Goal: Task Accomplishment & Management: Manage account settings

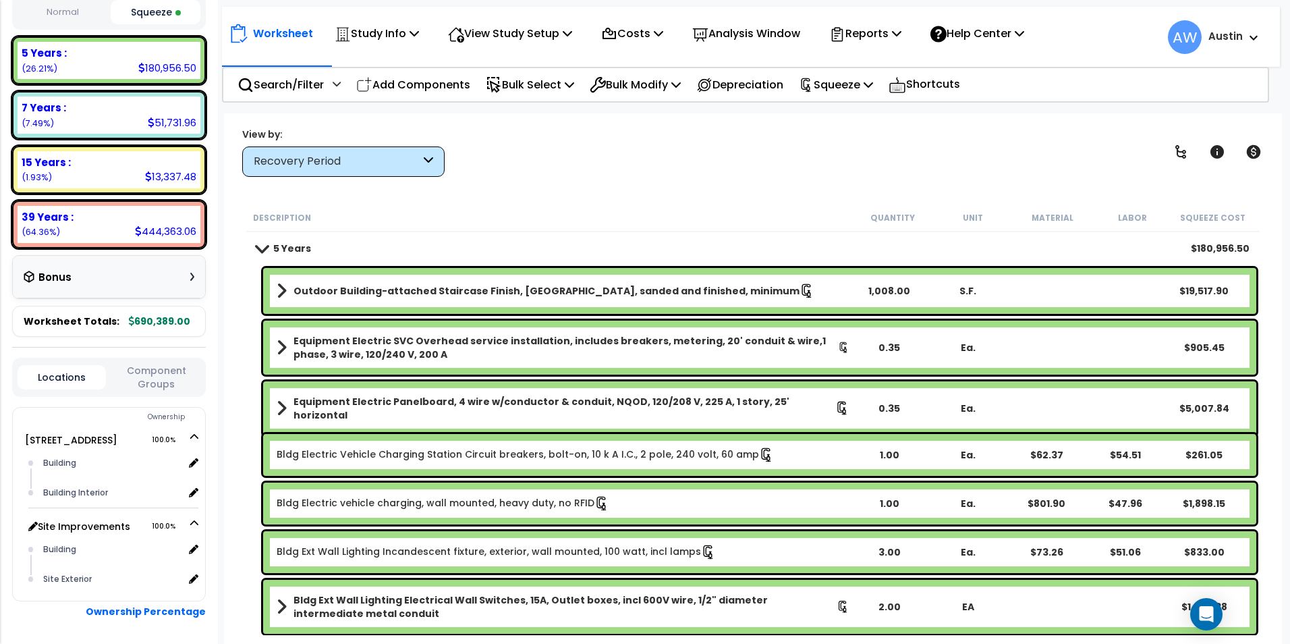
scroll to position [260, 0]
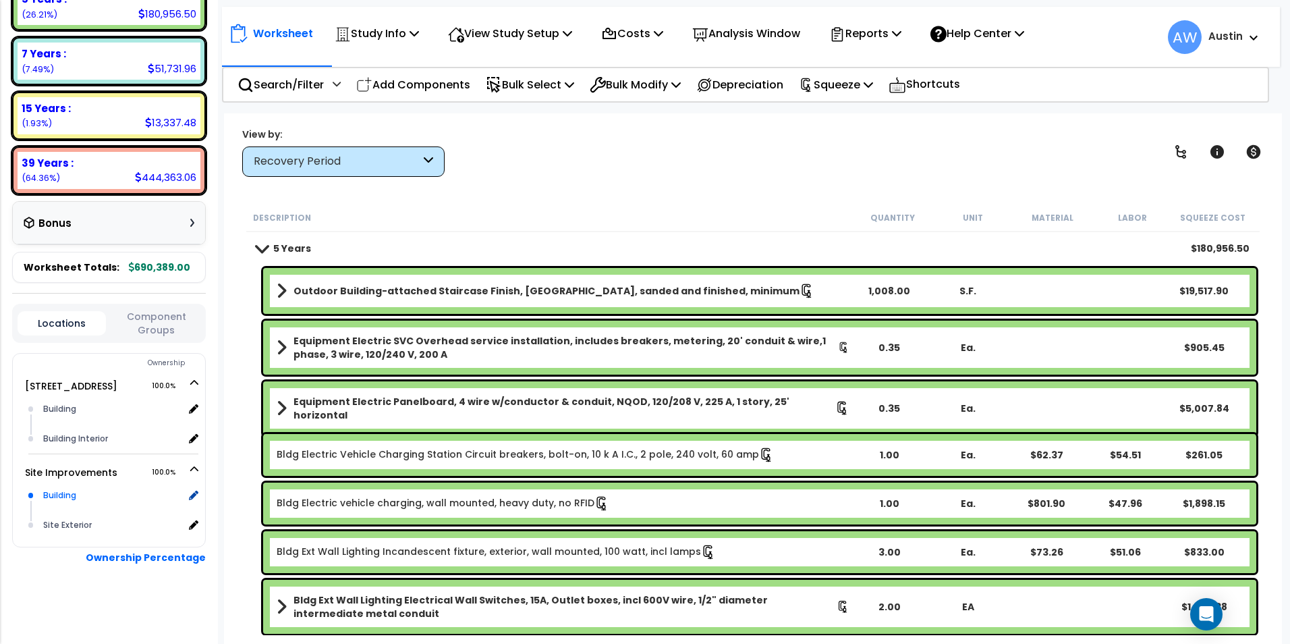
click at [86, 495] on div "Building" at bounding box center [112, 495] width 144 height 16
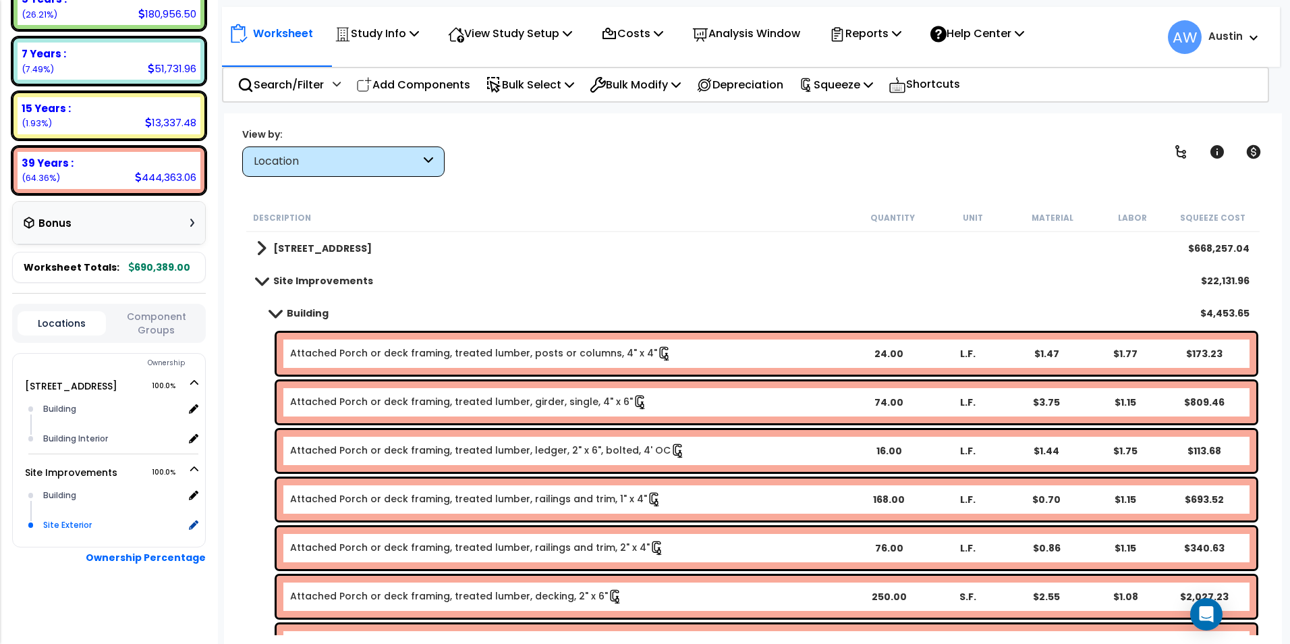
click at [80, 521] on div "Site Exterior" at bounding box center [112, 525] width 144 height 16
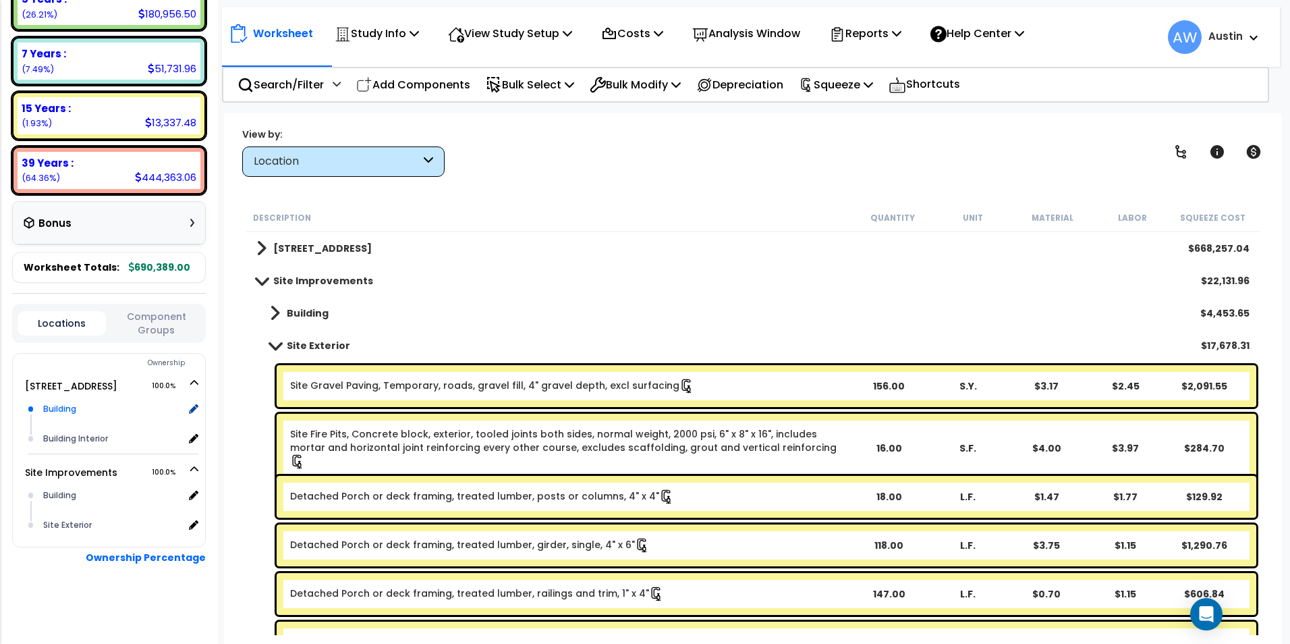
click at [65, 401] on div "Building" at bounding box center [112, 409] width 144 height 16
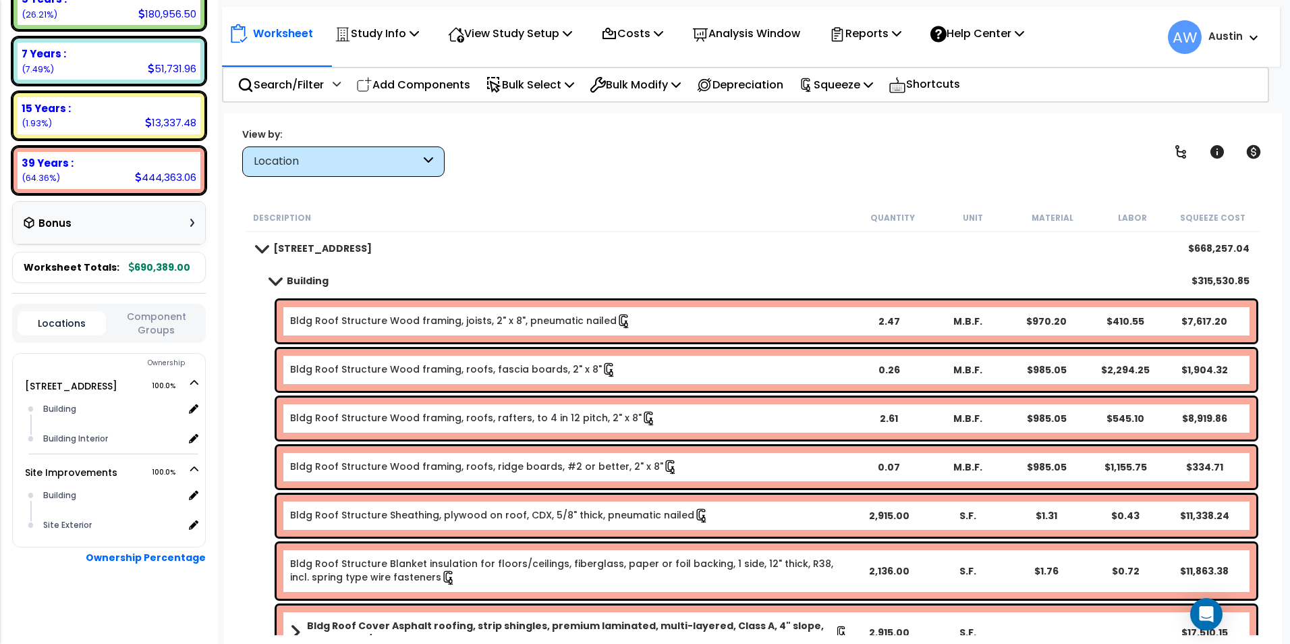
click at [144, 329] on button "Component Groups" at bounding box center [157, 323] width 88 height 28
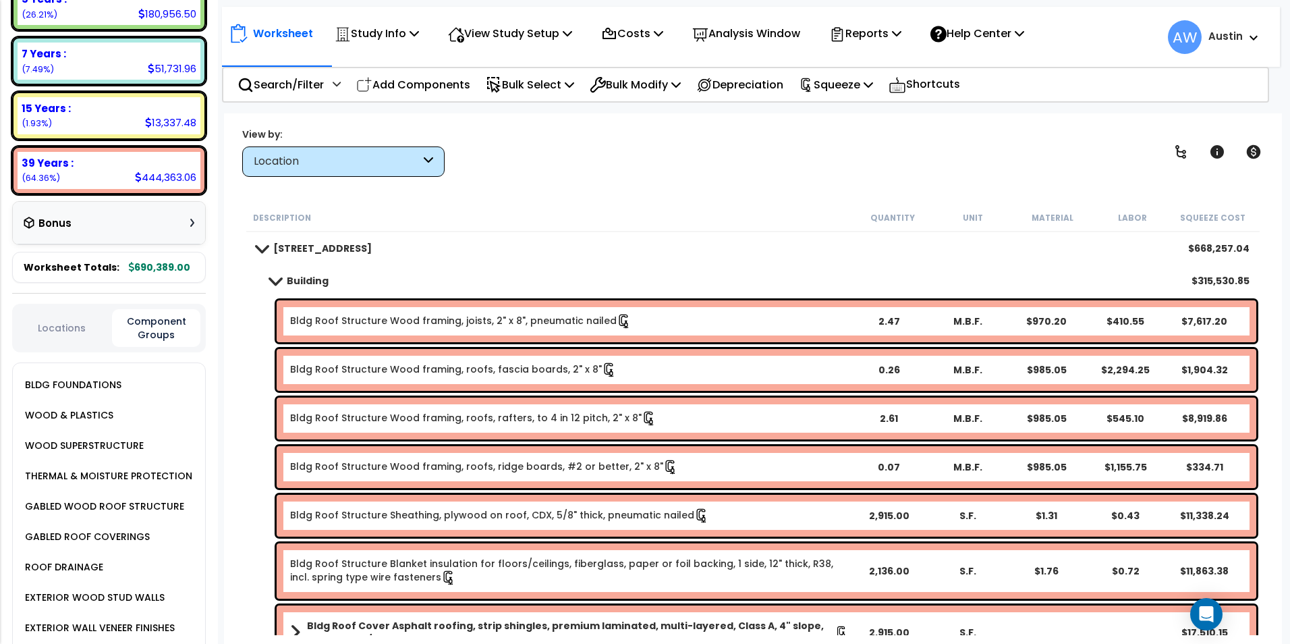
click at [75, 325] on button "Locations" at bounding box center [62, 327] width 88 height 15
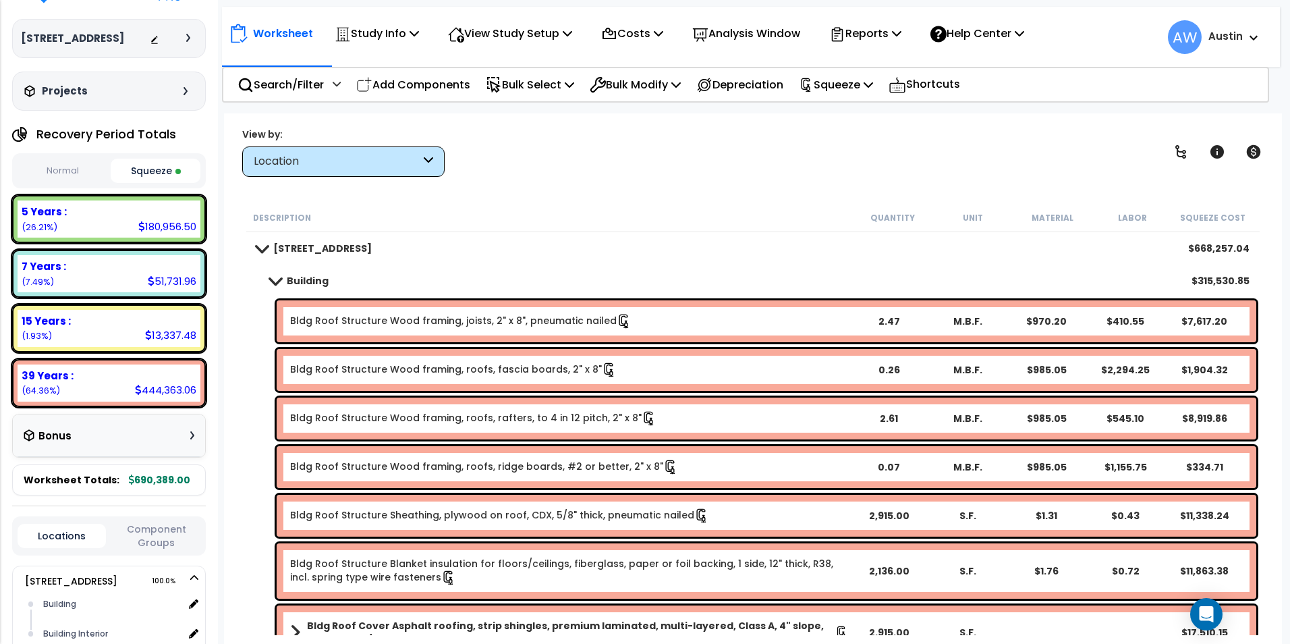
scroll to position [40, 0]
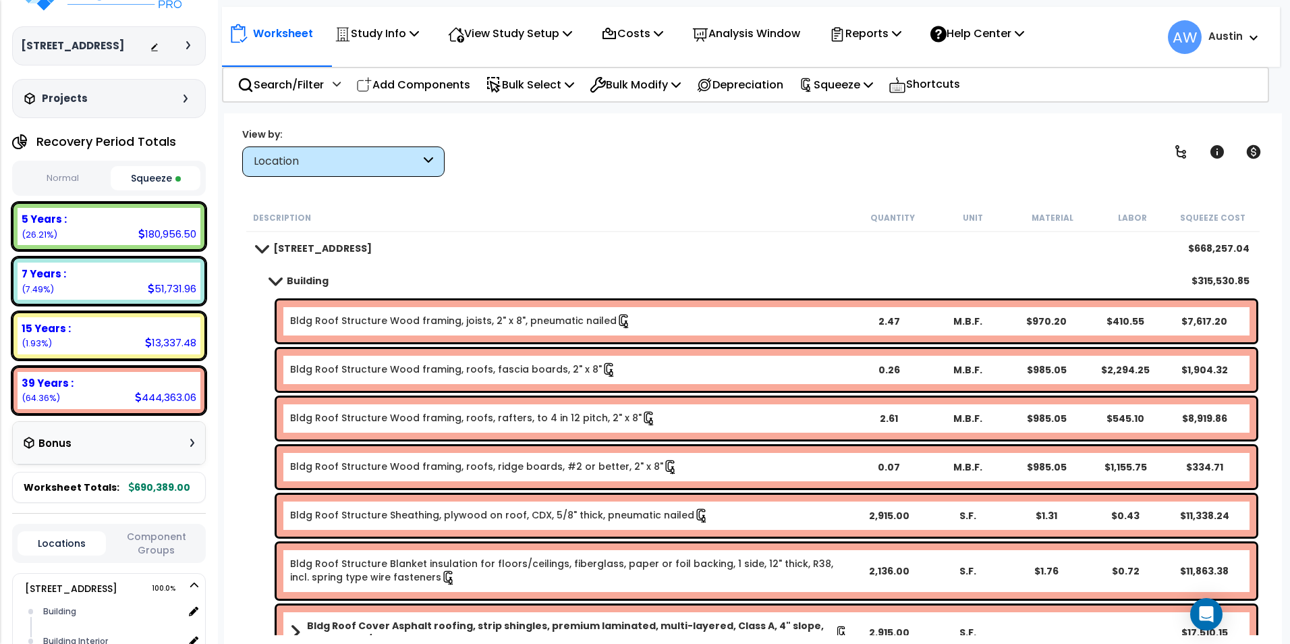
click at [322, 162] on div "Location" at bounding box center [337, 162] width 167 height 16
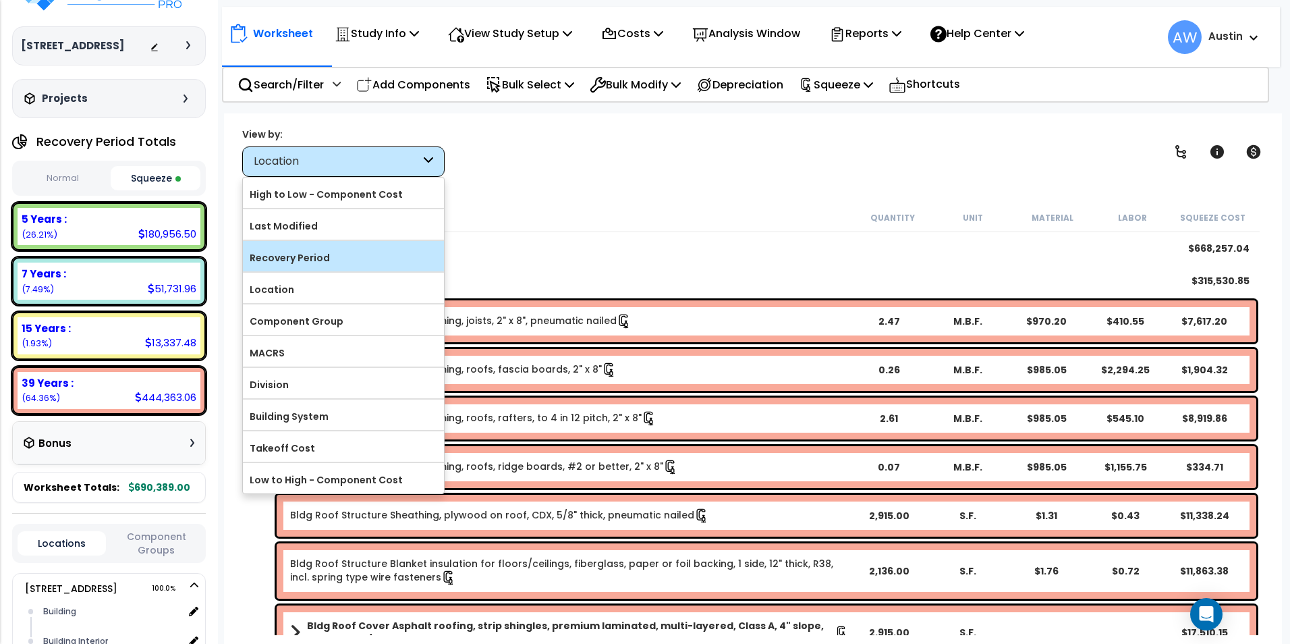
click at [313, 257] on label "Recovery Period" at bounding box center [343, 258] width 201 height 20
click at [0, 0] on input "Recovery Period" at bounding box center [0, 0] width 0 height 0
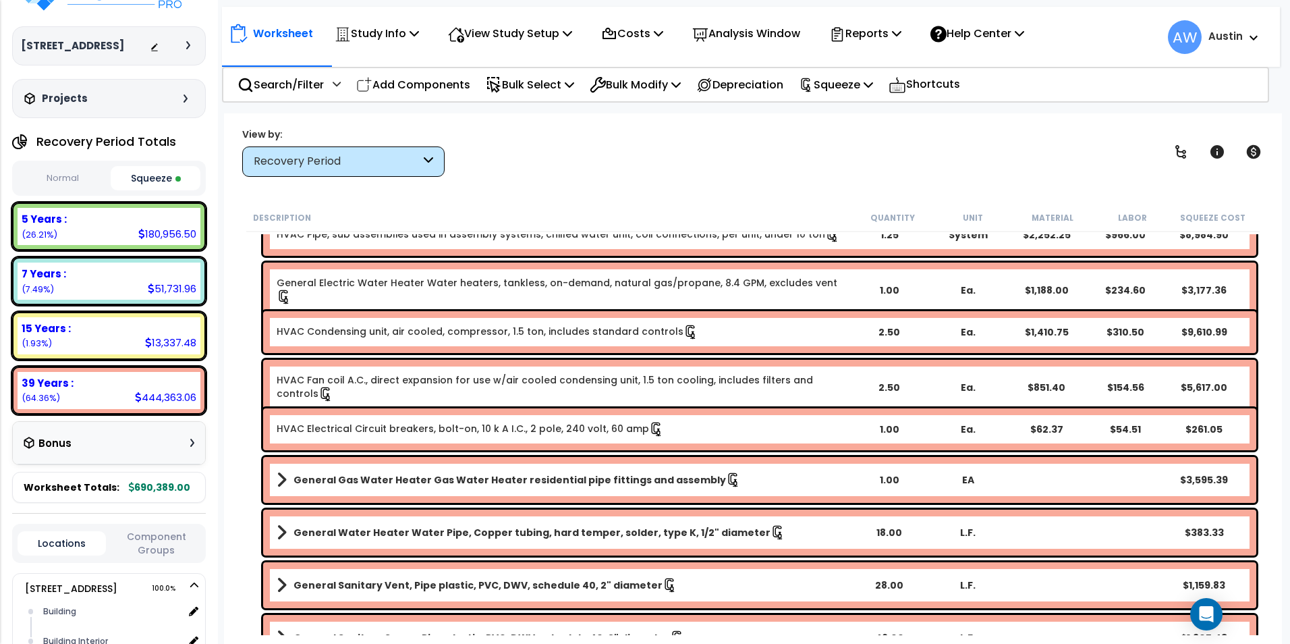
scroll to position [4722, 0]
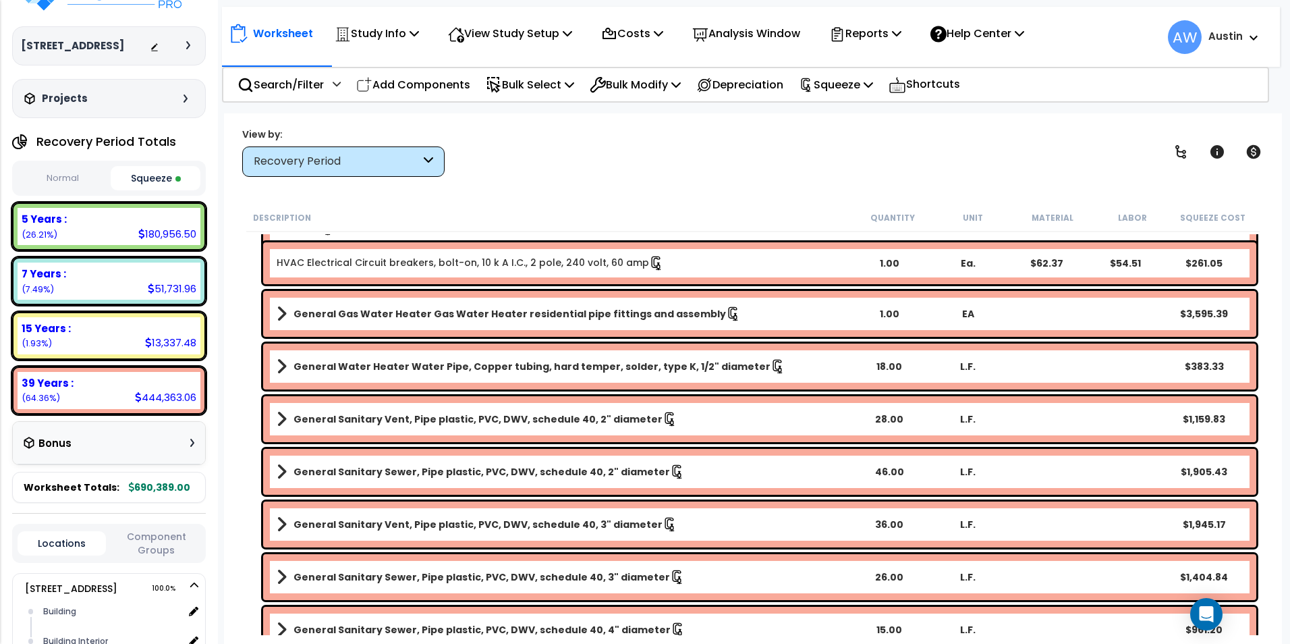
click at [52, 183] on button "Normal" at bounding box center [63, 179] width 90 height 24
click at [156, 177] on button "Squeeze" at bounding box center [156, 179] width 90 height 24
click at [72, 183] on button "Normal" at bounding box center [63, 179] width 90 height 24
click at [170, 179] on button "Squeeze" at bounding box center [156, 179] width 90 height 24
click at [78, 184] on button "Normal" at bounding box center [63, 179] width 90 height 24
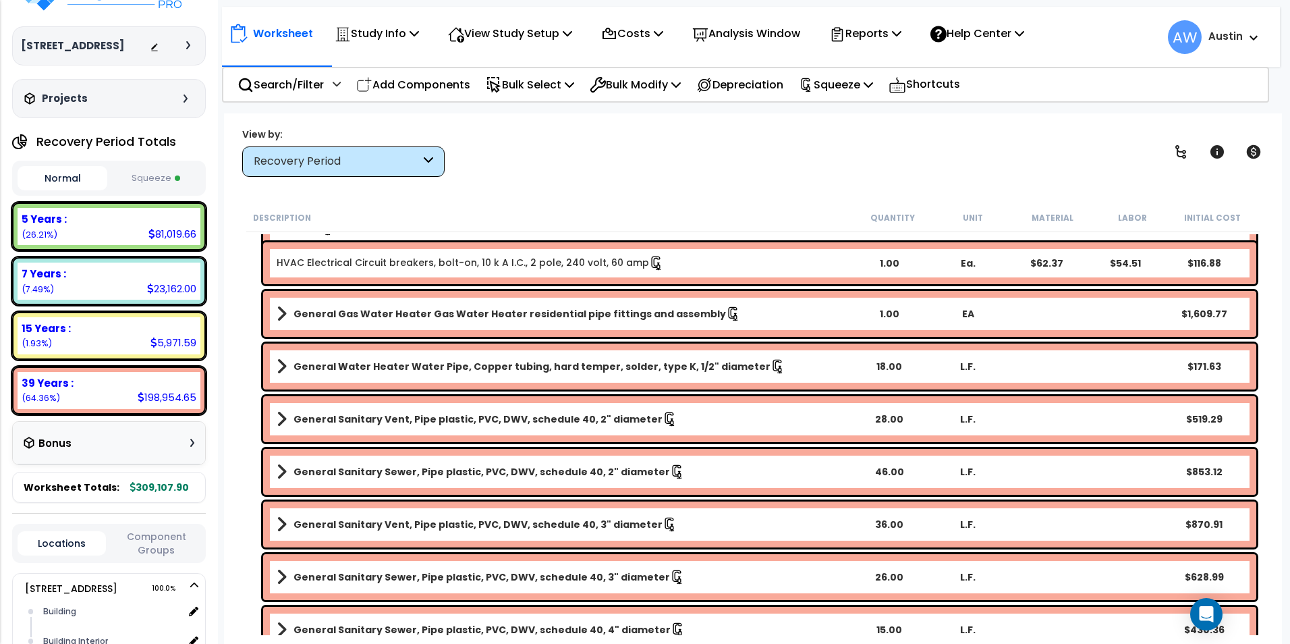
click at [158, 183] on button "Squeeze" at bounding box center [156, 179] width 90 height 24
click at [65, 183] on button "Normal" at bounding box center [63, 179] width 90 height 24
click at [146, 181] on button "Squeeze" at bounding box center [156, 179] width 90 height 24
click at [60, 181] on button "Normal" at bounding box center [63, 179] width 90 height 24
click at [146, 175] on button "Squeeze" at bounding box center [156, 179] width 90 height 24
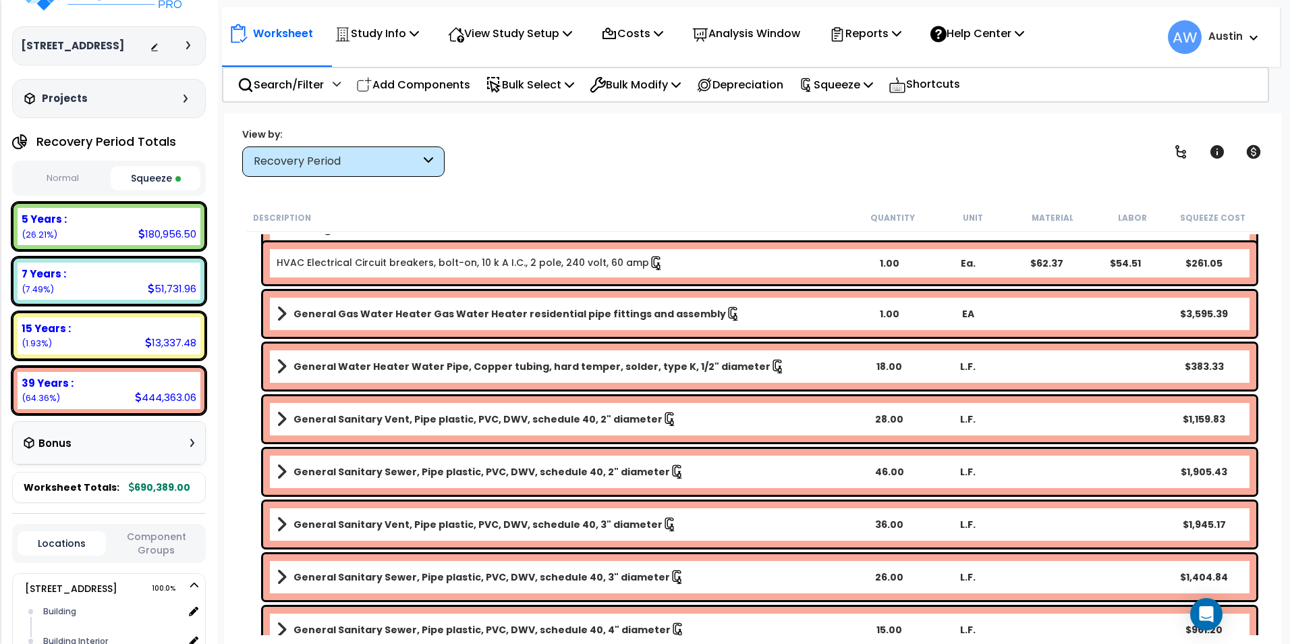
click at [73, 183] on button "Normal" at bounding box center [63, 179] width 90 height 24
click at [146, 181] on button "Squeeze" at bounding box center [156, 179] width 90 height 24
click at [81, 181] on button "Normal" at bounding box center [63, 179] width 90 height 24
click at [132, 177] on button "Squeeze" at bounding box center [156, 179] width 90 height 24
click at [55, 178] on button "Normal" at bounding box center [63, 179] width 90 height 24
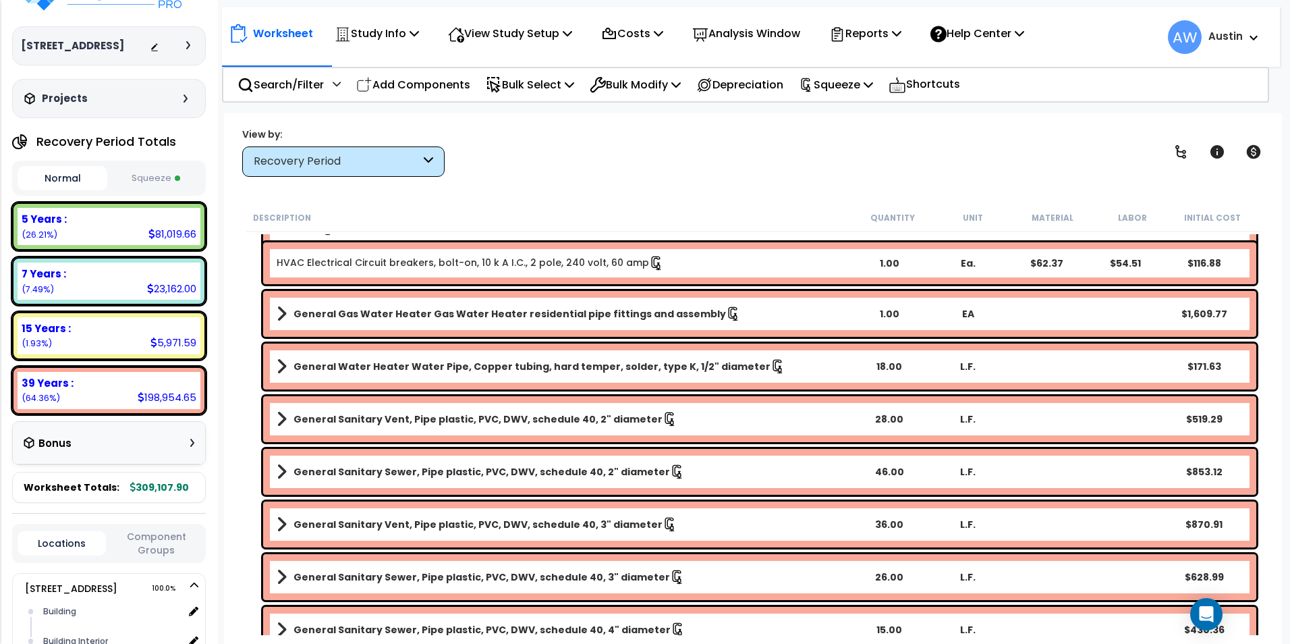
click at [142, 178] on button "Squeeze" at bounding box center [156, 179] width 90 height 24
click at [63, 178] on button "Normal" at bounding box center [63, 179] width 90 height 24
click at [157, 178] on button "Squeeze" at bounding box center [156, 179] width 90 height 24
click at [64, 176] on button "Normal" at bounding box center [63, 179] width 90 height 24
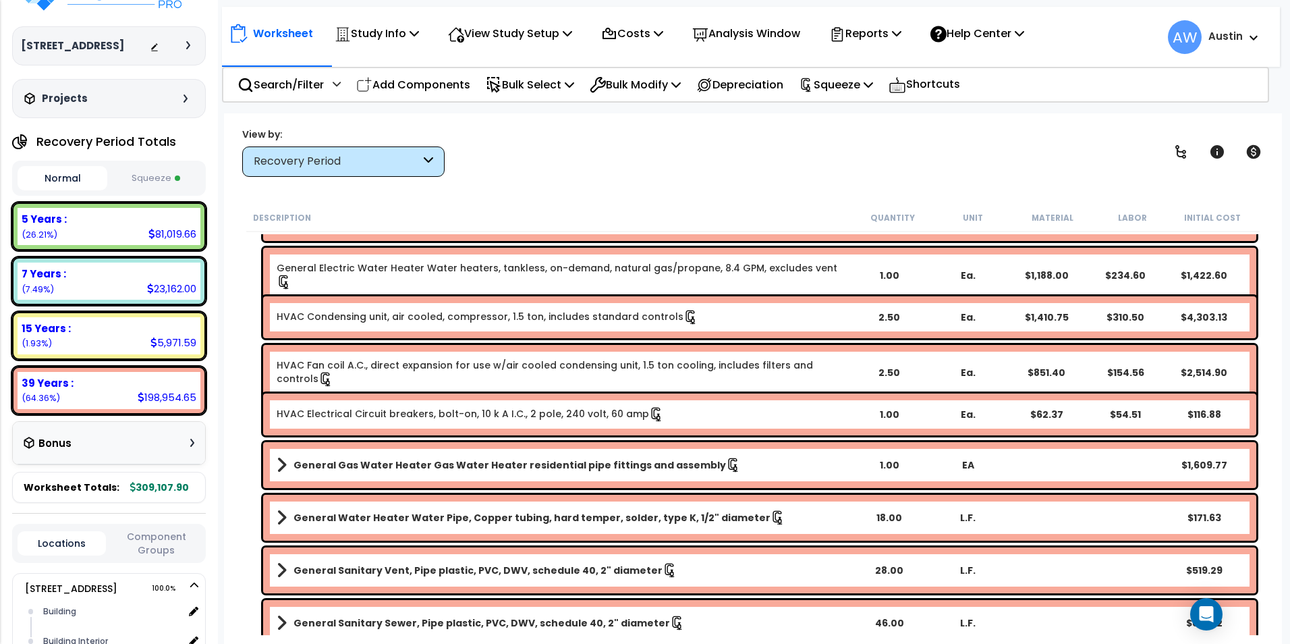
scroll to position [4453, 0]
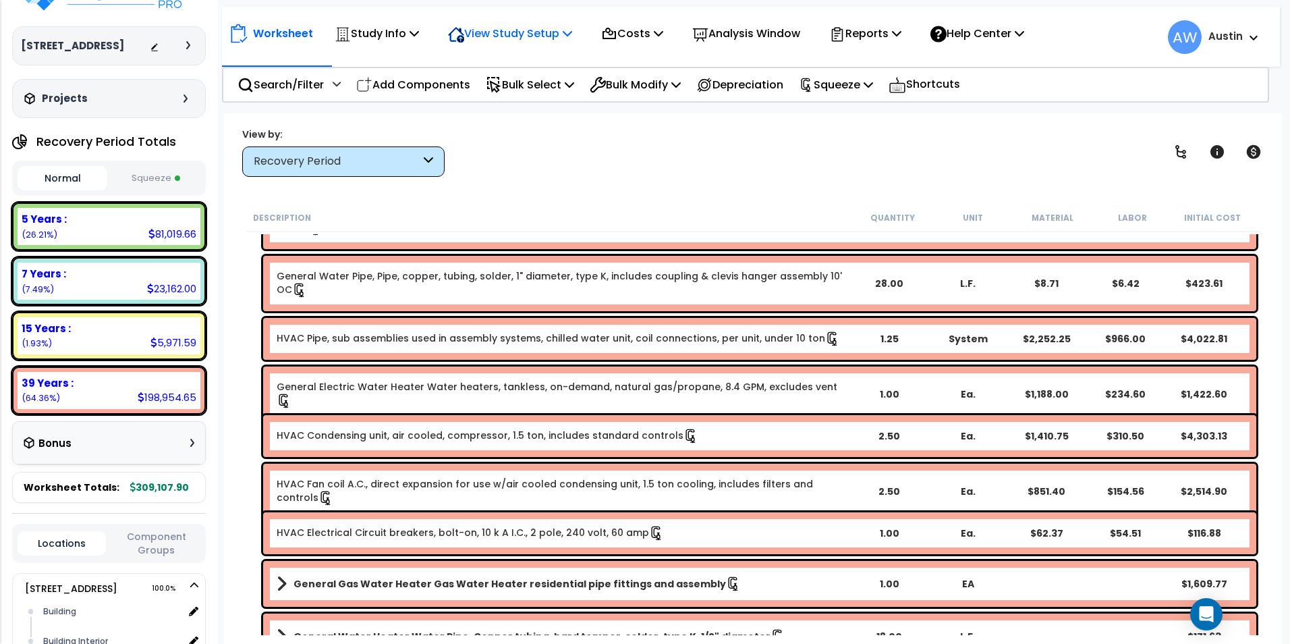
click at [524, 39] on p "View Study Setup" at bounding box center [510, 33] width 124 height 18
click at [514, 92] on link "View Questionnaire" at bounding box center [508, 92] width 134 height 27
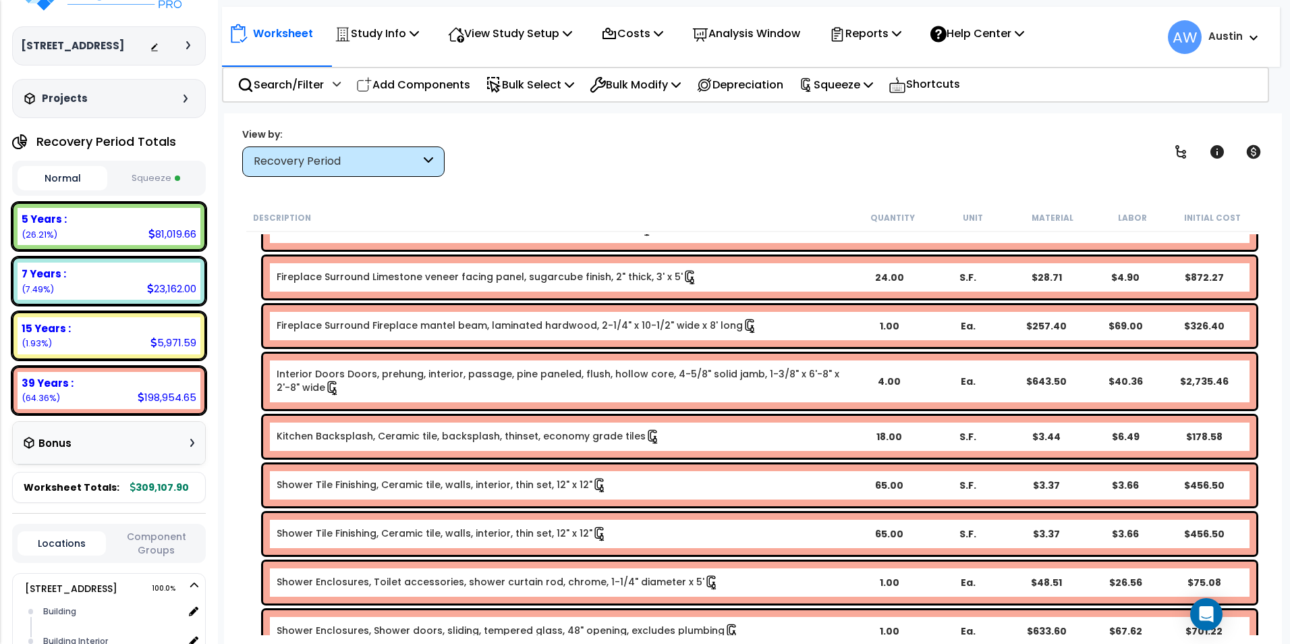
scroll to position [6544, 0]
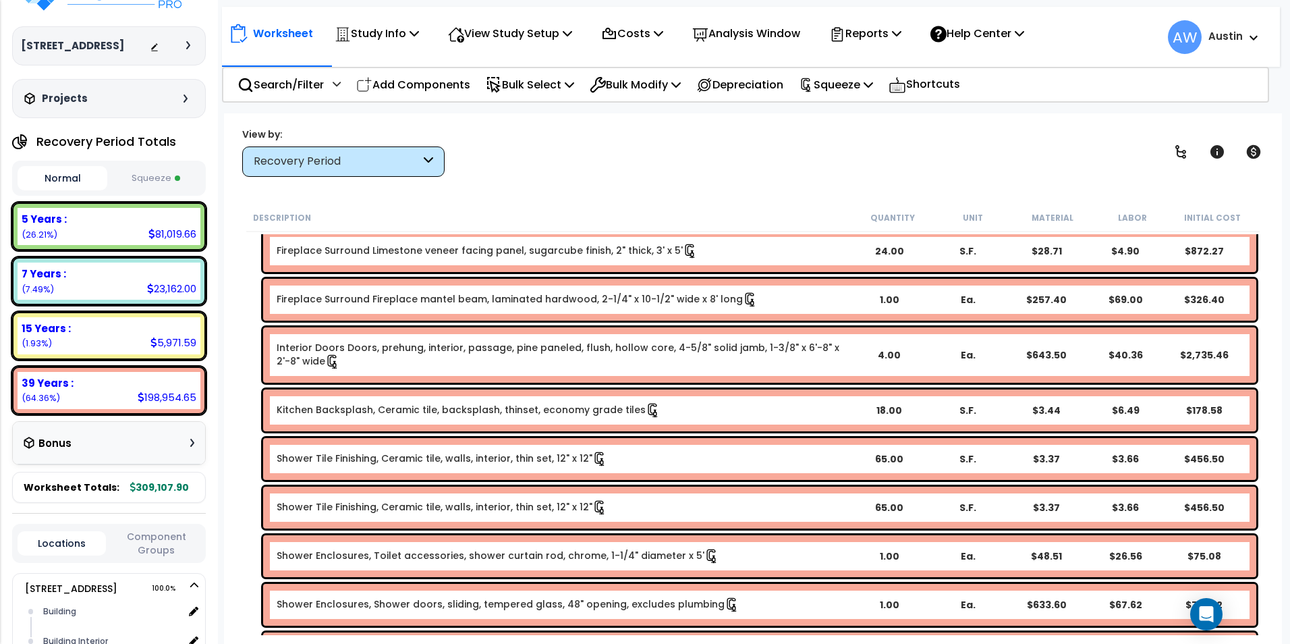
click at [151, 173] on button "Squeeze" at bounding box center [156, 179] width 90 height 24
click at [60, 177] on button "Normal" at bounding box center [63, 179] width 90 height 24
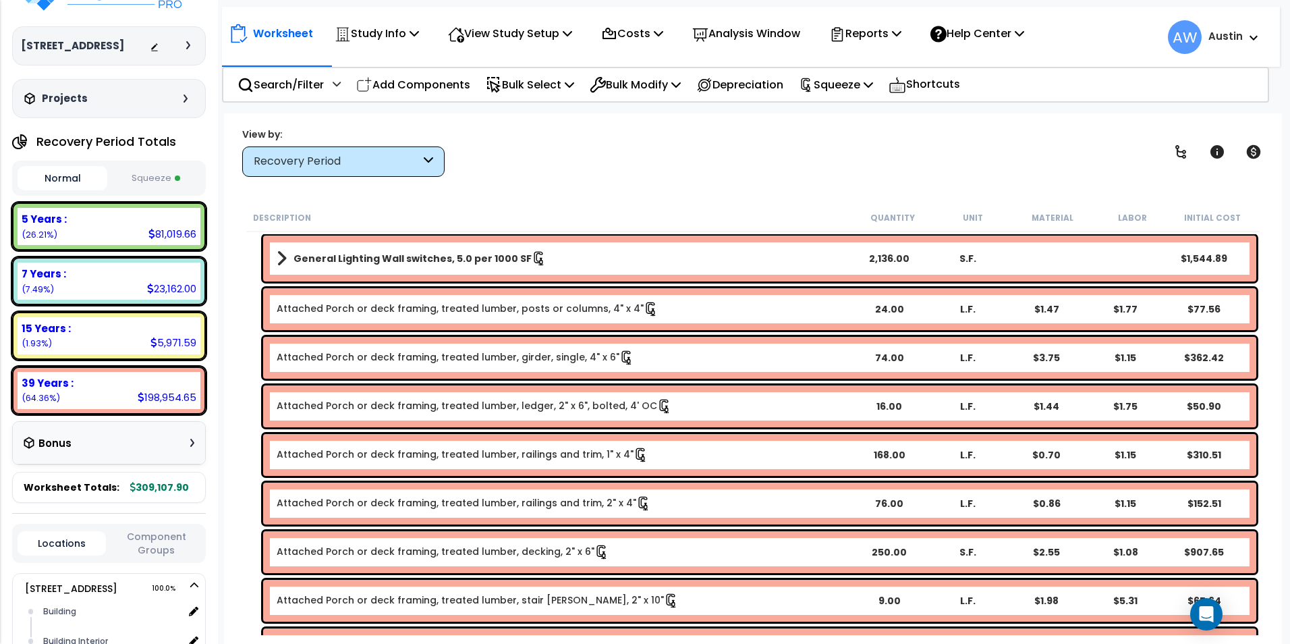
scroll to position [9377, 0]
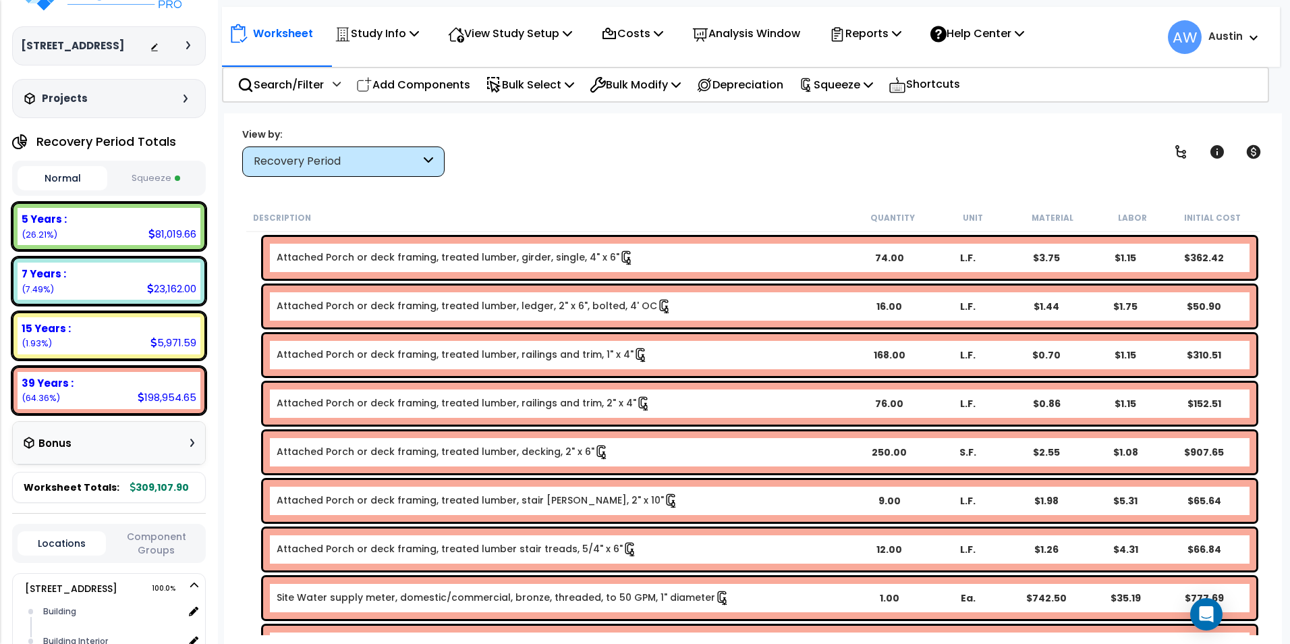
click at [124, 331] on div "15 Years :" at bounding box center [109, 328] width 175 height 14
click at [34, 331] on b "15 Years :" at bounding box center [46, 328] width 49 height 14
click at [50, 346] on small "(1.93%)" at bounding box center [37, 342] width 30 height 11
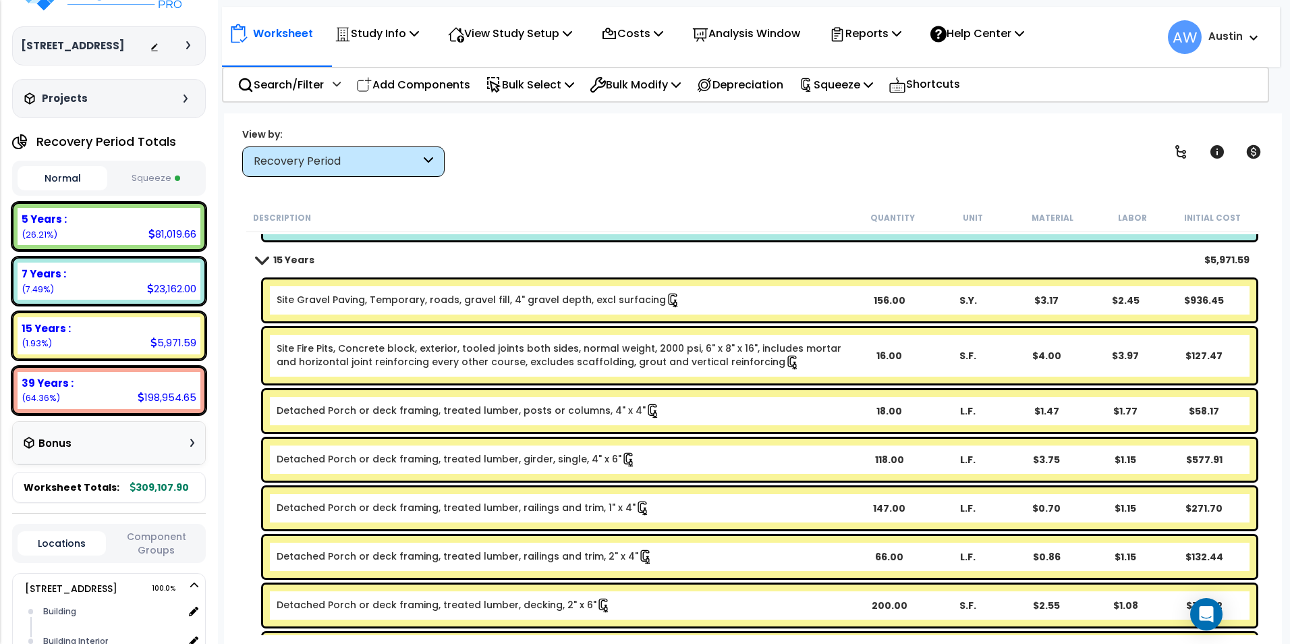
scroll to position [2868, 0]
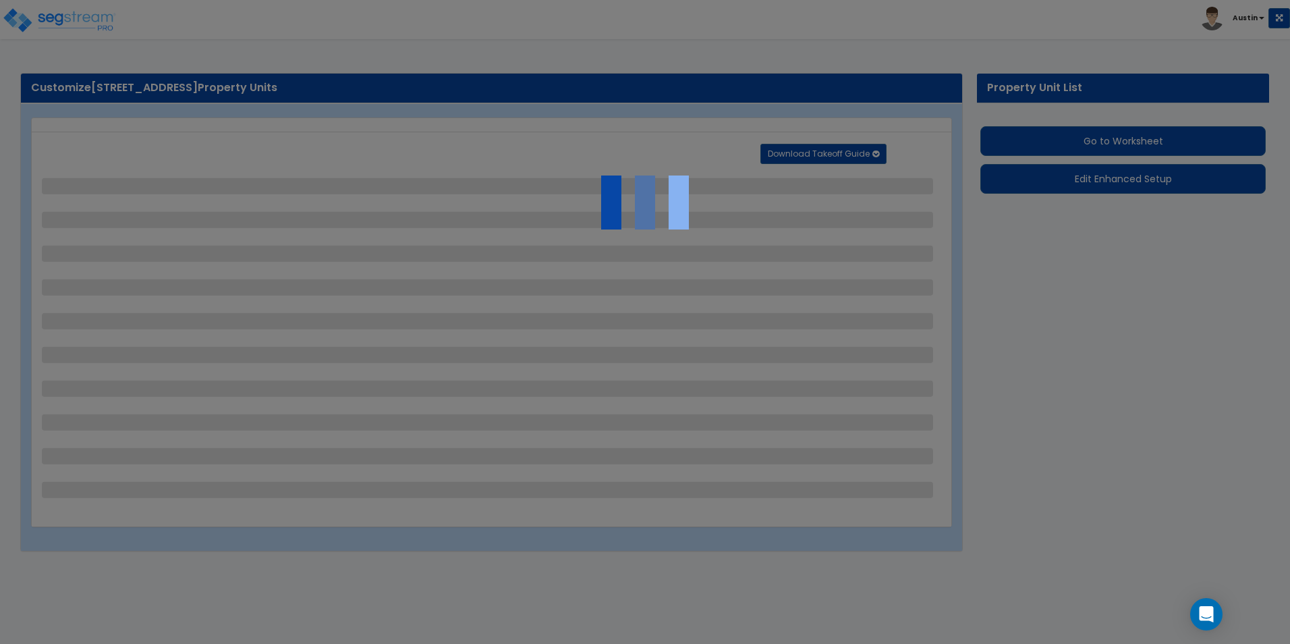
select select "2"
select select "1"
select select "2"
select select "1"
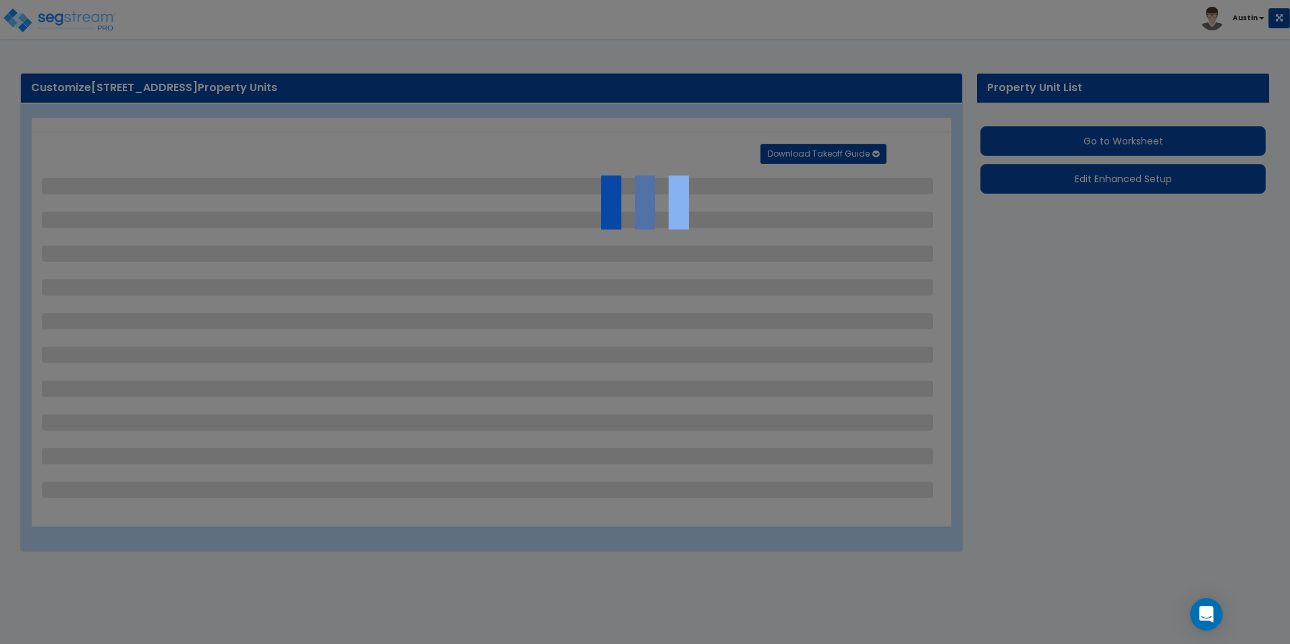
select select "1"
select select "2"
select select "1"
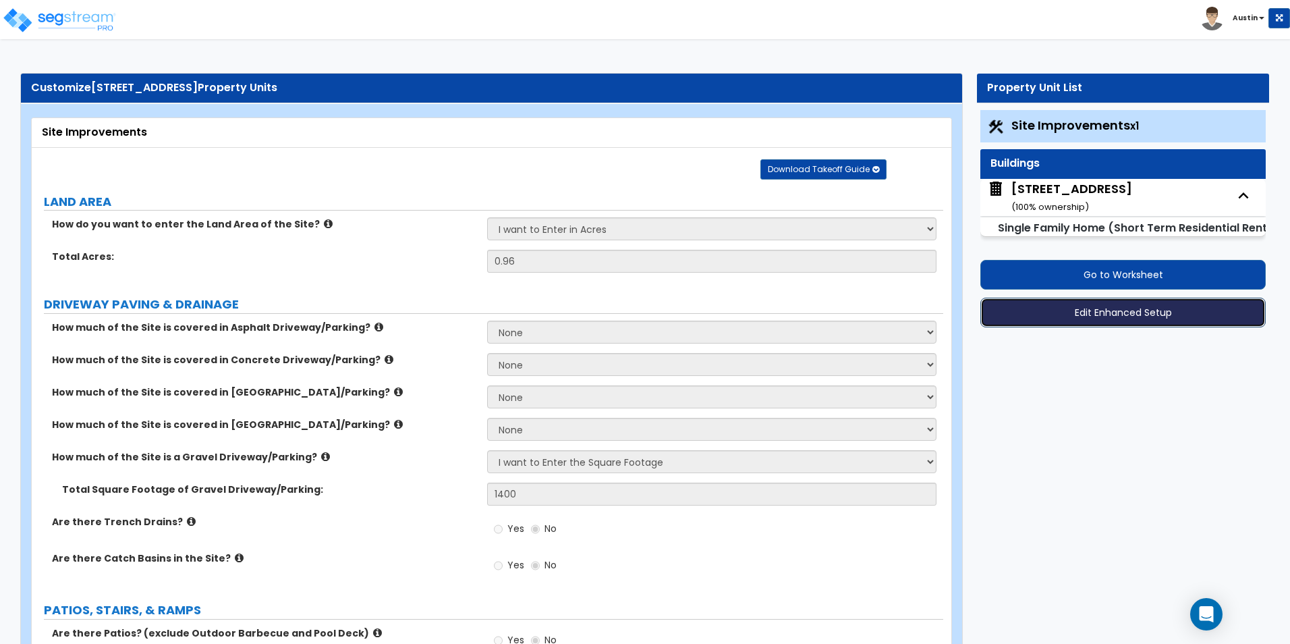
click at [1114, 312] on button "Edit Enhanced Setup" at bounding box center [1122, 313] width 285 height 30
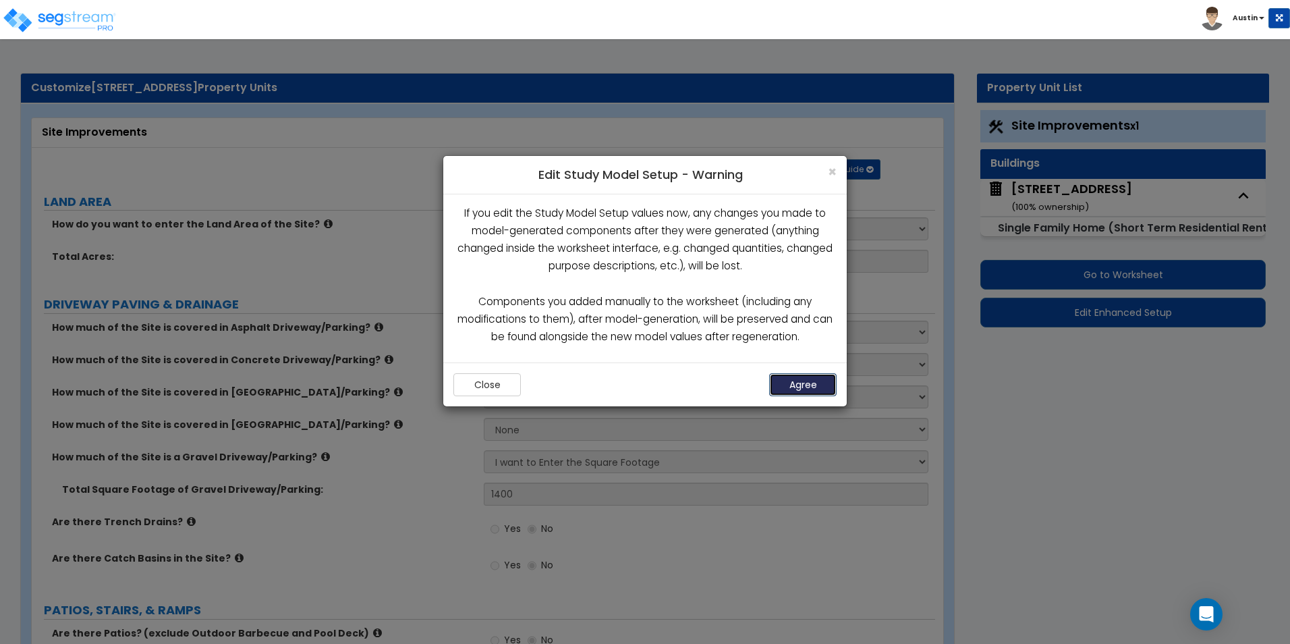
click at [801, 379] on button "Agree" at bounding box center [802, 384] width 67 height 23
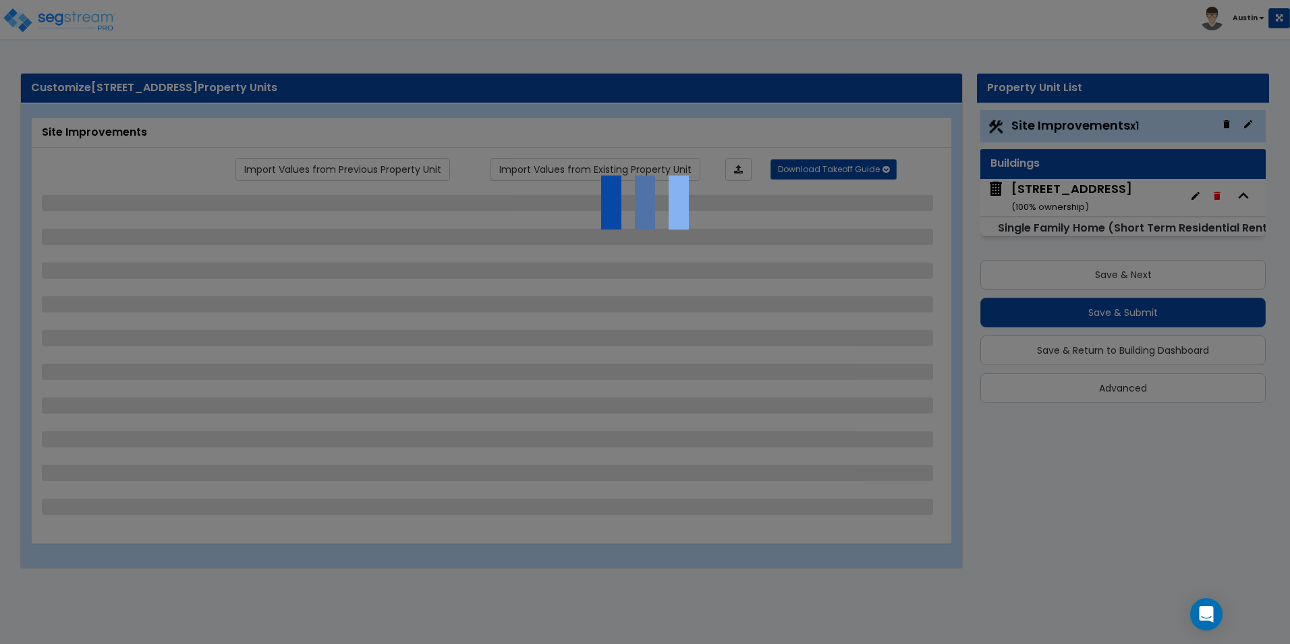
select select "2"
select select "1"
select select "2"
select select "1"
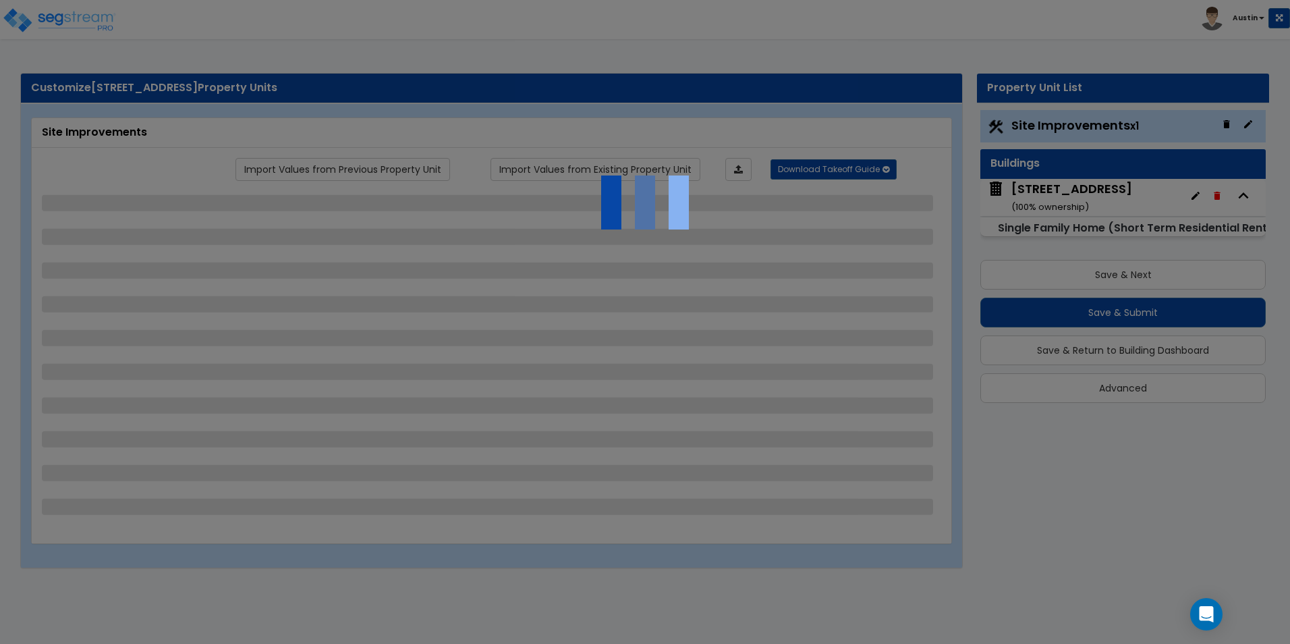
select select "1"
select select "2"
select select "1"
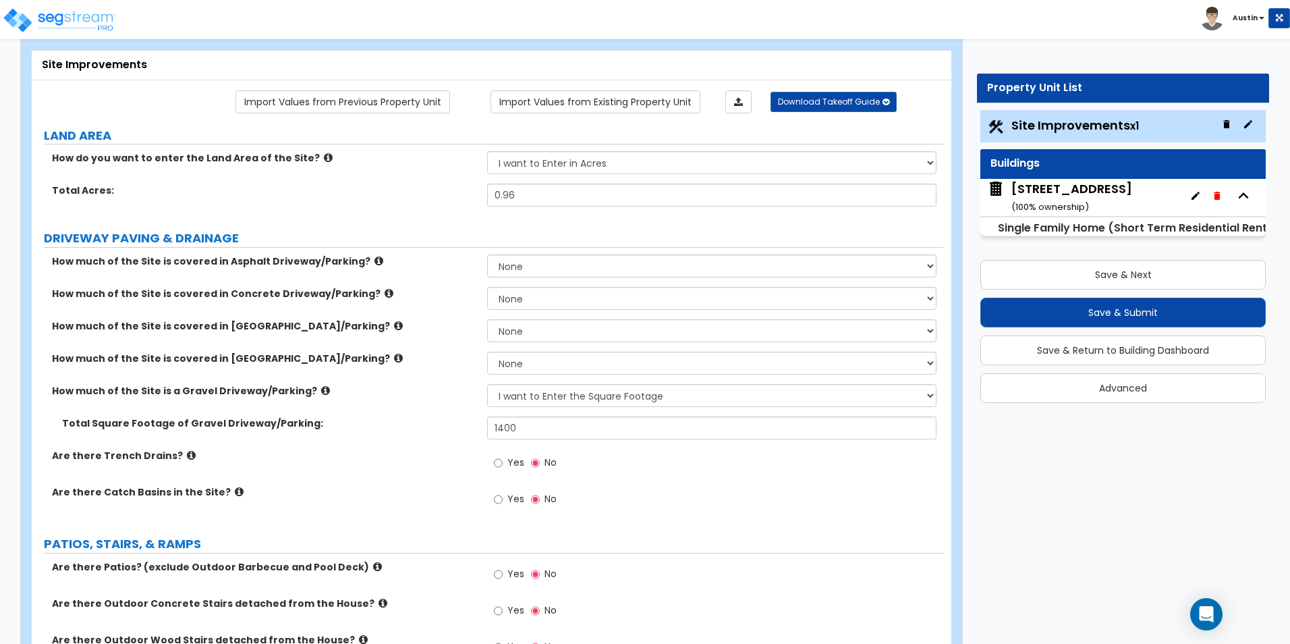
scroll to position [135, 0]
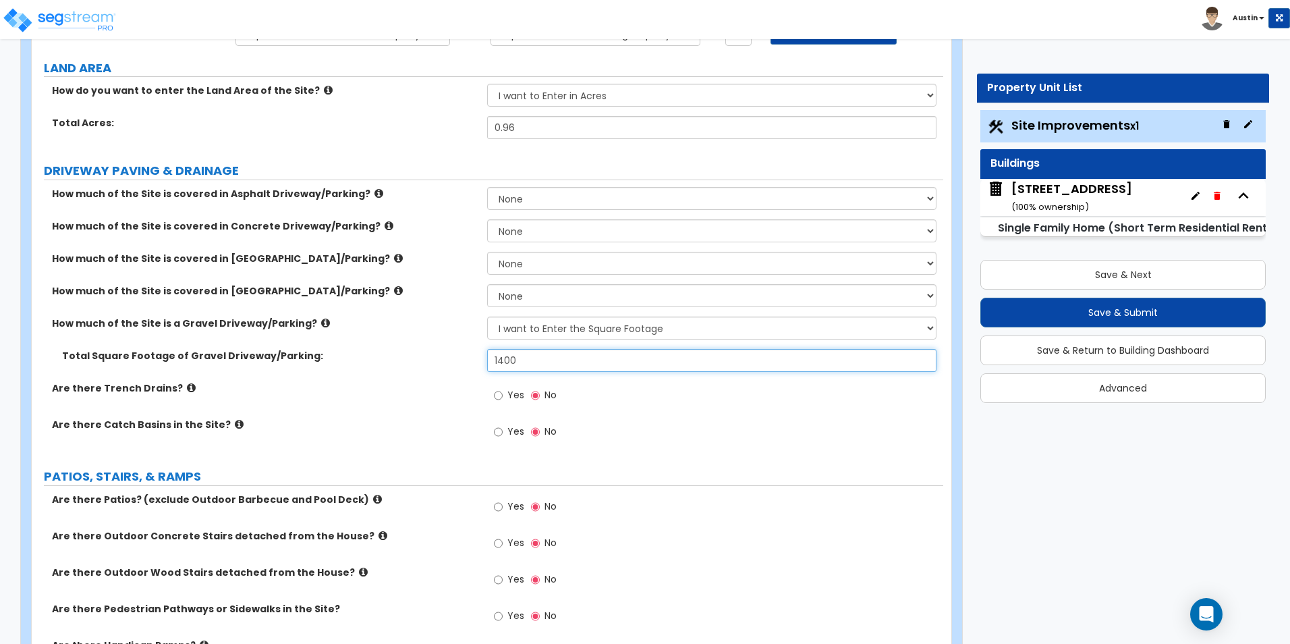
click at [548, 362] on input "1400" at bounding box center [711, 360] width 449 height 23
click at [389, 336] on div "How much of the Site is a Gravel Driveway/Parking? None I want to Enter an Appr…" at bounding box center [487, 332] width 911 height 32
click at [321, 321] on icon at bounding box center [325, 323] width 9 height 10
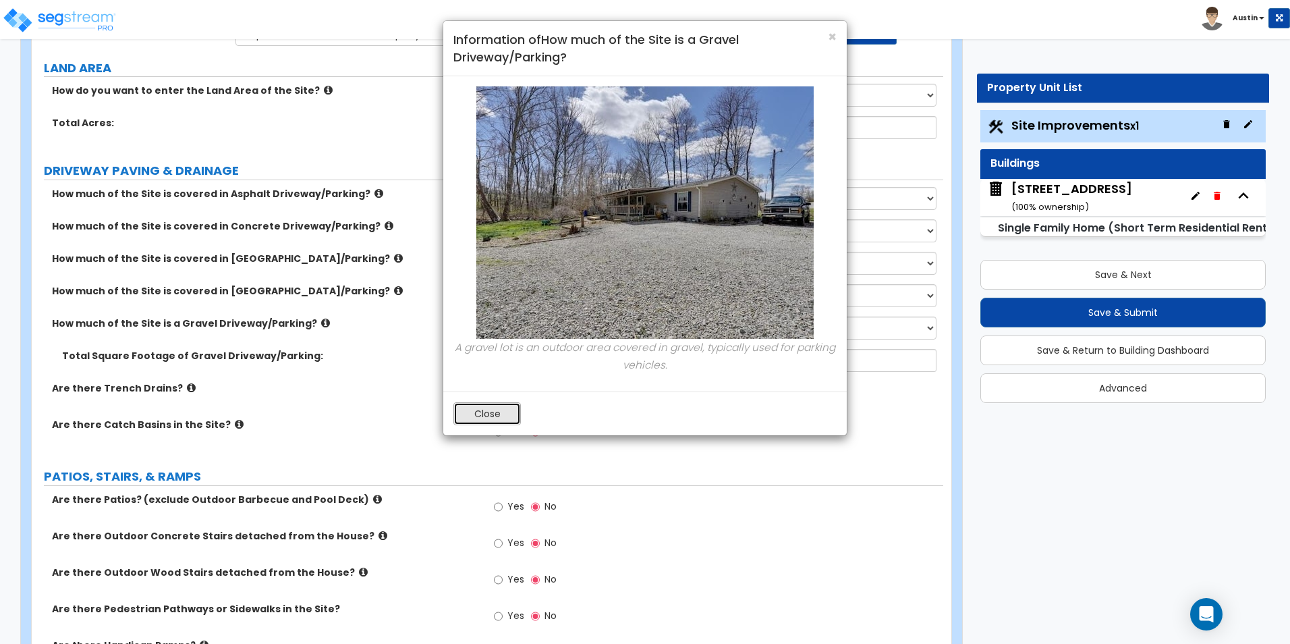
click at [485, 405] on button "Close" at bounding box center [486, 413] width 67 height 23
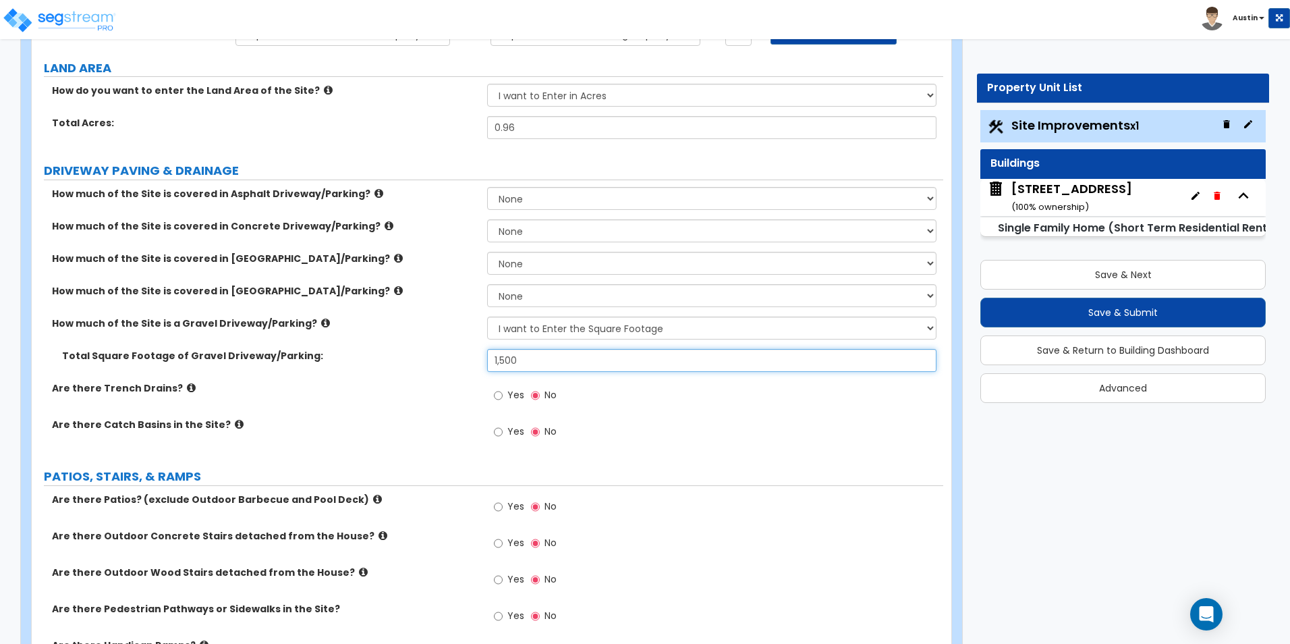
click at [539, 360] on input "1,500" at bounding box center [711, 360] width 449 height 23
type input "2,000"
click at [376, 310] on div "How much of the Site is covered in Stone Driveway/Parking? None I want to Enter…" at bounding box center [487, 300] width 911 height 32
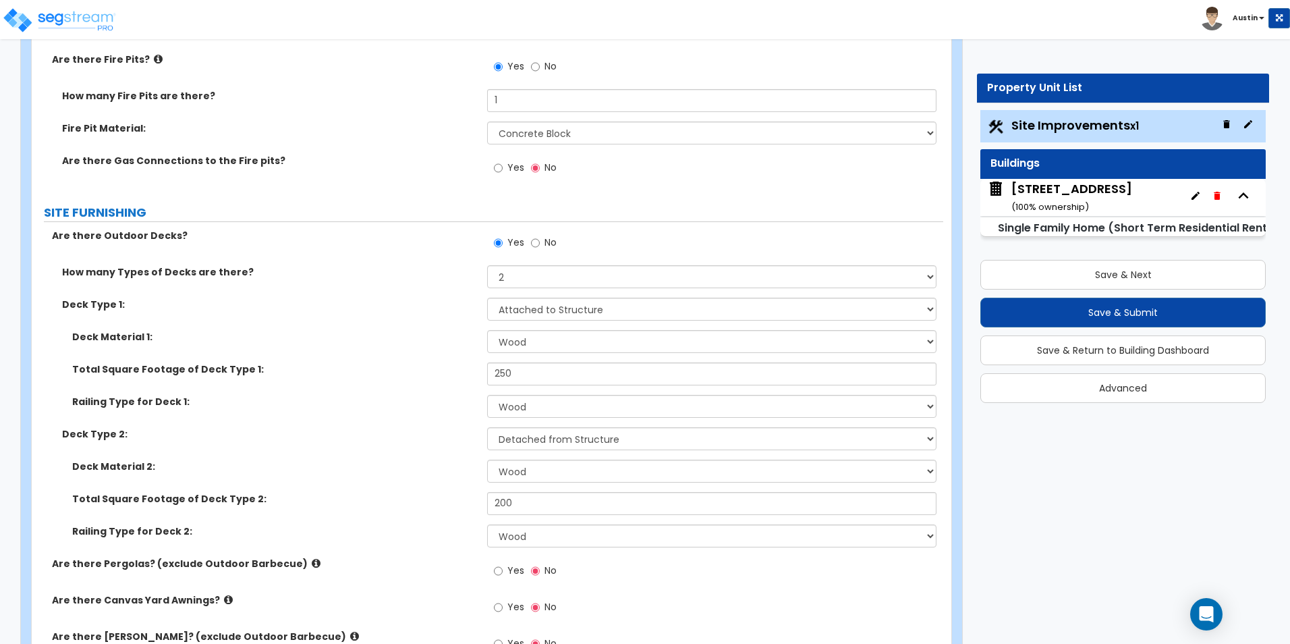
scroll to position [1147, 0]
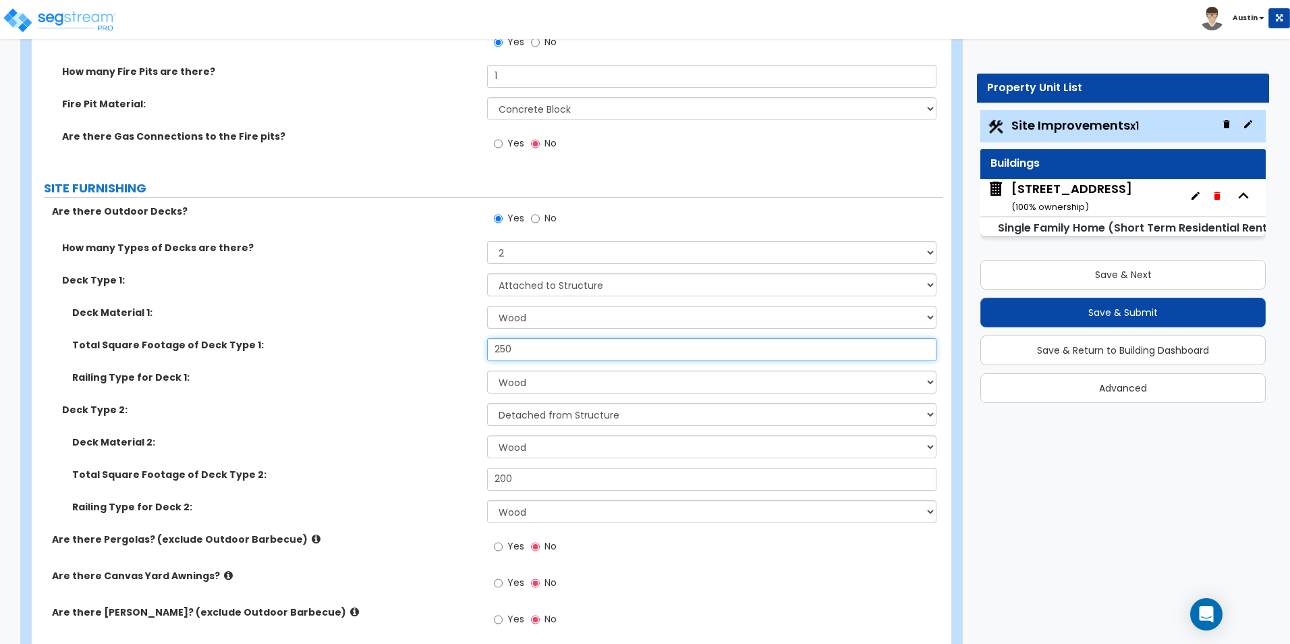
click at [536, 343] on input "250" at bounding box center [711, 349] width 449 height 23
type input "500"
click at [364, 335] on div "Deck Material 1: Please Choose One Wood Plastic/PVC" at bounding box center [487, 322] width 911 height 32
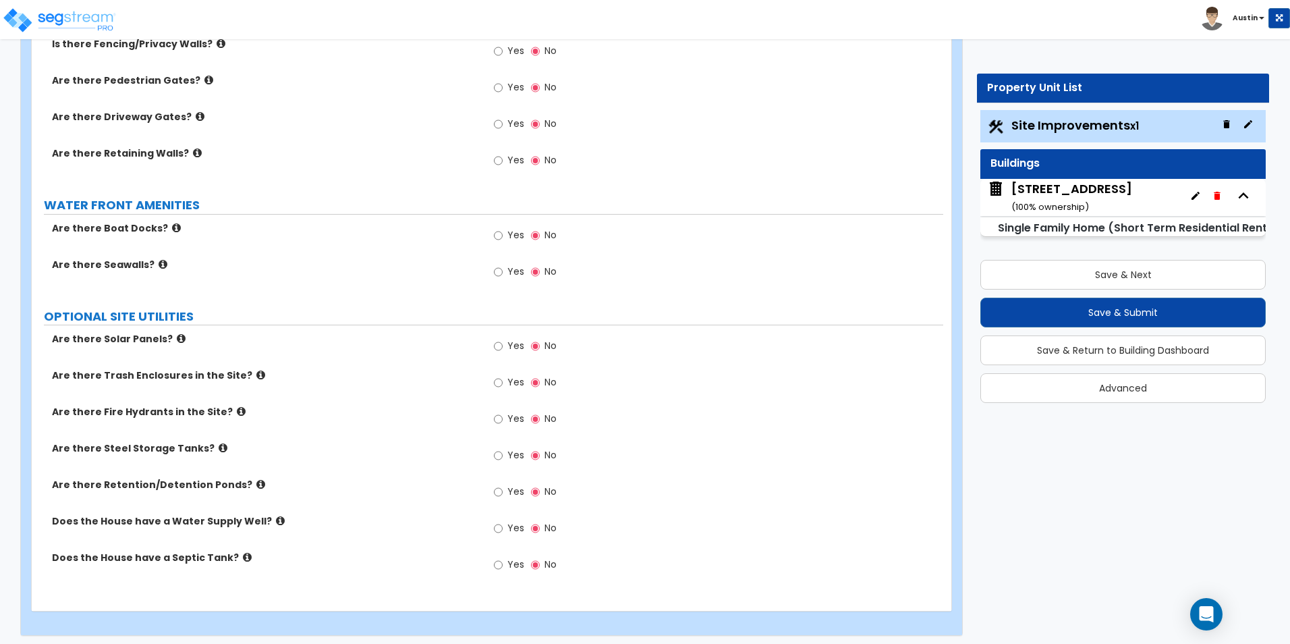
scroll to position [1942, 0]
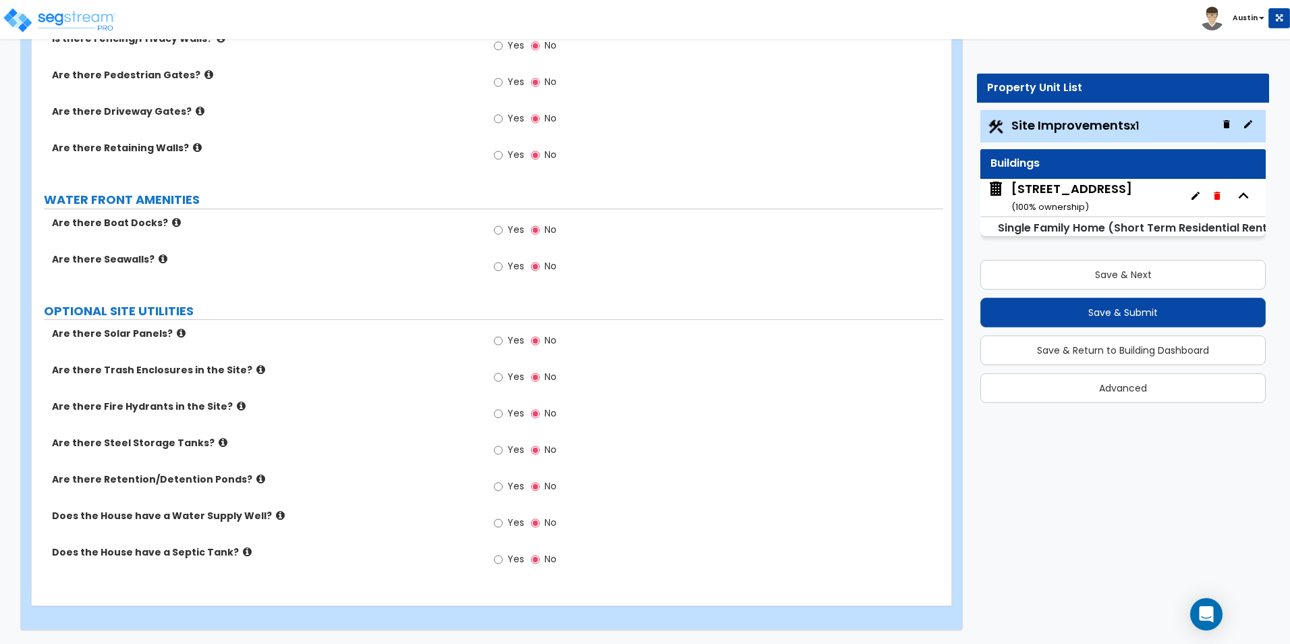
click at [219, 442] on icon at bounding box center [223, 442] width 9 height 10
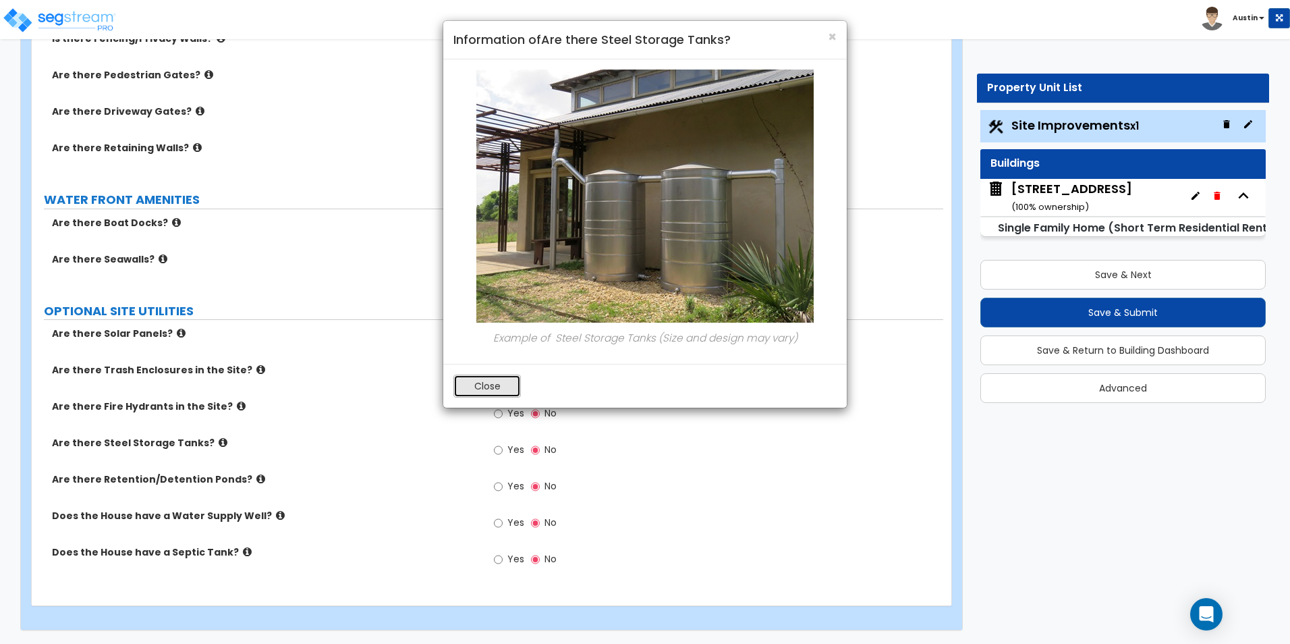
click at [480, 387] on button "Close" at bounding box center [486, 385] width 67 height 23
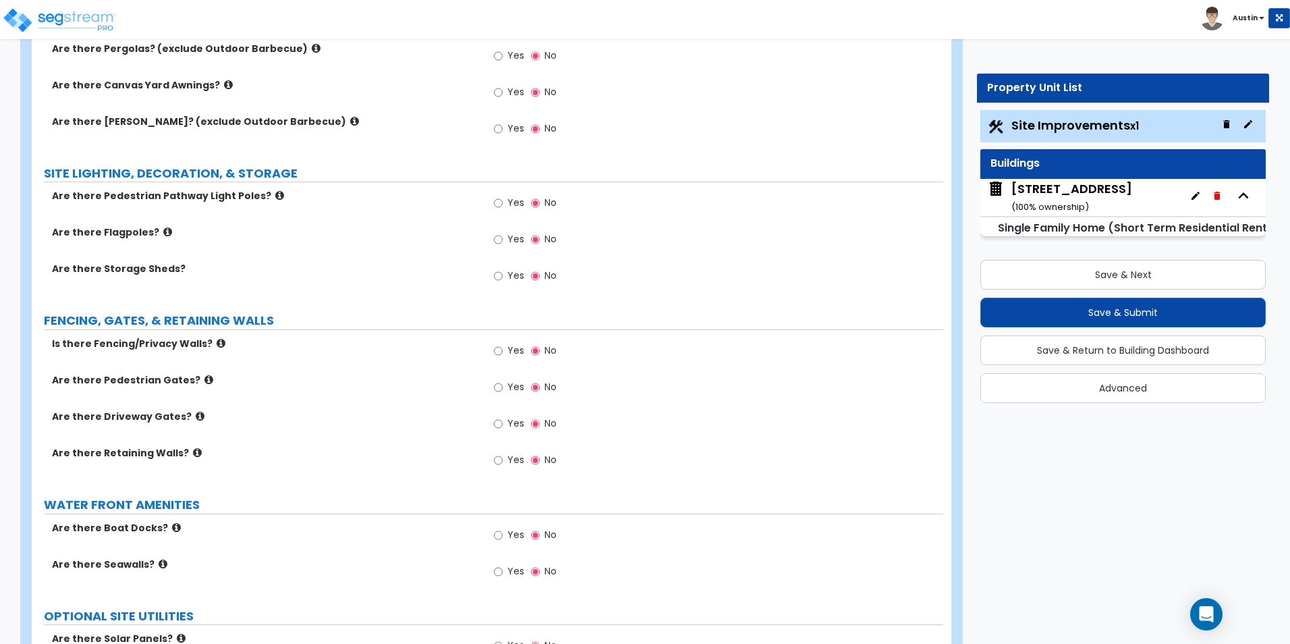
scroll to position [1605, 0]
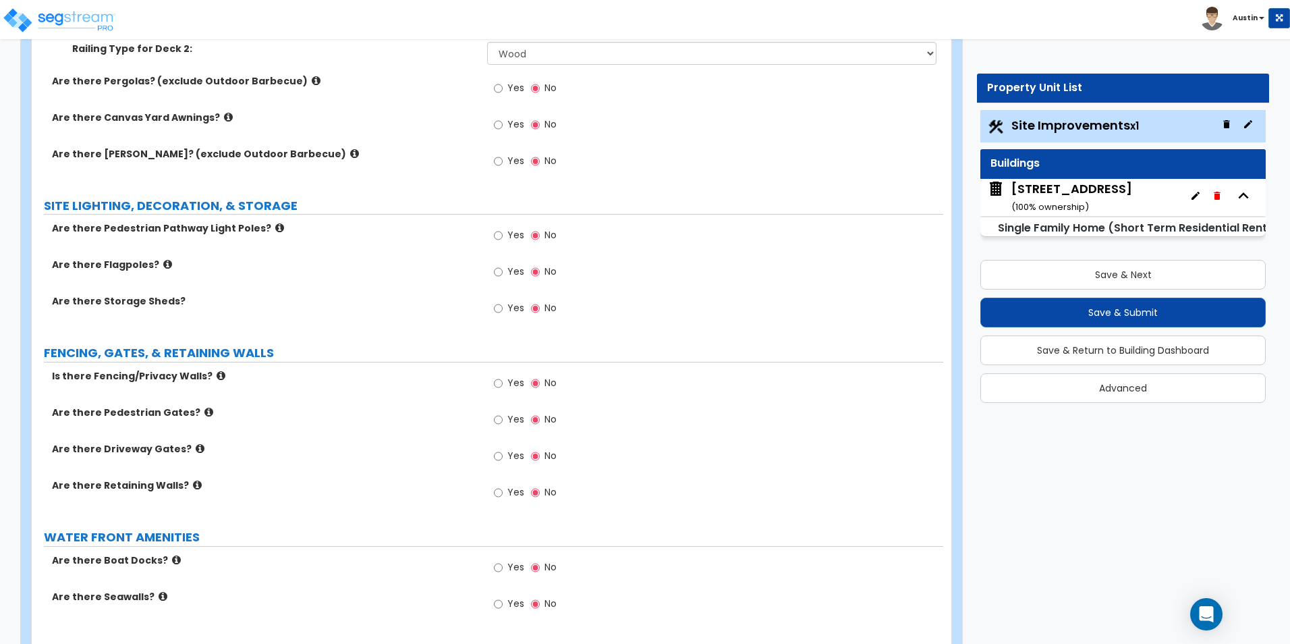
click at [193, 486] on icon at bounding box center [197, 485] width 9 height 10
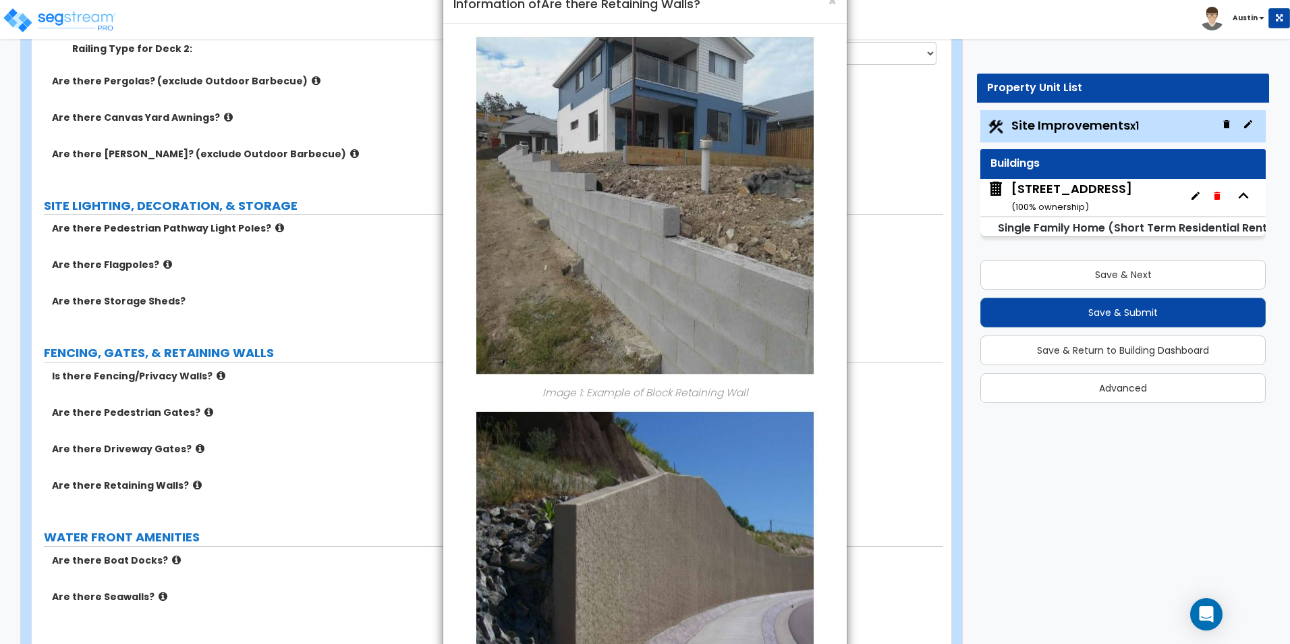
scroll to position [0, 0]
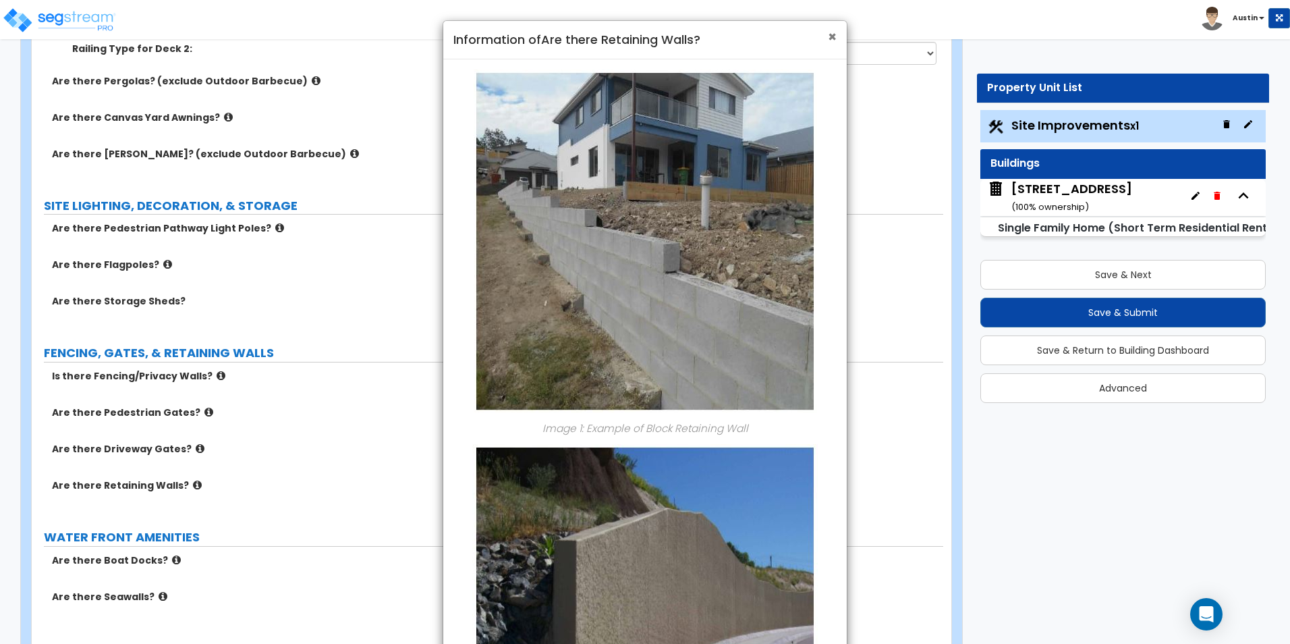
click at [835, 39] on span "×" at bounding box center [832, 37] width 9 height 20
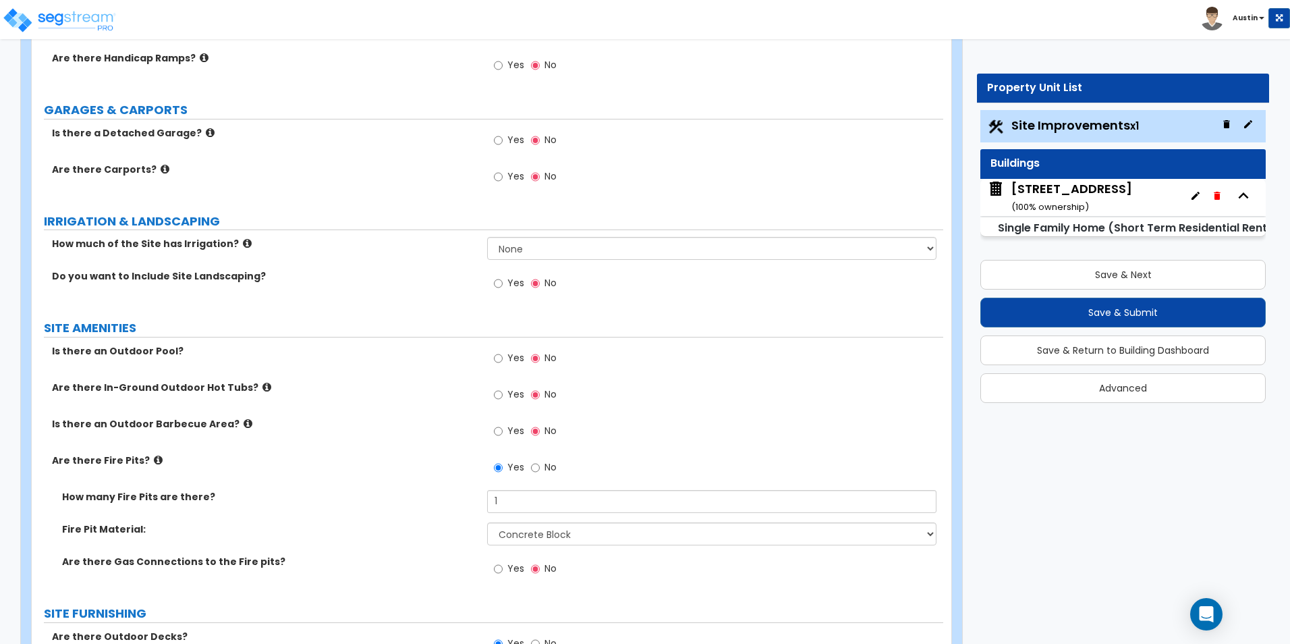
scroll to position [742, 0]
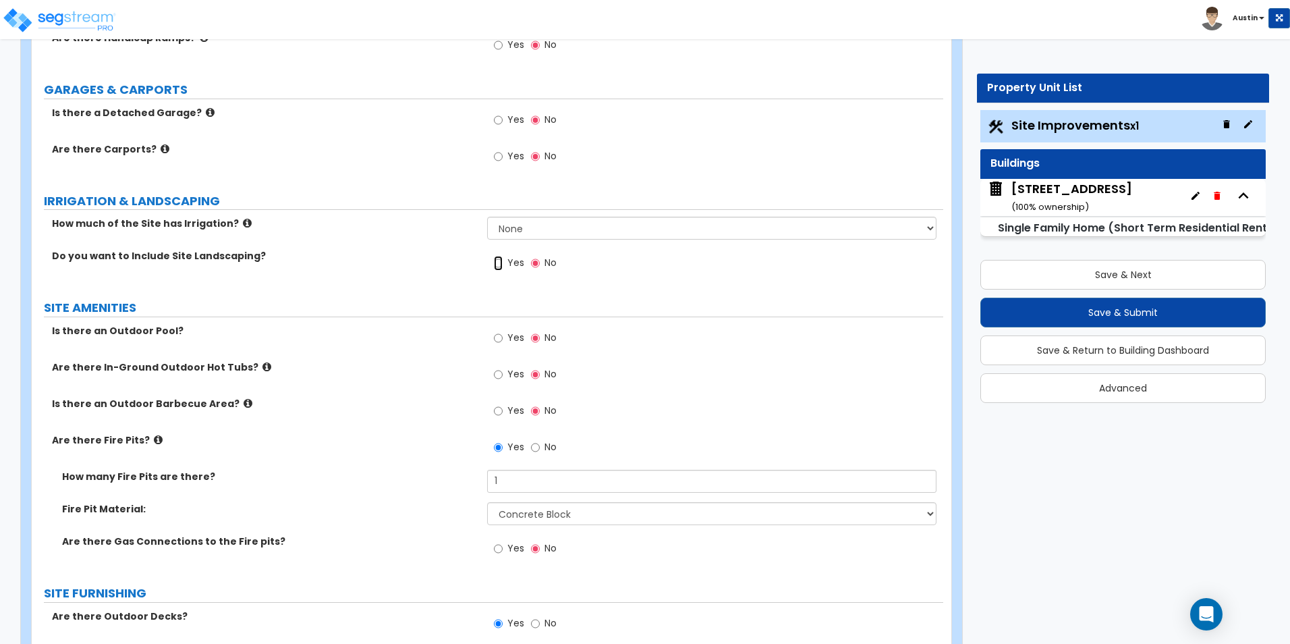
click at [503, 264] on input "Yes" at bounding box center [498, 263] width 9 height 15
radio input "true"
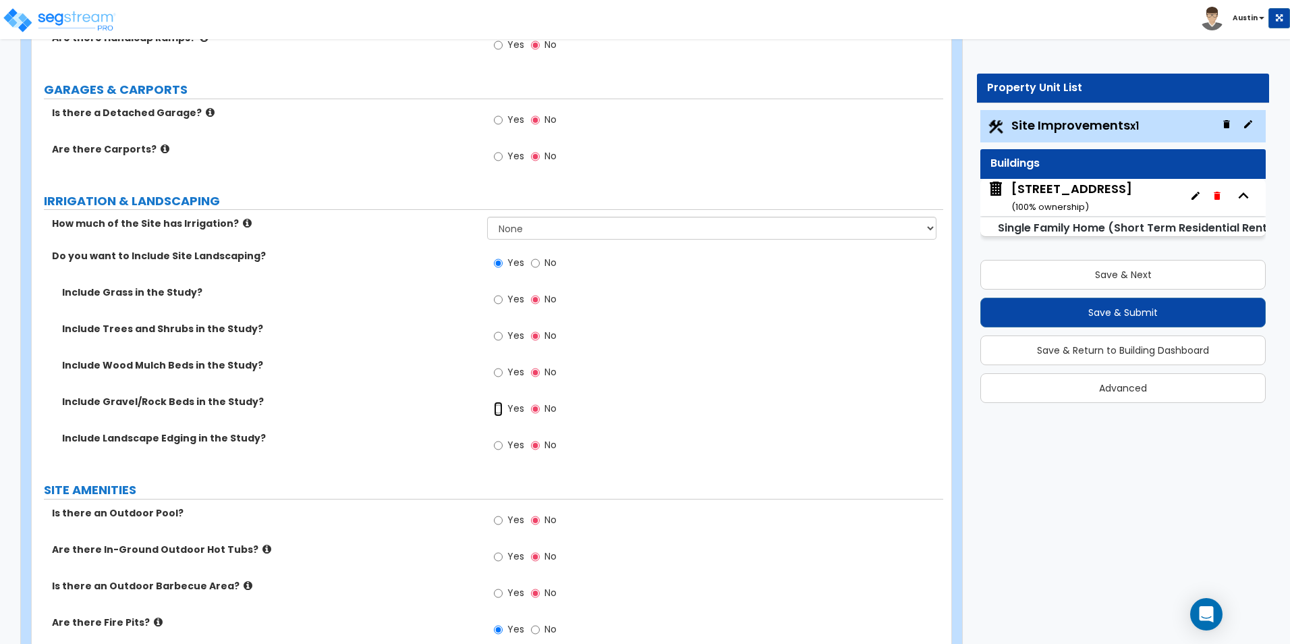
click at [499, 411] on input "Yes" at bounding box center [498, 408] width 9 height 15
radio input "true"
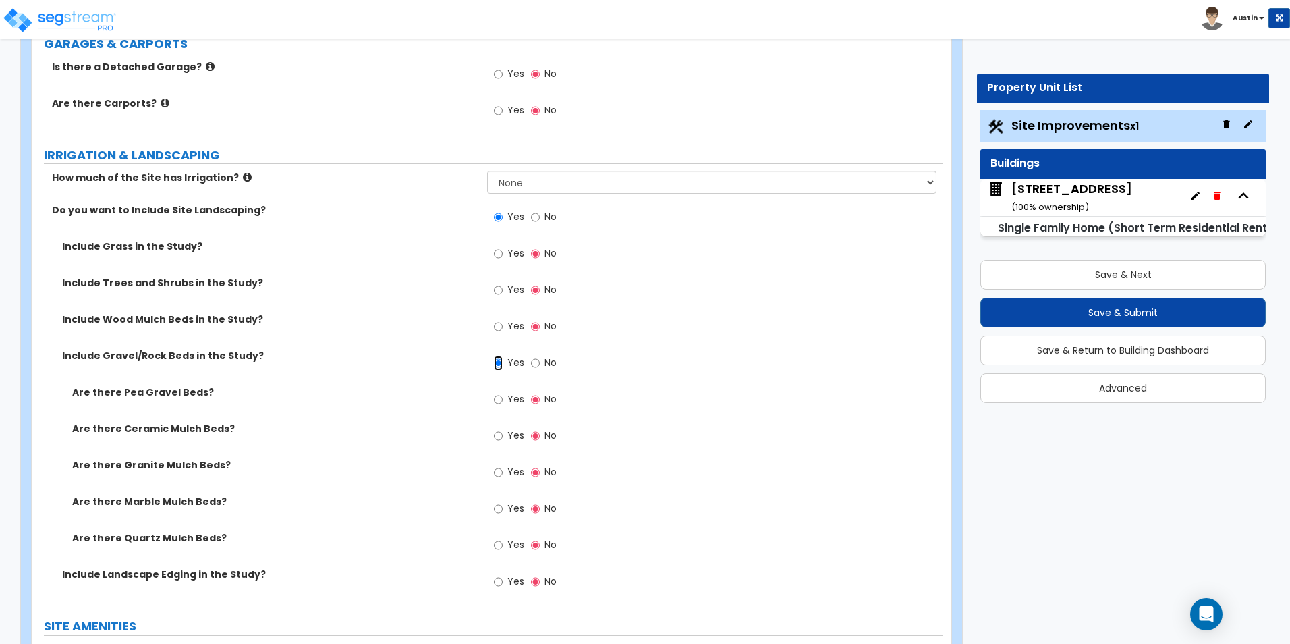
scroll to position [810, 0]
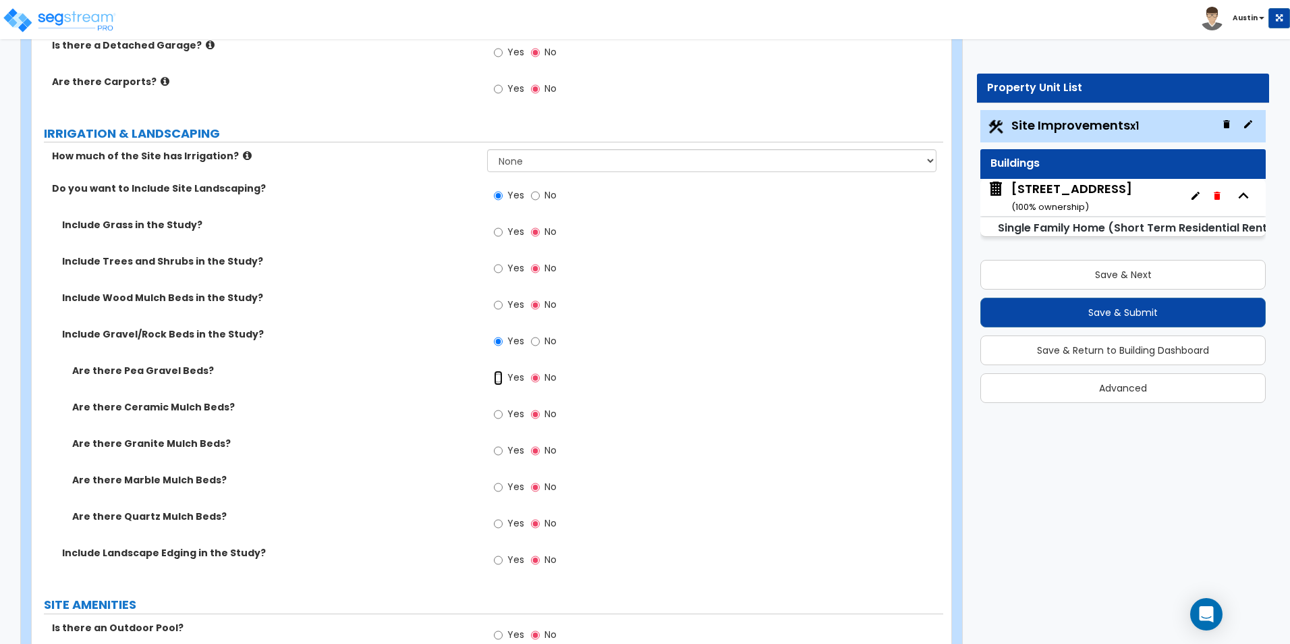
click at [502, 380] on input "Yes" at bounding box center [498, 377] width 9 height 15
radio input "true"
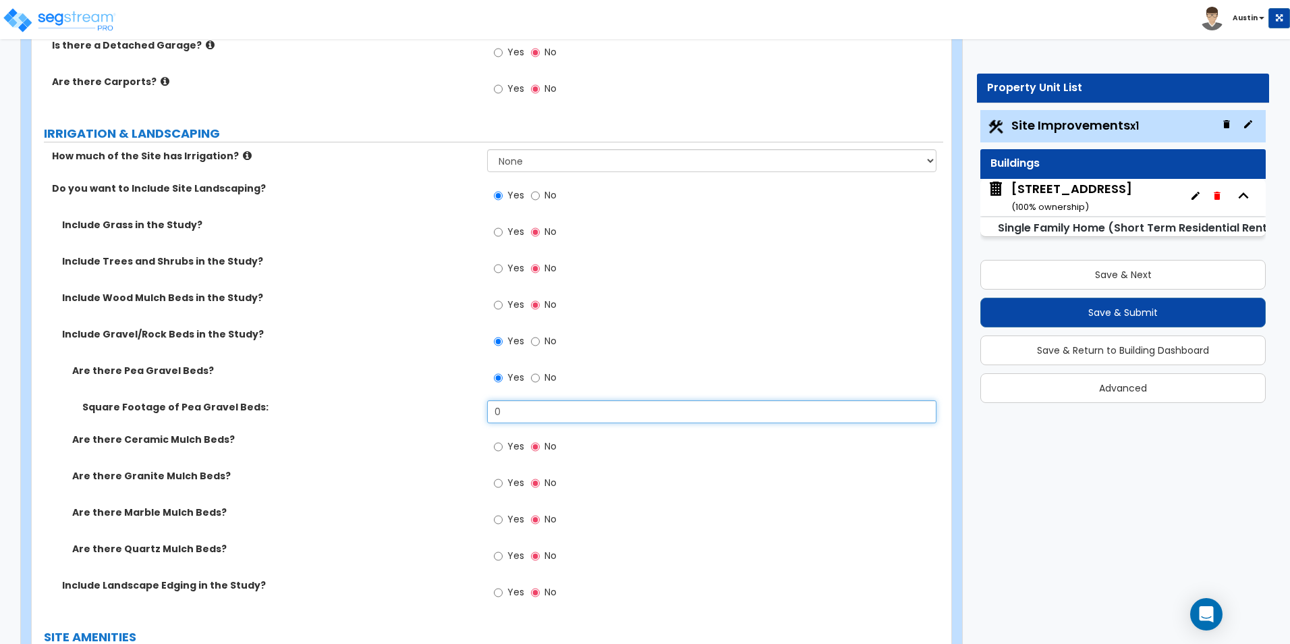
click at [543, 408] on input "0" at bounding box center [711, 411] width 449 height 23
click at [573, 410] on input "0" at bounding box center [711, 411] width 449 height 23
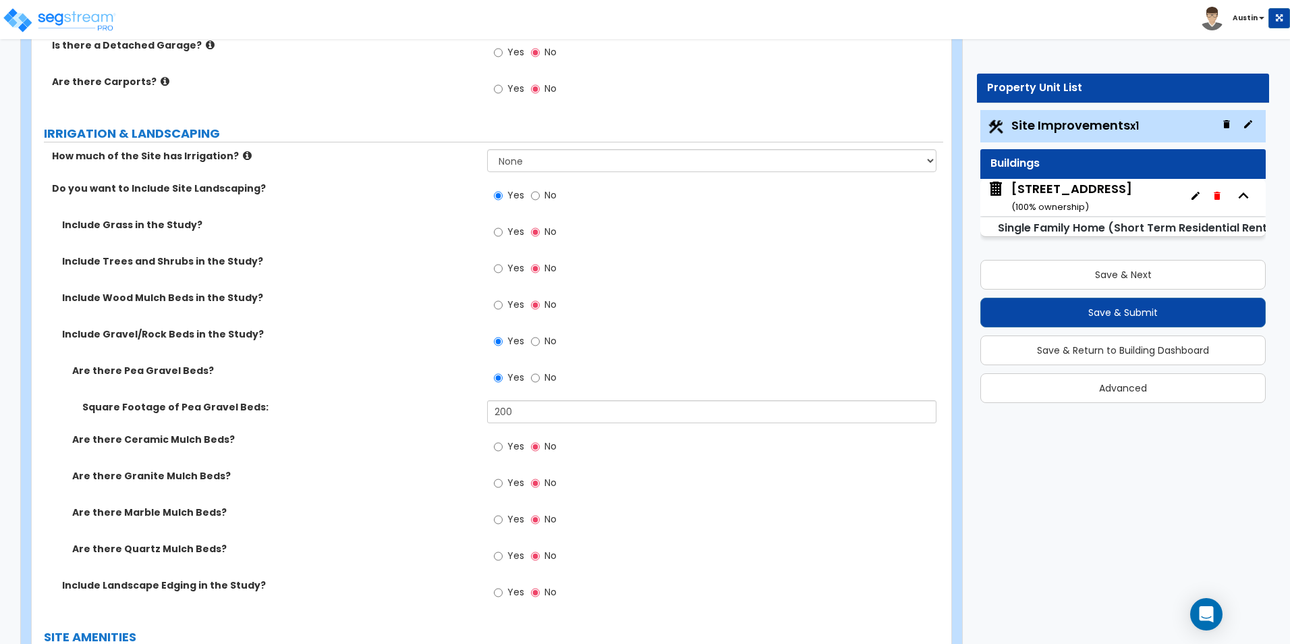
click at [471, 374] on label "Are there Pea Gravel Beds?" at bounding box center [274, 370] width 405 height 13
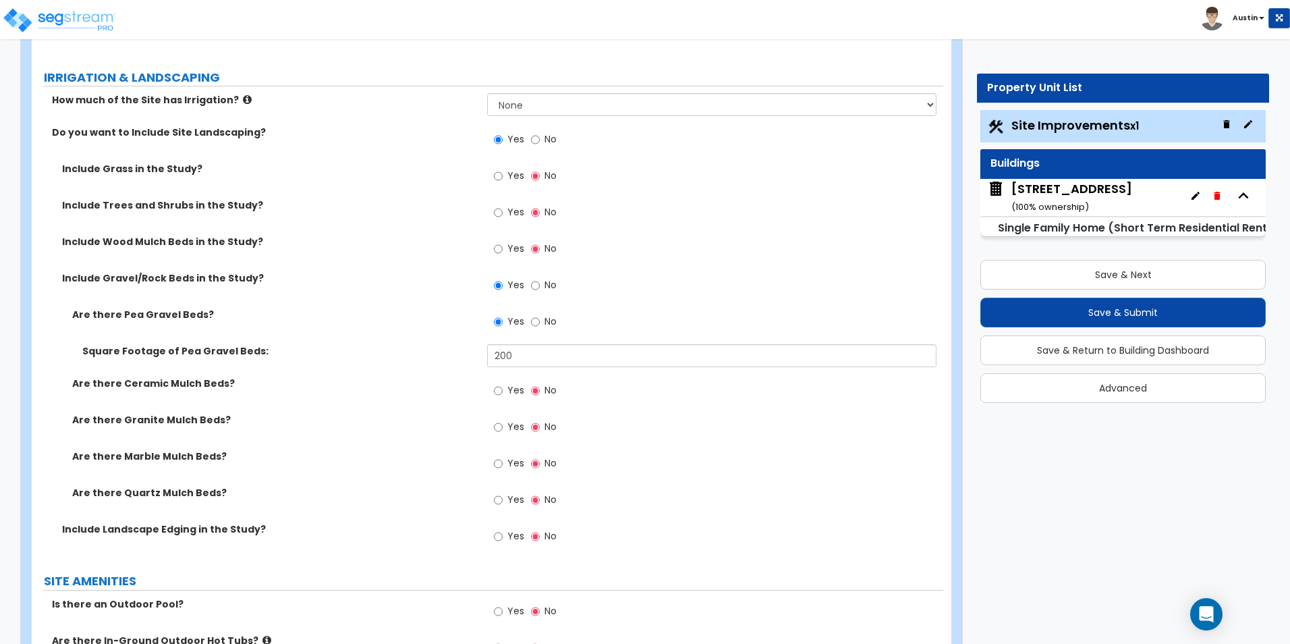
scroll to position [855, 0]
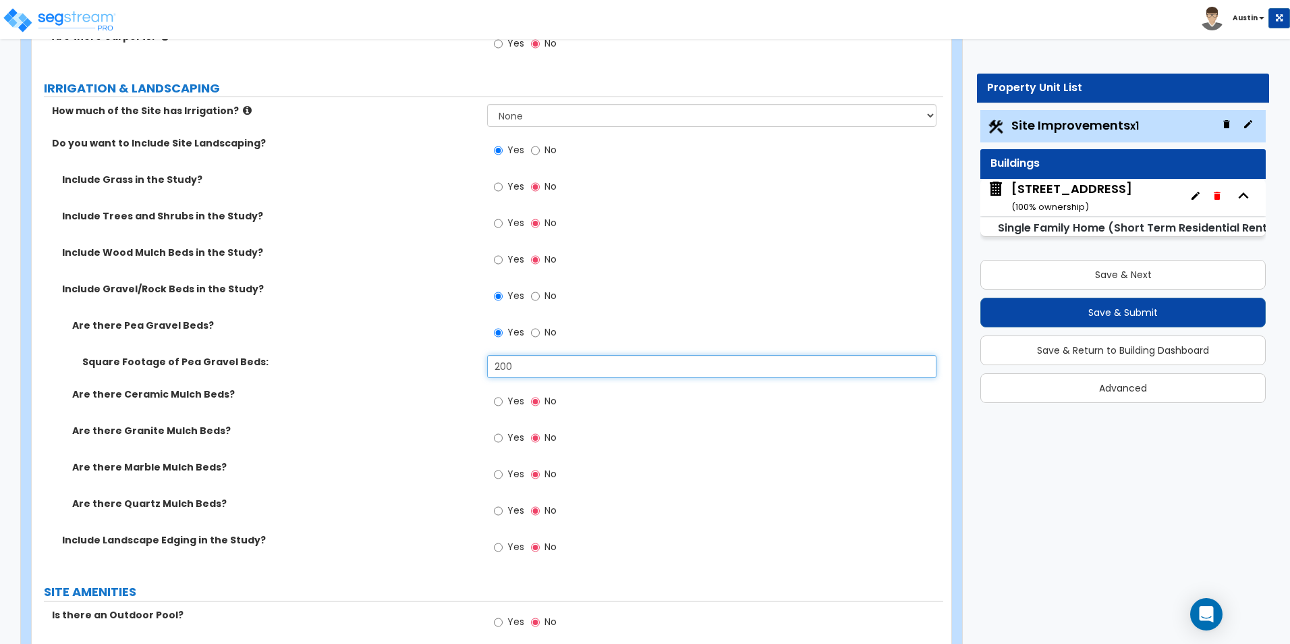
click at [592, 373] on input "200" at bounding box center [711, 366] width 449 height 23
type input "450"
click at [420, 349] on div "Are there Pea Gravel Beds? Yes No" at bounding box center [487, 336] width 911 height 36
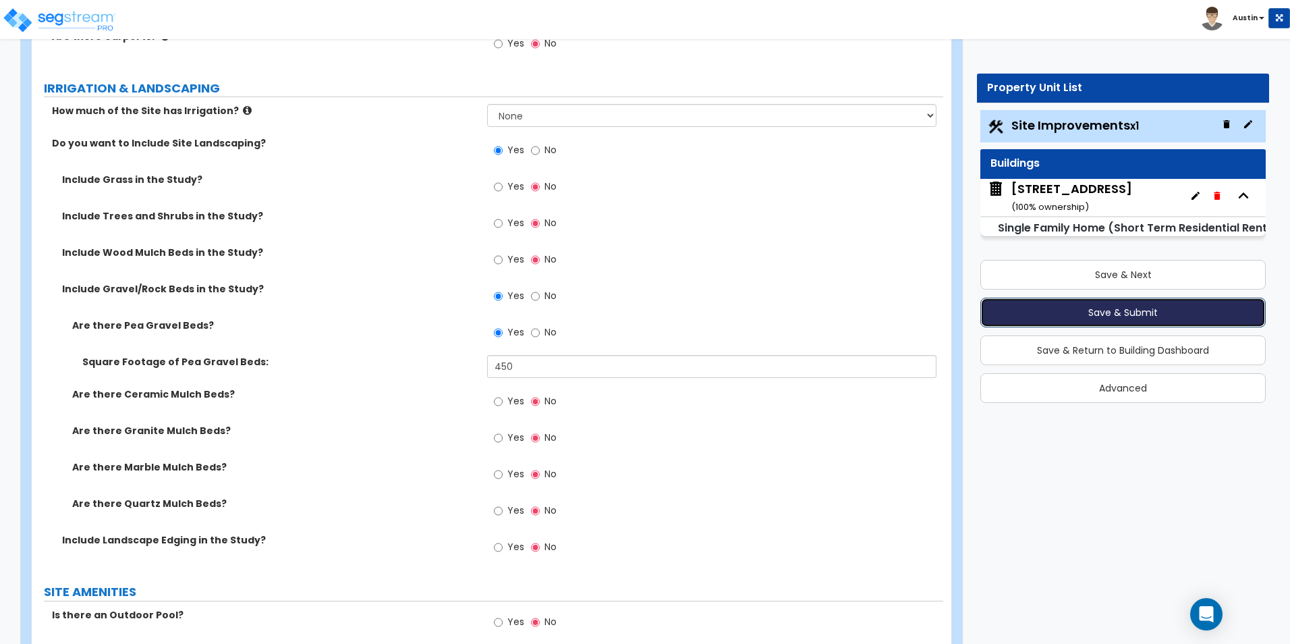
click at [1121, 314] on button "Save & Submit" at bounding box center [1122, 313] width 285 height 30
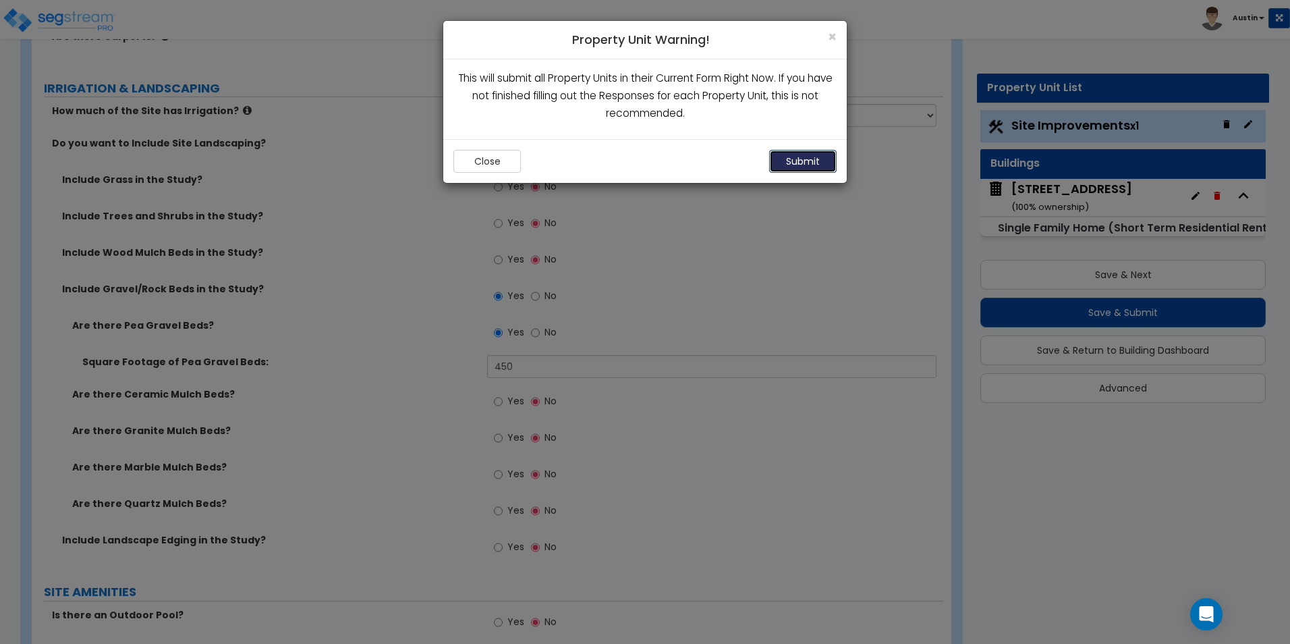
click at [793, 160] on button "Submit" at bounding box center [802, 161] width 67 height 23
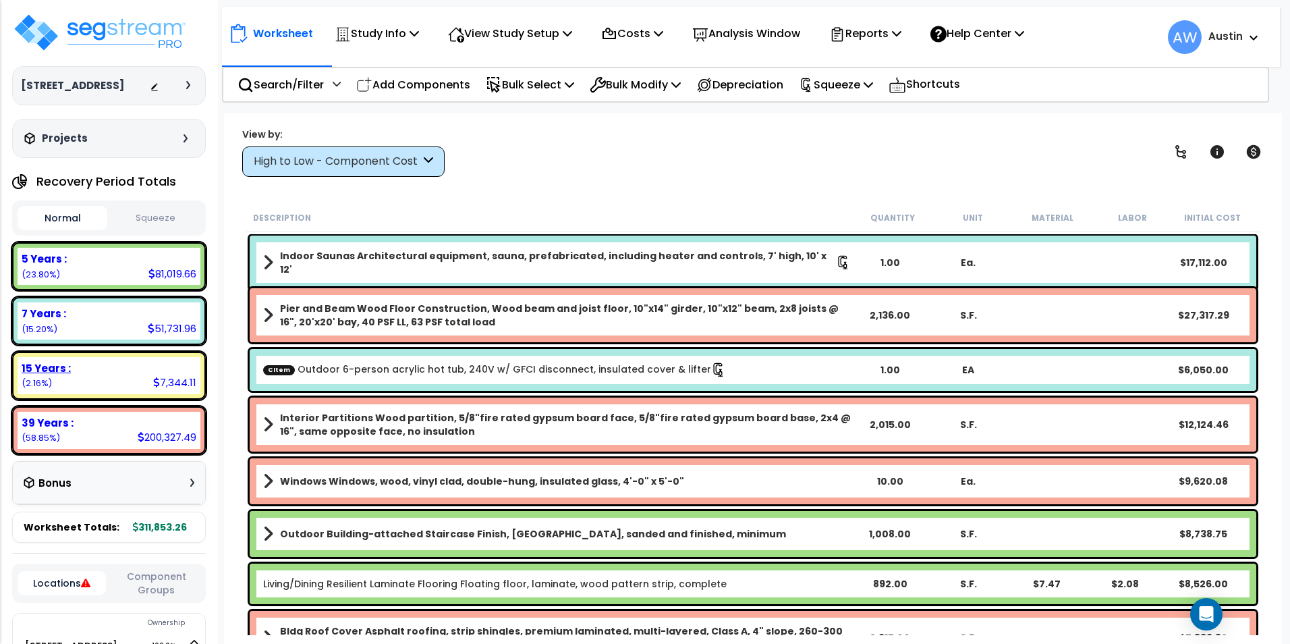
click at [109, 370] on div "15 Years :" at bounding box center [109, 368] width 175 height 14
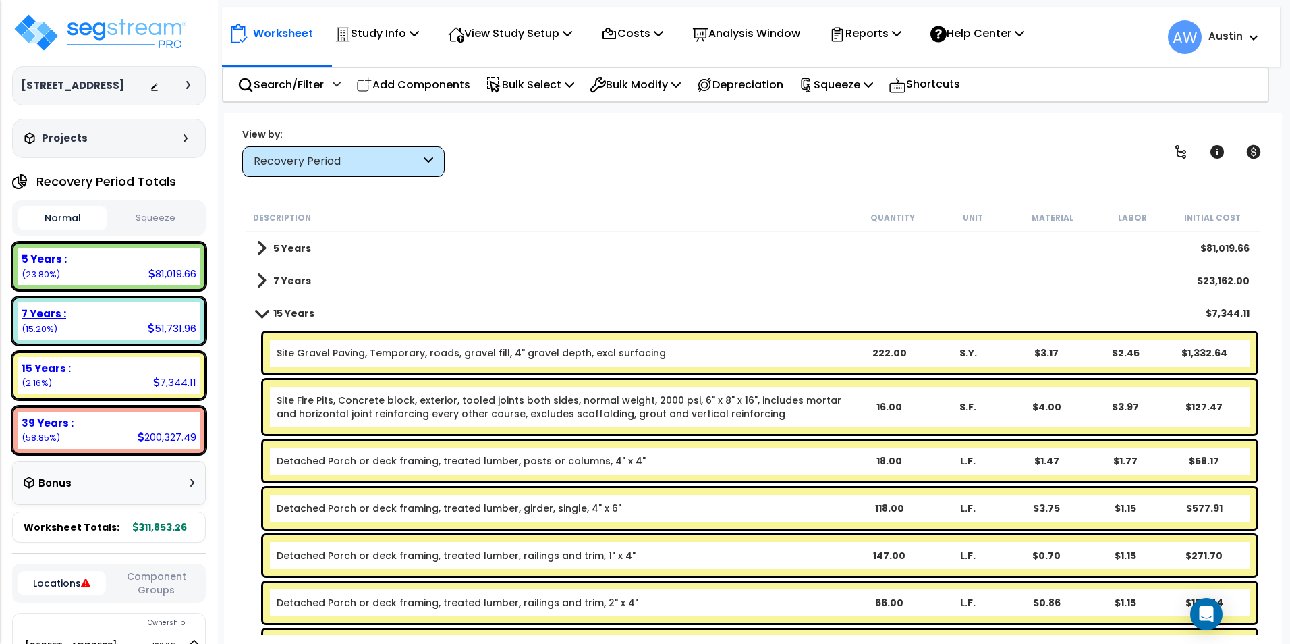
click at [118, 319] on div "7 Years :" at bounding box center [109, 313] width 175 height 14
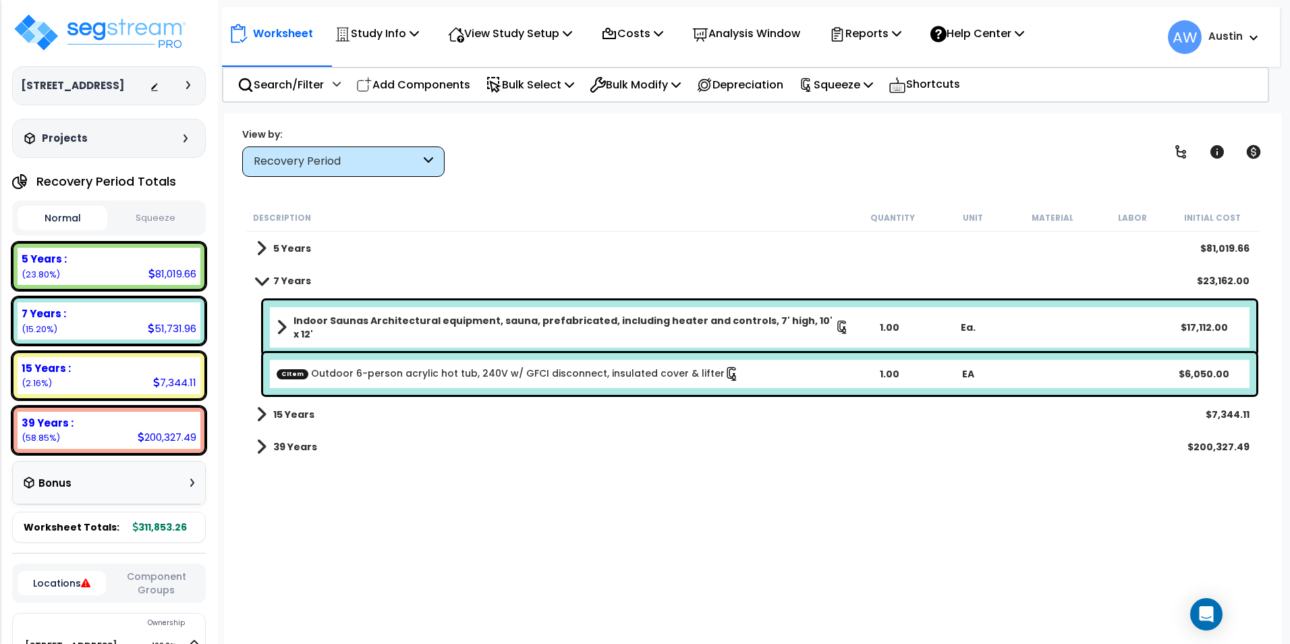
click at [160, 219] on button "Squeeze" at bounding box center [156, 218] width 90 height 24
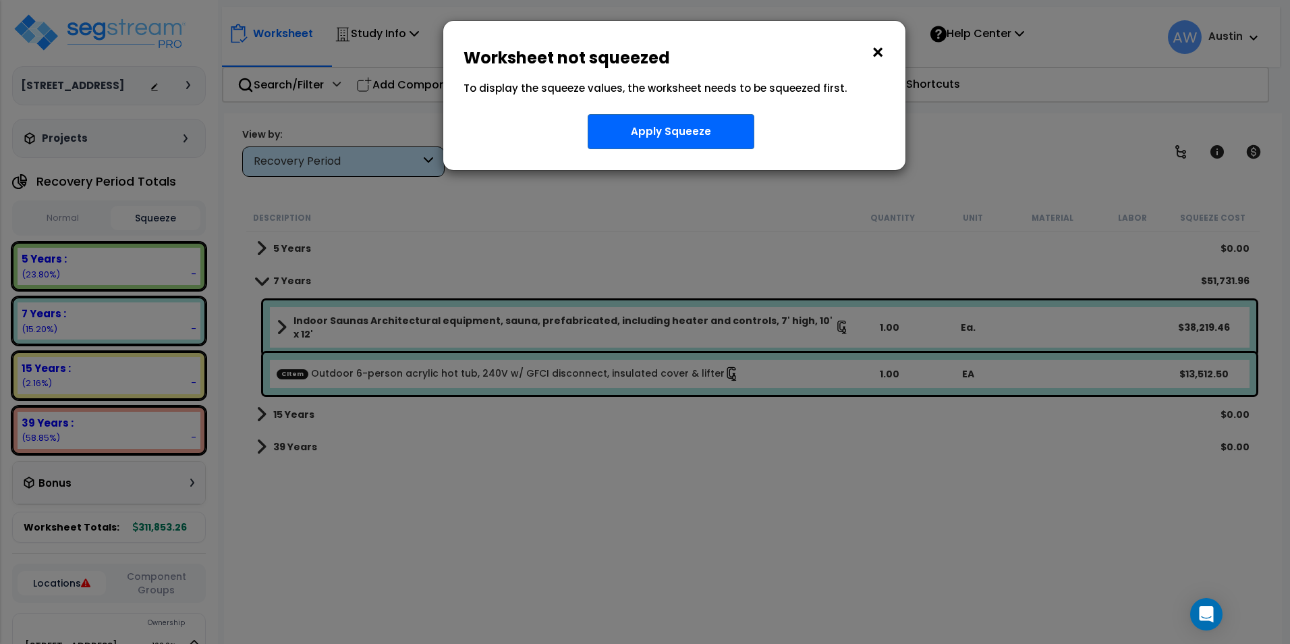
click at [875, 52] on button "×" at bounding box center [877, 53] width 15 height 22
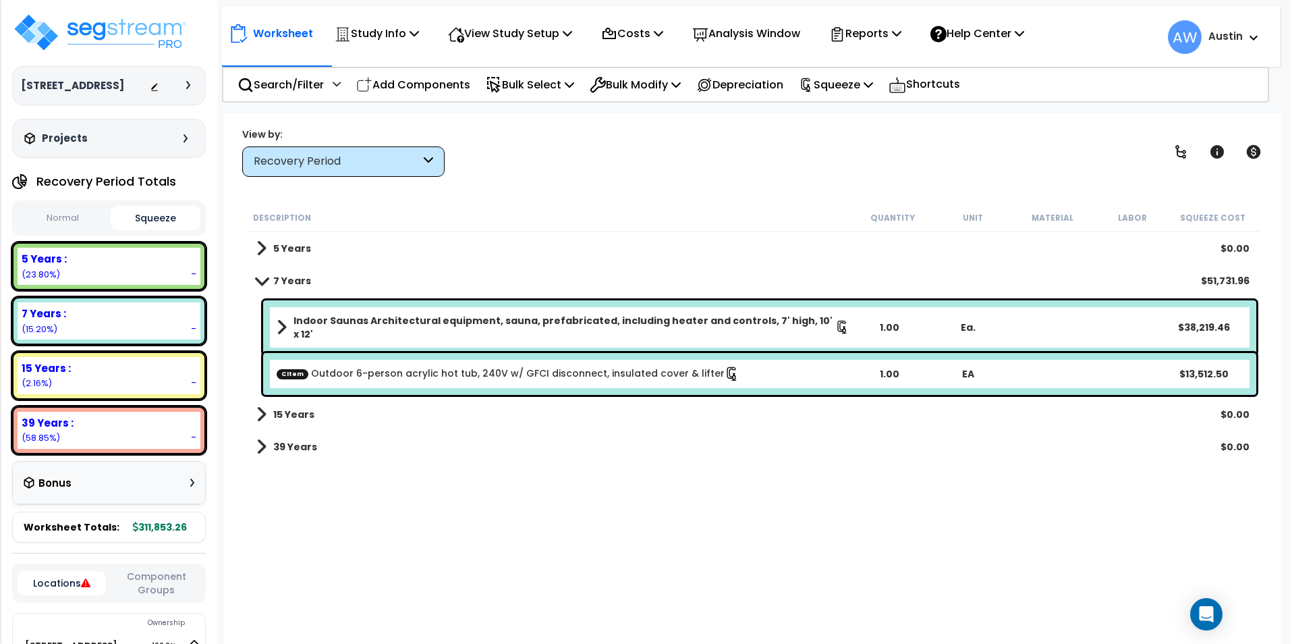
click at [48, 214] on button "Normal" at bounding box center [63, 218] width 90 height 24
click at [164, 385] on div "7,344.11" at bounding box center [174, 382] width 43 height 14
click at [152, 436] on div "200,327.49" at bounding box center [167, 437] width 59 height 14
click at [67, 431] on div "39 Years : 200,327.49 (58.85%)" at bounding box center [109, 430] width 183 height 37
click at [263, 279] on span at bounding box center [261, 280] width 19 height 10
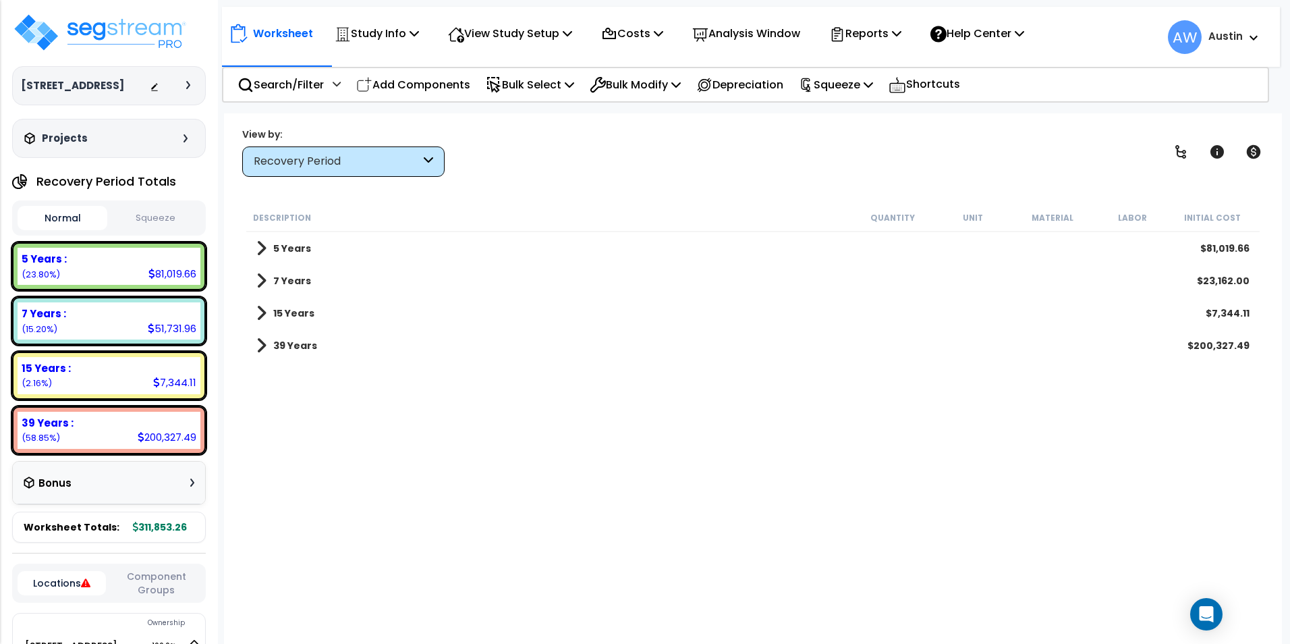
click at [261, 279] on span at bounding box center [261, 280] width 10 height 19
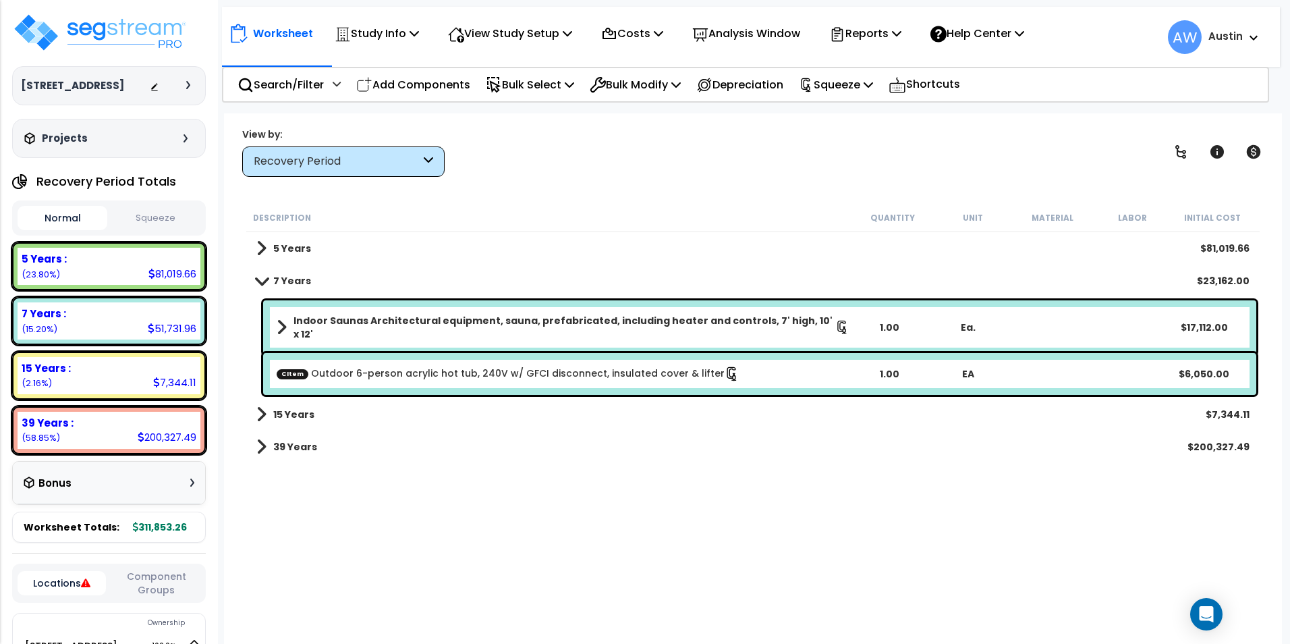
click at [261, 279] on span at bounding box center [261, 280] width 19 height 10
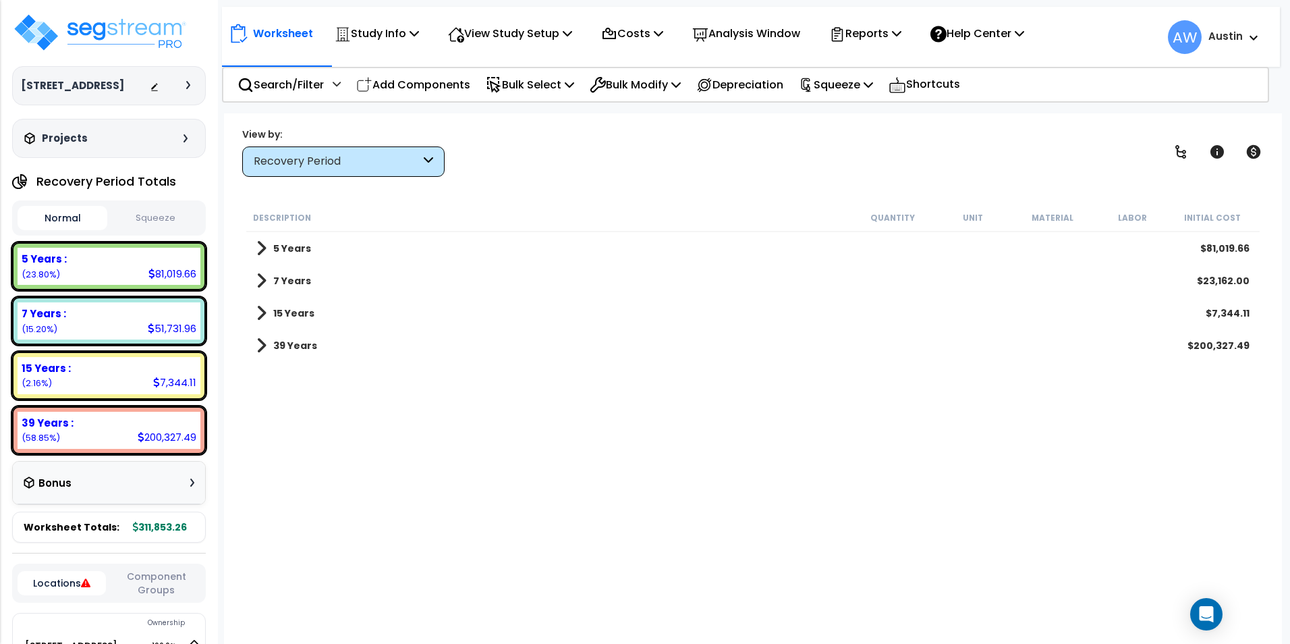
click at [261, 279] on span at bounding box center [261, 280] width 10 height 19
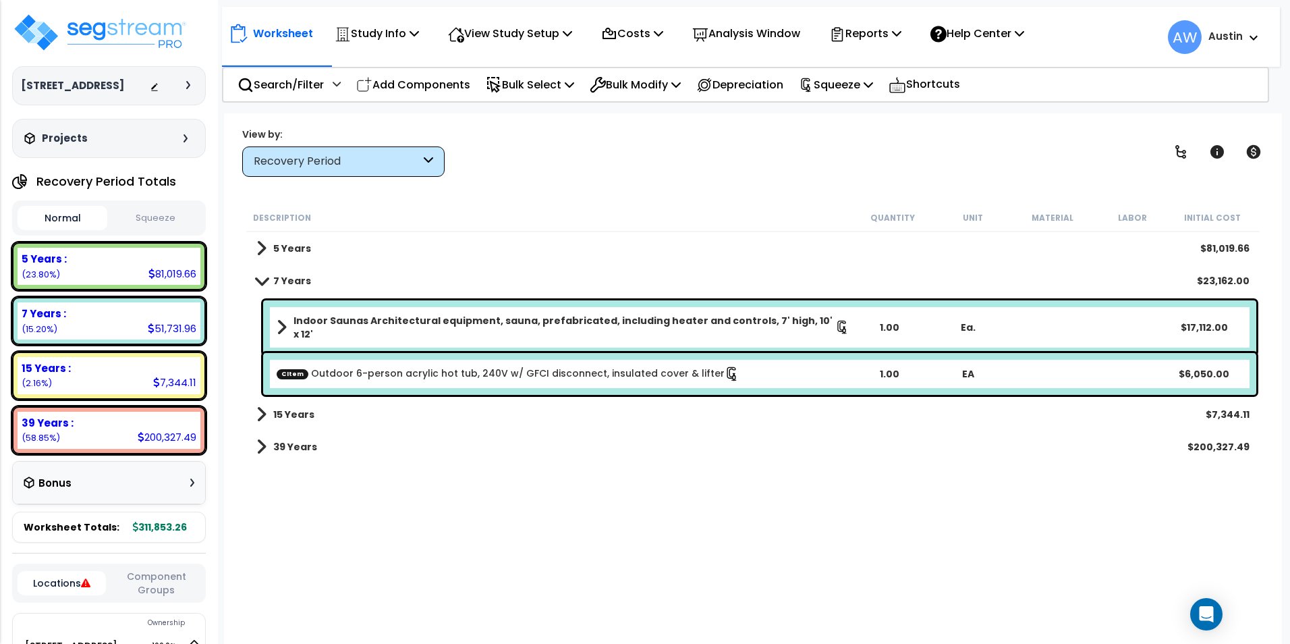
click at [261, 279] on span at bounding box center [261, 280] width 19 height 10
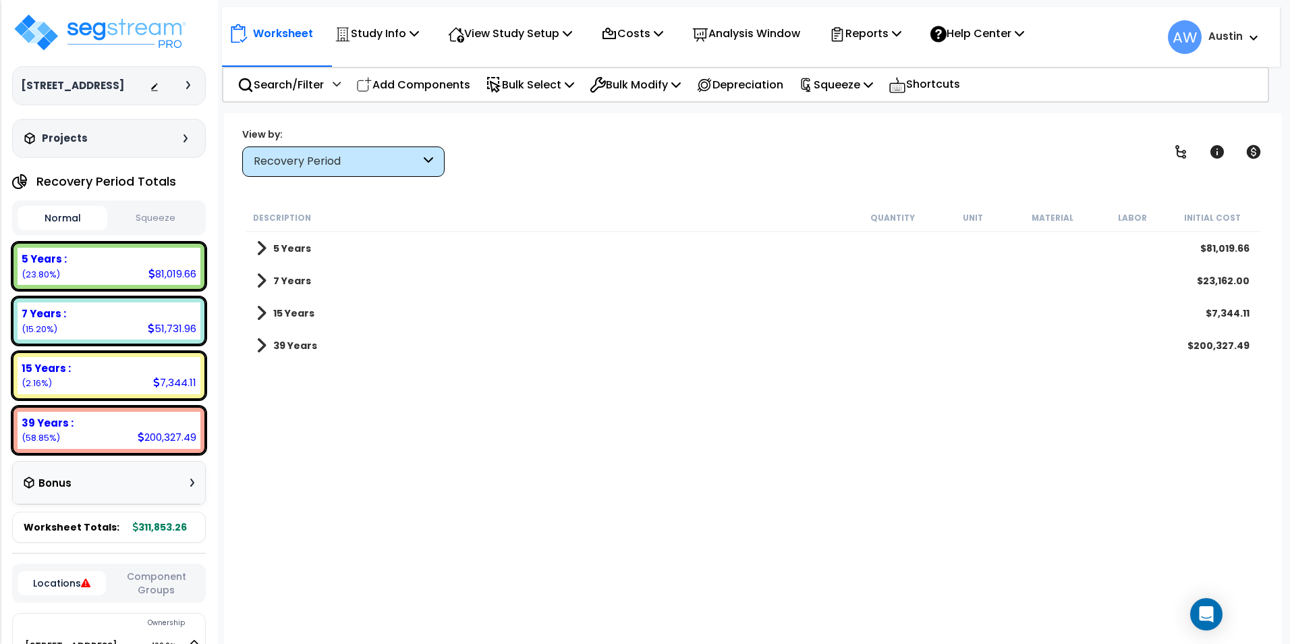
click at [261, 279] on span at bounding box center [261, 280] width 10 height 19
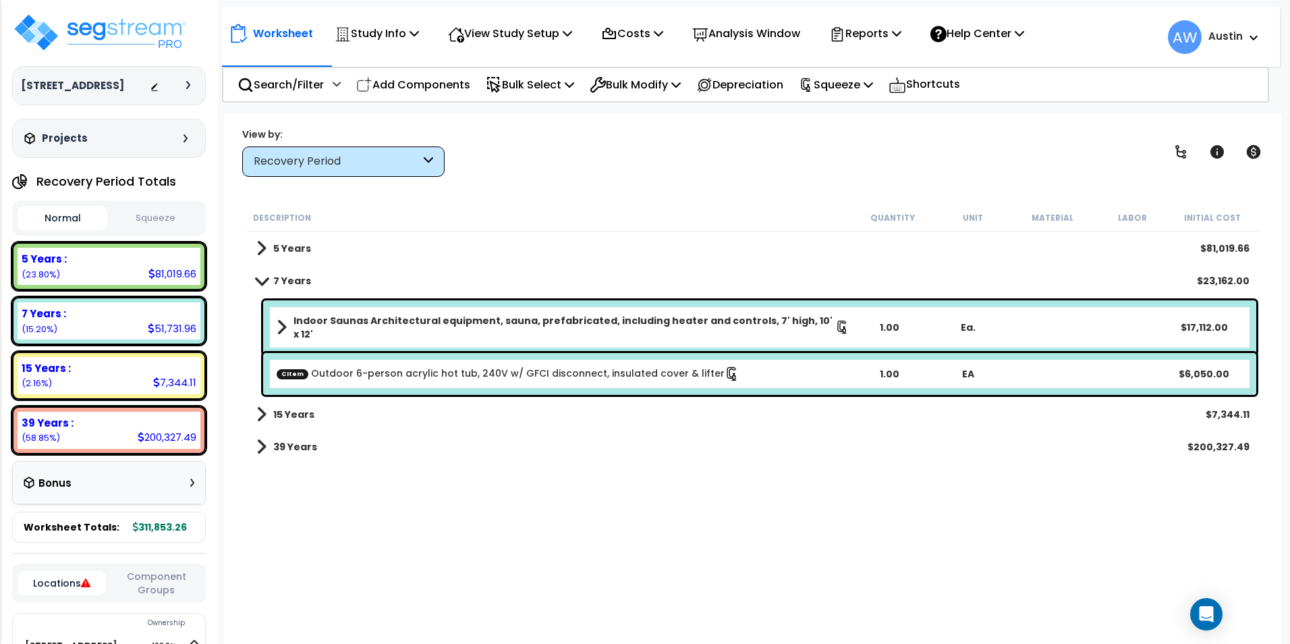
click at [261, 279] on span at bounding box center [261, 280] width 19 height 10
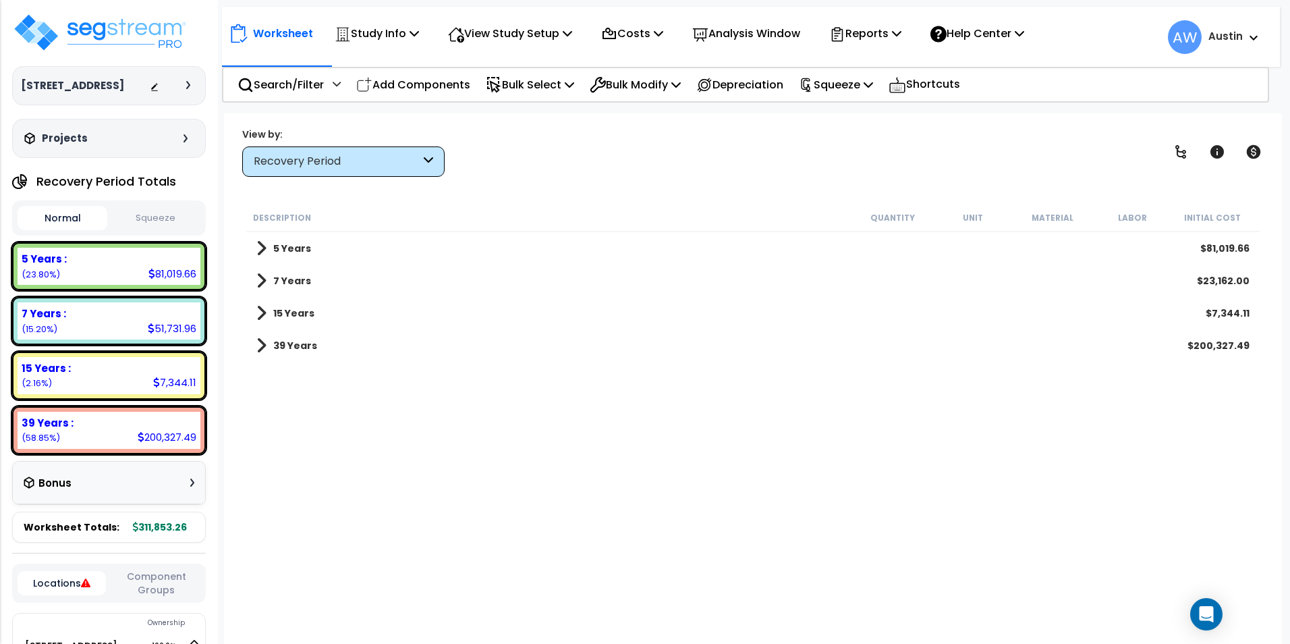
click at [261, 279] on span at bounding box center [261, 280] width 10 height 19
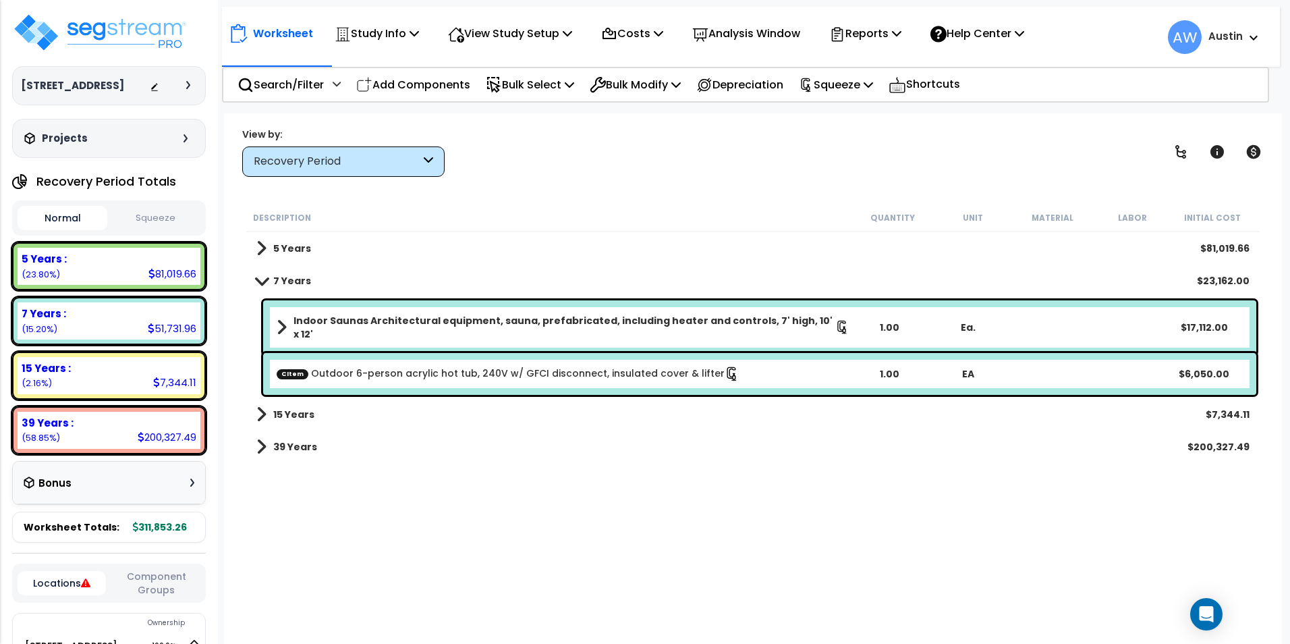
click at [261, 279] on span at bounding box center [261, 280] width 19 height 10
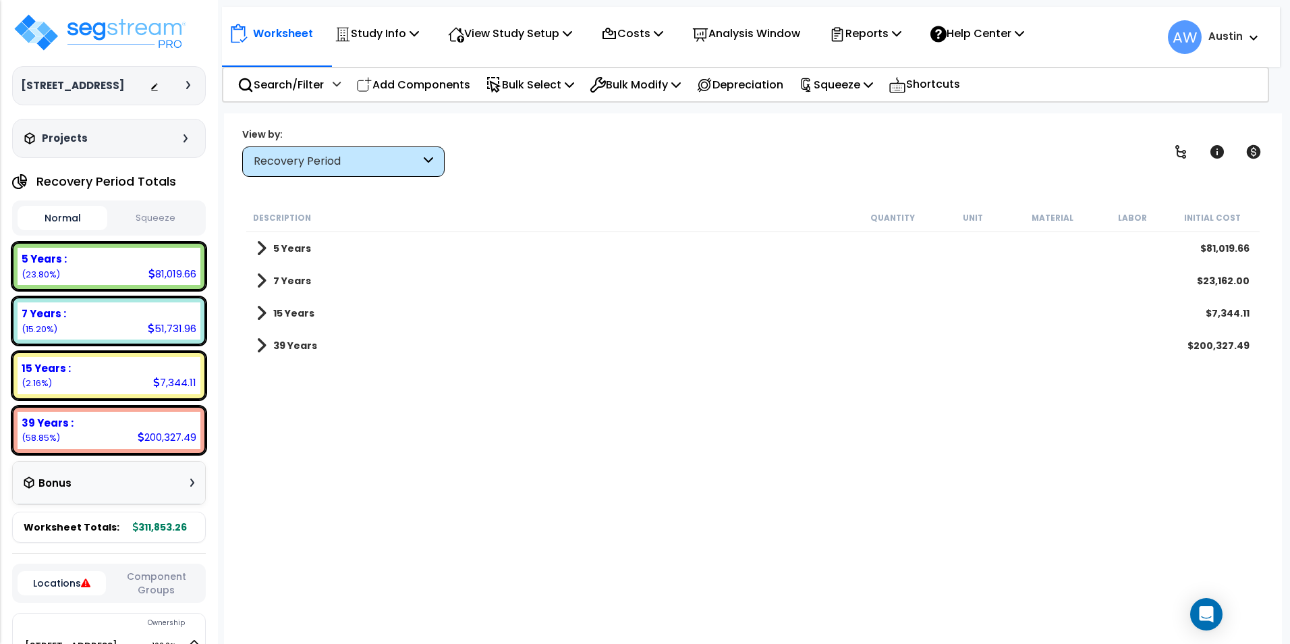
click at [261, 279] on span at bounding box center [261, 280] width 10 height 19
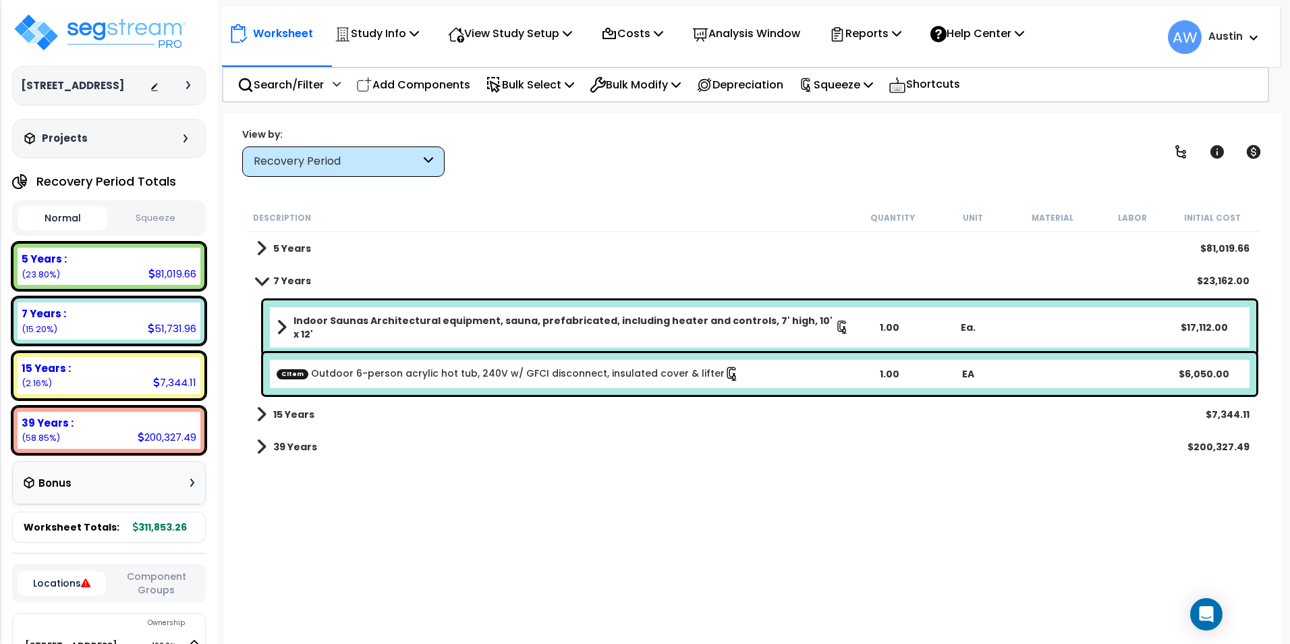
click at [261, 279] on span at bounding box center [261, 280] width 19 height 10
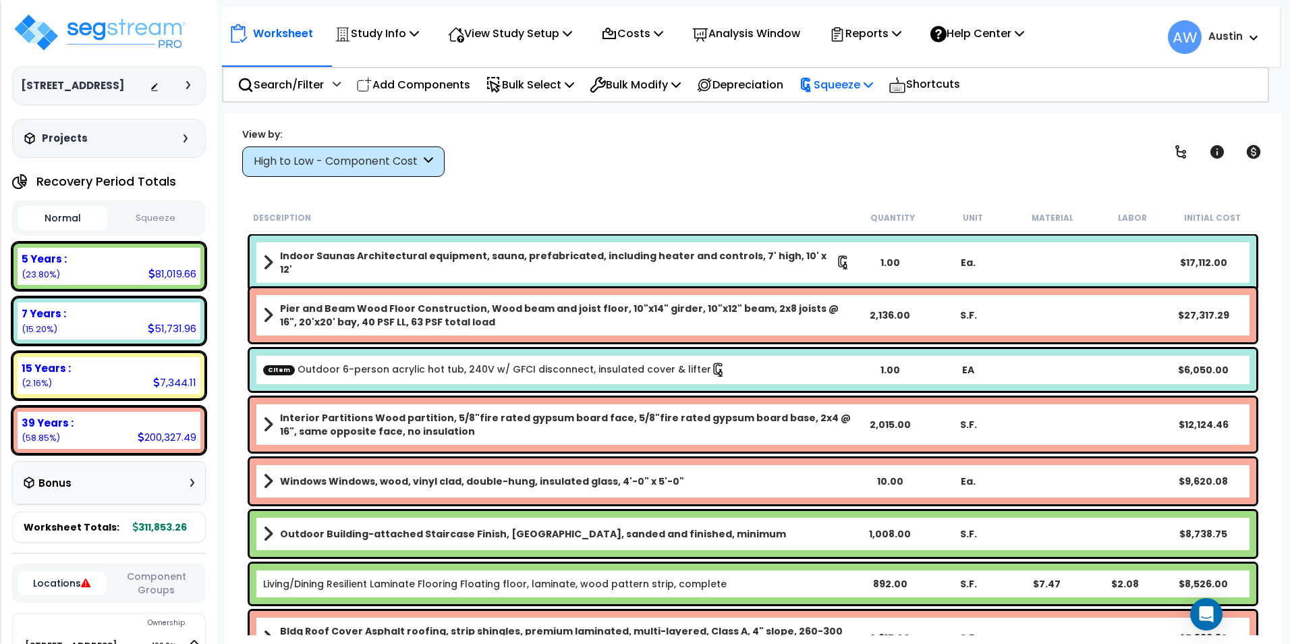
click at [840, 88] on p "Squeeze" at bounding box center [836, 85] width 74 height 18
click at [835, 111] on link "Squeeze" at bounding box center [859, 114] width 134 height 27
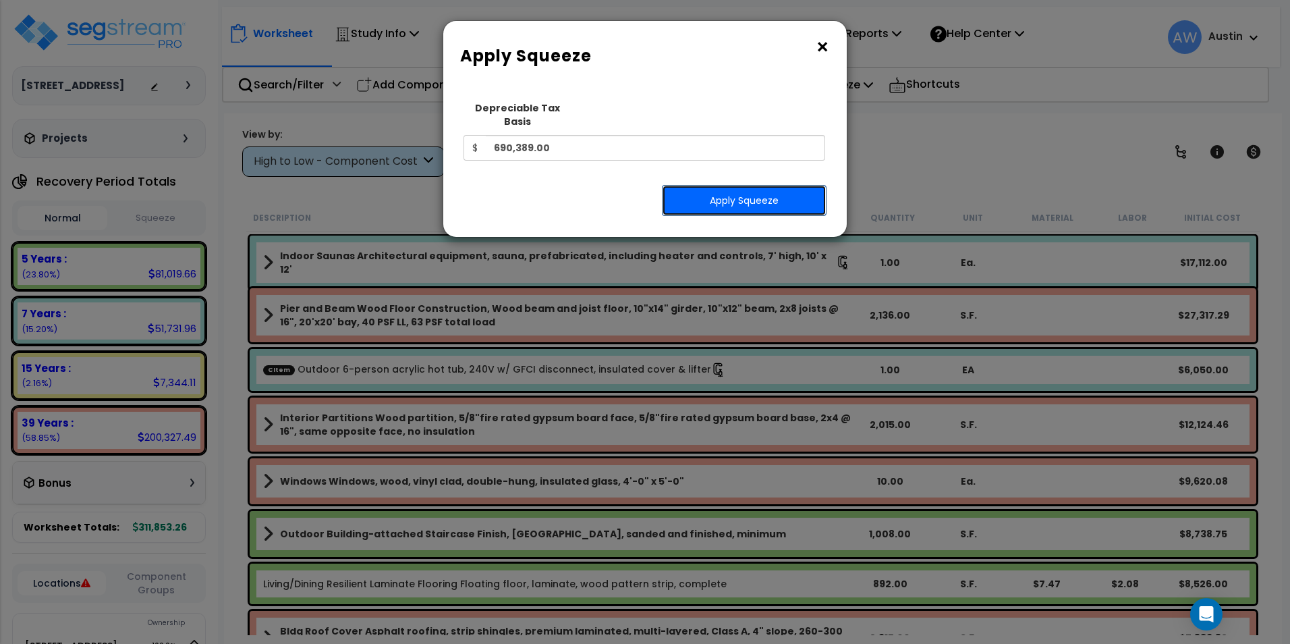
click at [725, 185] on button "Apply Squeeze" at bounding box center [744, 200] width 165 height 31
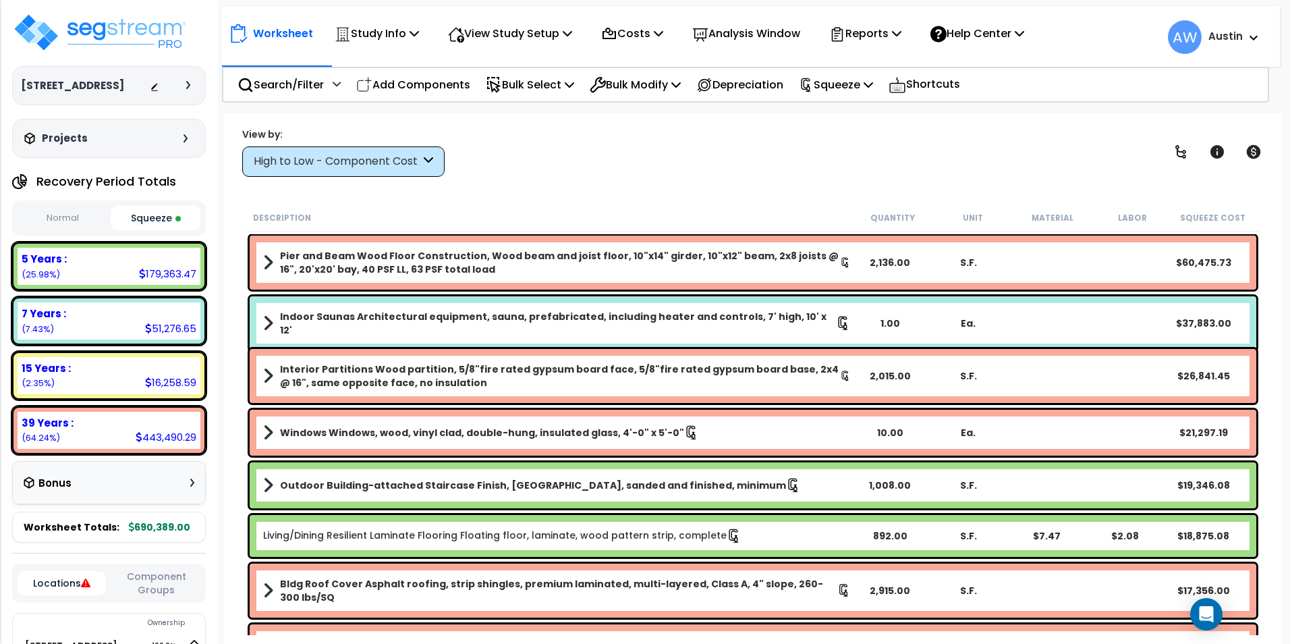
click at [66, 221] on button "Normal" at bounding box center [63, 218] width 90 height 24
click at [169, 218] on button "Squeeze" at bounding box center [156, 218] width 90 height 24
click at [53, 216] on button "Normal" at bounding box center [63, 218] width 90 height 24
click at [150, 217] on button "Squeeze" at bounding box center [156, 218] width 90 height 24
click at [57, 223] on button "Normal" at bounding box center [63, 218] width 90 height 24
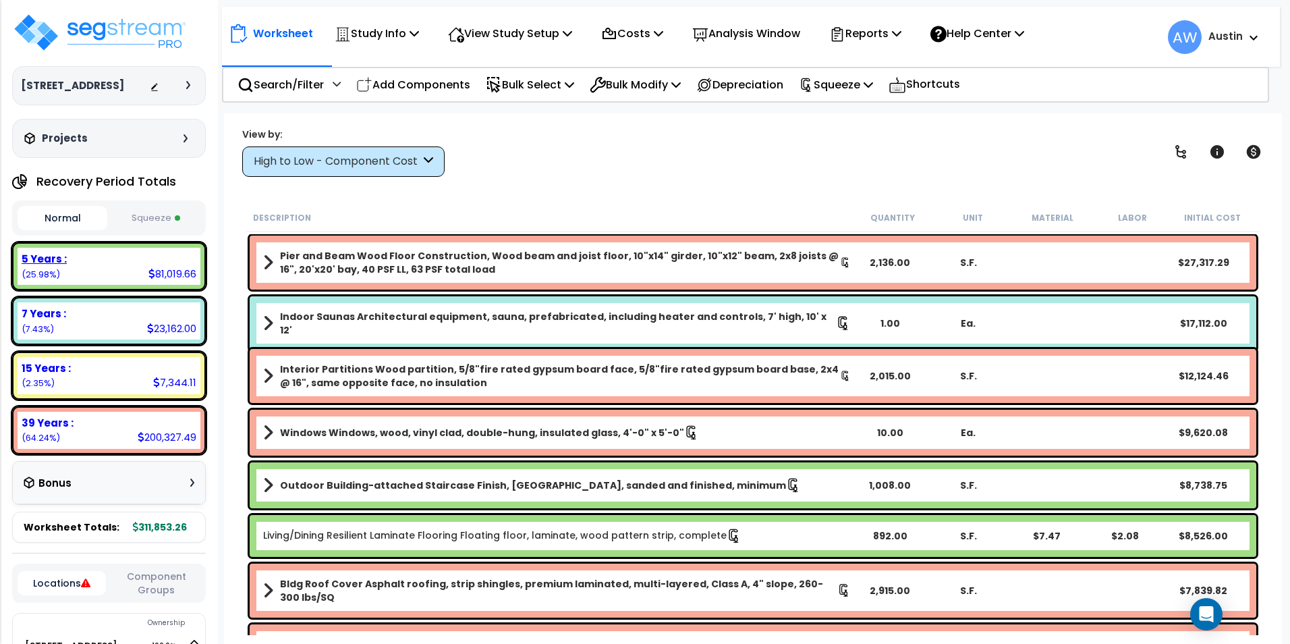
click at [132, 268] on div "5 Years : 81,019.66 (25.98%)" at bounding box center [109, 266] width 183 height 37
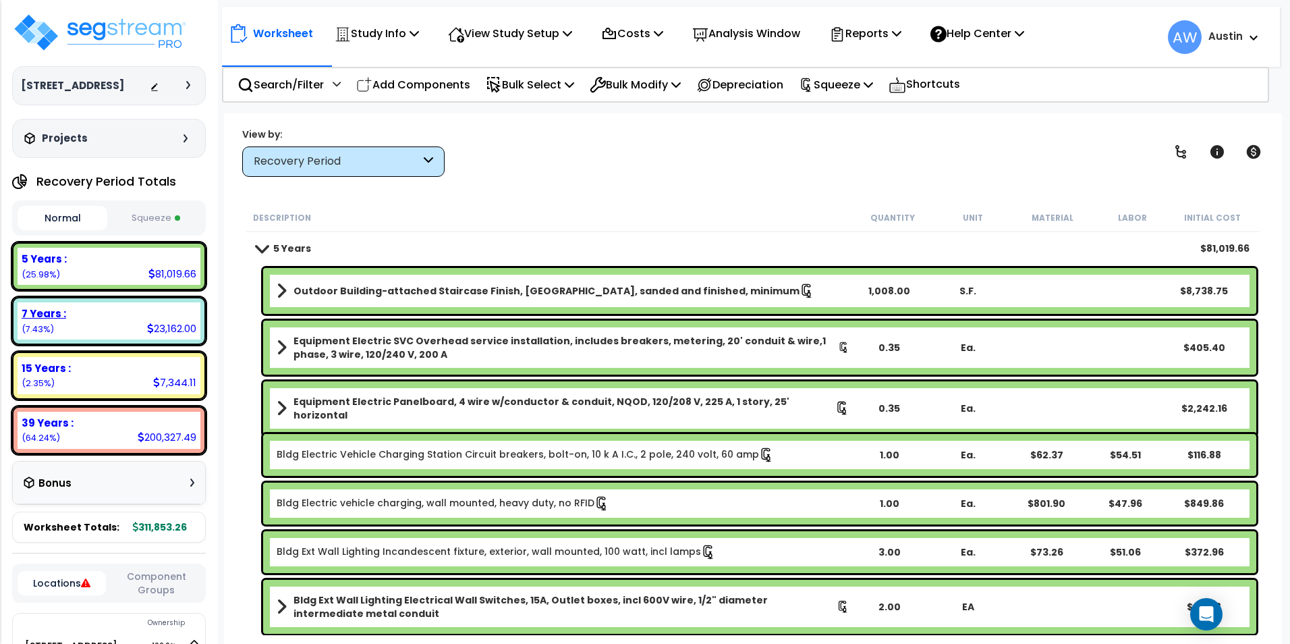
click at [110, 324] on div "7 Years : 23,162.00 (7.43%)" at bounding box center [109, 320] width 183 height 37
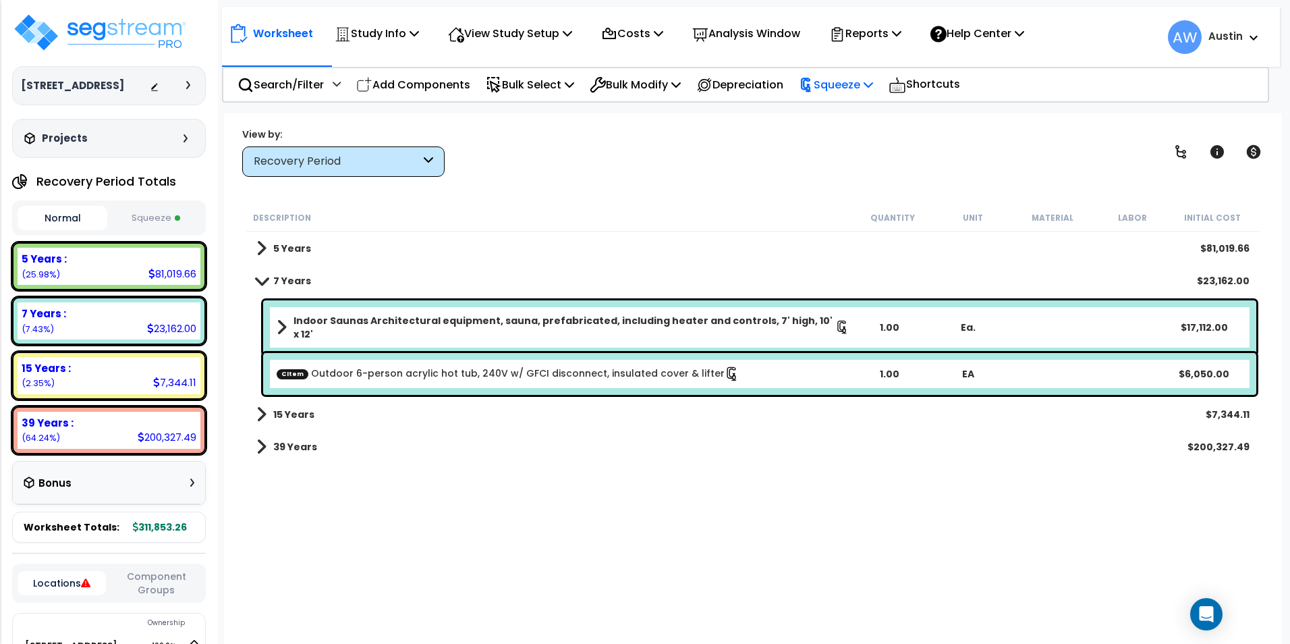
click at [855, 90] on p "Squeeze" at bounding box center [836, 85] width 74 height 18
click at [866, 171] on link "Show Advanced" at bounding box center [859, 171] width 134 height 27
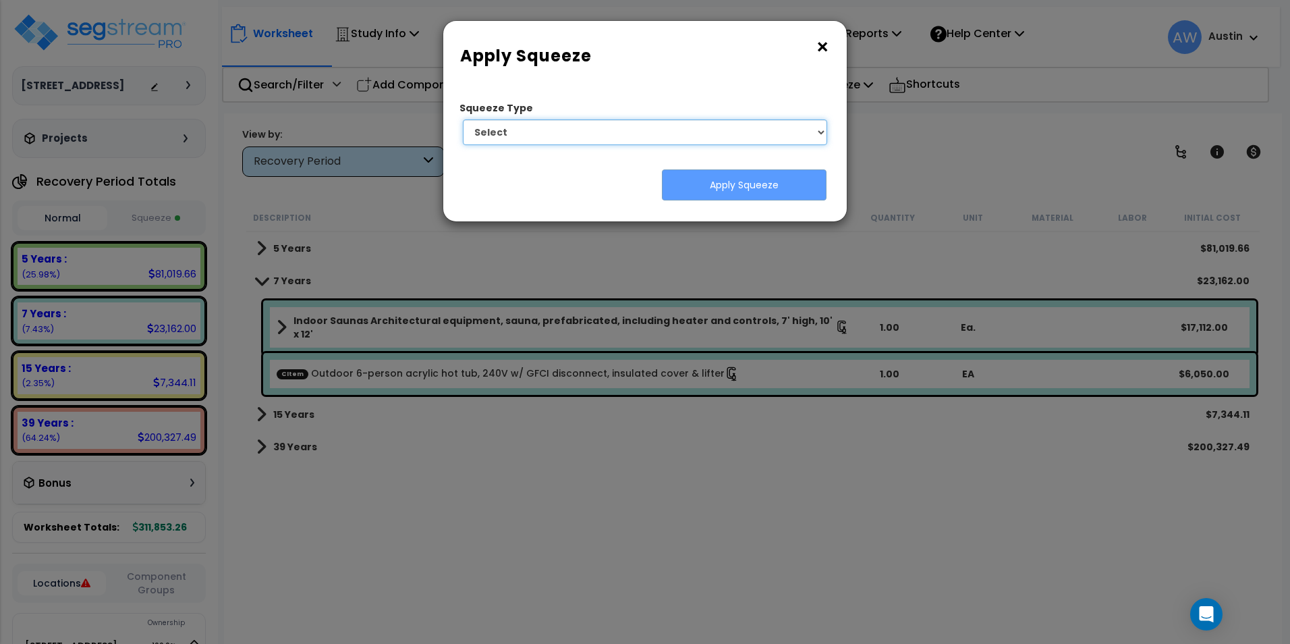
click at [729, 133] on select "Select 1. Squeeze Entire Worksheet 2. Squeeze by [PERSON_NAME] Cost 3. Squeeze …" at bounding box center [645, 132] width 364 height 26
select select "squeeze_by_uniformat"
click at [463, 119] on select "Select 1. Squeeze Entire Worksheet 2. Squeeze by [PERSON_NAME] Cost 3. Squeeze …" at bounding box center [645, 132] width 364 height 26
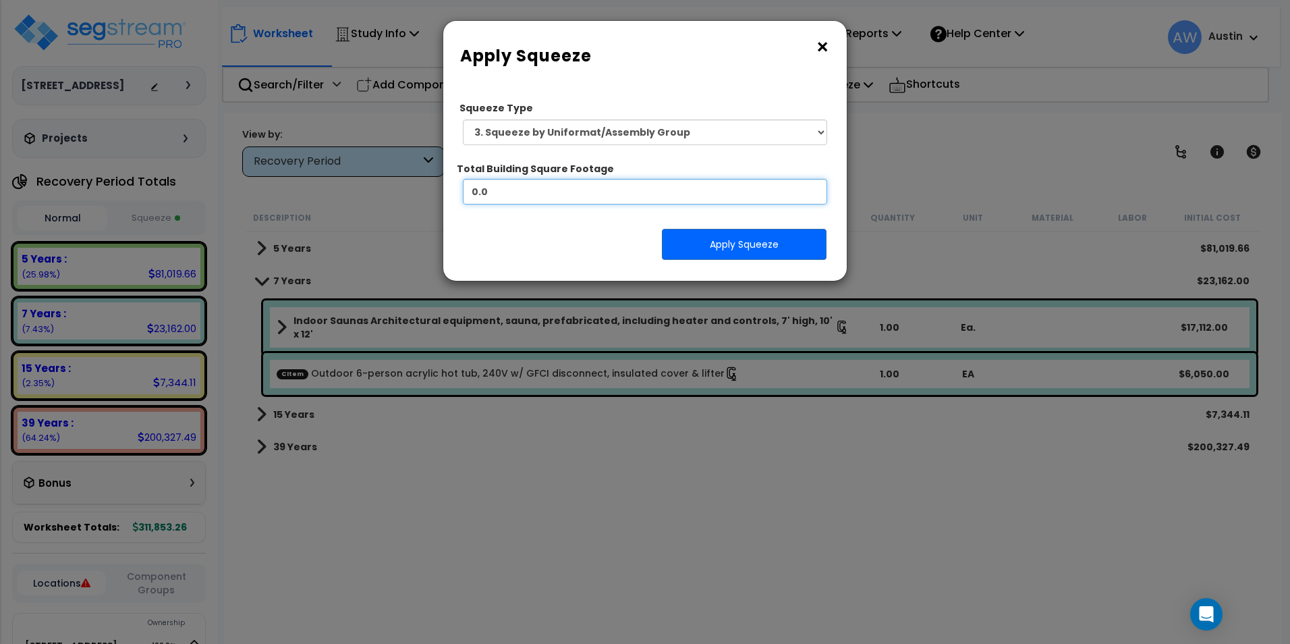
click at [601, 198] on input "0.0" at bounding box center [645, 192] width 364 height 26
click at [820, 52] on button "×" at bounding box center [822, 47] width 15 height 22
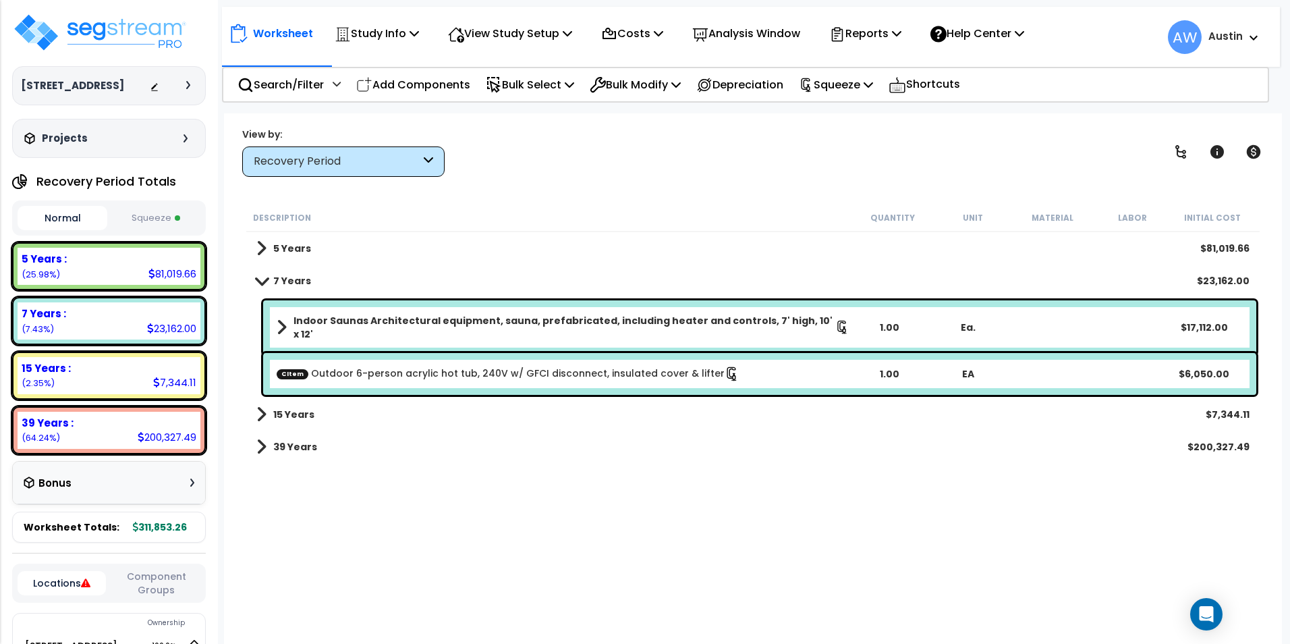
click at [785, 168] on div "View by: Recovery Period High to Low - Component Cost" at bounding box center [752, 152] width 1031 height 50
click at [549, 544] on div "Description Quantity Unit Material Labor Initial Cost 5 Years $81,019.66 7 Year…" at bounding box center [752, 419] width 1017 height 431
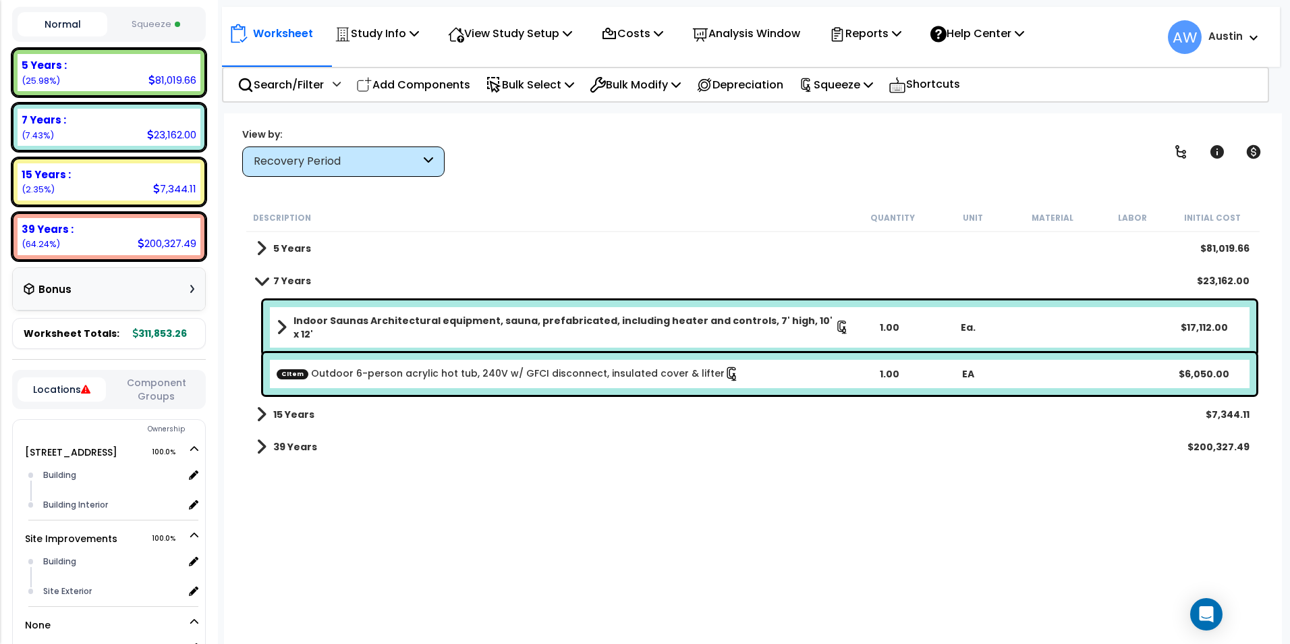
scroll to position [316, 0]
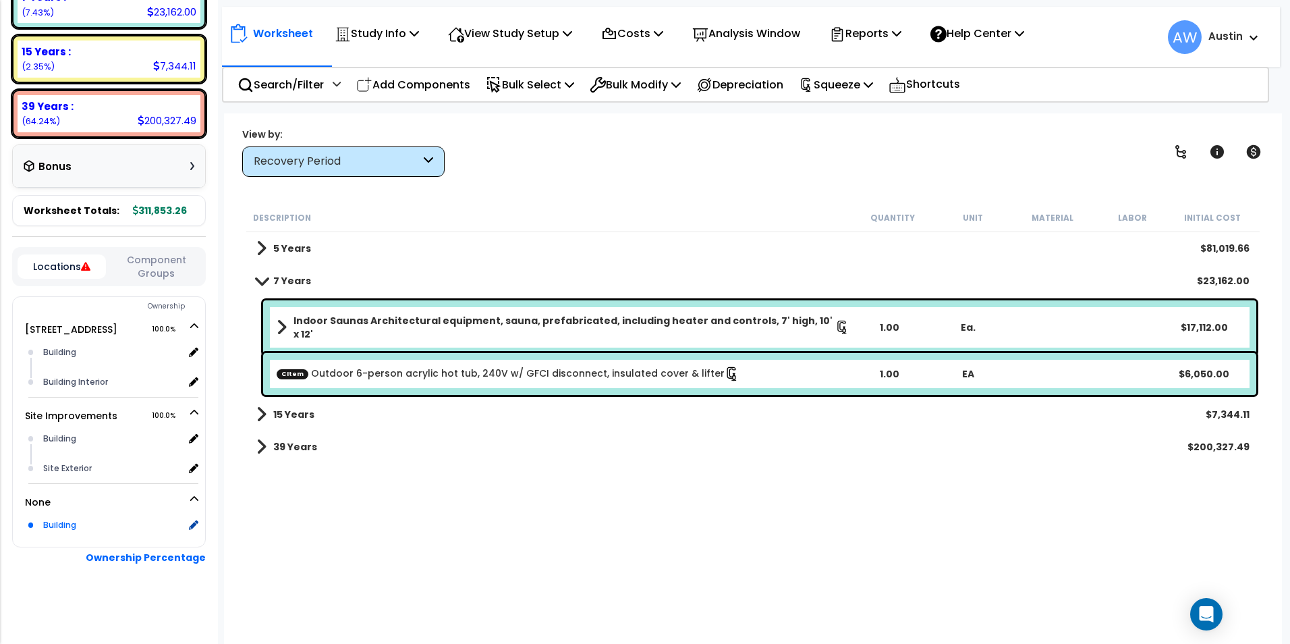
click at [78, 524] on div "Building" at bounding box center [112, 525] width 144 height 16
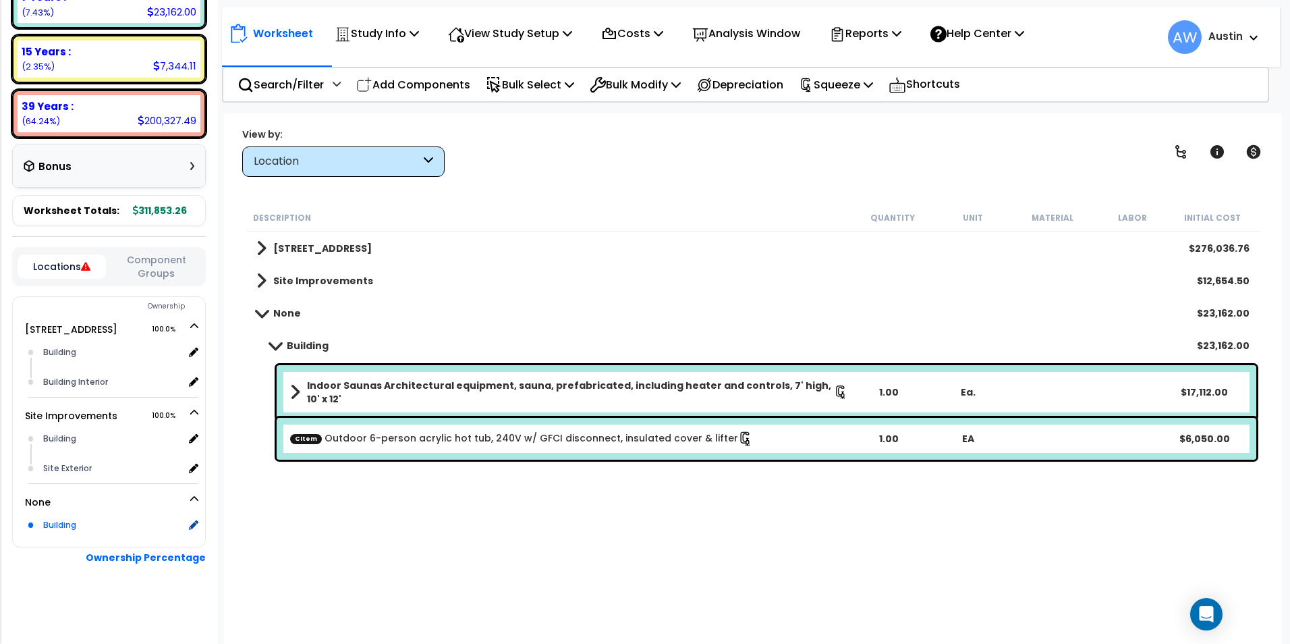
click at [78, 524] on div "Building" at bounding box center [112, 525] width 144 height 16
click at [477, 384] on b "Indoor Saunas Architectural equipment, sauna, prefabricated, including heater a…" at bounding box center [570, 391] width 527 height 27
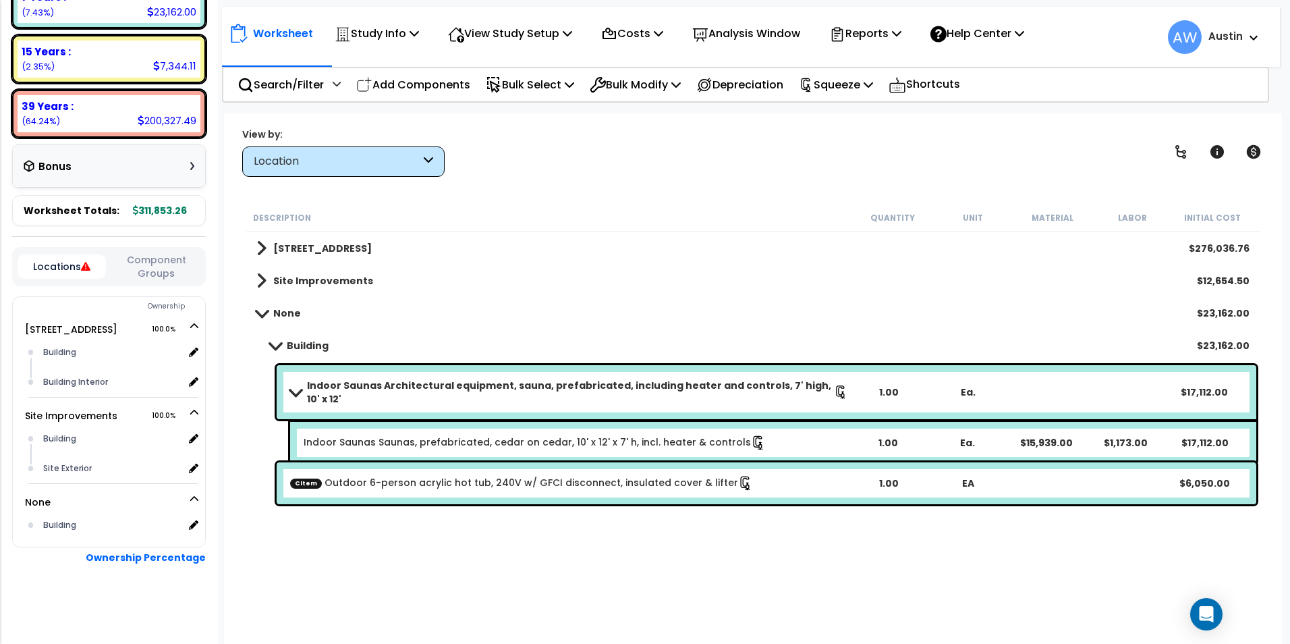
drag, startPoint x: 477, startPoint y: 384, endPoint x: 429, endPoint y: 385, distance: 47.9
click at [429, 385] on b "Indoor Saunas Architectural equipment, sauna, prefabricated, including heater a…" at bounding box center [570, 391] width 527 height 27
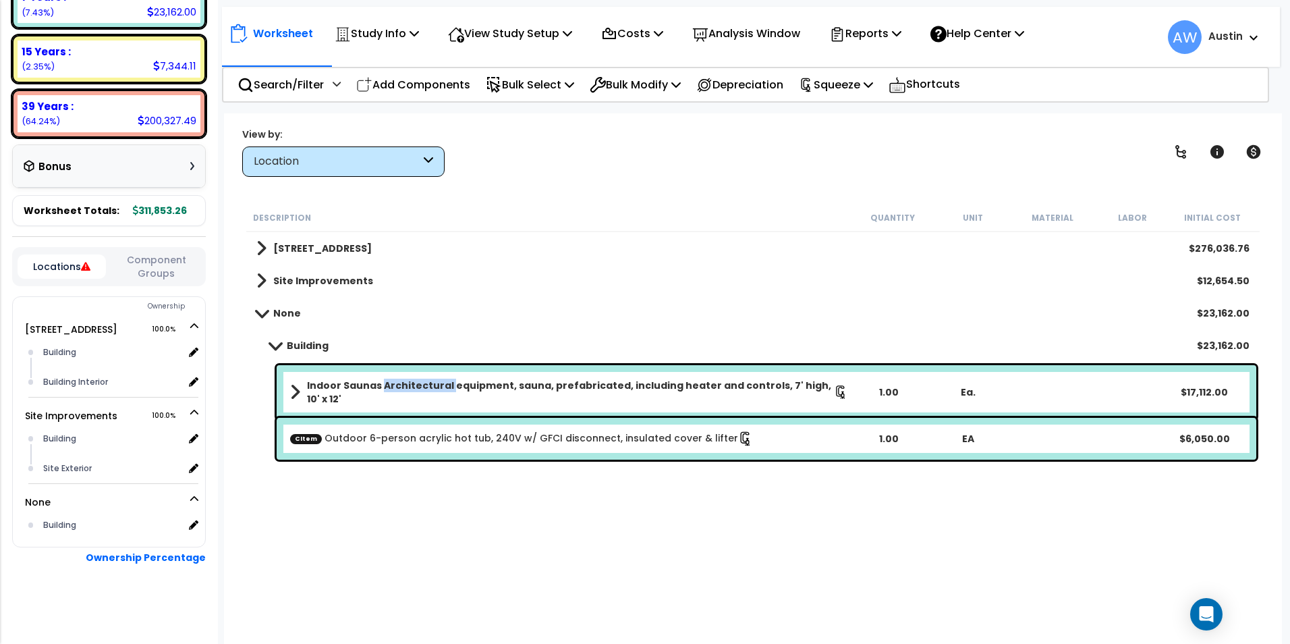
click at [429, 385] on b "Indoor Saunas Architectural equipment, sauna, prefabricated, including heater a…" at bounding box center [570, 391] width 527 height 27
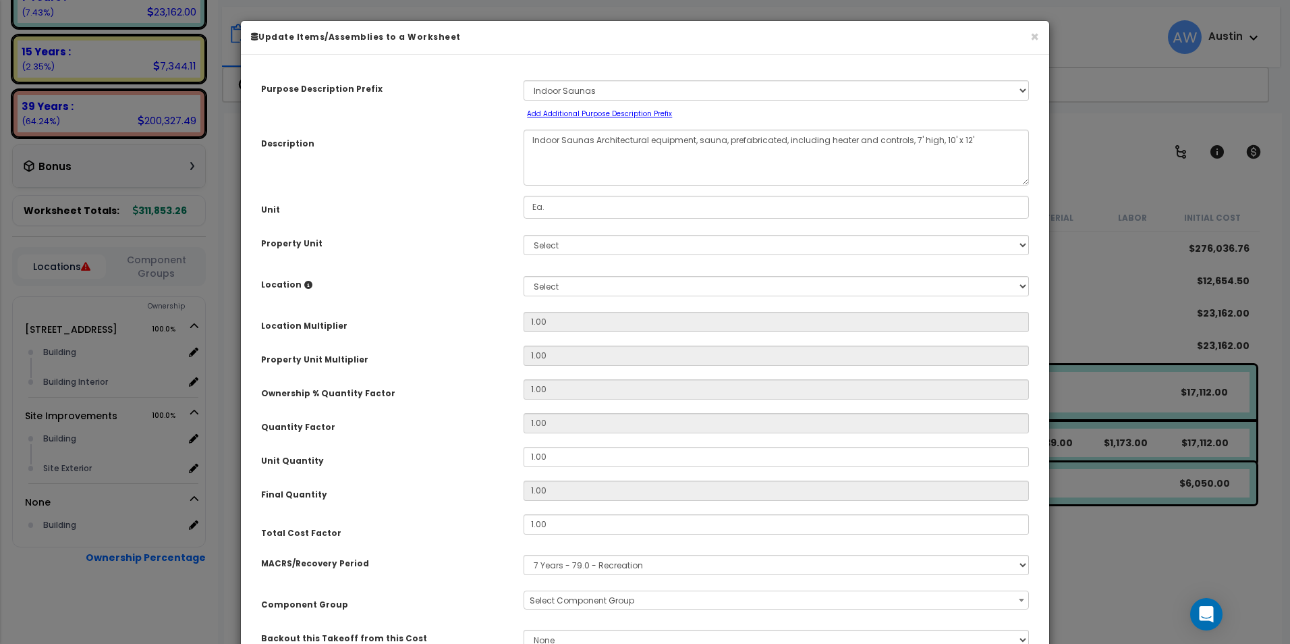
drag, startPoint x: 429, startPoint y: 385, endPoint x: 374, endPoint y: 318, distance: 86.3
click at [374, 318] on div "Location Multiplier" at bounding box center [382, 324] width 262 height 24
select select "61531"
click at [608, 242] on select "Select 116 Creekridge Road Site Improvements" at bounding box center [776, 245] width 505 height 20
select select "172884"
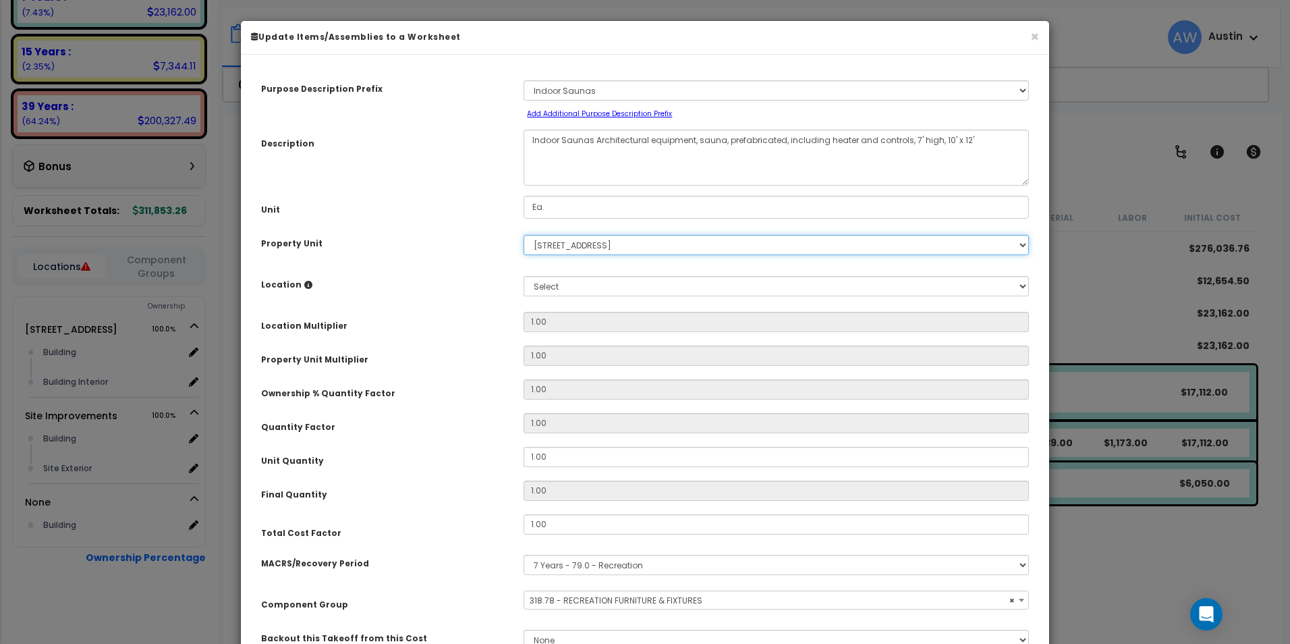
click at [524, 235] on select "Select 116 Creekridge Road Site Improvements" at bounding box center [776, 245] width 505 height 20
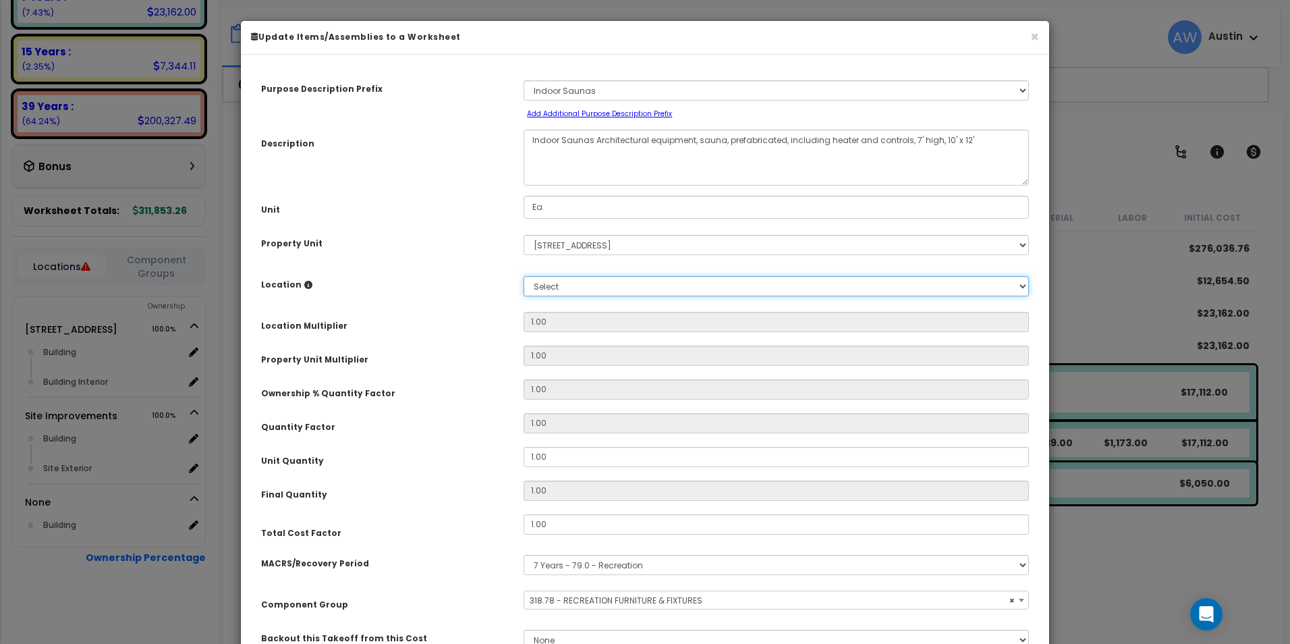
click at [594, 288] on select "Select Building Building Interior Add Additional Location" at bounding box center [776, 286] width 505 height 20
select select "6"
click at [524, 276] on select "Select Building Building Interior Add Additional Location" at bounding box center [776, 286] width 505 height 20
type input "1"
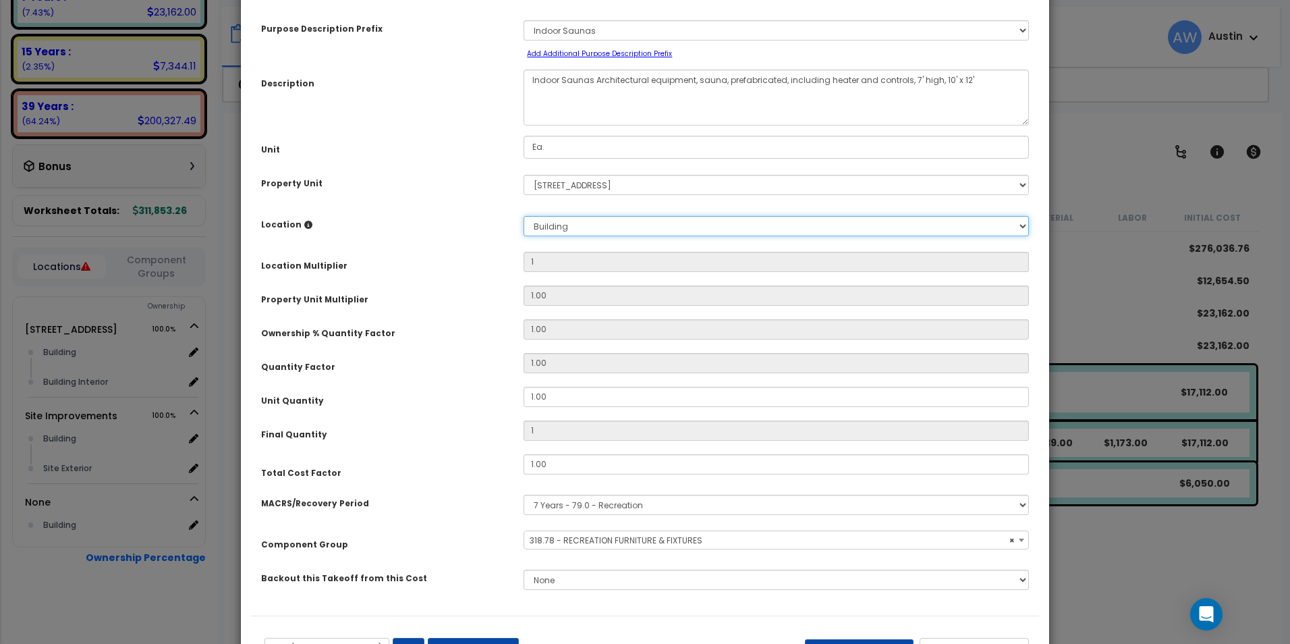
scroll to position [118, 0]
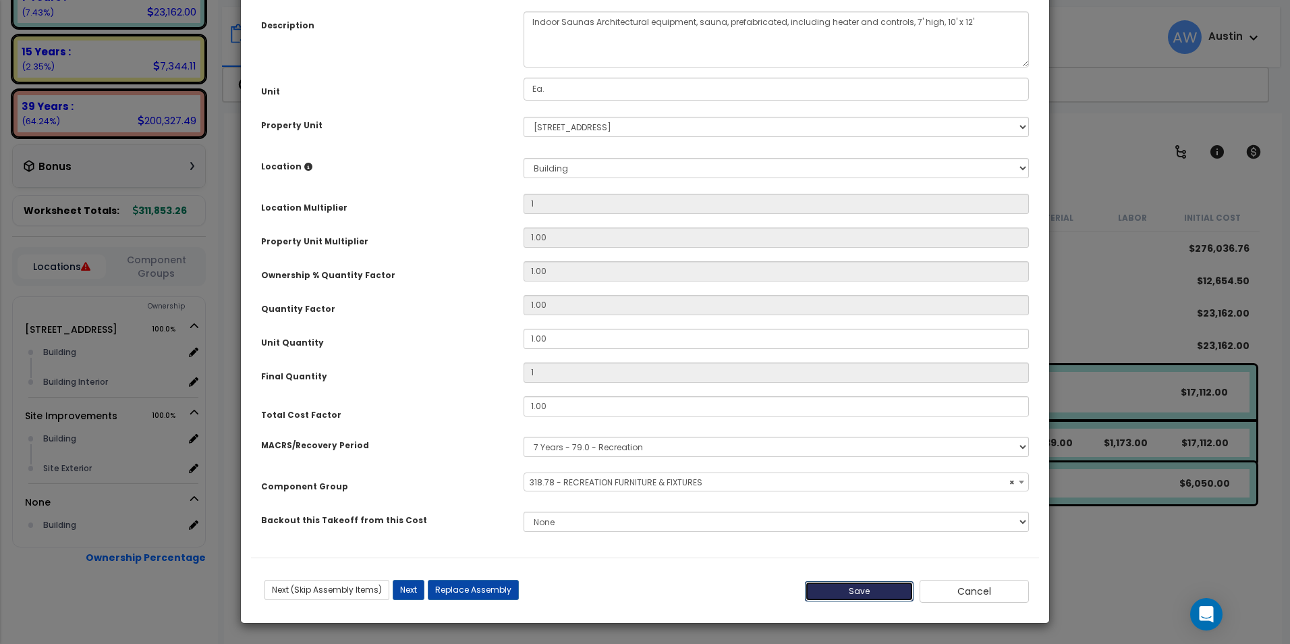
click at [851, 588] on button "Save" at bounding box center [859, 591] width 109 height 20
type input "1.00"
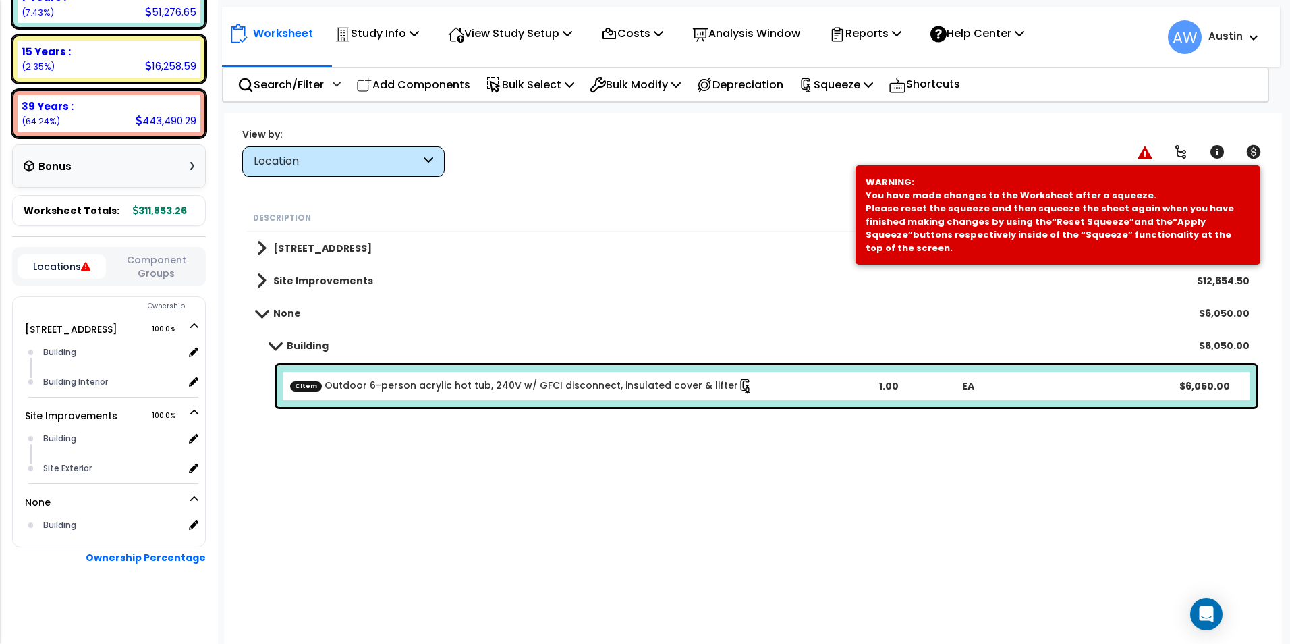
click at [491, 397] on div "CItem Outdoor 6-person acrylic hot tub, 240V w/ GFCI disconnect, insulated cove…" at bounding box center [767, 386] width 980 height 42
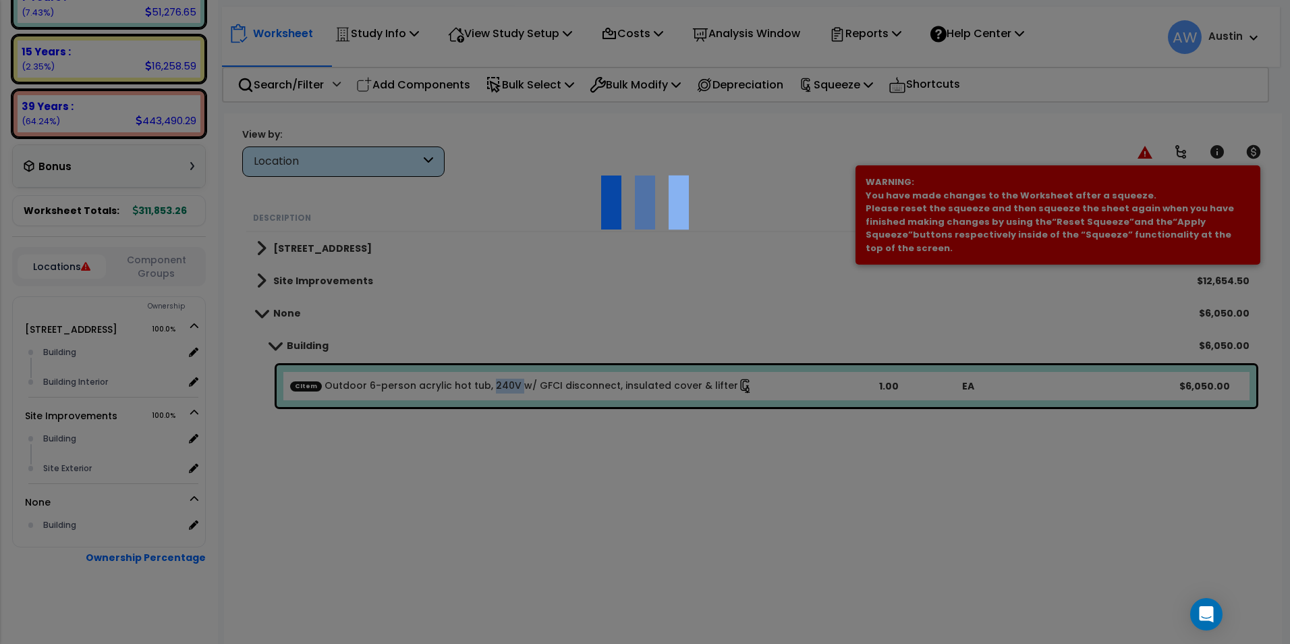
scroll to position [0, 0]
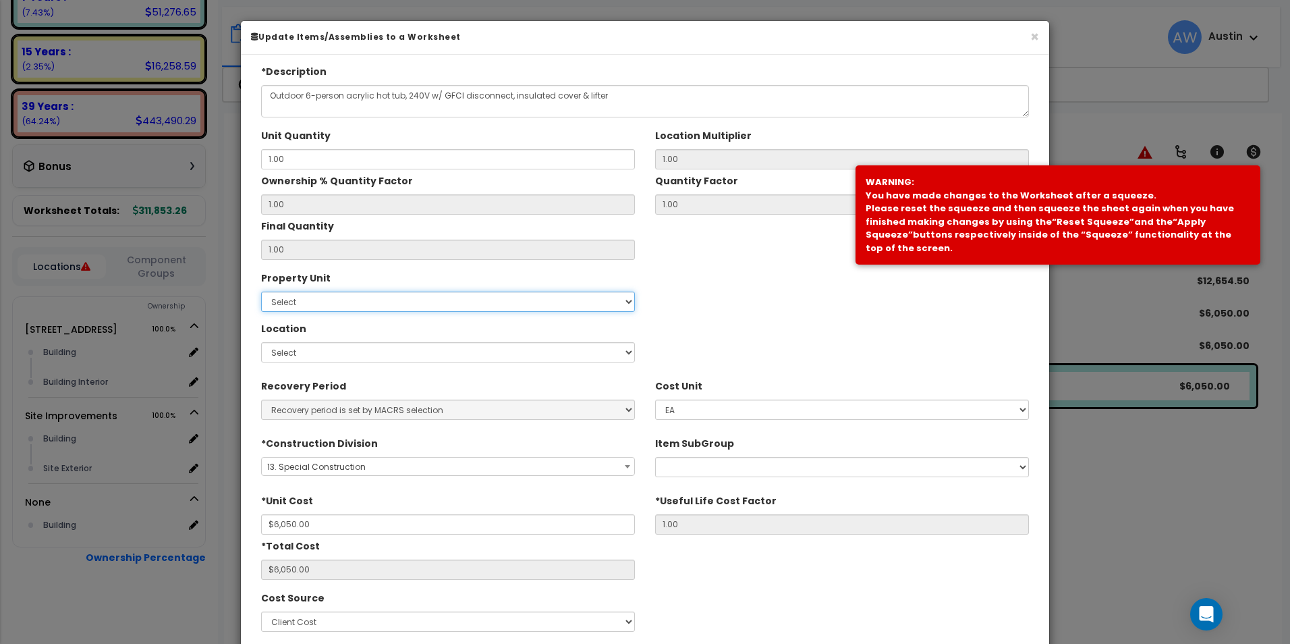
click at [358, 304] on select "Select 116 Creekridge Road Site Improvements" at bounding box center [448, 301] width 374 height 20
select select "172884"
click at [261, 291] on select "Select 116 Creekridge Road Site Improvements" at bounding box center [448, 301] width 374 height 20
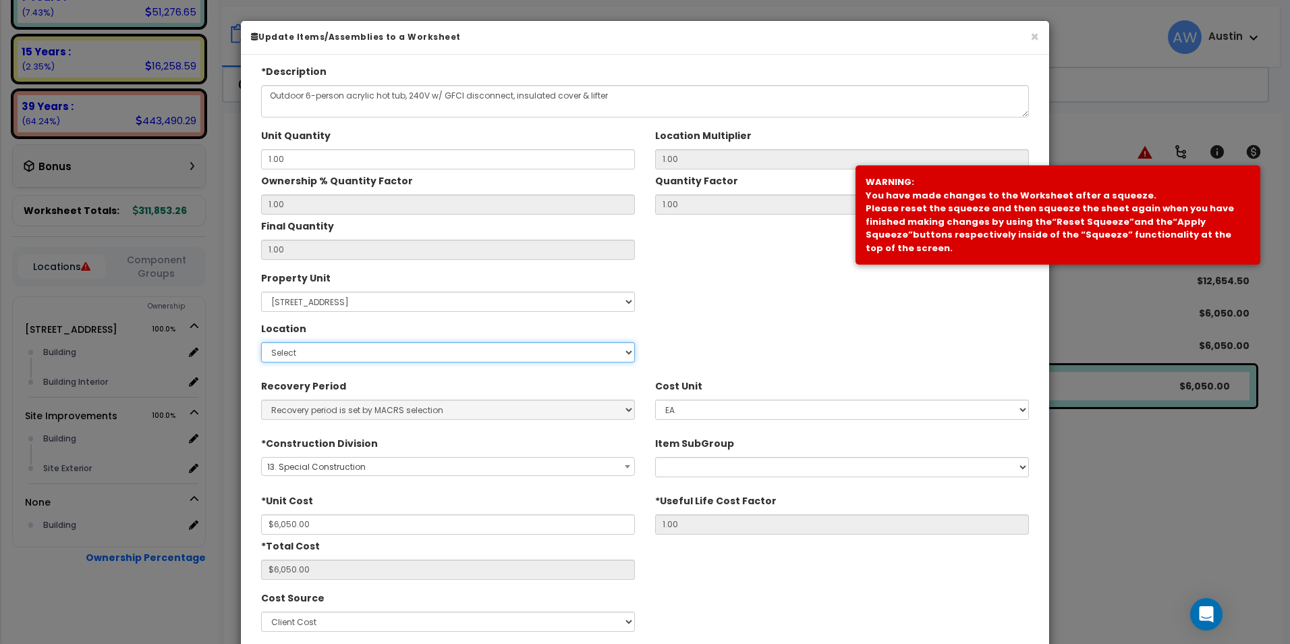
click at [341, 355] on select "Select Building Building Interior Add Additional Location" at bounding box center [448, 352] width 374 height 20
select select "6"
click at [261, 342] on select "Select Building Building Interior Add Additional Location" at bounding box center [448, 352] width 374 height 20
type input "1"
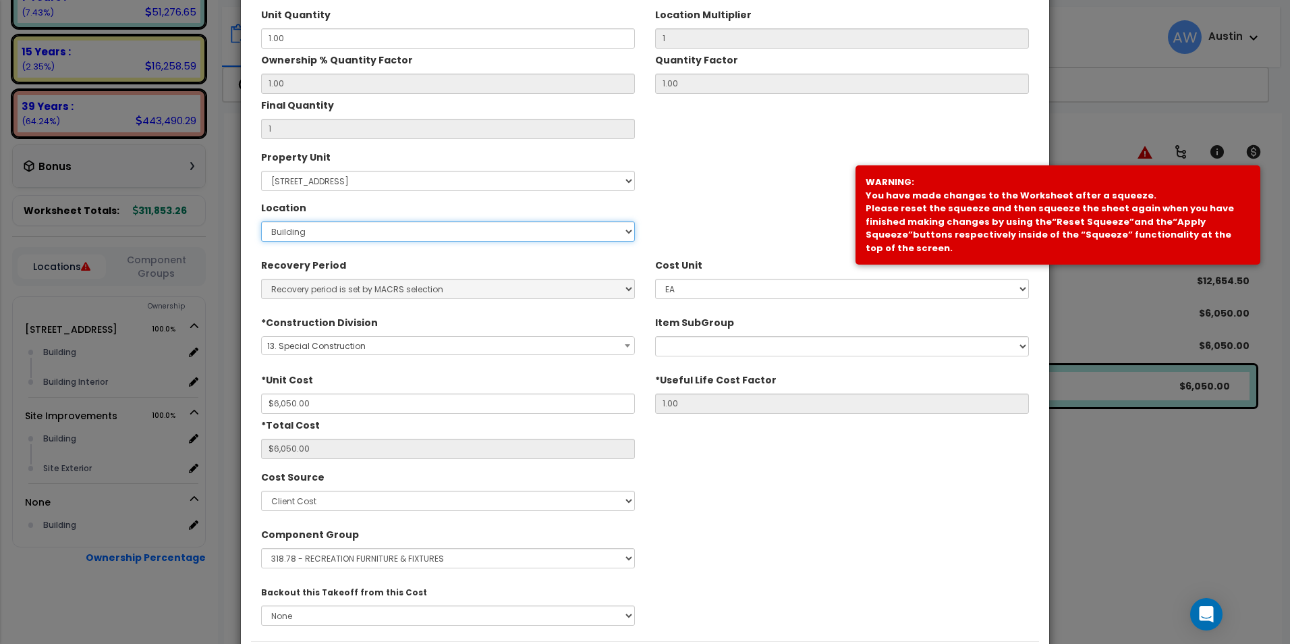
scroll to position [193, 0]
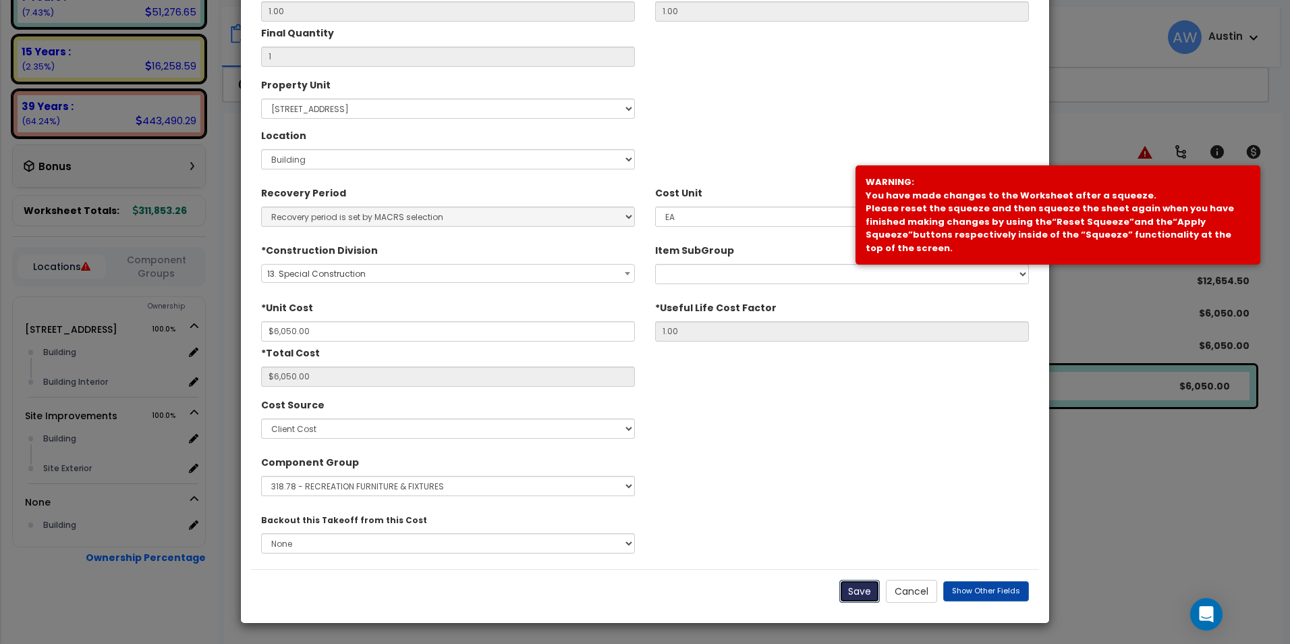
click at [871, 596] on button "Save" at bounding box center [859, 591] width 40 height 23
type input "1.00"
type input "6050.00"
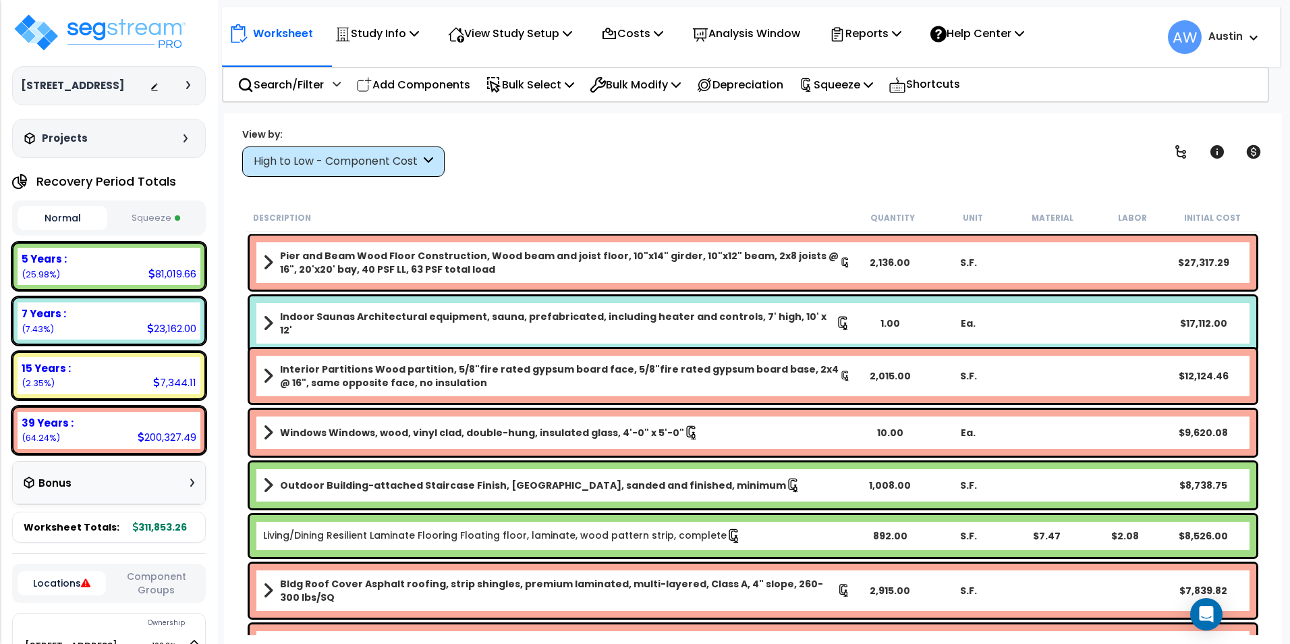
click at [146, 222] on button "Squeeze" at bounding box center [156, 218] width 90 height 24
click at [63, 217] on button "Normal" at bounding box center [63, 218] width 90 height 24
click at [842, 88] on p "Squeeze" at bounding box center [836, 85] width 74 height 18
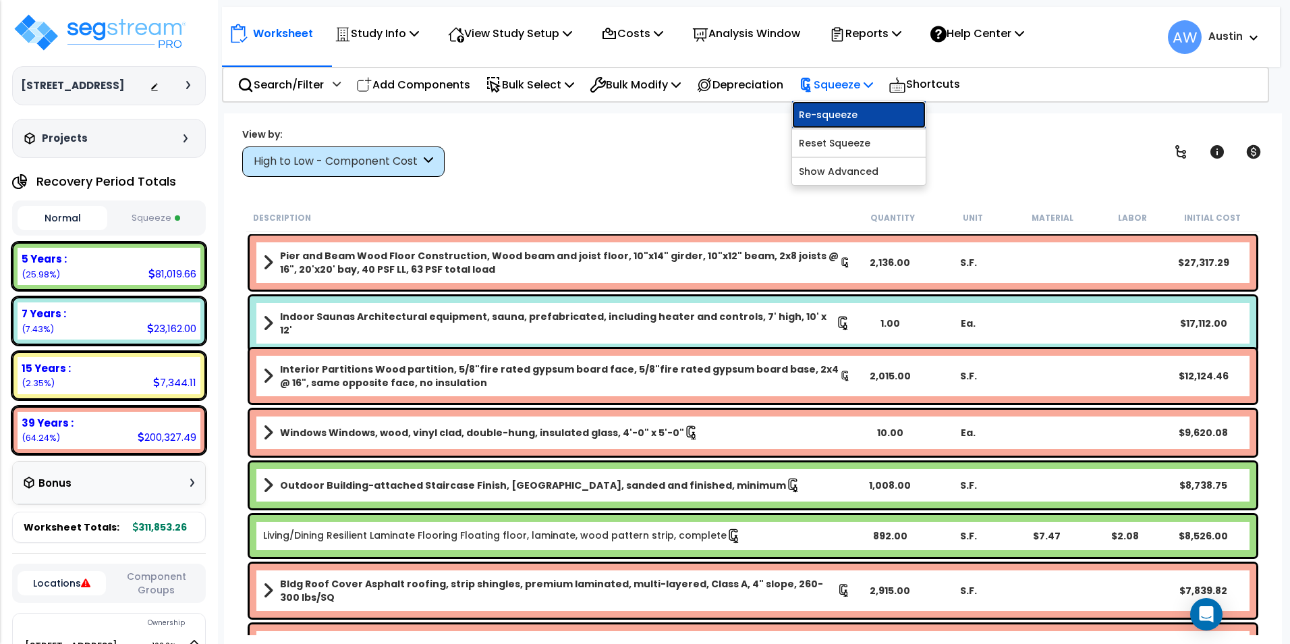
click at [849, 110] on link "Re-squeeze" at bounding box center [859, 114] width 134 height 27
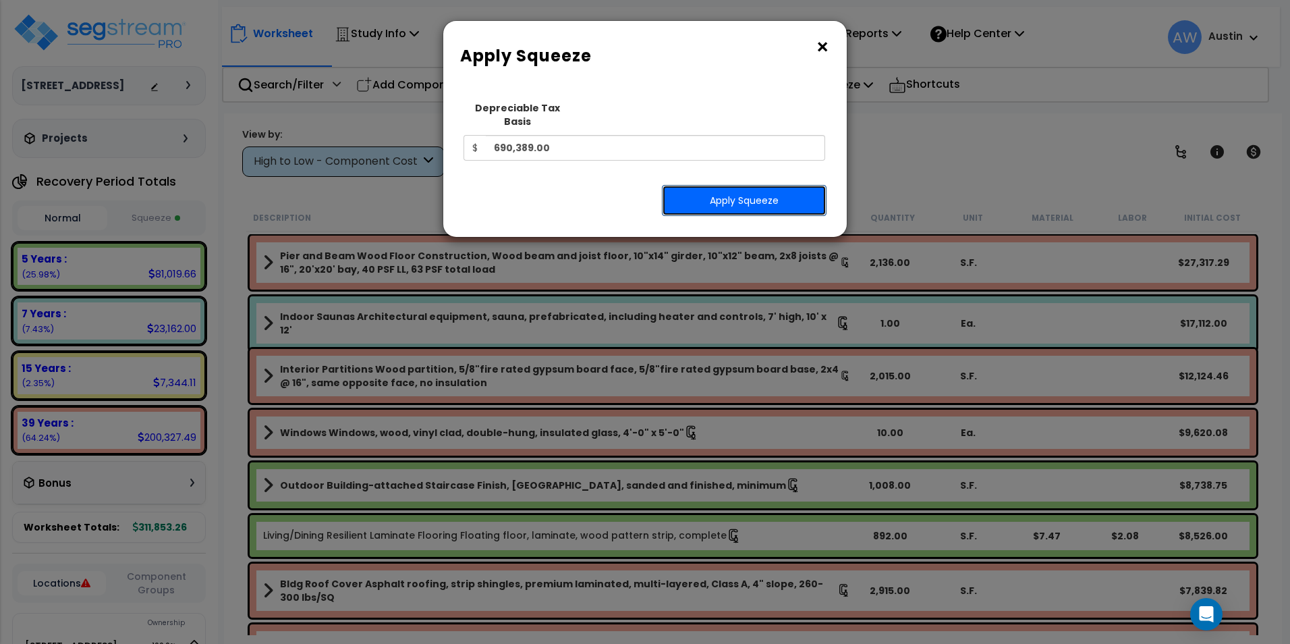
click at [729, 188] on button "Apply Squeeze" at bounding box center [744, 200] width 165 height 31
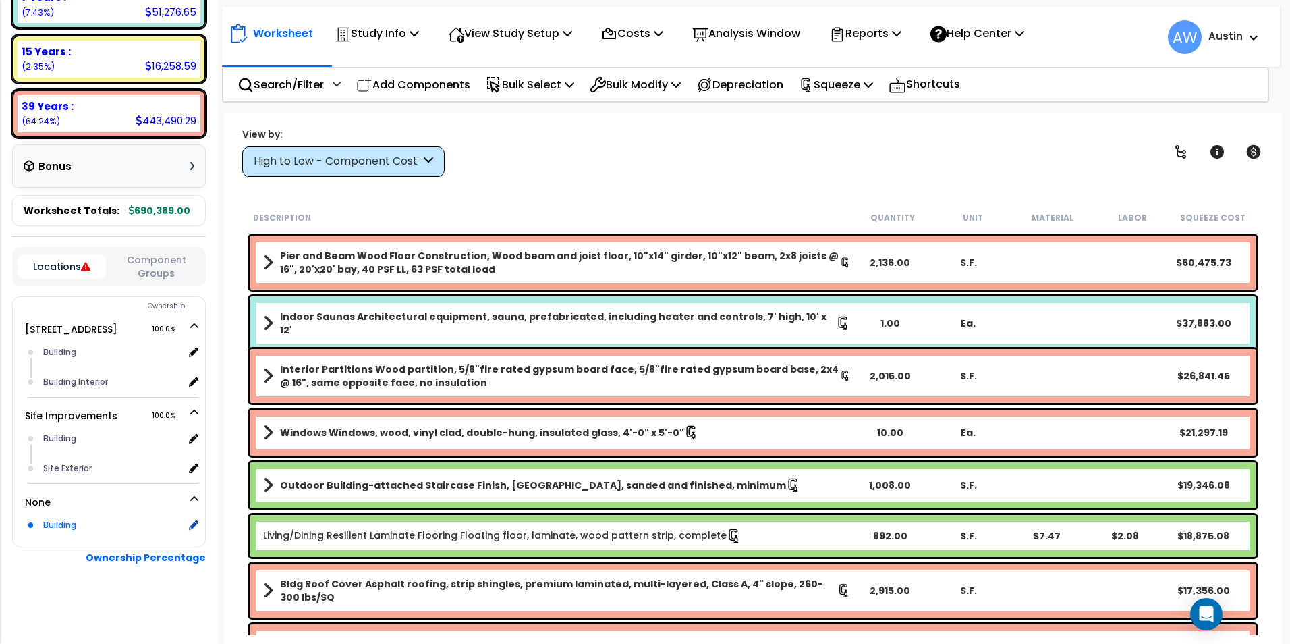
scroll to position [59, 0]
click at [66, 528] on div "Building" at bounding box center [112, 525] width 144 height 16
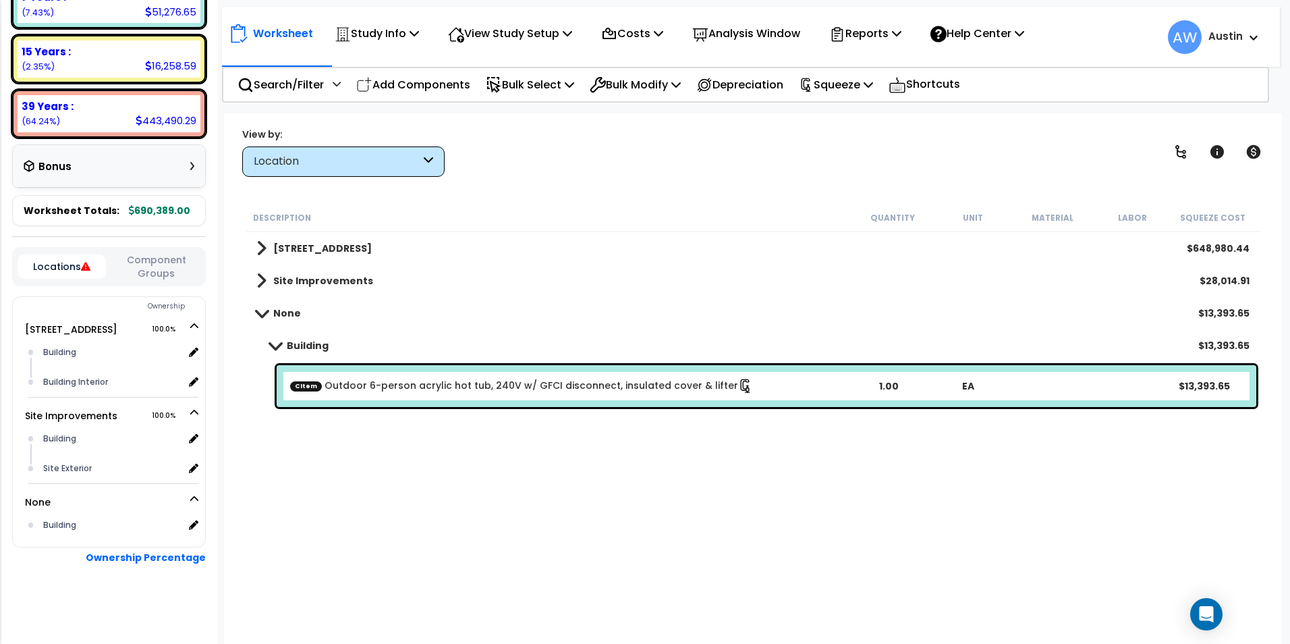
click at [443, 389] on link "CItem Outdoor 6-person acrylic hot tub, 240V w/ GFCI disconnect, insulated cove…" at bounding box center [521, 385] width 463 height 15
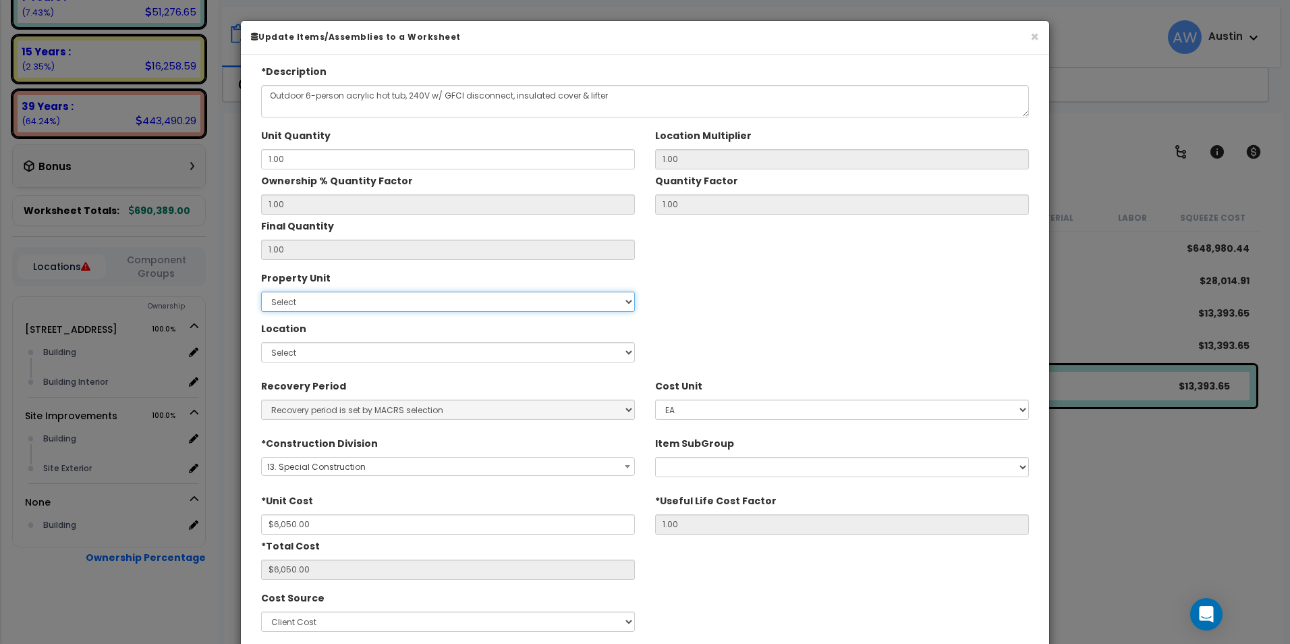
click at [359, 306] on select "Select [STREET_ADDRESS] Site Improvements" at bounding box center [448, 301] width 374 height 20
select select "172884"
click at [261, 291] on select "Select [STREET_ADDRESS] Site Improvements" at bounding box center [448, 301] width 374 height 20
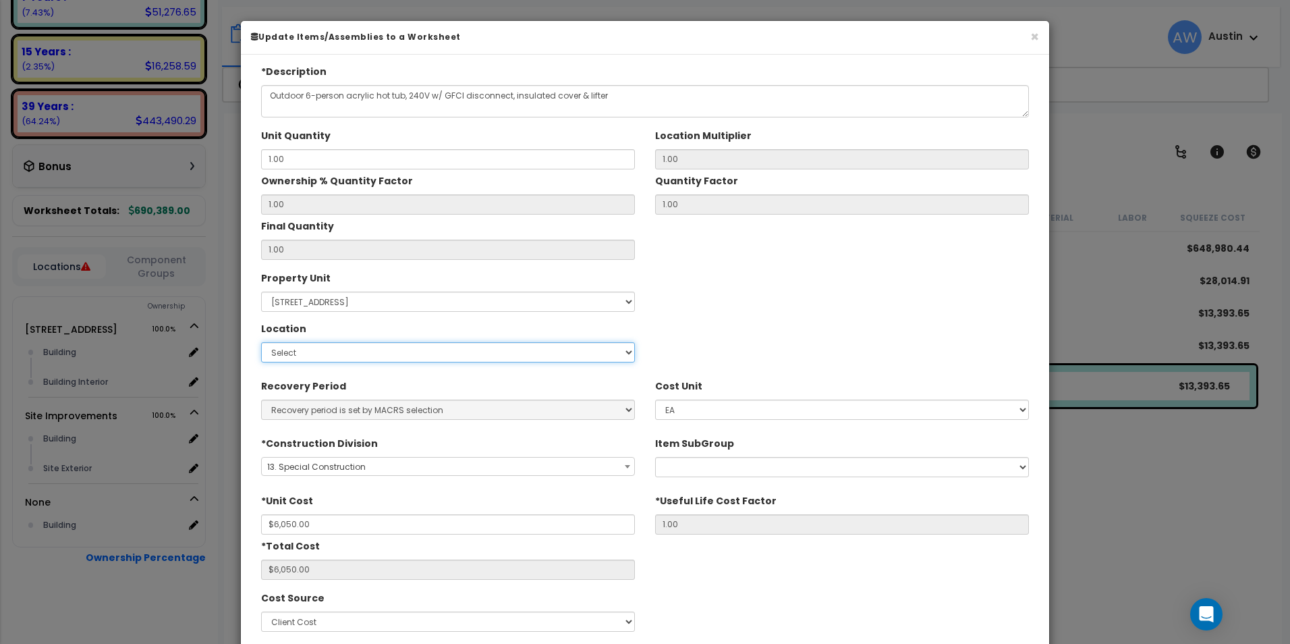
click at [335, 354] on select "Select Building Building Interior Add Additional Location" at bounding box center [448, 352] width 374 height 20
select select "6"
click at [261, 342] on select "Select Building Building Interior Add Additional Location" at bounding box center [448, 352] width 374 height 20
type input "1"
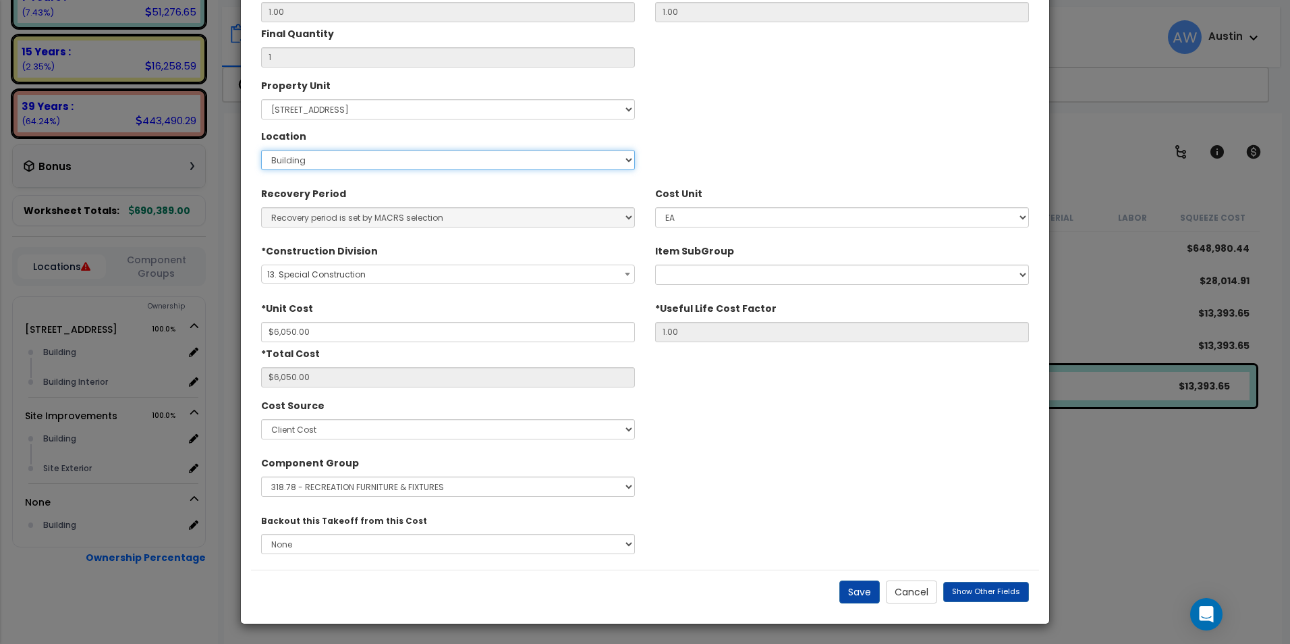
scroll to position [193, 0]
click at [857, 591] on button "Save" at bounding box center [859, 591] width 40 height 23
type input "1.00"
type input "6050.00"
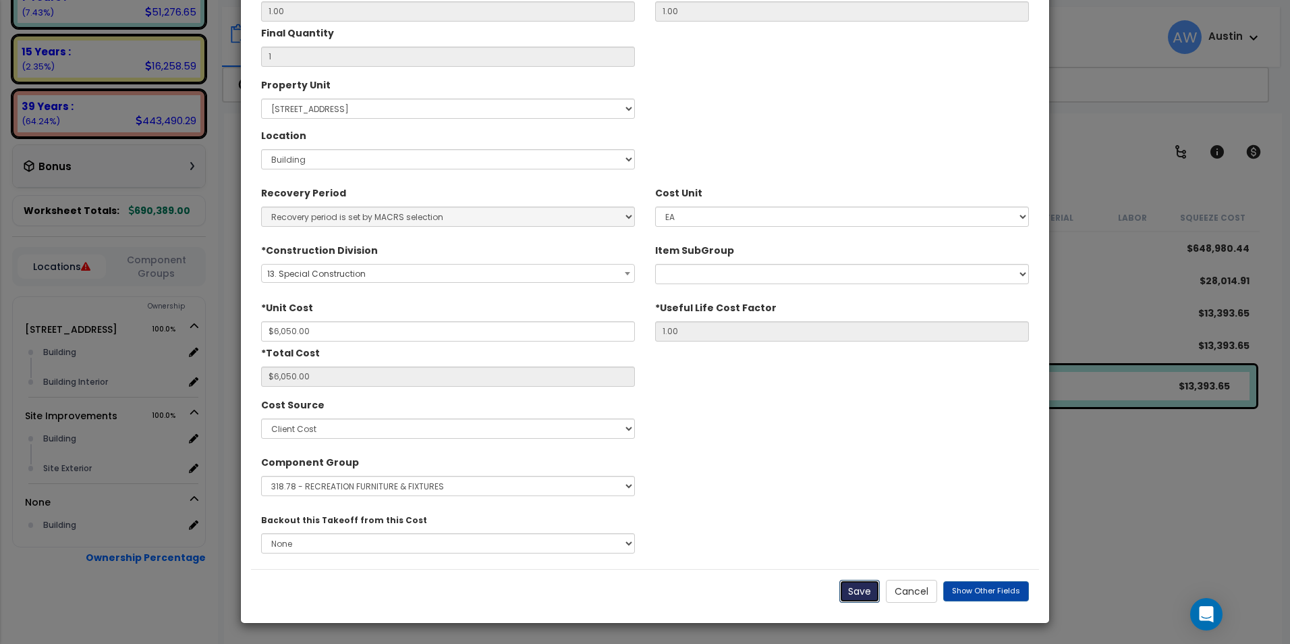
type input "6050.00"
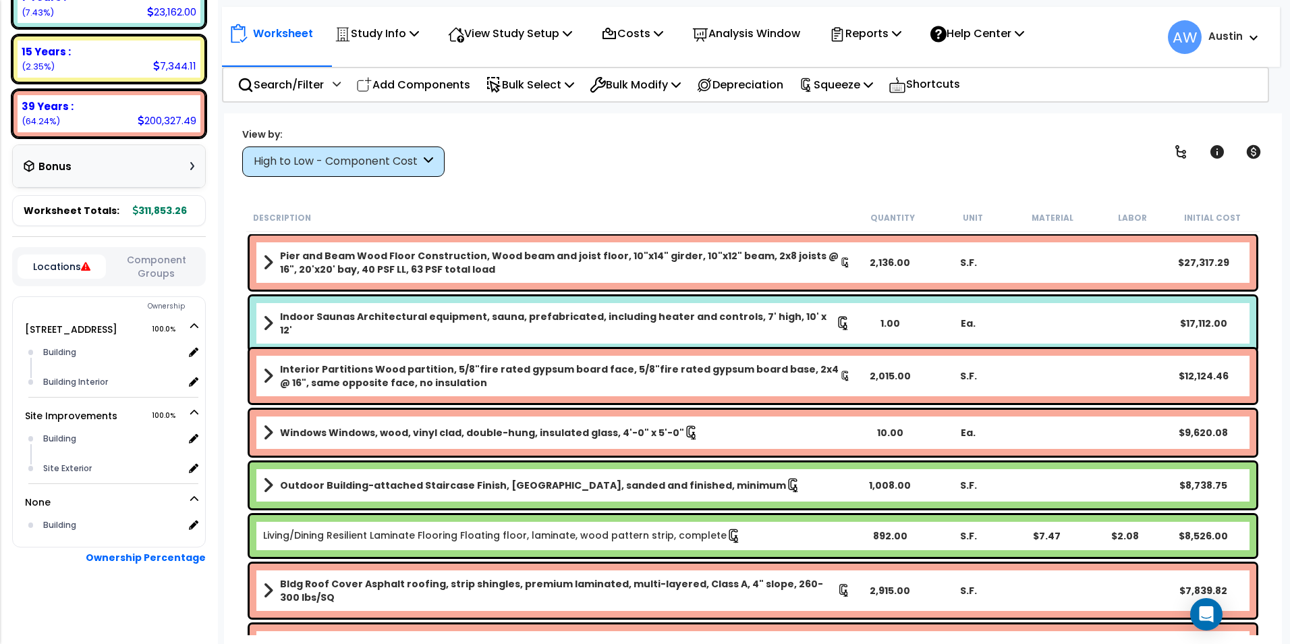
scroll to position [59, 0]
click at [69, 526] on div "Building" at bounding box center [112, 525] width 144 height 16
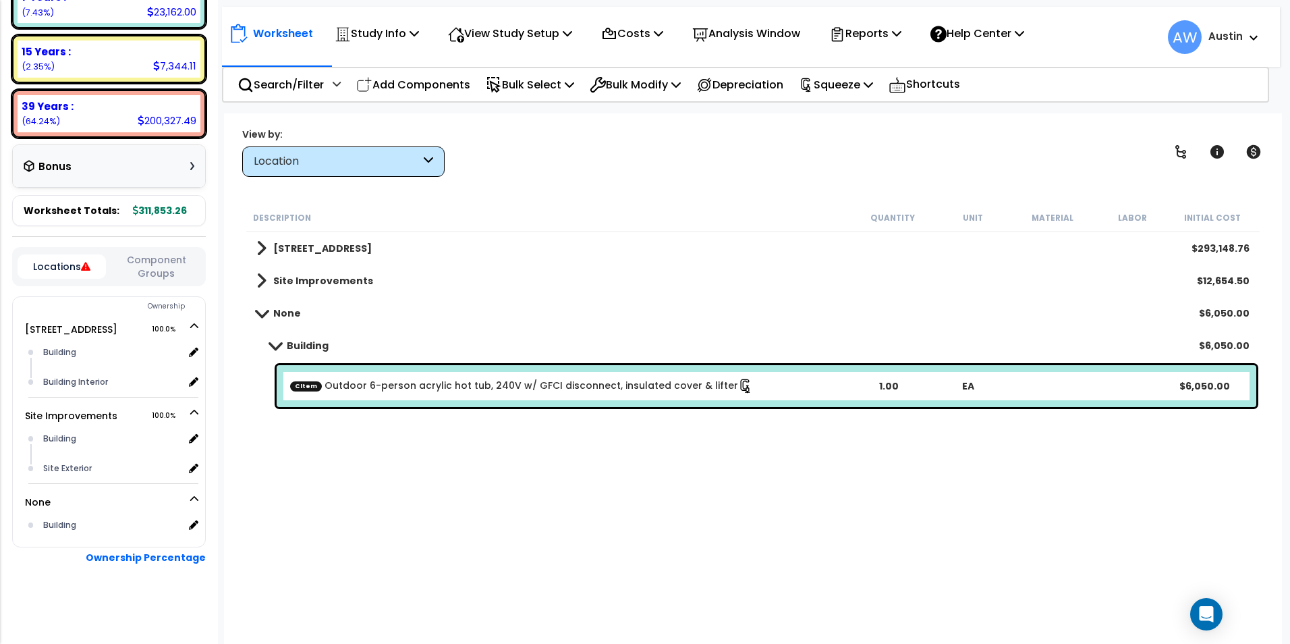
click at [523, 389] on link "CItem Outdoor 6-person acrylic hot tub, 240V w/ GFCI disconnect, insulated cove…" at bounding box center [521, 385] width 463 height 15
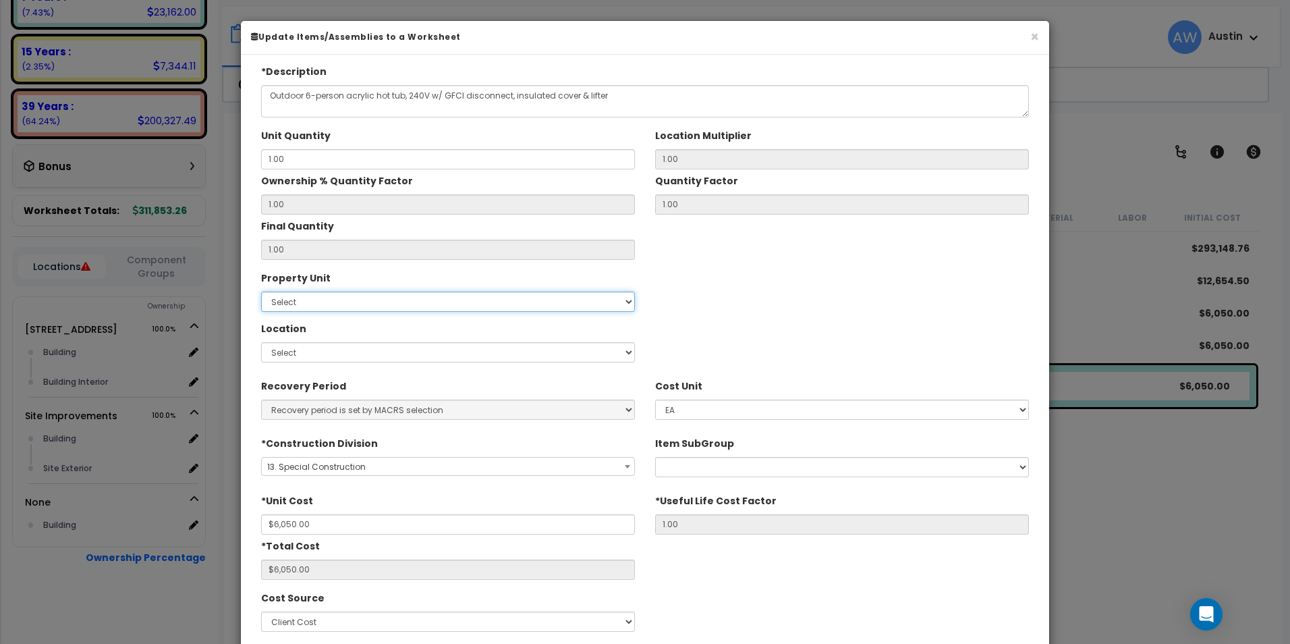
click at [503, 310] on select "Select [STREET_ADDRESS] Site Improvements" at bounding box center [448, 301] width 374 height 20
select select "172884"
click at [261, 291] on select "Select [STREET_ADDRESS] Site Improvements" at bounding box center [448, 301] width 374 height 20
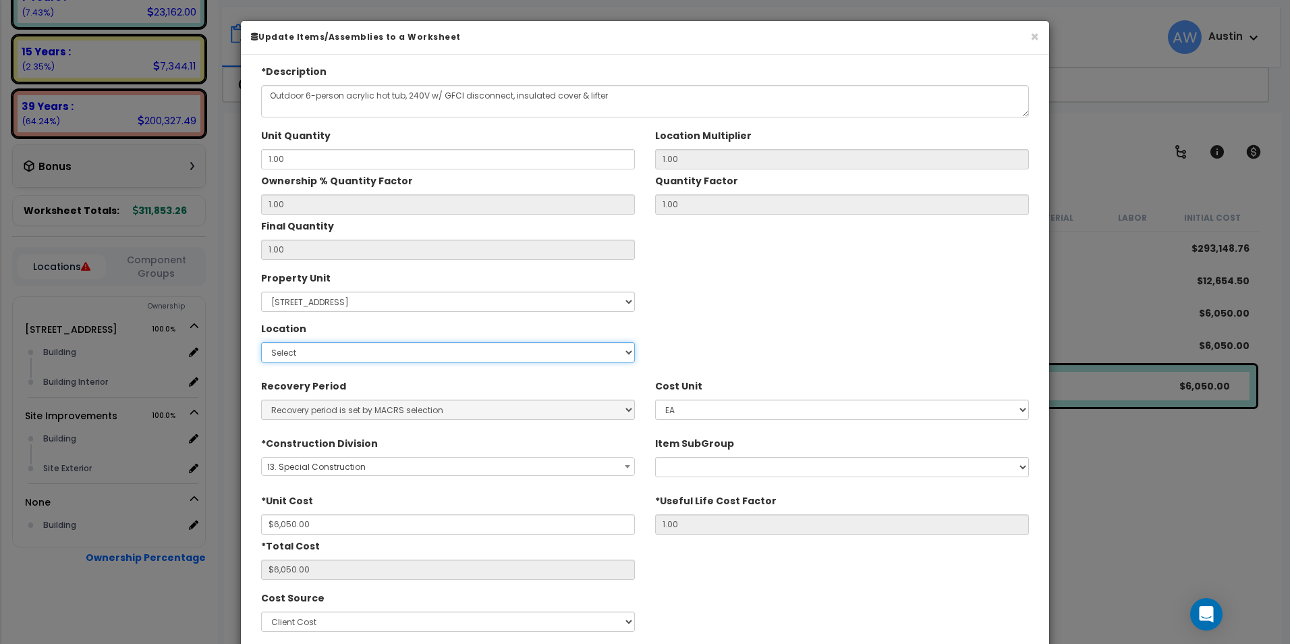
click at [441, 353] on select "Select Building Building Interior Add Additional Location" at bounding box center [448, 352] width 374 height 20
select select "6"
click at [261, 342] on select "Select Building Building Interior Add Additional Location" at bounding box center [448, 352] width 374 height 20
type input "1"
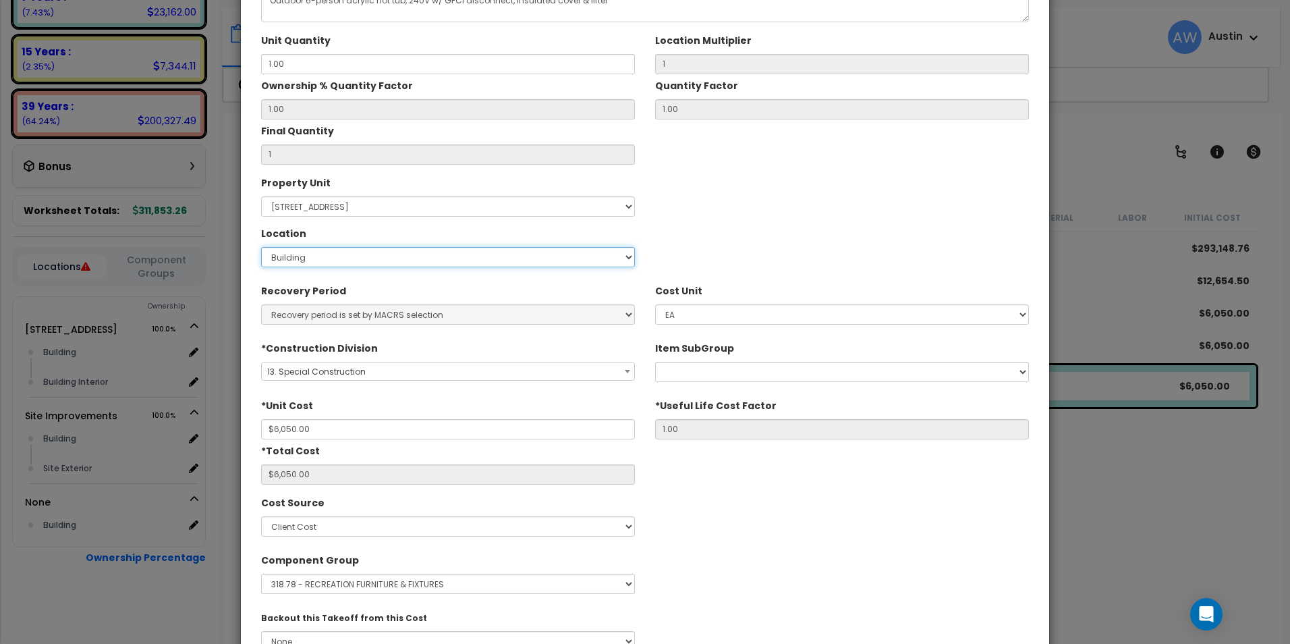
scroll to position [193, 0]
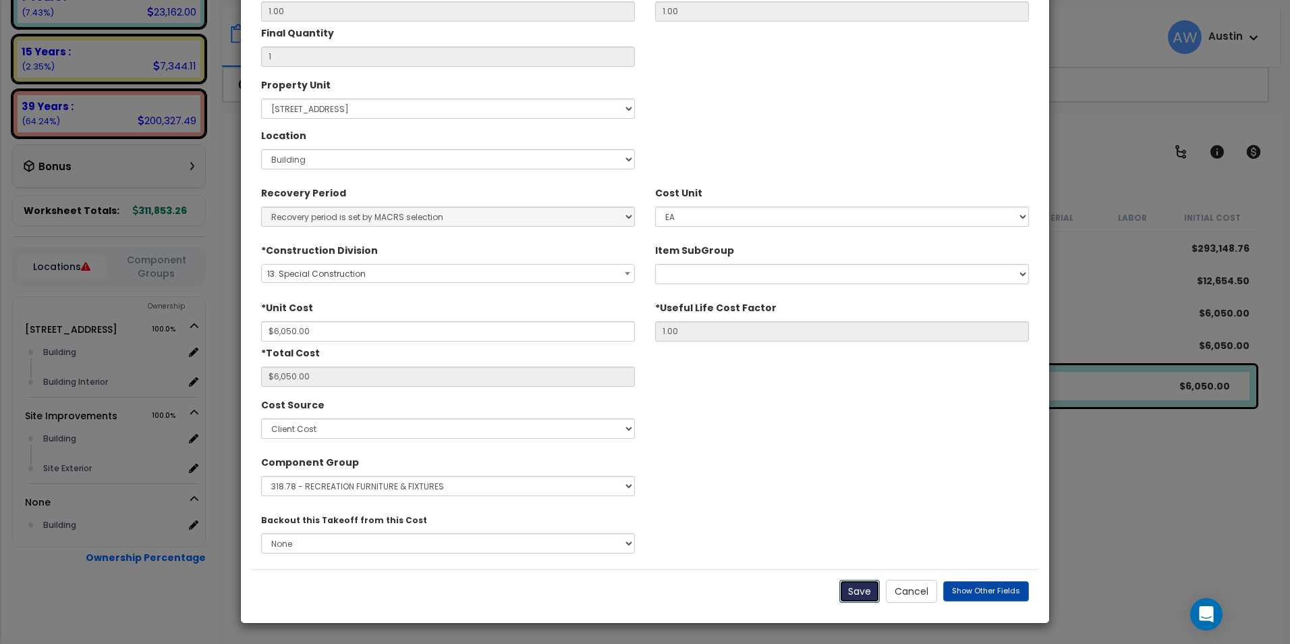
click at [863, 593] on button "Save" at bounding box center [859, 591] width 40 height 23
type input "1.00"
type input "6050.00"
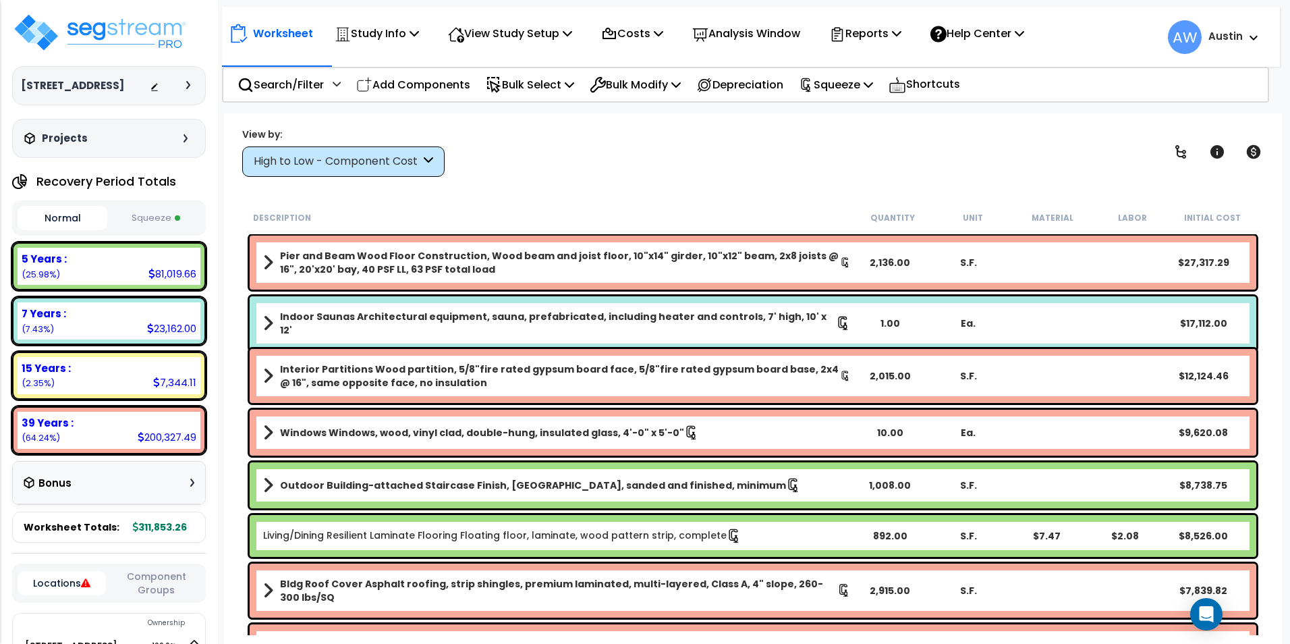
click at [364, 158] on div "High to Low - Component Cost" at bounding box center [337, 162] width 167 height 16
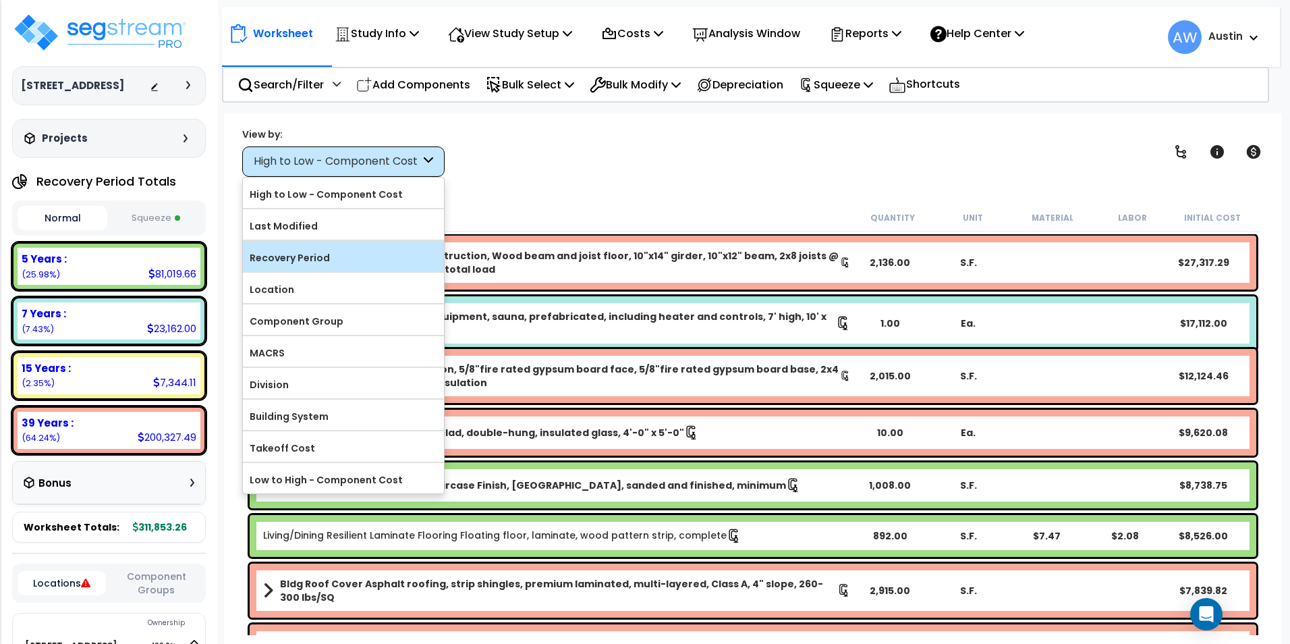
click at [349, 256] on label "Recovery Period" at bounding box center [343, 258] width 201 height 20
click at [0, 0] on input "Recovery Period" at bounding box center [0, 0] width 0 height 0
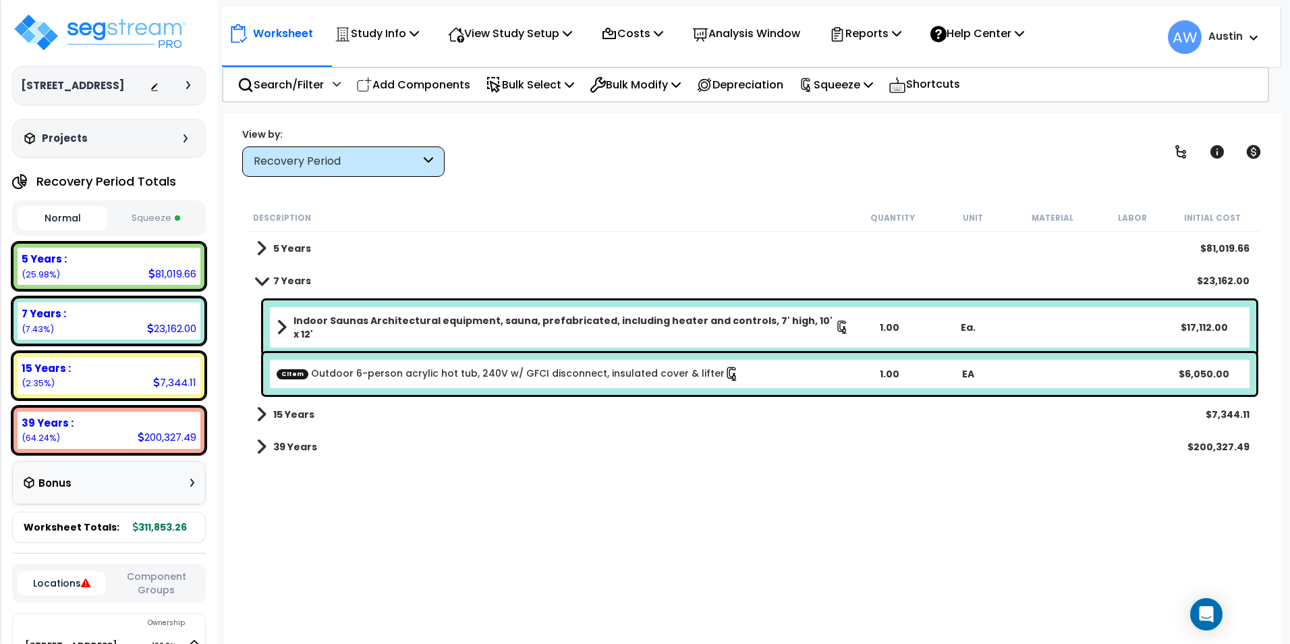
click at [263, 280] on span at bounding box center [261, 280] width 19 height 10
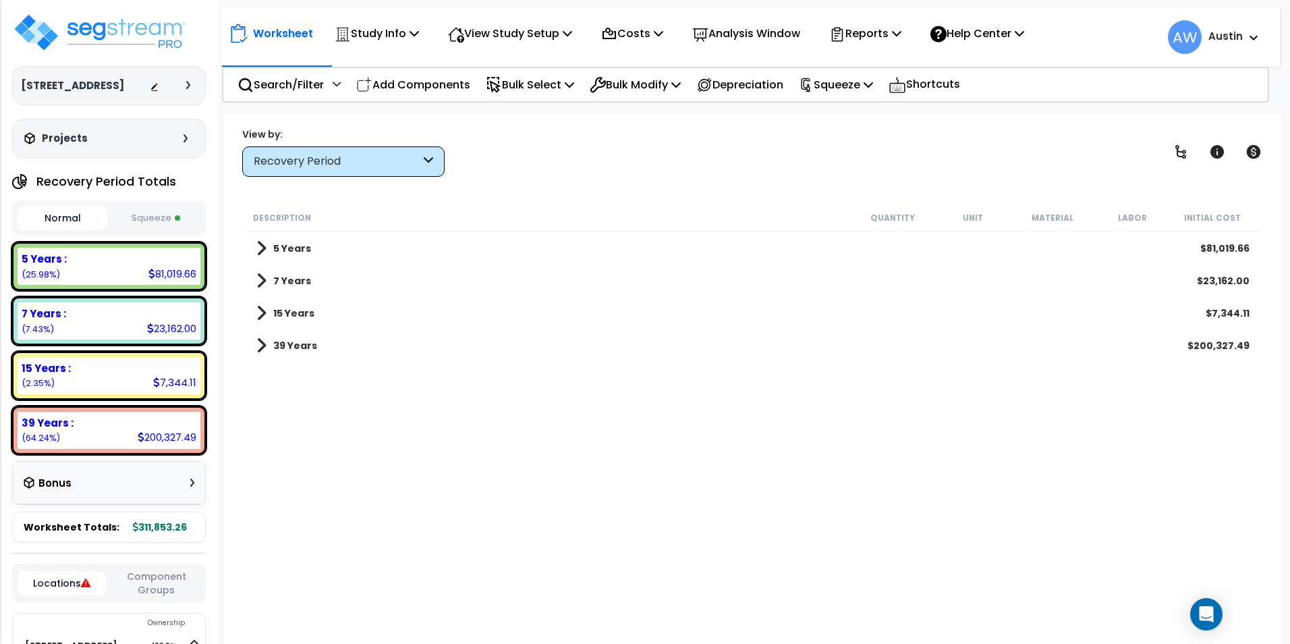
click at [265, 244] on span at bounding box center [261, 248] width 10 height 19
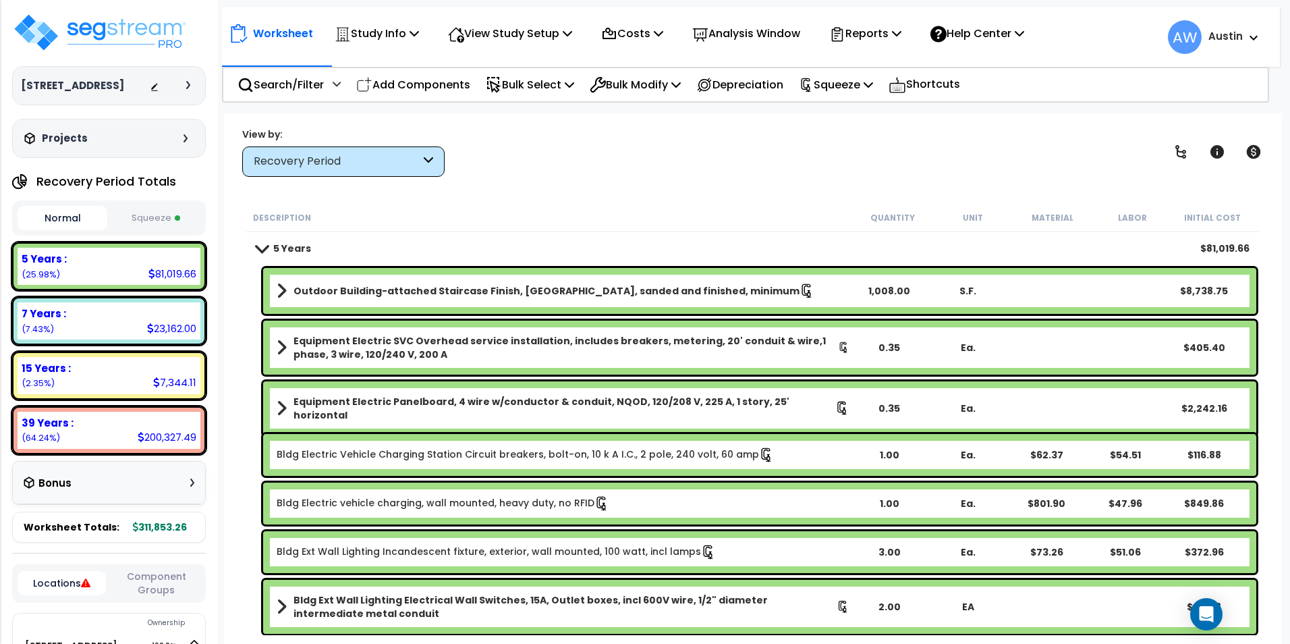
click at [264, 250] on span at bounding box center [261, 248] width 19 height 10
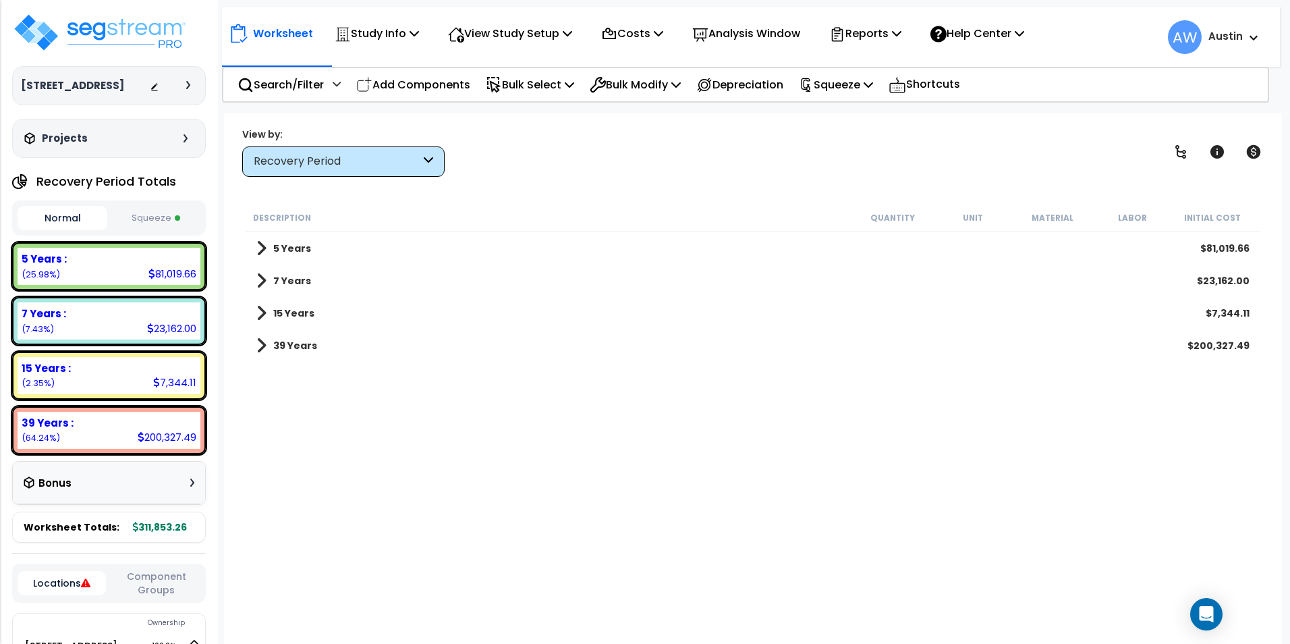
click at [259, 346] on span at bounding box center [261, 345] width 10 height 19
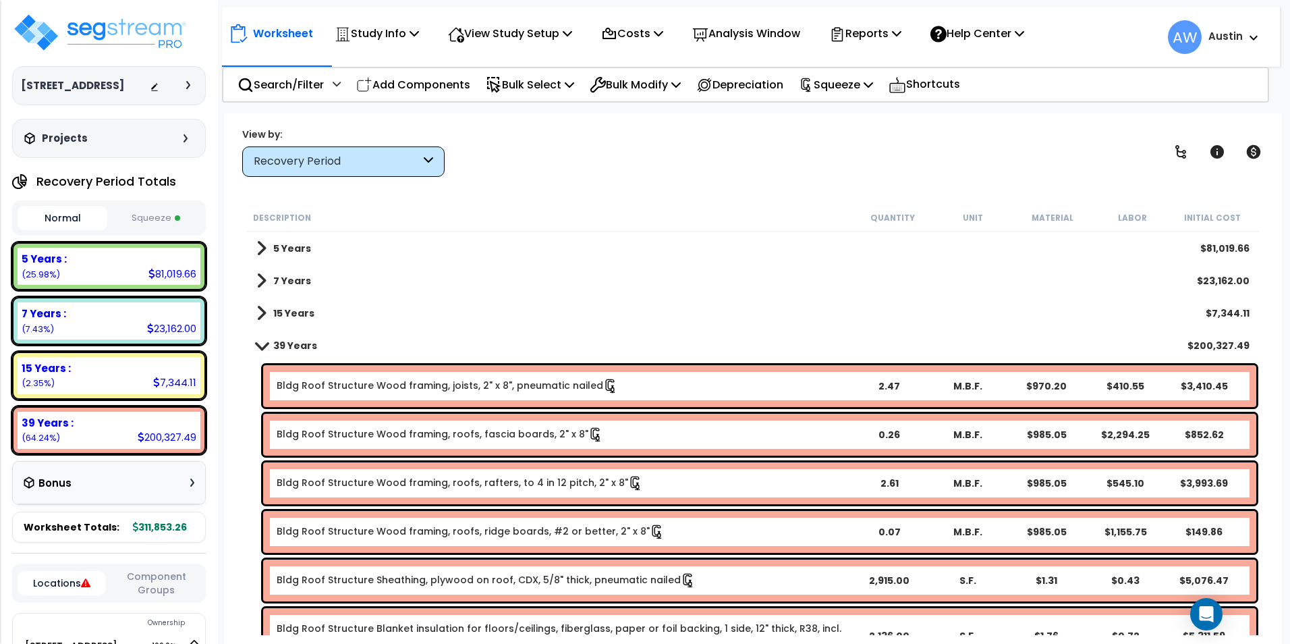
click at [258, 318] on span at bounding box center [261, 313] width 10 height 19
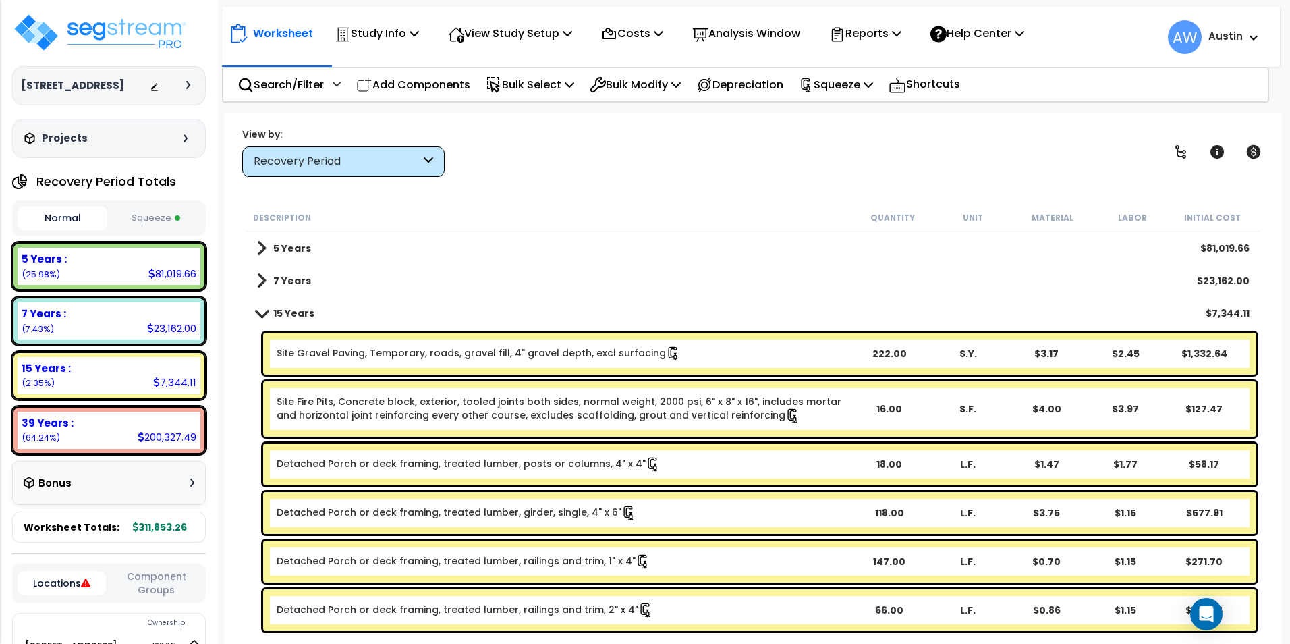
click at [258, 287] on span at bounding box center [261, 280] width 10 height 19
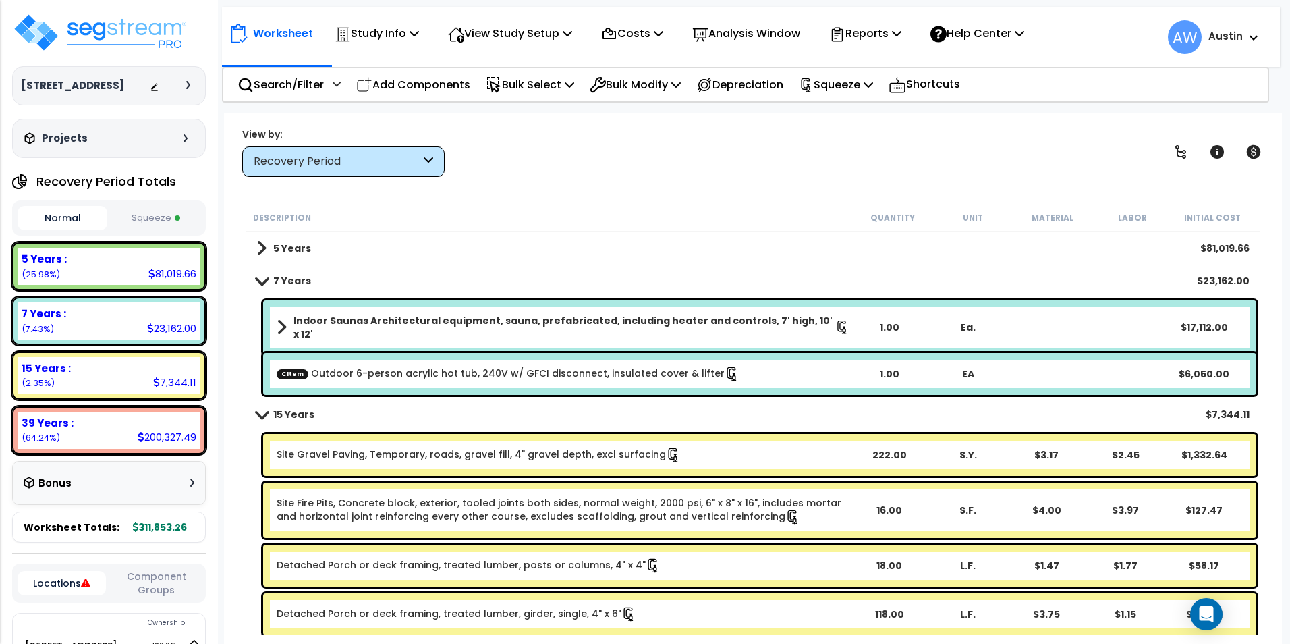
click at [262, 256] on span at bounding box center [261, 248] width 10 height 19
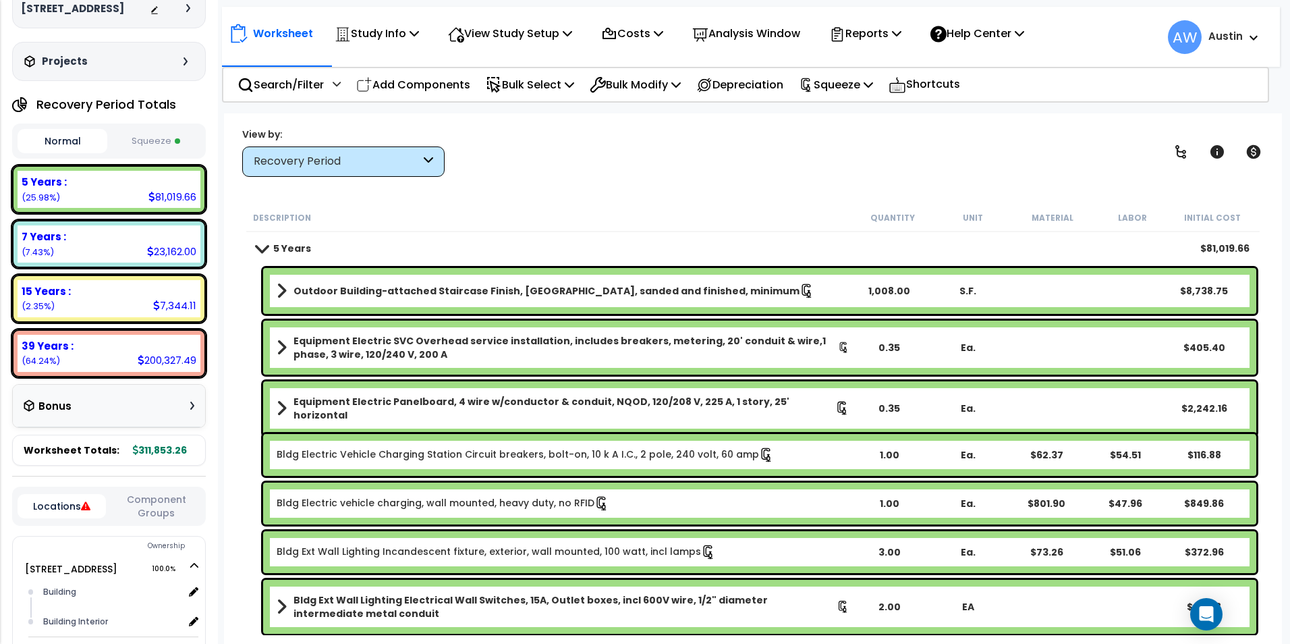
scroll to position [316, 0]
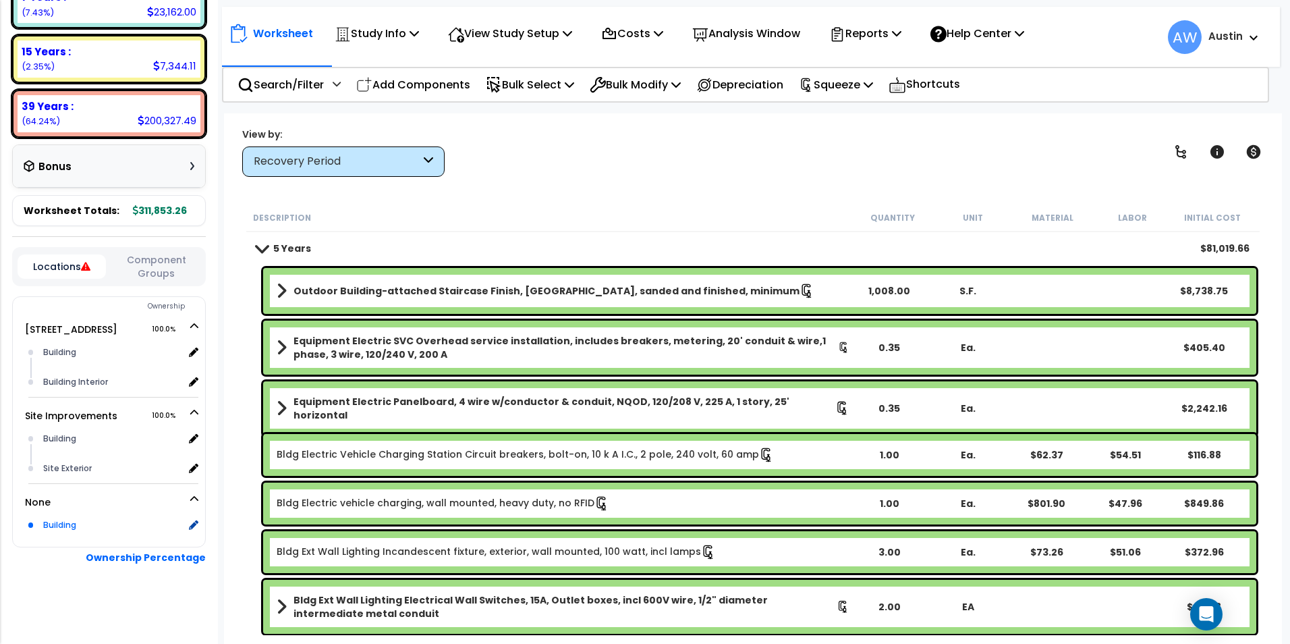
click at [66, 523] on div "Building" at bounding box center [112, 525] width 144 height 16
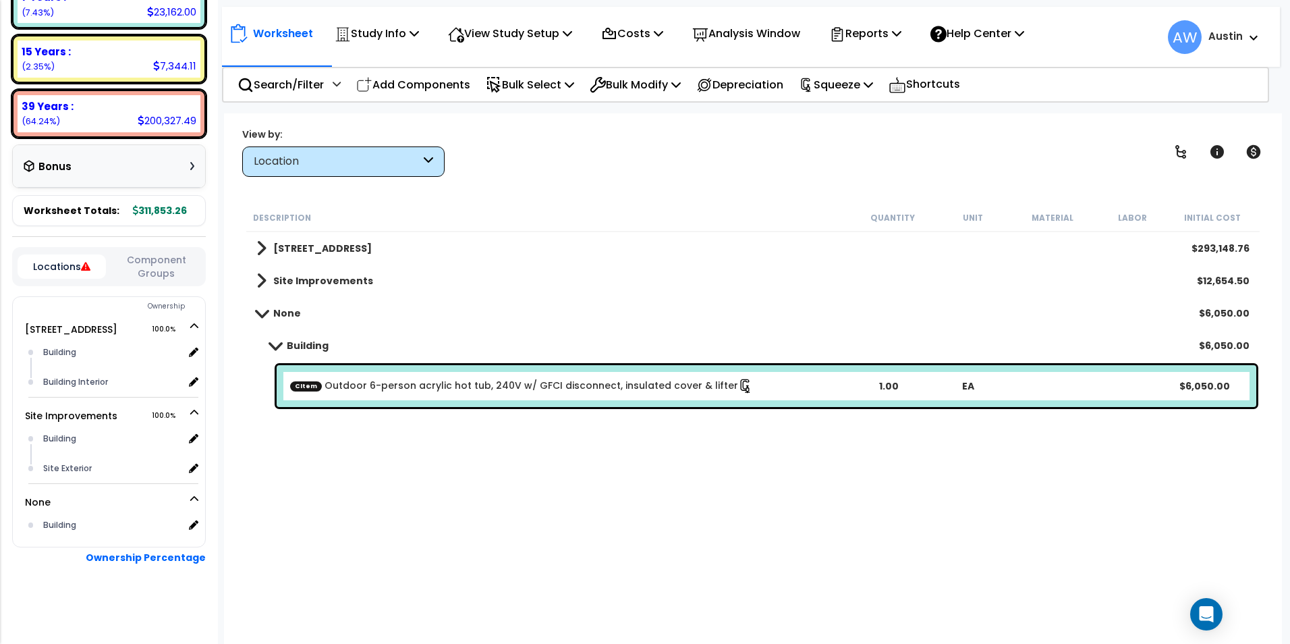
click at [351, 391] on link "CItem Outdoor 6-person acrylic hot tub, 240V w/ GFCI disconnect, insulated cove…" at bounding box center [521, 385] width 463 height 15
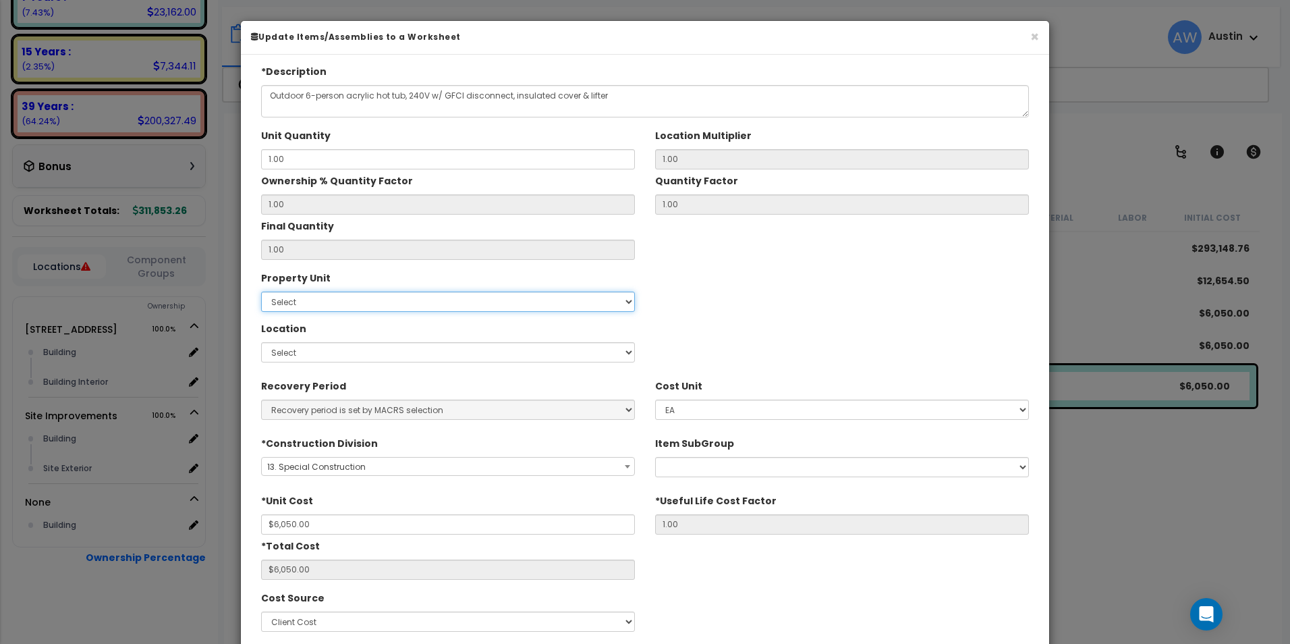
click at [539, 306] on select "Select [STREET_ADDRESS] Site Improvements" at bounding box center [448, 301] width 374 height 20
select select "172884"
click at [261, 291] on select "Select [STREET_ADDRESS] Site Improvements" at bounding box center [448, 301] width 374 height 20
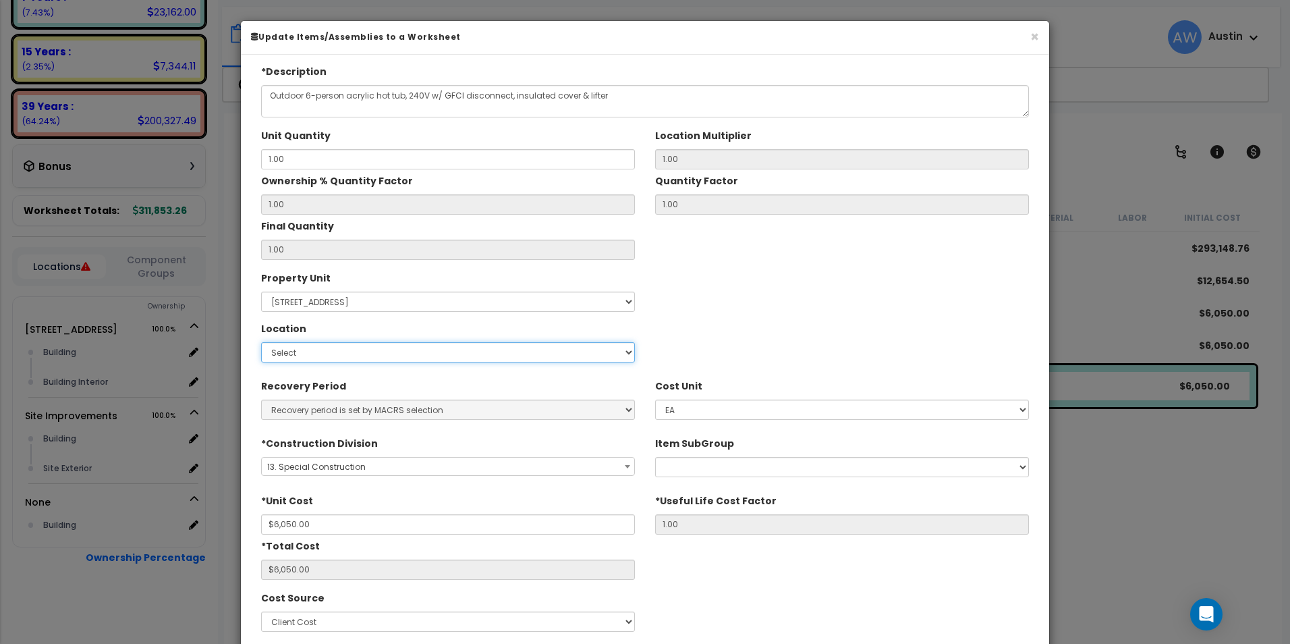
click at [492, 349] on select "Select Building Building Interior Add Additional Location" at bounding box center [448, 352] width 374 height 20
select select "6"
click at [261, 342] on select "Select Building Building Interior Add Additional Location" at bounding box center [448, 352] width 374 height 20
type input "1"
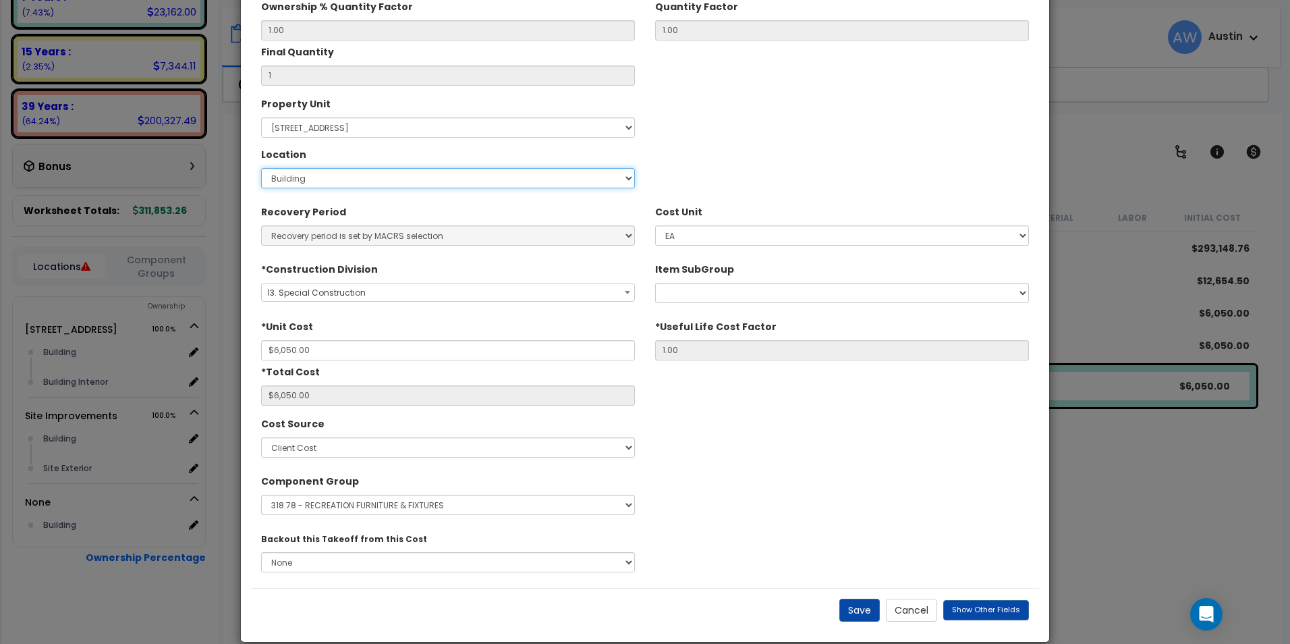
scroll to position [193, 0]
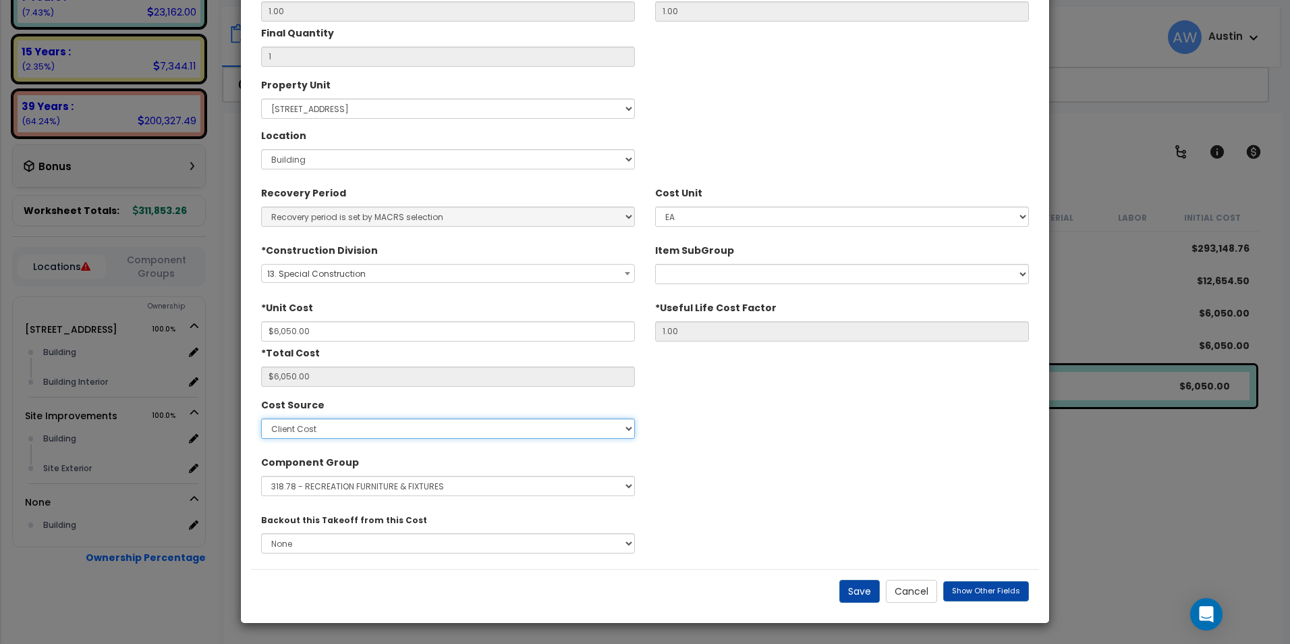
click at [485, 435] on select "Select Contractor Cost Client Cost RS Means RS Means Custom Cost MVS test444 te…" at bounding box center [448, 428] width 374 height 20
select select "1995"
click at [261, 418] on select "Select Contractor Cost Client Cost RS Means RS Means Custom Cost MVS test444 te…" at bounding box center [448, 428] width 374 height 20
click at [760, 419] on div "Cost Source Select Contractor Cost Client Cost RS Means RS Means Custom Cost MV…" at bounding box center [645, 418] width 788 height 51
click at [868, 592] on button "Save" at bounding box center [859, 591] width 40 height 23
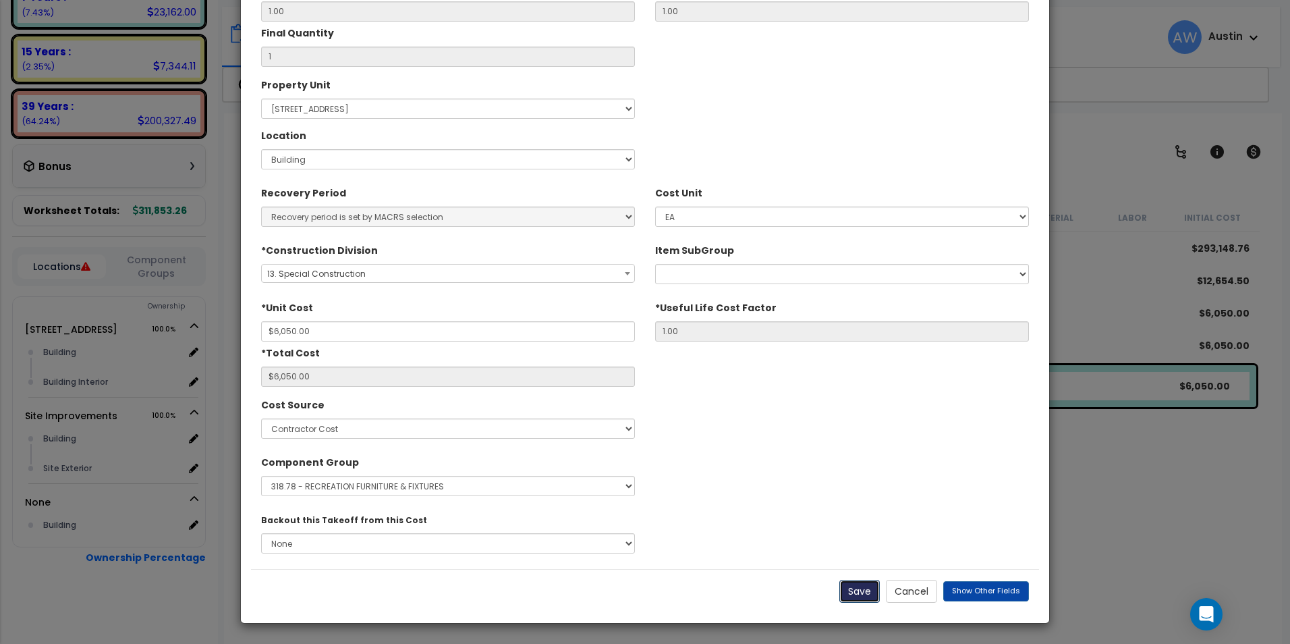
type input "1.00"
type input "6050.00"
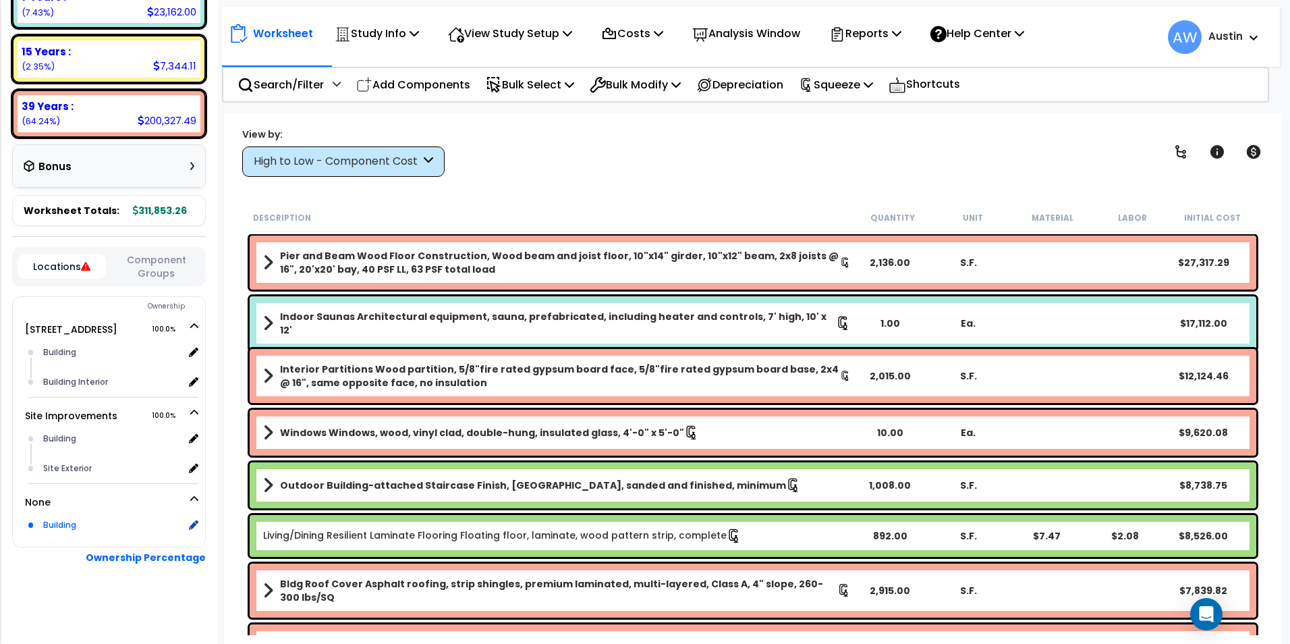
scroll to position [59, 0]
click at [75, 519] on div "Building" at bounding box center [112, 525] width 144 height 16
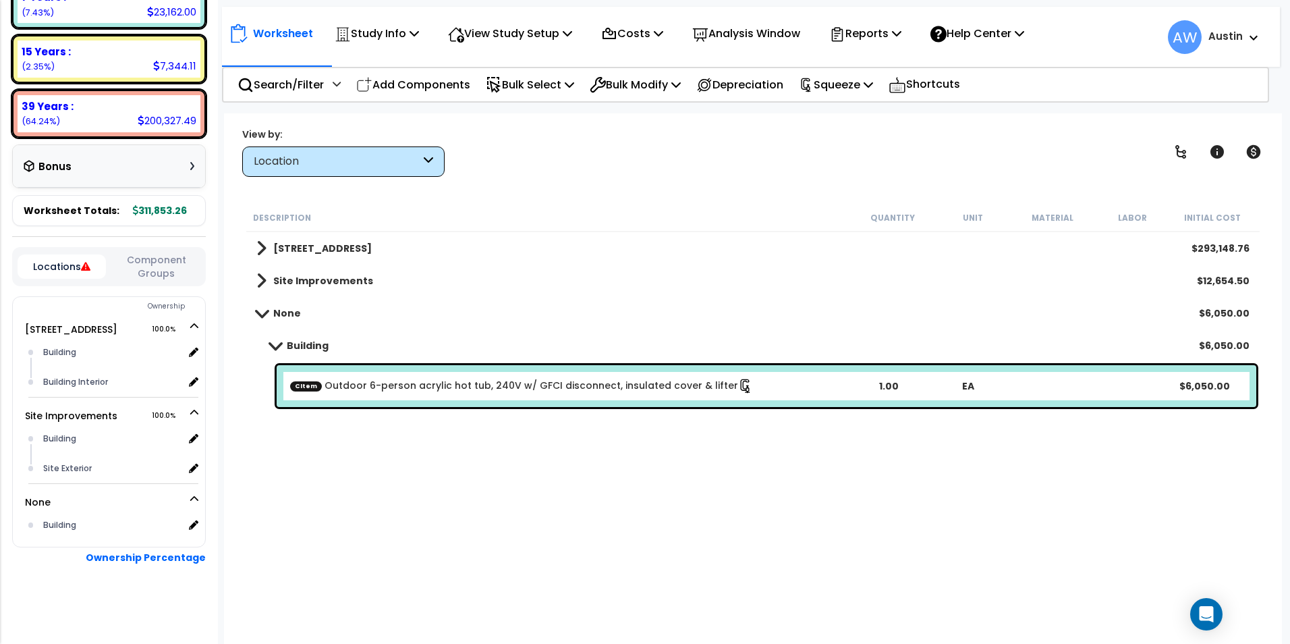
click at [435, 395] on div "CItem Outdoor 6-person acrylic hot tub, 240V w/ GFCI disconnect, insulated cove…" at bounding box center [767, 386] width 980 height 42
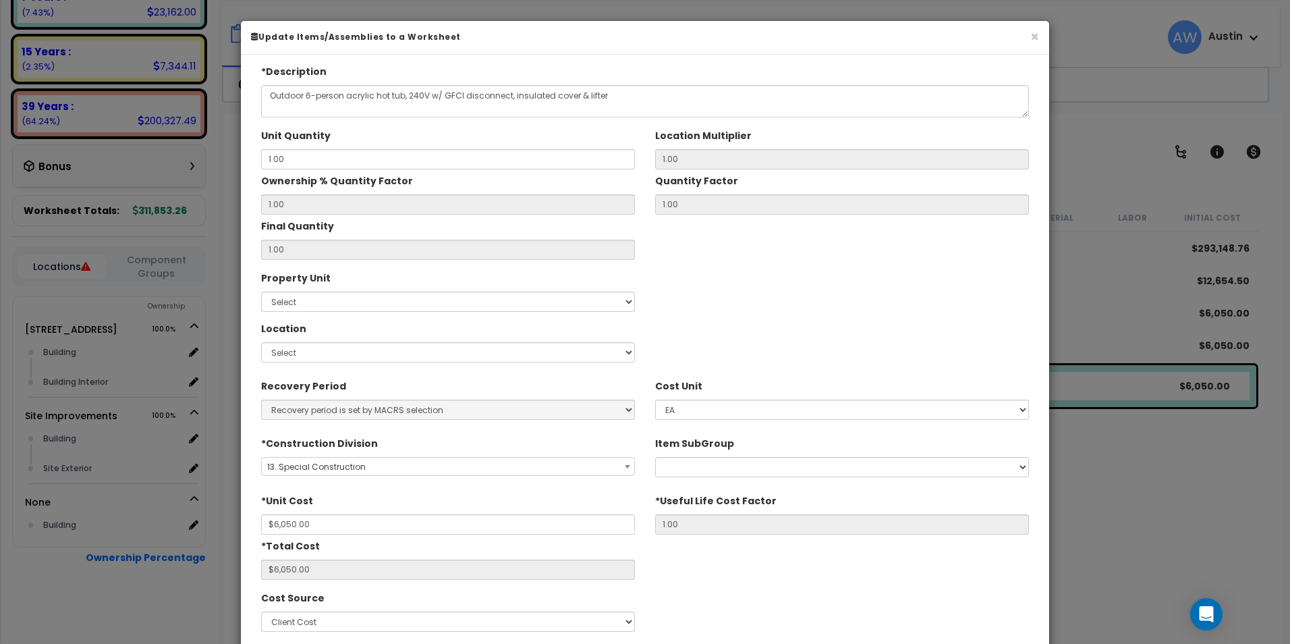
scroll to position [193, 0]
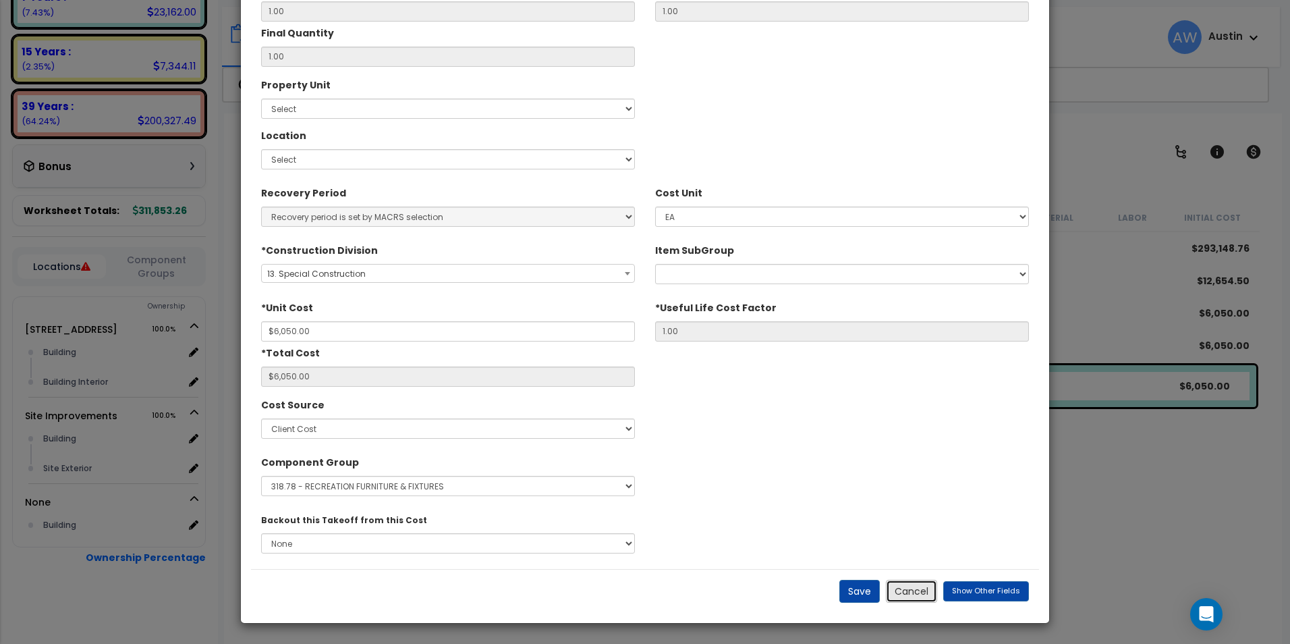
click at [918, 602] on button "Cancel" at bounding box center [911, 591] width 51 height 23
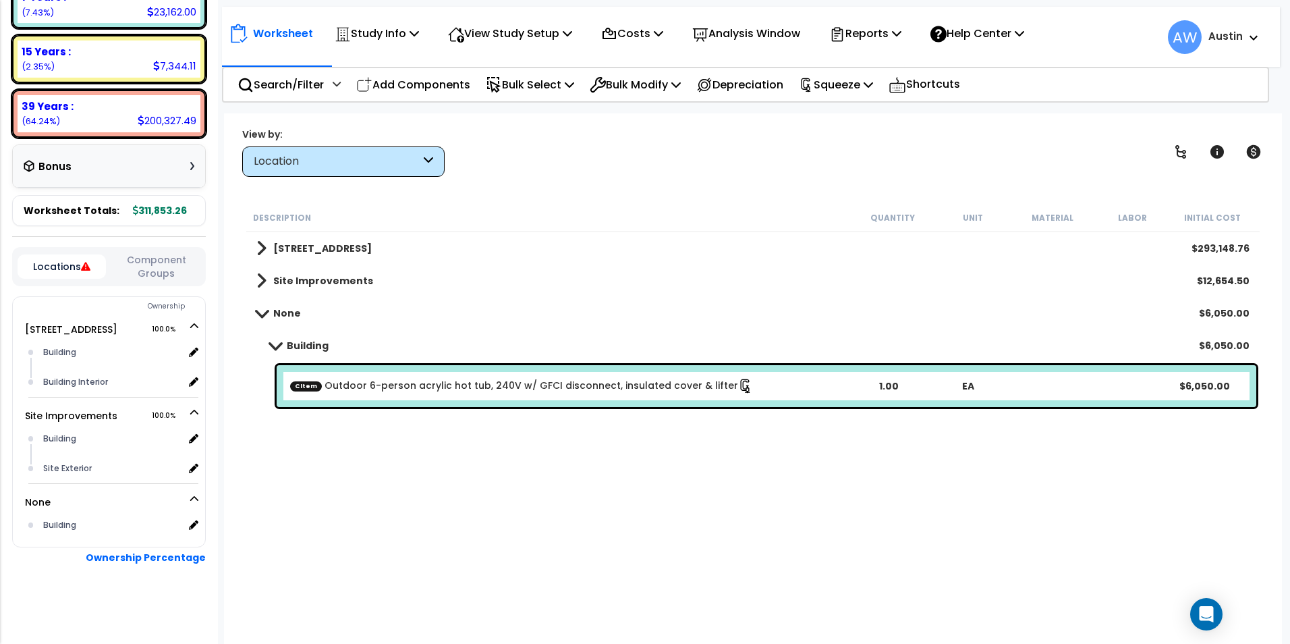
click at [513, 377] on div "CItem Outdoor 6-person acrylic hot tub, 240V w/ GFCI disconnect, insulated cove…" at bounding box center [767, 386] width 980 height 42
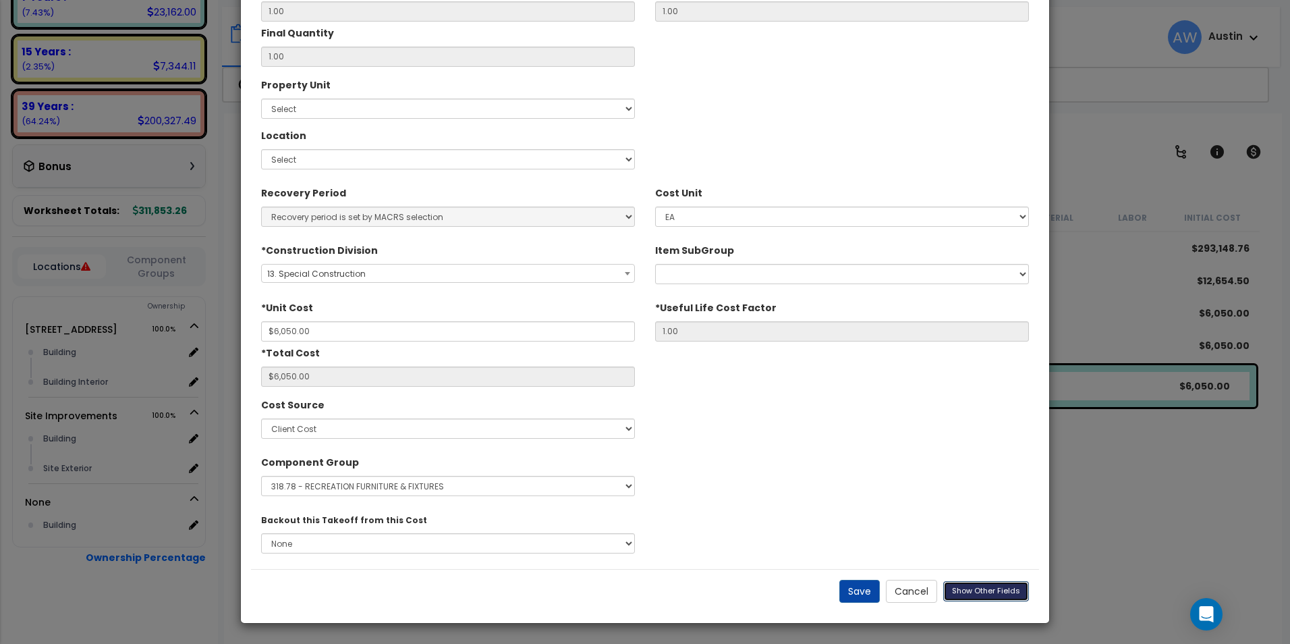
click at [980, 591] on span "Show Other Fields" at bounding box center [986, 590] width 68 height 11
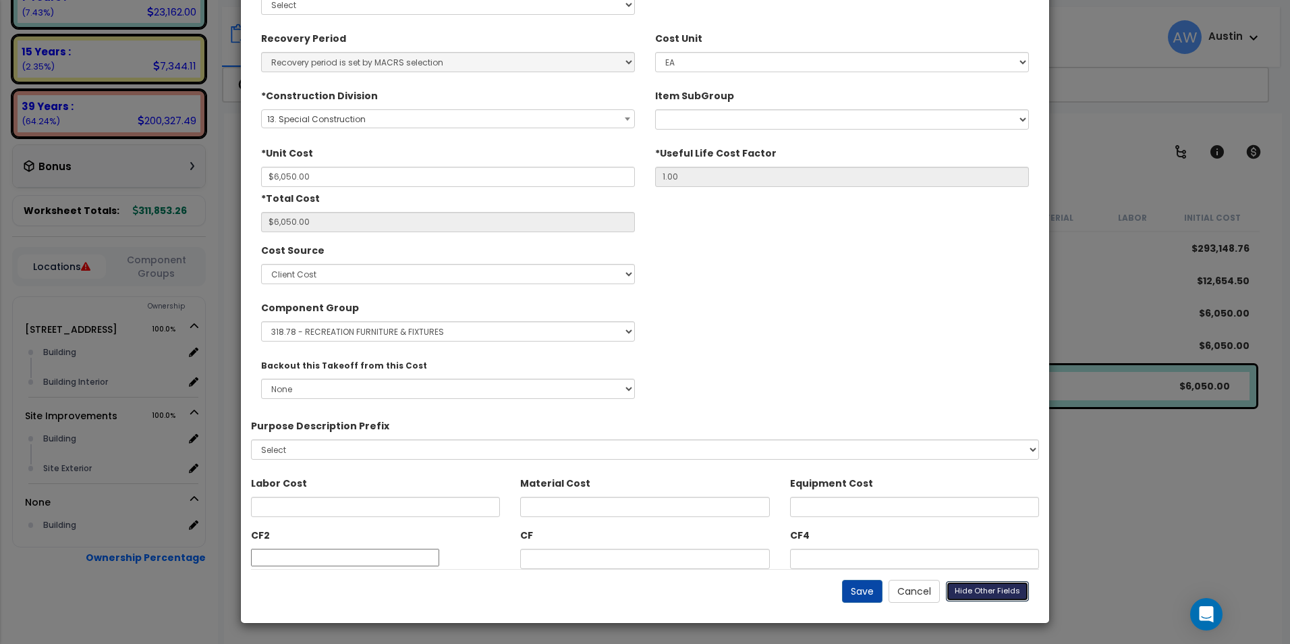
scroll to position [0, 0]
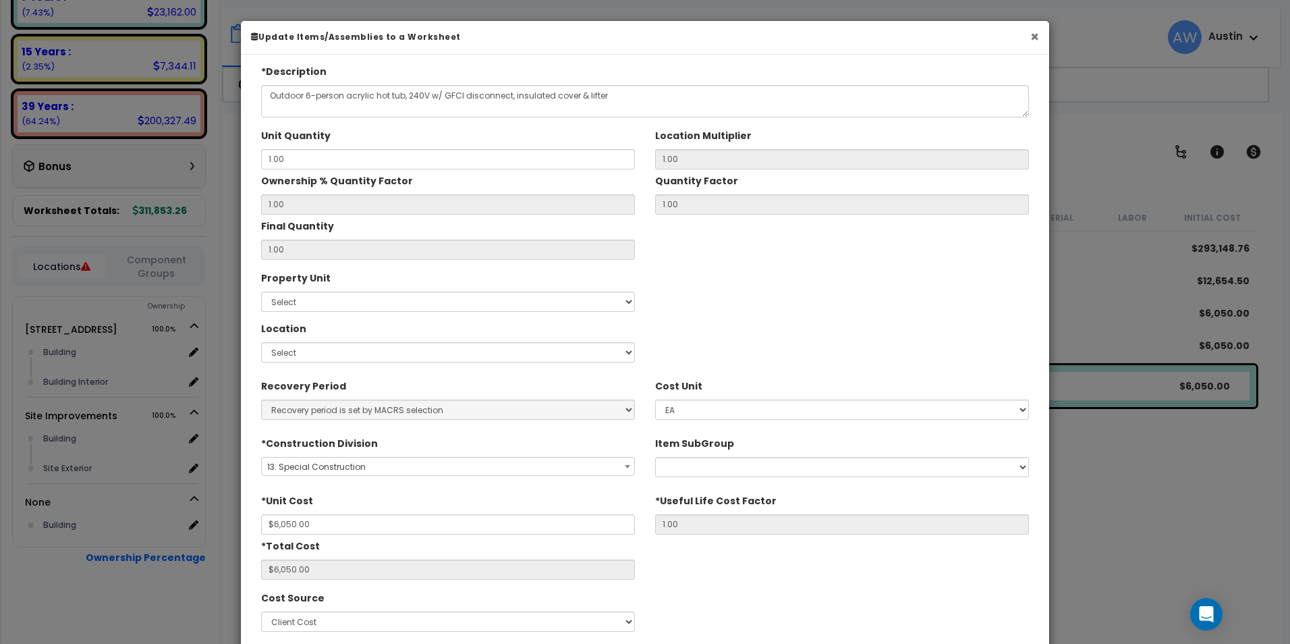
click at [1034, 40] on button "×" at bounding box center [1034, 37] width 9 height 14
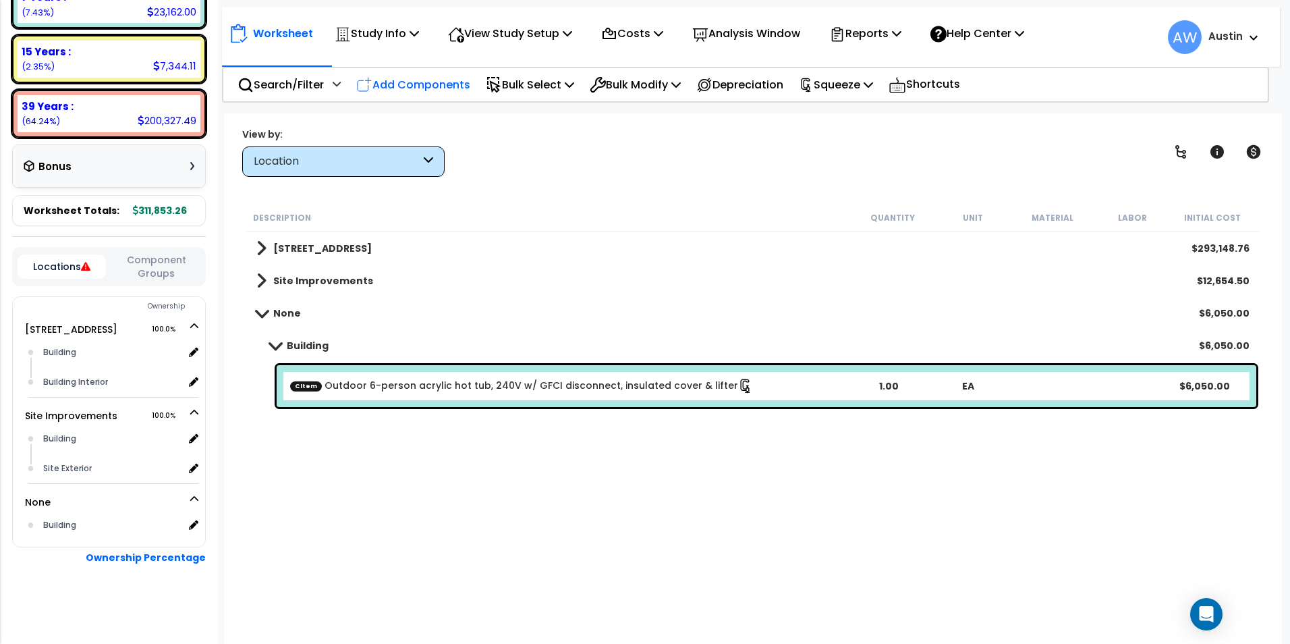
click at [416, 93] on p "Add Components" at bounding box center [413, 85] width 114 height 18
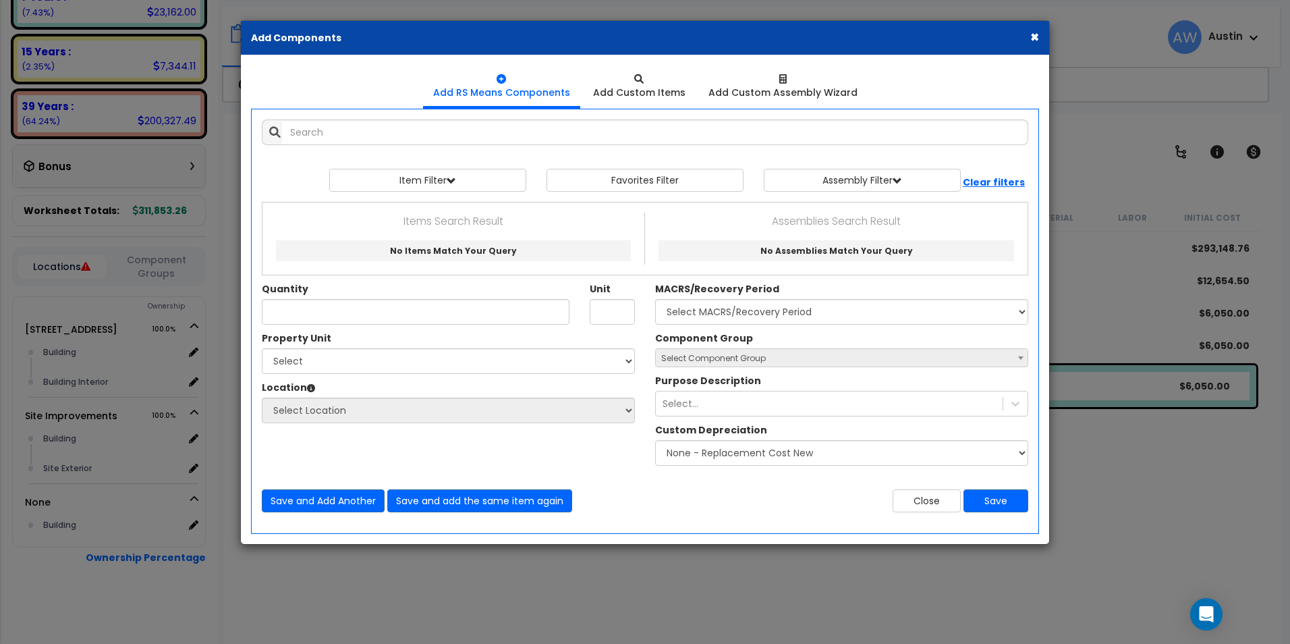
click at [1031, 40] on button "×" at bounding box center [1034, 37] width 9 height 14
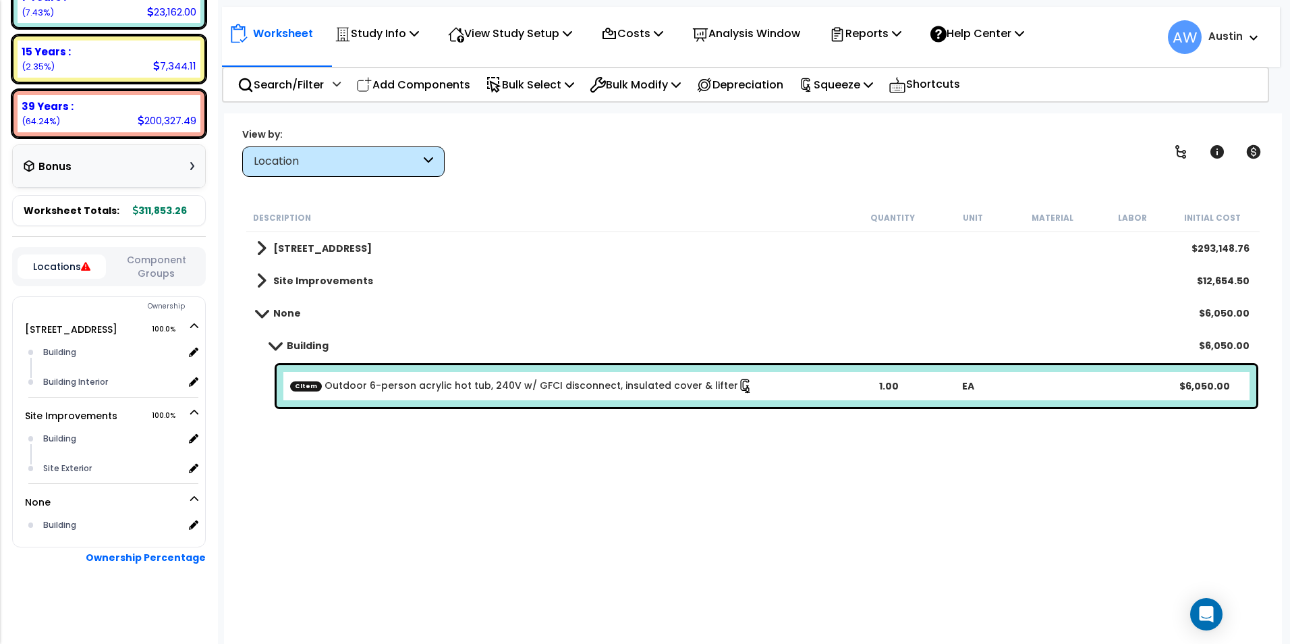
click at [641, 389] on link "CItem Outdoor 6-person acrylic hot tub, 240V w/ GFCI disconnect, insulated cove…" at bounding box center [521, 385] width 463 height 15
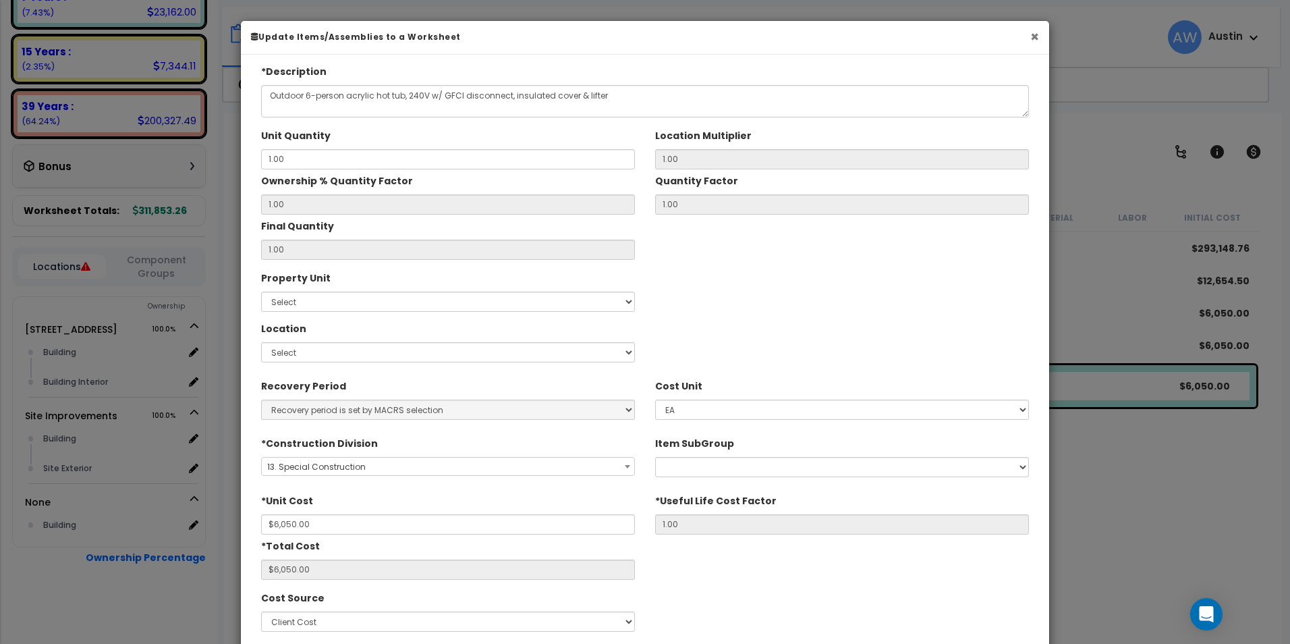
click at [1035, 39] on button "×" at bounding box center [1034, 37] width 9 height 14
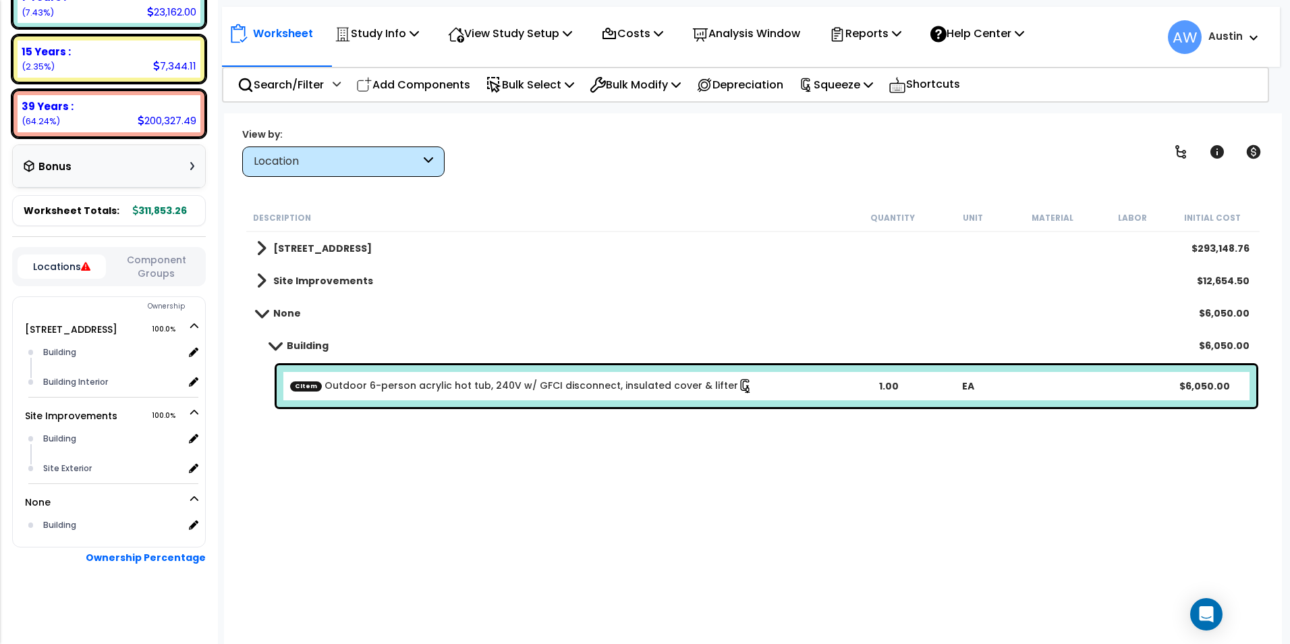
click at [577, 383] on link "CItem Outdoor 6-person acrylic hot tub, 240V w/ GFCI disconnect, insulated cove…" at bounding box center [521, 385] width 463 height 15
click at [1215, 153] on icon at bounding box center [1216, 151] width 13 height 13
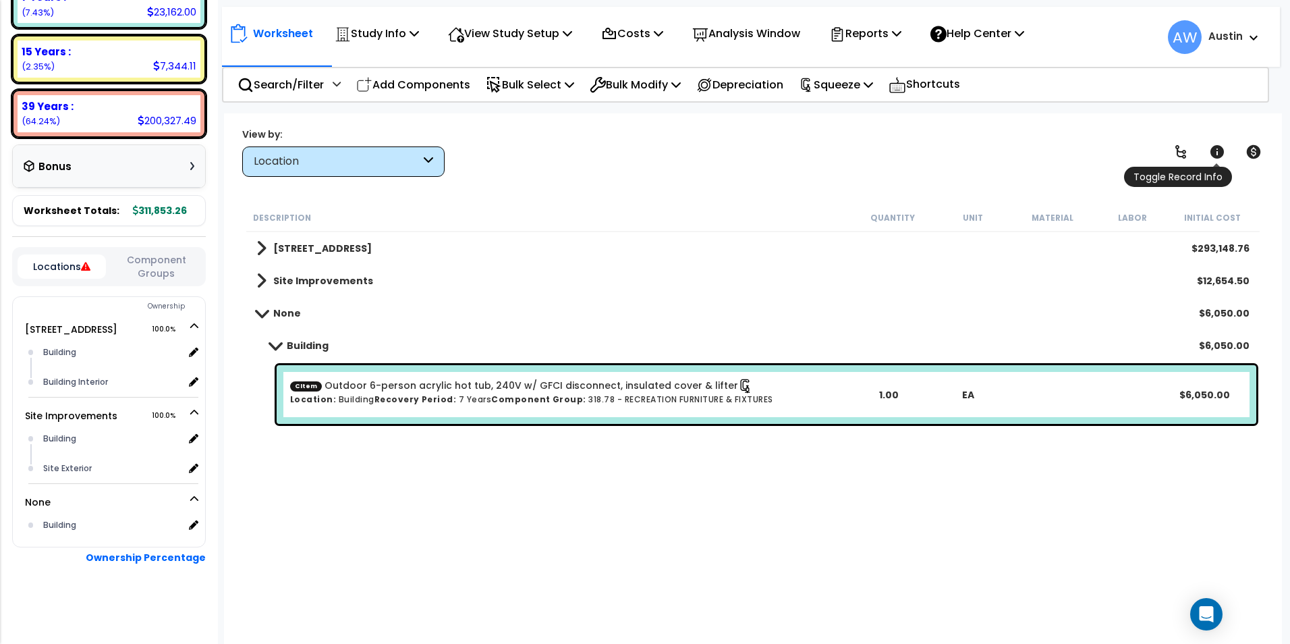
click at [1215, 153] on icon at bounding box center [1216, 151] width 13 height 13
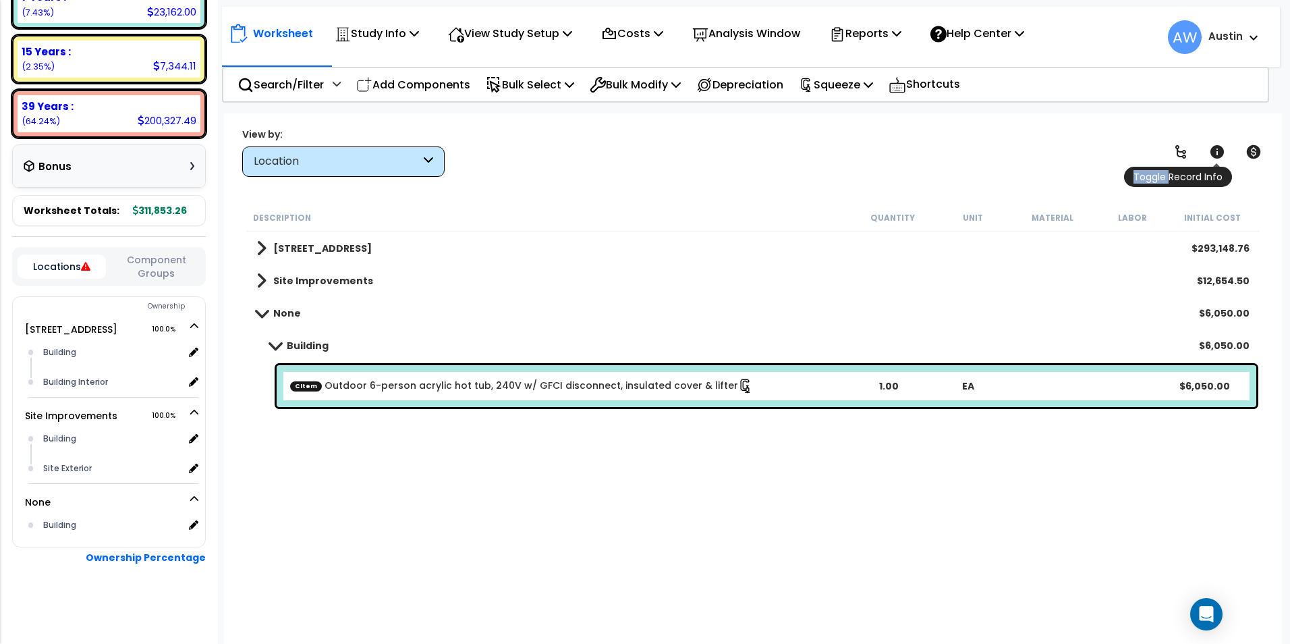
click at [1215, 153] on icon at bounding box center [1216, 151] width 13 height 13
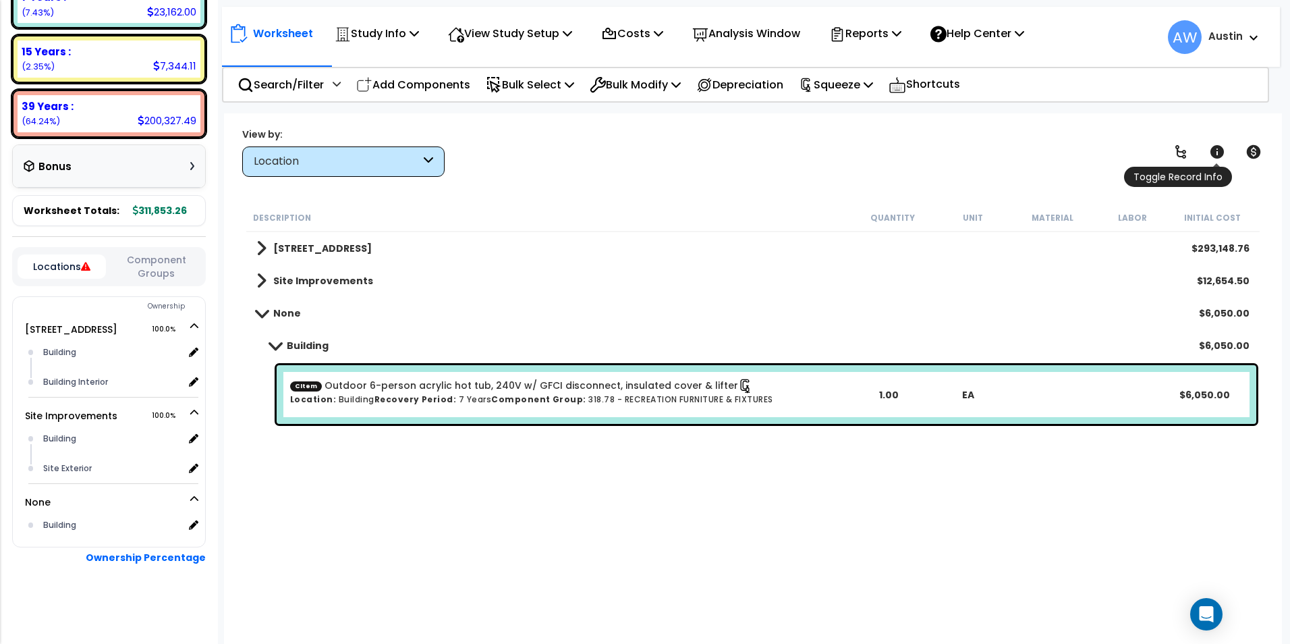
click at [1215, 153] on icon at bounding box center [1216, 151] width 13 height 13
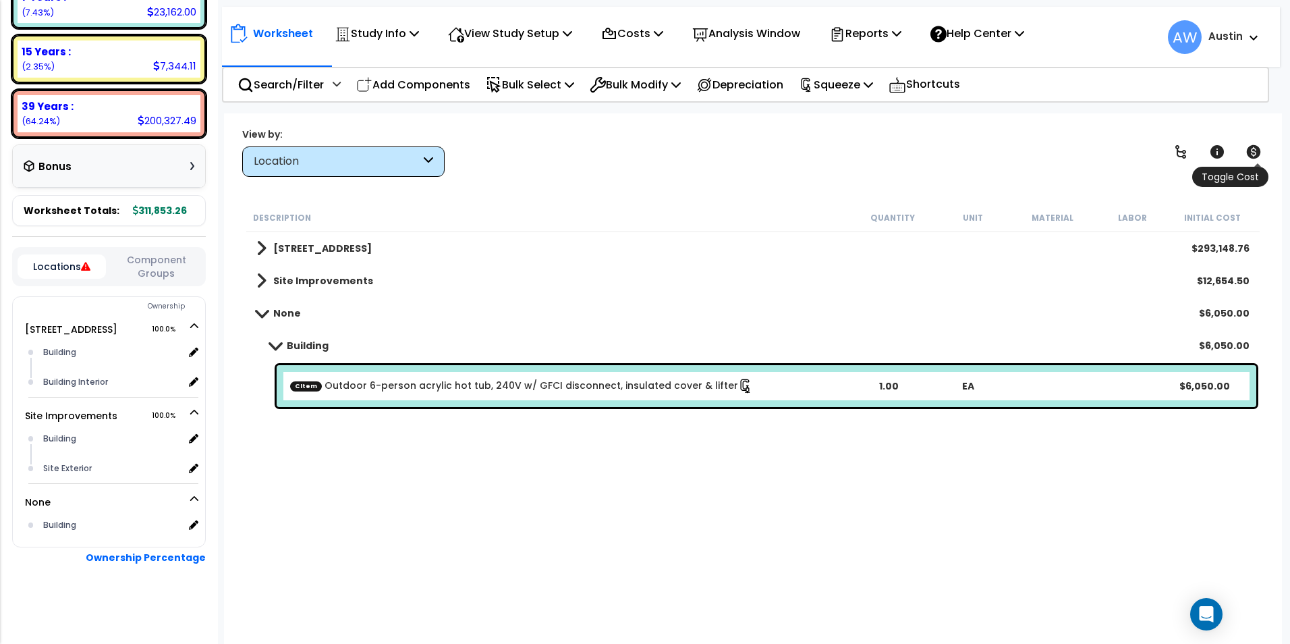
click at [1249, 154] on icon at bounding box center [1253, 151] width 14 height 13
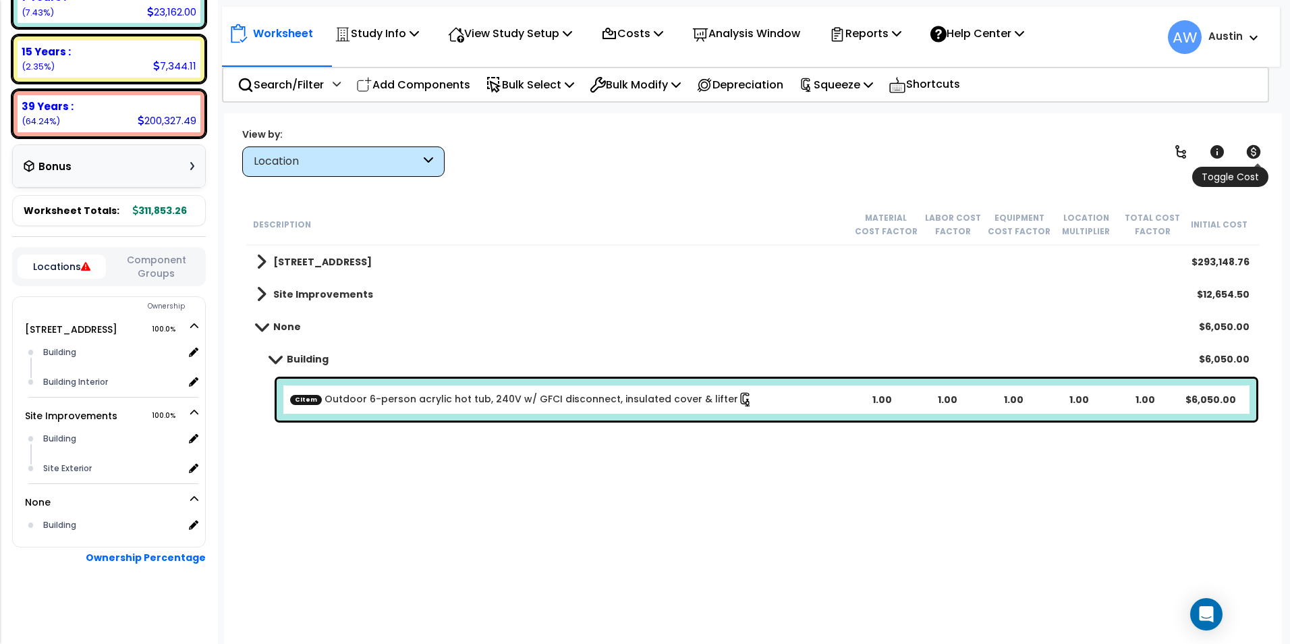
click at [1249, 154] on icon at bounding box center [1253, 151] width 14 height 13
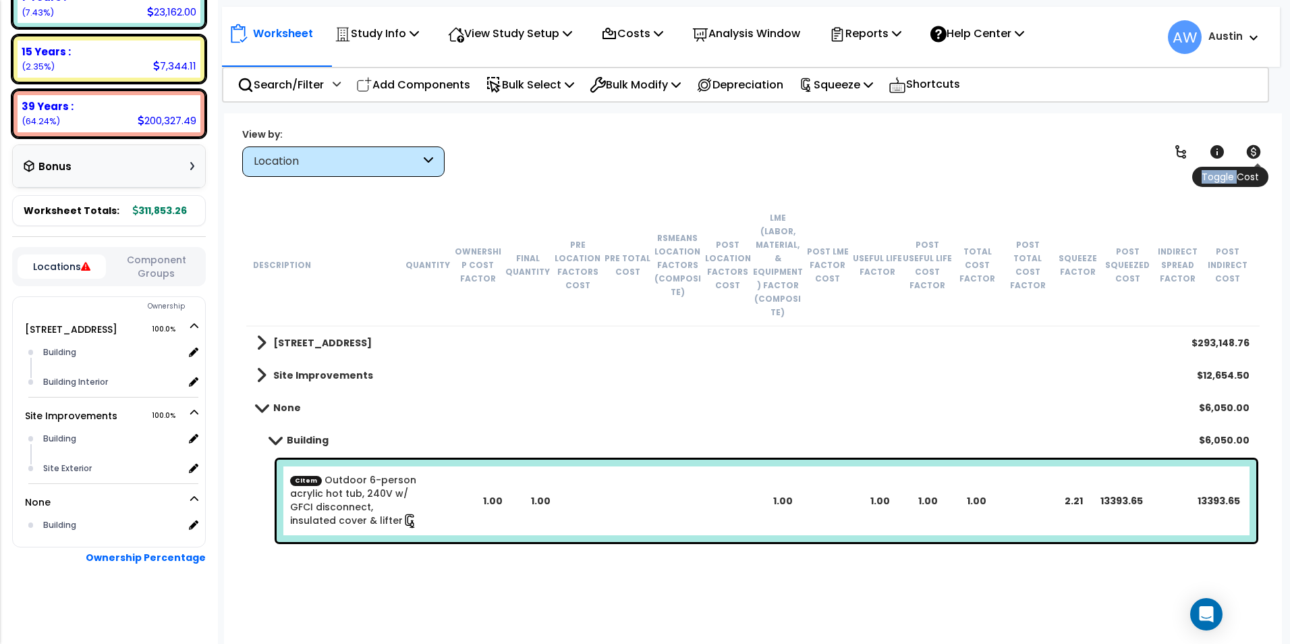
click at [1249, 154] on icon at bounding box center [1253, 151] width 14 height 13
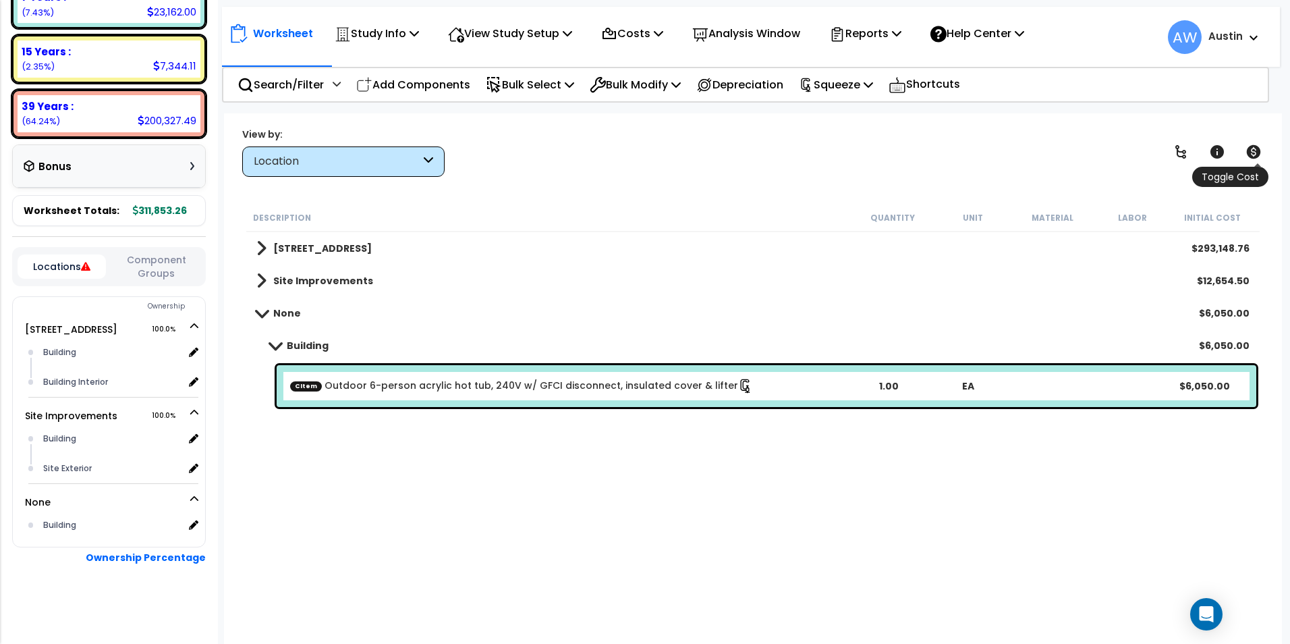
click at [1249, 154] on icon at bounding box center [1253, 151] width 14 height 13
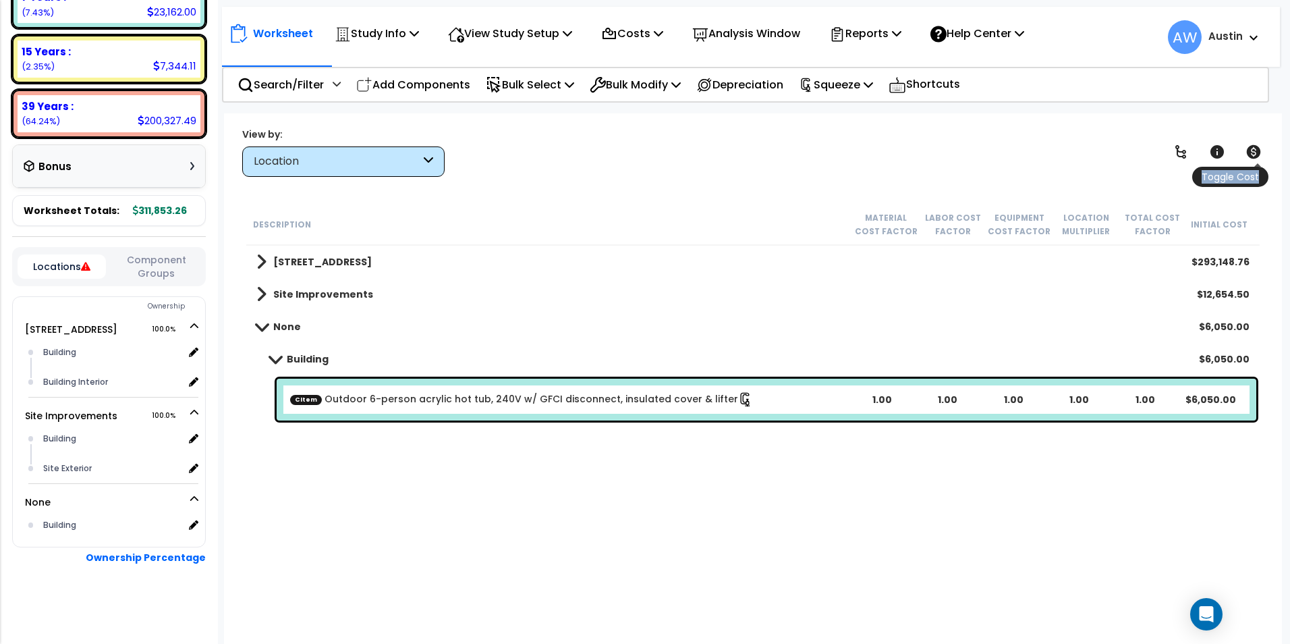
click at [1249, 154] on icon at bounding box center [1253, 151] width 14 height 13
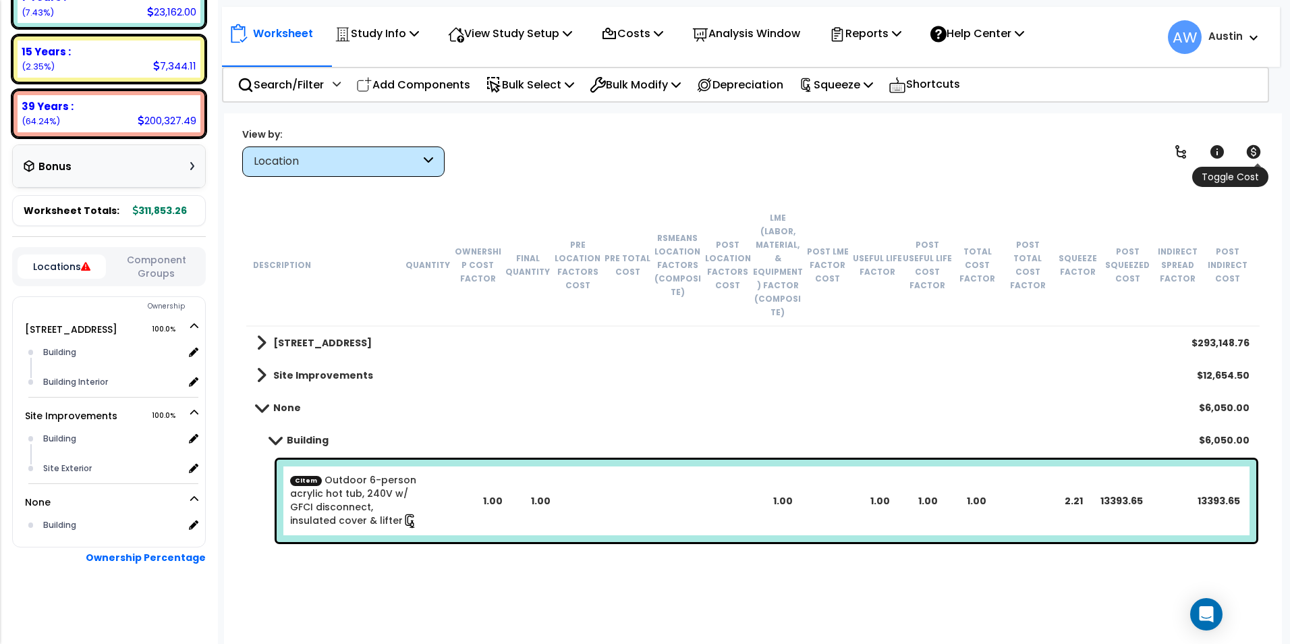
click at [1249, 154] on icon at bounding box center [1253, 151] width 14 height 13
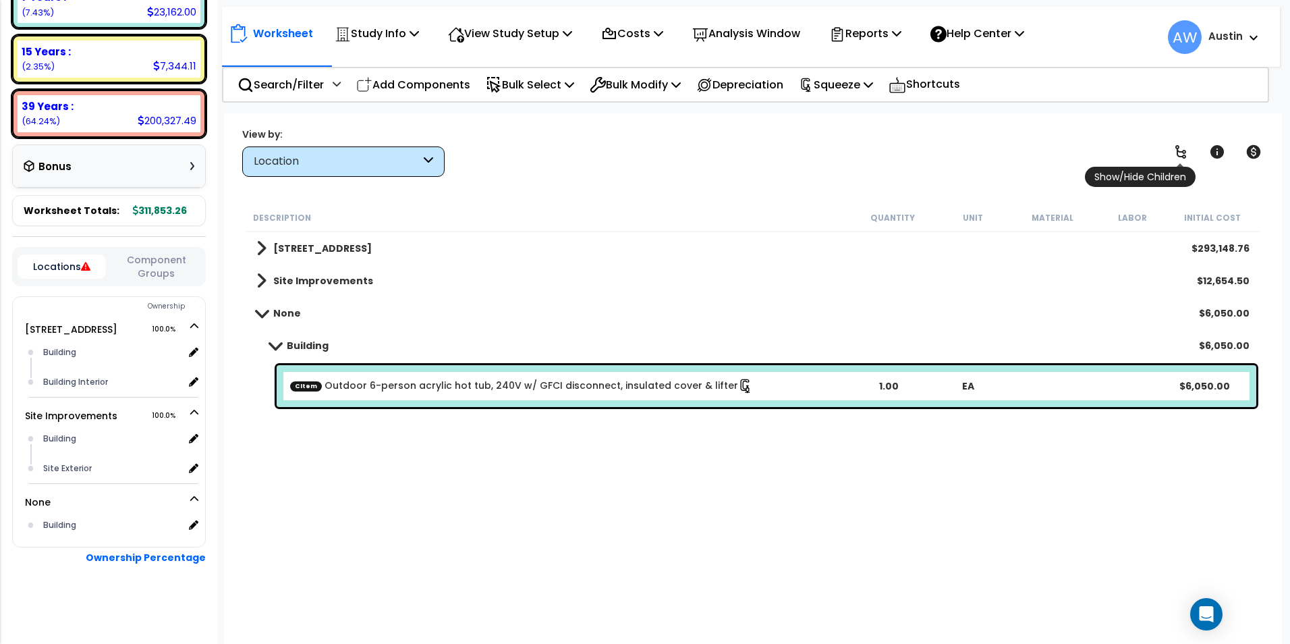
click at [1185, 154] on icon at bounding box center [1181, 152] width 16 height 16
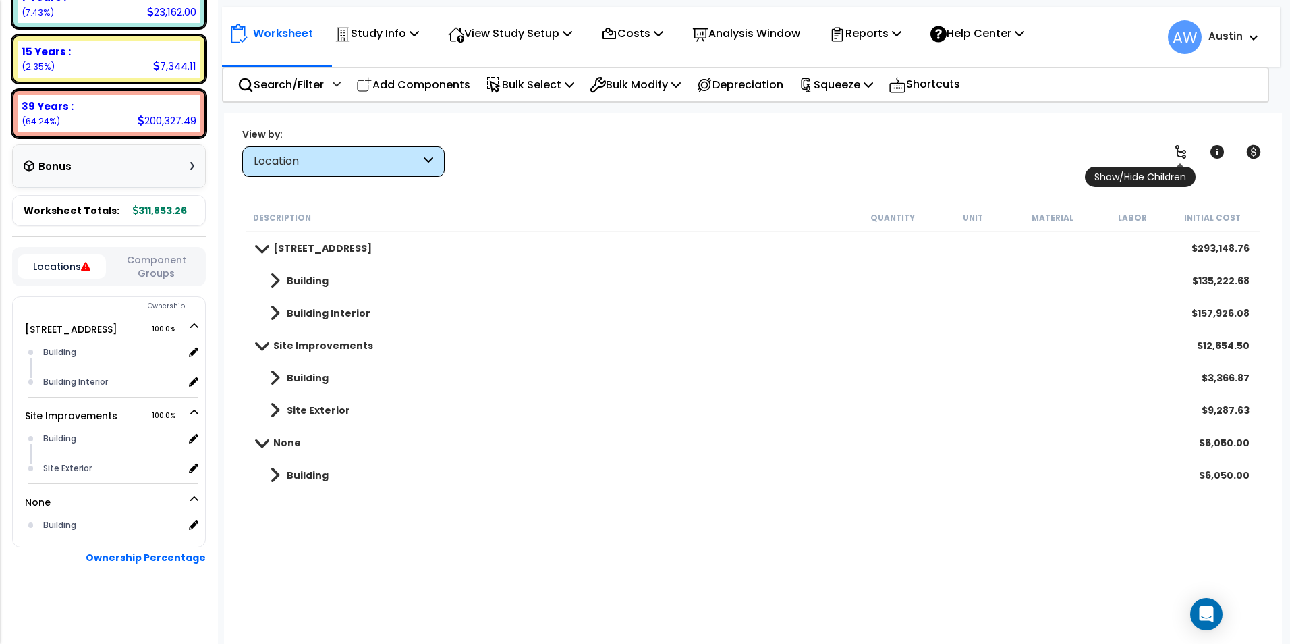
click at [1185, 154] on icon at bounding box center [1181, 152] width 16 height 16
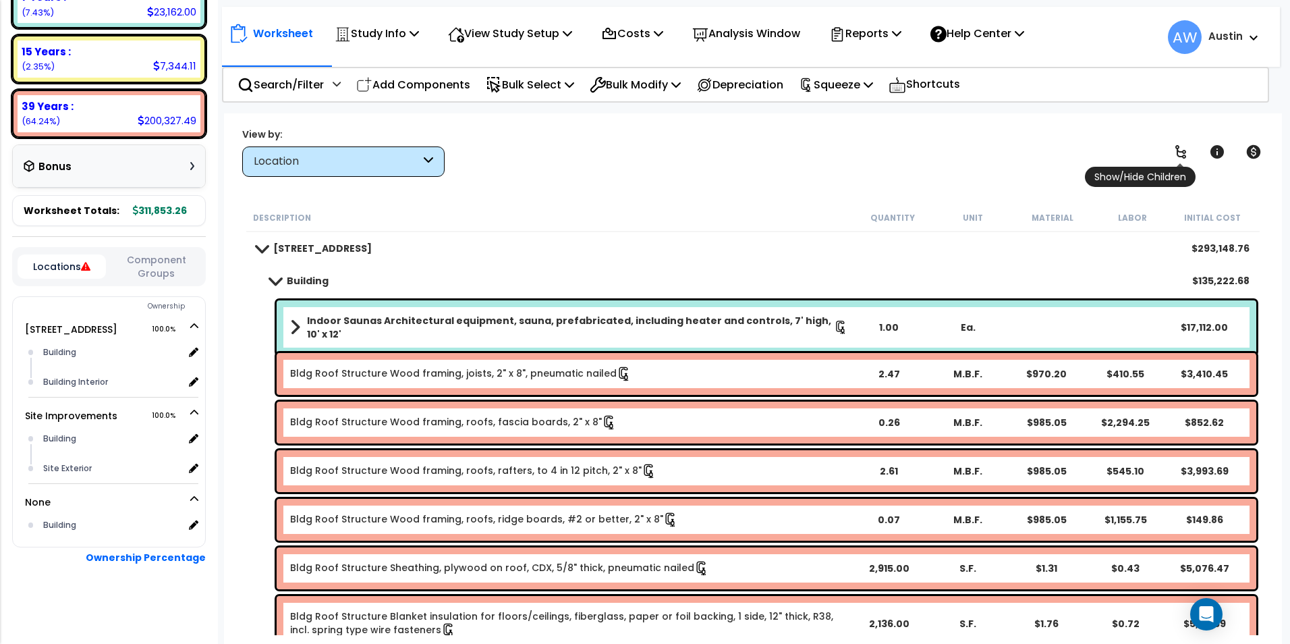
click at [1185, 154] on icon at bounding box center [1181, 152] width 16 height 16
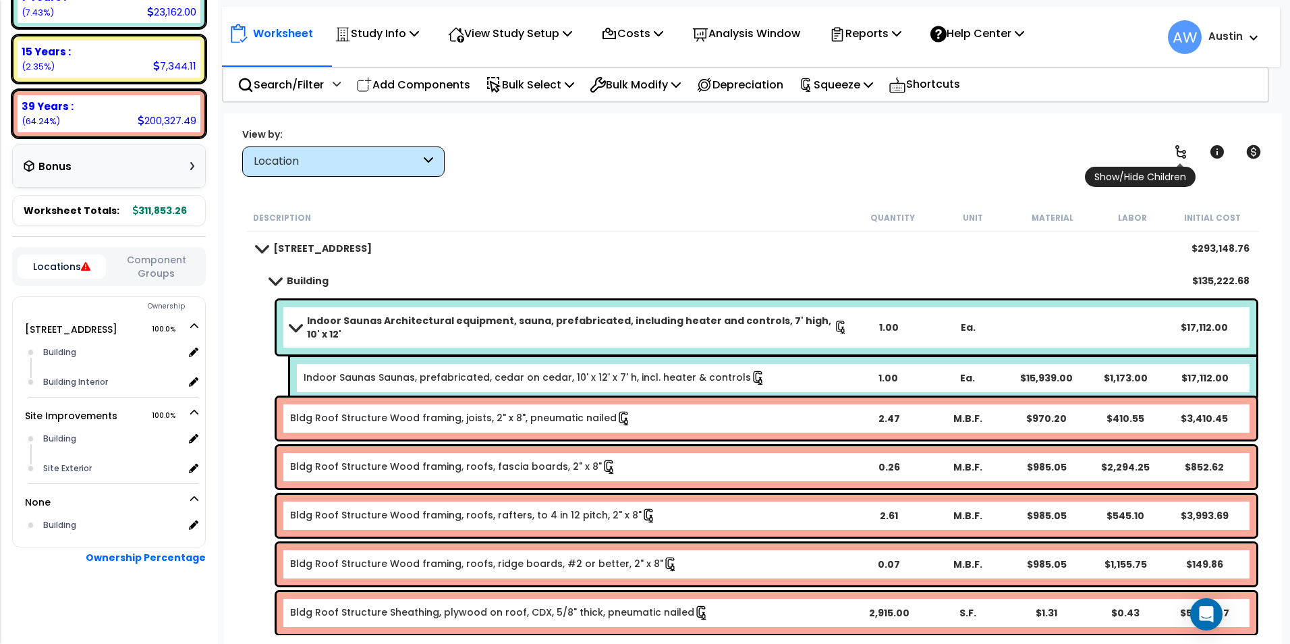
click at [1185, 154] on icon at bounding box center [1181, 152] width 16 height 16
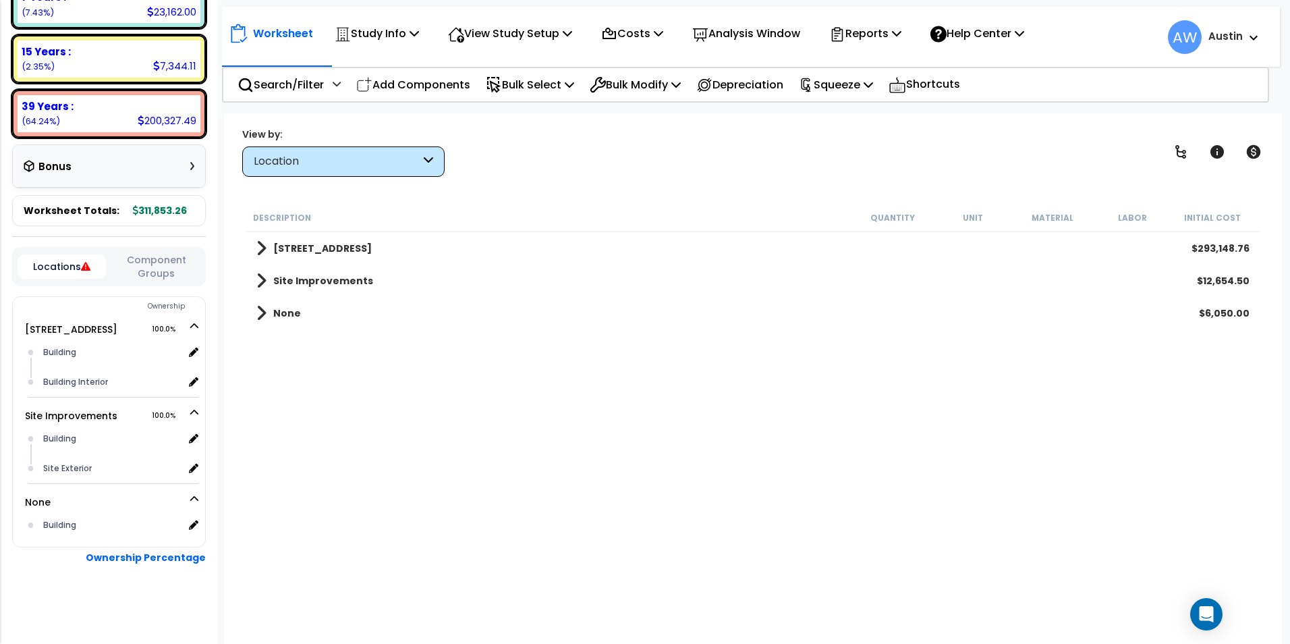
click at [280, 314] on b "None" at bounding box center [287, 312] width 28 height 13
click at [308, 356] on div "Building $6,050.00" at bounding box center [753, 345] width 1007 height 32
click at [316, 349] on b "Building" at bounding box center [308, 345] width 42 height 13
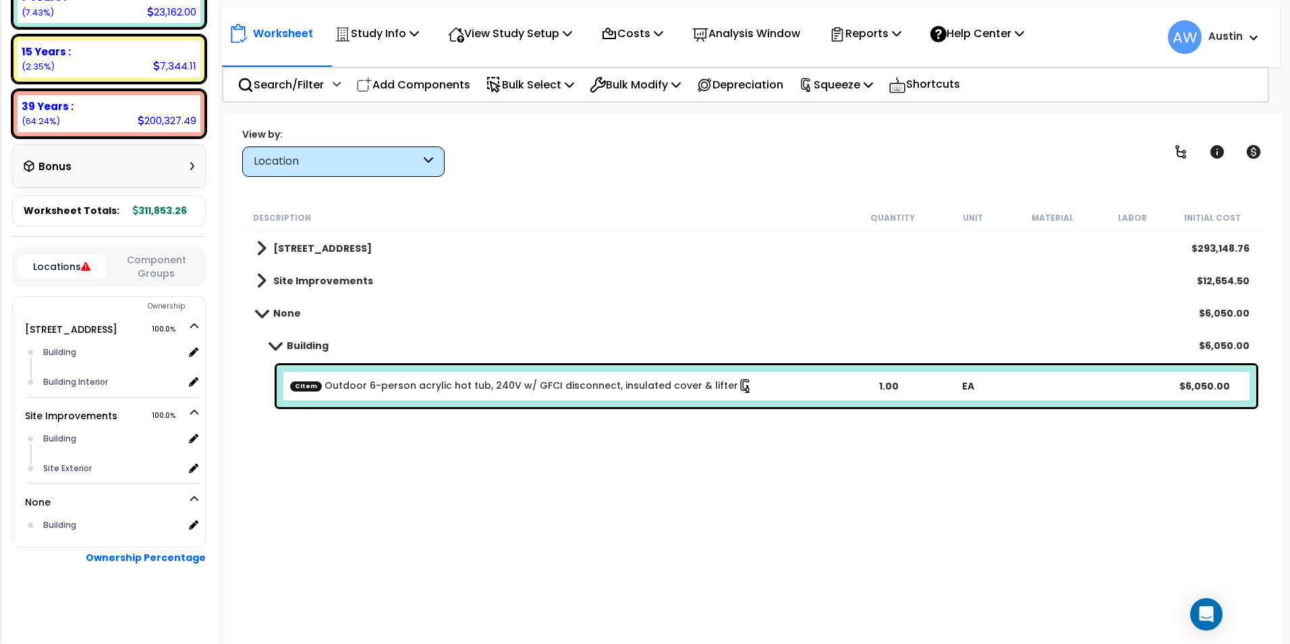
click at [380, 377] on div "CItem Outdoor 6-person acrylic hot tub, 240V w/ GFCI disconnect, insulated cove…" at bounding box center [767, 386] width 980 height 42
click at [614, 397] on div "CItem Outdoor 6-person acrylic hot tub, 240V w/ GFCI disconnect, insulated cove…" at bounding box center [767, 386] width 980 height 42
click at [570, 90] on p "Bulk Select" at bounding box center [530, 85] width 88 height 18
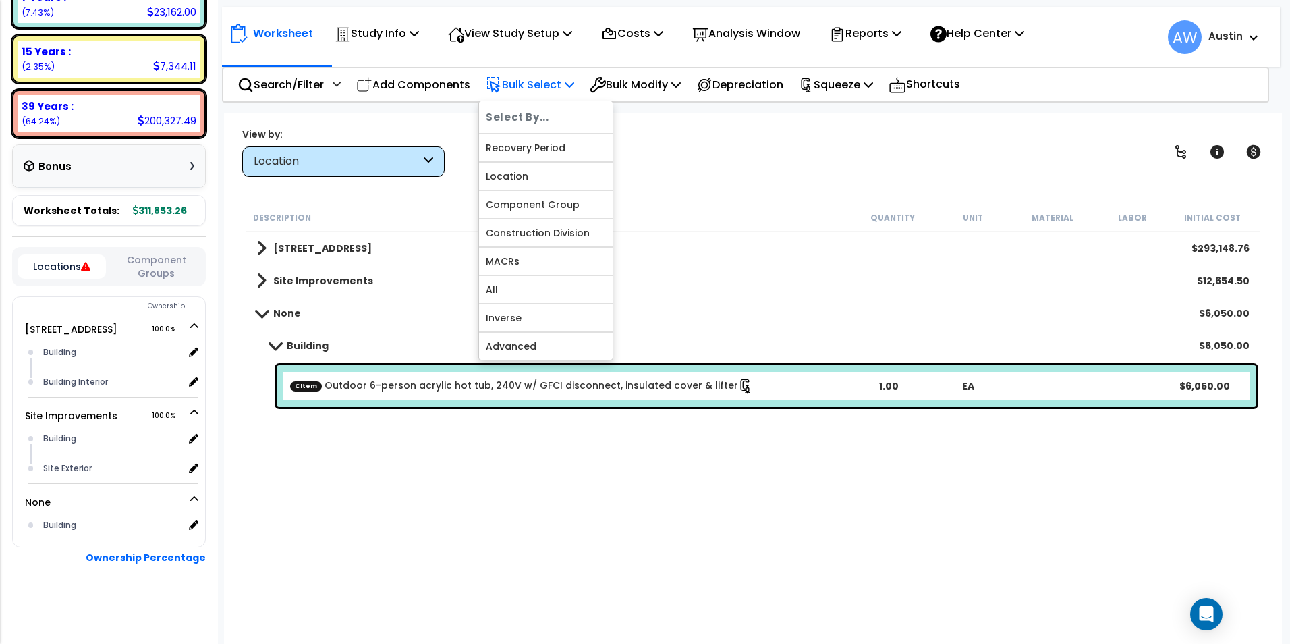
click at [570, 90] on p "Bulk Select" at bounding box center [530, 85] width 88 height 18
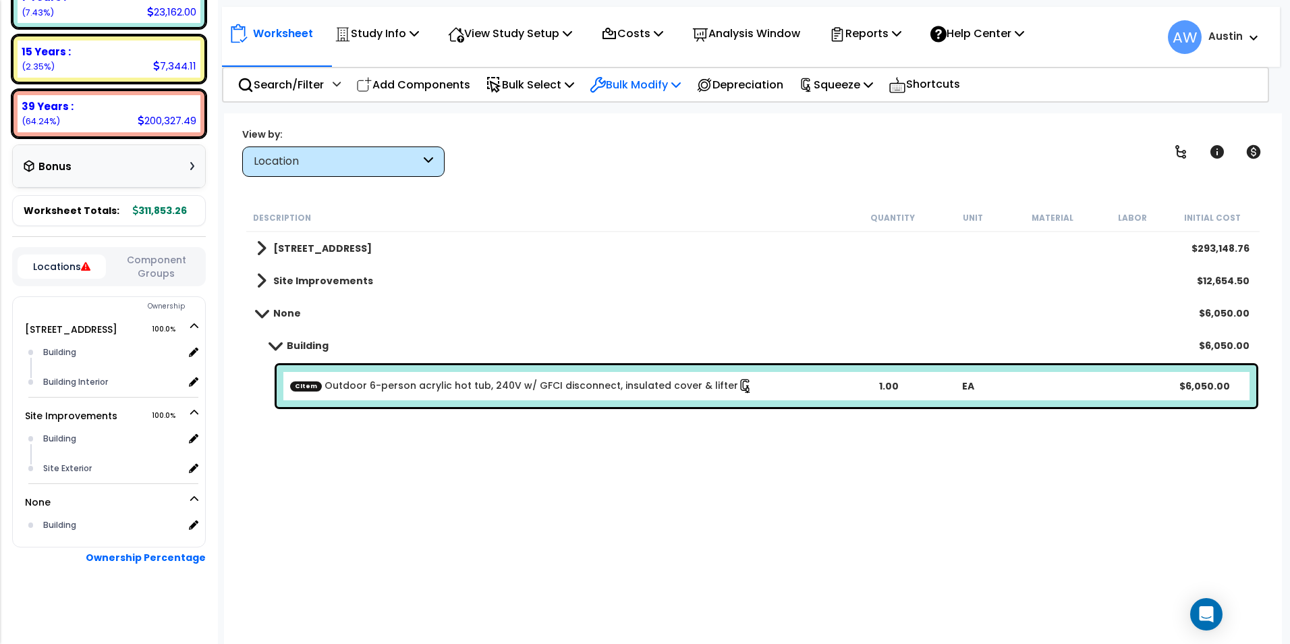
click at [681, 92] on p "Bulk Modify" at bounding box center [635, 85] width 91 height 18
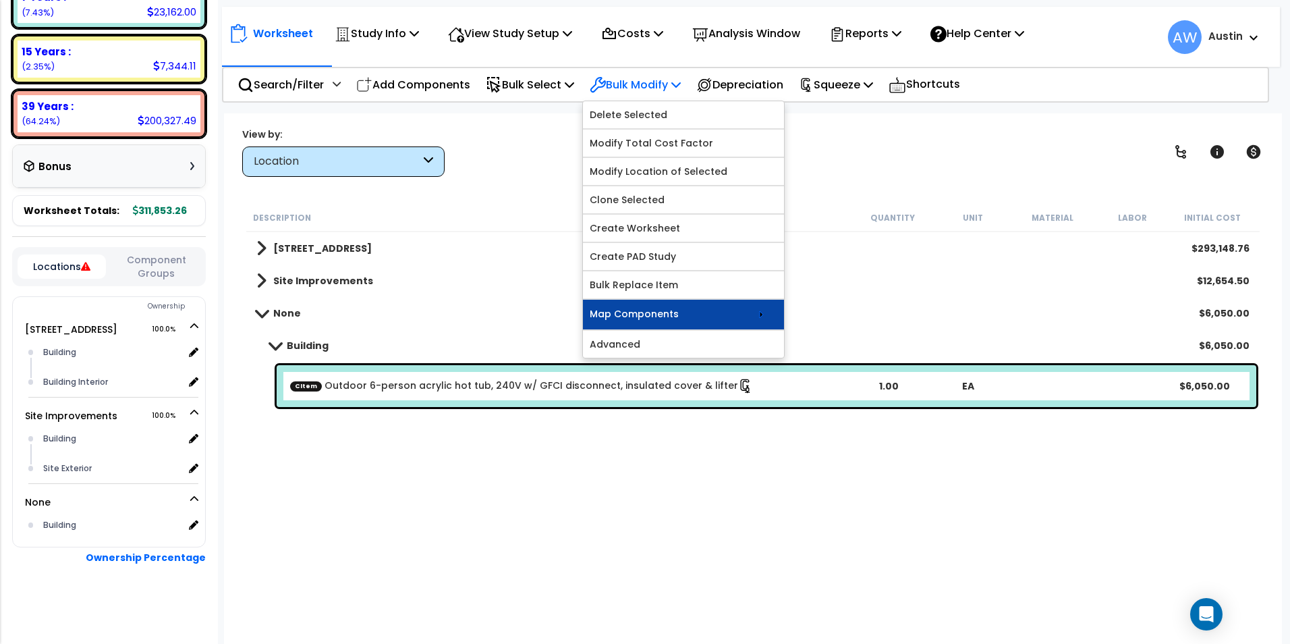
click at [736, 318] on link "Map Components" at bounding box center [683, 315] width 201 height 30
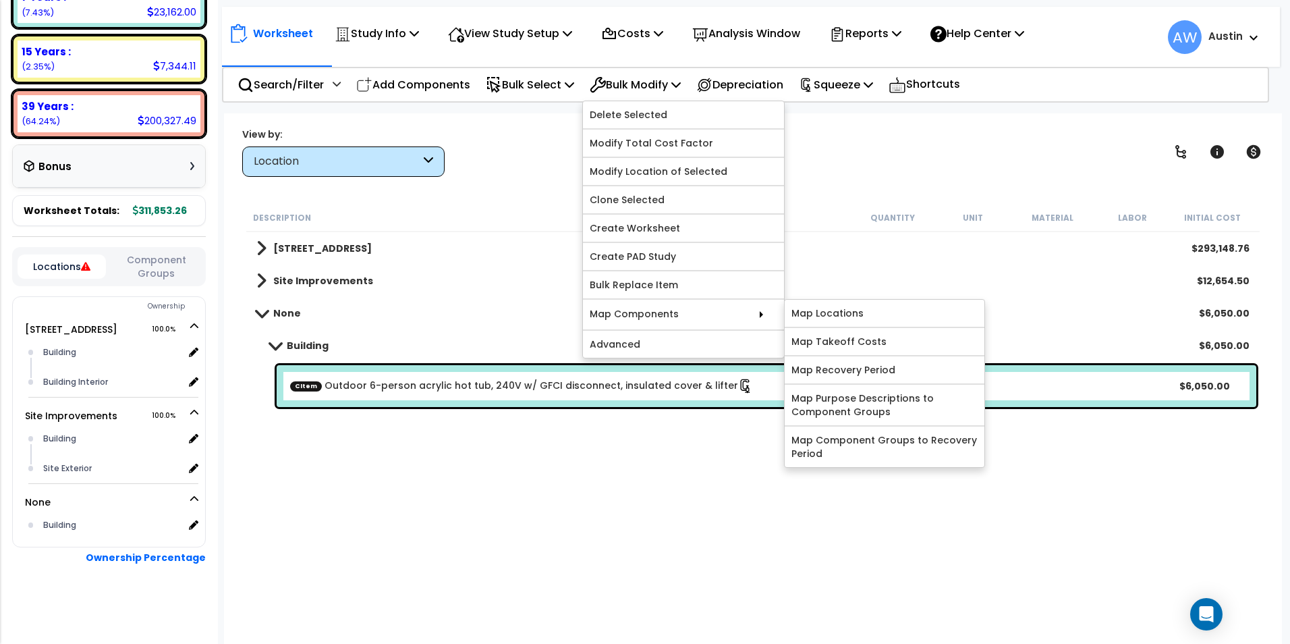
click at [721, 396] on div "CItem Outdoor 6-person acrylic hot tub, 240V w/ GFCI disconnect, insulated cove…" at bounding box center [767, 386] width 980 height 42
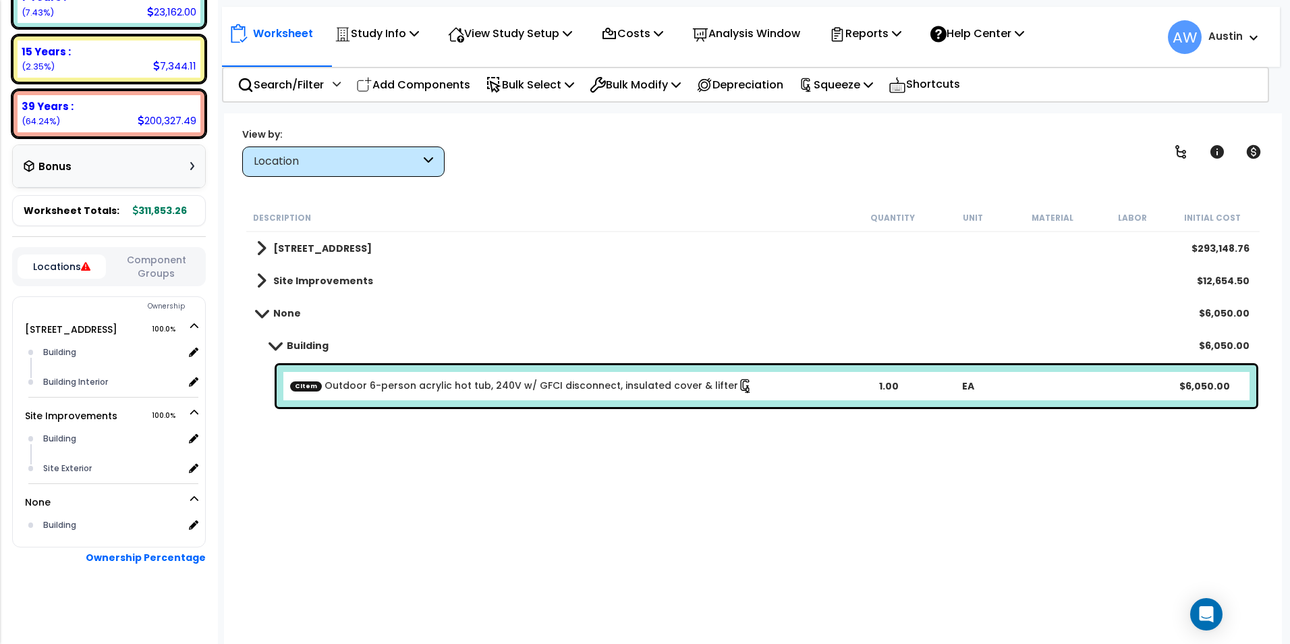
click at [623, 395] on div "CItem Outdoor 6-person acrylic hot tub, 240V w/ GFCI disconnect, insulated cove…" at bounding box center [767, 386] width 980 height 42
click at [646, 393] on link "CItem Outdoor 6-person acrylic hot tub, 240V w/ GFCI disconnect, insulated cove…" at bounding box center [521, 385] width 463 height 15
click at [84, 266] on icon at bounding box center [85, 266] width 9 height 9
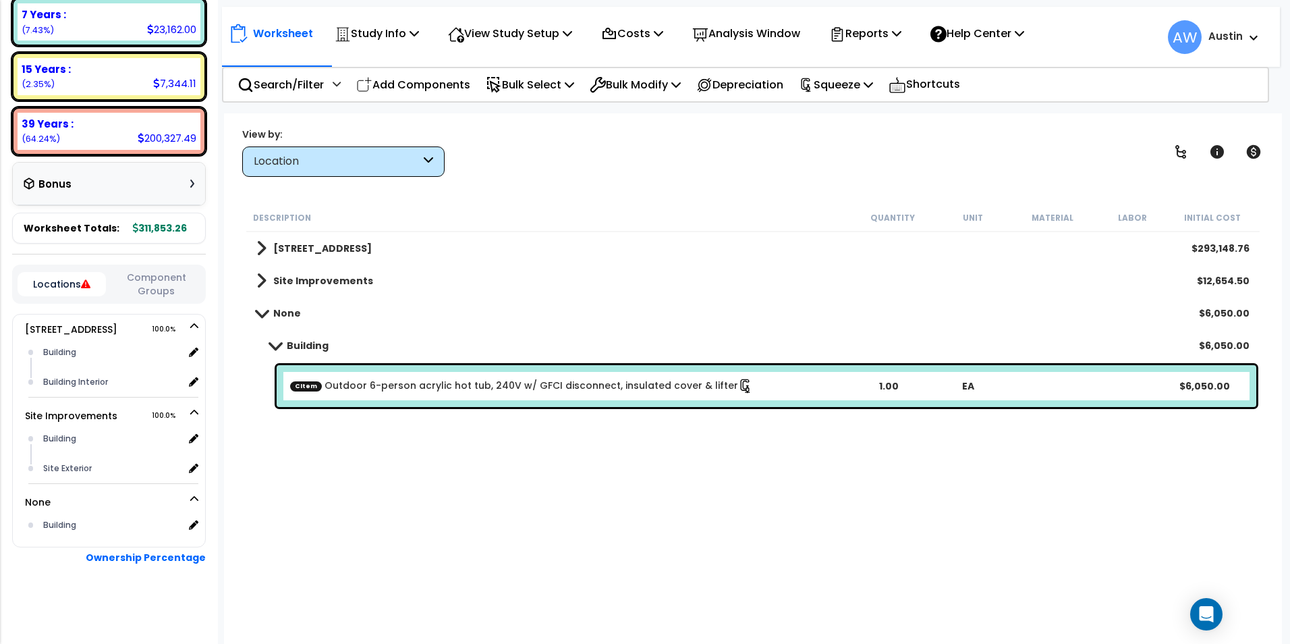
scroll to position [299, 0]
click at [79, 280] on button "Locations" at bounding box center [62, 284] width 88 height 24
click at [192, 525] on icon at bounding box center [192, 525] width 12 height 12
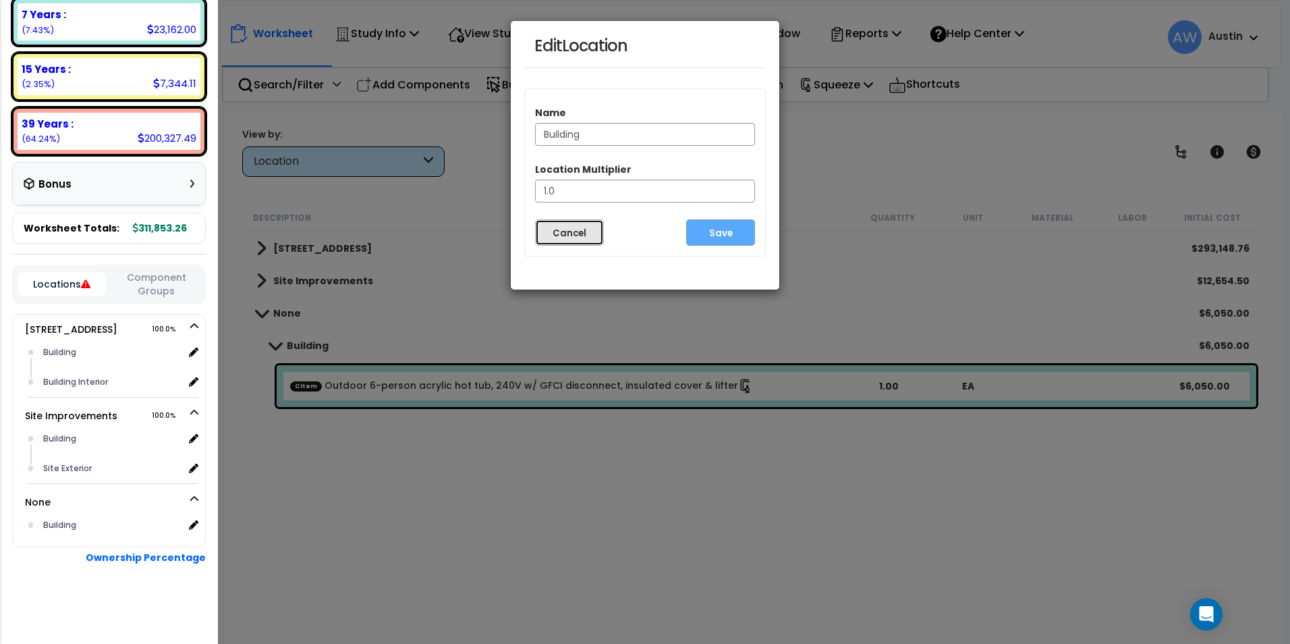
click at [573, 234] on button "Cancel" at bounding box center [569, 232] width 69 height 26
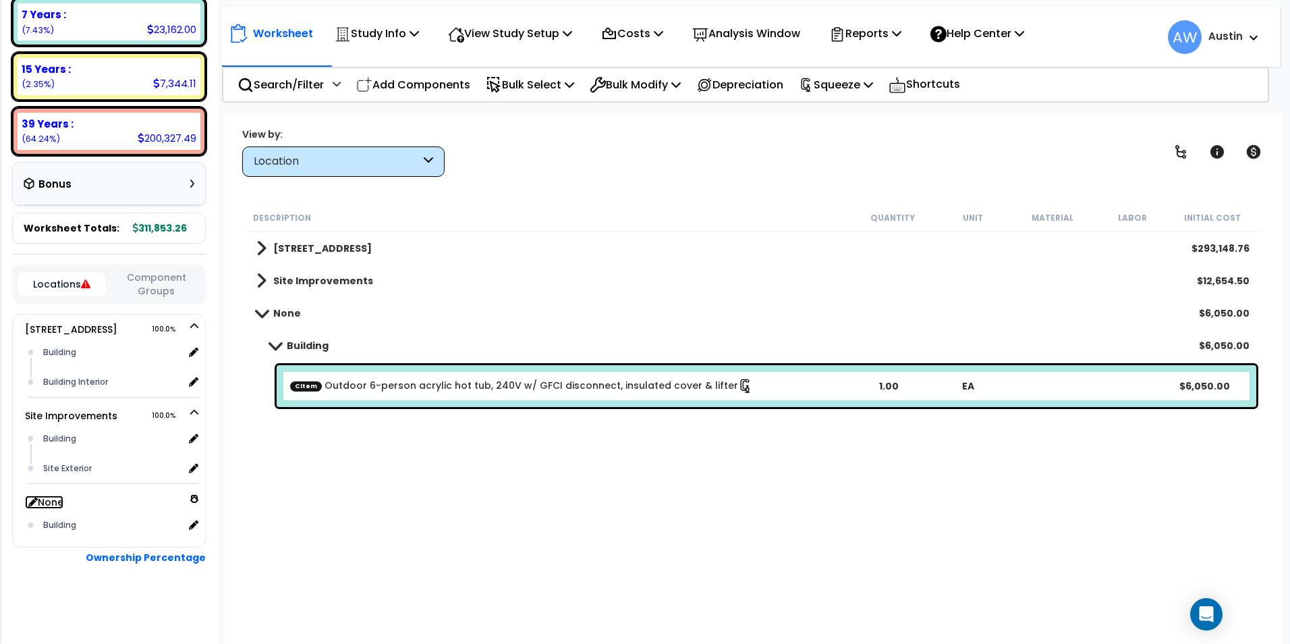
click at [51, 501] on link "None" at bounding box center [44, 501] width 38 height 13
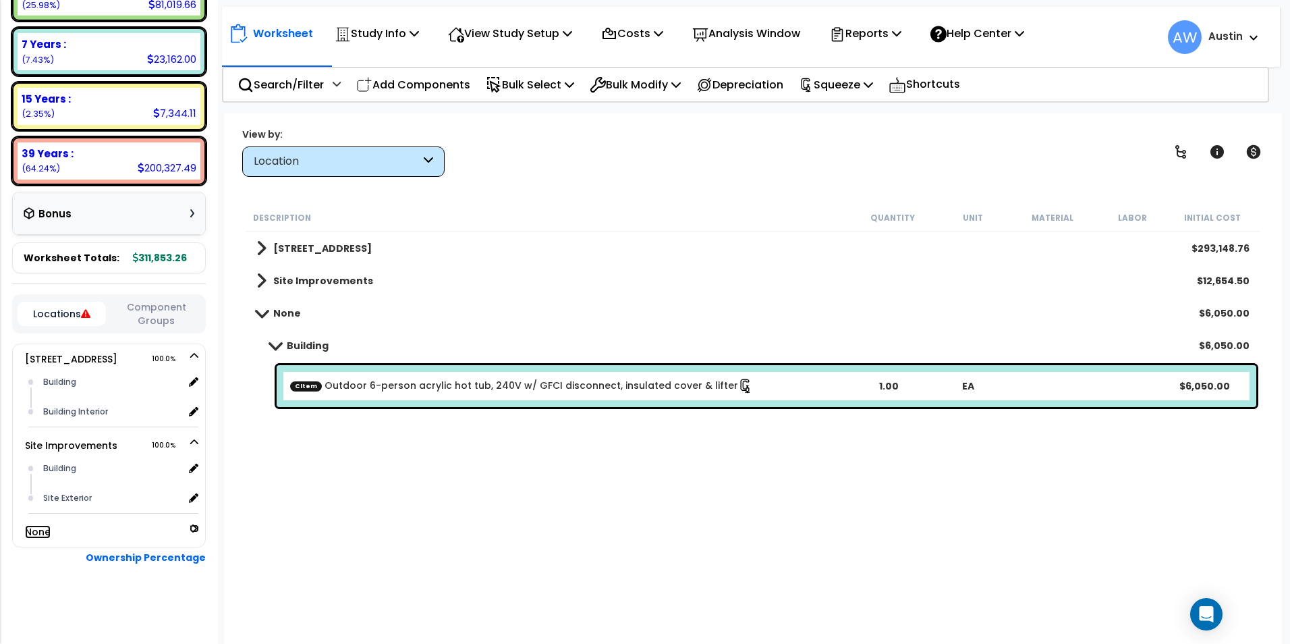
scroll to position [269, 0]
click at [40, 528] on link "None" at bounding box center [44, 531] width 38 height 13
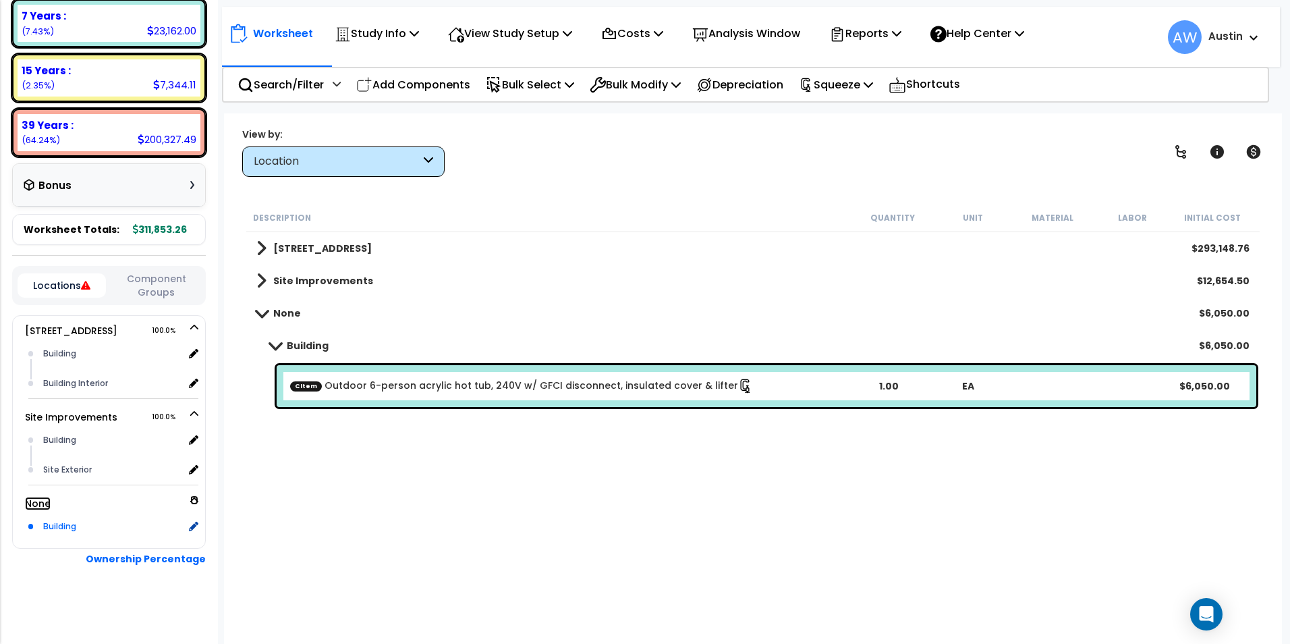
scroll to position [299, 0]
click at [30, 502] on icon at bounding box center [34, 501] width 12 height 12
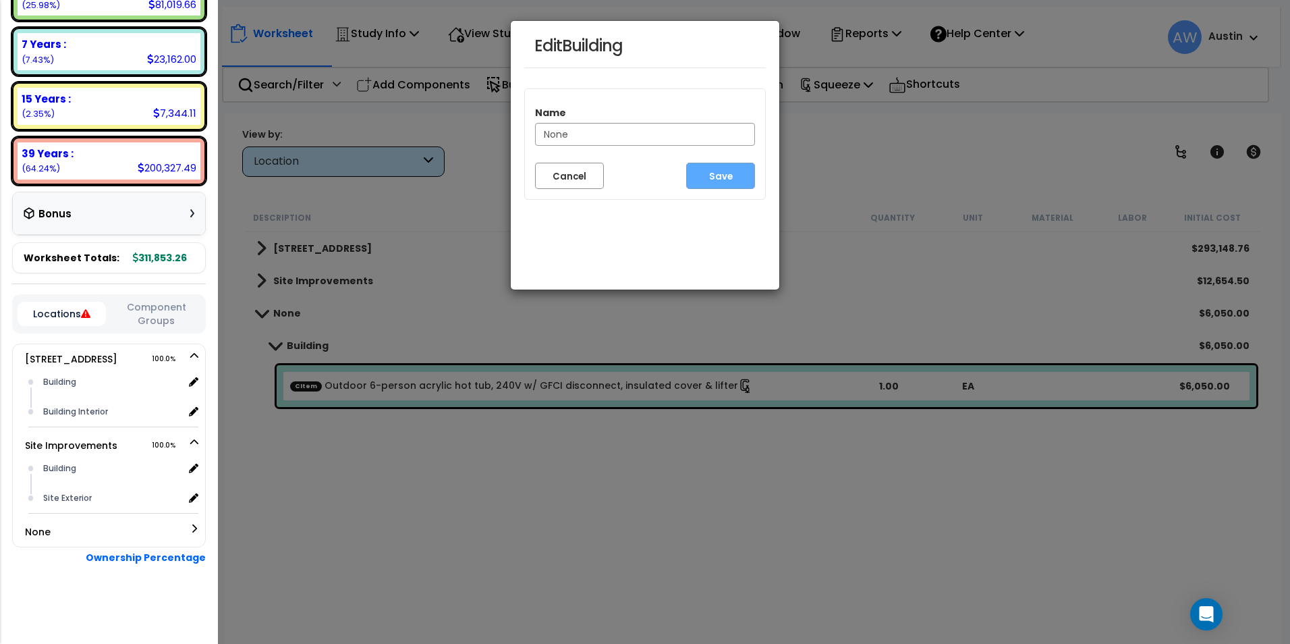
scroll to position [269, 0]
click at [586, 181] on button "Cancel" at bounding box center [569, 176] width 69 height 26
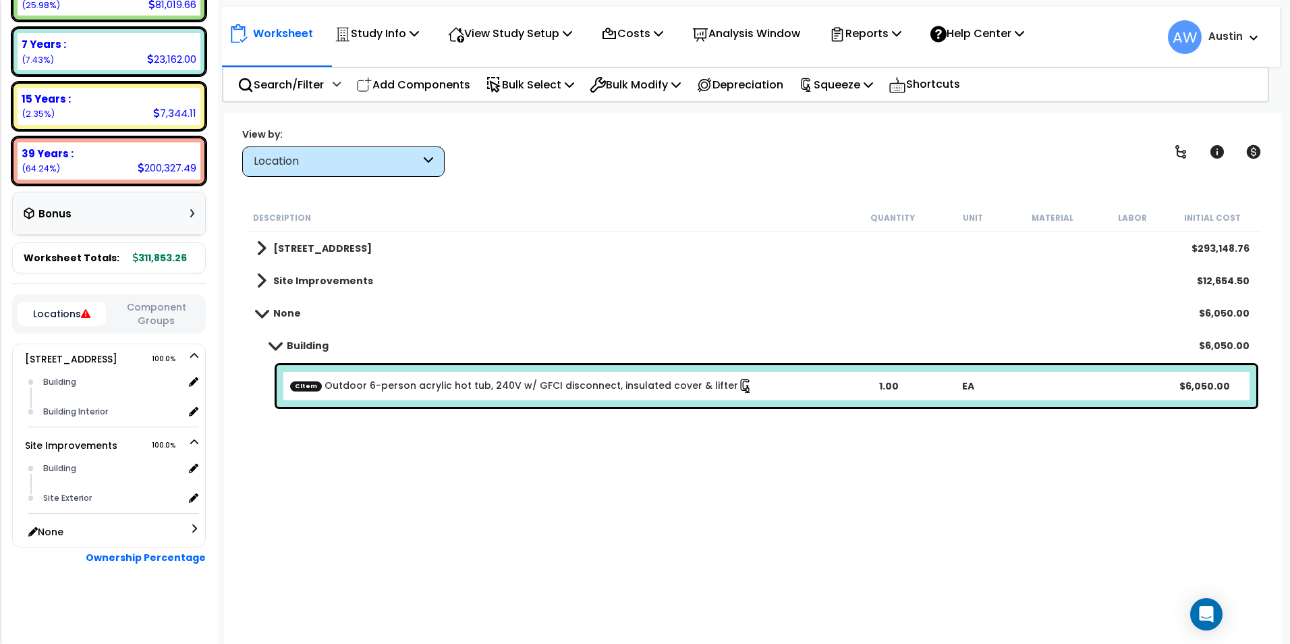
click at [82, 530] on span "None" at bounding box center [120, 532] width 157 height 16
click at [59, 532] on link "None" at bounding box center [44, 531] width 38 height 13
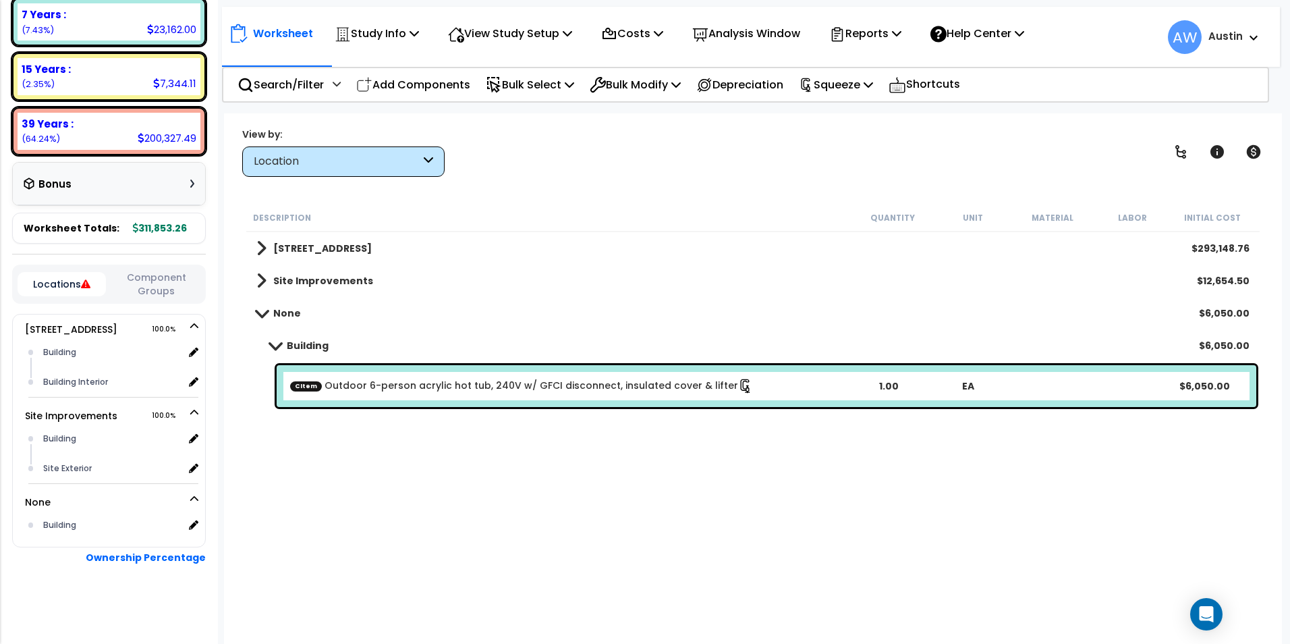
click at [420, 393] on link "CItem Outdoor 6-person acrylic hot tub, 240V w/ GFCI disconnect, insulated cove…" at bounding box center [521, 385] width 463 height 15
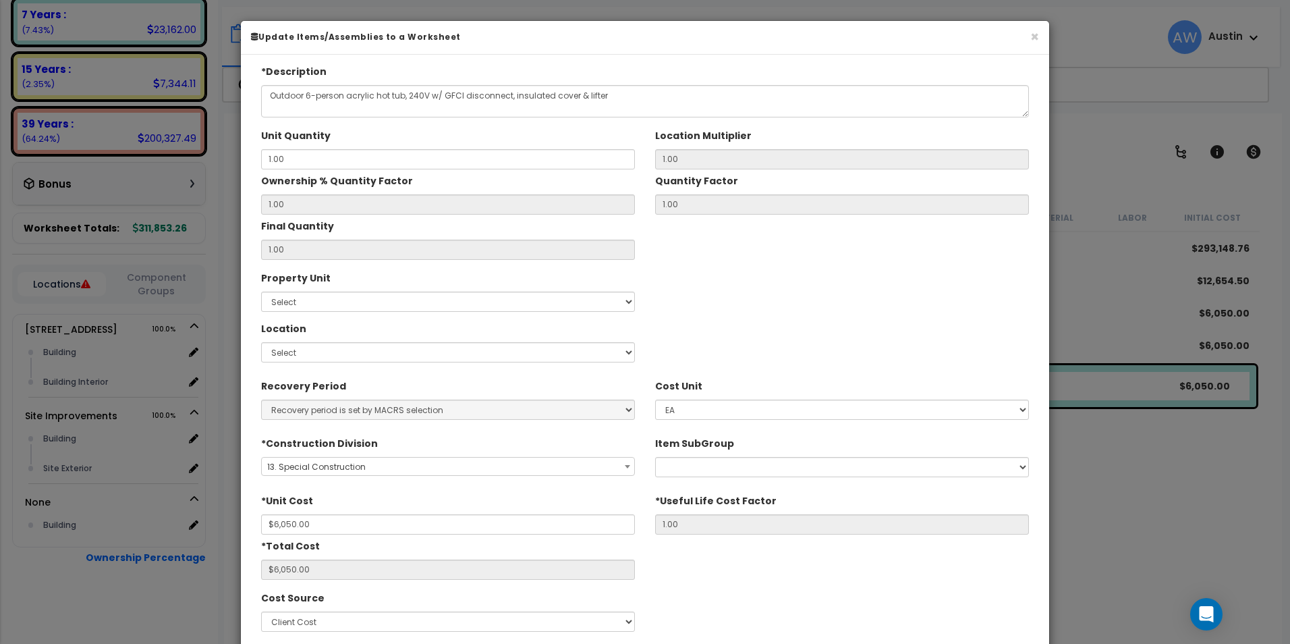
click at [731, 515] on input "1.00" at bounding box center [842, 524] width 374 height 20
click at [770, 328] on div "Property Unit Select 116 Creekridge Road Site Improvements Location Select" at bounding box center [645, 316] width 788 height 101
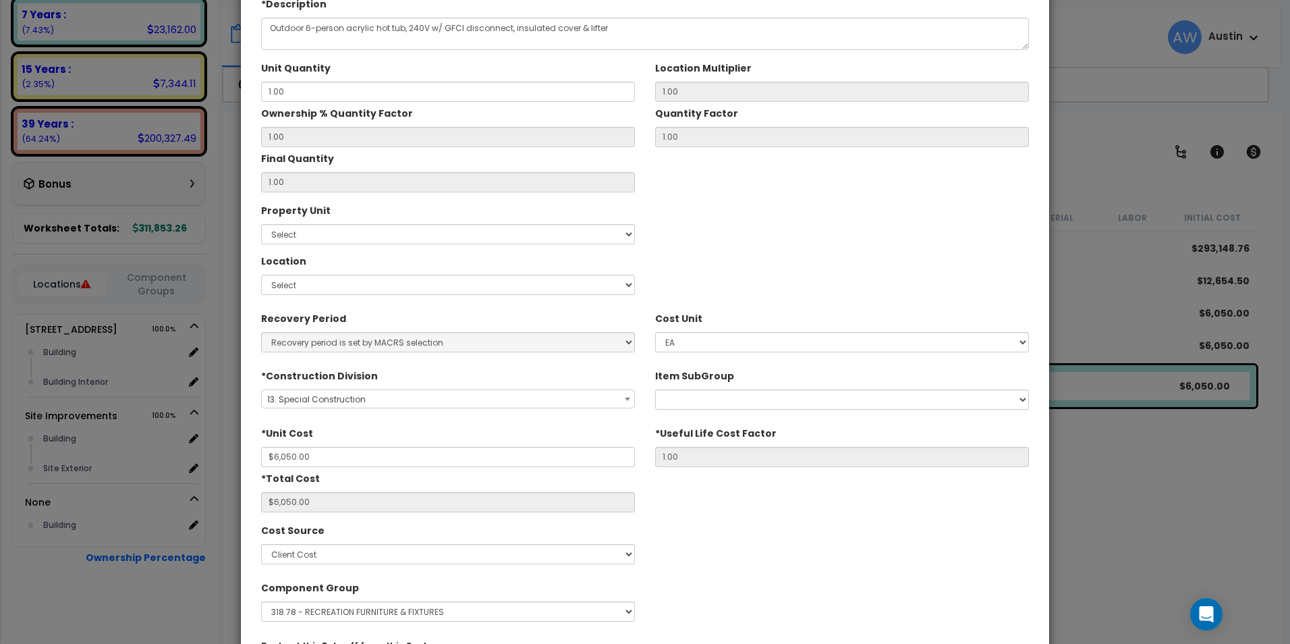
scroll to position [0, 0]
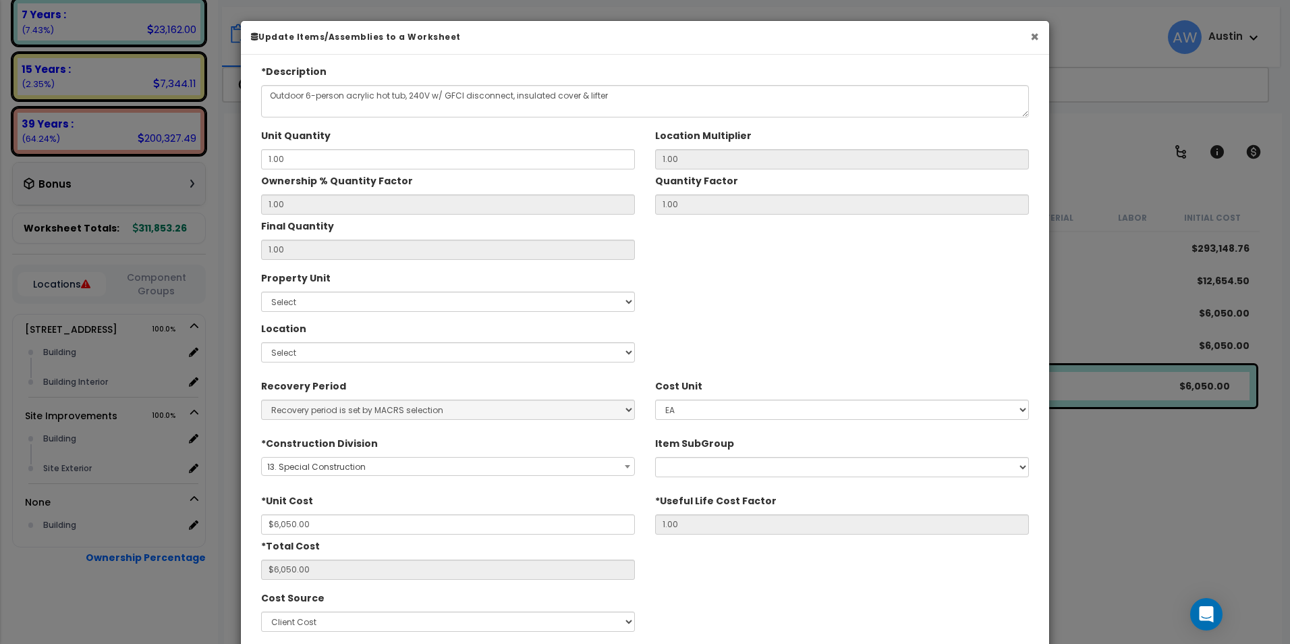
click at [1036, 36] on button "×" at bounding box center [1034, 37] width 9 height 14
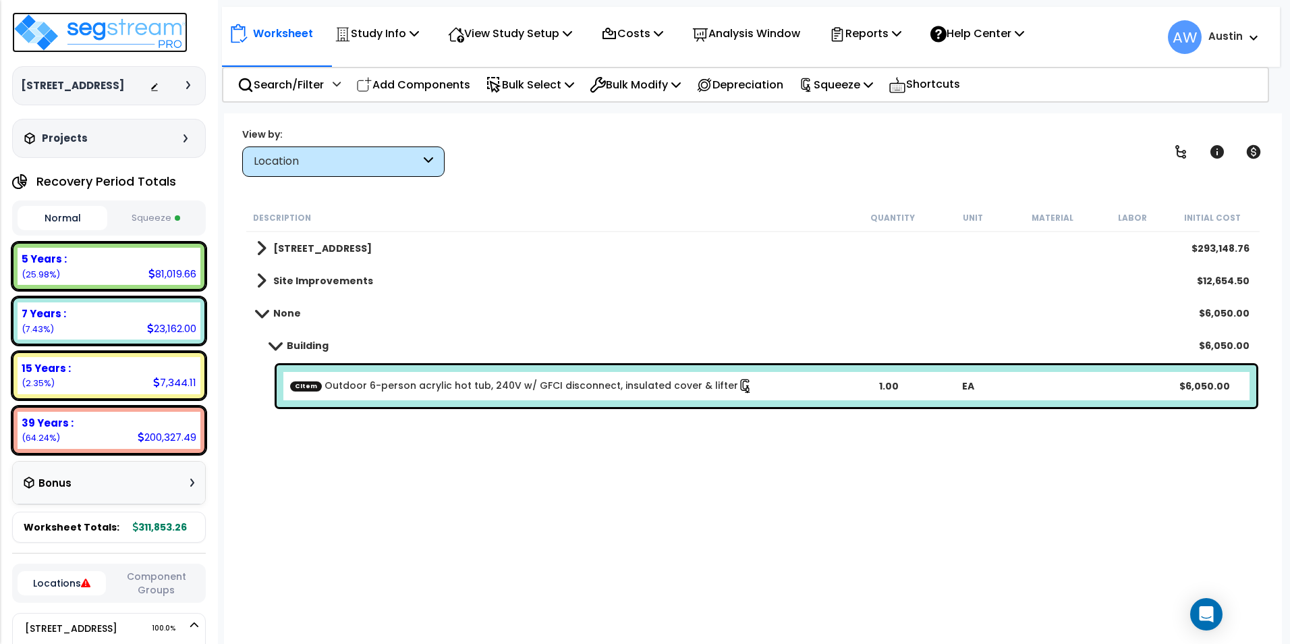
click at [101, 43] on img at bounding box center [99, 32] width 175 height 40
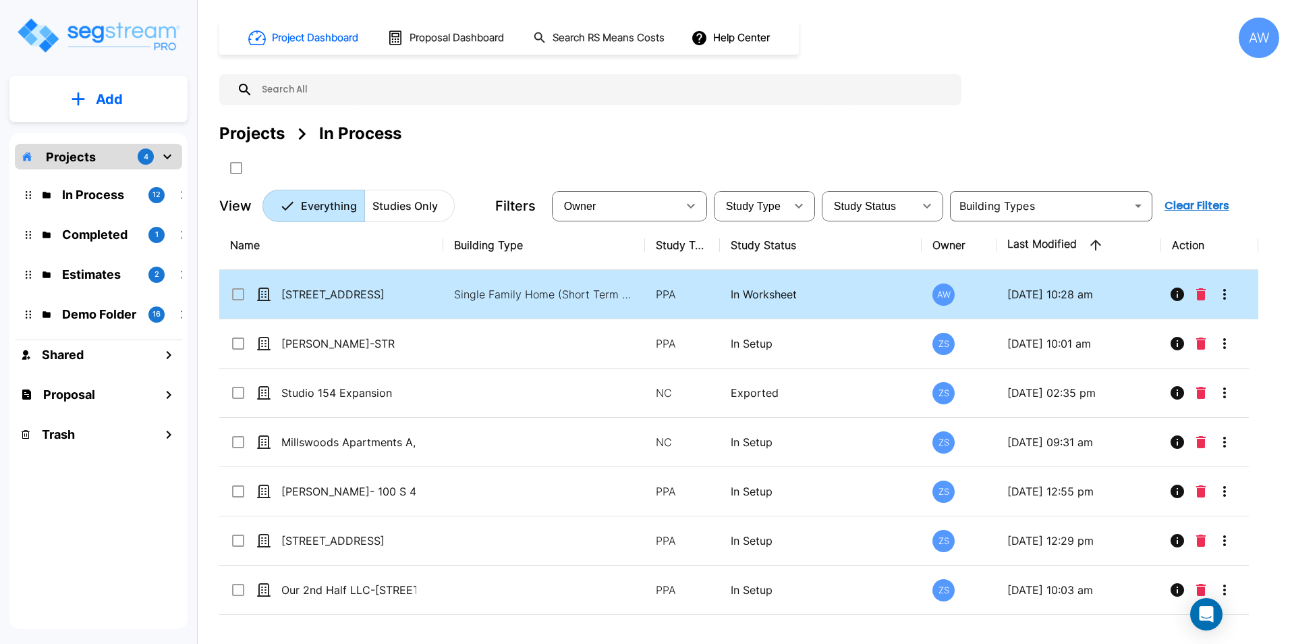
click at [419, 303] on td "[STREET_ADDRESS]" at bounding box center [331, 294] width 224 height 49
checkbox input "true"
click at [419, 303] on td "[STREET_ADDRESS]" at bounding box center [331, 294] width 224 height 49
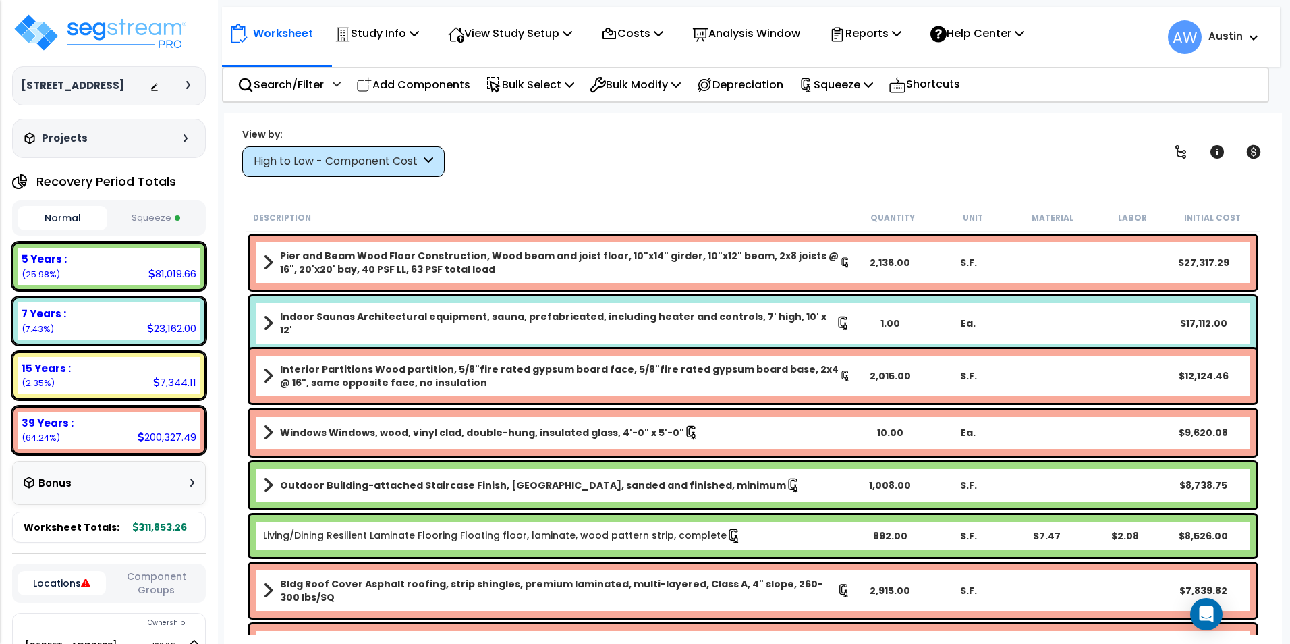
scroll to position [316, 0]
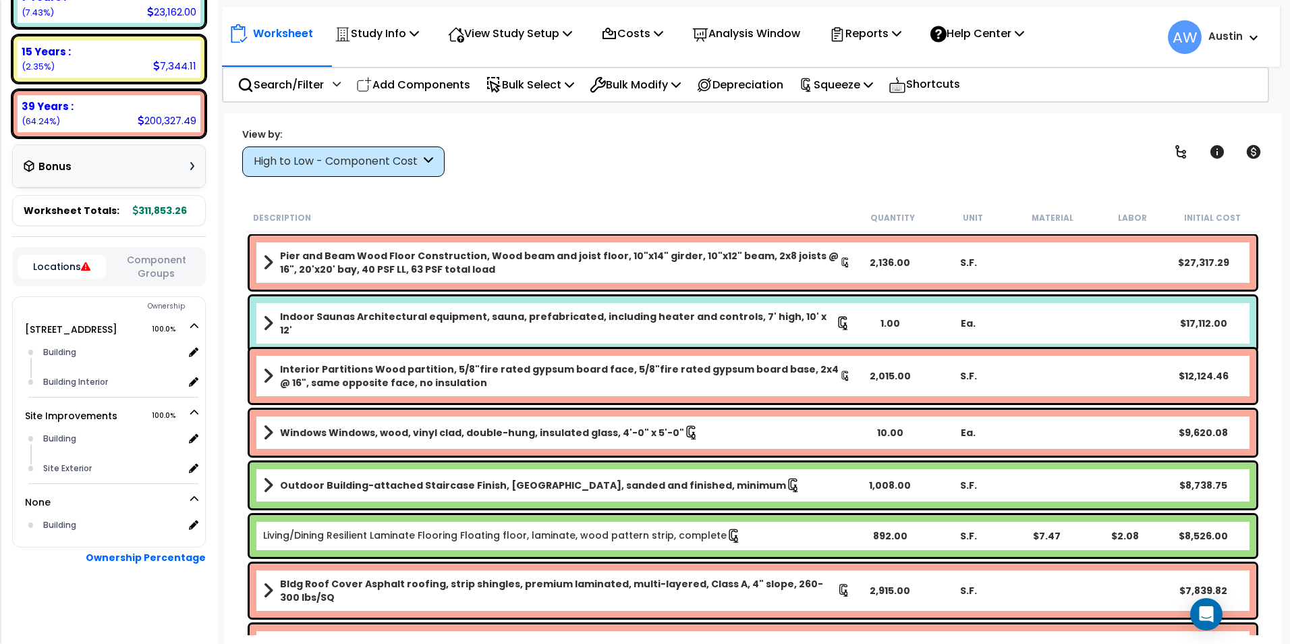
click at [274, 313] on link "Indoor Saunas Architectural equipment, sauna, prefabricated, including heater a…" at bounding box center [557, 323] width 588 height 27
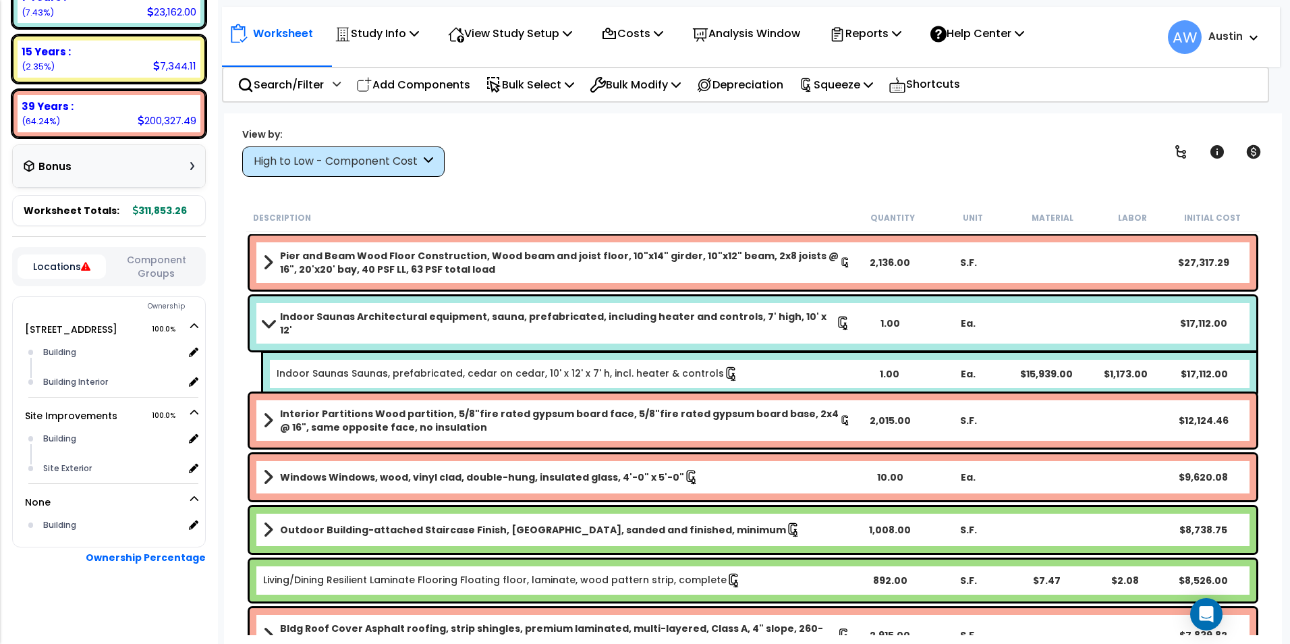
click at [274, 313] on link "Indoor Saunas Architectural equipment, sauna, prefabricated, including heater a…" at bounding box center [557, 323] width 588 height 27
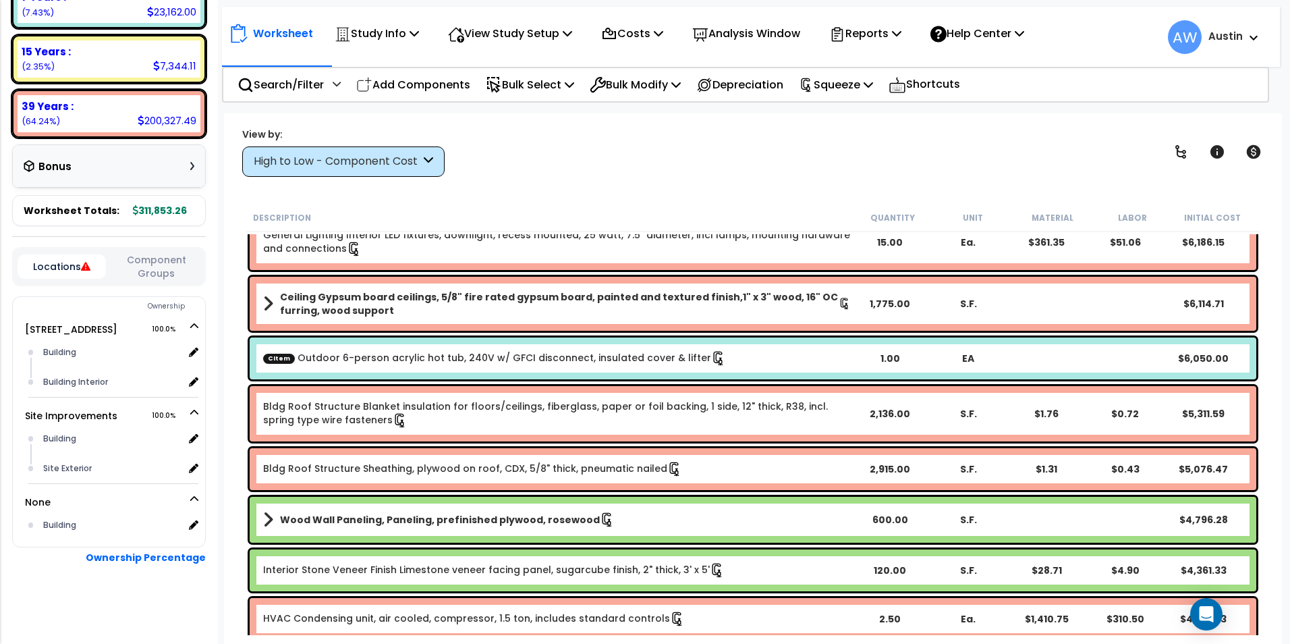
scroll to position [540, 0]
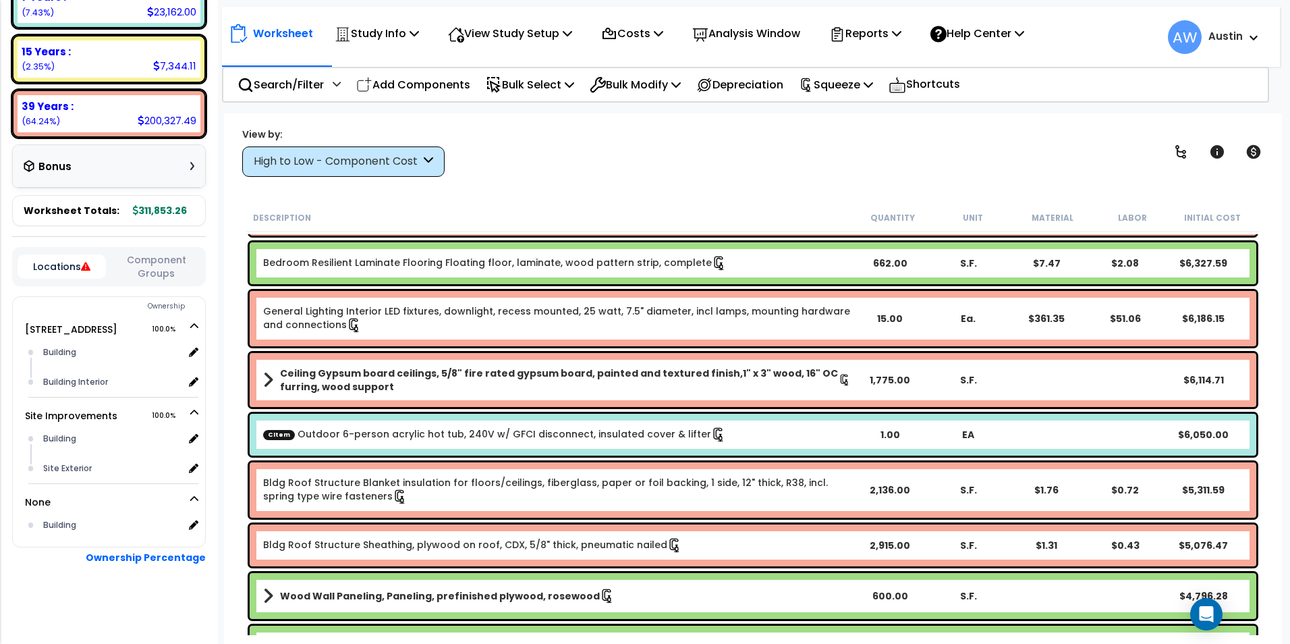
click at [310, 429] on link "CItem Outdoor 6-person acrylic hot tub, 240V w/ GFCI disconnect, insulated cove…" at bounding box center [494, 434] width 463 height 15
click at [308, 432] on link "CItem Outdoor 6-person acrylic hot tub, 240V w/ GFCI disconnect, insulated cove…" at bounding box center [494, 434] width 463 height 15
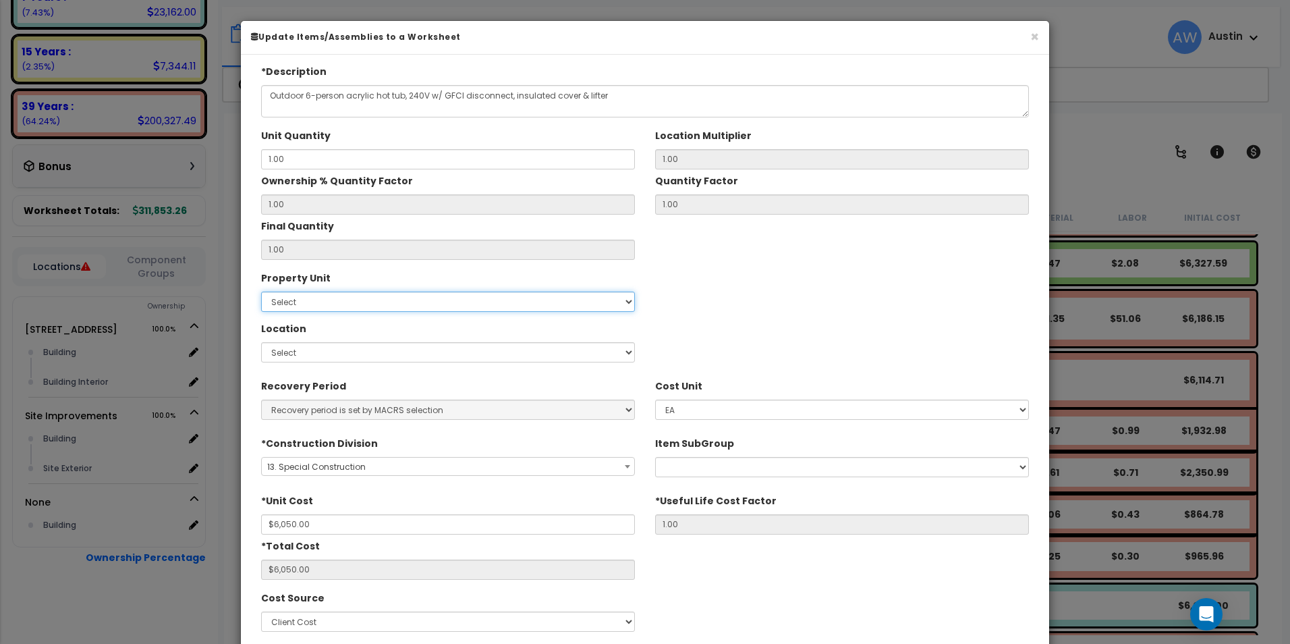
drag, startPoint x: 308, startPoint y: 432, endPoint x: 441, endPoint y: 304, distance: 184.6
click at [442, 304] on select "Select 116 Creekridge Road Site Improvements" at bounding box center [448, 301] width 374 height 20
select select "172884"
click at [261, 291] on select "Select 116 Creekridge Road Site Improvements" at bounding box center [448, 301] width 374 height 20
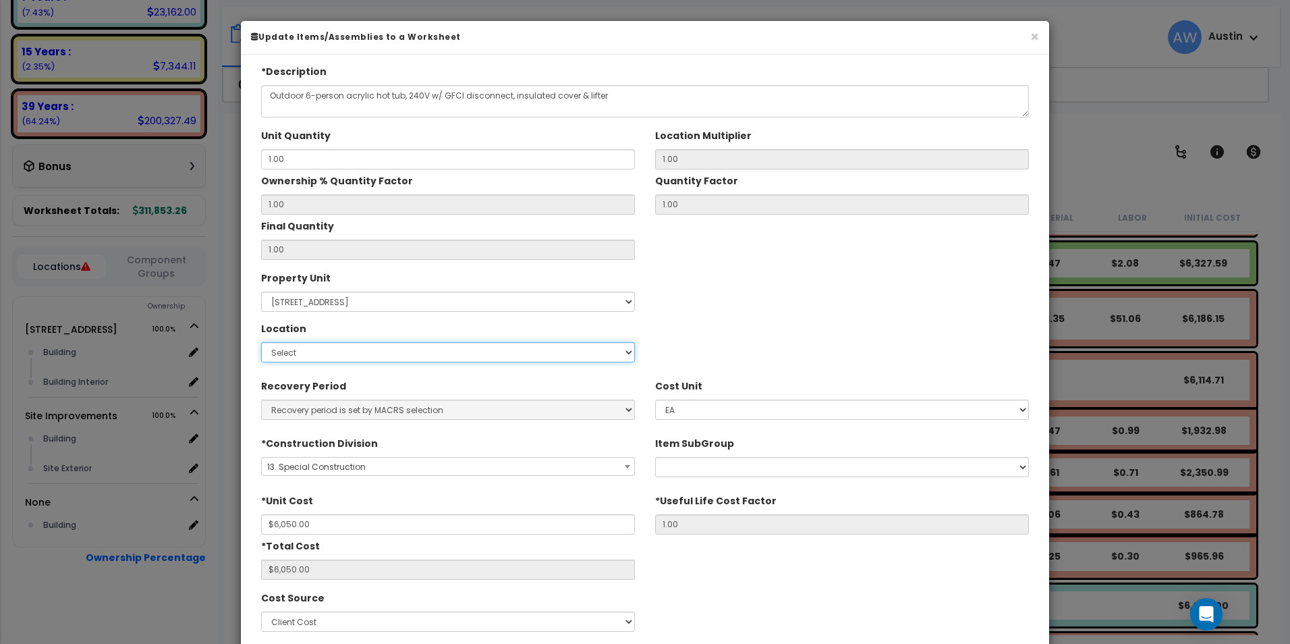
click at [393, 356] on select "Select Building Building Interior Add Additional Location" at bounding box center [448, 352] width 374 height 20
select select "6"
click at [261, 342] on select "Select Building Building Interior Add Additional Location" at bounding box center [448, 352] width 374 height 20
type input "1"
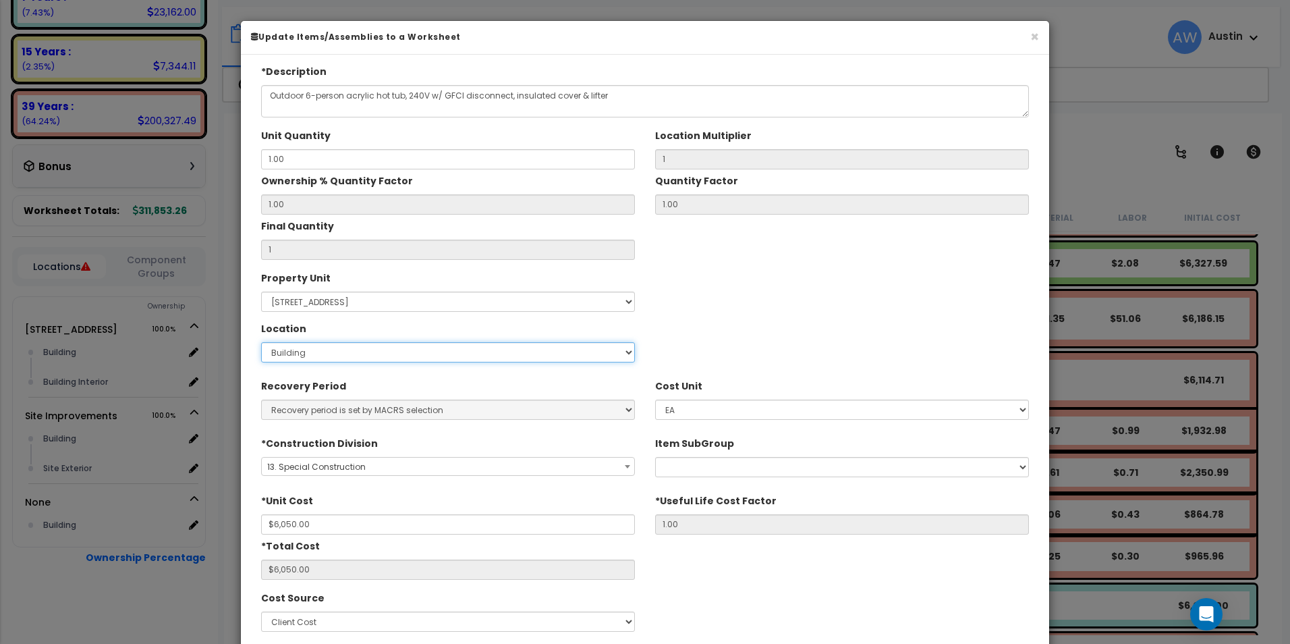
scroll to position [193, 0]
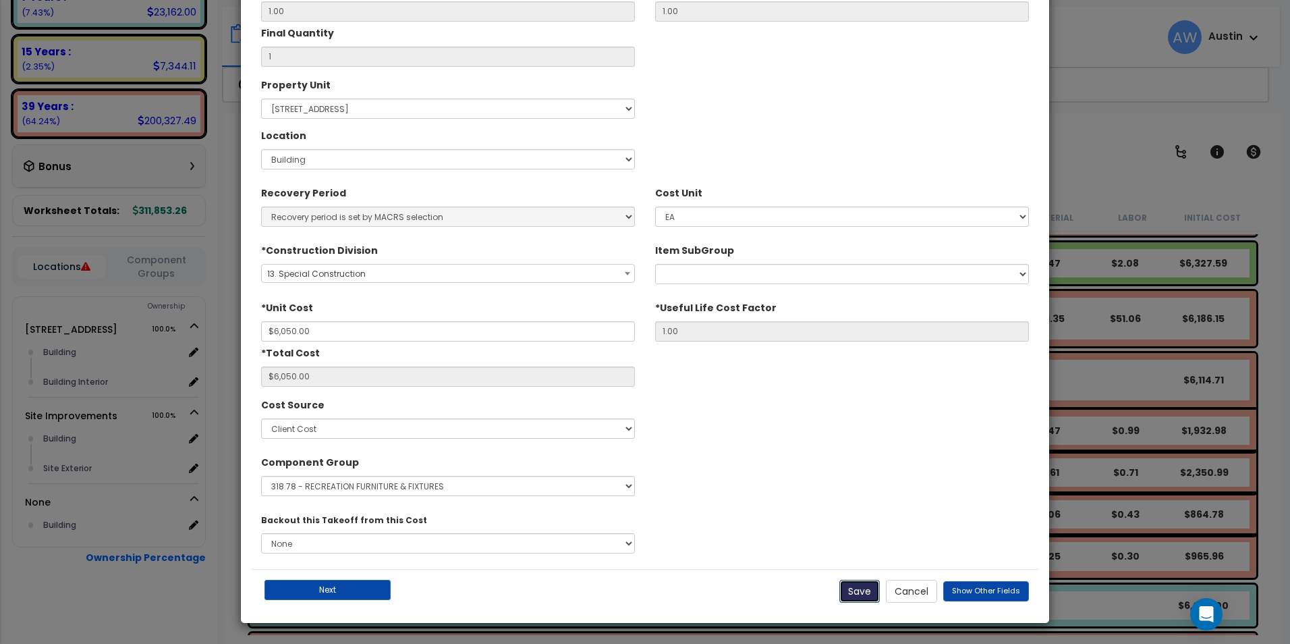
click at [849, 600] on button "Save" at bounding box center [859, 591] width 40 height 23
type input "1.00"
type input "6050.00"
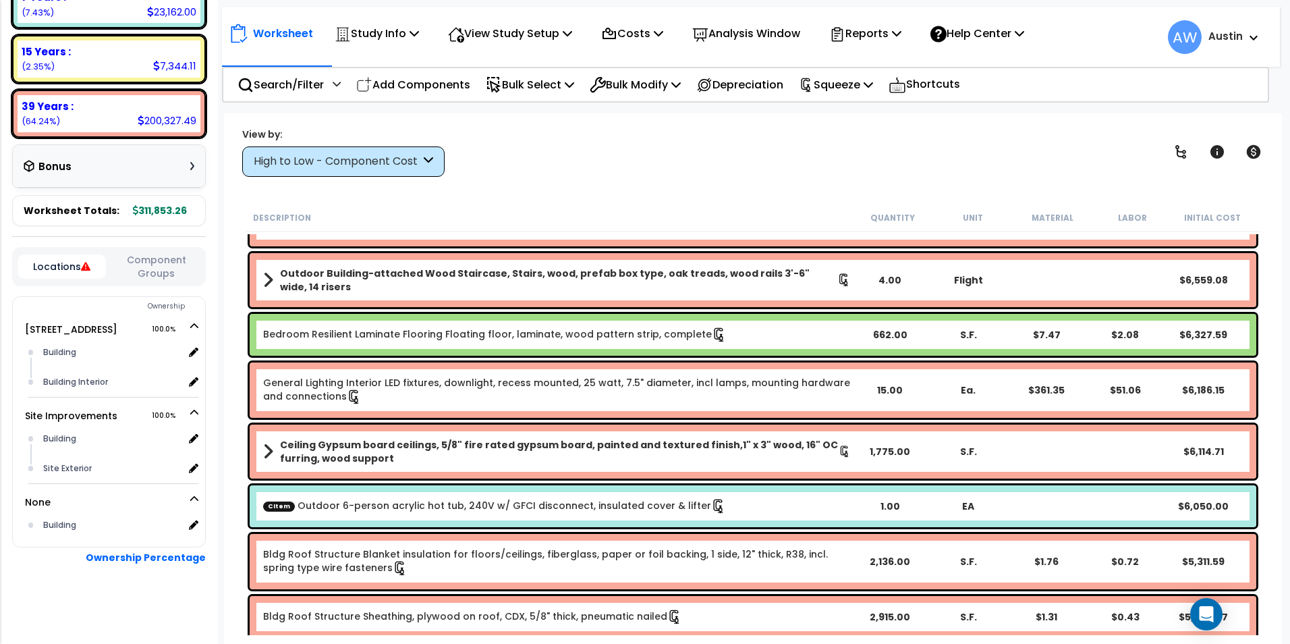
scroll to position [472, 0]
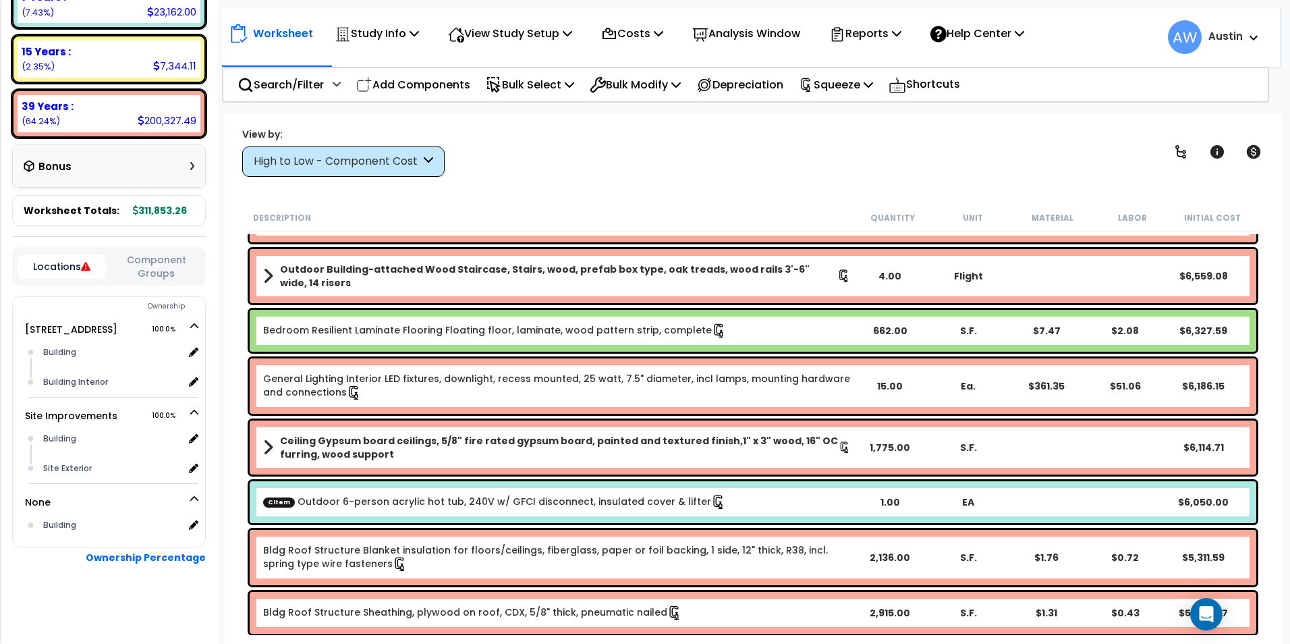
click at [326, 498] on link "CItem Outdoor 6-person acrylic hot tub, 240V w/ GFCI disconnect, insulated cove…" at bounding box center [494, 502] width 463 height 15
click at [339, 498] on link "CItem Outdoor 6-person acrylic hot tub, 240V w/ GFCI disconnect, insulated cove…" at bounding box center [494, 502] width 463 height 15
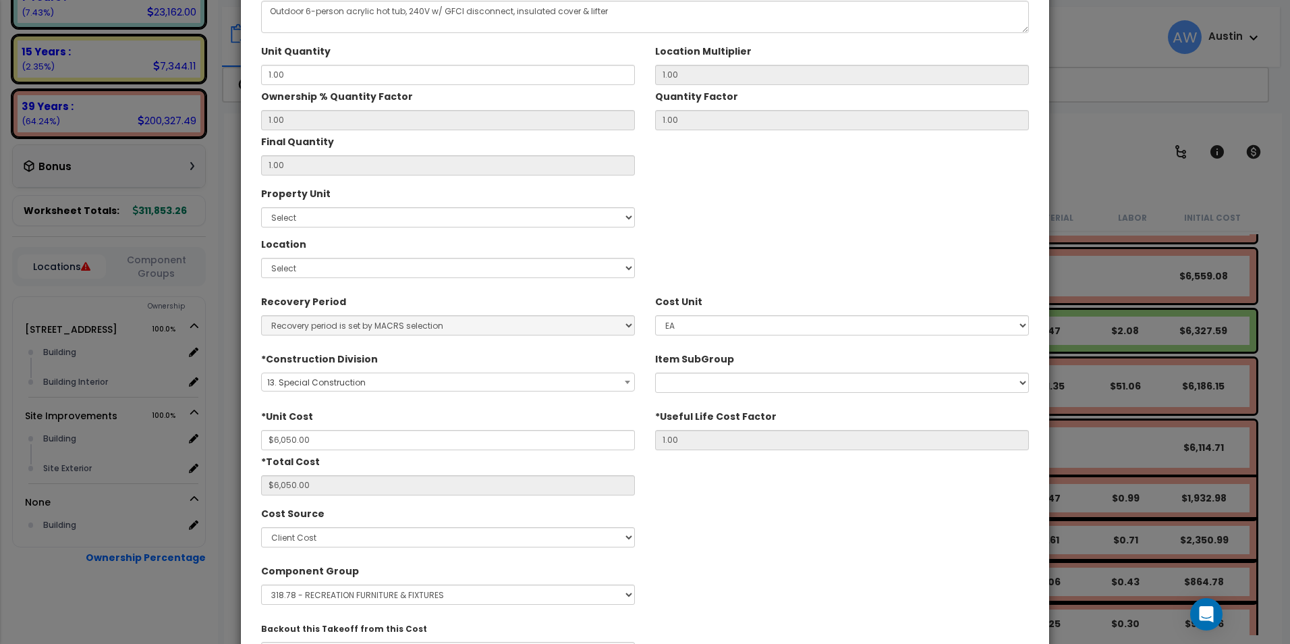
scroll to position [193, 0]
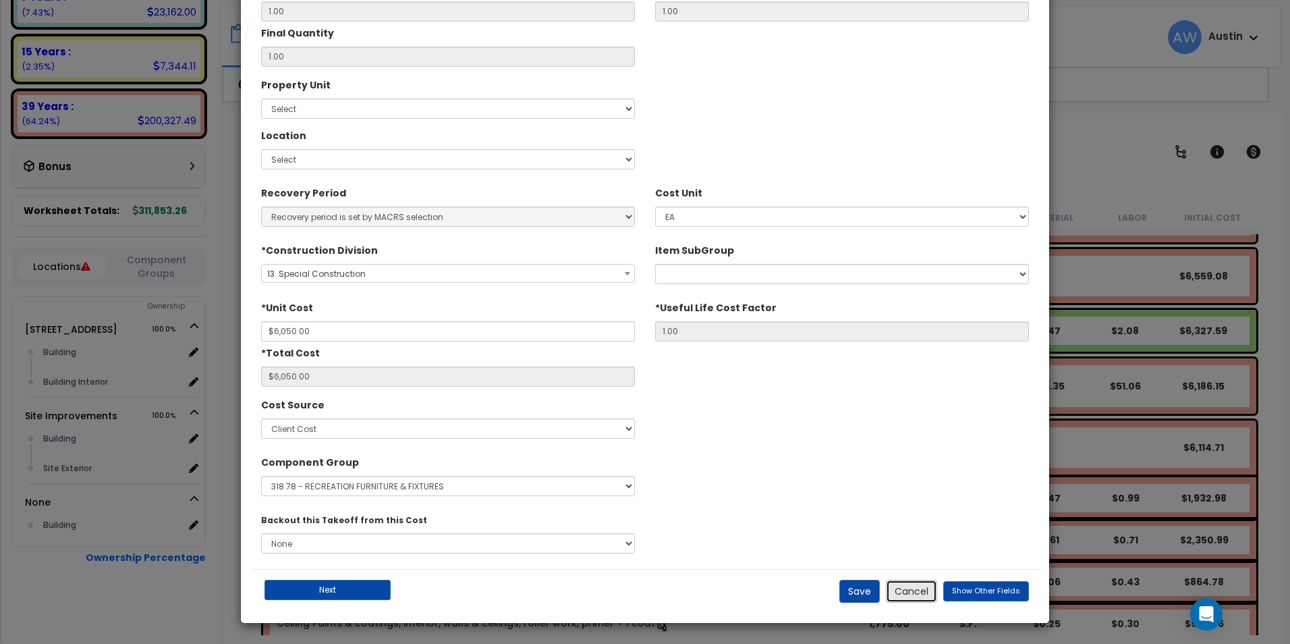
click at [922, 594] on button "Cancel" at bounding box center [911, 591] width 51 height 23
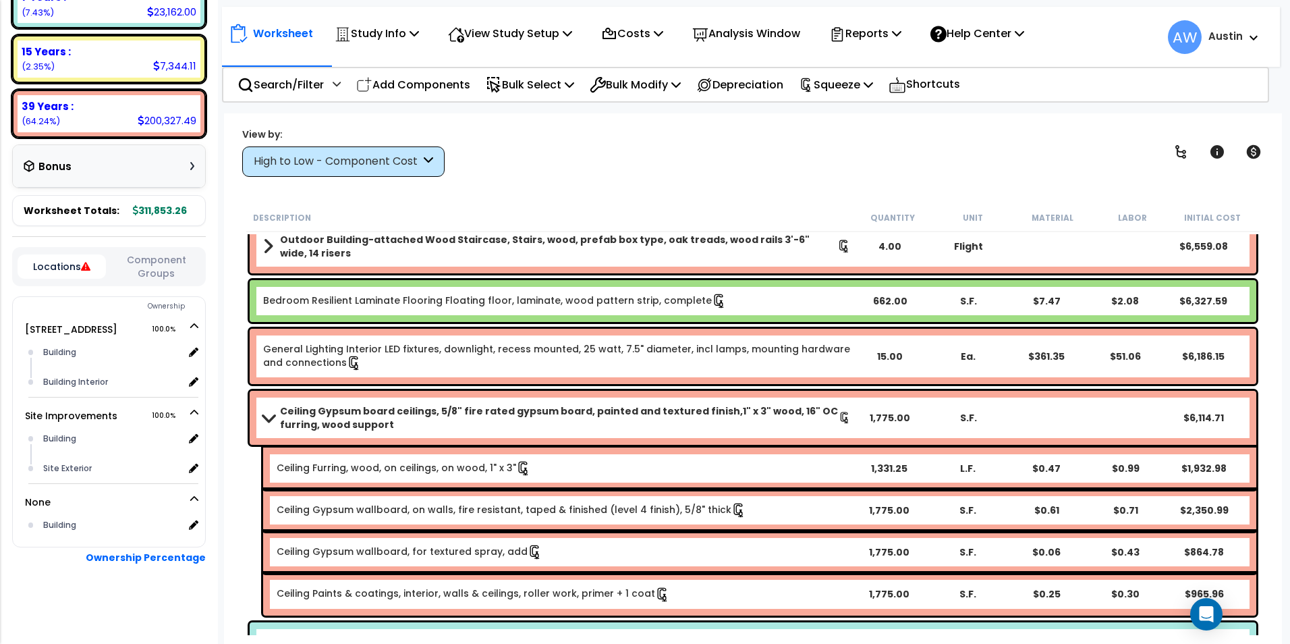
scroll to position [540, 0]
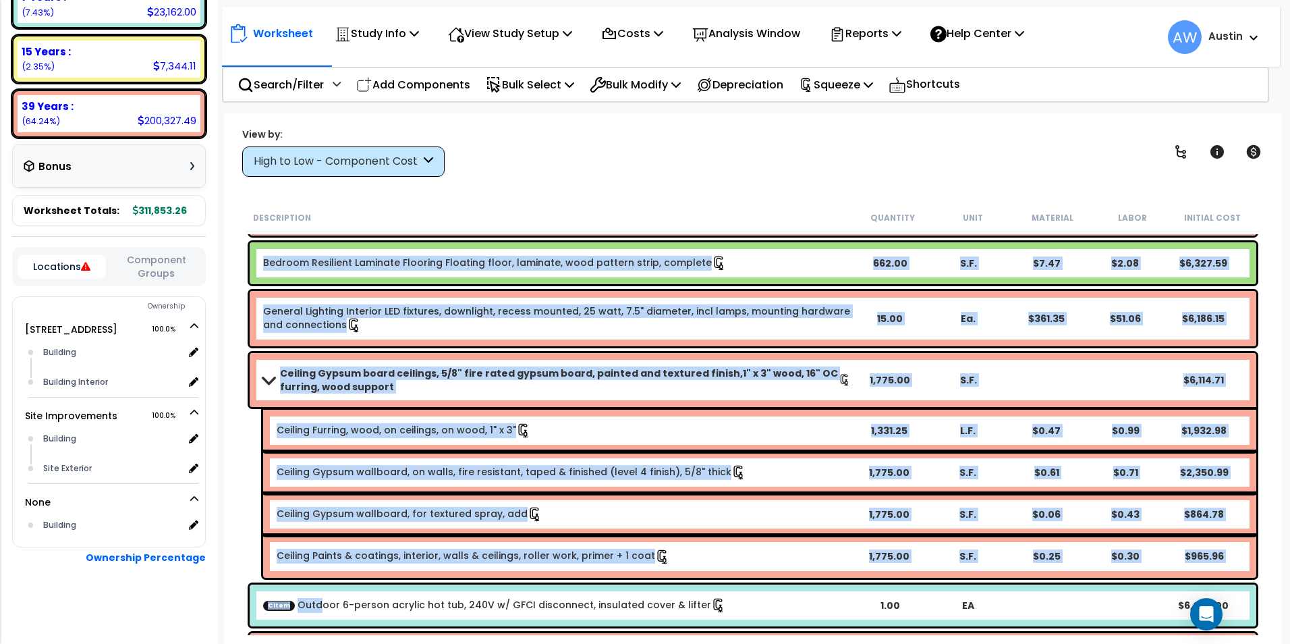
drag, startPoint x: 320, startPoint y: 600, endPoint x: 231, endPoint y: 515, distance: 123.1
click at [231, 515] on div "Worksheet Study Info Study Setup Add Property Unit Template study Clone study AW" at bounding box center [753, 435] width 1058 height 644
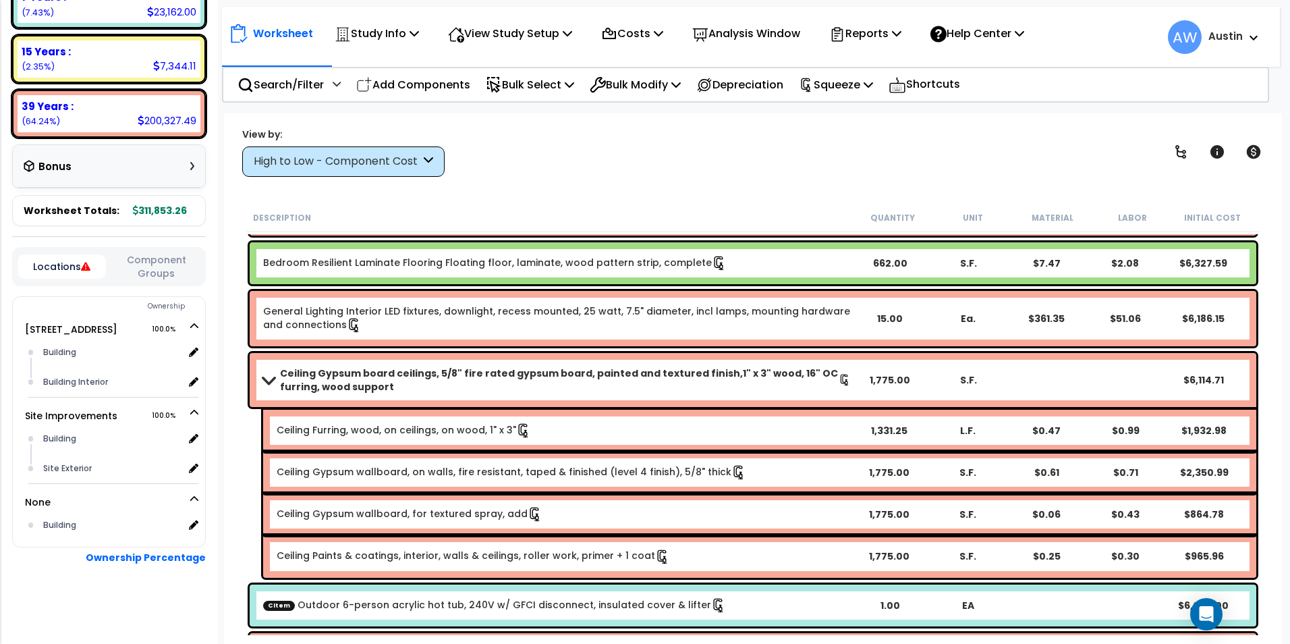
drag, startPoint x: 231, startPoint y: 515, endPoint x: 234, endPoint y: 538, distance: 23.8
click at [233, 538] on div "Worksheet Study Info Study Setup Add Property Unit Template study Clone study AW" at bounding box center [753, 435] width 1058 height 644
drag, startPoint x: 53, startPoint y: 522, endPoint x: 61, endPoint y: 532, distance: 12.0
click at [61, 532] on div "Building" at bounding box center [112, 525] width 144 height 16
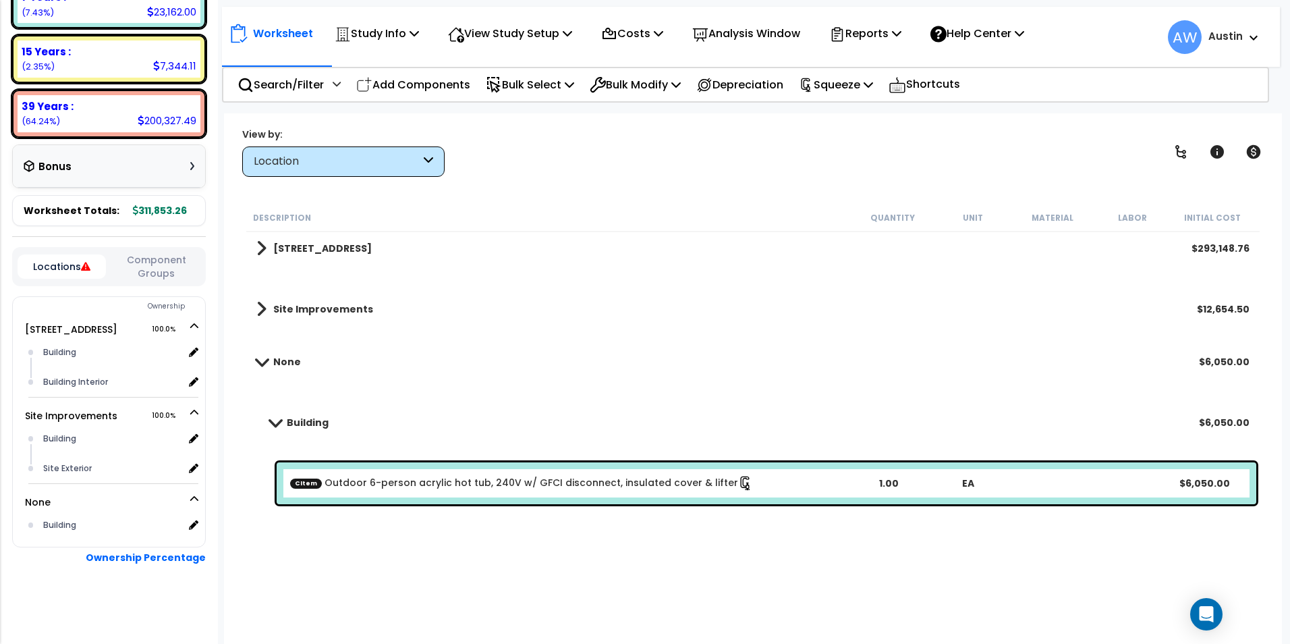
drag, startPoint x: 61, startPoint y: 532, endPoint x: 43, endPoint y: 563, distance: 35.6
click at [43, 563] on div "Ownership Percentage" at bounding box center [109, 555] width 194 height 17
click at [331, 169] on div "Location" at bounding box center [343, 161] width 202 height 30
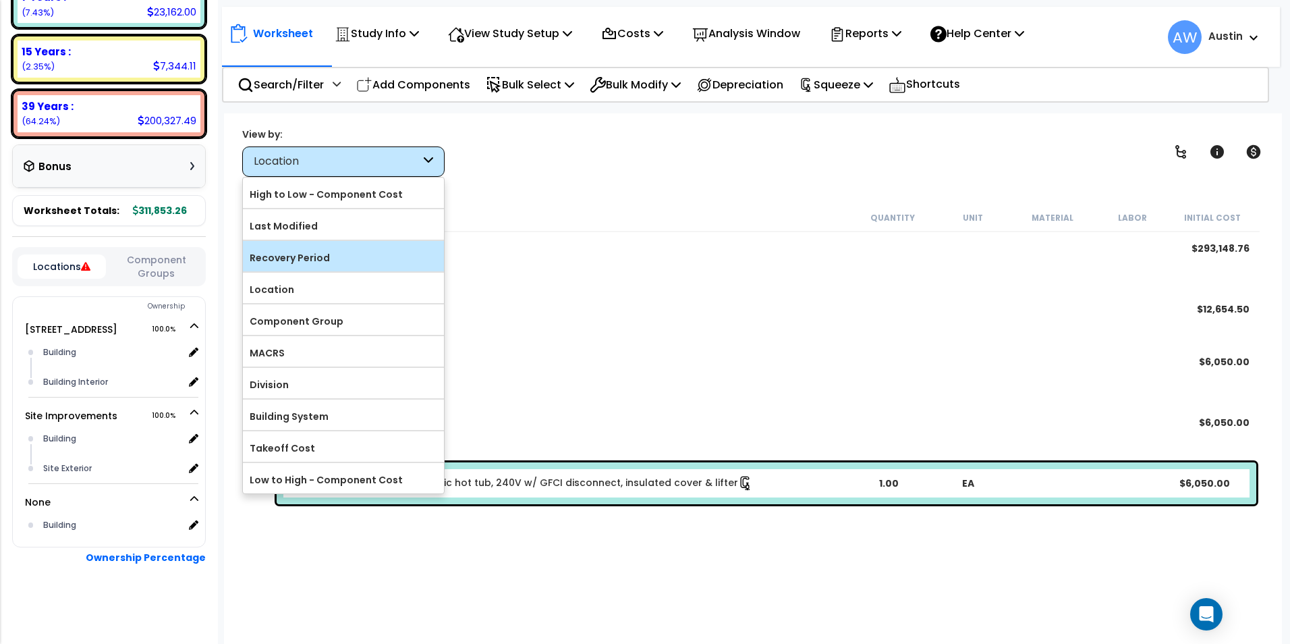
click at [312, 262] on label "Recovery Period" at bounding box center [343, 258] width 201 height 20
click at [0, 0] on input "Recovery Period" at bounding box center [0, 0] width 0 height 0
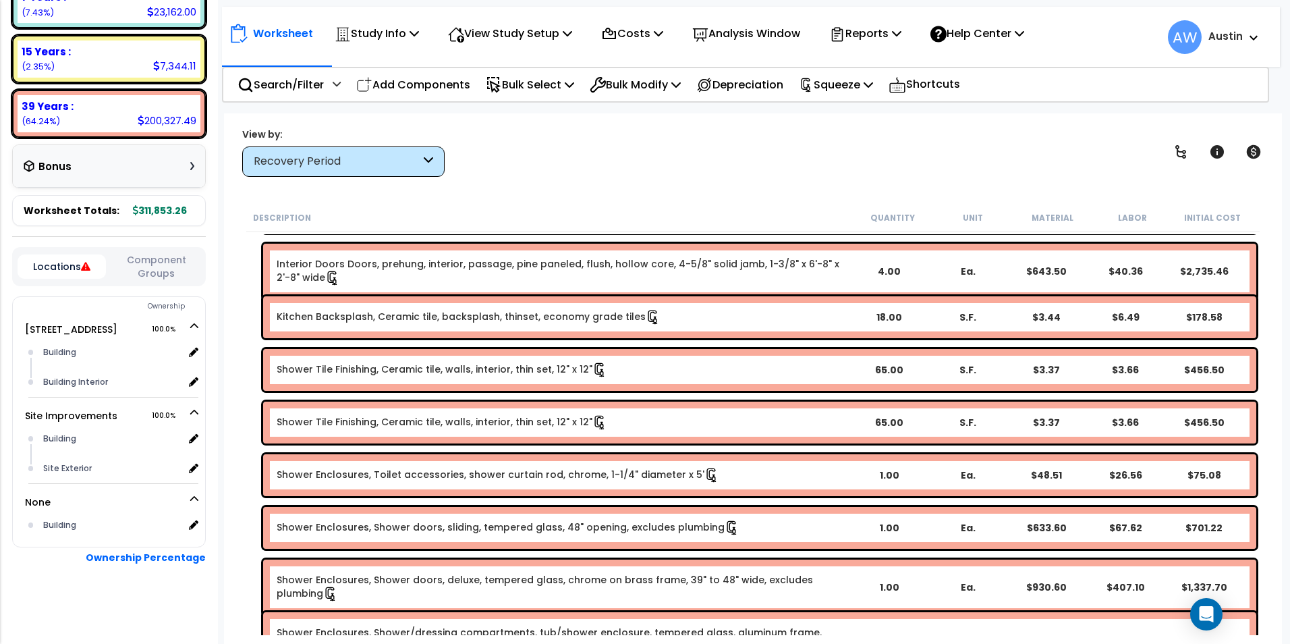
scroll to position [6814, 0]
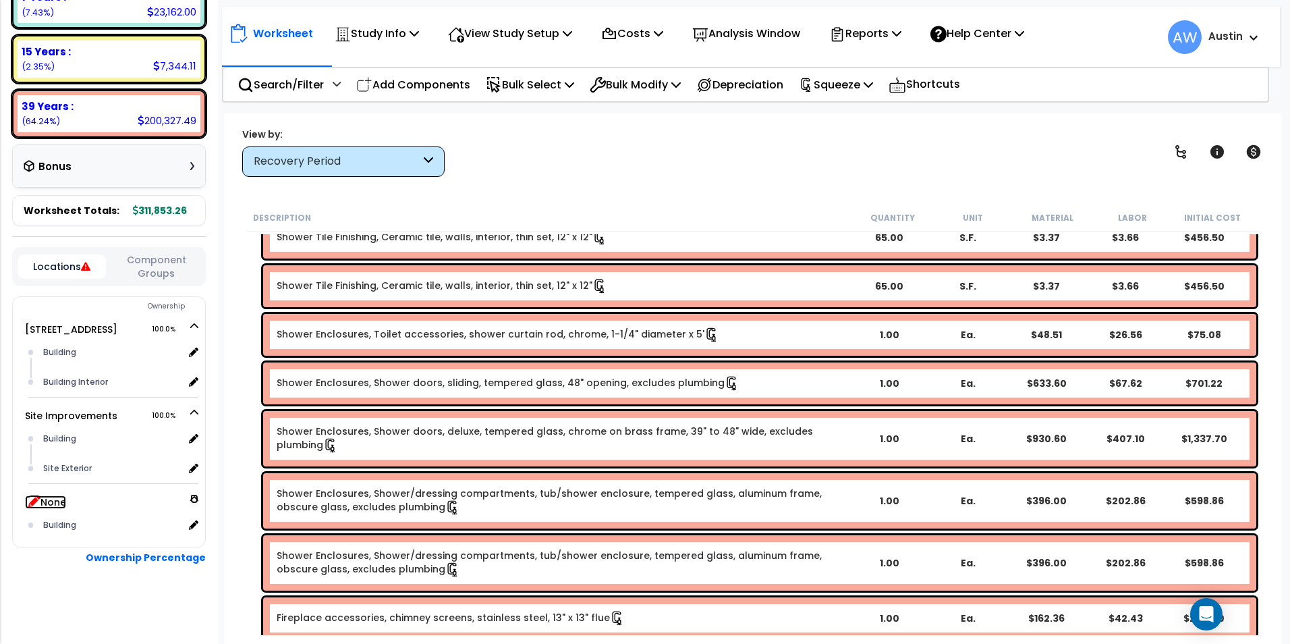
click at [30, 502] on icon at bounding box center [34, 501] width 12 height 12
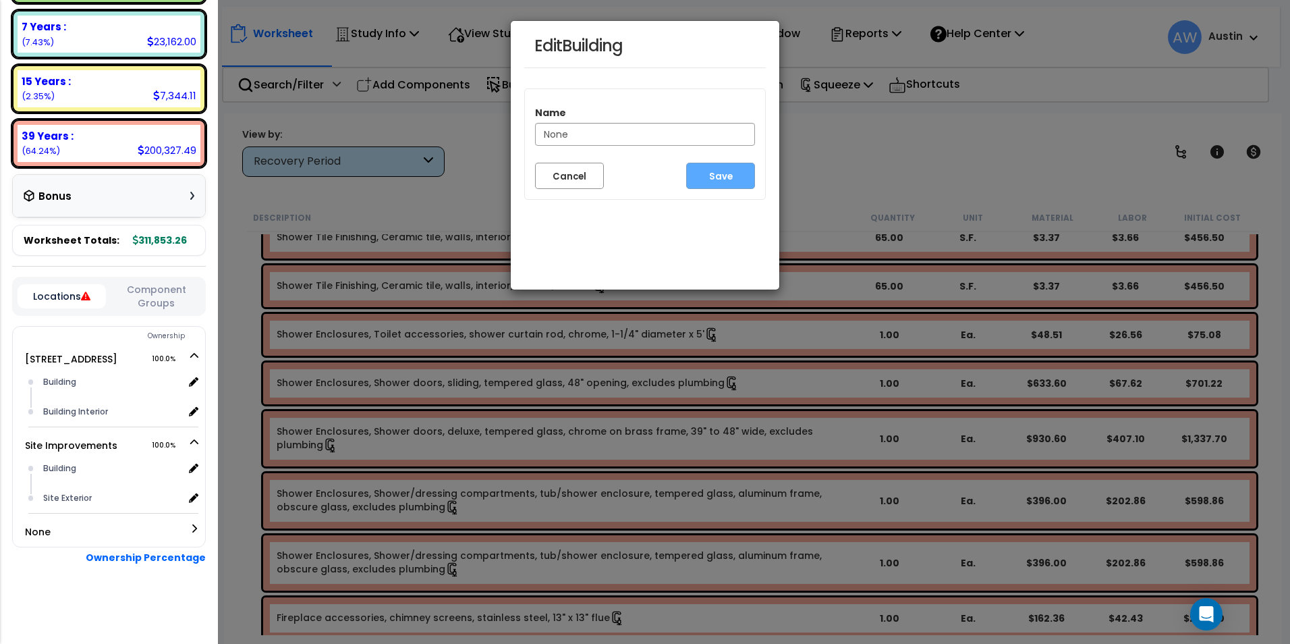
scroll to position [287, 0]
click at [577, 130] on input "None" at bounding box center [645, 134] width 220 height 23
type input "Hot Tub"
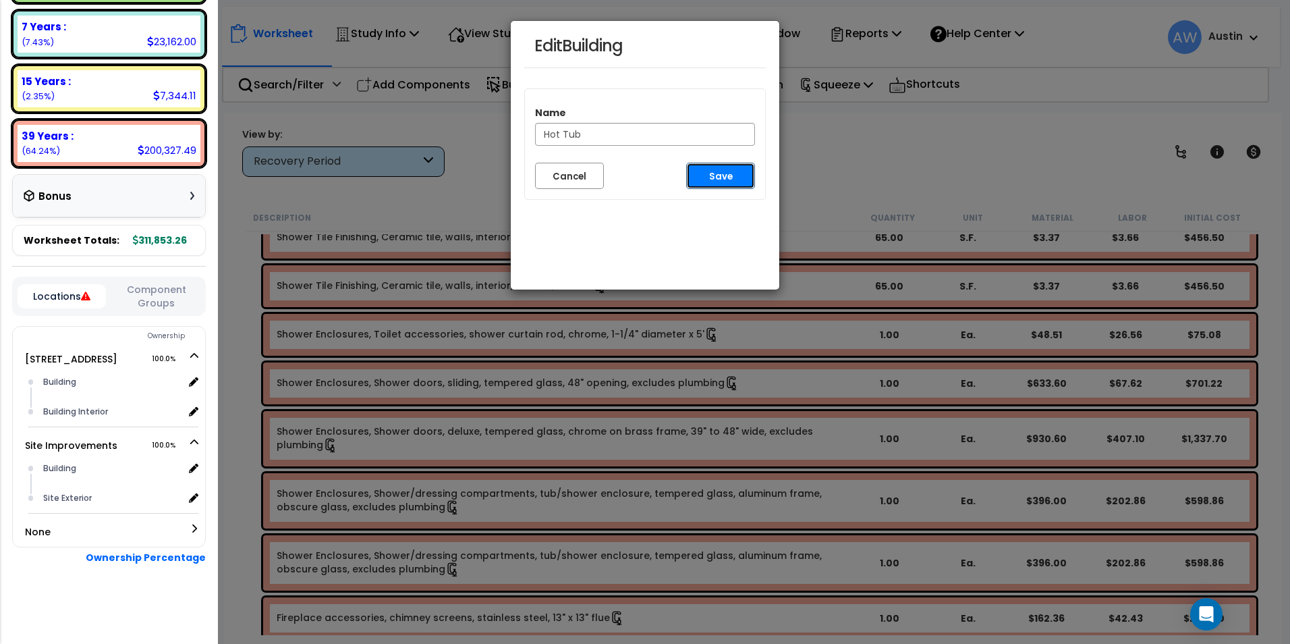
click at [720, 175] on button "Save" at bounding box center [720, 176] width 69 height 26
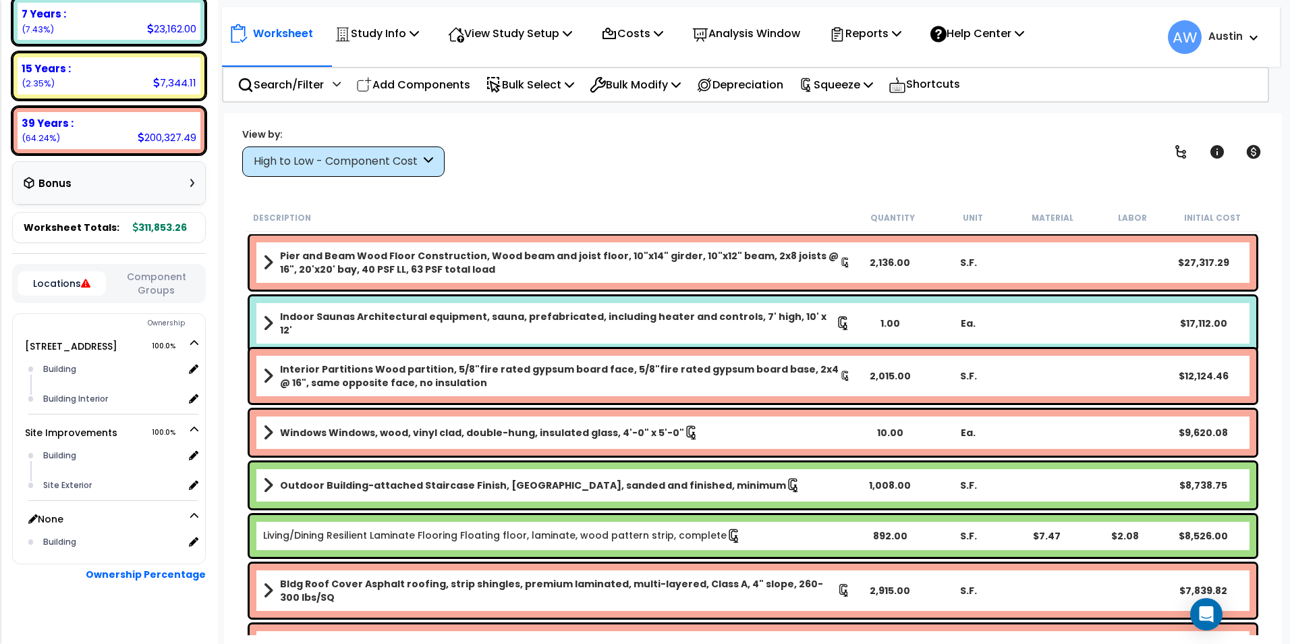
scroll to position [316, 0]
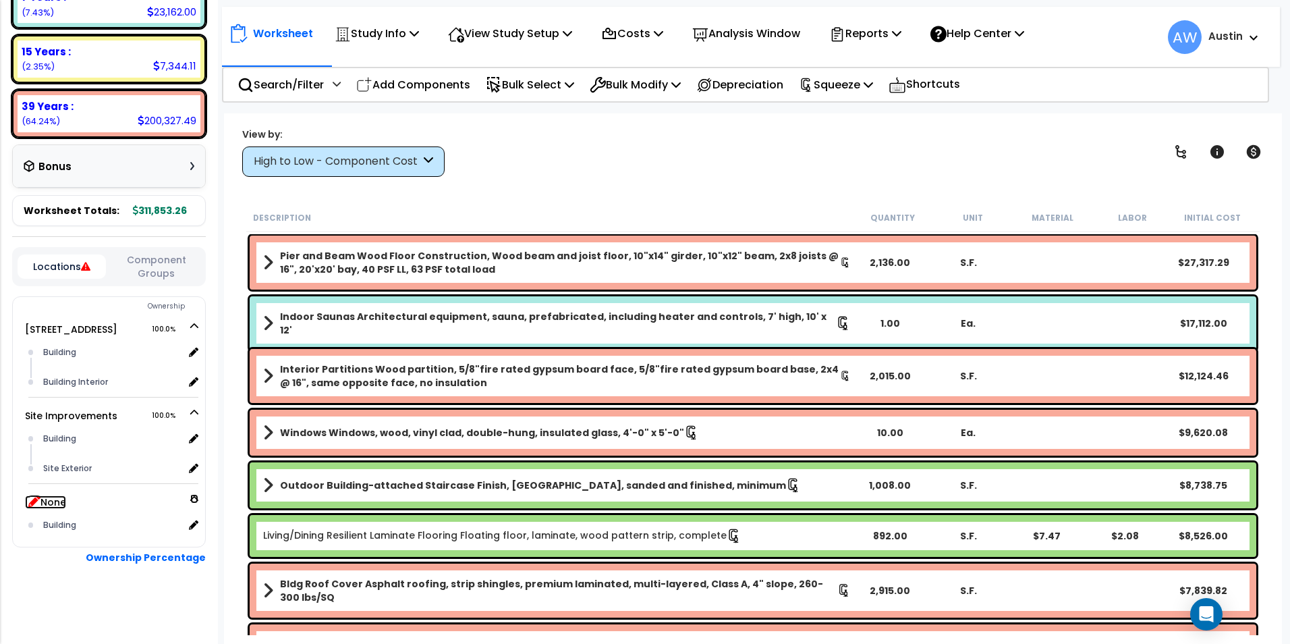
click at [31, 500] on icon at bounding box center [34, 501] width 12 height 12
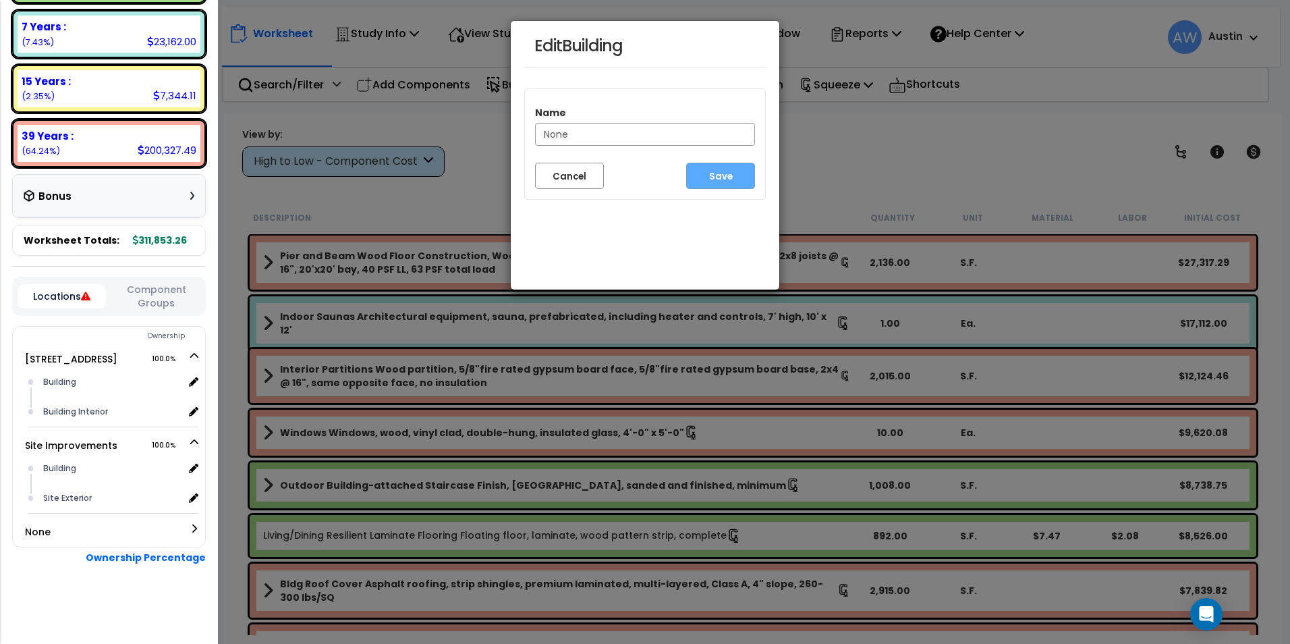
scroll to position [287, 0]
click at [593, 132] on input "None" at bounding box center [645, 134] width 220 height 23
type input "Hot Tub"
click at [546, 226] on div "Edit Building Name Hot Tub Cancel Save" at bounding box center [645, 155] width 270 height 270
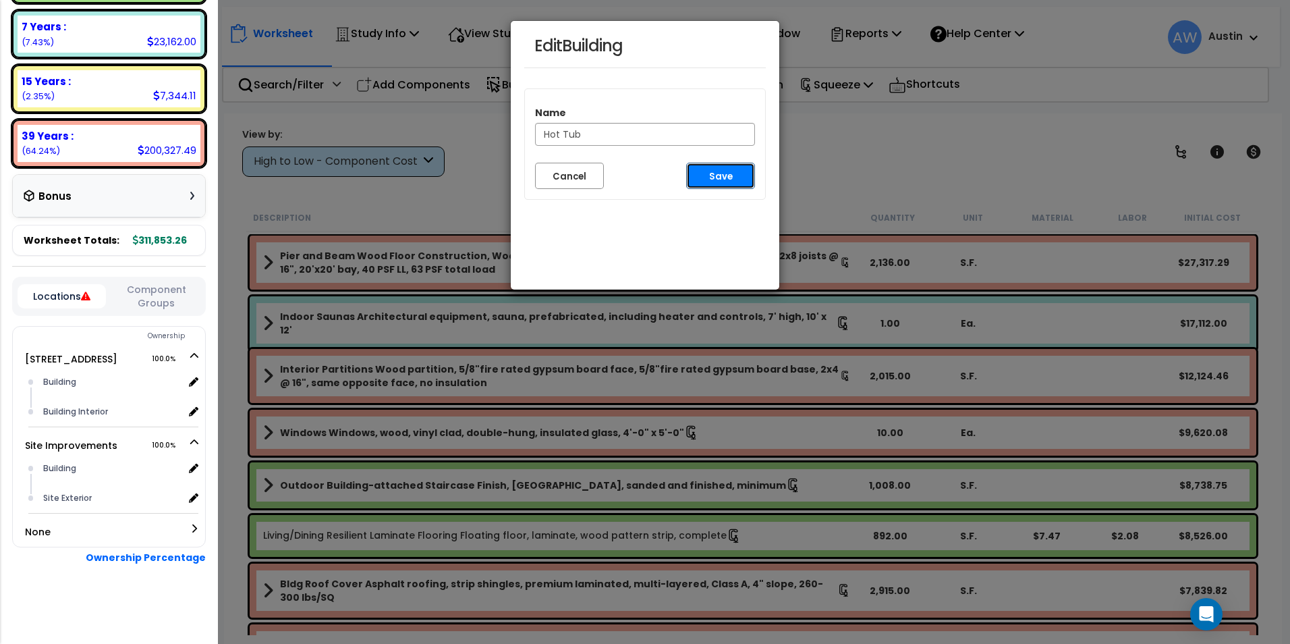
click at [706, 175] on button "Save" at bounding box center [720, 176] width 69 height 26
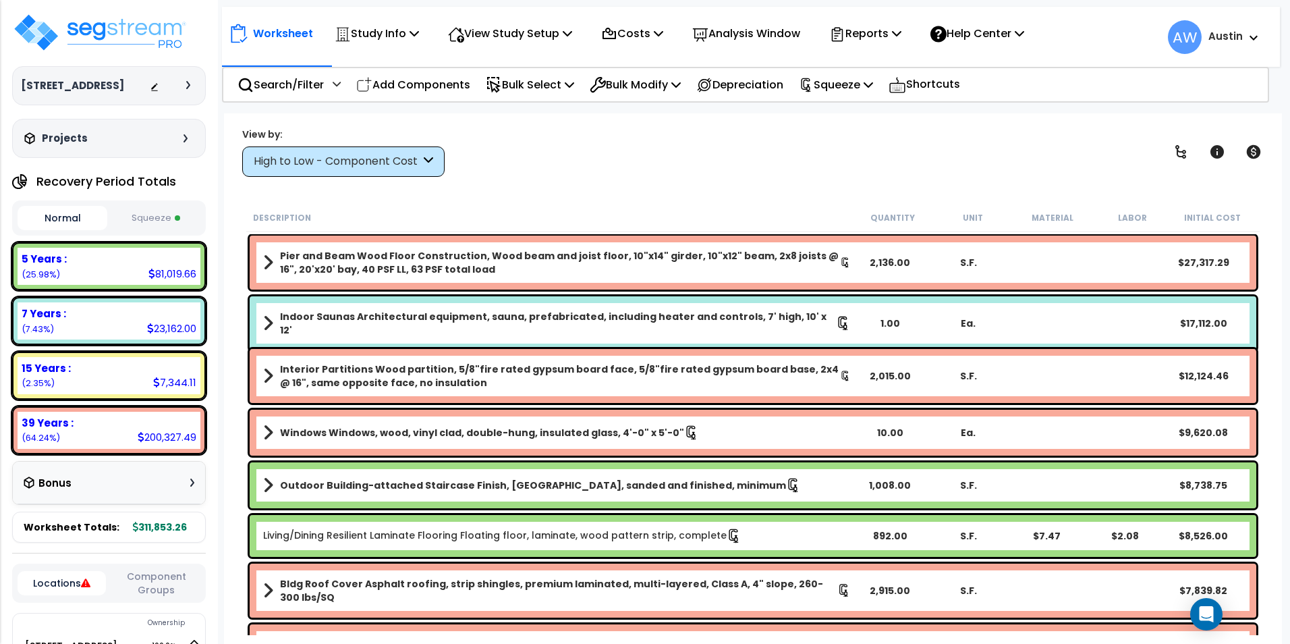
click at [346, 165] on div "High to Low - Component Cost" at bounding box center [337, 162] width 167 height 16
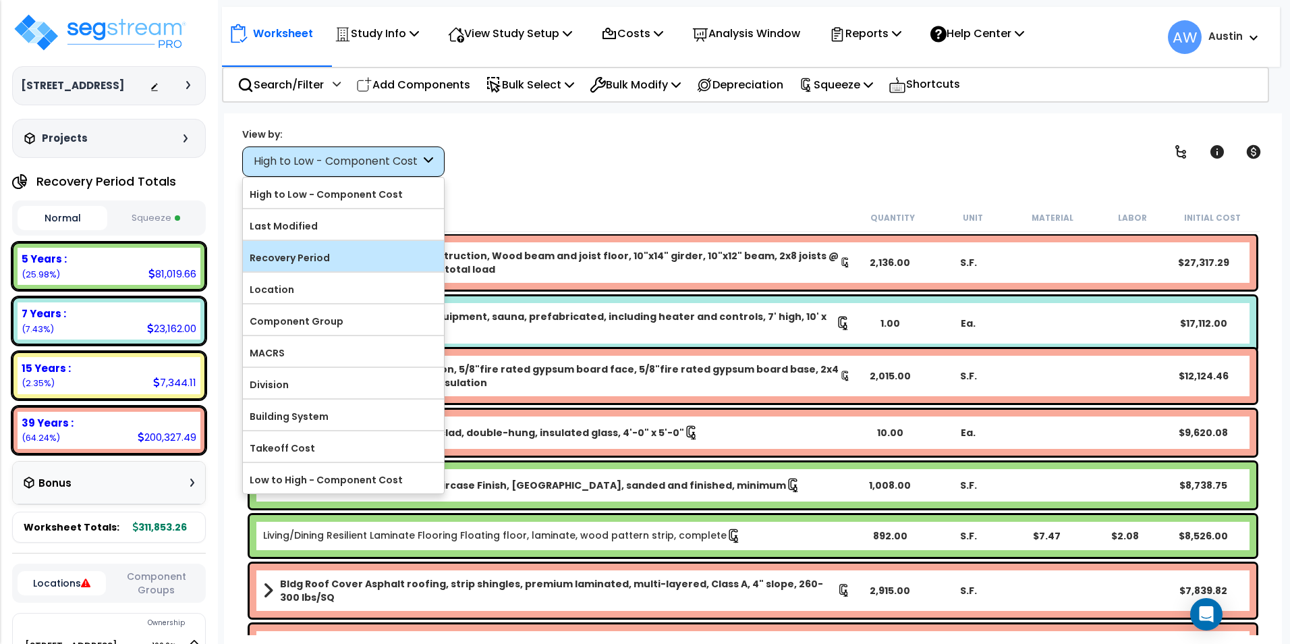
click at [344, 257] on label "Recovery Period" at bounding box center [343, 258] width 201 height 20
click at [0, 0] on input "Recovery Period" at bounding box center [0, 0] width 0 height 0
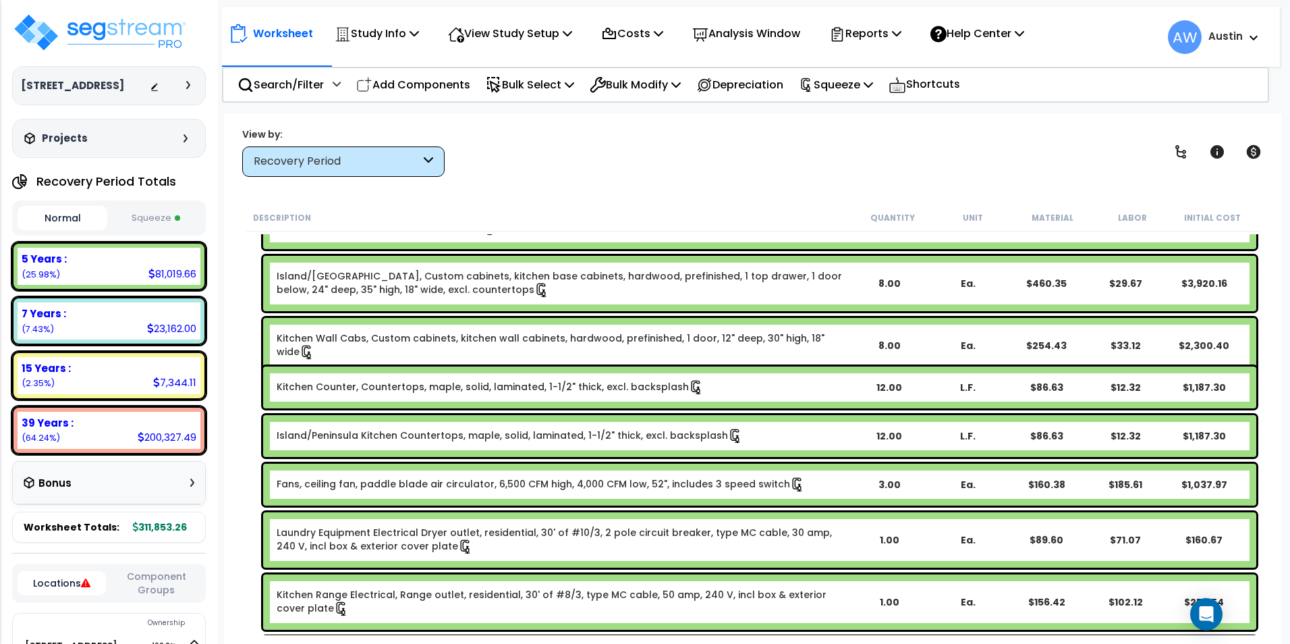
scroll to position [1754, 0]
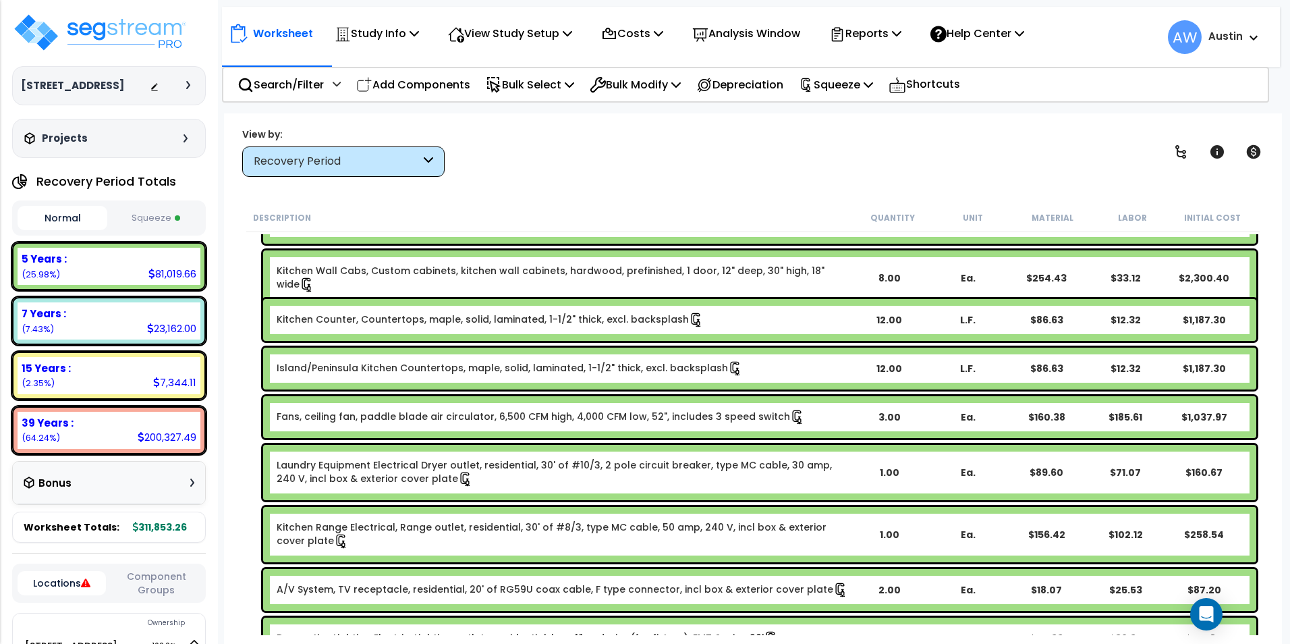
click at [155, 217] on button "Squeeze" at bounding box center [156, 218] width 90 height 24
click at [853, 73] on div "Squeeze" at bounding box center [836, 85] width 74 height 32
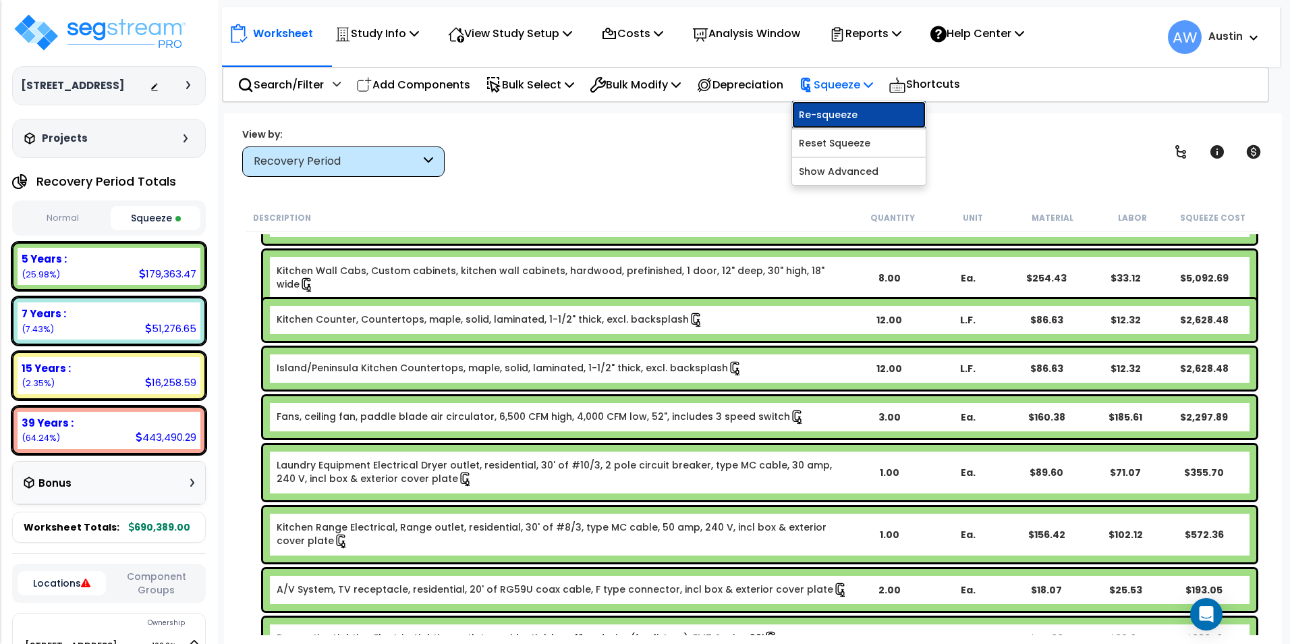
click at [855, 111] on link "Re-squeeze" at bounding box center [859, 114] width 134 height 27
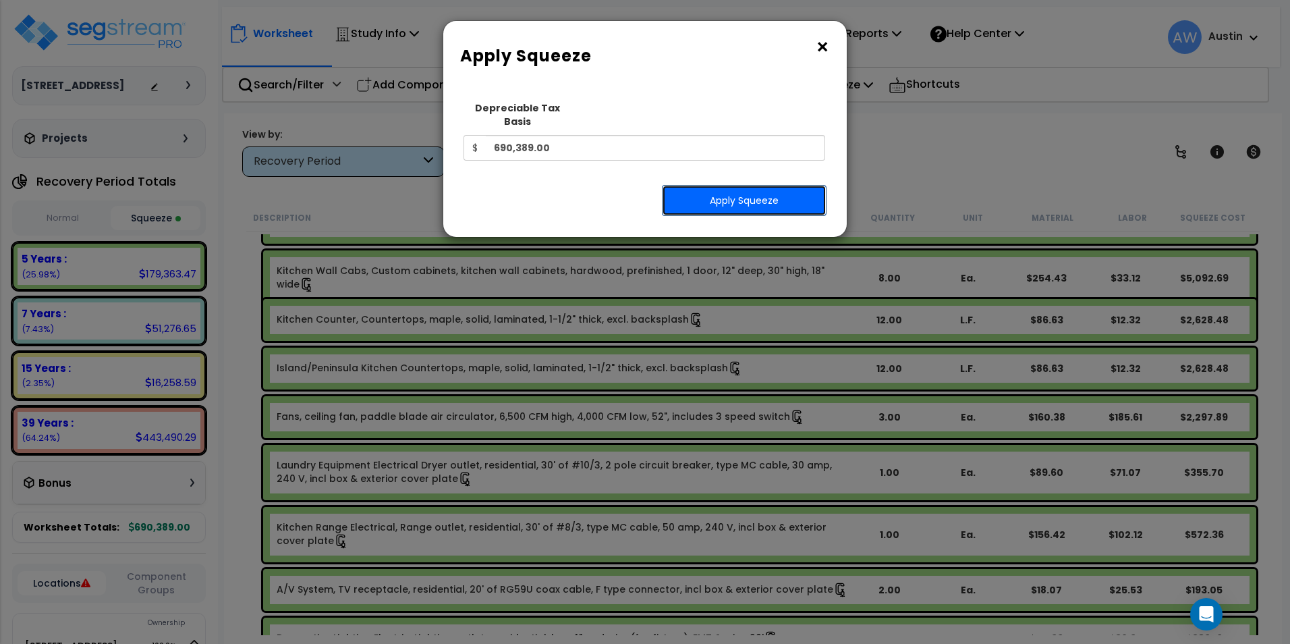
click at [712, 188] on button "Apply Squeeze" at bounding box center [744, 200] width 165 height 31
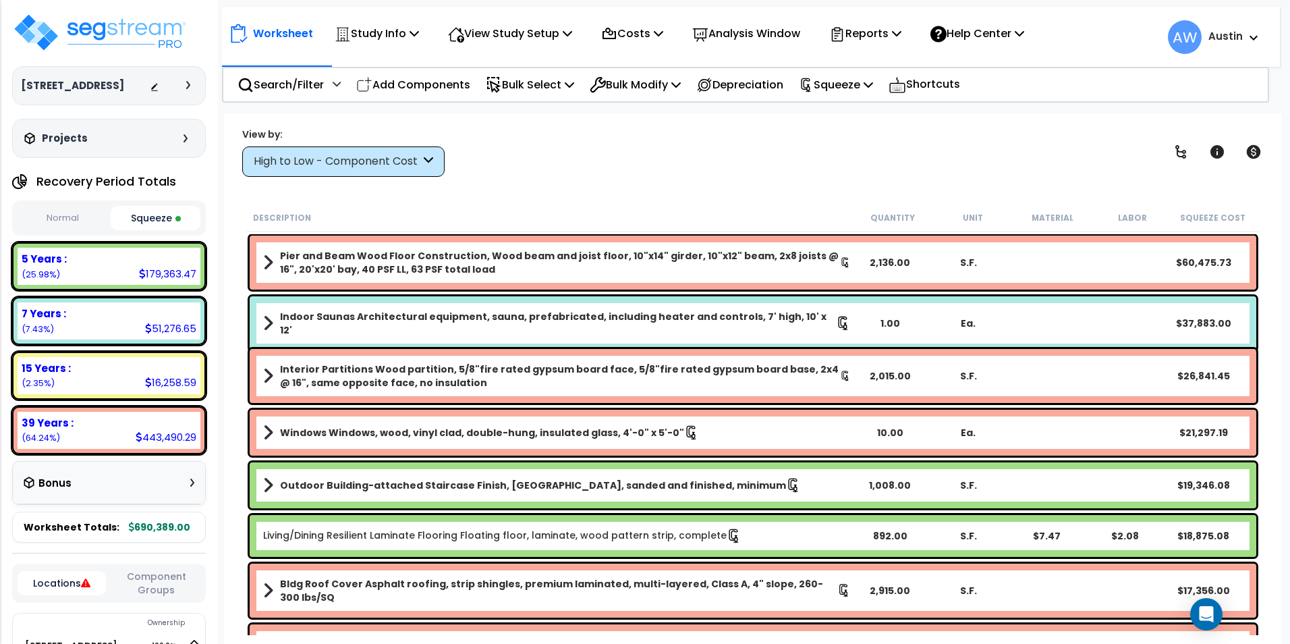
click at [78, 221] on button "Normal" at bounding box center [63, 218] width 90 height 24
click at [142, 218] on button "Squeeze" at bounding box center [156, 218] width 90 height 24
click at [67, 213] on button "Normal" at bounding box center [63, 218] width 90 height 24
click at [142, 217] on button "Squeeze" at bounding box center [156, 218] width 90 height 24
click at [329, 162] on div "High to Low - Component Cost" at bounding box center [337, 162] width 167 height 16
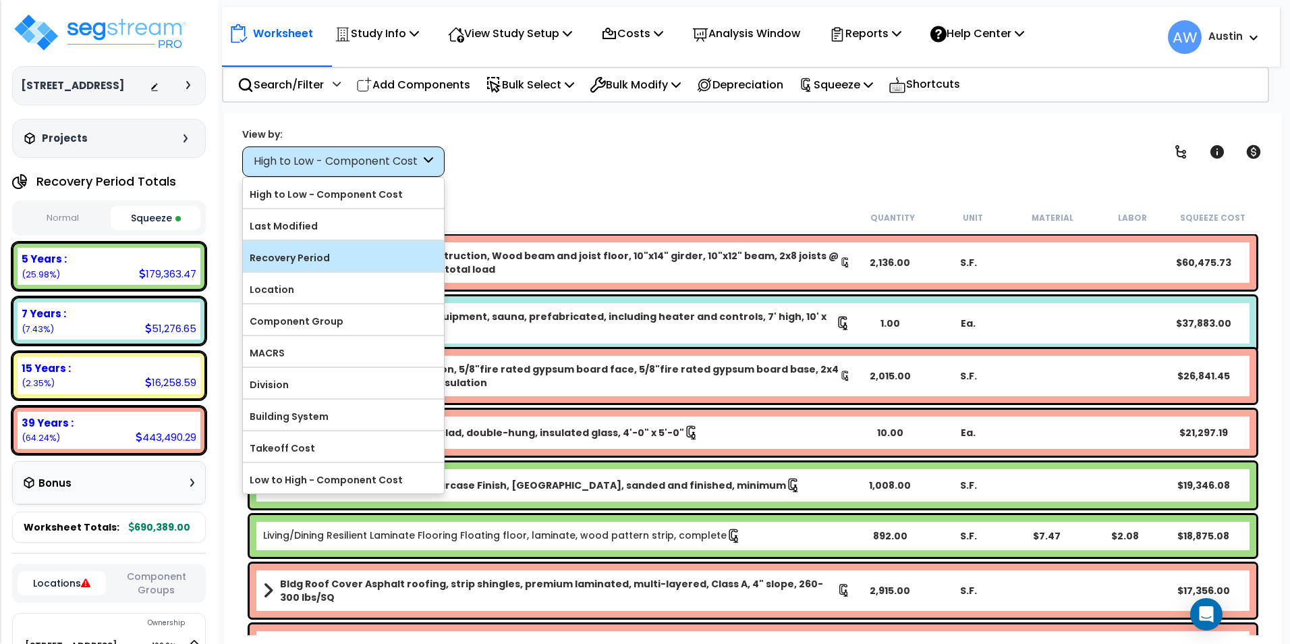
click at [301, 258] on label "Recovery Period" at bounding box center [343, 258] width 201 height 20
click at [0, 0] on input "Recovery Period" at bounding box center [0, 0] width 0 height 0
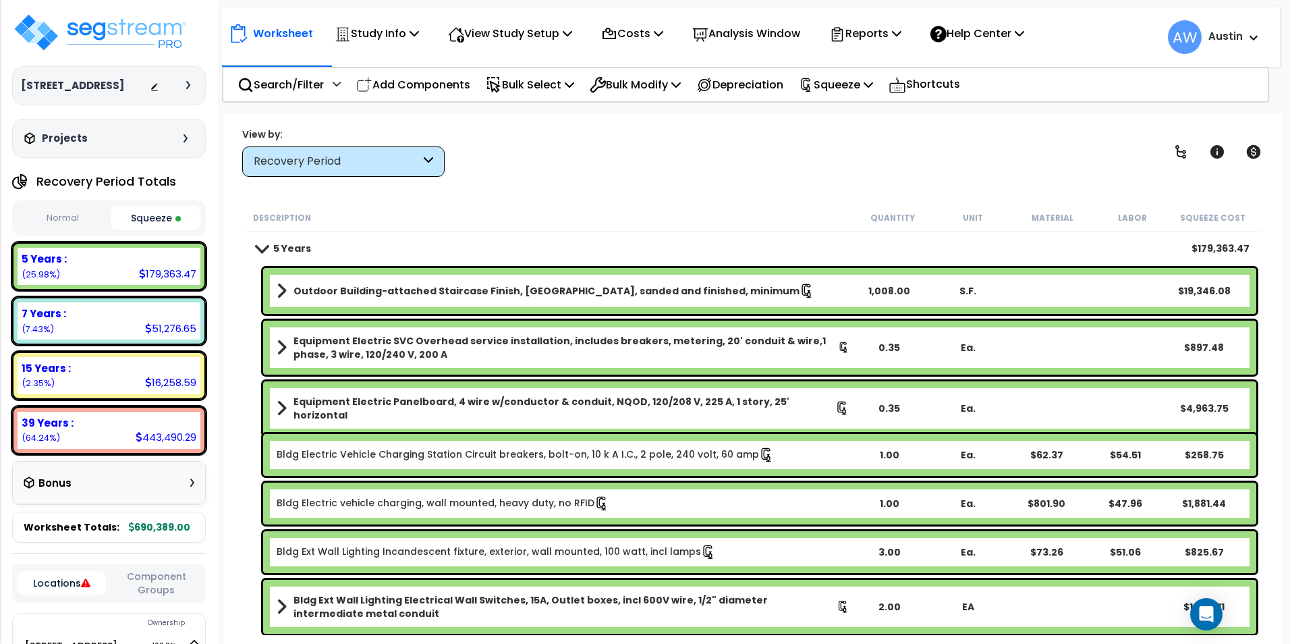
click at [262, 248] on span at bounding box center [261, 248] width 19 height 10
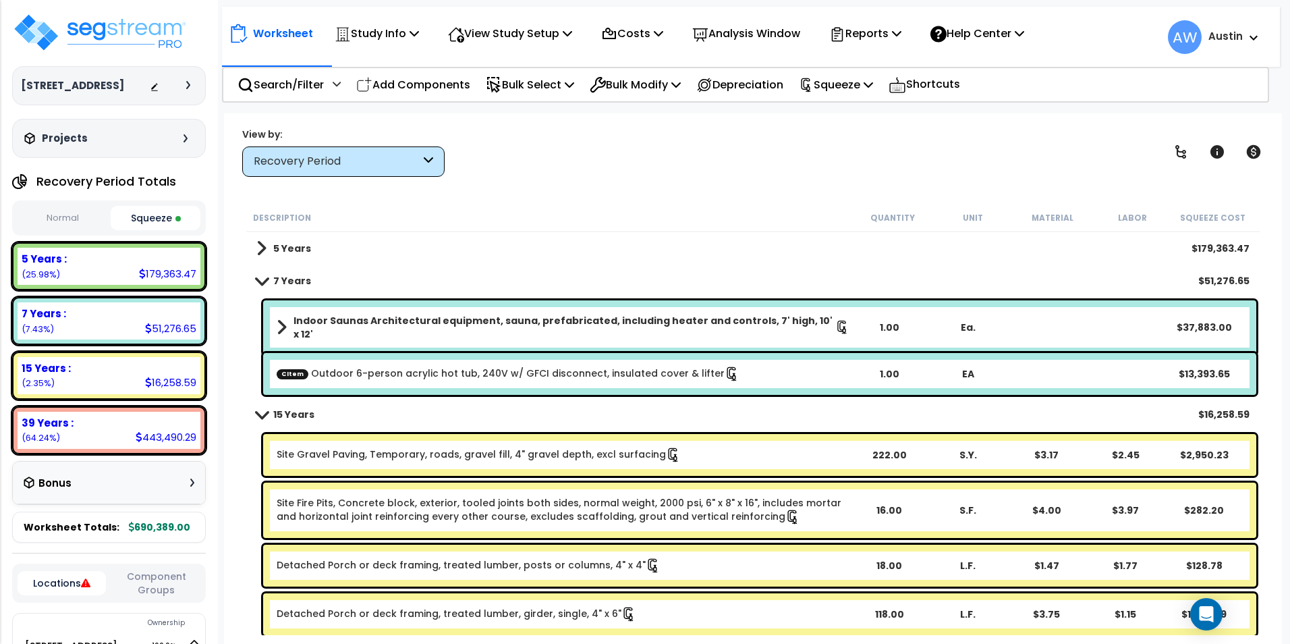
click at [262, 248] on span at bounding box center [261, 248] width 10 height 19
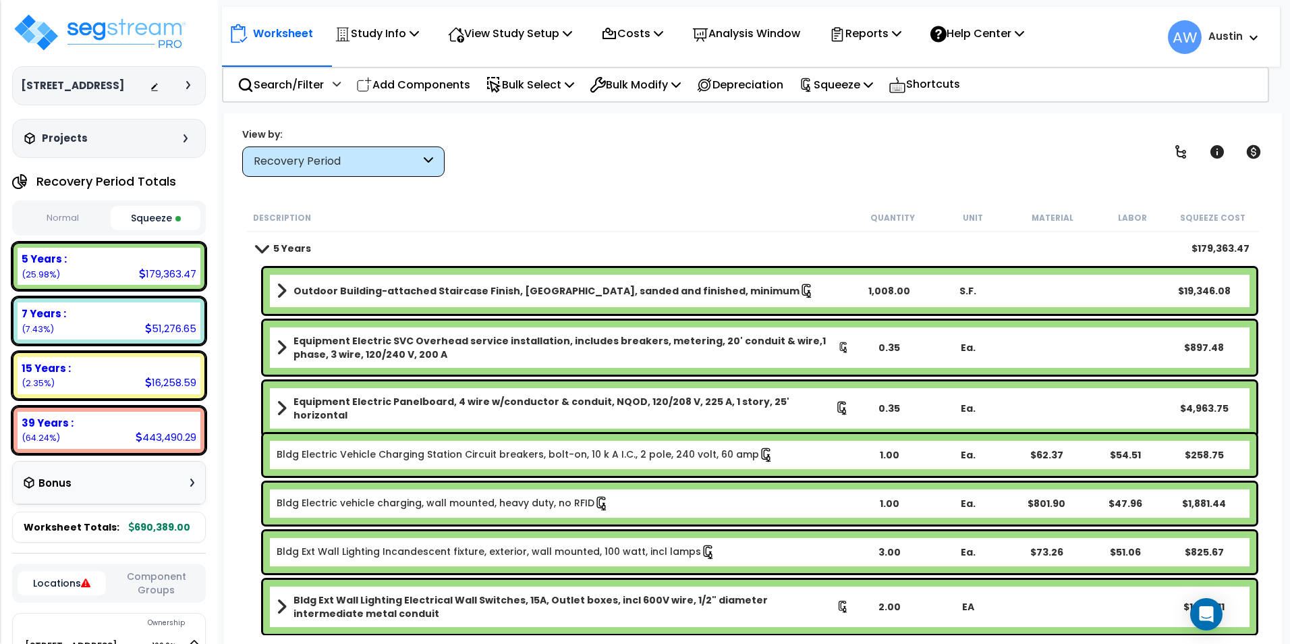
click at [262, 248] on span at bounding box center [261, 248] width 19 height 10
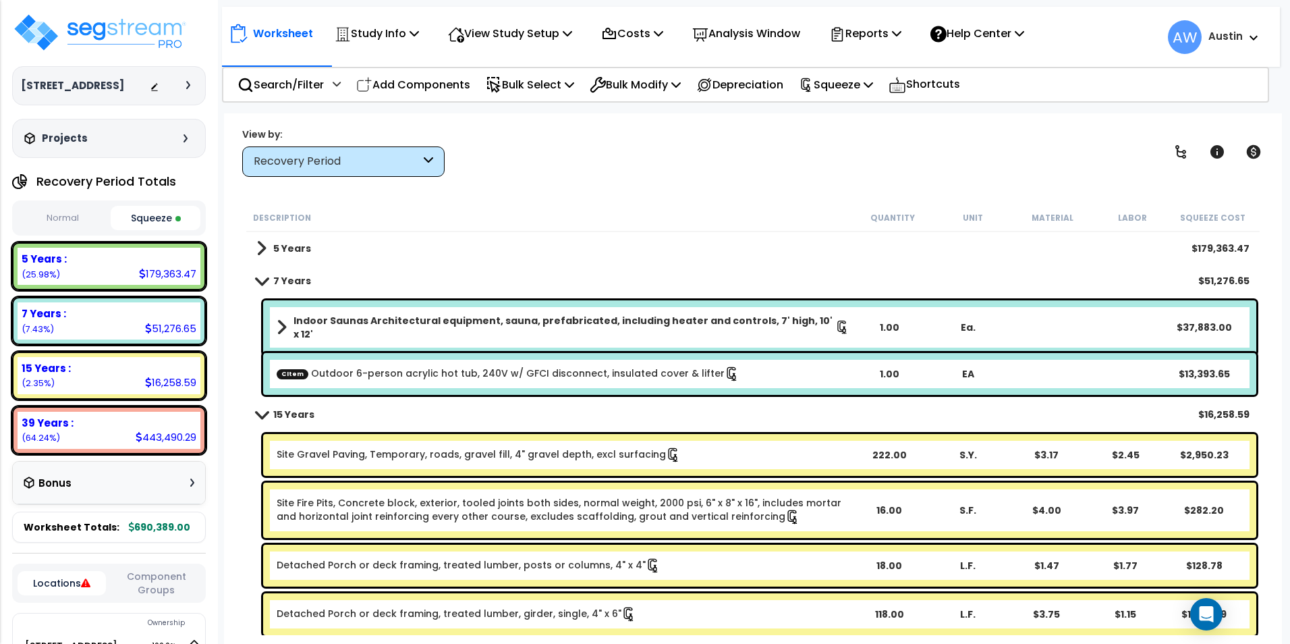
click at [476, 322] on b "Indoor Saunas Architectural equipment, sauna, prefabricated, including heater a…" at bounding box center [564, 327] width 542 height 27
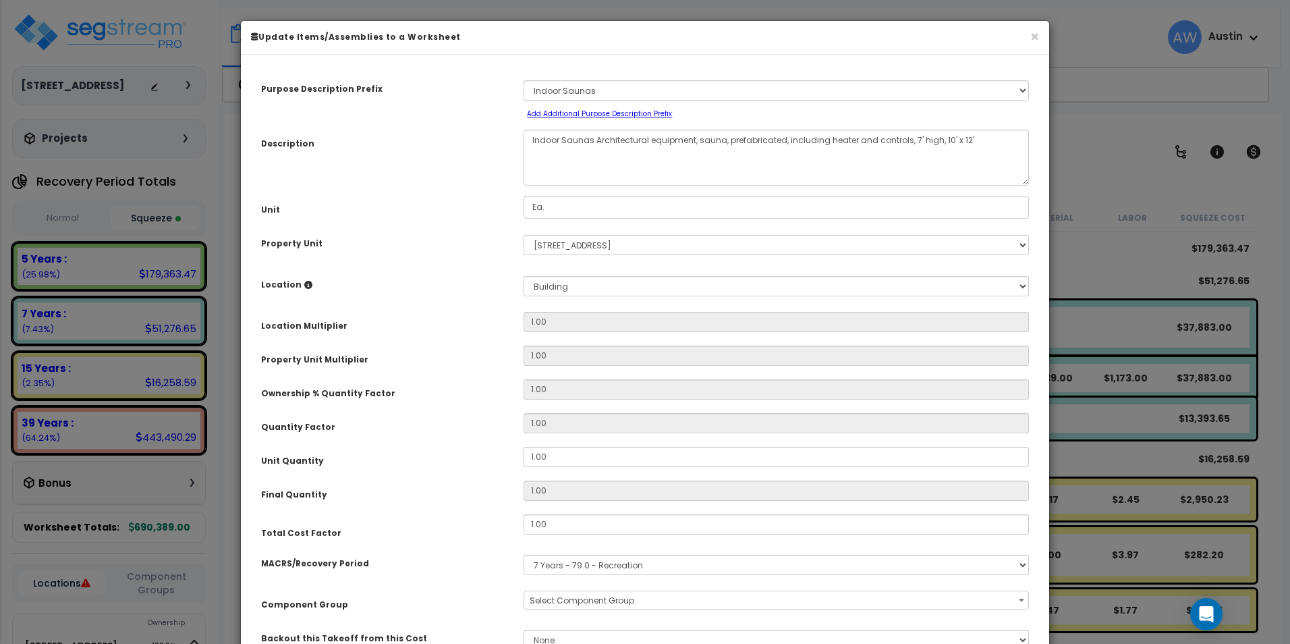
select select "61531"
drag, startPoint x: 476, startPoint y: 322, endPoint x: 406, endPoint y: 215, distance: 127.6
click at [406, 215] on div "Unit" at bounding box center [382, 208] width 262 height 24
drag, startPoint x: 563, startPoint y: 142, endPoint x: 432, endPoint y: 138, distance: 130.3
click at [432, 138] on div "Description Indoor Saunas Architectural equipment, sauna, prefabricated, includ…" at bounding box center [645, 158] width 788 height 56
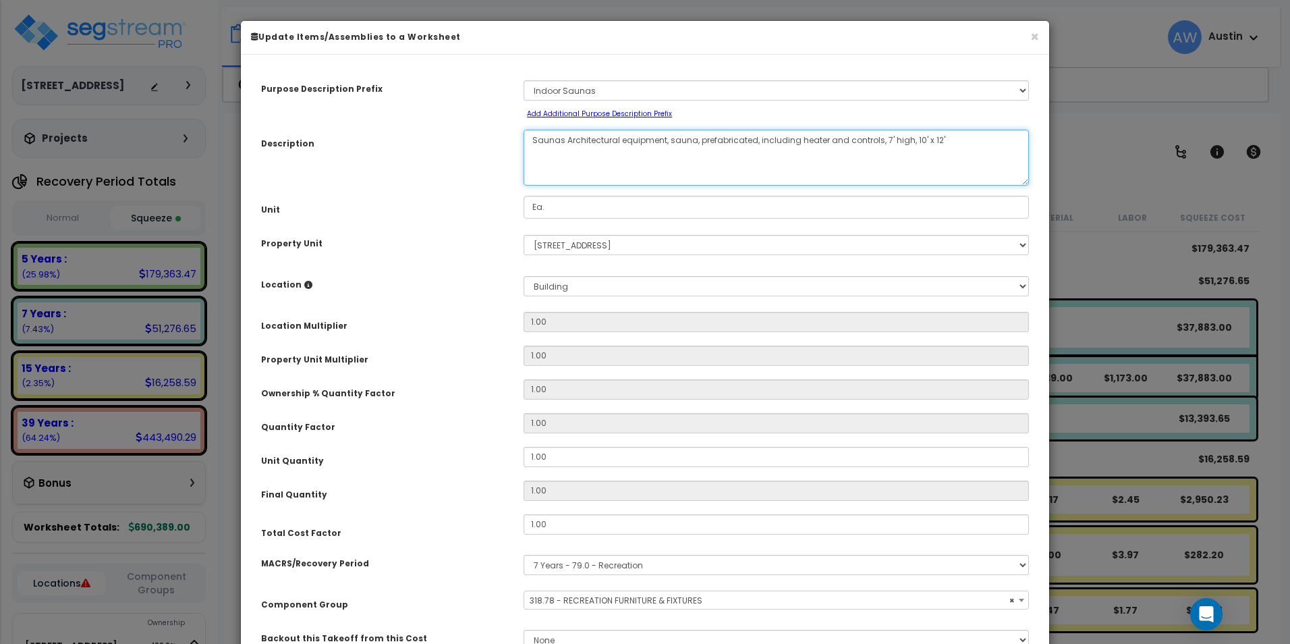
type textarea "Saunas Architectural equipment, sauna, prefabricated, including heater and cont…"
click at [468, 162] on div "Description Indoor Saunas Architectural equipment, sauna, prefabricated, includ…" at bounding box center [645, 158] width 788 height 56
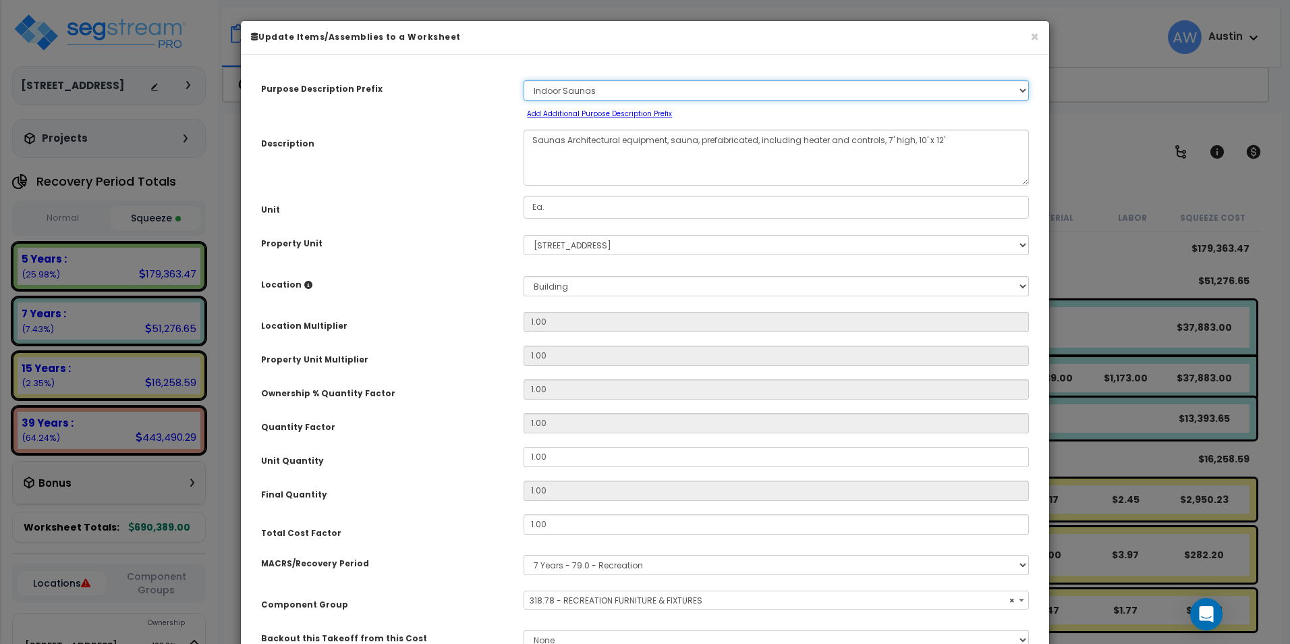
click at [562, 90] on select "Select A/V System A/V System Equipment A/V System Equipment Electric A/V System…" at bounding box center [776, 90] width 505 height 20
click at [563, 90] on select "Select A/V System A/V System Equipment A/V System Equipment Electric A/V System…" at bounding box center [776, 90] width 505 height 20
click at [442, 169] on div "Description Indoor Saunas Architectural equipment, sauna, prefabricated, includ…" at bounding box center [645, 158] width 788 height 56
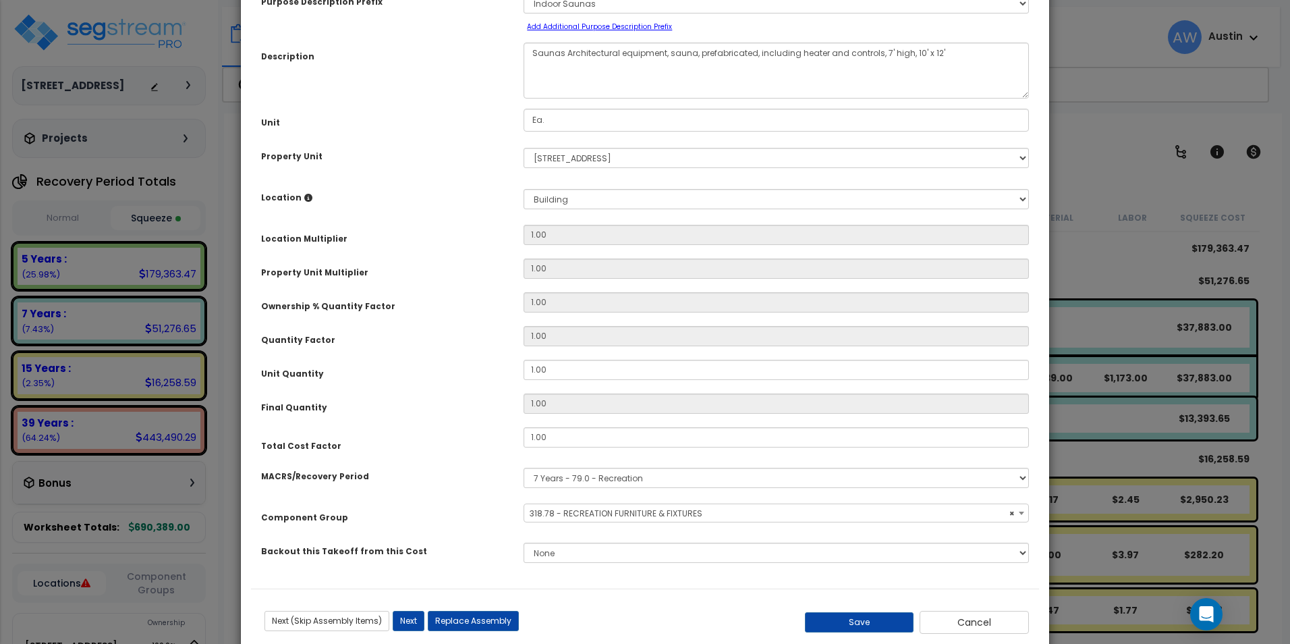
scroll to position [118, 0]
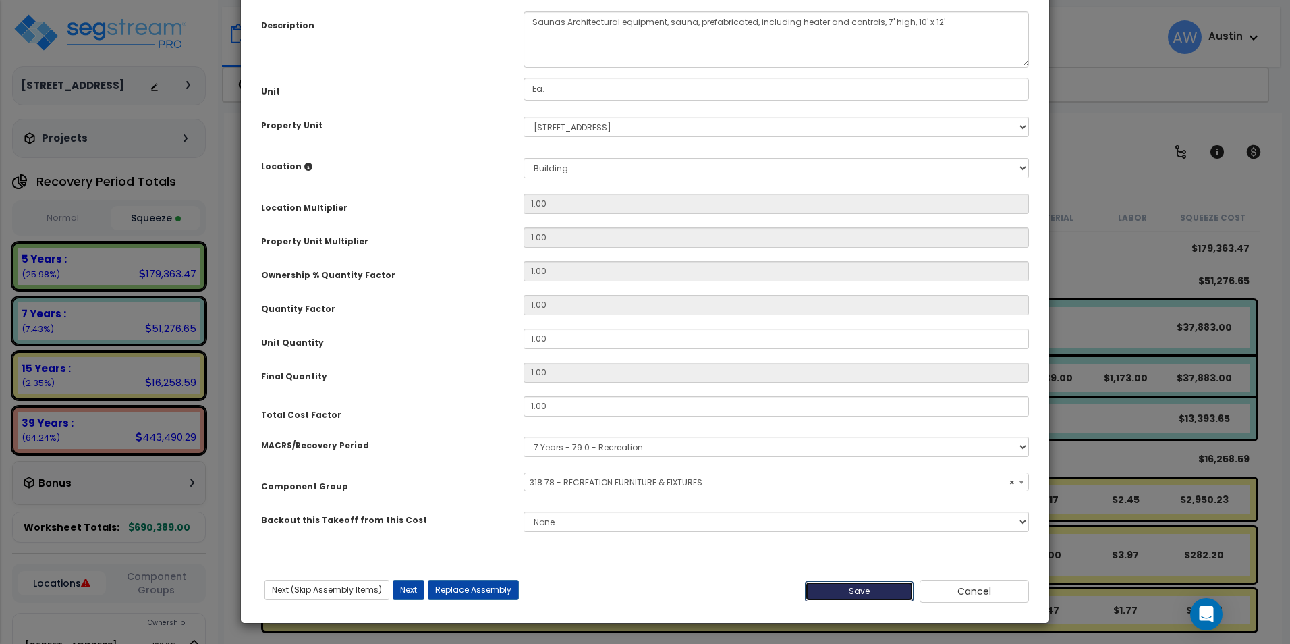
click at [855, 586] on button "Save" at bounding box center [859, 591] width 109 height 20
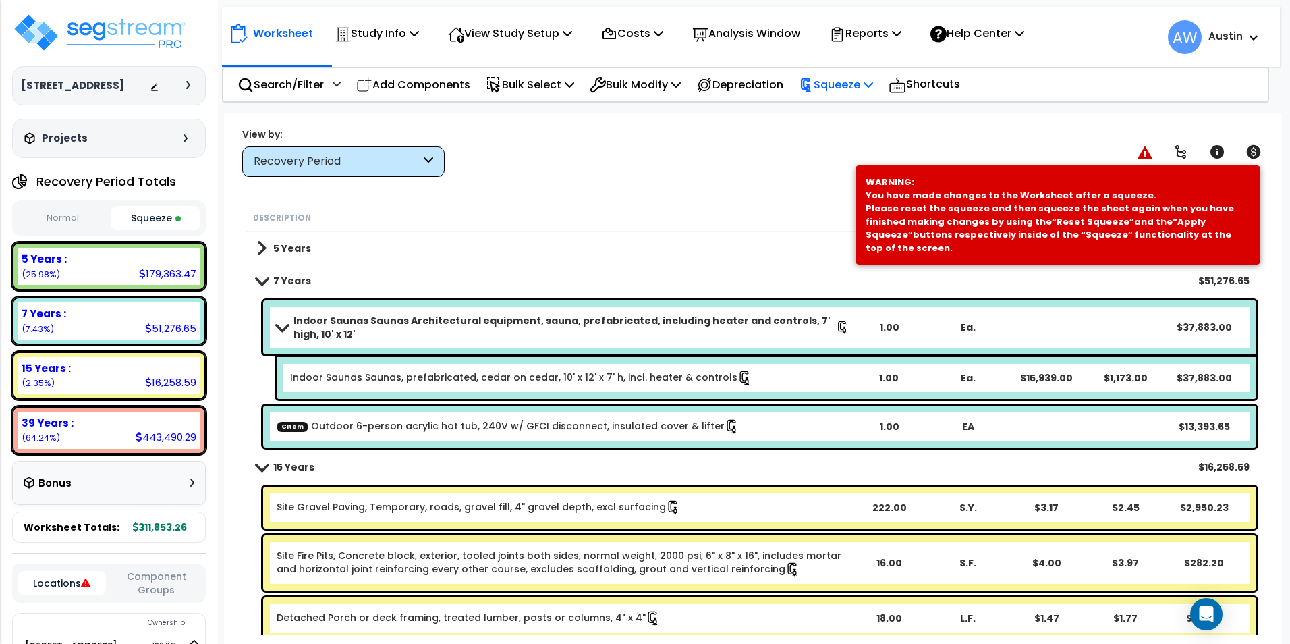
click at [838, 83] on p "Squeeze" at bounding box center [836, 85] width 74 height 18
click at [843, 117] on link "Re-squeeze" at bounding box center [859, 116] width 134 height 31
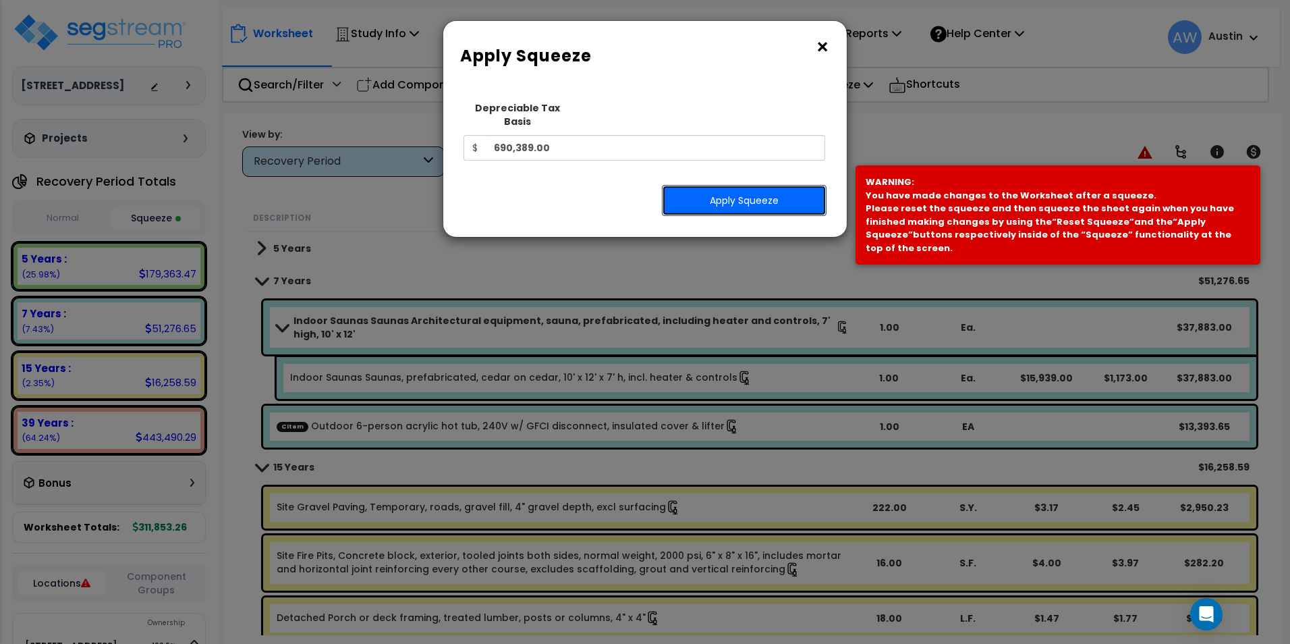
click at [757, 185] on button "Apply Squeeze" at bounding box center [744, 200] width 165 height 31
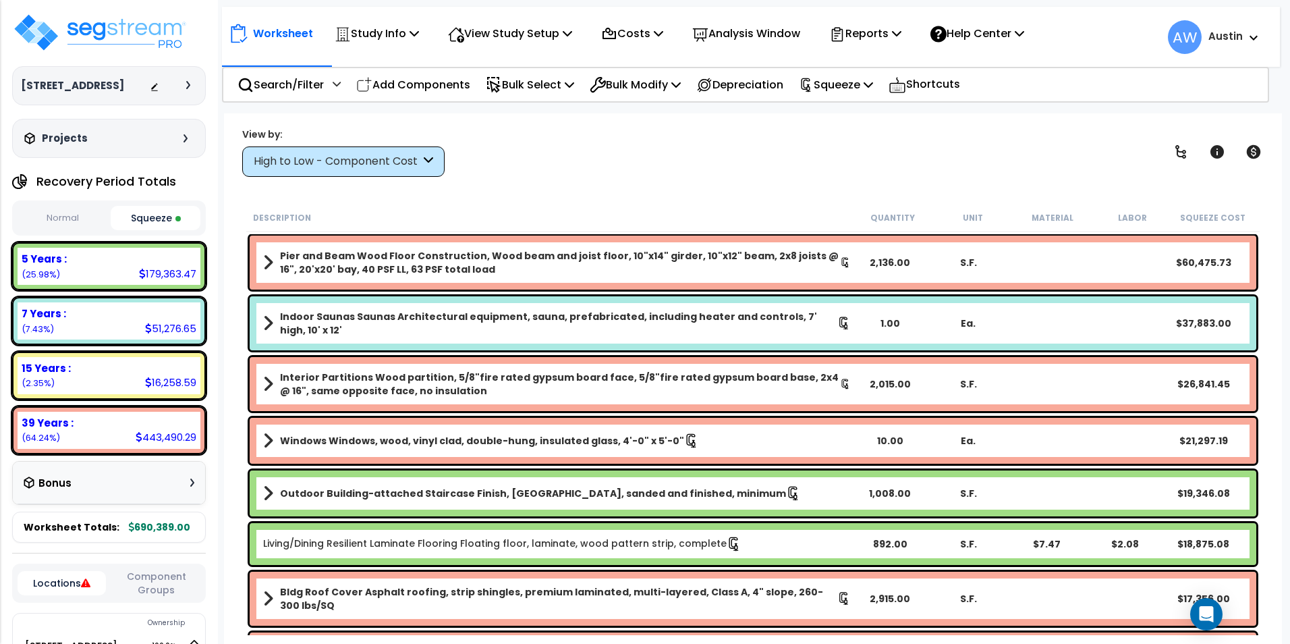
click at [361, 317] on b "Indoor Saunas Saunas Architectural equipment, sauna, prefabricated, including h…" at bounding box center [558, 323] width 557 height 27
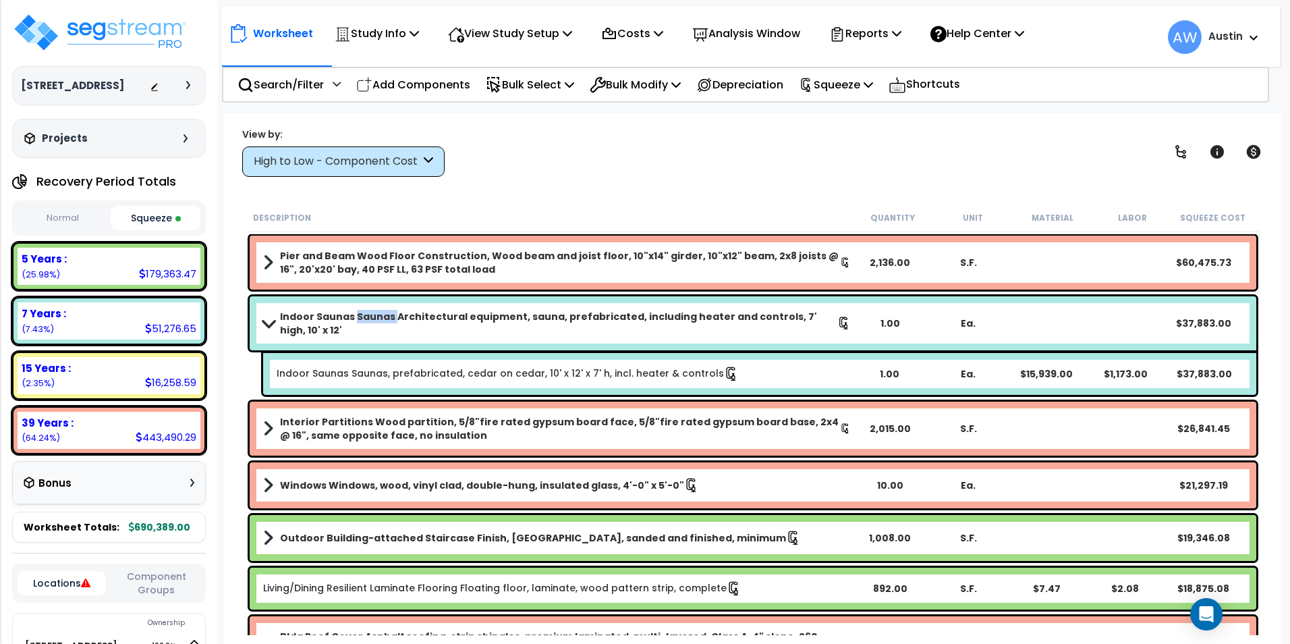
click at [361, 317] on b "Indoor Saunas Saunas Architectural equipment, sauna, prefabricated, including h…" at bounding box center [558, 323] width 557 height 27
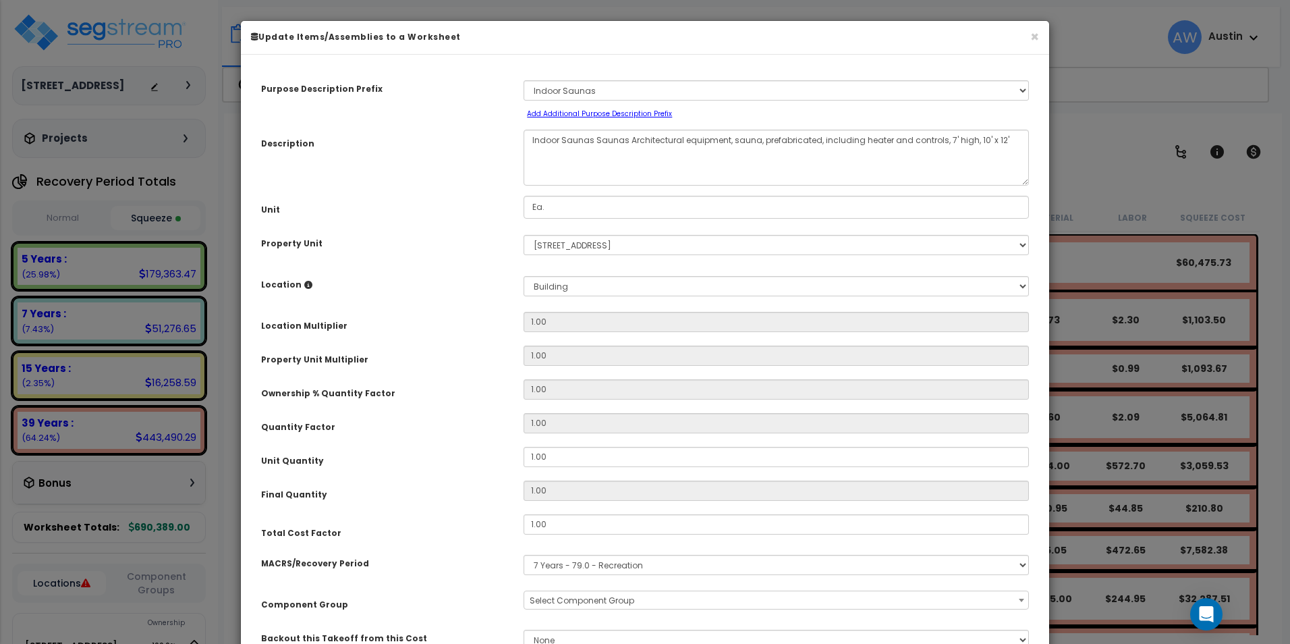
select select "61531"
click at [1038, 38] on button "×" at bounding box center [1034, 37] width 9 height 14
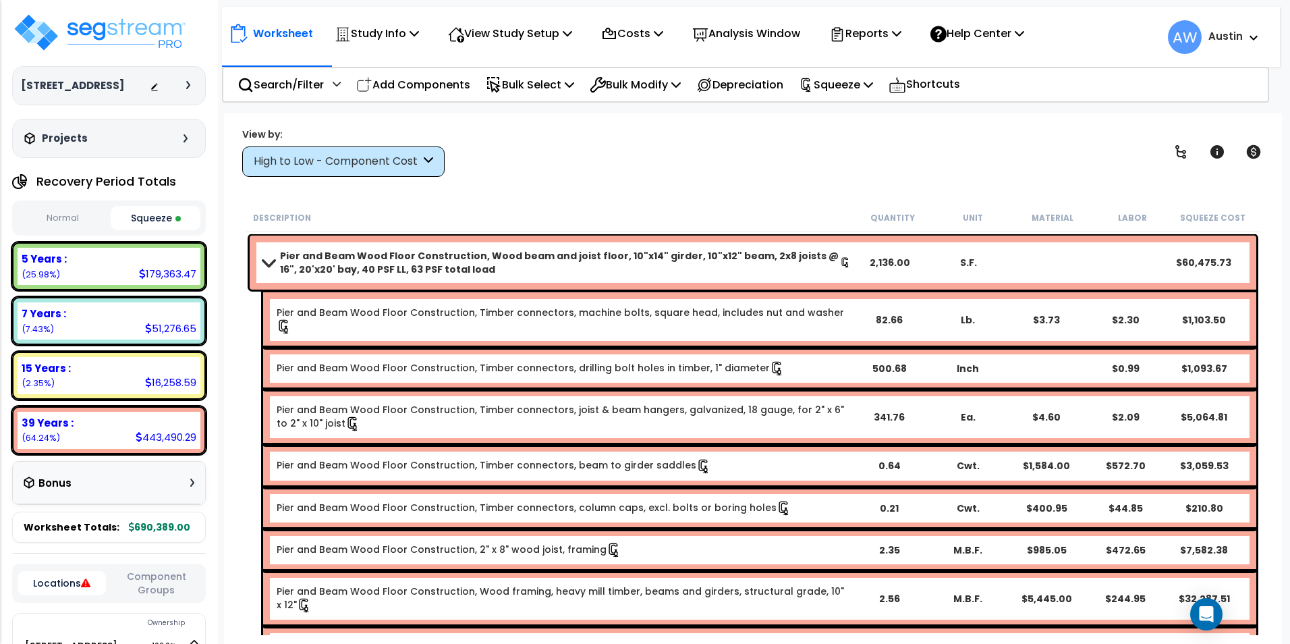
drag, startPoint x: 935, startPoint y: 151, endPoint x: 926, endPoint y: 154, distance: 10.0
click at [934, 151] on div "View by: High to Low - Component Cost High to Low - Component Cost" at bounding box center [752, 152] width 1031 height 50
click at [395, 41] on p "Study Info" at bounding box center [377, 33] width 84 height 18
click at [533, 43] on p "View Study Setup" at bounding box center [510, 33] width 124 height 18
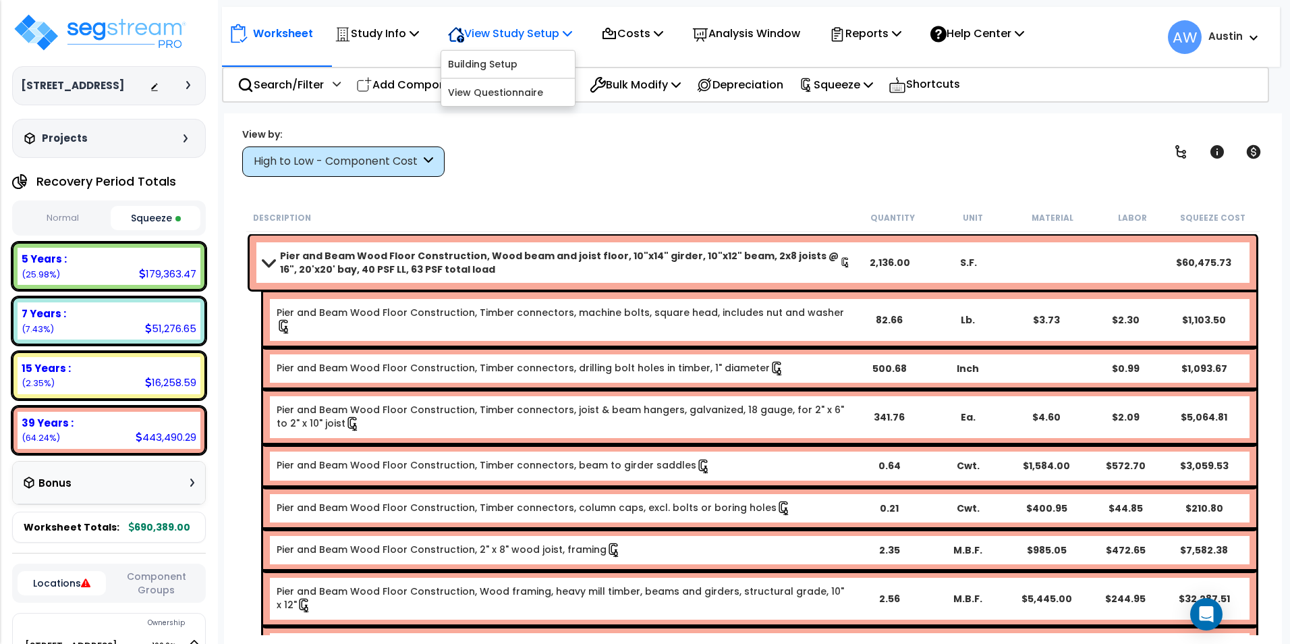
click at [533, 43] on p "View Study Setup" at bounding box center [510, 33] width 124 height 18
click at [368, 36] on p "Study Info" at bounding box center [377, 33] width 84 height 18
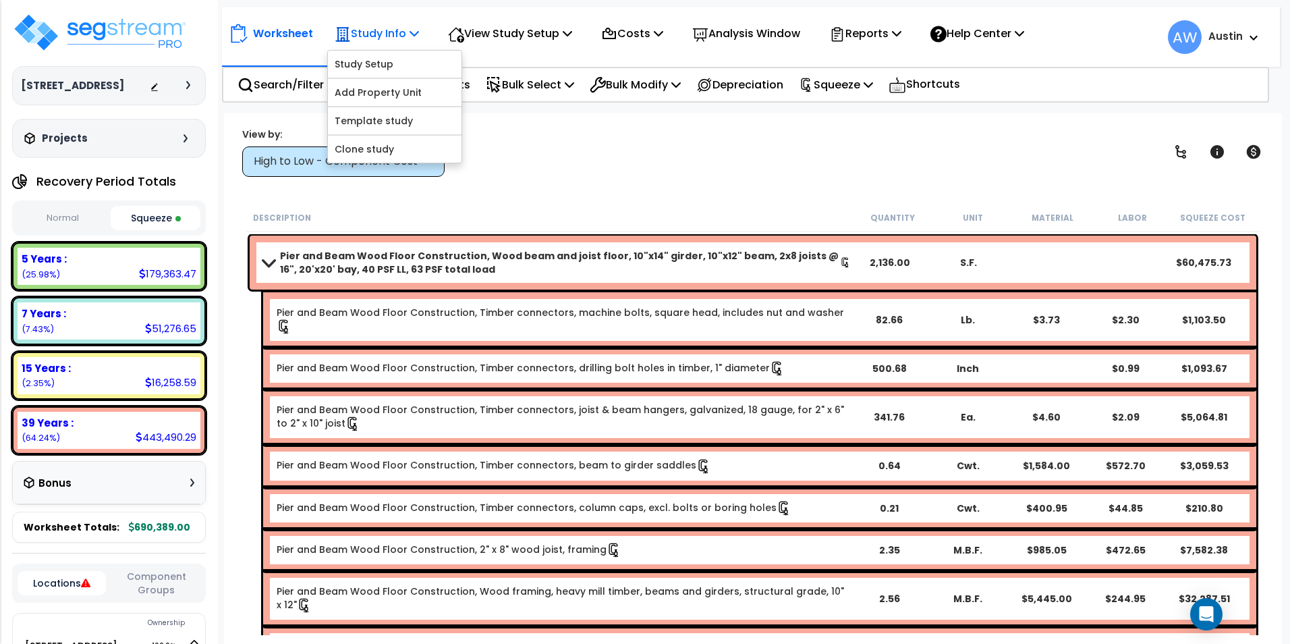
click at [383, 37] on p "Study Info" at bounding box center [377, 33] width 84 height 18
click at [144, 320] on div "7 Years : 51,276.65 (7.43%)" at bounding box center [109, 320] width 183 height 37
click at [168, 322] on div "51,276.65" at bounding box center [170, 328] width 51 height 14
click at [317, 165] on div "High to Low - Component Cost" at bounding box center [337, 162] width 167 height 16
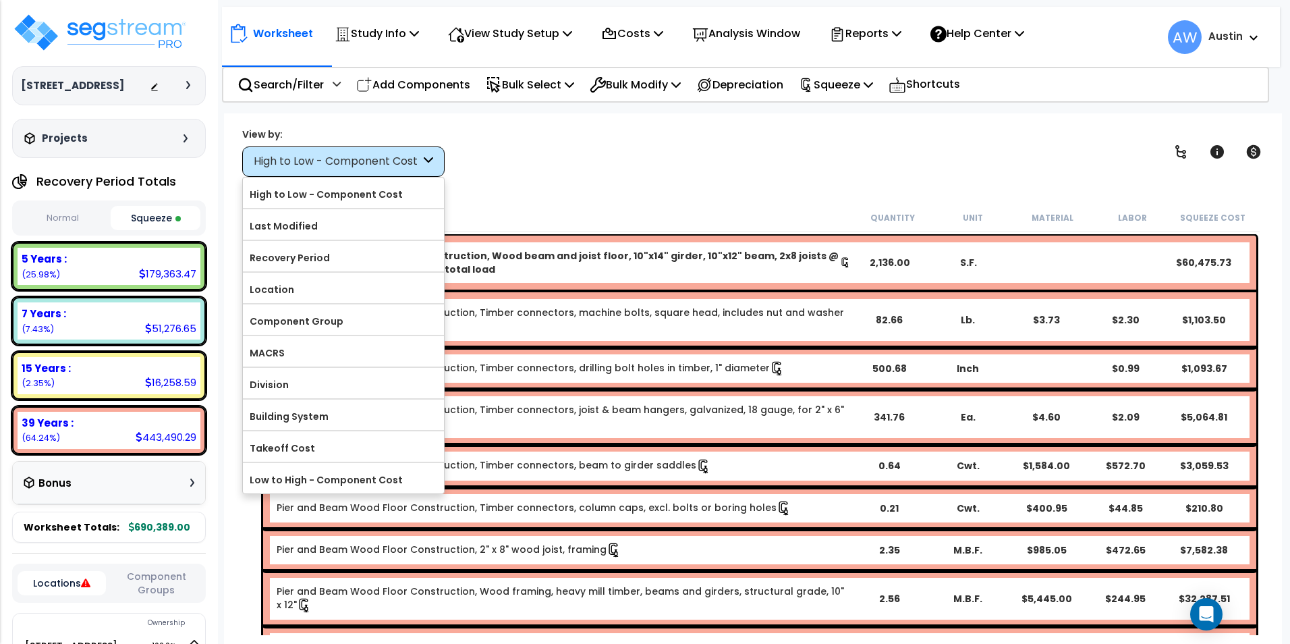
click at [625, 192] on div "Worksheet Study Info Study Setup Add Property Unit Template study Clone study AW" at bounding box center [753, 435] width 1058 height 644
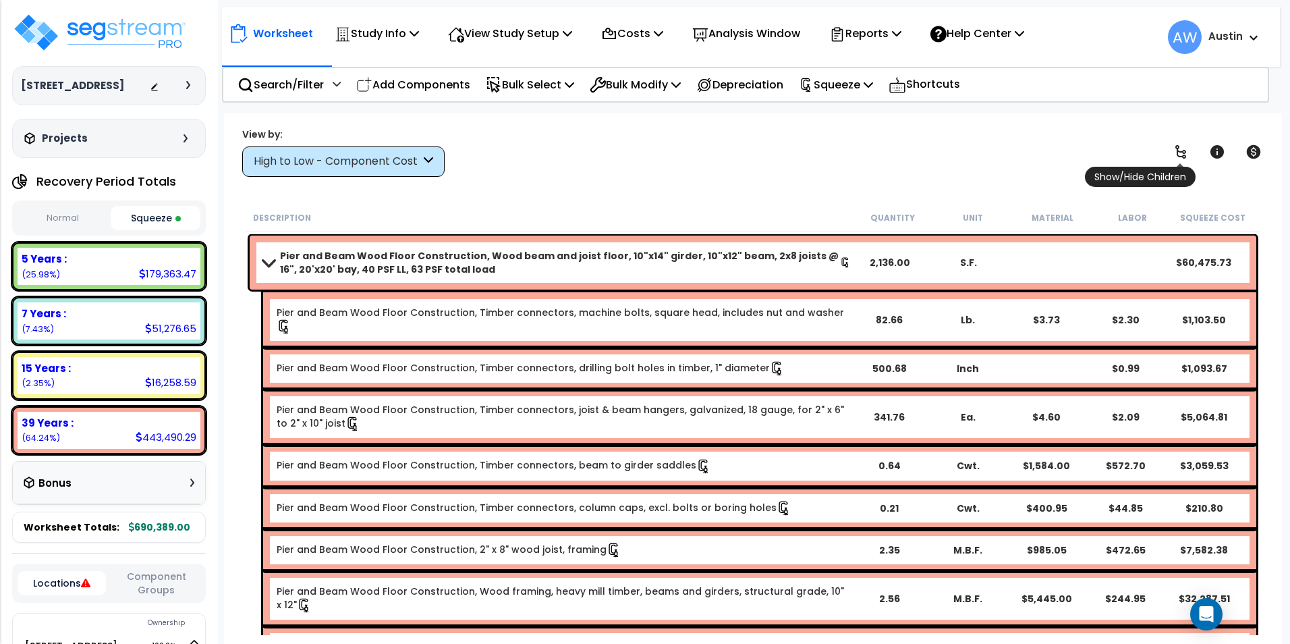
click at [1179, 151] on icon at bounding box center [1180, 151] width 11 height 13
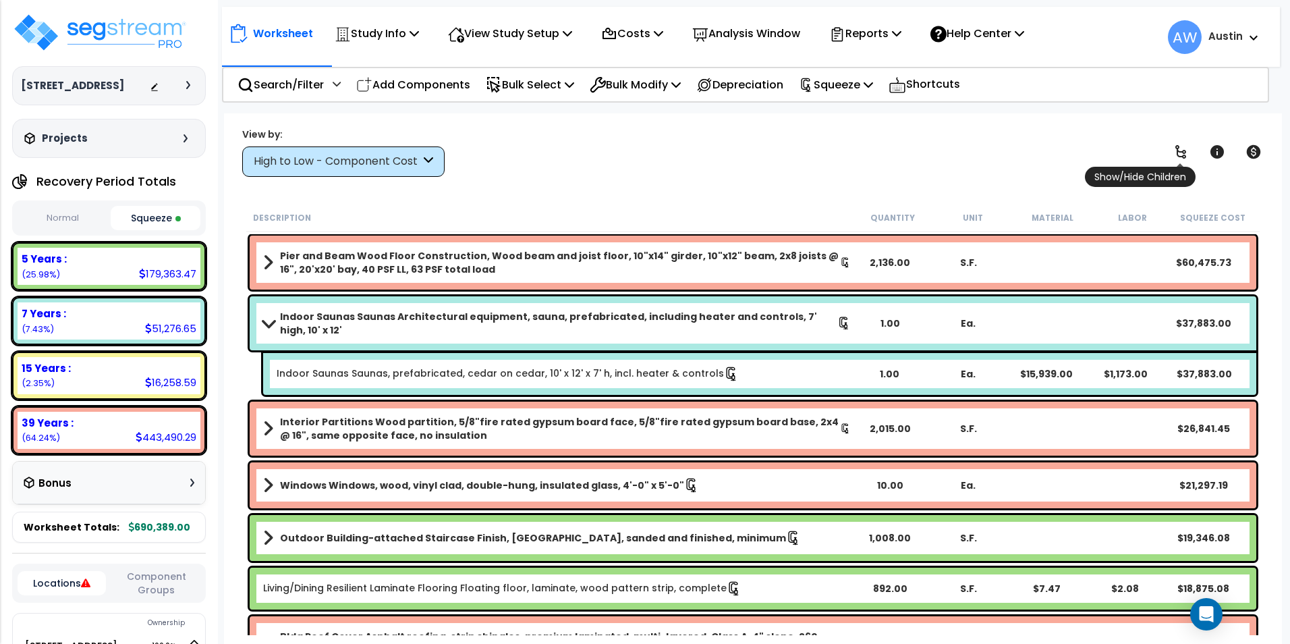
click at [1179, 153] on icon at bounding box center [1181, 152] width 16 height 16
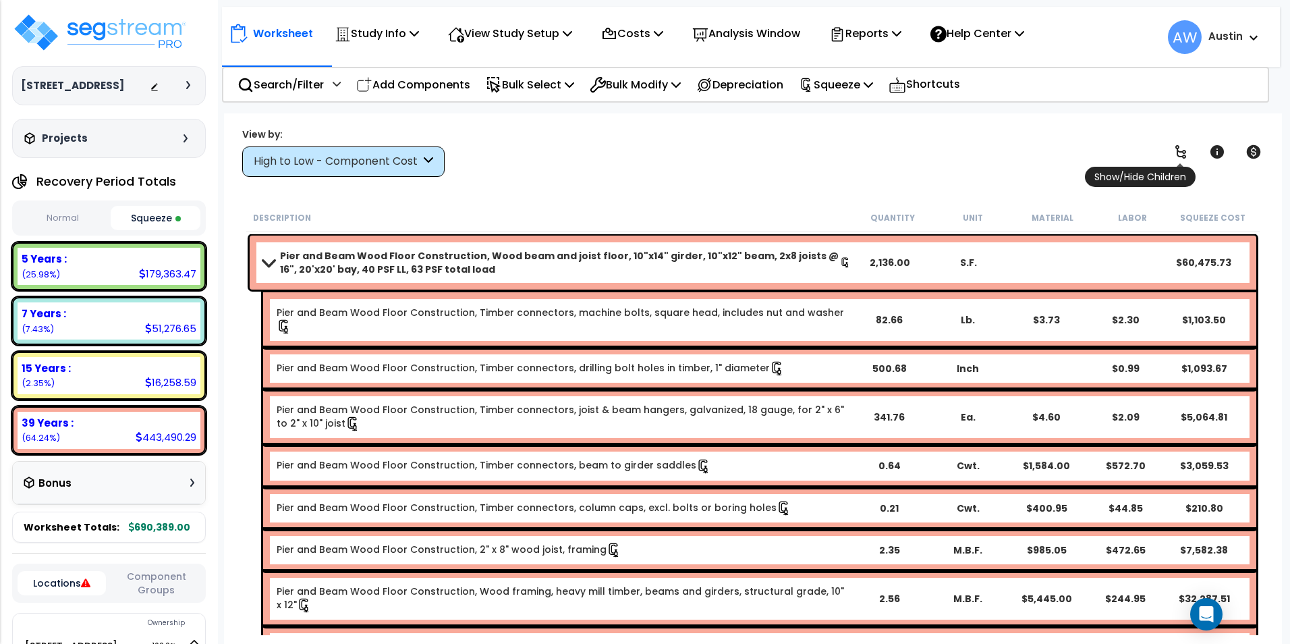
click at [1179, 153] on icon at bounding box center [1181, 152] width 16 height 16
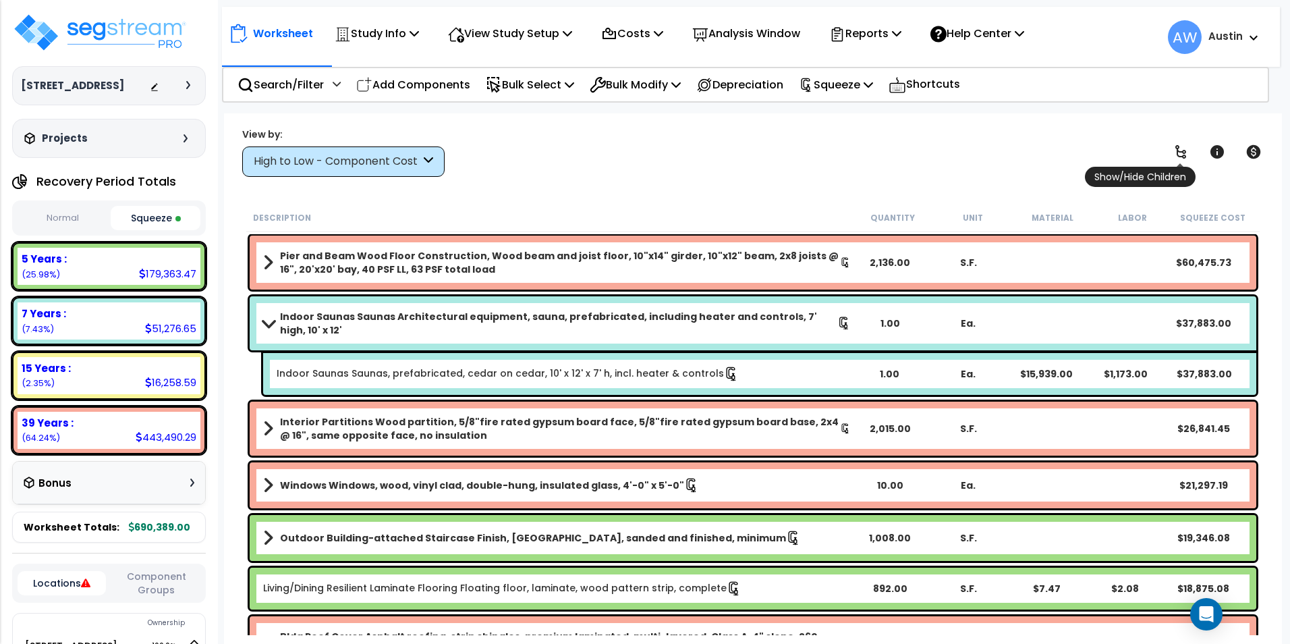
click at [1179, 153] on icon at bounding box center [1181, 152] width 16 height 16
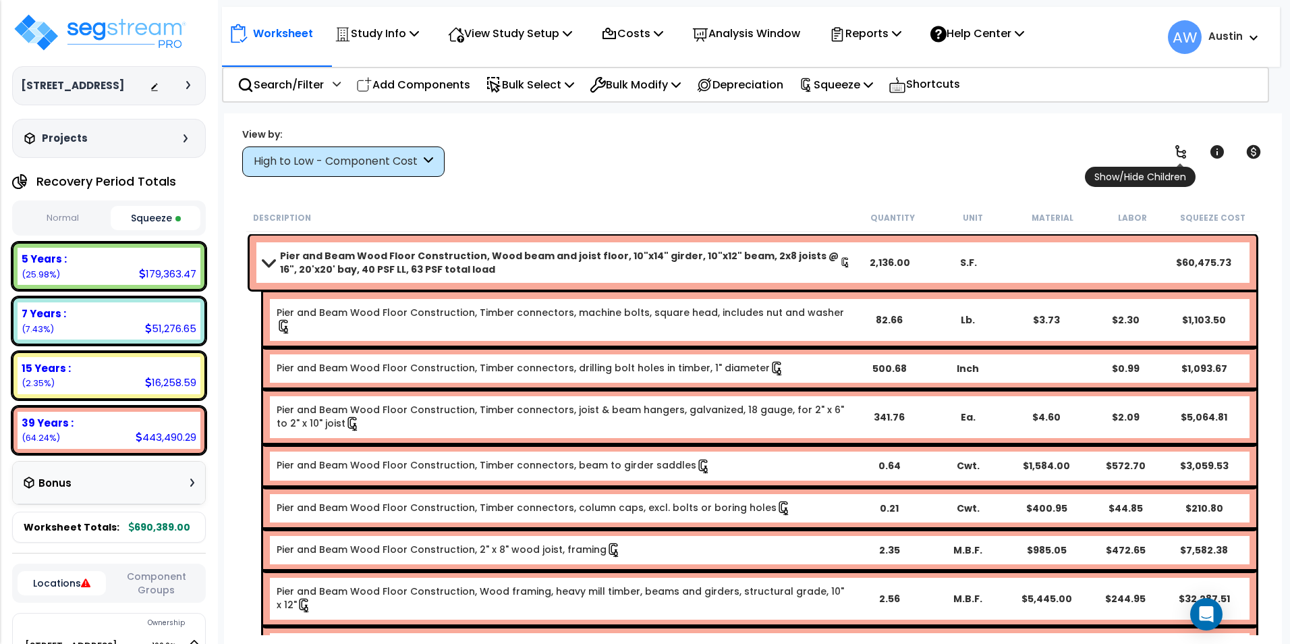
click at [1179, 153] on icon at bounding box center [1181, 152] width 16 height 16
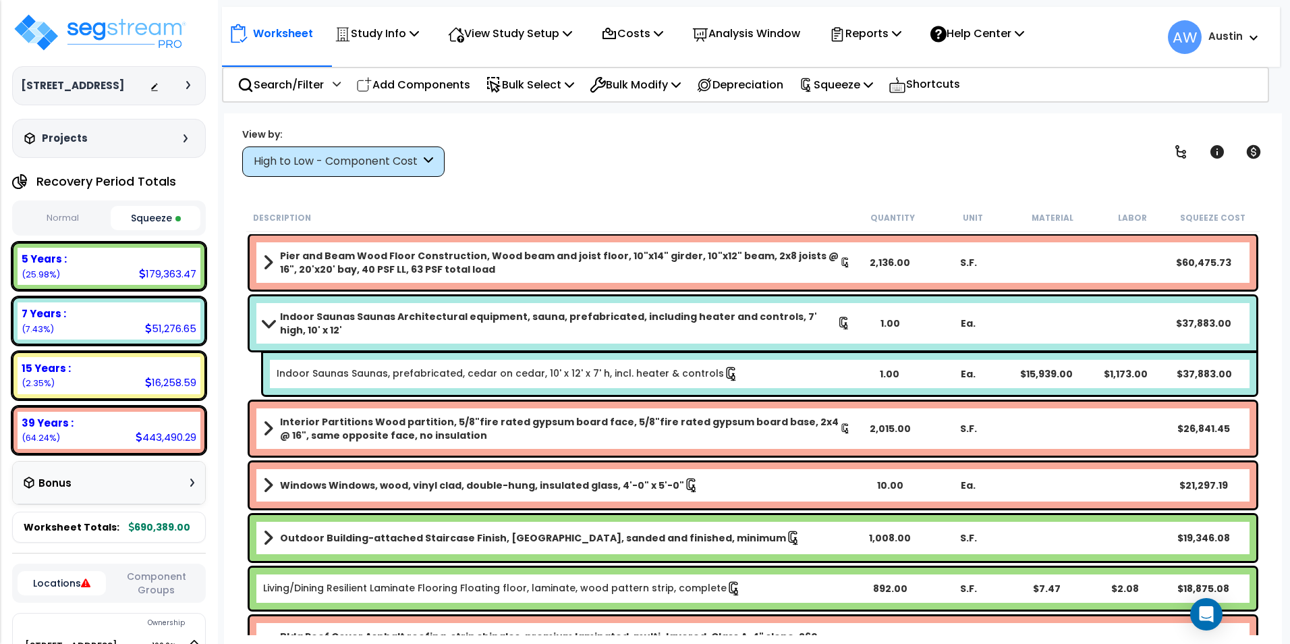
click at [265, 325] on span at bounding box center [267, 323] width 19 height 10
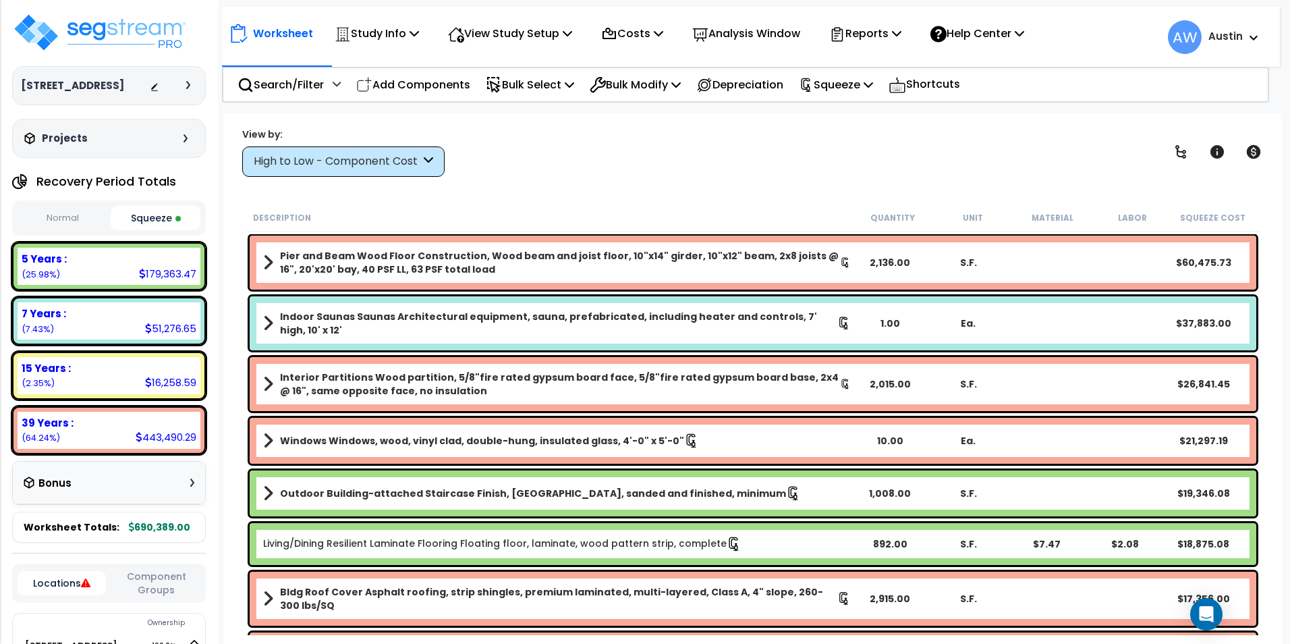
click at [322, 154] on div "High to Low - Component Cost" at bounding box center [337, 162] width 167 height 16
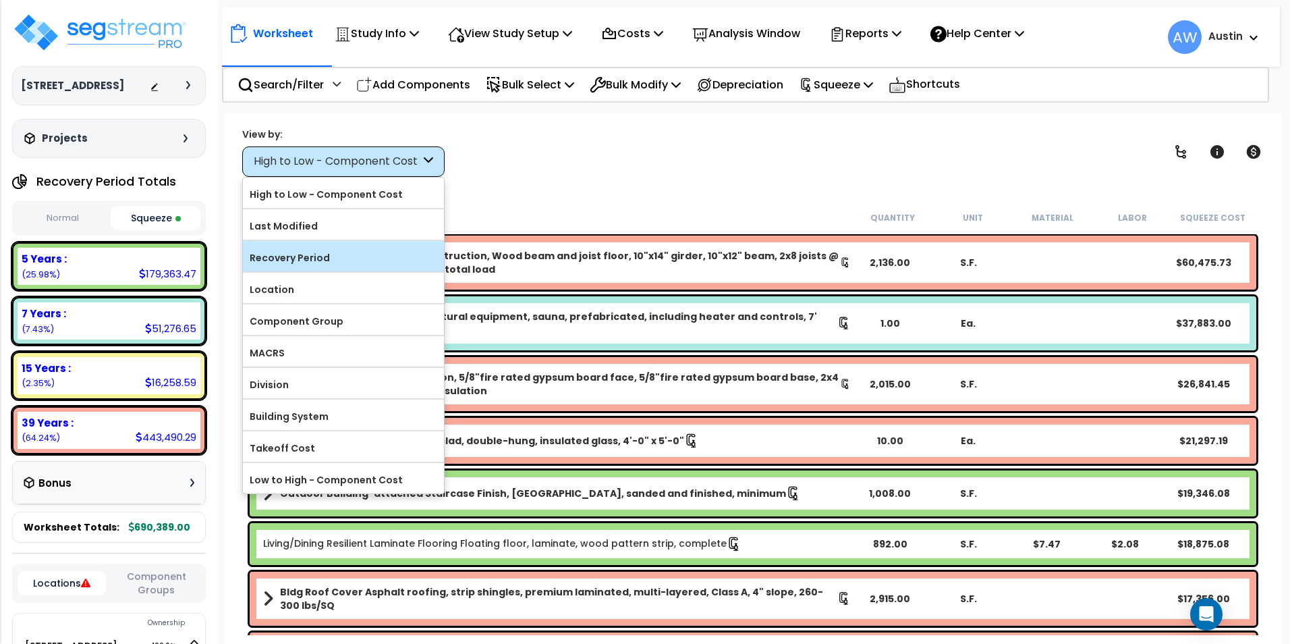
click at [302, 251] on label "Recovery Period" at bounding box center [343, 258] width 201 height 20
click at [0, 0] on input "Recovery Period" at bounding box center [0, 0] width 0 height 0
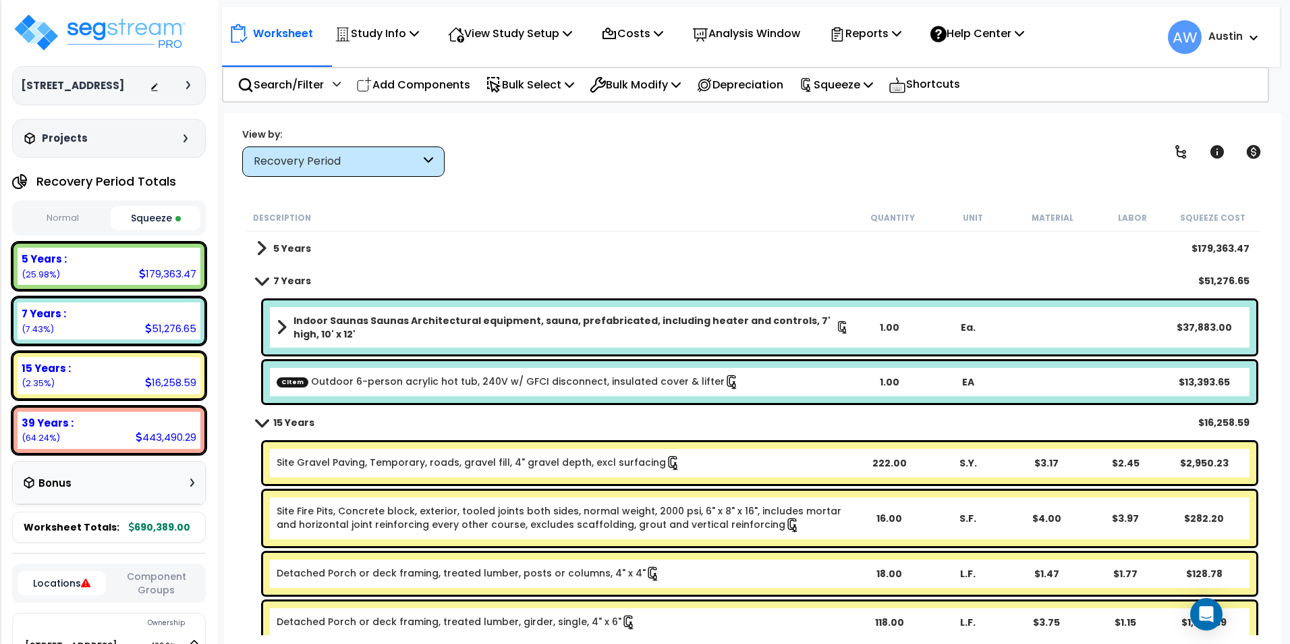
click at [261, 426] on span at bounding box center [261, 422] width 19 height 10
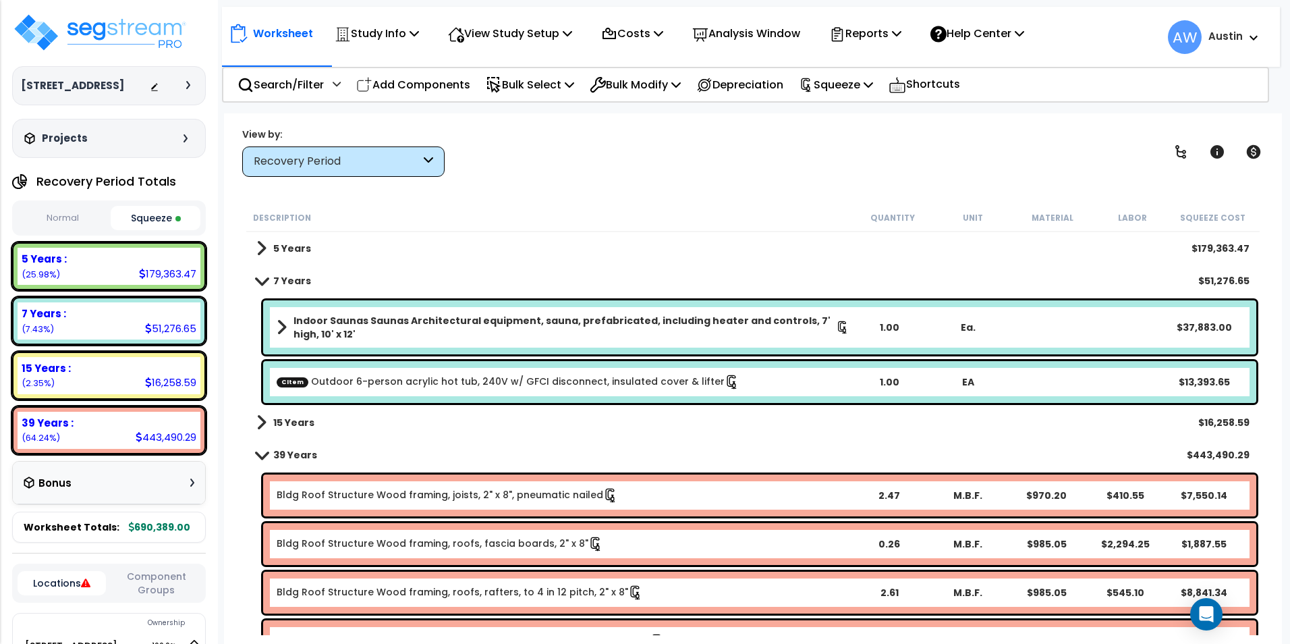
click at [258, 458] on span at bounding box center [261, 454] width 19 height 10
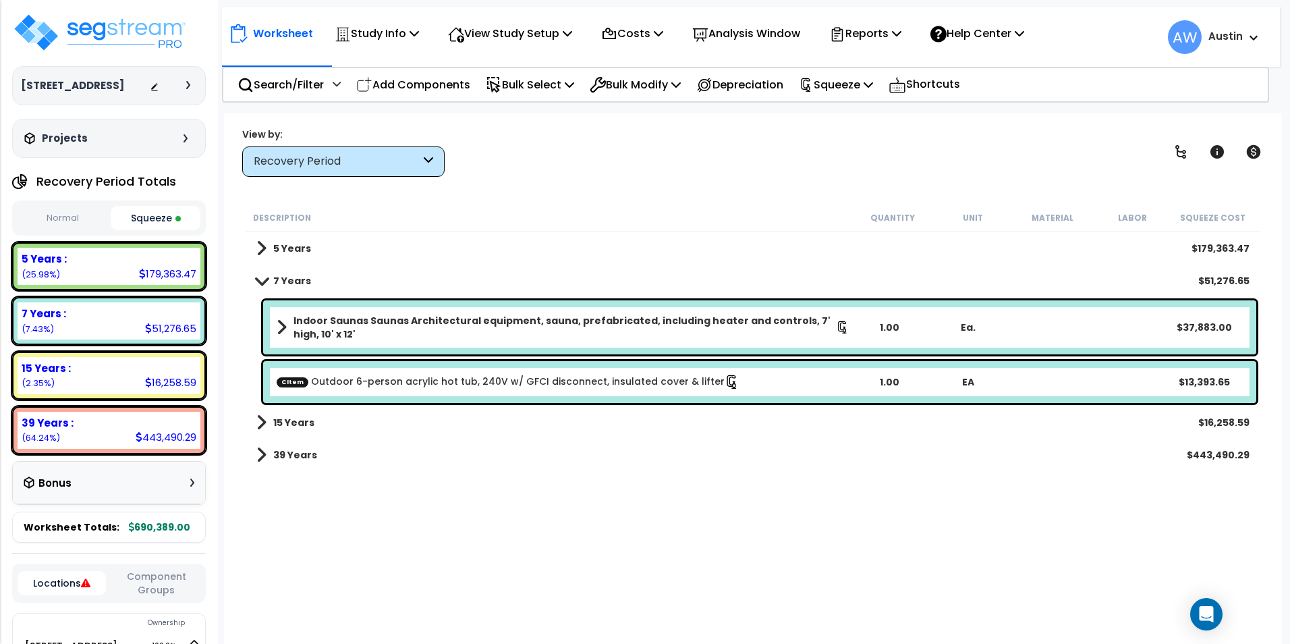
click at [364, 329] on b "Indoor Saunas Saunas Architectural equipment, sauna, prefabricated, including h…" at bounding box center [564, 327] width 542 height 27
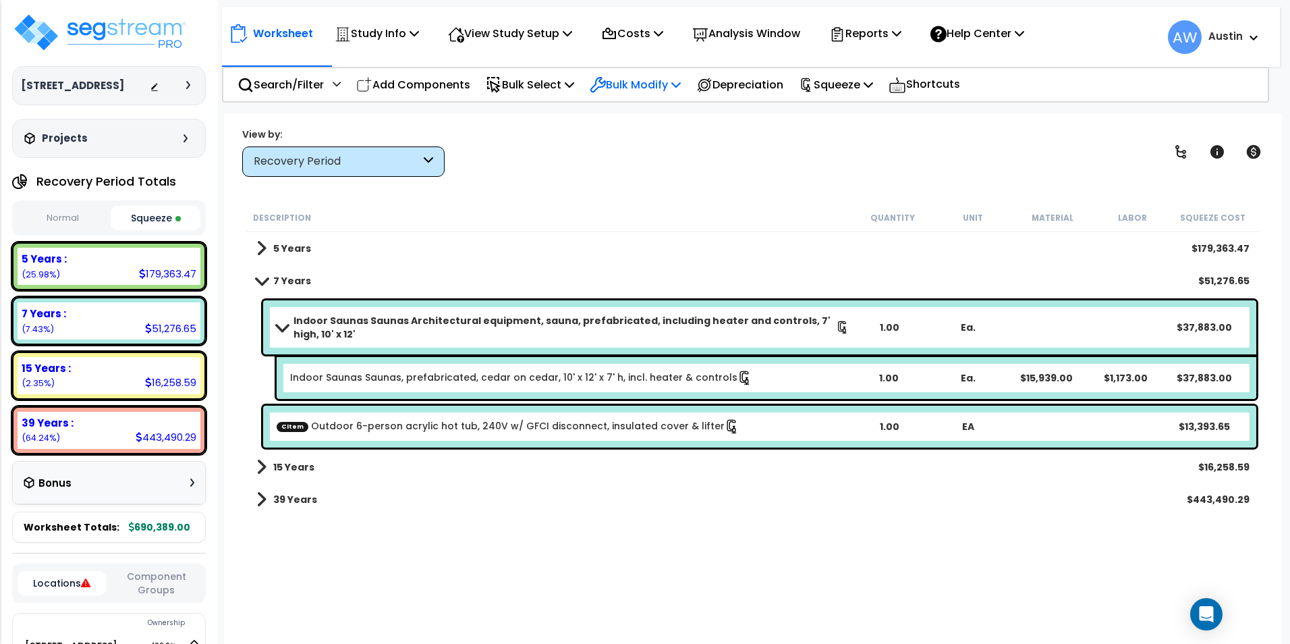
click at [681, 87] on icon at bounding box center [675, 84] width 9 height 11
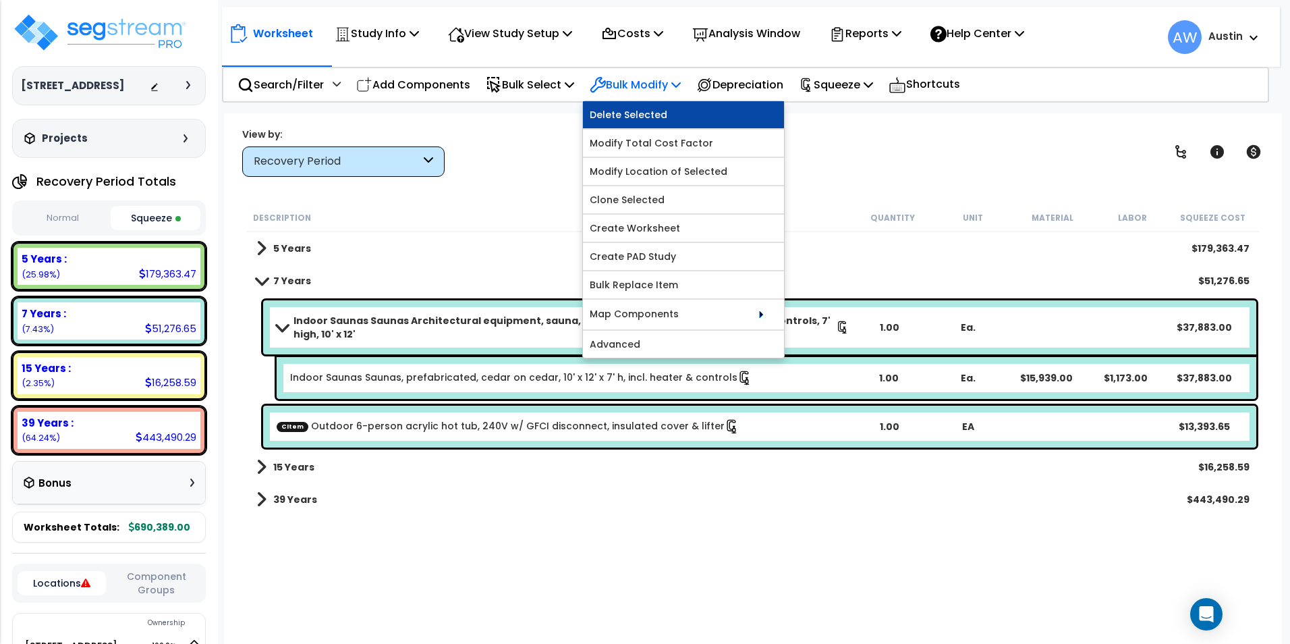
click at [661, 117] on link "Delete Selected" at bounding box center [683, 114] width 201 height 27
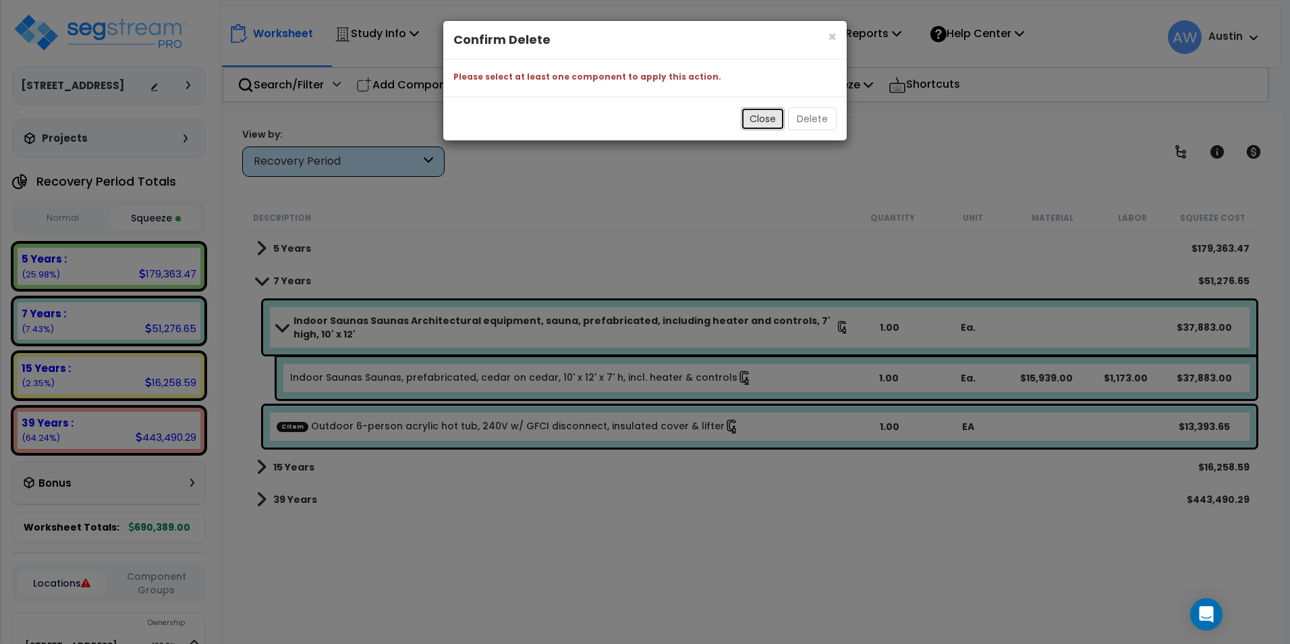
click at [776, 119] on button "Close" at bounding box center [763, 118] width 44 height 23
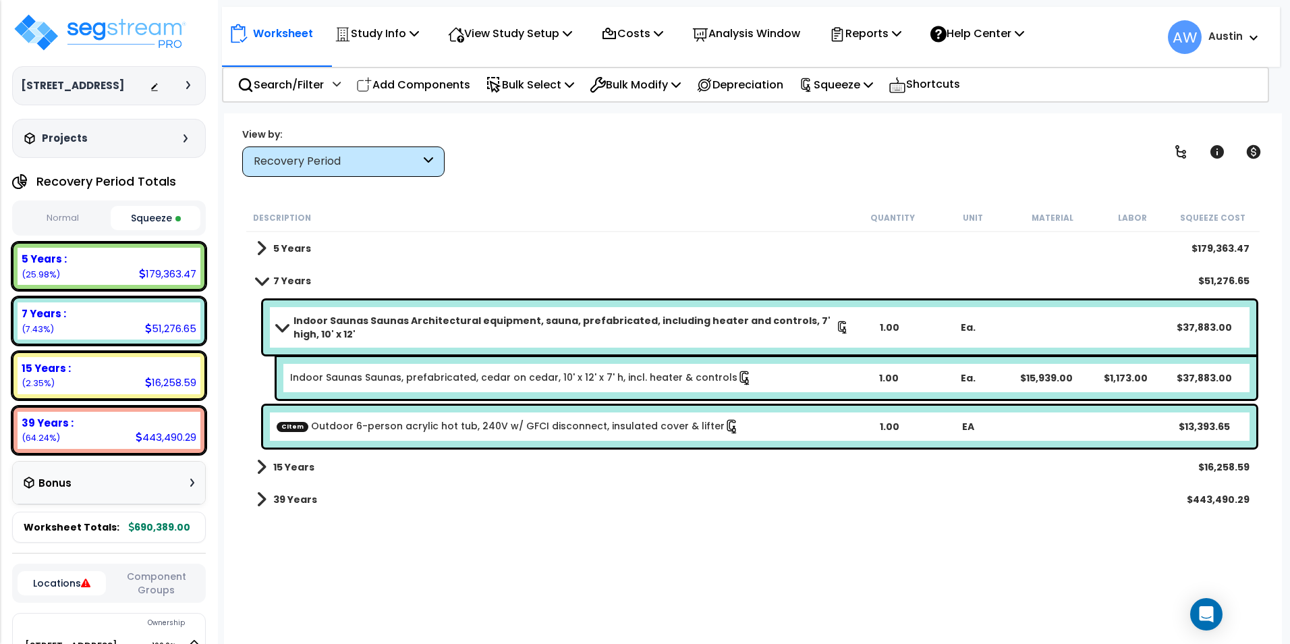
click at [371, 327] on b "Indoor Saunas Saunas Architectural equipment, sauna, prefabricated, including h…" at bounding box center [564, 327] width 542 height 27
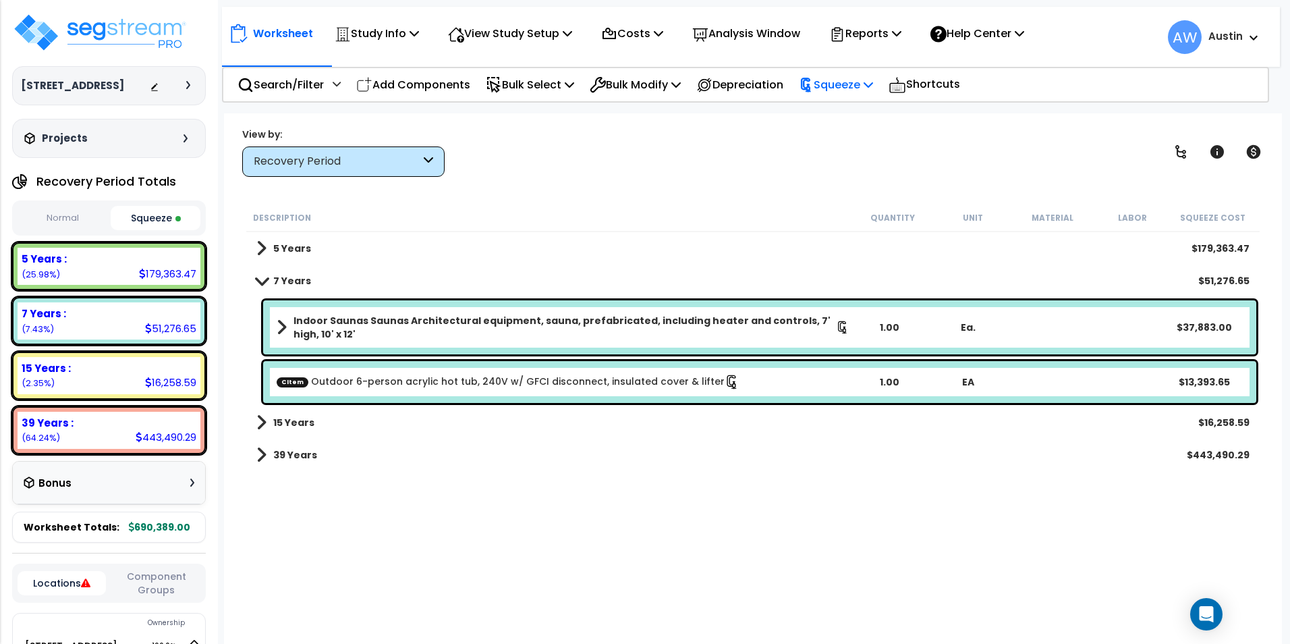
click at [852, 78] on p "Squeeze" at bounding box center [836, 85] width 74 height 18
click at [848, 142] on link "Reset Squeeze" at bounding box center [859, 143] width 134 height 27
click at [54, 221] on button "Normal" at bounding box center [63, 218] width 90 height 24
click at [142, 219] on button "Squeeze" at bounding box center [156, 218] width 90 height 24
click at [94, 220] on button "Normal" at bounding box center [63, 218] width 90 height 24
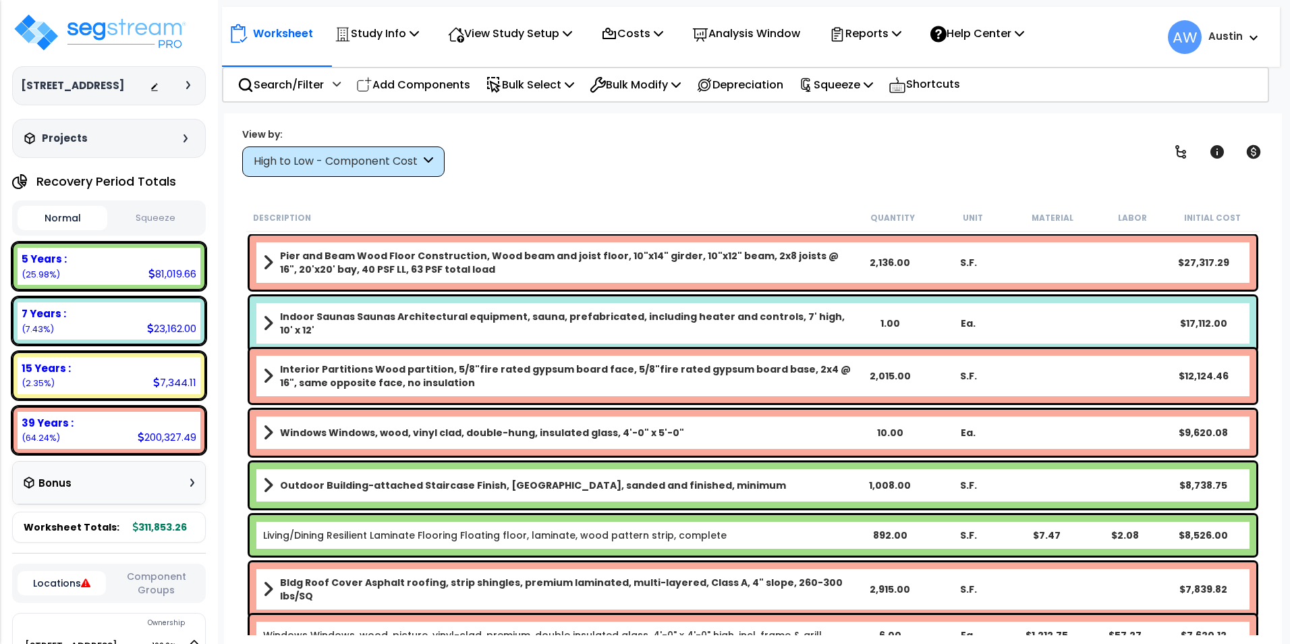
click at [160, 222] on button "Squeeze" at bounding box center [156, 218] width 90 height 24
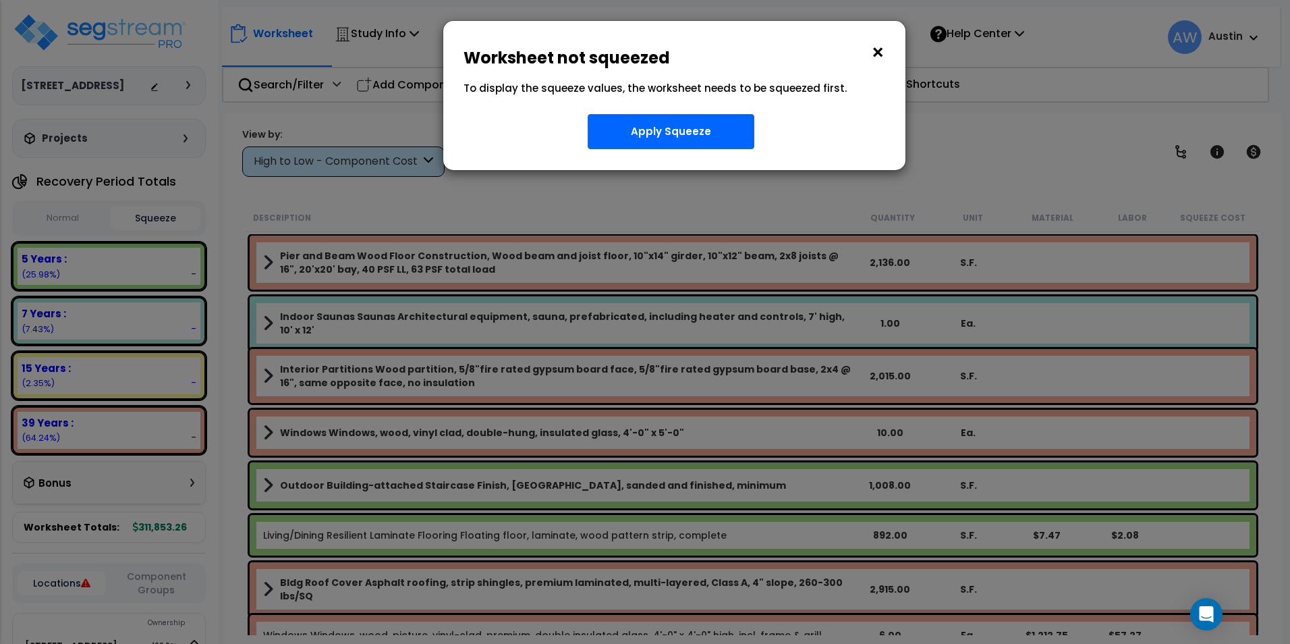
click at [873, 52] on button "×" at bounding box center [877, 53] width 15 height 22
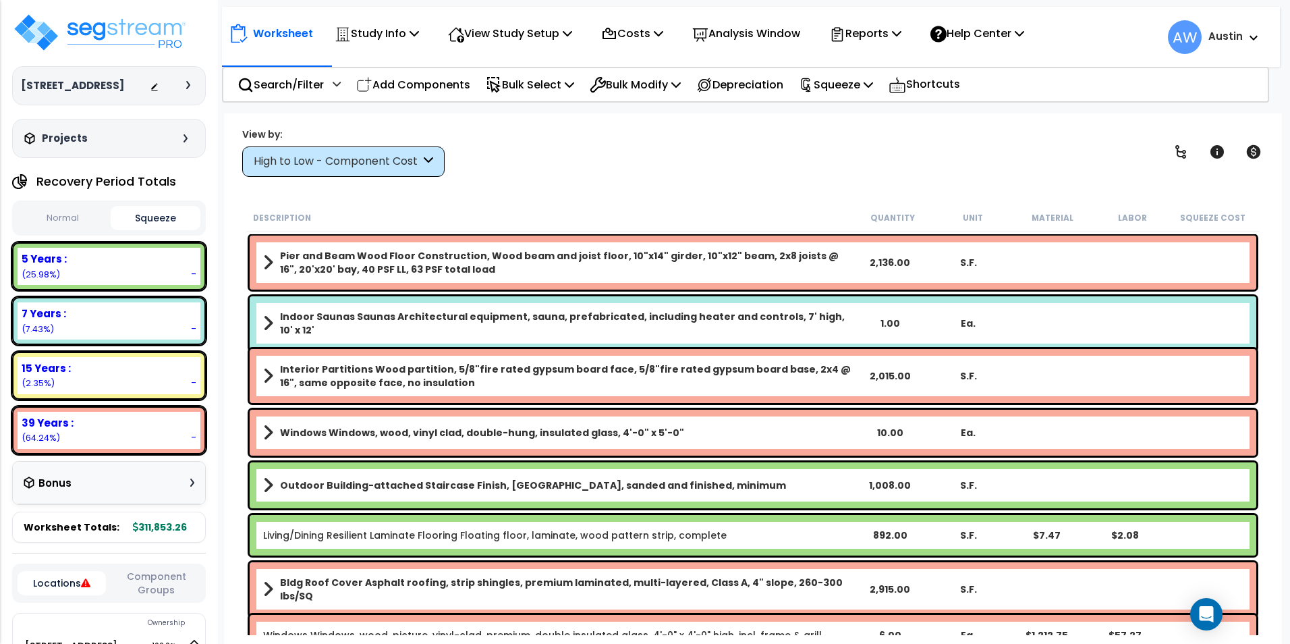
click at [61, 219] on button "Normal" at bounding box center [63, 218] width 90 height 24
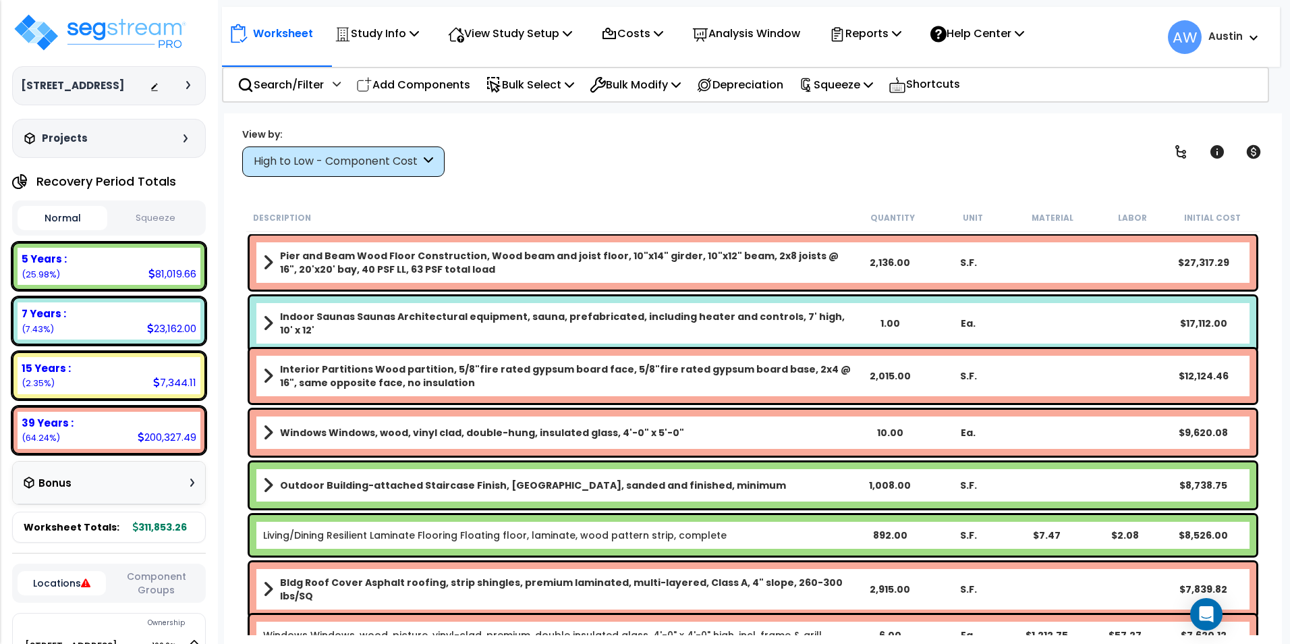
click at [327, 154] on div "High to Low - Component Cost" at bounding box center [337, 162] width 167 height 16
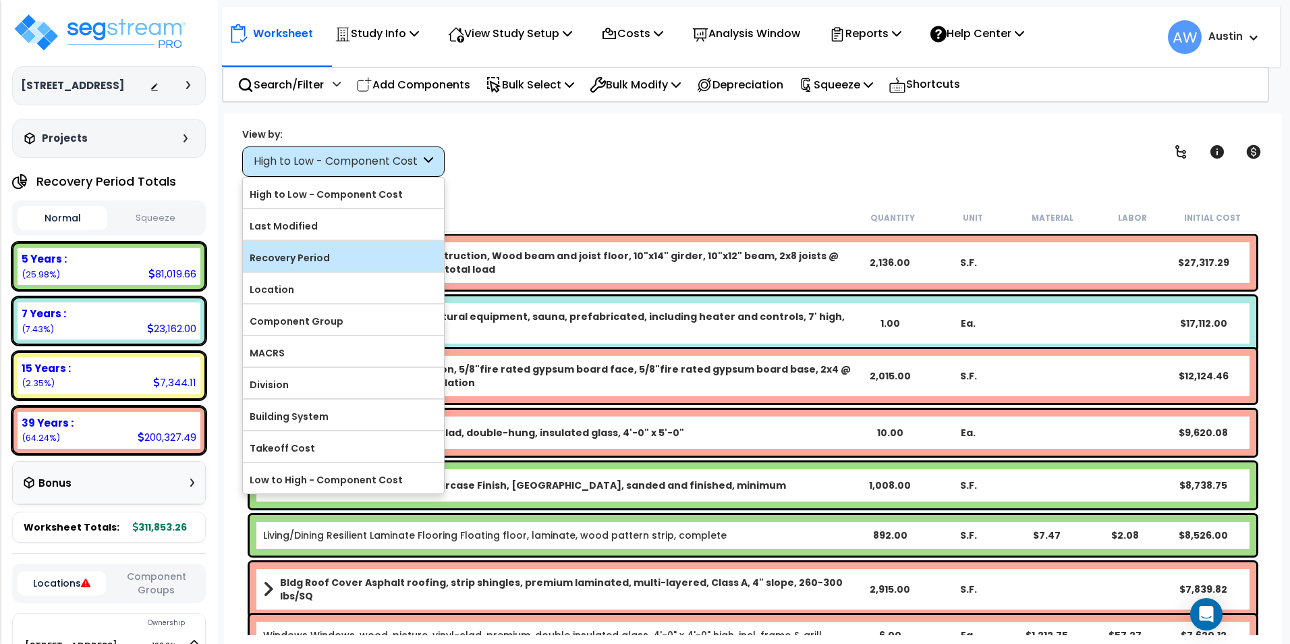
click at [311, 259] on label "Recovery Period" at bounding box center [343, 258] width 201 height 20
click at [0, 0] on input "Recovery Period" at bounding box center [0, 0] width 0 height 0
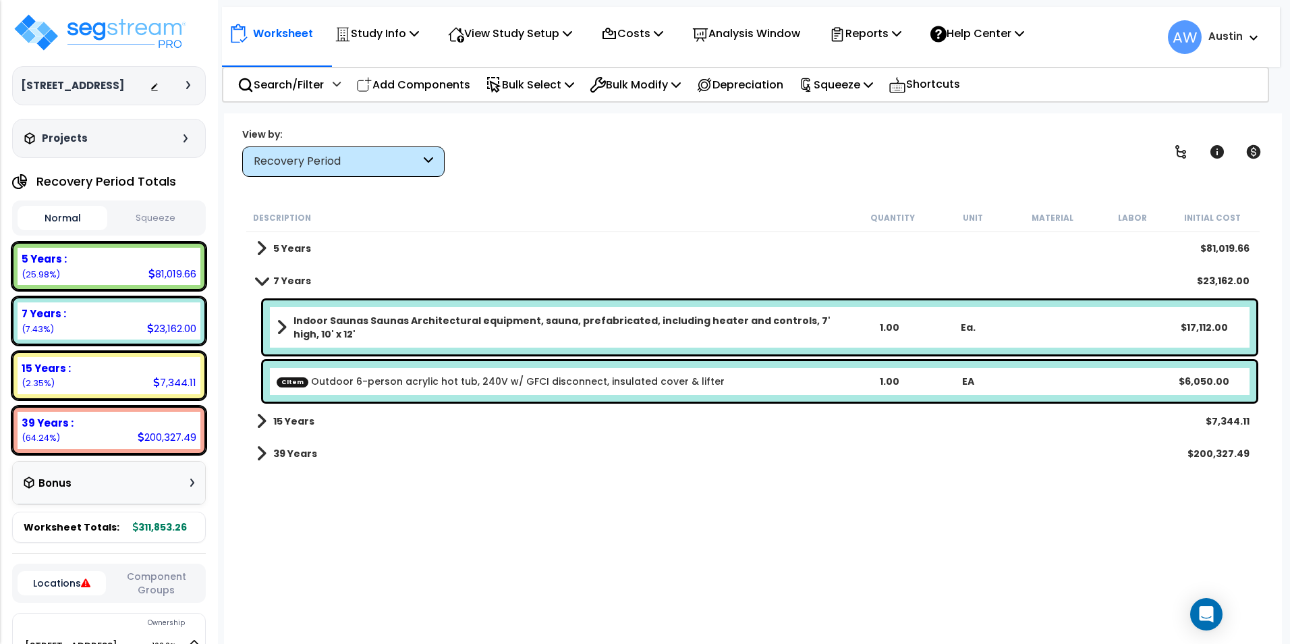
click at [341, 337] on b "Indoor Saunas Saunas Architectural equipment, sauna, prefabricated, including h…" at bounding box center [571, 327] width 556 height 27
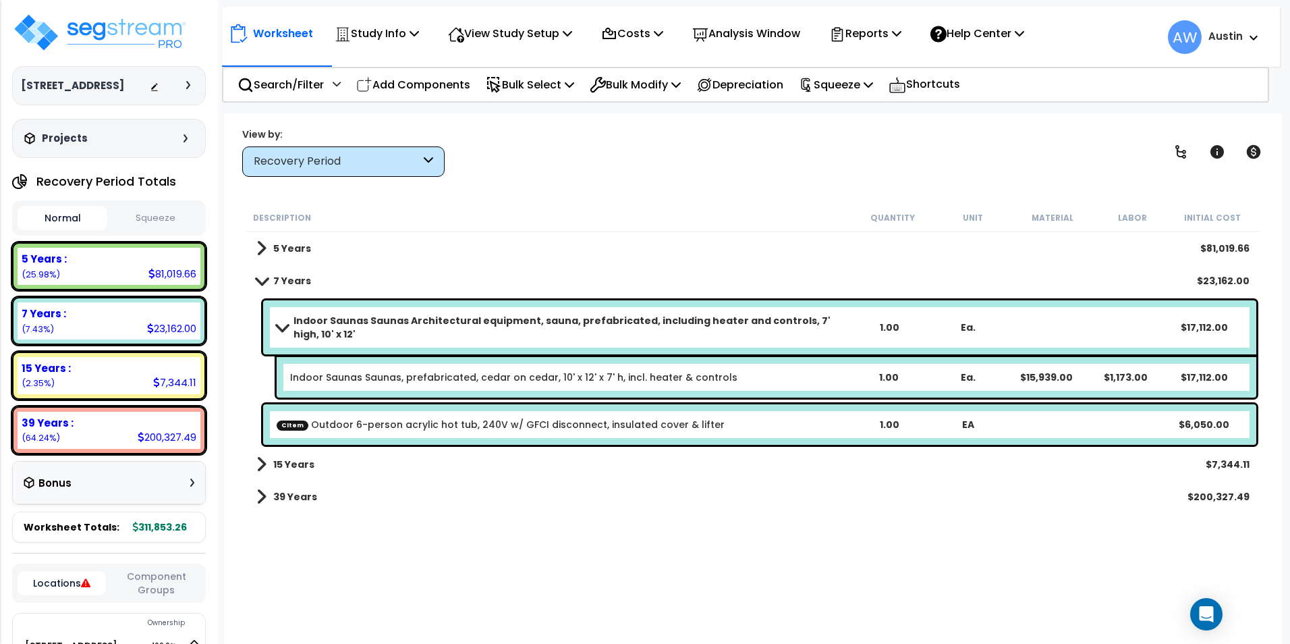
click at [385, 333] on b "Indoor Saunas Saunas Architectural equipment, sauna, prefabricated, including h…" at bounding box center [571, 327] width 556 height 27
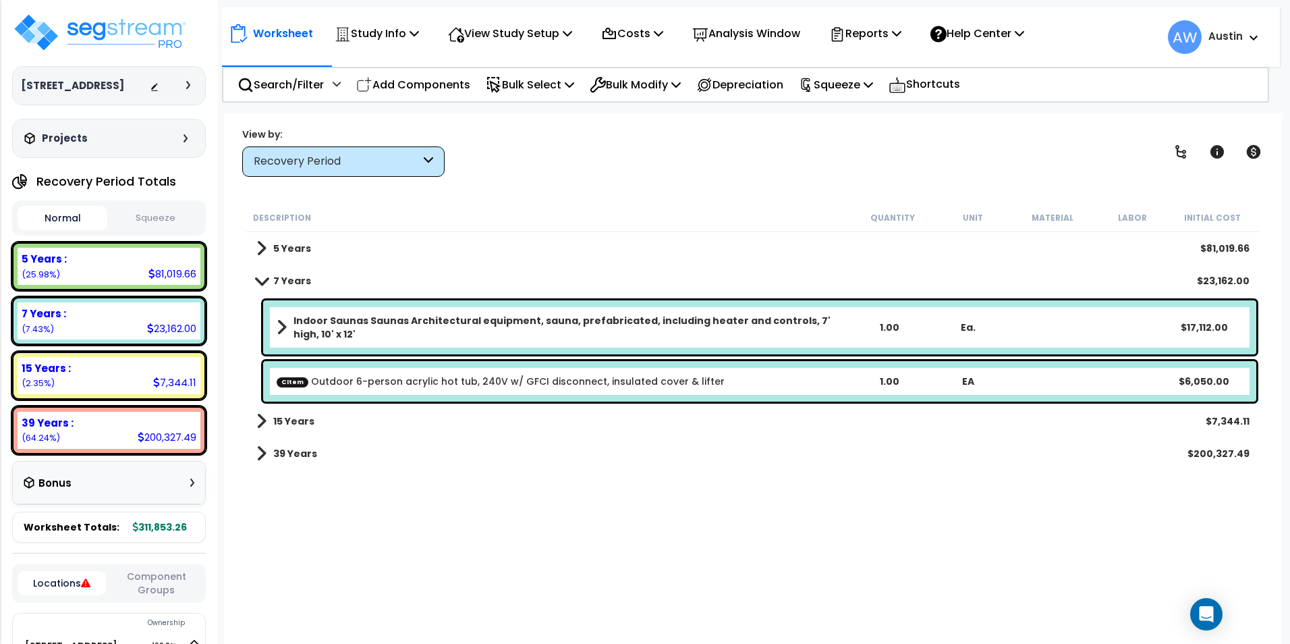
click at [385, 333] on b "Indoor Saunas Saunas Architectural equipment, sauna, prefabricated, including h…" at bounding box center [571, 327] width 556 height 27
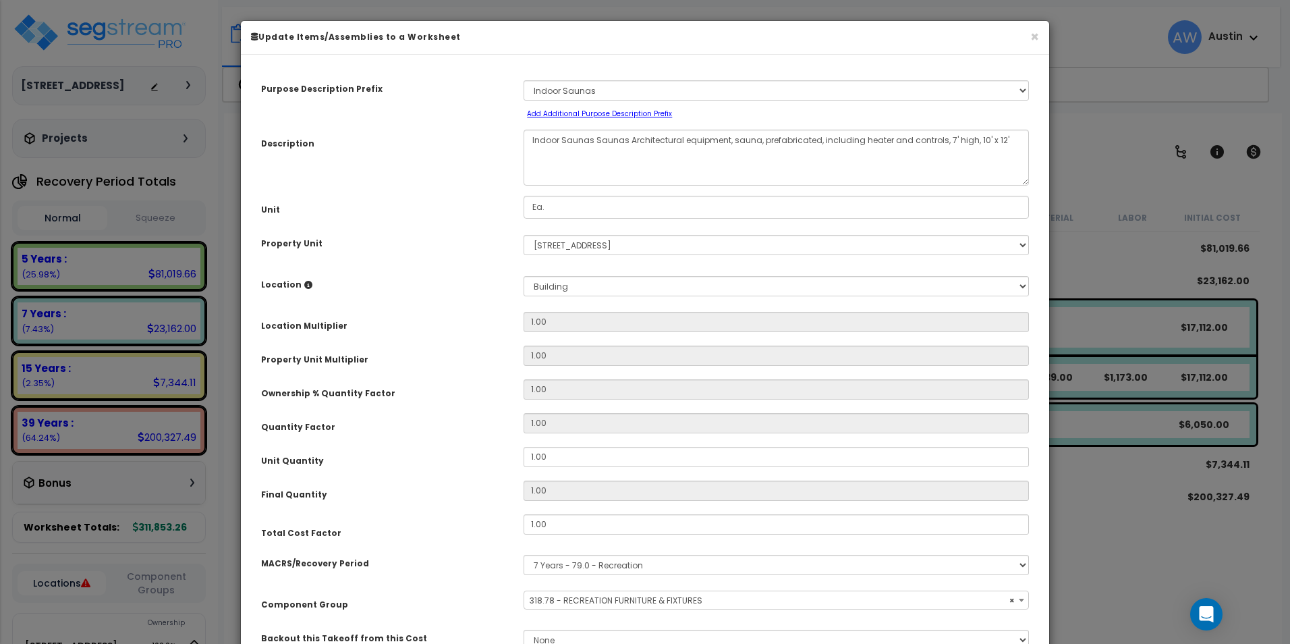
select select "61531"
click at [1032, 38] on button "×" at bounding box center [1034, 37] width 9 height 14
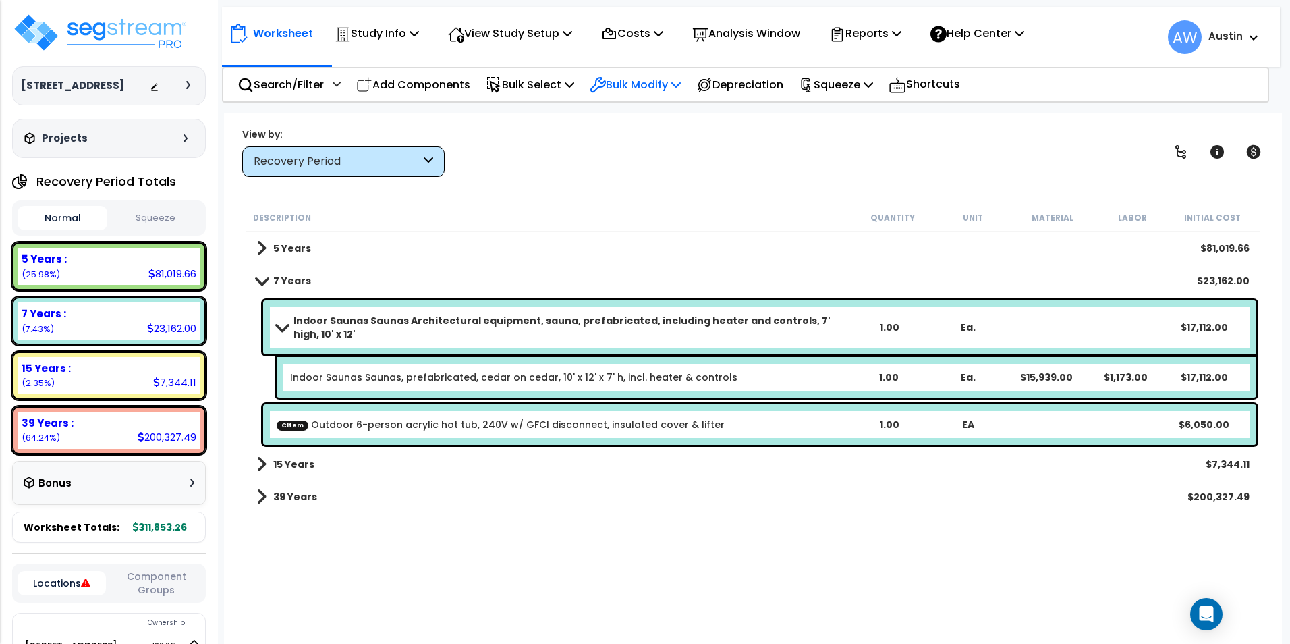
click at [681, 85] on icon at bounding box center [675, 84] width 9 height 11
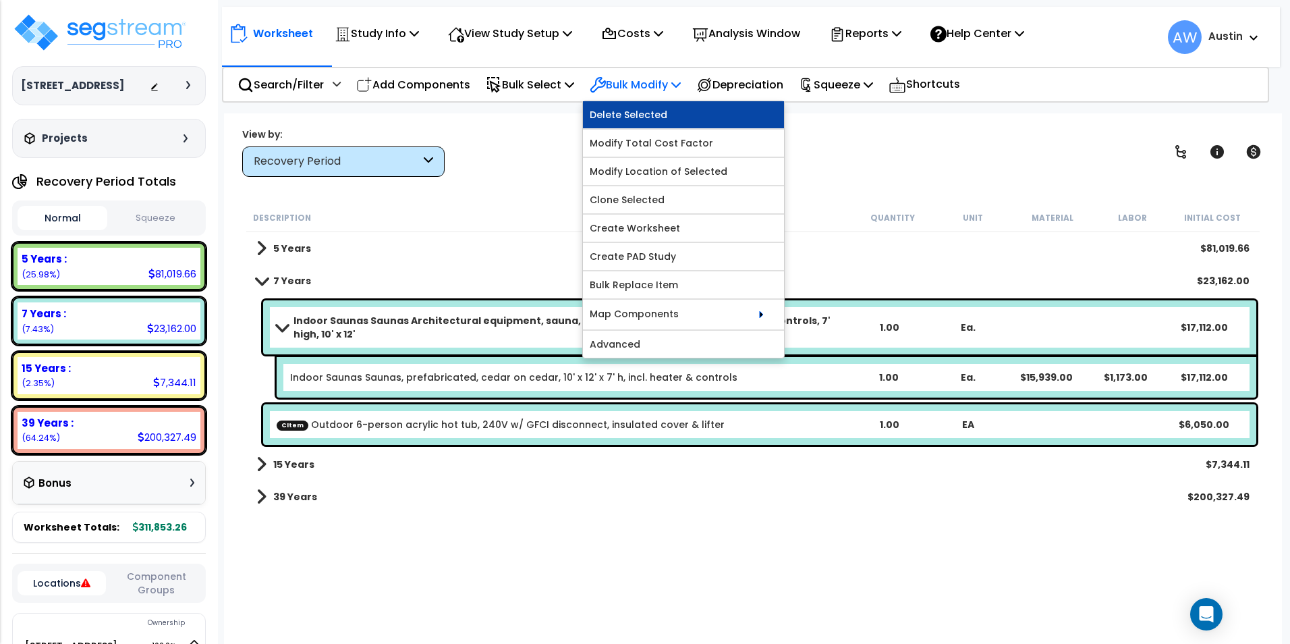
click at [657, 117] on link "Delete Selected" at bounding box center [683, 114] width 201 height 27
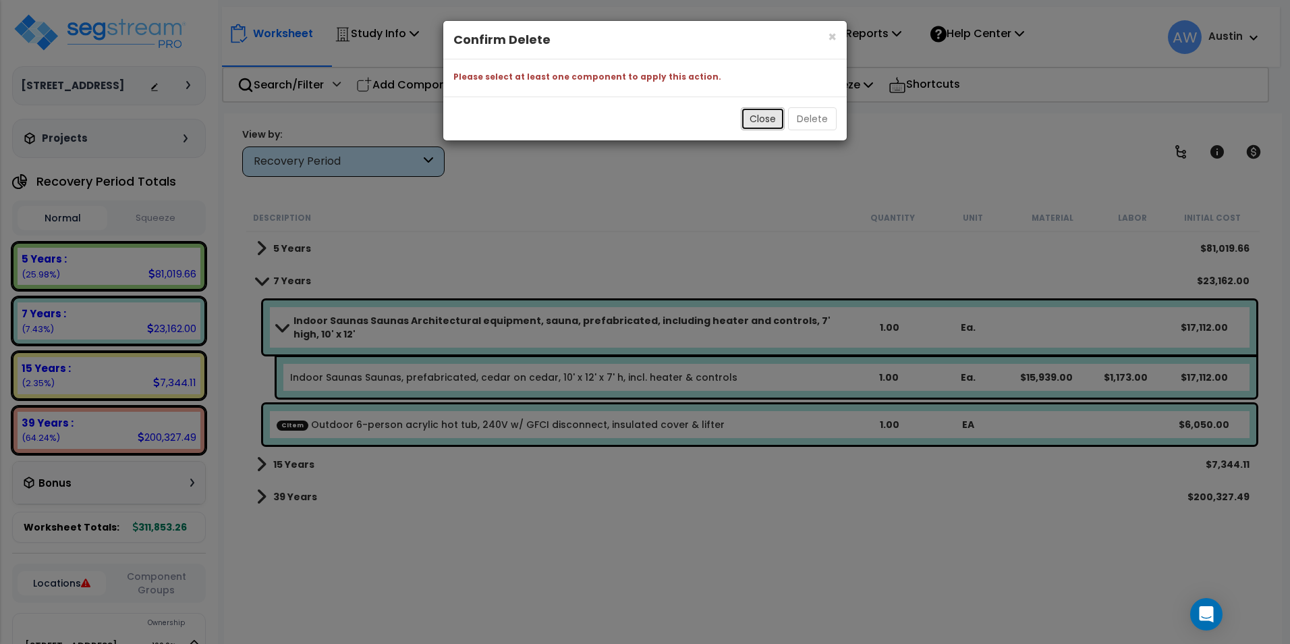
click at [762, 119] on button "Close" at bounding box center [763, 118] width 44 height 23
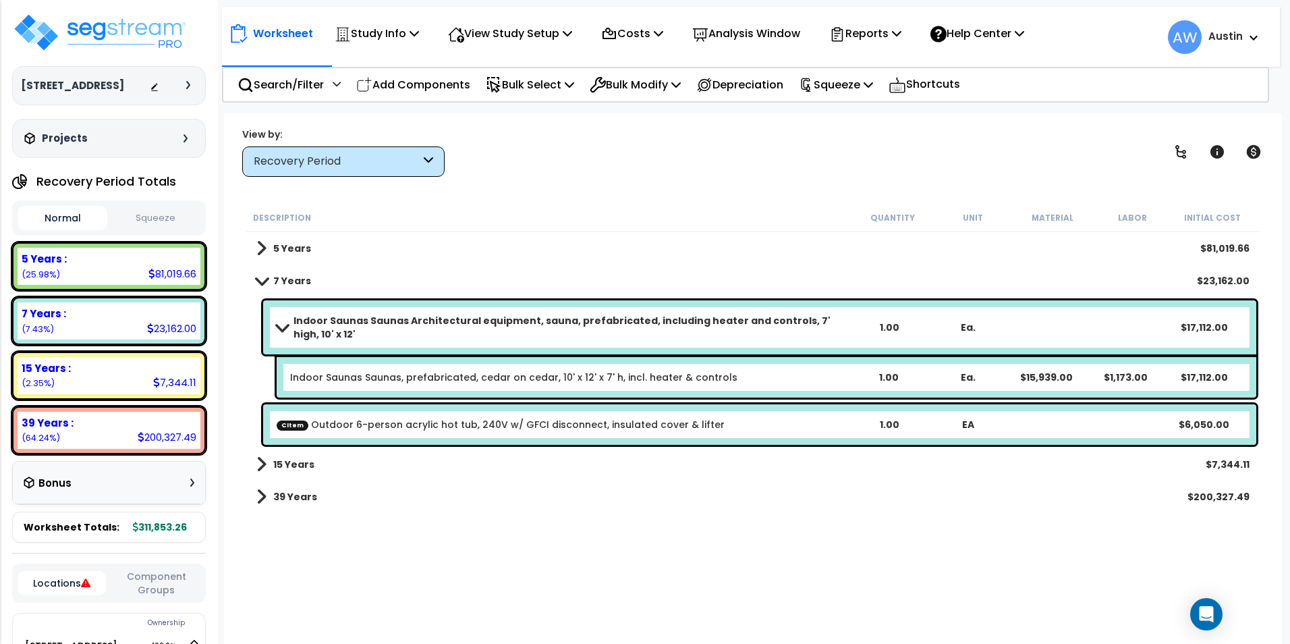
click at [460, 372] on link "Indoor Saunas Saunas, prefabricated, cedar on cedar, 10' x 12' x 7' h, incl. he…" at bounding box center [513, 376] width 447 height 13
click at [371, 426] on link "CItem Outdoor 6-person acrylic hot tub, 240V w/ GFCI disconnect, insulated cove…" at bounding box center [501, 424] width 448 height 13
click at [391, 424] on link "CItem Outdoor 6-person acrylic hot tub, 240V w/ GFCI disconnect, insulated cove…" at bounding box center [501, 424] width 448 height 13
click at [431, 422] on link "CItem Outdoor 6-person acrylic hot tub, 240V w/ GFCI disconnect, insulated cove…" at bounding box center [501, 424] width 448 height 13
click at [666, 82] on p "Bulk Modify" at bounding box center [635, 85] width 91 height 18
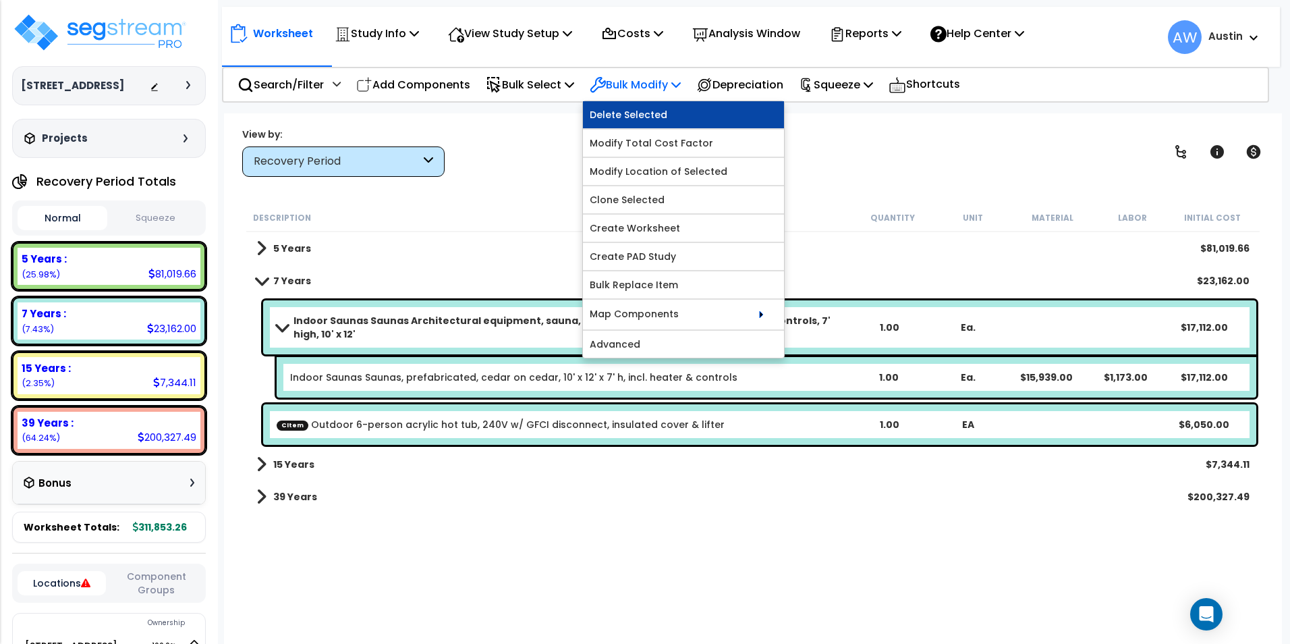
click at [654, 105] on link "Delete Selected" at bounding box center [683, 114] width 201 height 27
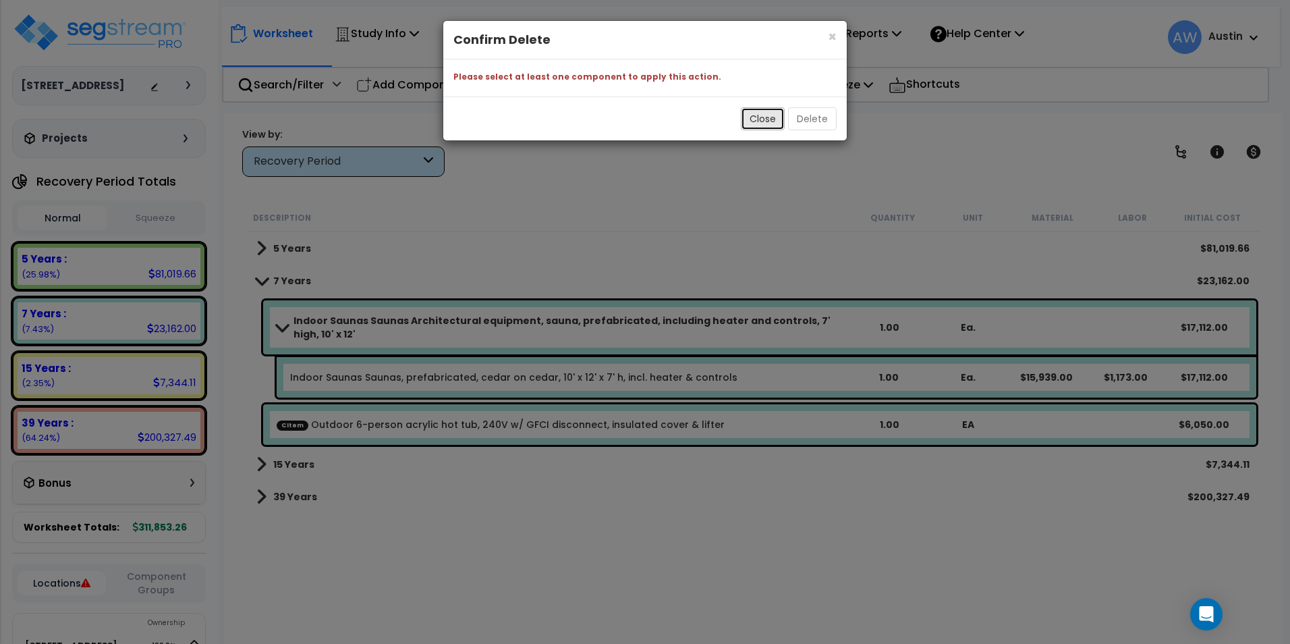
click at [764, 118] on button "Close" at bounding box center [763, 118] width 44 height 23
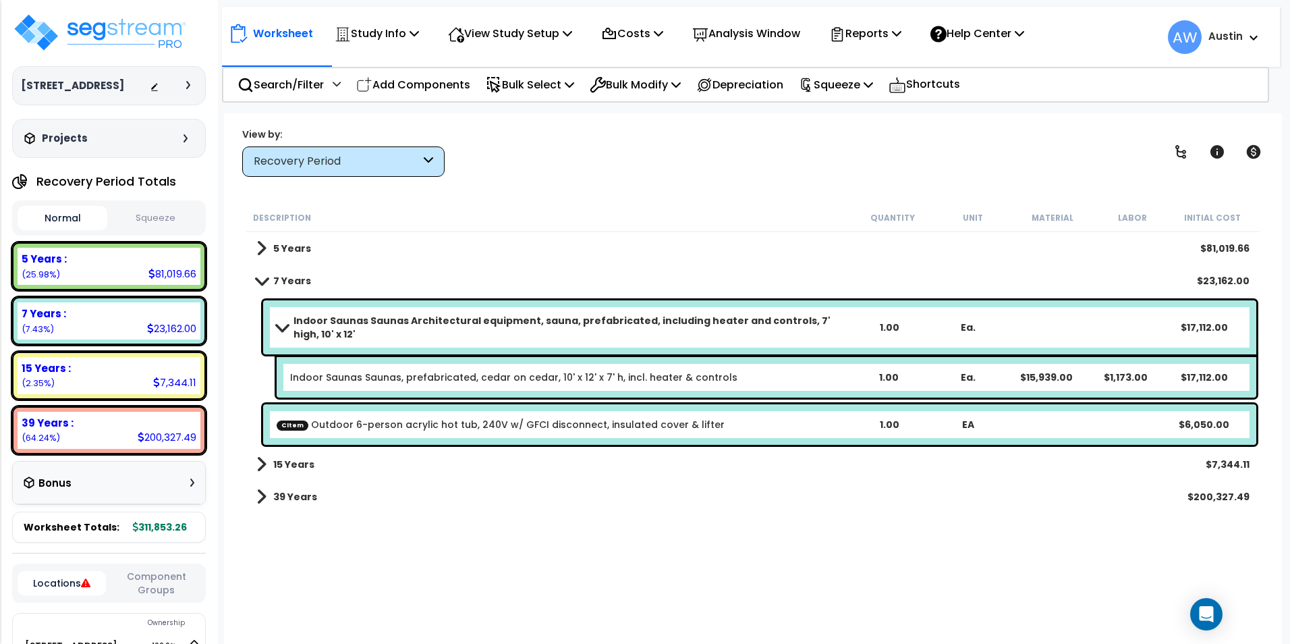
click at [156, 480] on div "Bonus" at bounding box center [109, 483] width 171 height 26
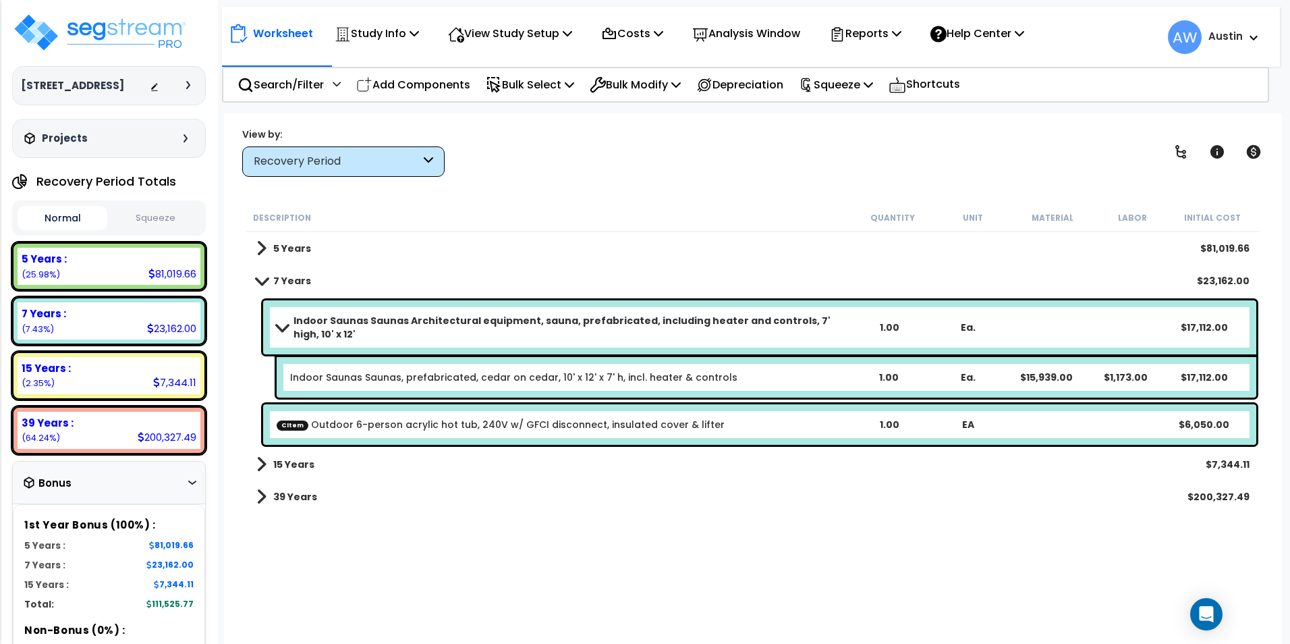
click at [156, 480] on div "Bonus" at bounding box center [109, 483] width 171 height 26
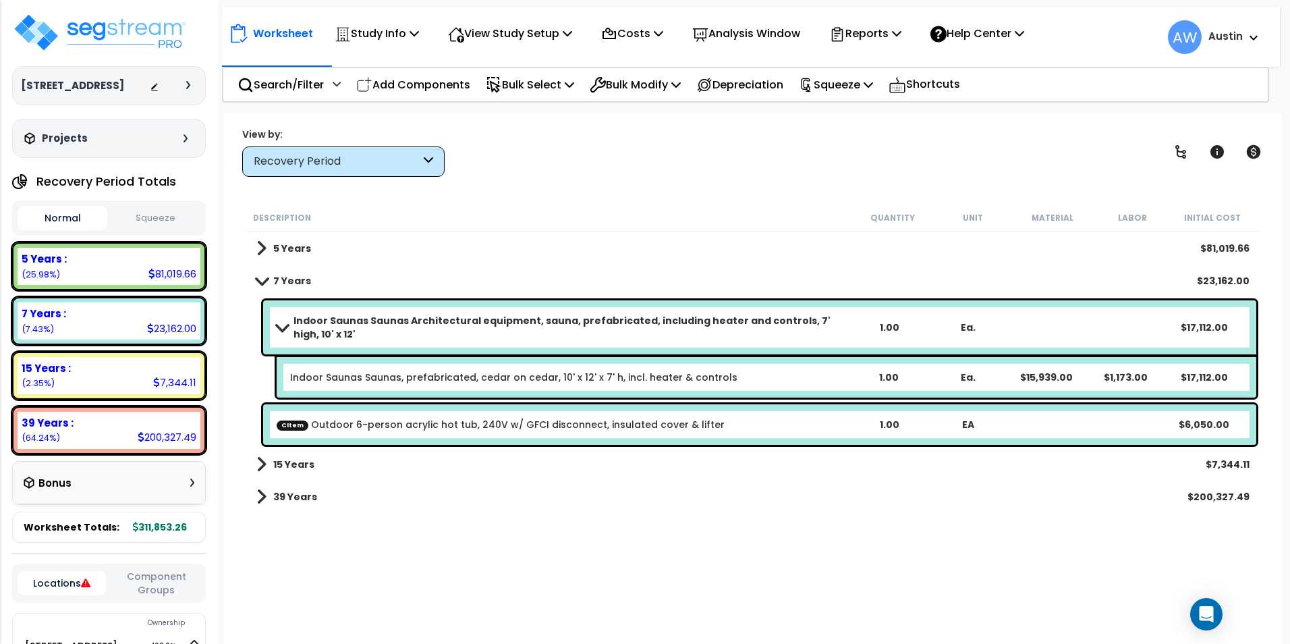
click at [156, 480] on div "Bonus" at bounding box center [109, 483] width 171 height 26
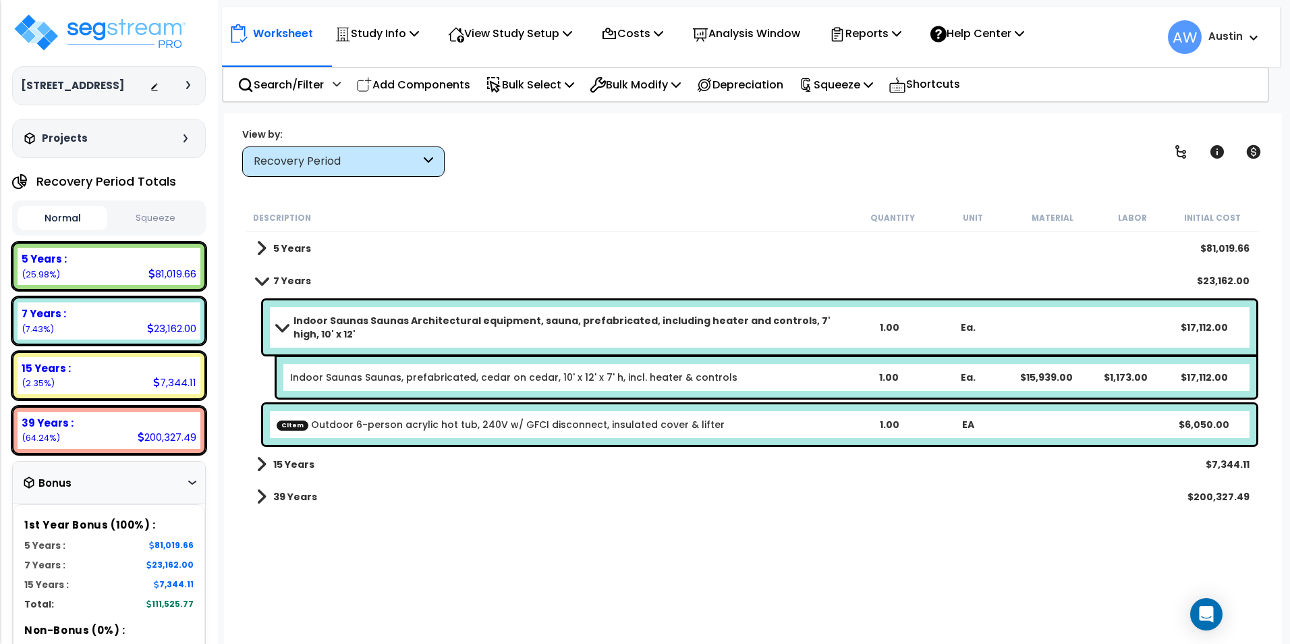
click at [156, 480] on div "Bonus" at bounding box center [109, 483] width 171 height 26
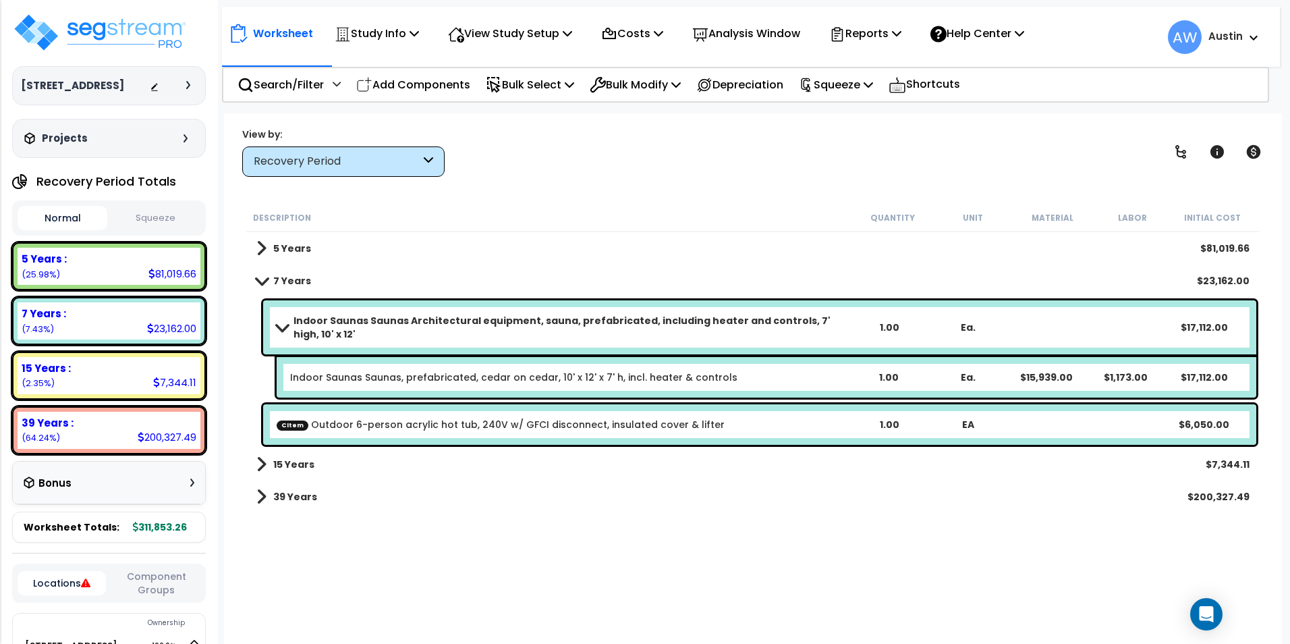
click at [526, 373] on link "Indoor Saunas Saunas, prefabricated, cedar on cedar, 10' x 12' x 7' h, incl. he…" at bounding box center [513, 376] width 447 height 13
click at [561, 88] on p "Bulk Select" at bounding box center [530, 85] width 88 height 18
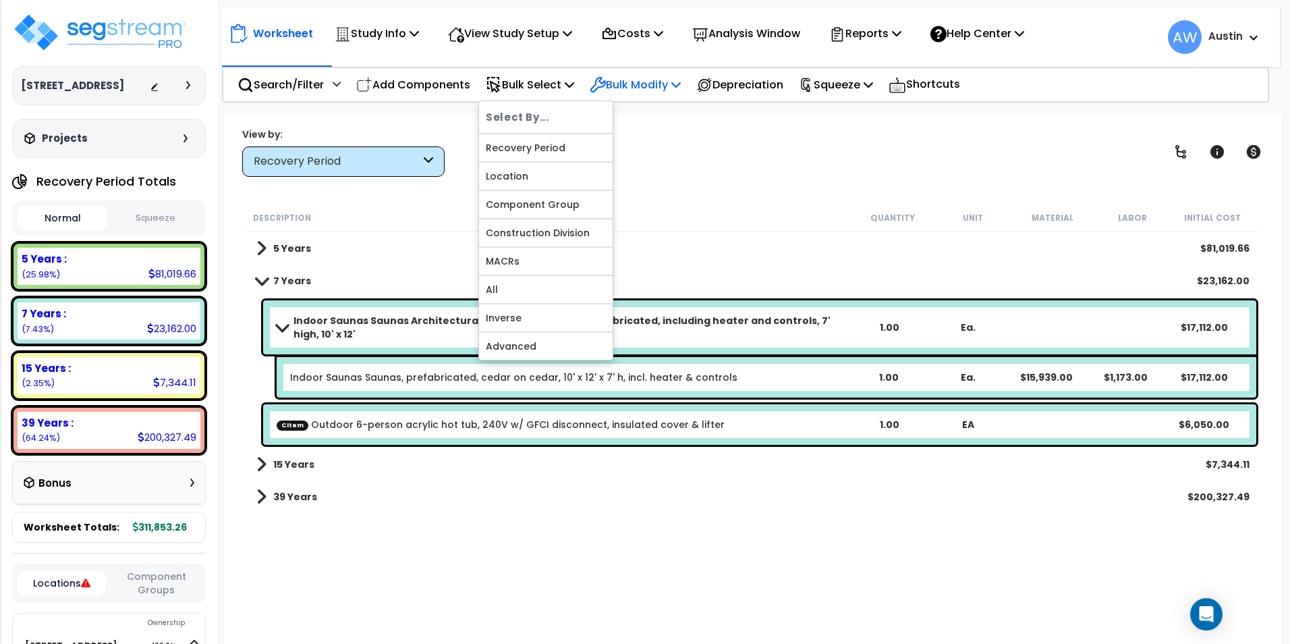
click at [669, 88] on p "Bulk Modify" at bounding box center [635, 85] width 91 height 18
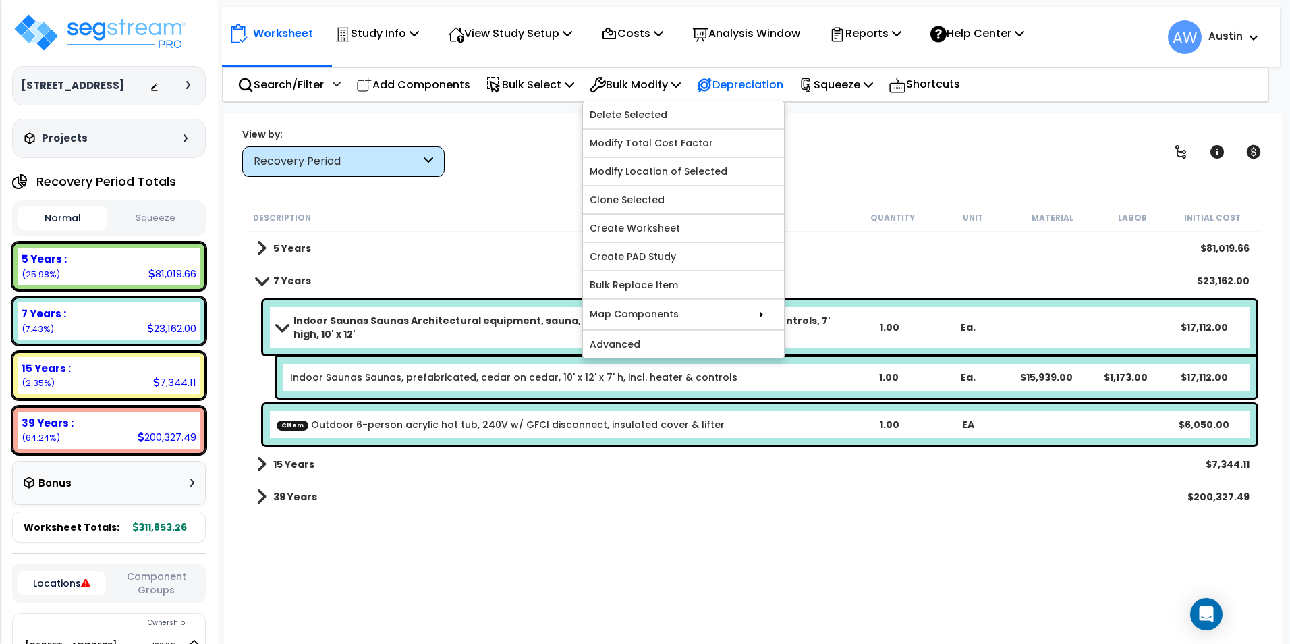
click at [750, 86] on p "Depreciation" at bounding box center [739, 85] width 87 height 18
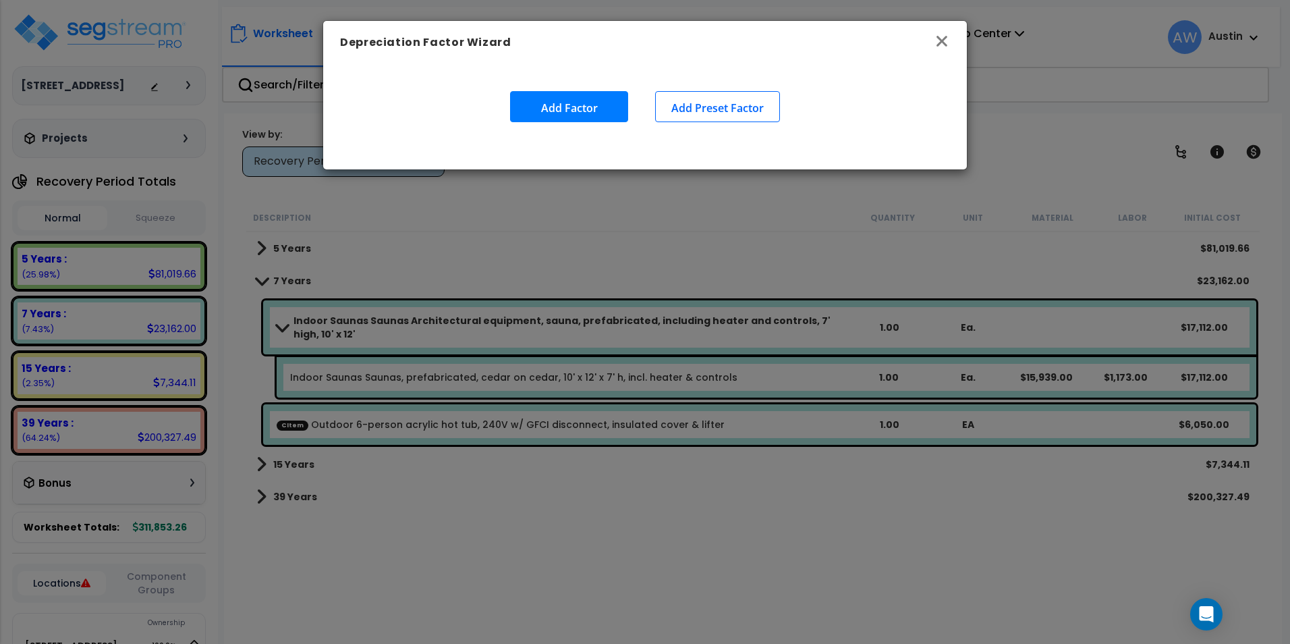
click at [943, 40] on icon "button" at bounding box center [941, 41] width 11 height 11
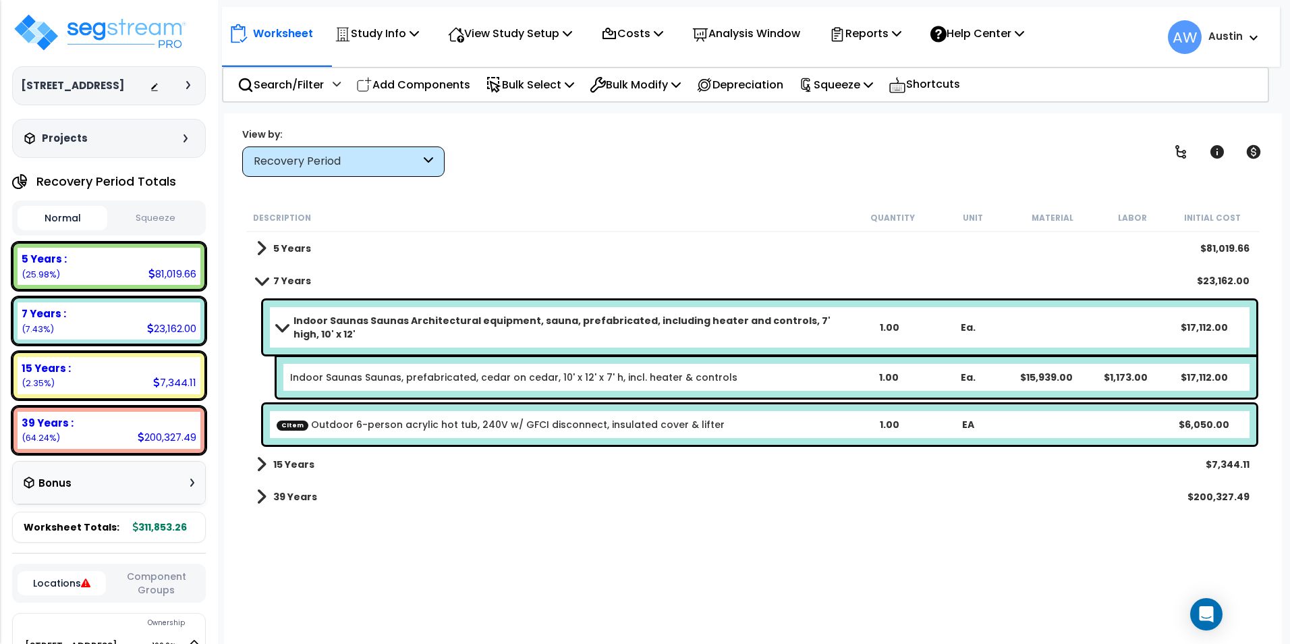
click at [507, 331] on b "Indoor Saunas Saunas Architectural equipment, sauna, prefabricated, including h…" at bounding box center [571, 327] width 556 height 27
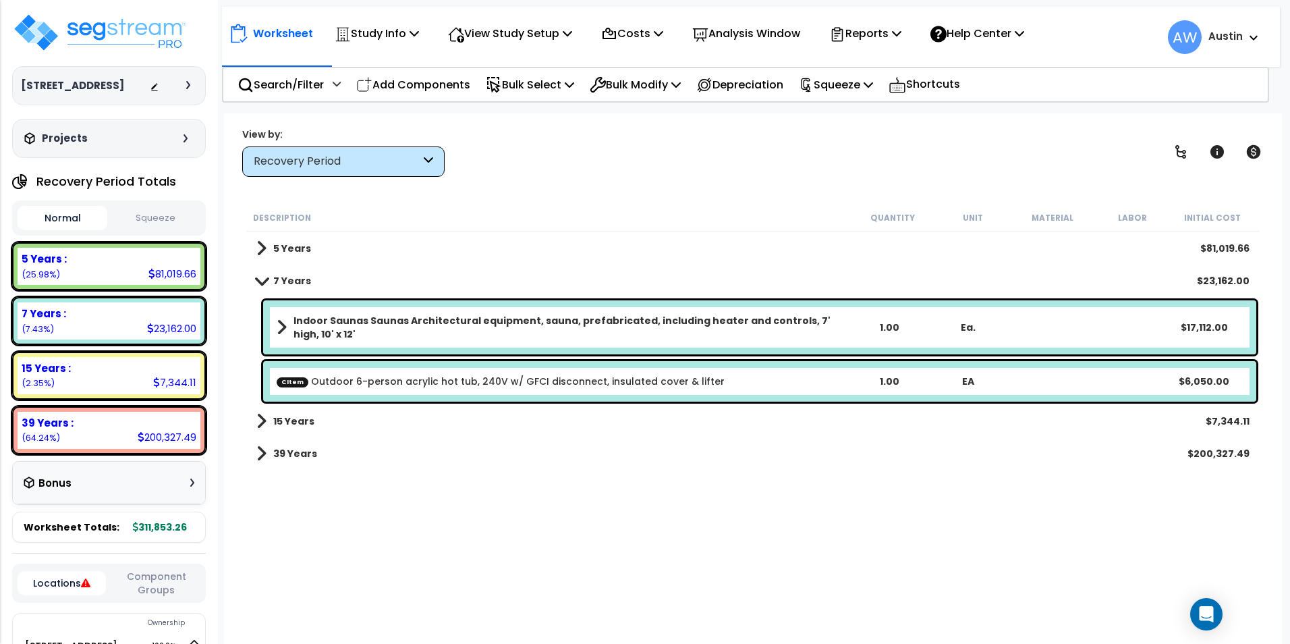
click at [507, 331] on b "Indoor Saunas Saunas Architectural equipment, sauna, prefabricated, including h…" at bounding box center [571, 327] width 556 height 27
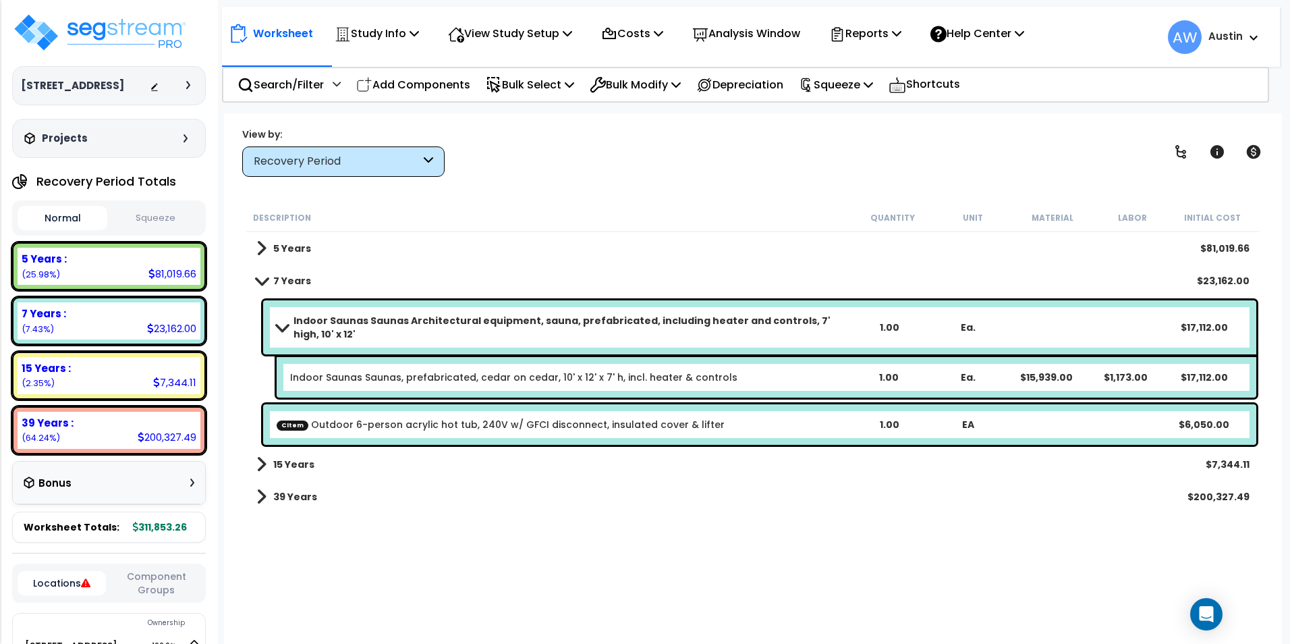
click at [410, 377] on link "Indoor Saunas Saunas, prefabricated, cedar on cedar, 10' x 12' x 7' h, incl. he…" at bounding box center [513, 376] width 447 height 13
click at [377, 376] on link "Indoor Saunas Saunas, prefabricated, cedar on cedar, 10' x 12' x 7' h, incl. he…" at bounding box center [513, 376] width 447 height 13
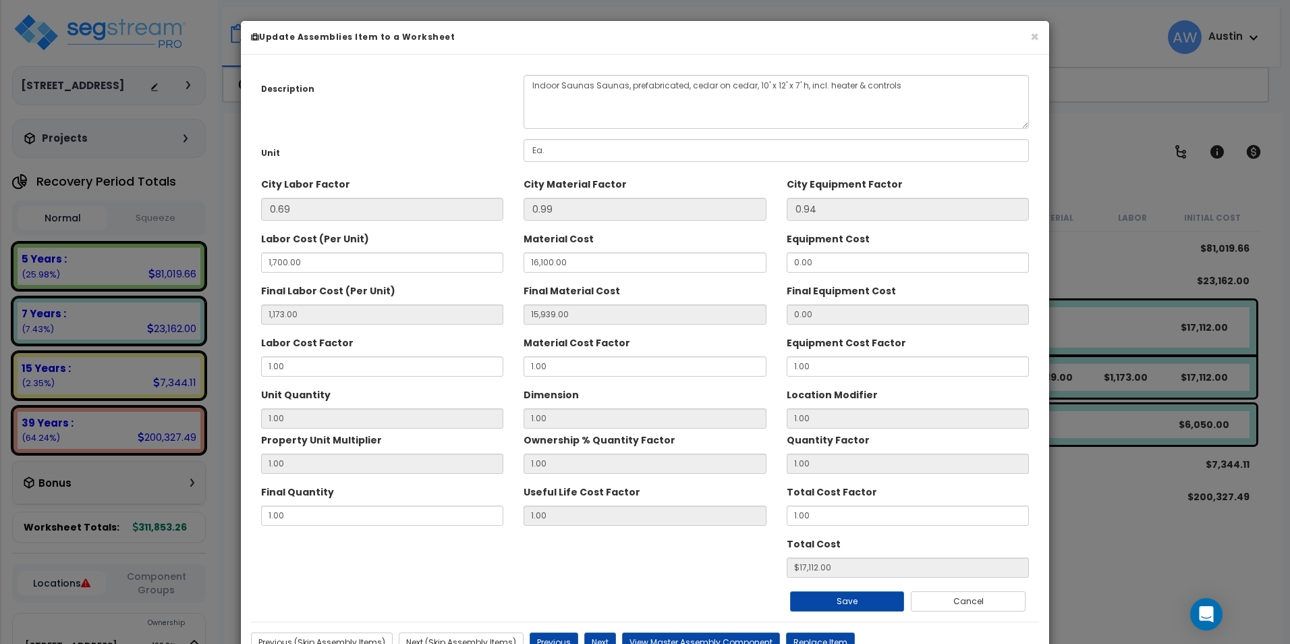
drag, startPoint x: 377, startPoint y: 376, endPoint x: 420, endPoint y: 175, distance: 205.6
click at [420, 175] on div "City Labor Factor 0.69" at bounding box center [382, 197] width 262 height 48
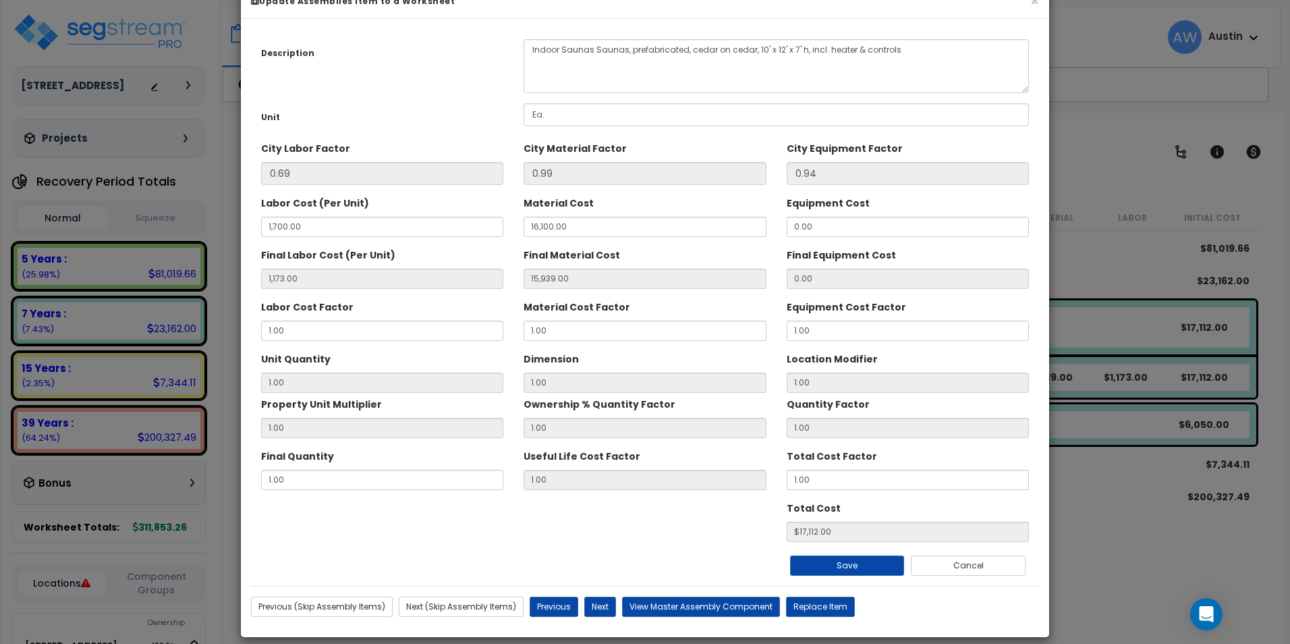
scroll to position [50, 0]
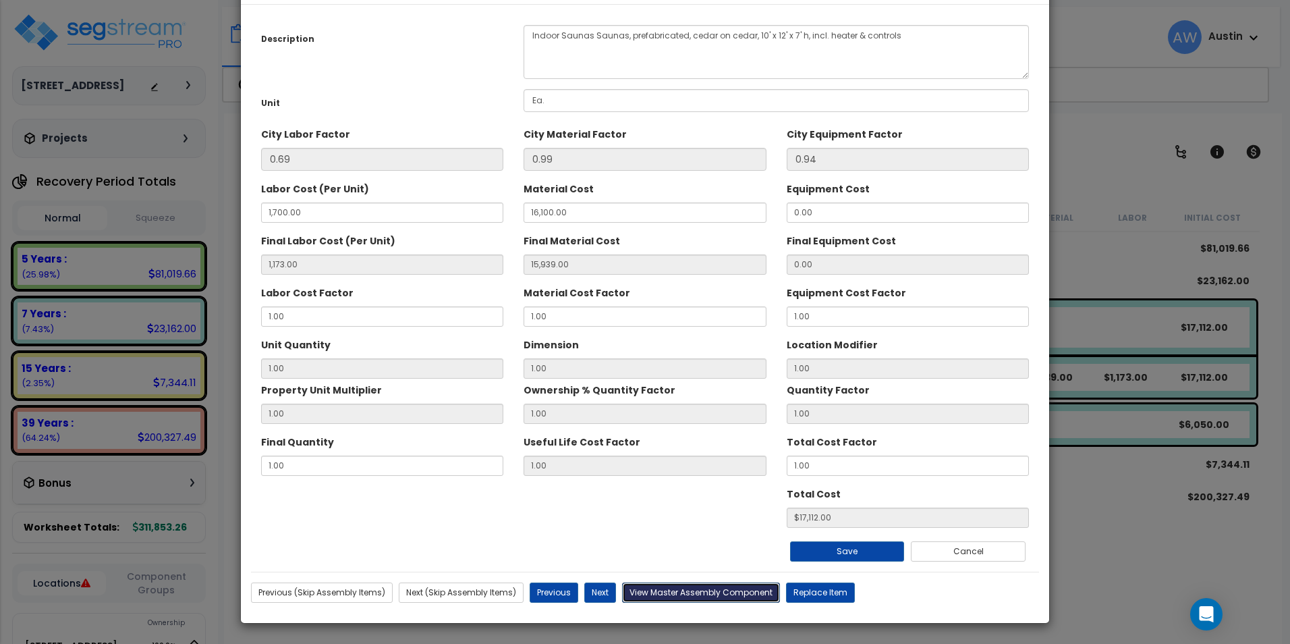
click at [742, 594] on button "View Master Assembly Component" at bounding box center [701, 592] width 158 height 20
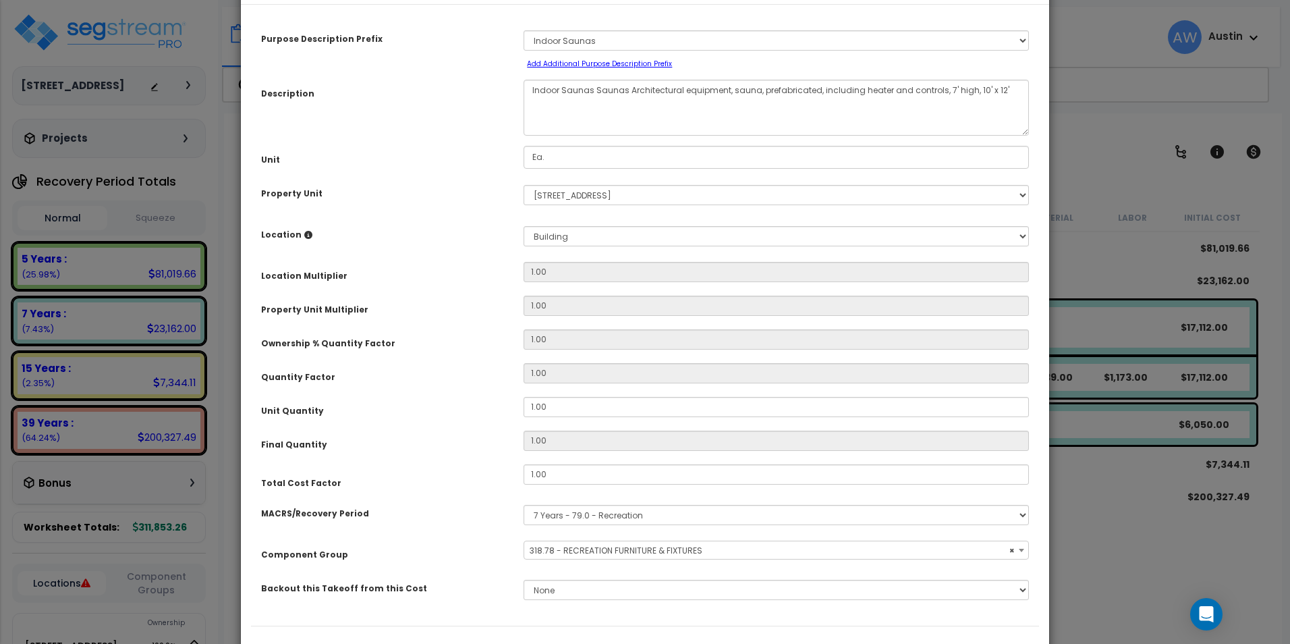
select select "61531"
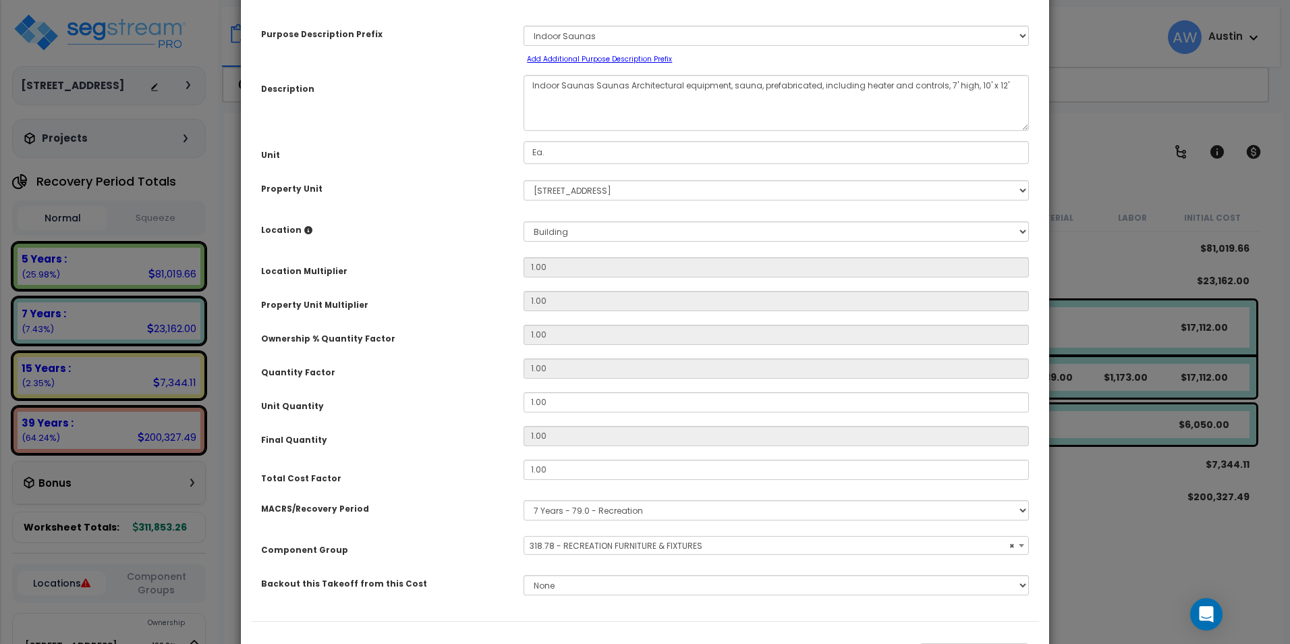
scroll to position [118, 0]
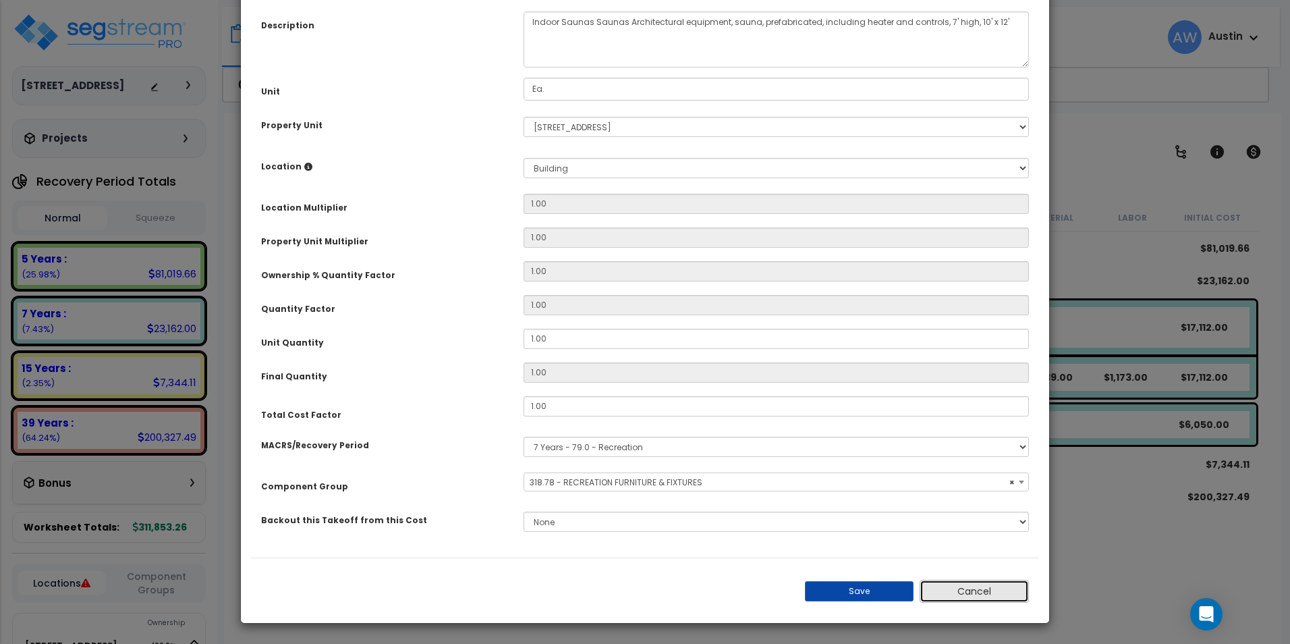
click at [981, 592] on button "Cancel" at bounding box center [974, 591] width 109 height 23
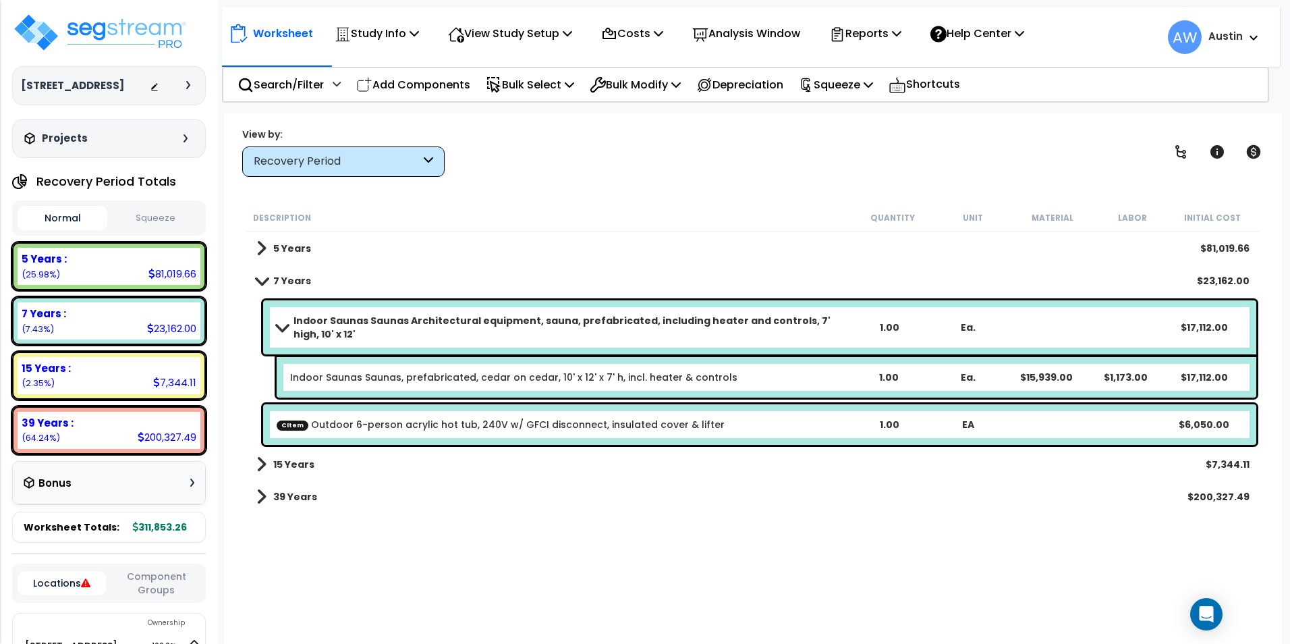
click at [583, 380] on link "Indoor Saunas Saunas, prefabricated, cedar on cedar, 10' x 12' x 7' h, incl. he…" at bounding box center [513, 376] width 447 height 13
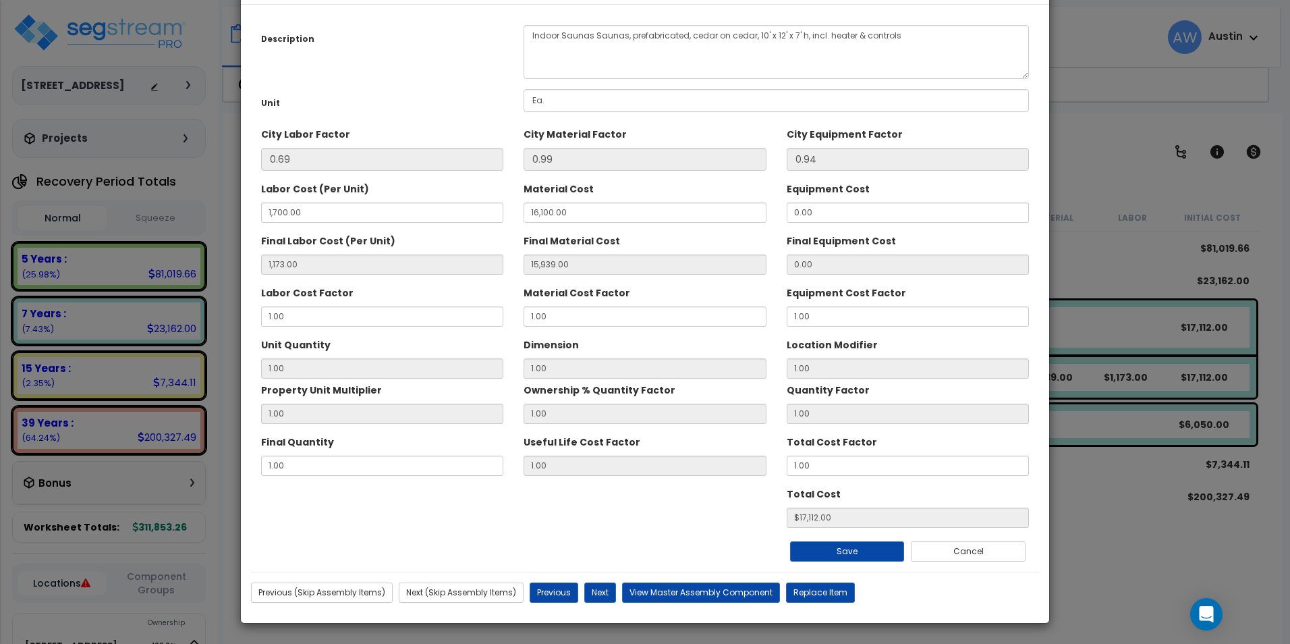
scroll to position [0, 0]
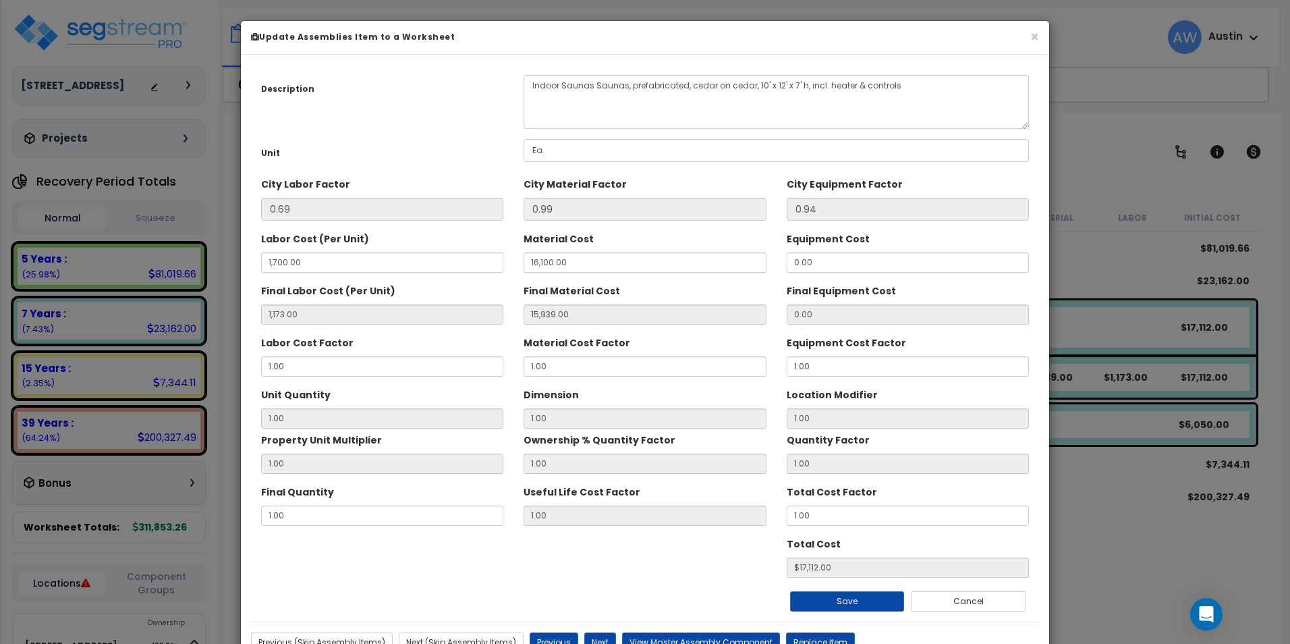
click at [498, 555] on div "Total Cost $17,112.00" at bounding box center [645, 554] width 788 height 45
click at [1035, 43] on button "×" at bounding box center [1034, 37] width 9 height 14
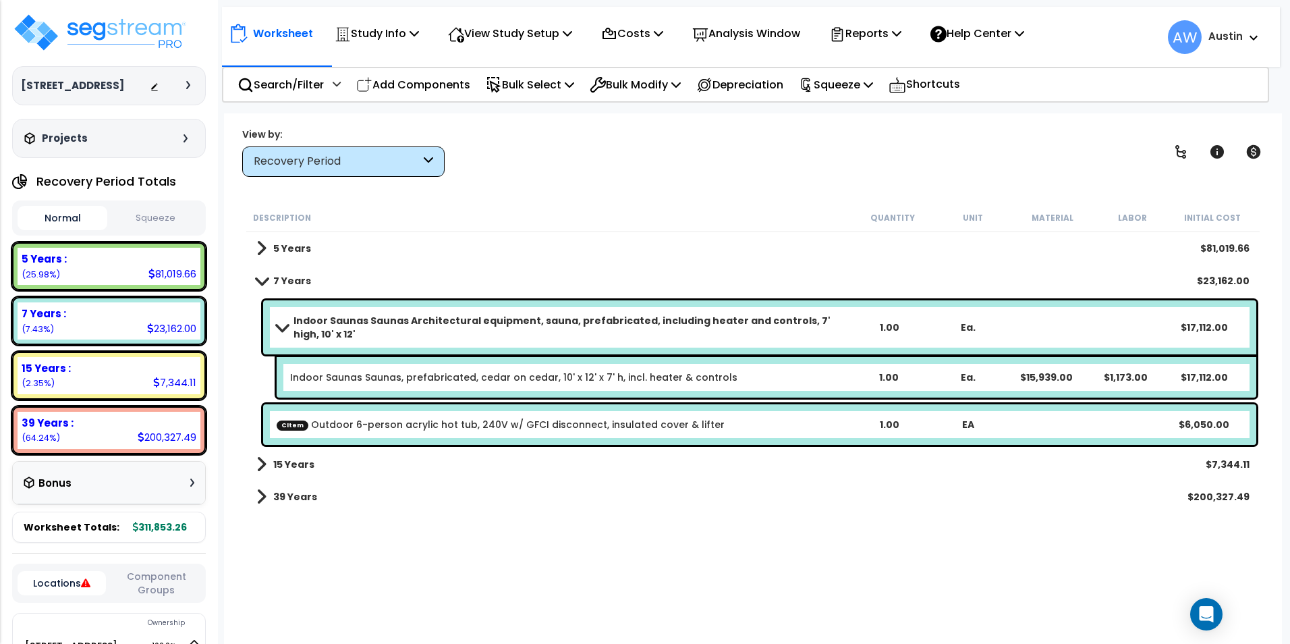
click at [613, 345] on div "Indoor Saunas Saunas Architectural equipment, sauna, prefabricated, including h…" at bounding box center [759, 327] width 993 height 54
click at [289, 330] on span at bounding box center [281, 327] width 19 height 10
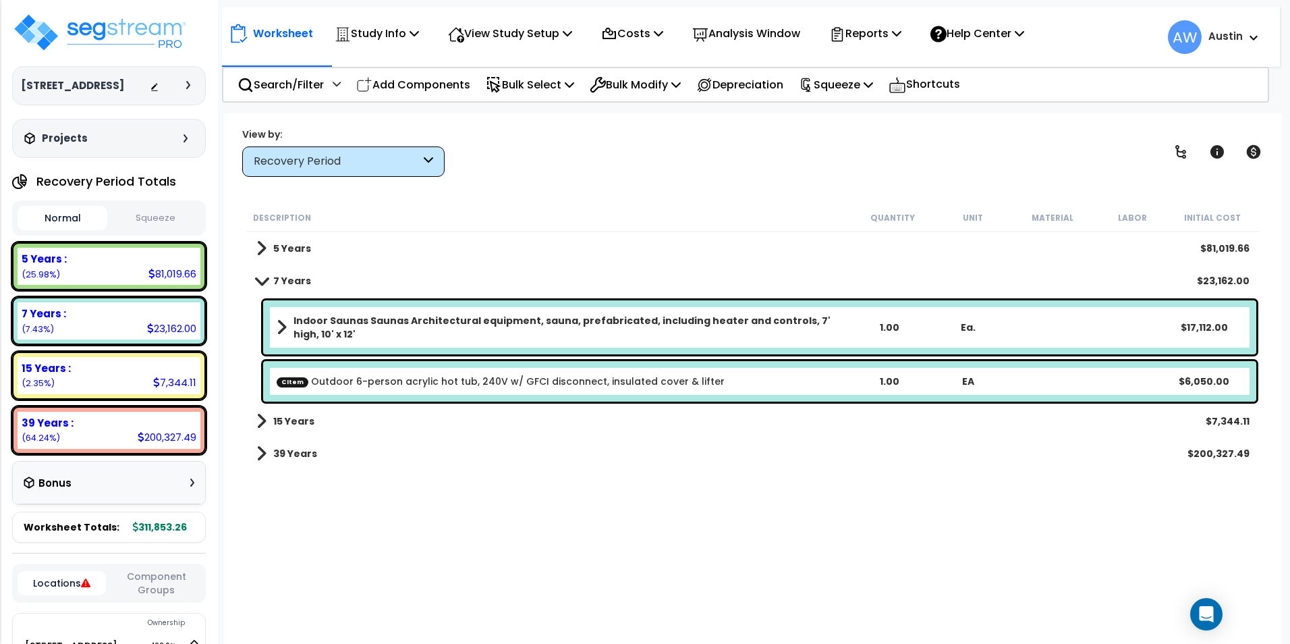
click at [362, 324] on b "Indoor Saunas Saunas Architectural equipment, sauna, prefabricated, including h…" at bounding box center [571, 327] width 556 height 27
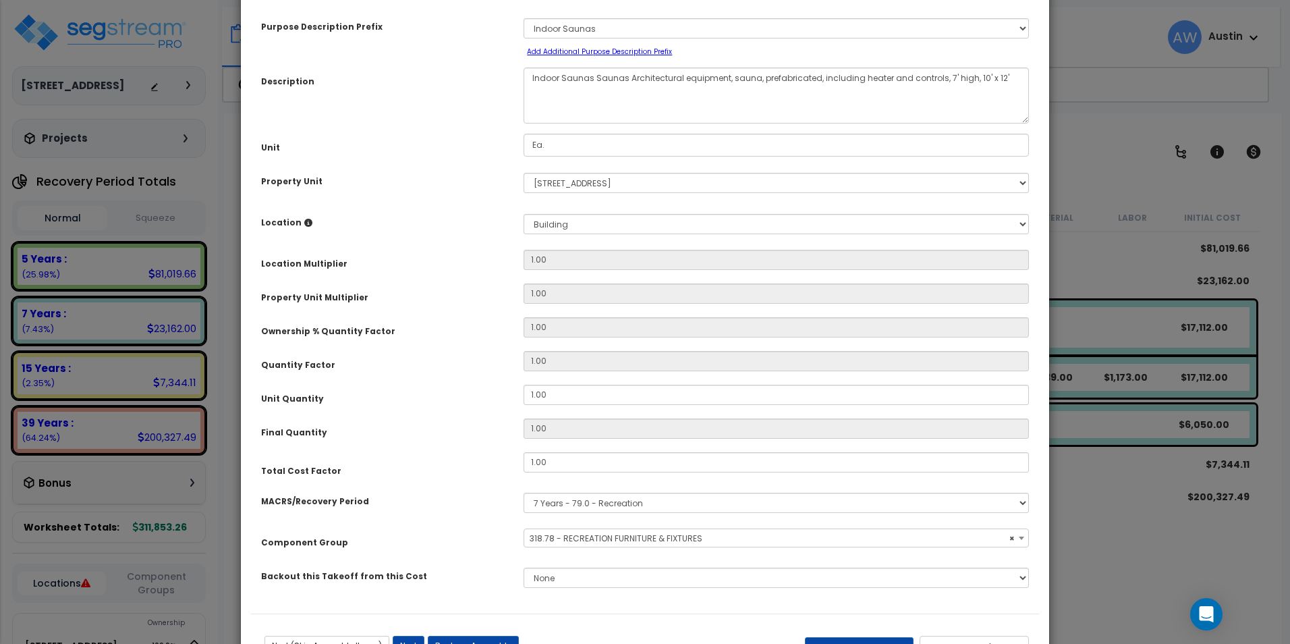
select select "61531"
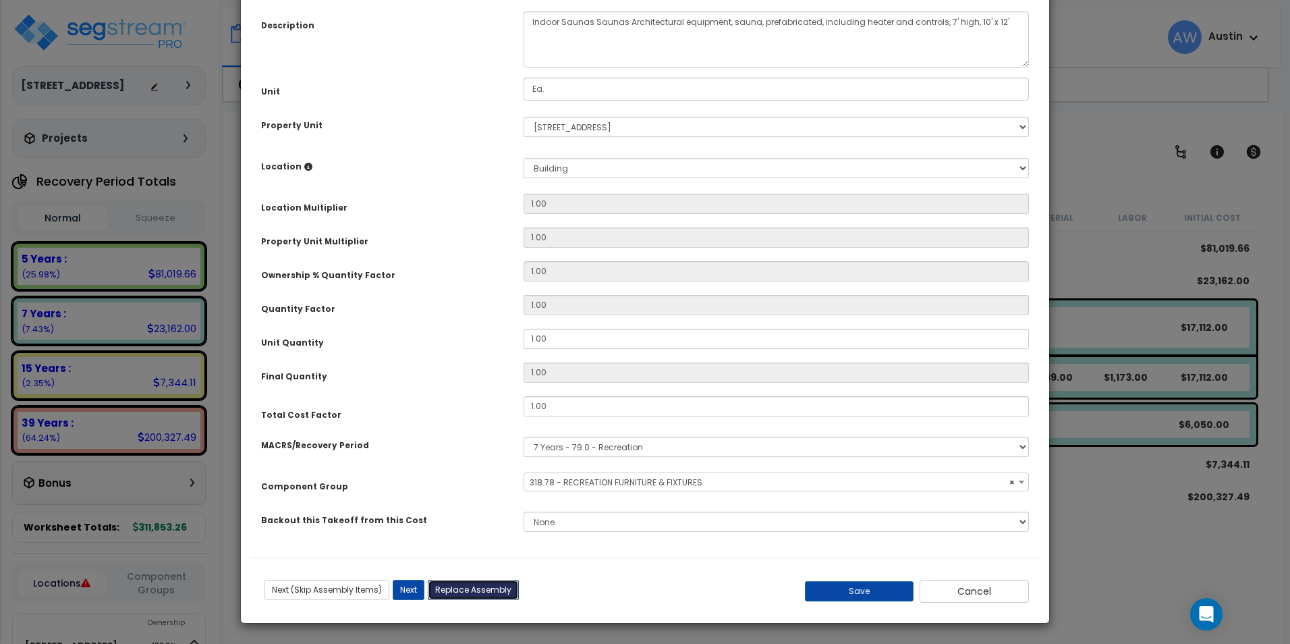
click at [467, 588] on button "Replace Assembly" at bounding box center [473, 590] width 91 height 20
type input "1"
type input "Ea."
select select "172884"
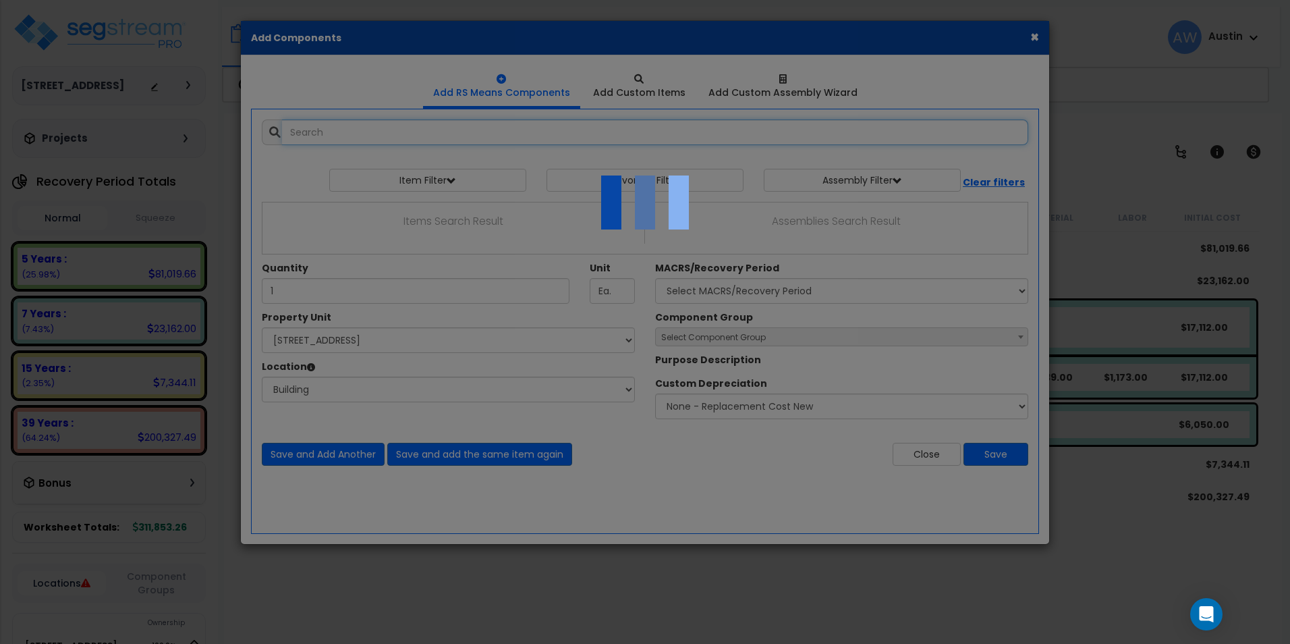
select select "6"
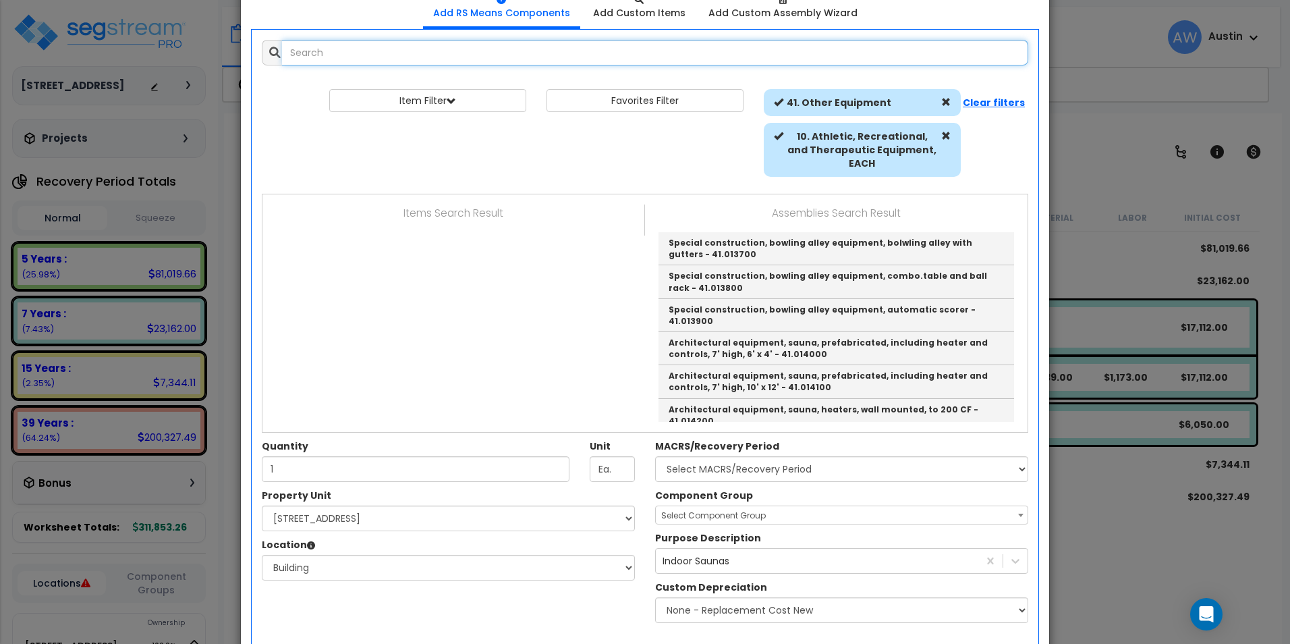
scroll to position [0, 0]
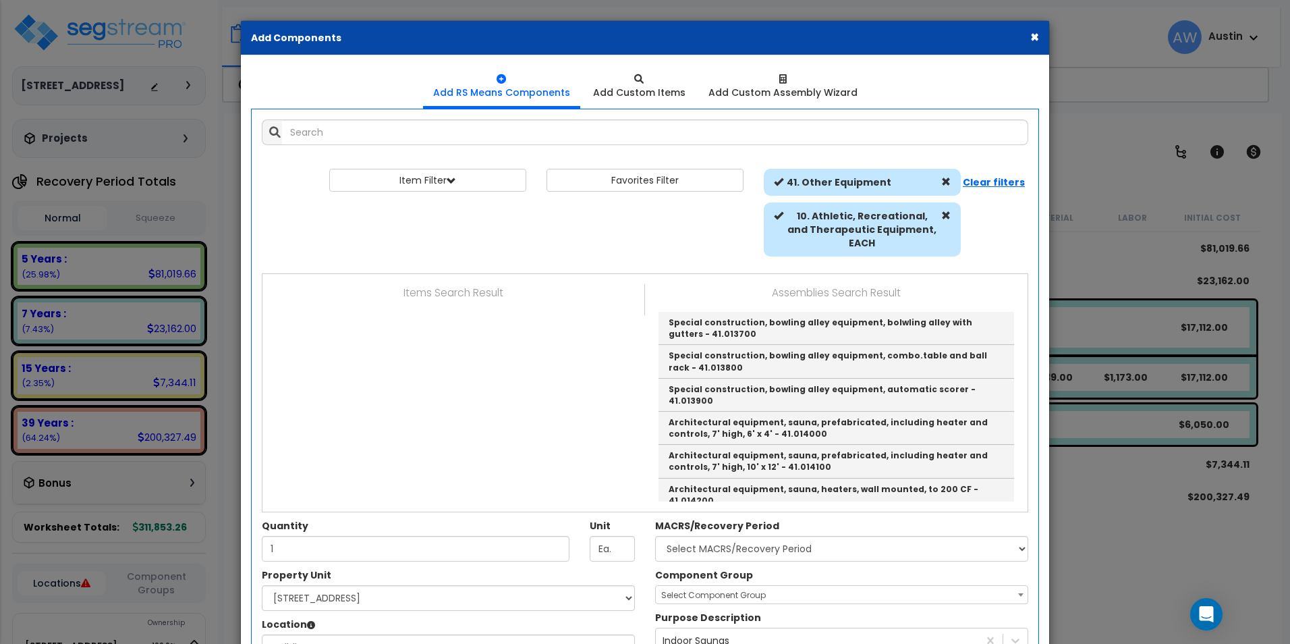
drag, startPoint x: 1032, startPoint y: 41, endPoint x: 1025, endPoint y: 45, distance: 7.3
click at [1032, 41] on button "×" at bounding box center [1034, 37] width 9 height 14
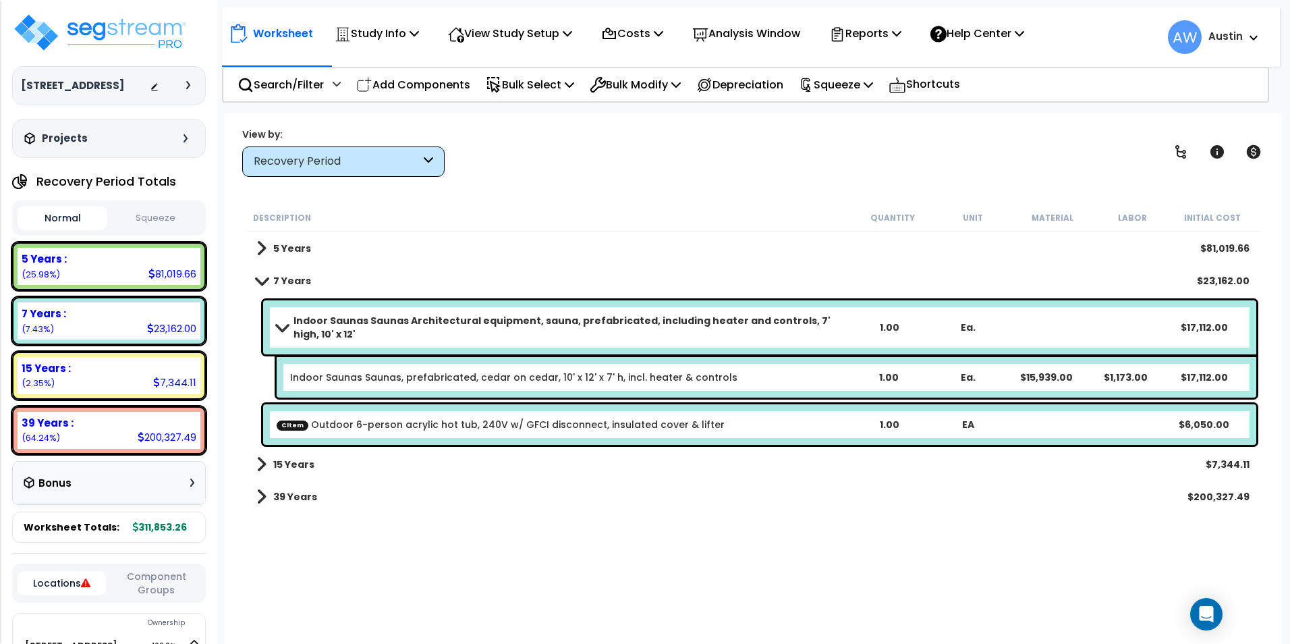
click at [487, 322] on b "Indoor Saunas Saunas Architectural equipment, sauna, prefabricated, including h…" at bounding box center [571, 327] width 556 height 27
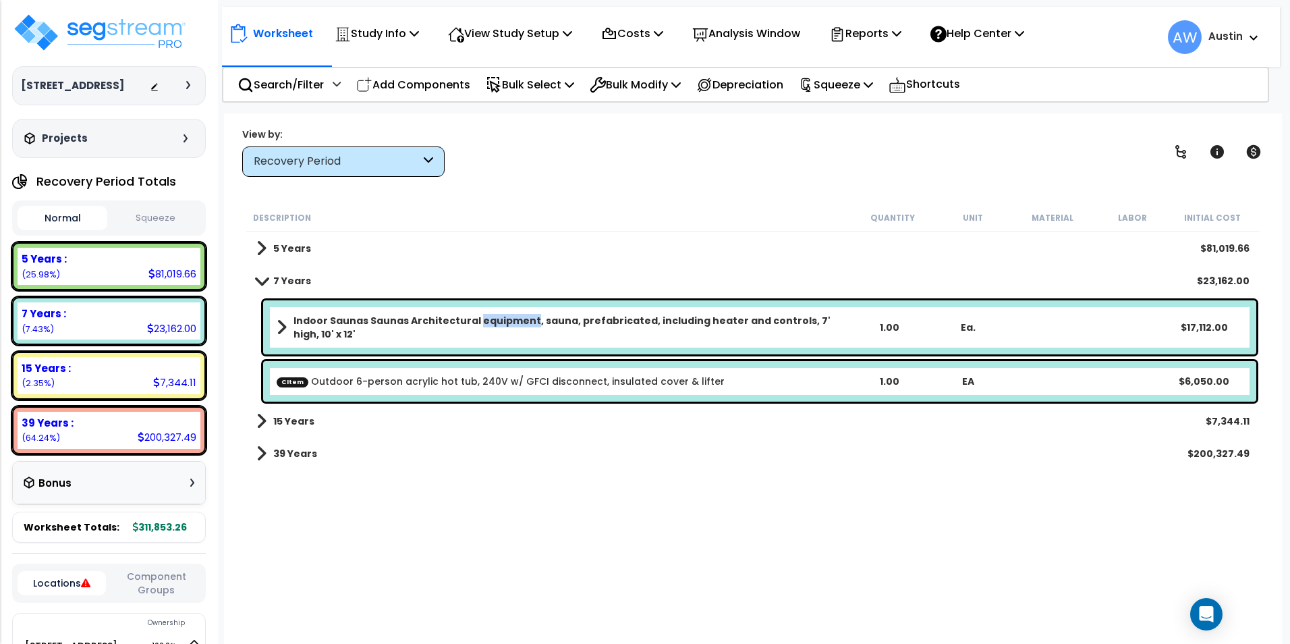
click at [487, 322] on b "Indoor Saunas Saunas Architectural equipment, sauna, prefabricated, including h…" at bounding box center [571, 327] width 556 height 27
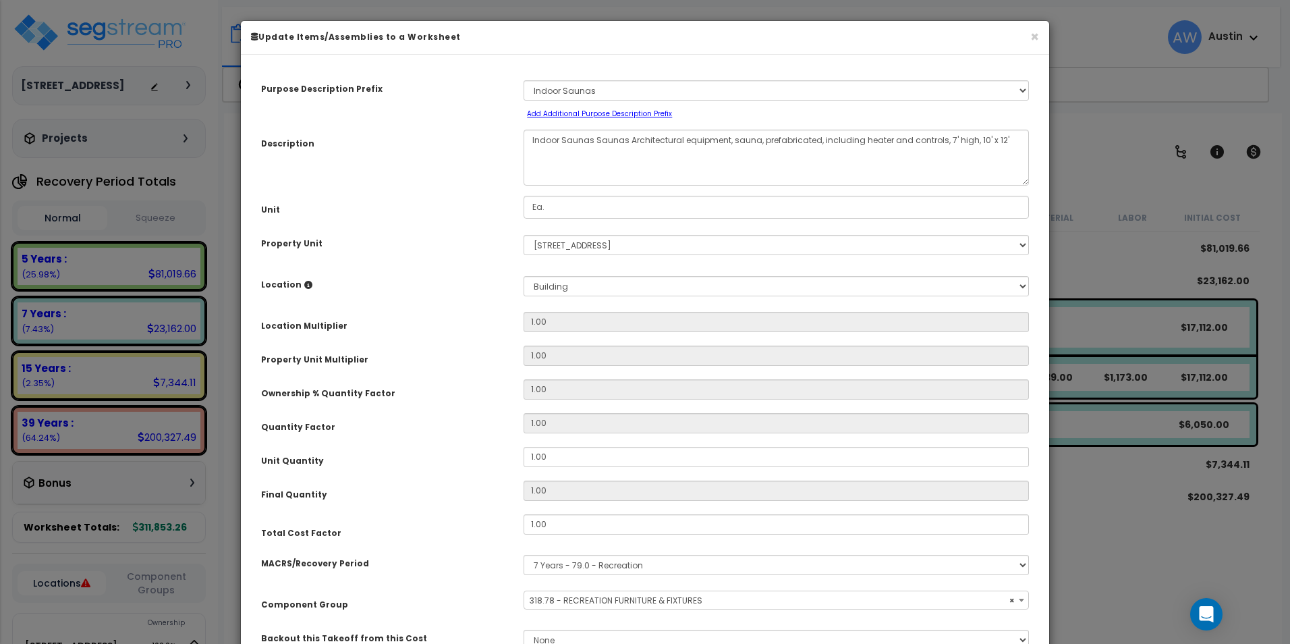
drag, startPoint x: 487, startPoint y: 322, endPoint x: 445, endPoint y: 322, distance: 42.5
click at [445, 322] on div "Location Multiplier" at bounding box center [382, 324] width 262 height 24
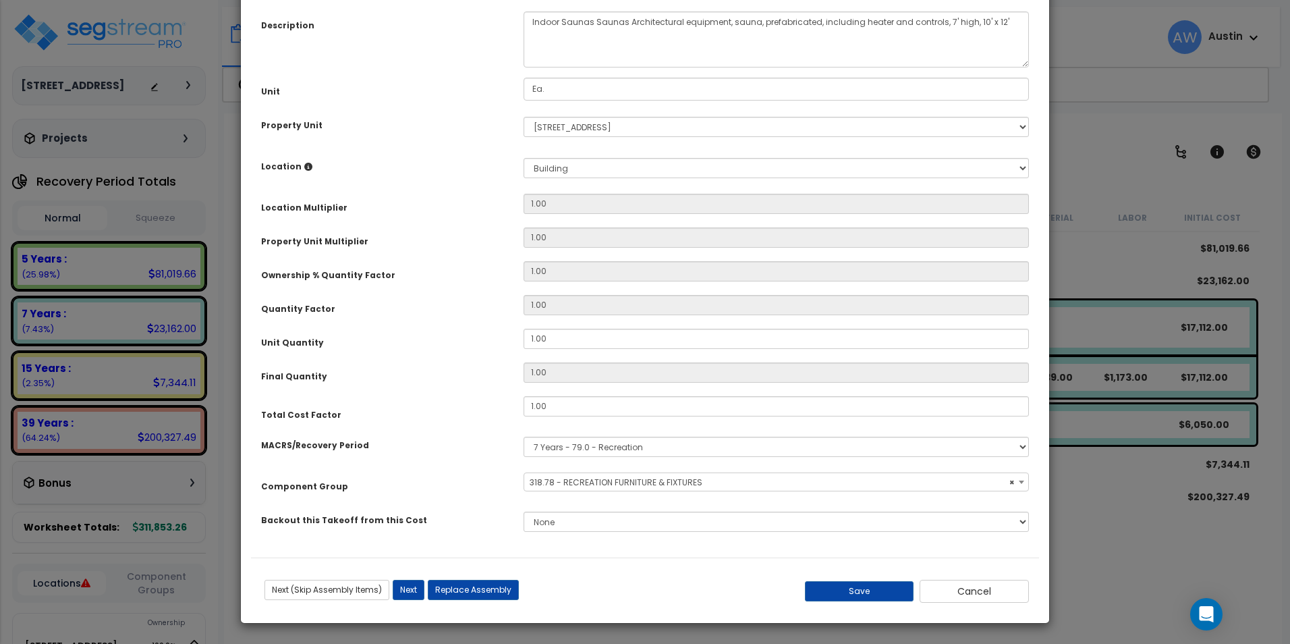
select select "61531"
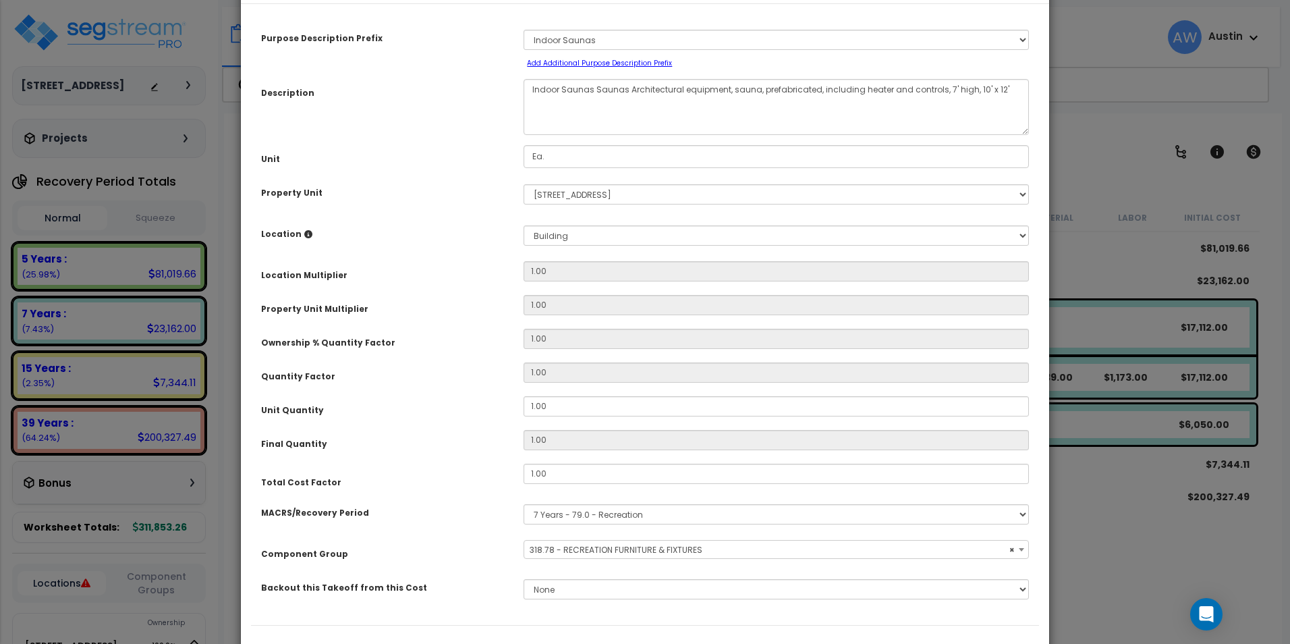
scroll to position [0, 0]
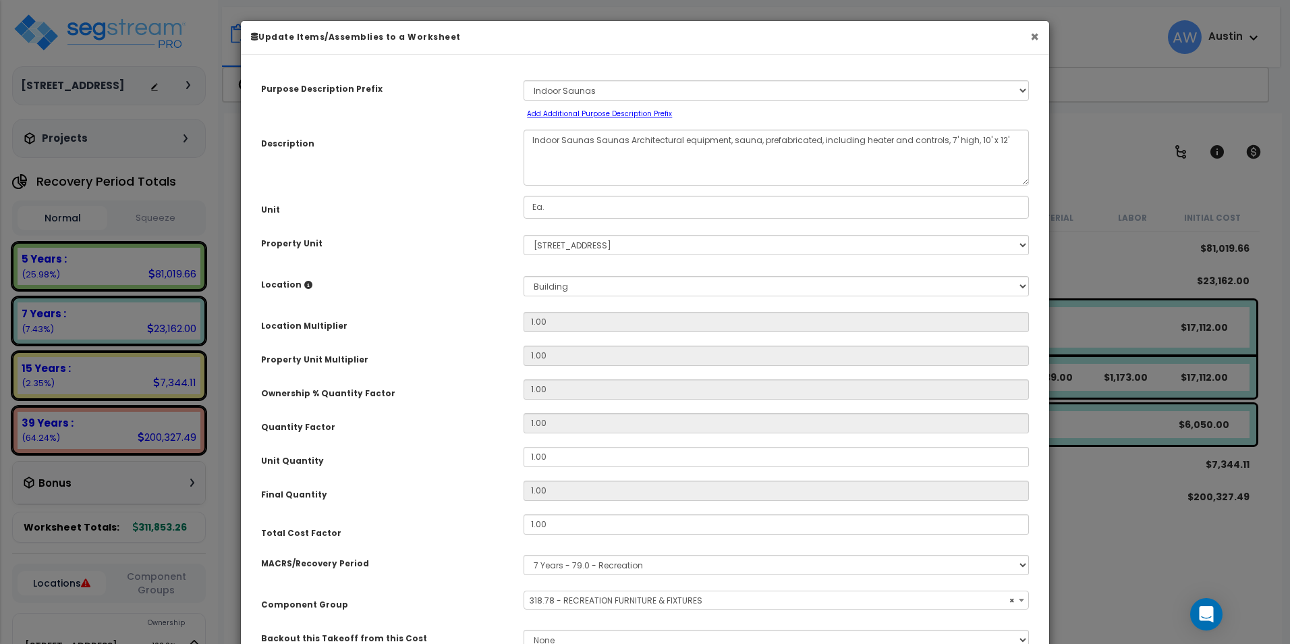
click at [1035, 41] on button "×" at bounding box center [1034, 37] width 9 height 14
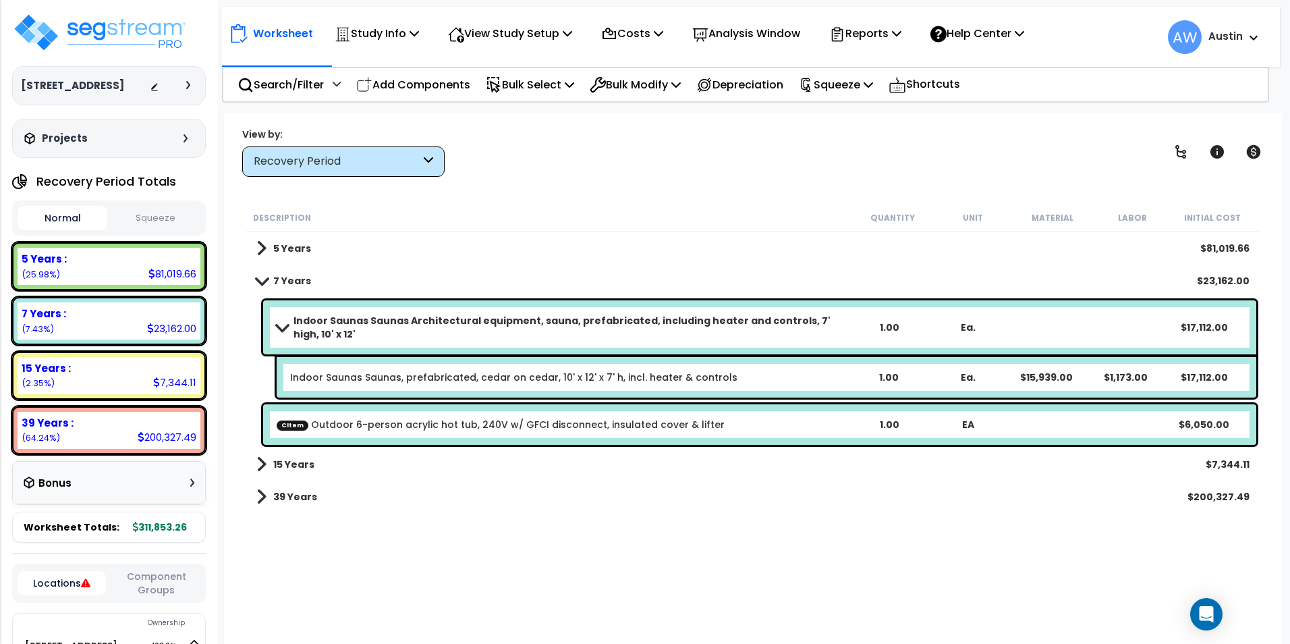
click at [576, 269] on div "7 Years $23,162.00" at bounding box center [753, 280] width 1007 height 32
click at [453, 306] on div "Indoor Saunas Saunas Architectural equipment, sauna, prefabricated, including h…" at bounding box center [759, 327] width 993 height 54
click at [283, 327] on span at bounding box center [281, 327] width 19 height 10
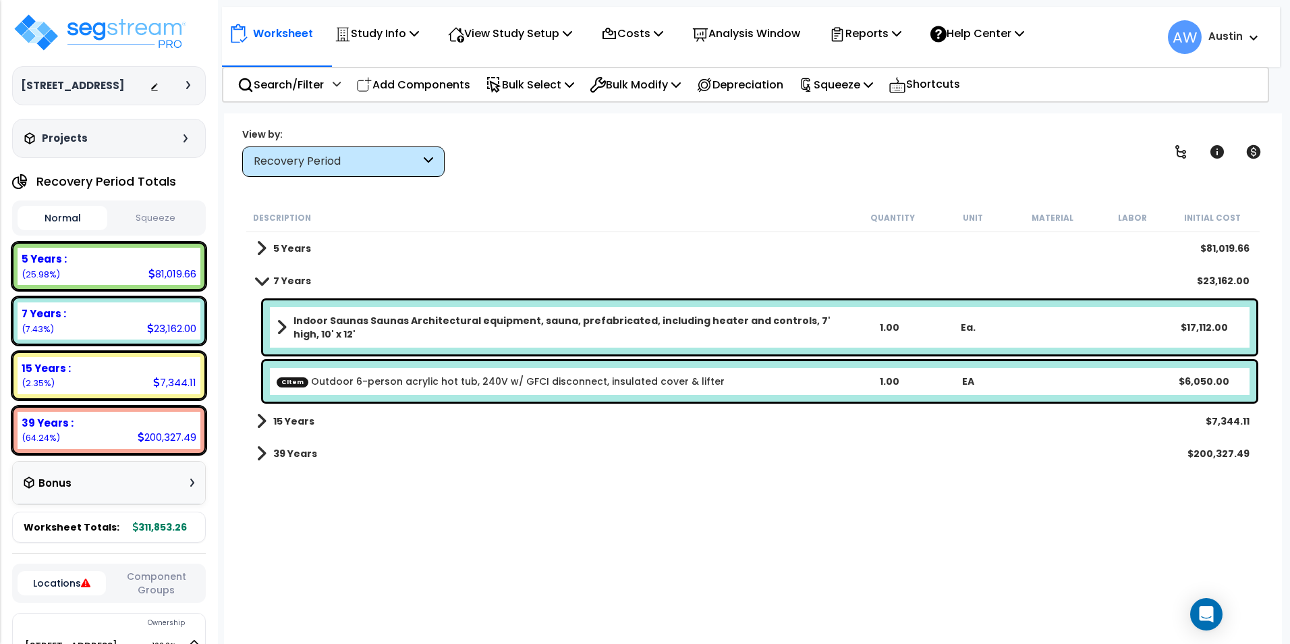
click at [424, 325] on b "Indoor Saunas Saunas Architectural equipment, sauna, prefabricated, including h…" at bounding box center [571, 327] width 556 height 27
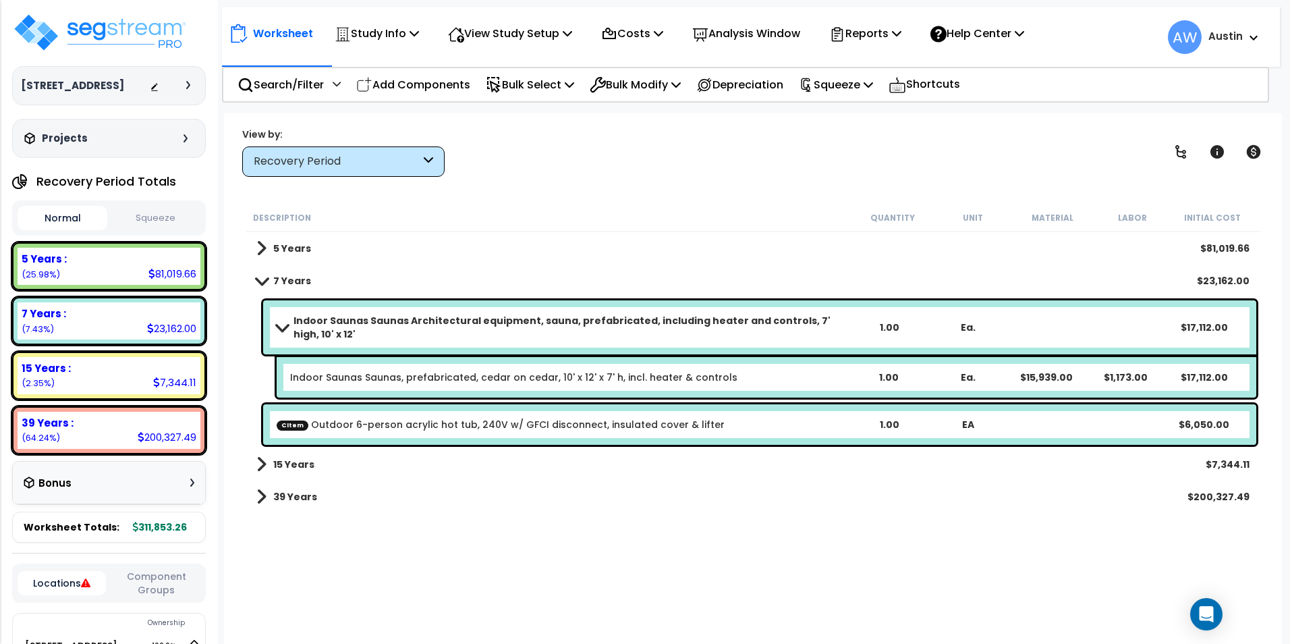
click at [424, 325] on b "Indoor Saunas Saunas Architectural equipment, sauna, prefabricated, including h…" at bounding box center [571, 327] width 556 height 27
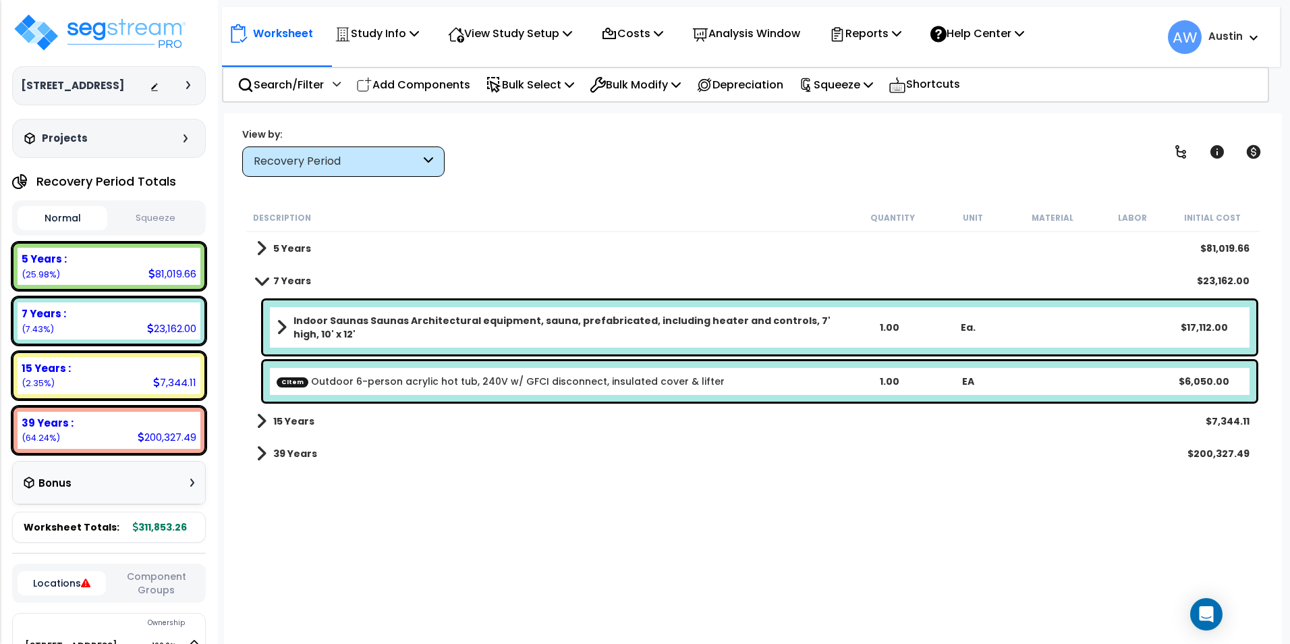
drag, startPoint x: 474, startPoint y: 324, endPoint x: 436, endPoint y: 327, distance: 37.9
click at [436, 327] on b "Indoor Saunas Saunas Architectural equipment, sauna, prefabricated, including h…" at bounding box center [571, 327] width 556 height 27
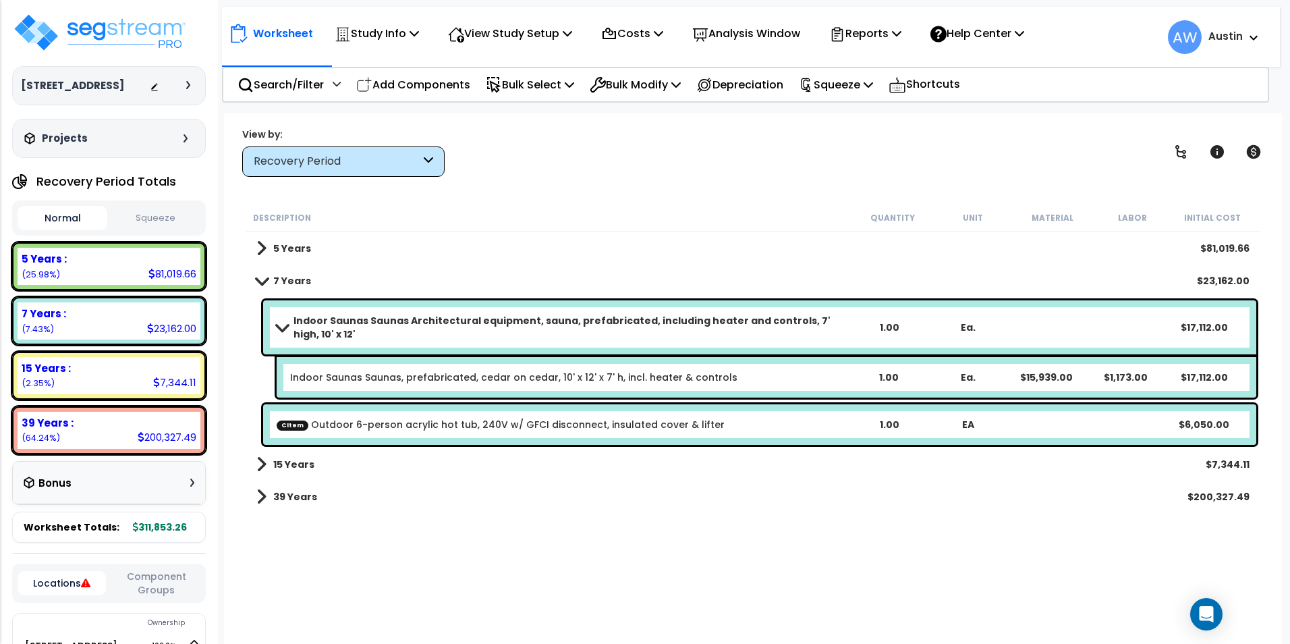
click at [559, 318] on b "Indoor Saunas Saunas Architectural equipment, sauna, prefabricated, including h…" at bounding box center [571, 327] width 556 height 27
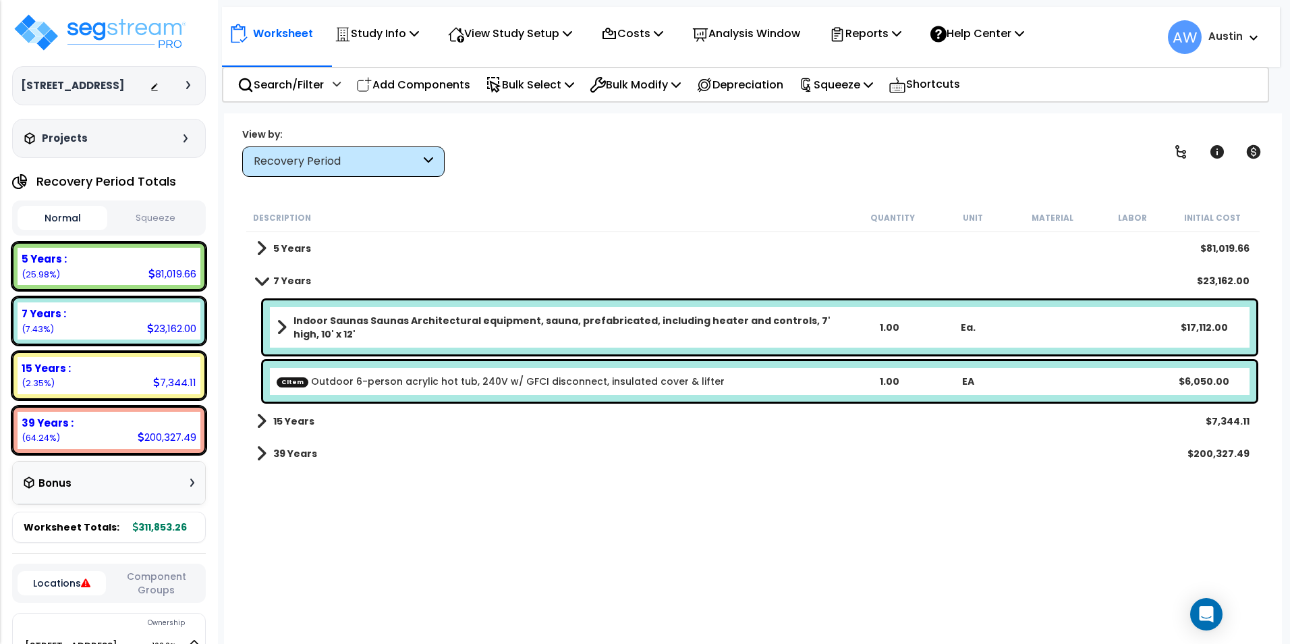
click at [510, 330] on b "Indoor Saunas Saunas Architectural equipment, sauna, prefabricated, including h…" at bounding box center [571, 327] width 556 height 27
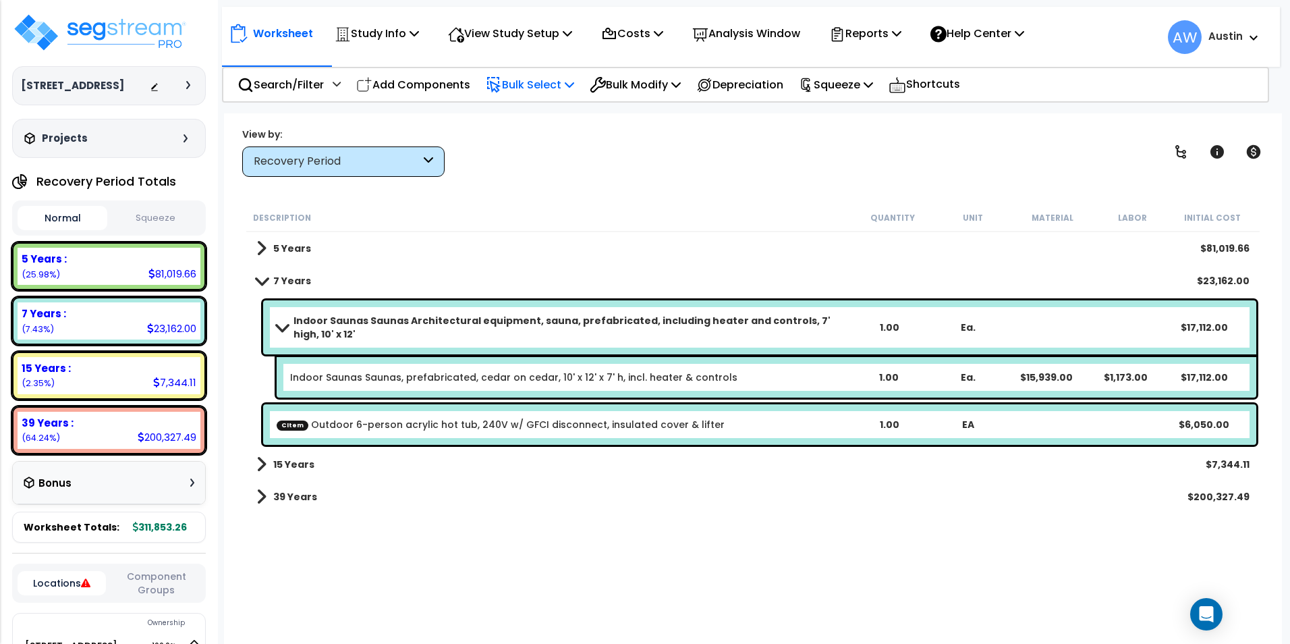
click at [548, 80] on p "Bulk Select" at bounding box center [530, 85] width 88 height 18
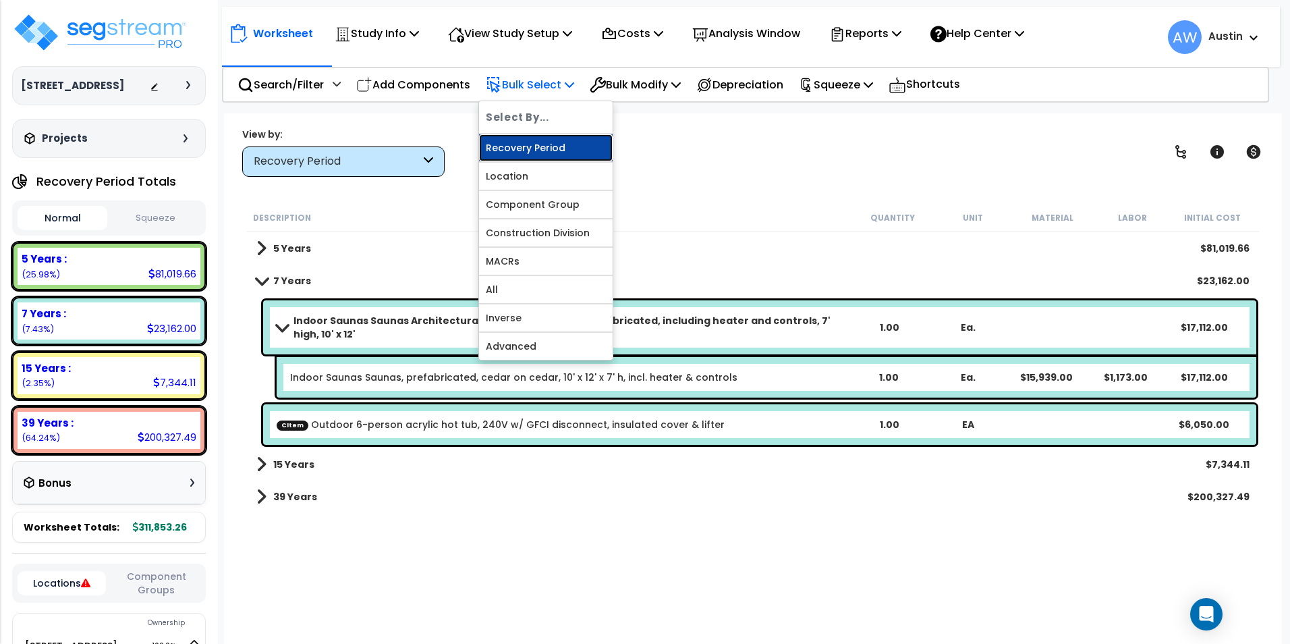
click at [532, 152] on link "Recovery Period" at bounding box center [546, 147] width 134 height 27
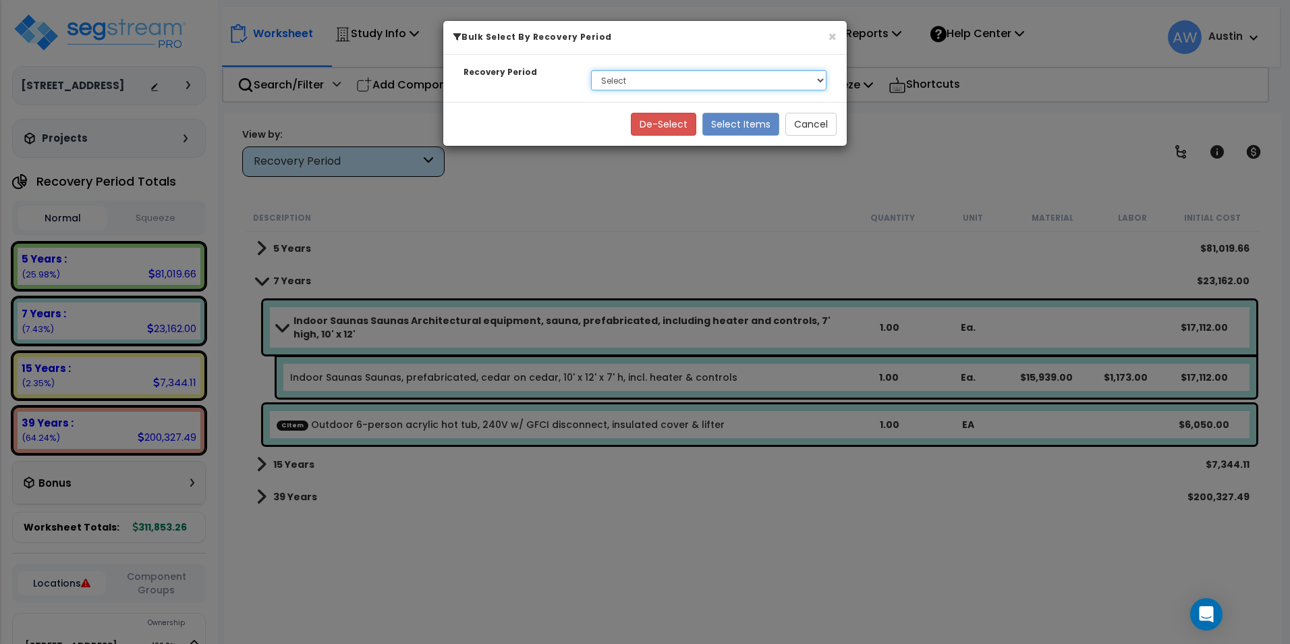
click at [696, 82] on select "Select 5 Years 7 Years 15 Years 39 Years" at bounding box center [708, 80] width 235 height 20
select select "7Y"
click at [591, 70] on select "Select 5 Years 7 Years 15 Years 39 Years" at bounding box center [708, 80] width 235 height 20
click at [731, 123] on button "Select Items" at bounding box center [740, 124] width 77 height 23
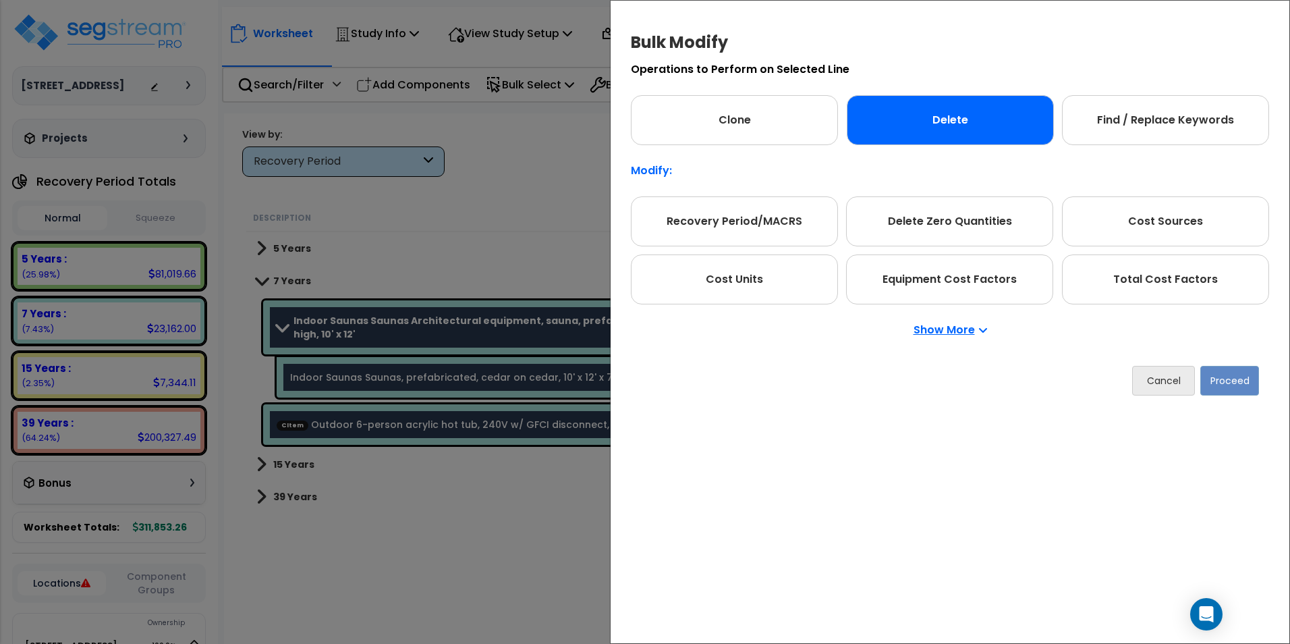
click at [950, 134] on div "Delete" at bounding box center [950, 120] width 207 height 50
click at [1237, 384] on button "Proceed" at bounding box center [1229, 381] width 59 height 30
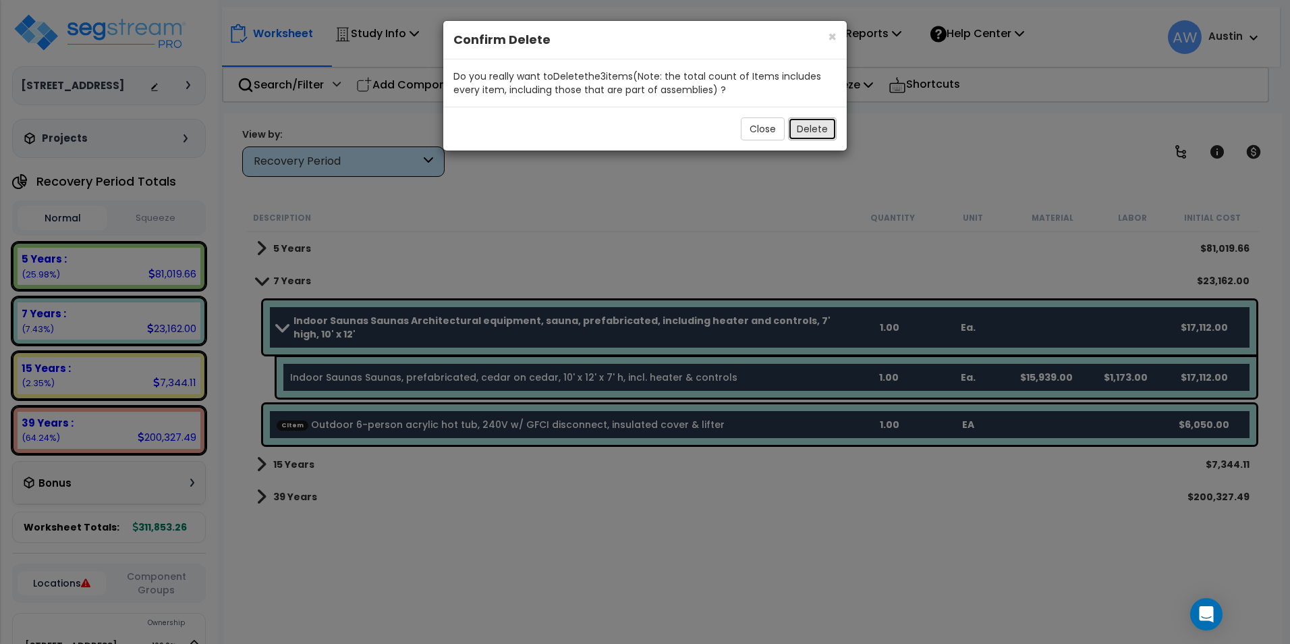
click at [808, 133] on button "Delete" at bounding box center [812, 128] width 49 height 23
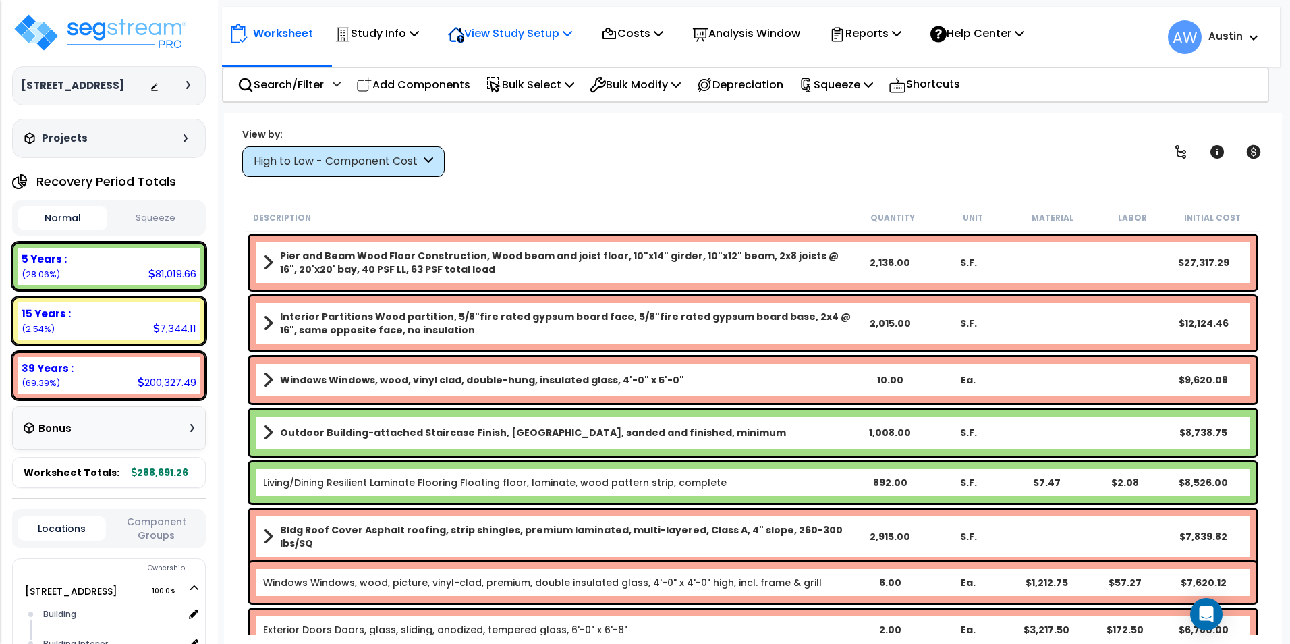
click at [533, 36] on p "View Study Setup" at bounding box center [510, 33] width 124 height 18
click at [501, 88] on link "View Questionnaire" at bounding box center [508, 92] width 134 height 27
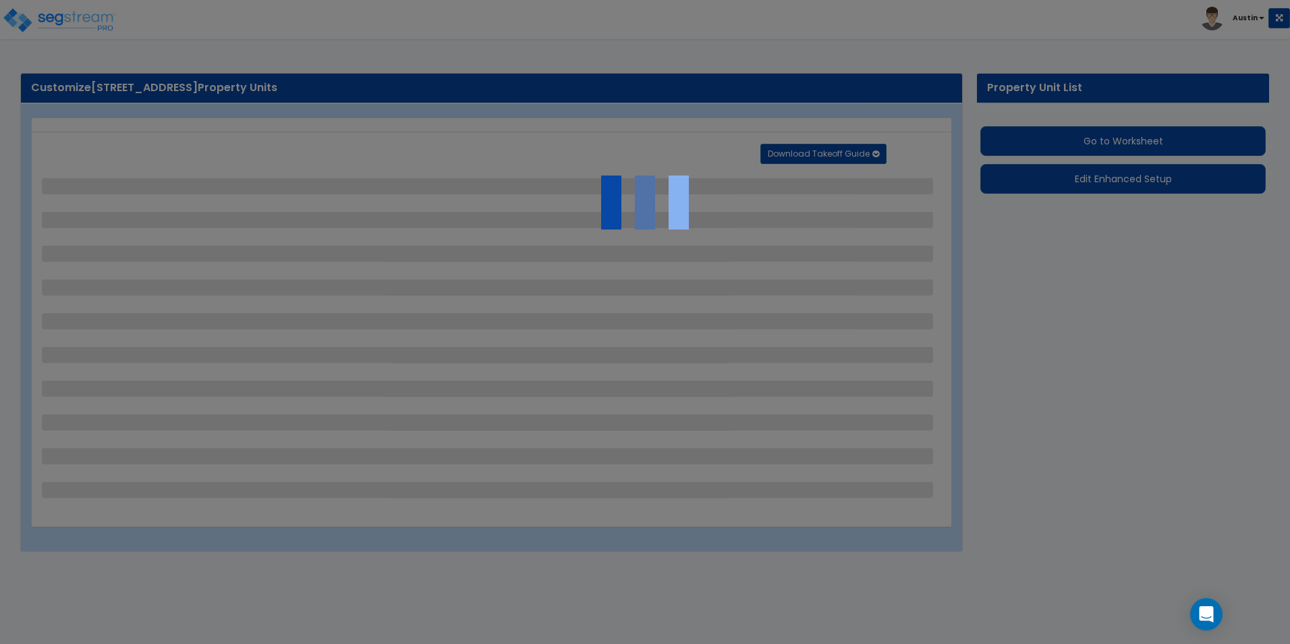
select select "2"
select select "1"
select select "2"
select select "1"
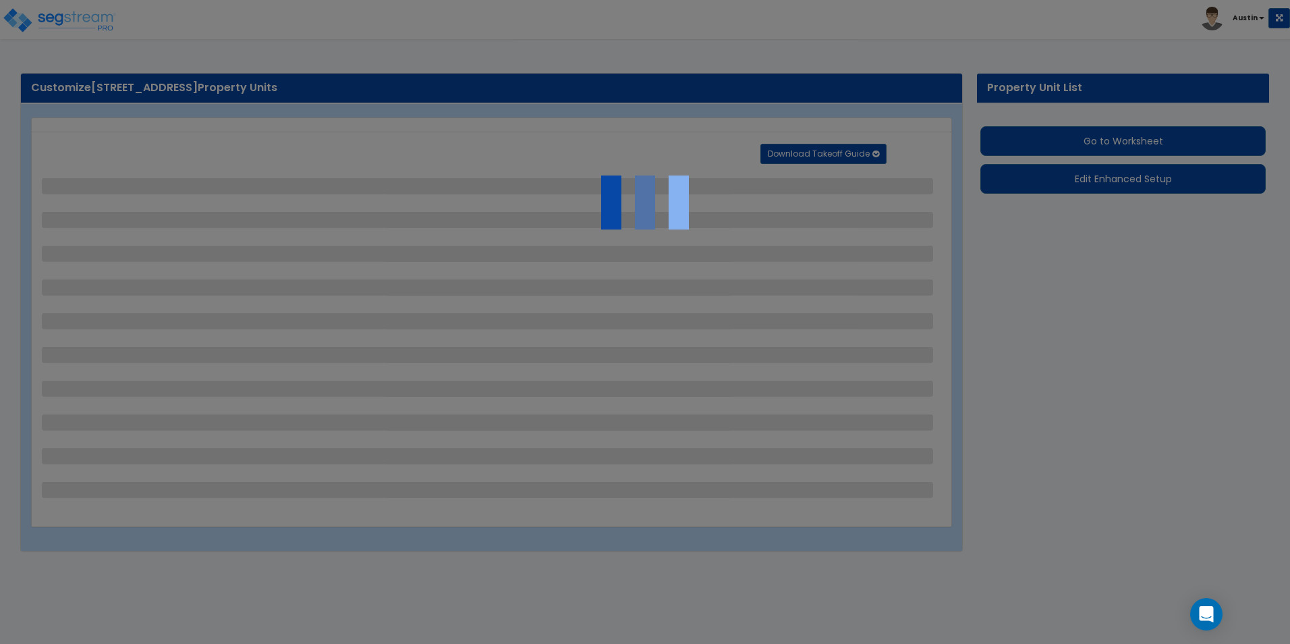
select select "1"
select select "2"
select select "1"
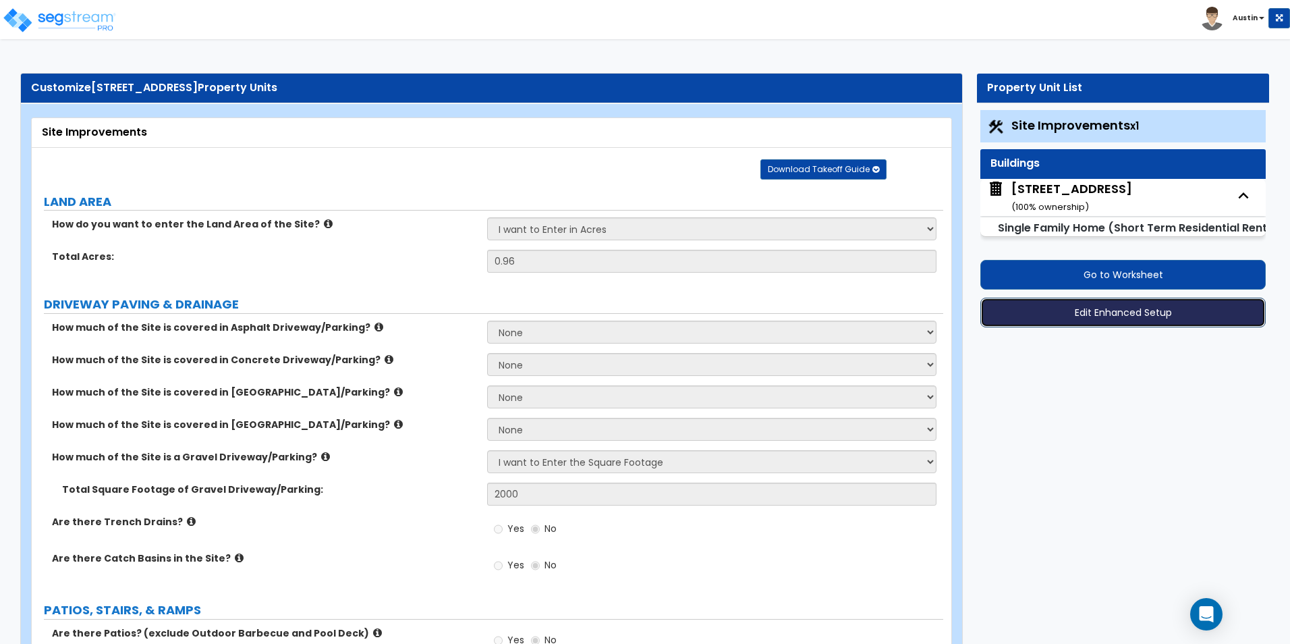
click at [1099, 317] on button "Edit Enhanced Setup" at bounding box center [1122, 313] width 285 height 30
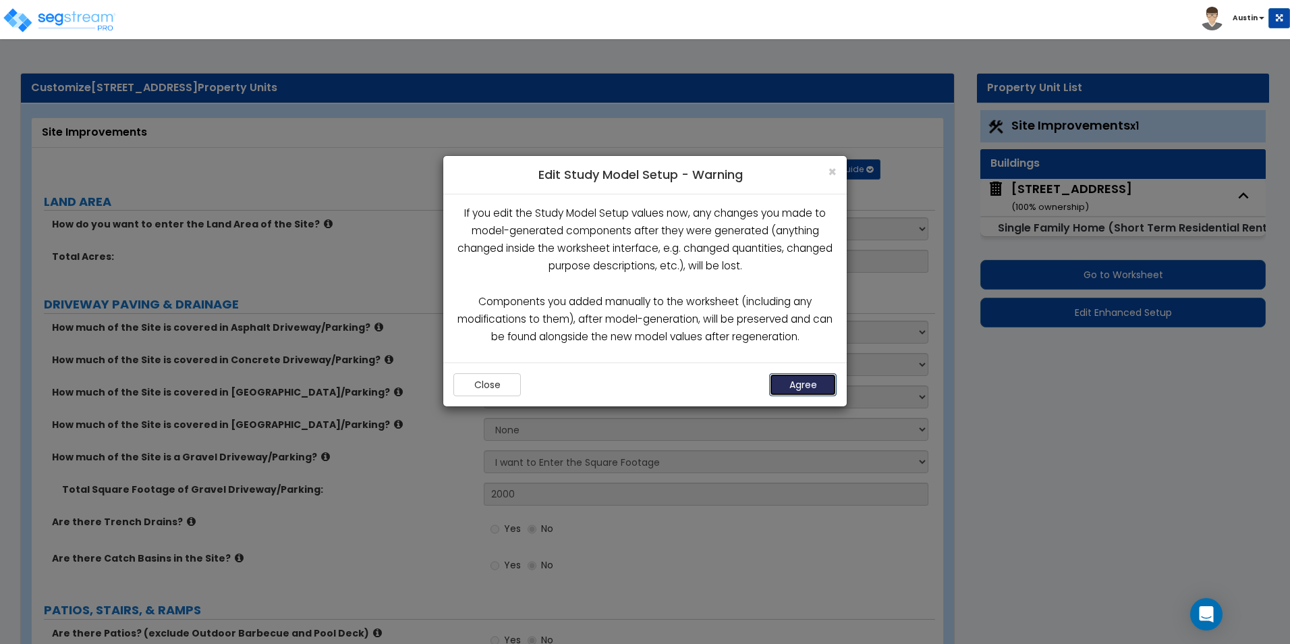
click at [805, 374] on button "Agree" at bounding box center [802, 384] width 67 height 23
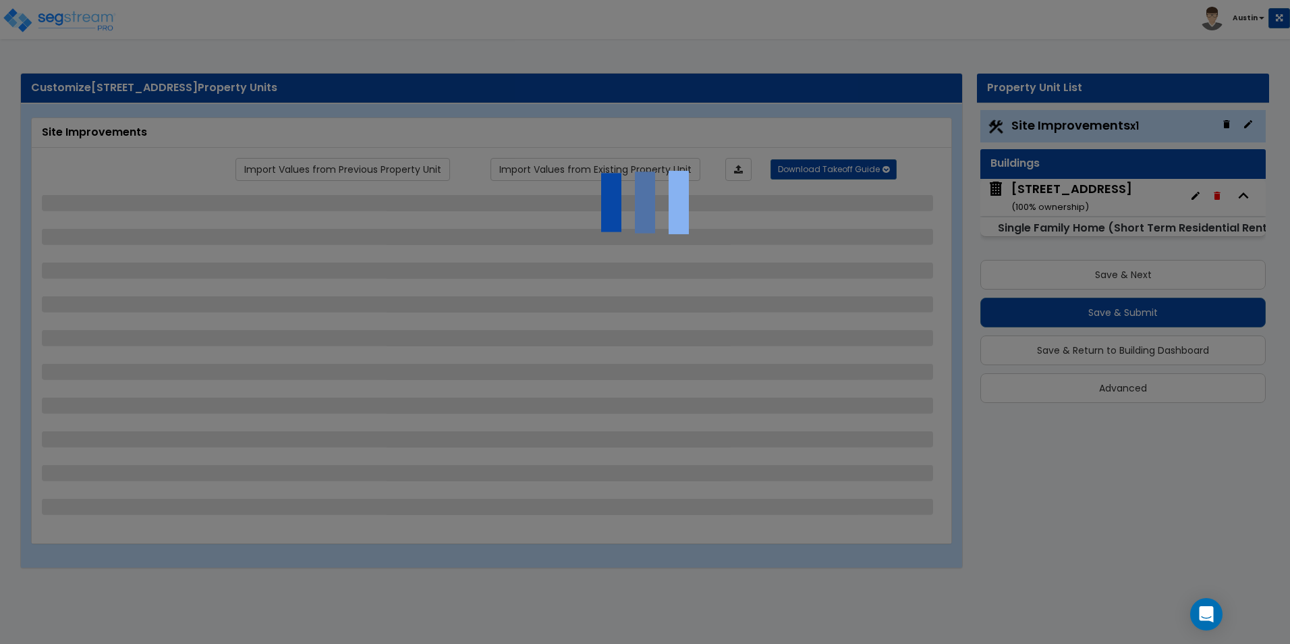
select select "2"
select select "1"
select select "2"
select select "1"
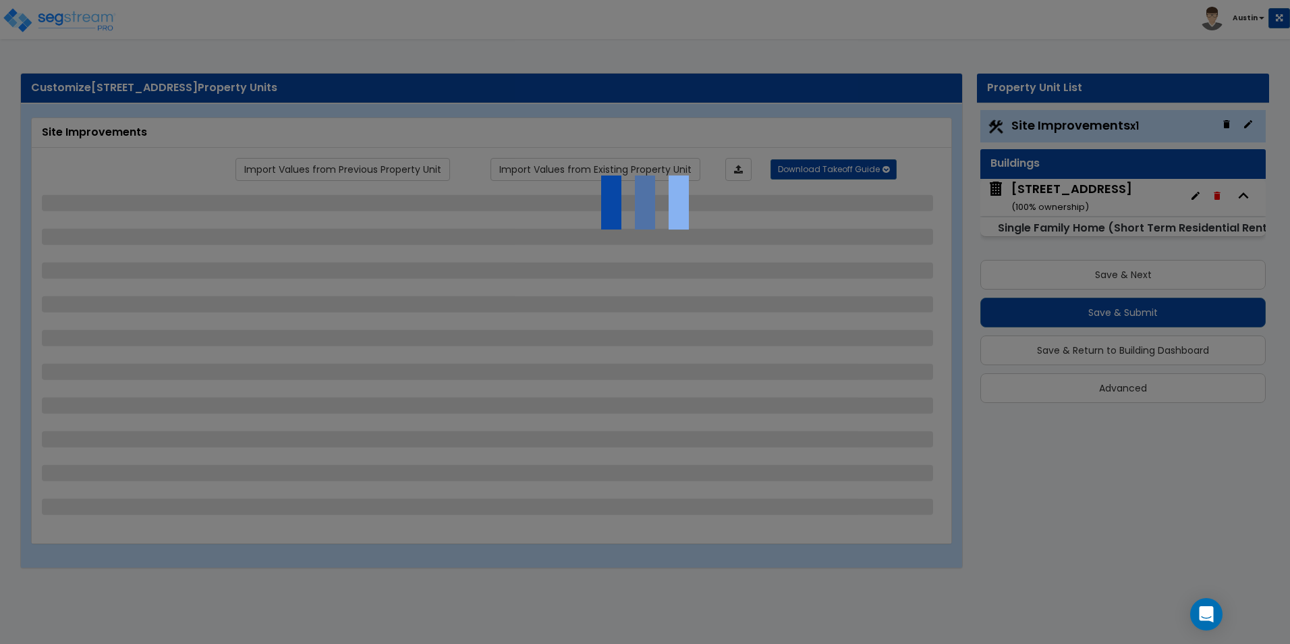
select select "1"
select select "2"
select select "1"
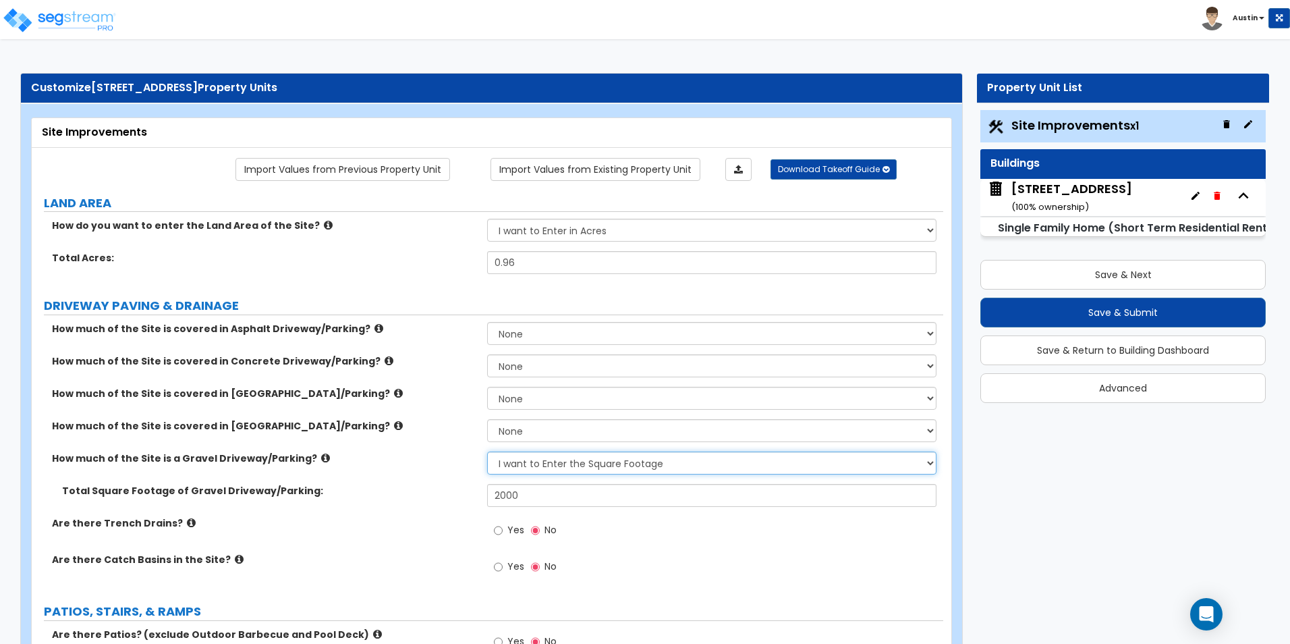
click at [584, 465] on select "None I want to Enter an Approximate Percentage I want to Enter the Square Foota…" at bounding box center [711, 462] width 449 height 23
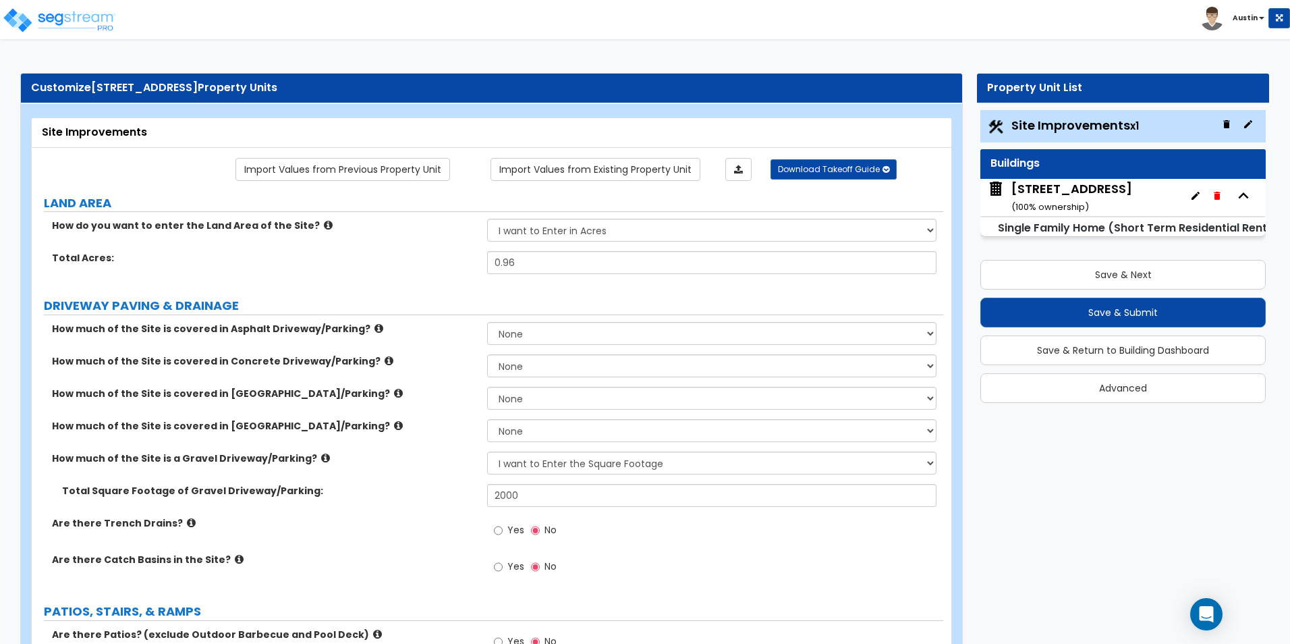
click at [385, 441] on div "How much of the Site is covered in [GEOGRAPHIC_DATA]/Parking? None I want to En…" at bounding box center [487, 435] width 911 height 32
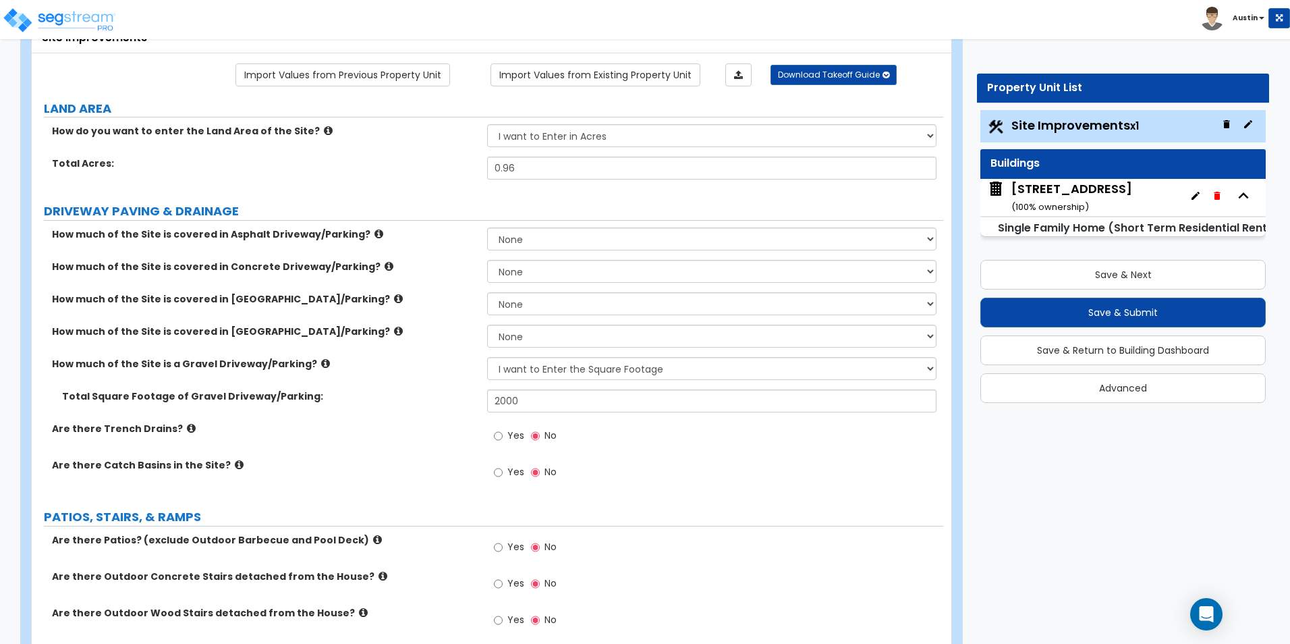
scroll to position [67, 0]
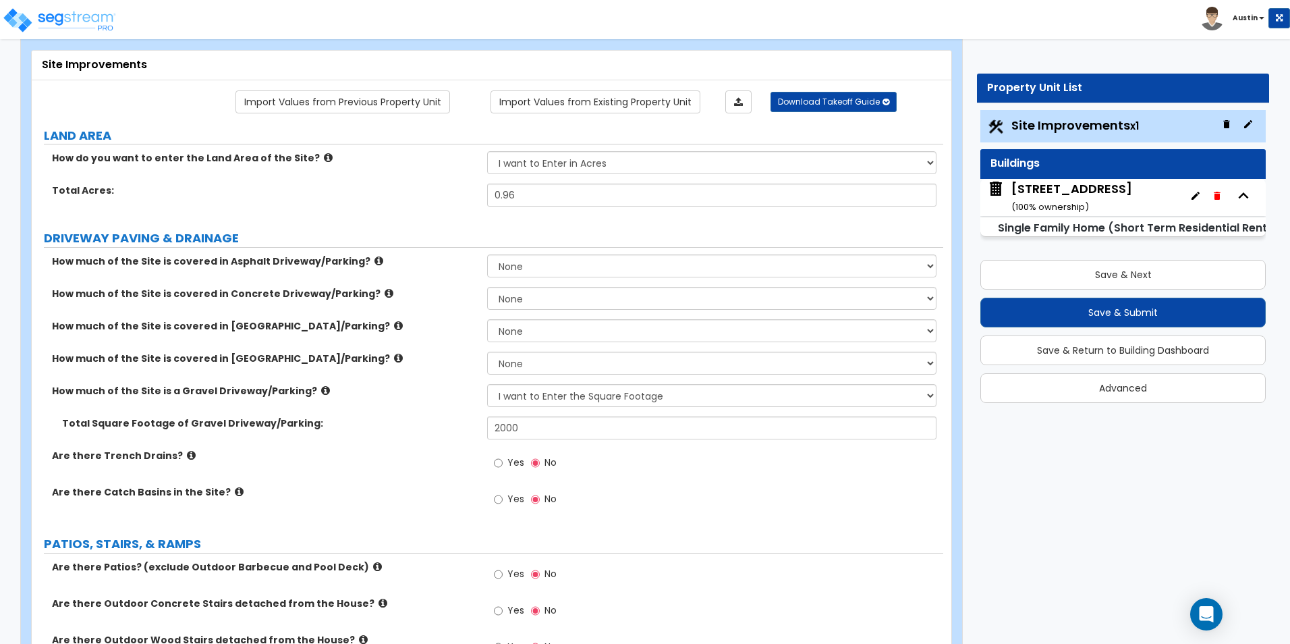
click at [187, 457] on icon at bounding box center [191, 455] width 9 height 10
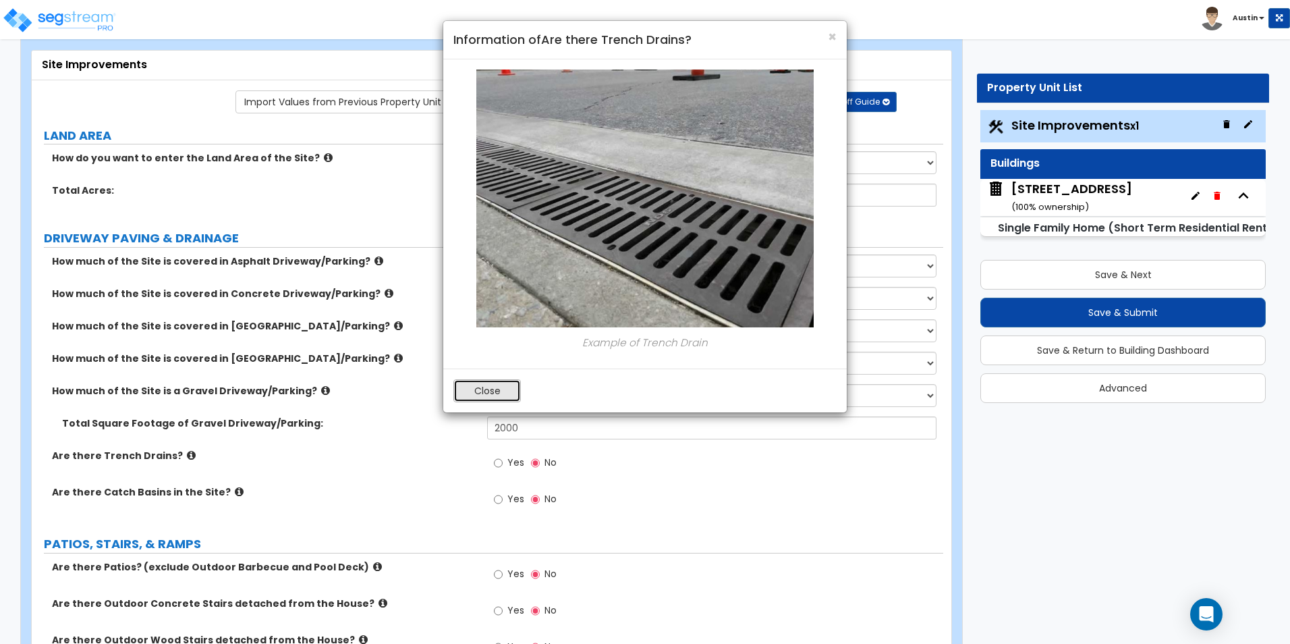
click at [505, 389] on button "Close" at bounding box center [486, 390] width 67 height 23
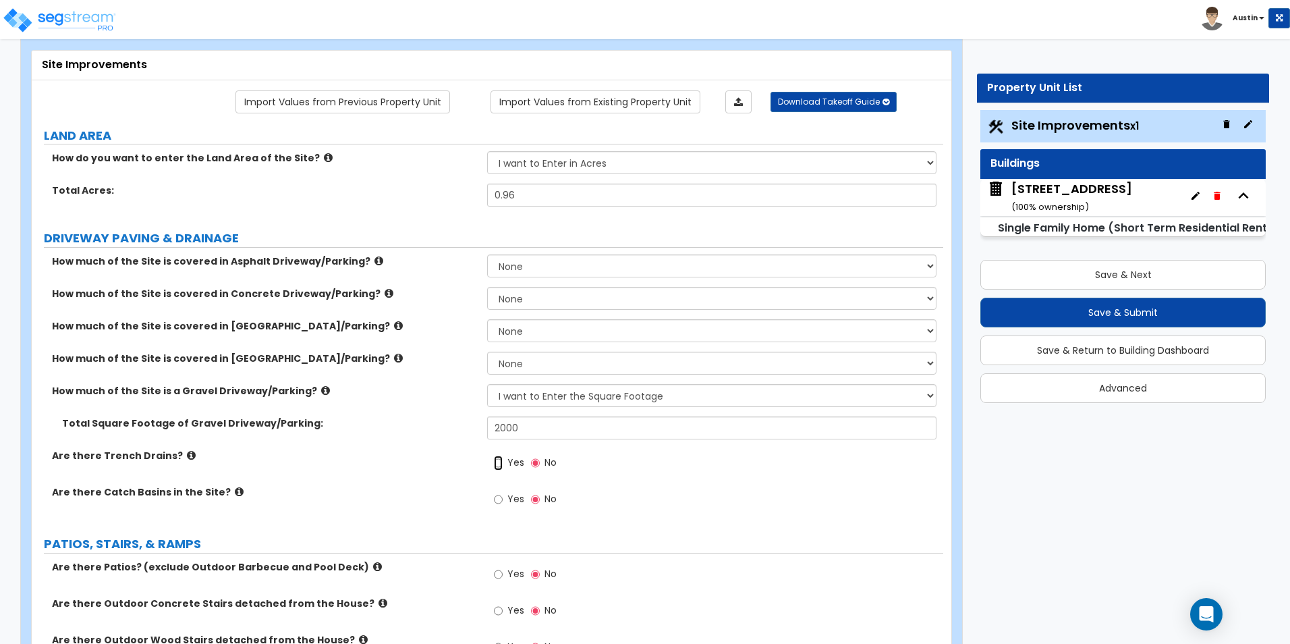
click at [495, 461] on input "Yes" at bounding box center [498, 462] width 9 height 15
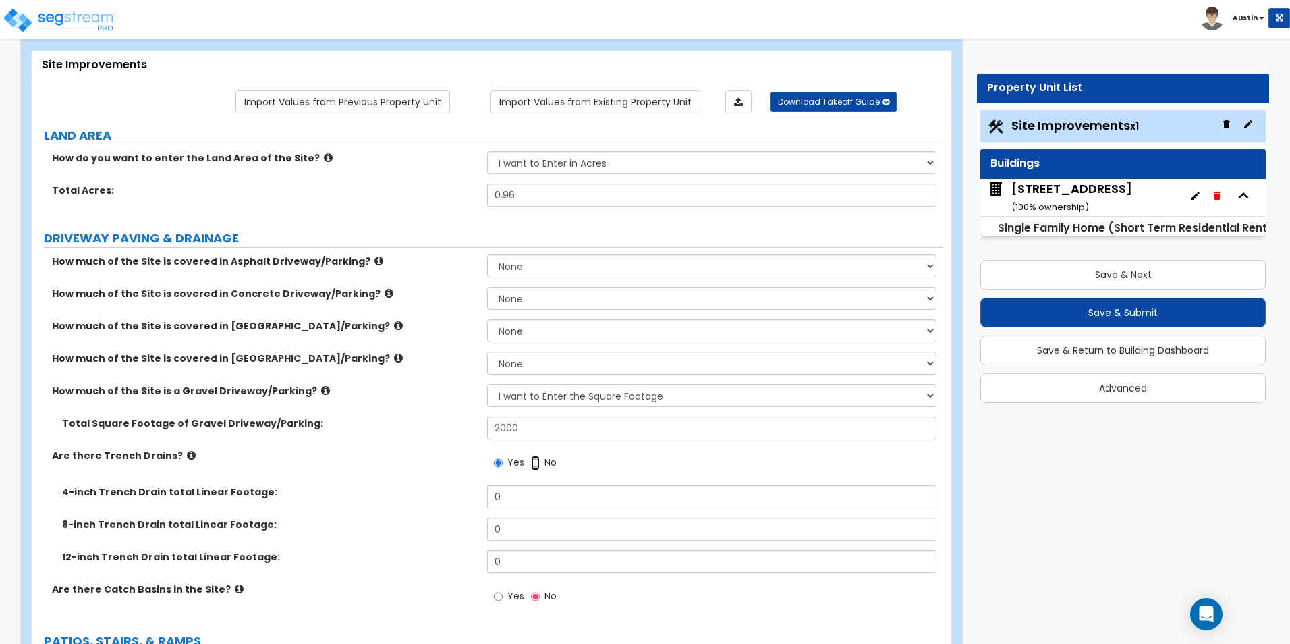
click at [532, 463] on input "No" at bounding box center [535, 462] width 9 height 15
radio input "false"
radio input "true"
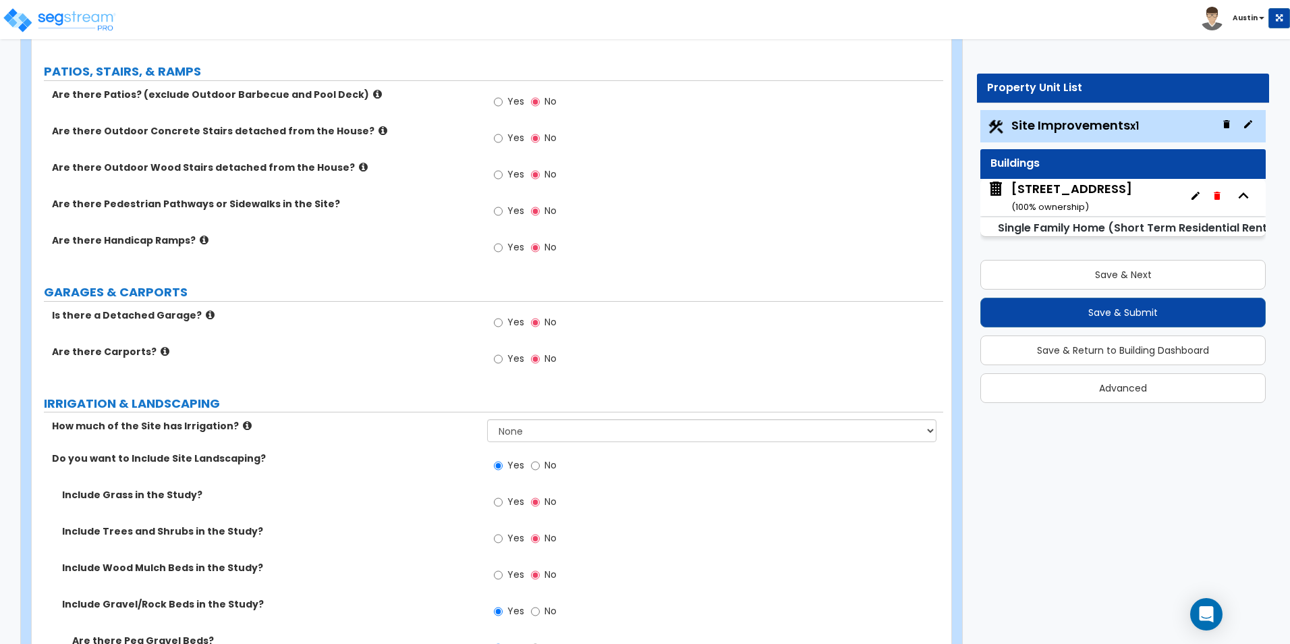
scroll to position [472, 0]
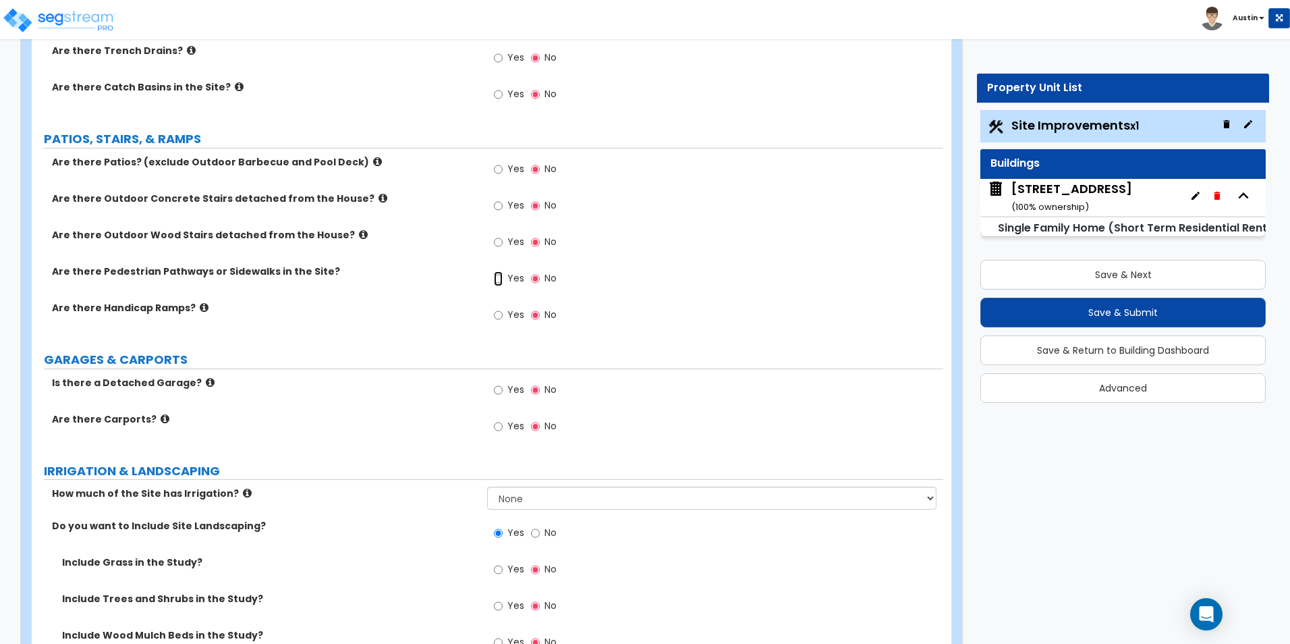
click at [498, 280] on input "Yes" at bounding box center [498, 278] width 9 height 15
radio input "true"
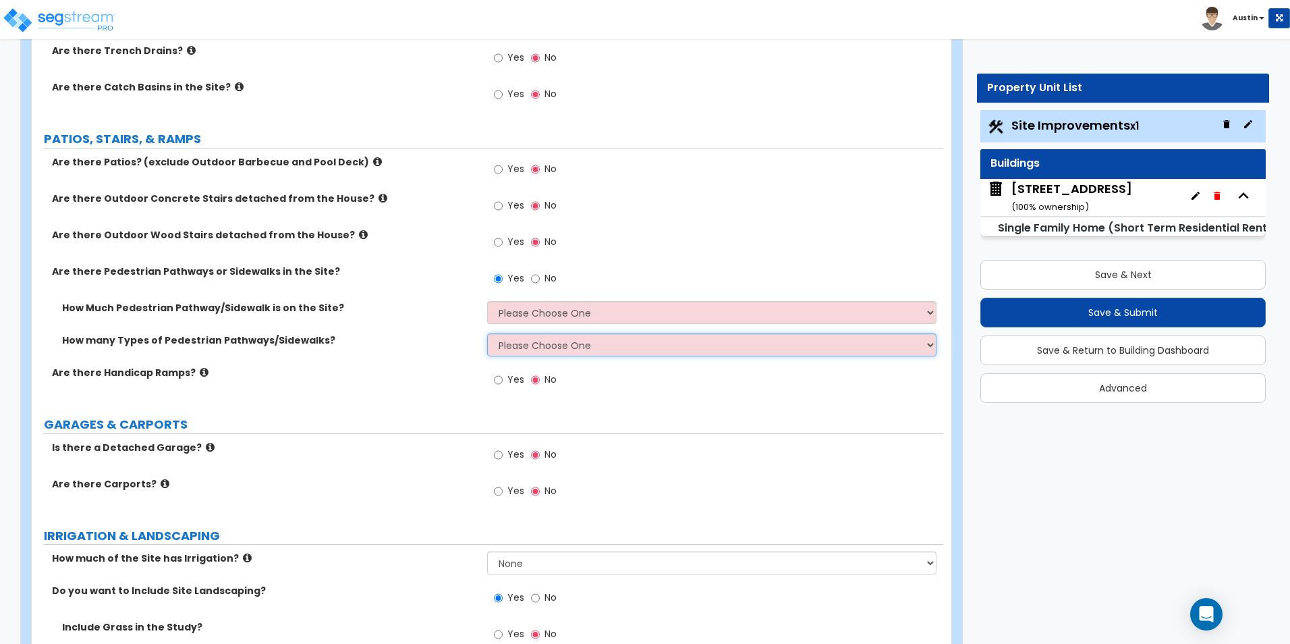
click at [563, 351] on select "Please Choose One 1 2 3" at bounding box center [711, 344] width 449 height 23
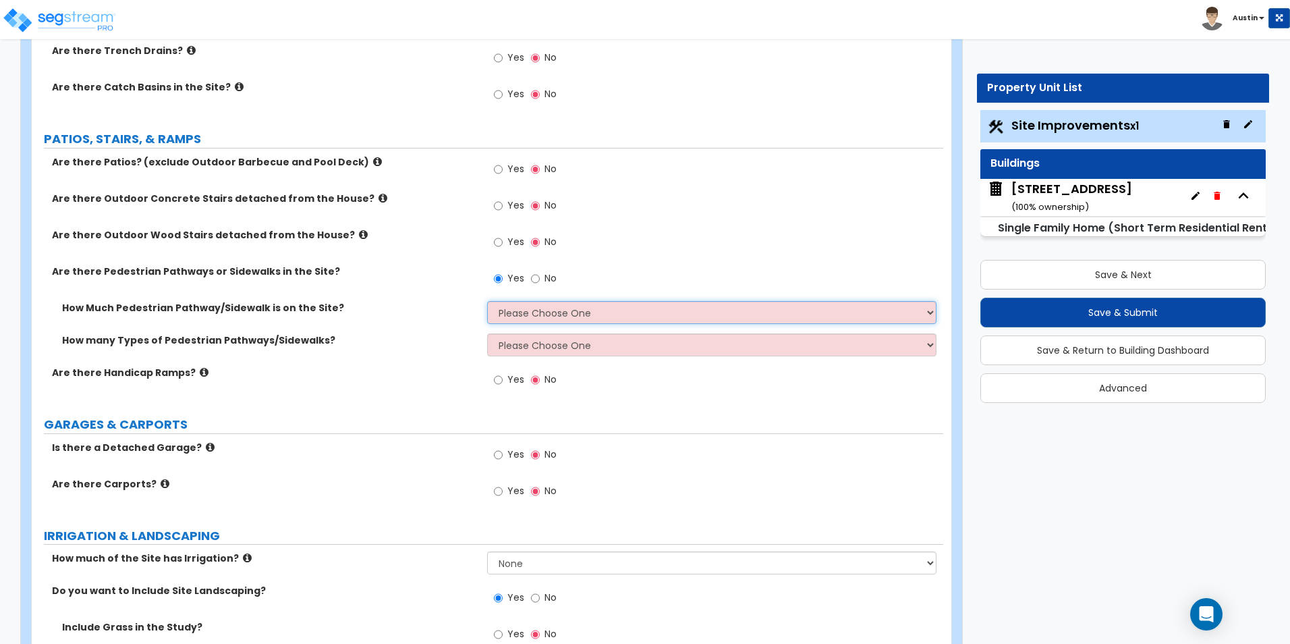
click at [571, 319] on select "Please Choose One I Don't Know, Please Estimate For Me Enter Linear Footage" at bounding box center [711, 312] width 449 height 23
select select "2"
click at [487, 301] on select "Please Choose One I Don't Know, Please Estimate For Me Enter Linear Footage" at bounding box center [711, 312] width 449 height 23
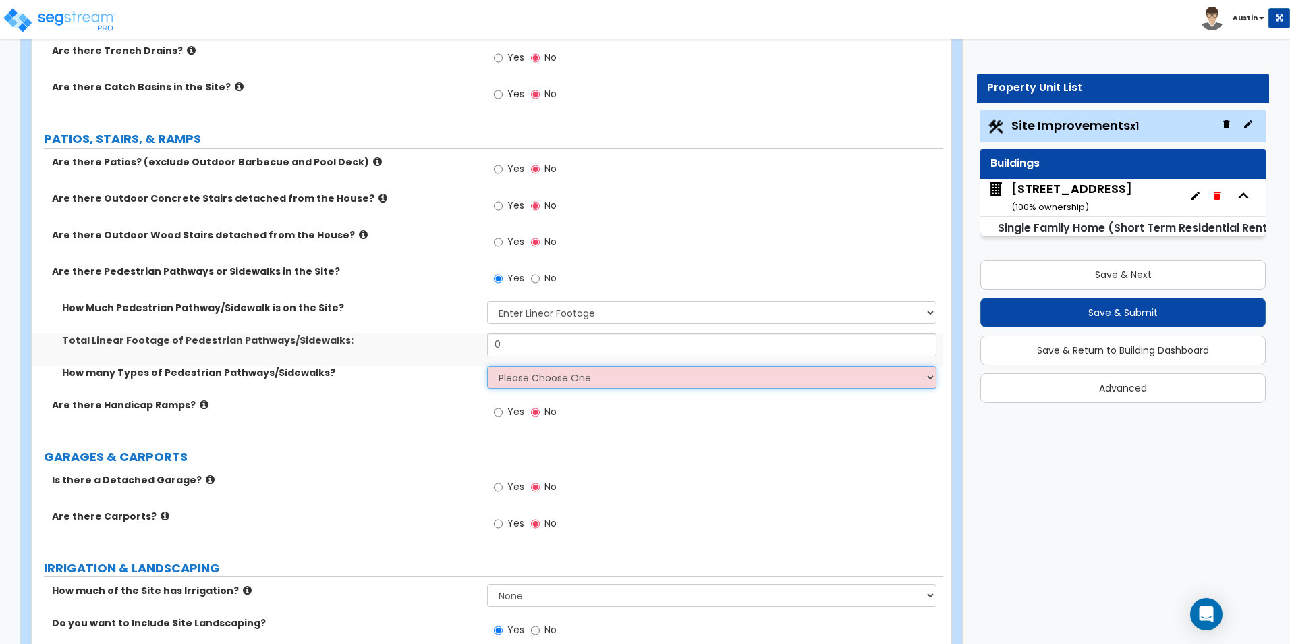
click at [557, 372] on select "Please Choose One 1 2 3" at bounding box center [711, 377] width 449 height 23
select select "1"
click at [487, 366] on select "Please Choose One 1 2 3" at bounding box center [711, 377] width 449 height 23
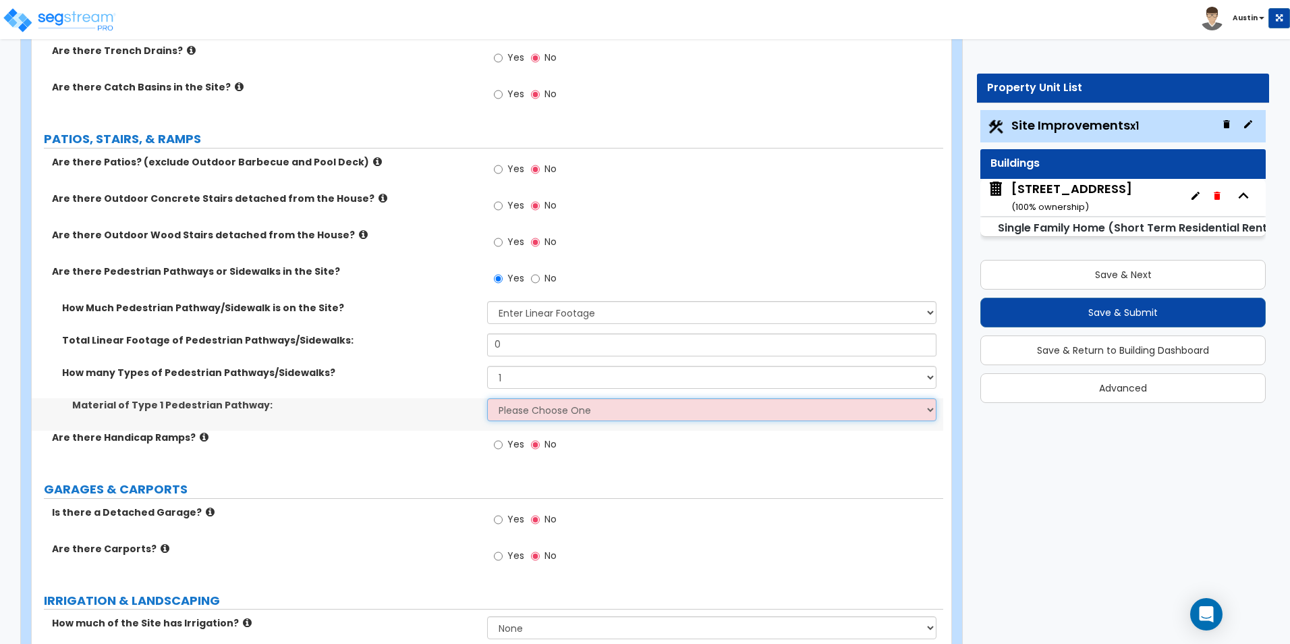
click at [559, 409] on select "Please Choose One Bare Concrete Stamped Concrete Brick Pavers Stone Pavers Wood…" at bounding box center [711, 409] width 449 height 23
select select "5"
click at [487, 398] on select "Please Choose One Bare Concrete Stamped Concrete Brick Pavers Stone Pavers Wood…" at bounding box center [711, 409] width 449 height 23
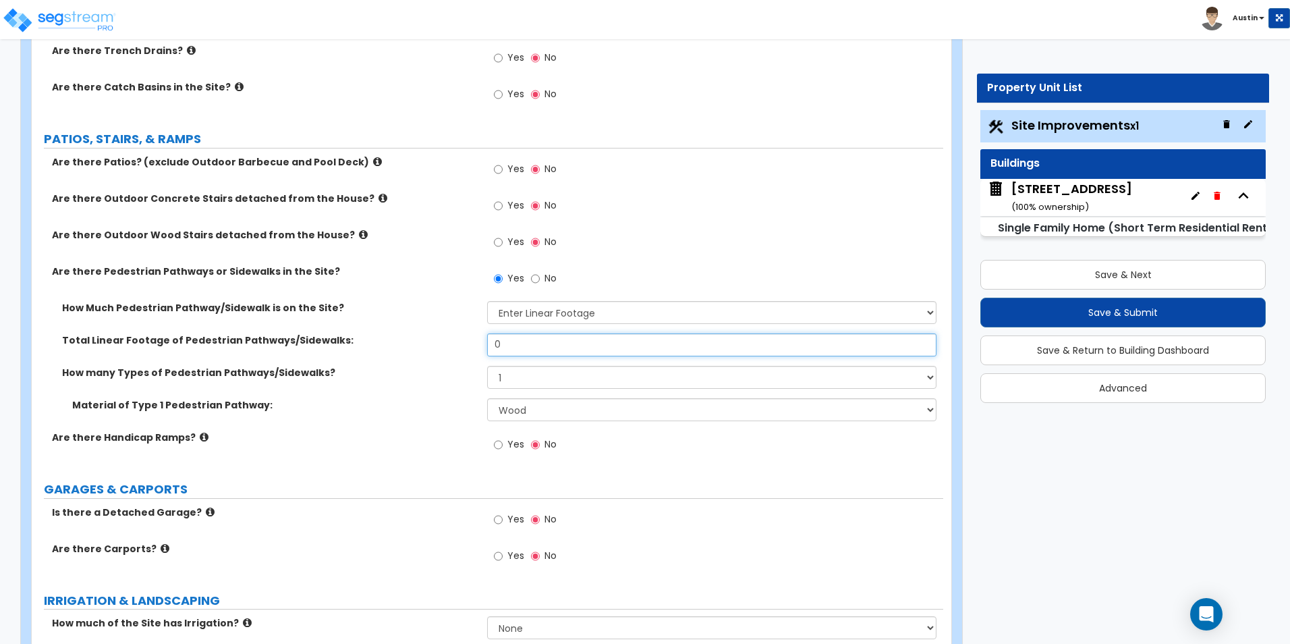
click at [639, 351] on input "0" at bounding box center [711, 344] width 449 height 23
type input "60"
click at [809, 462] on div "Yes No" at bounding box center [714, 448] width 455 height 36
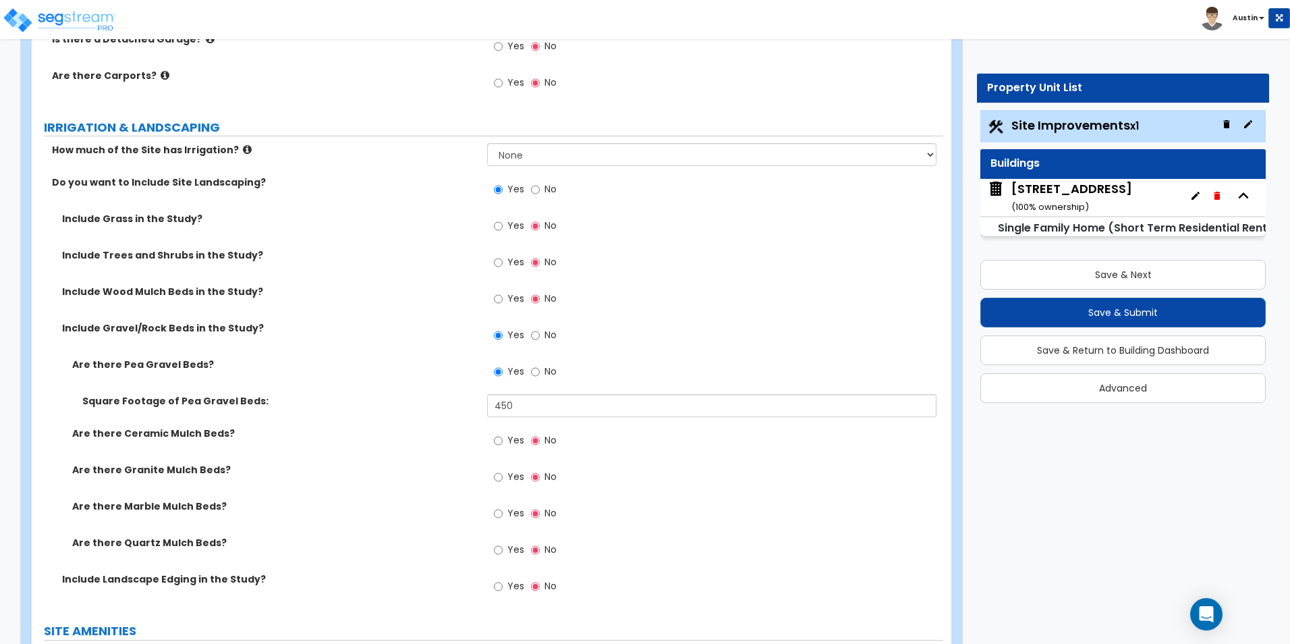
scroll to position [944, 0]
click at [538, 341] on input "No" at bounding box center [535, 336] width 9 height 15
radio input "false"
radio input "true"
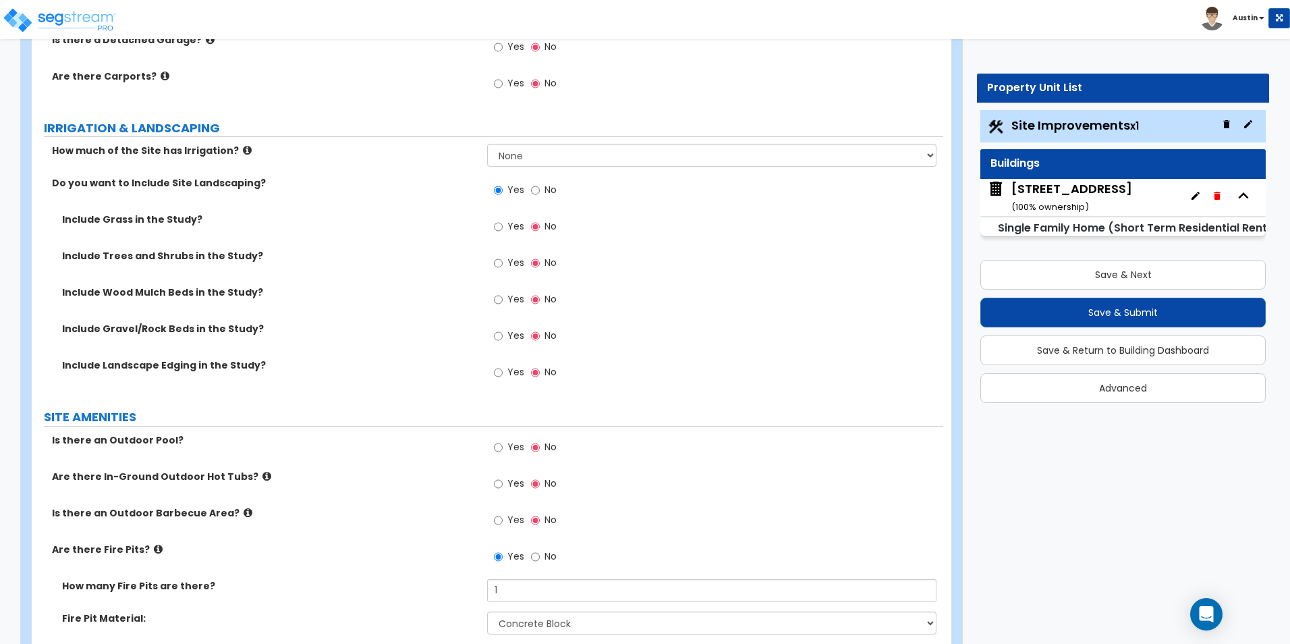
click at [508, 335] on span "Yes" at bounding box center [515, 335] width 17 height 13
click at [503, 335] on input "Yes" at bounding box center [498, 336] width 9 height 15
radio input "true"
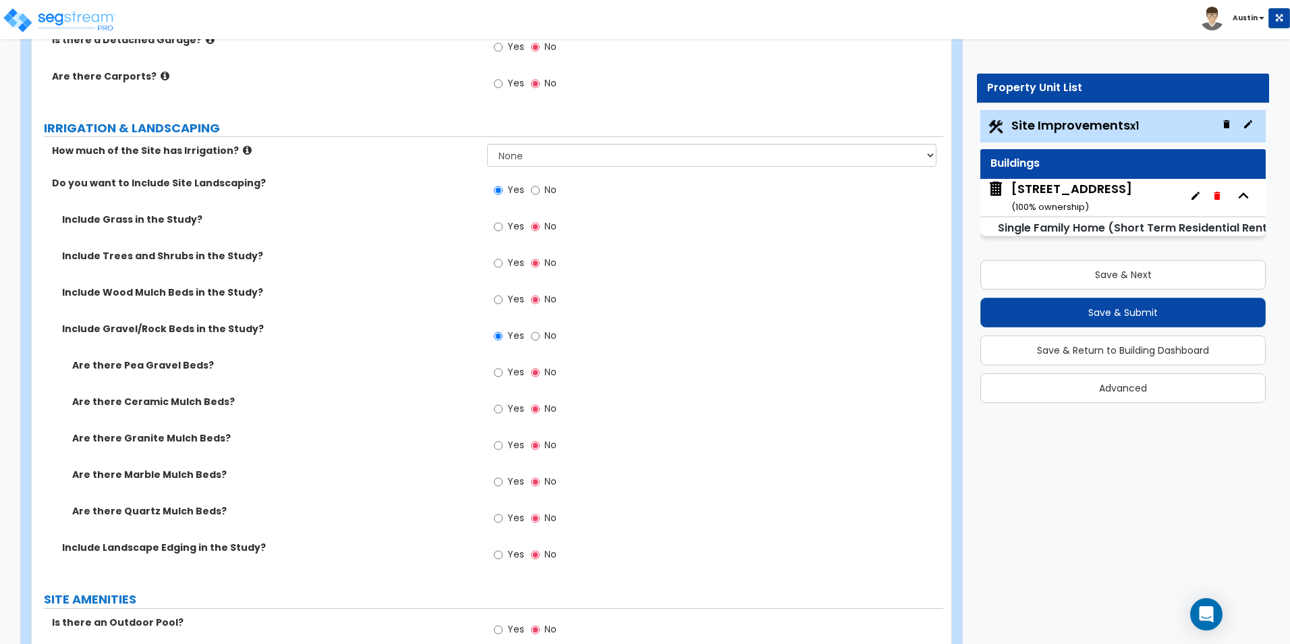
click at [507, 370] on span "Yes" at bounding box center [515, 371] width 17 height 13
click at [503, 370] on input "Yes" at bounding box center [498, 372] width 9 height 15
radio input "true"
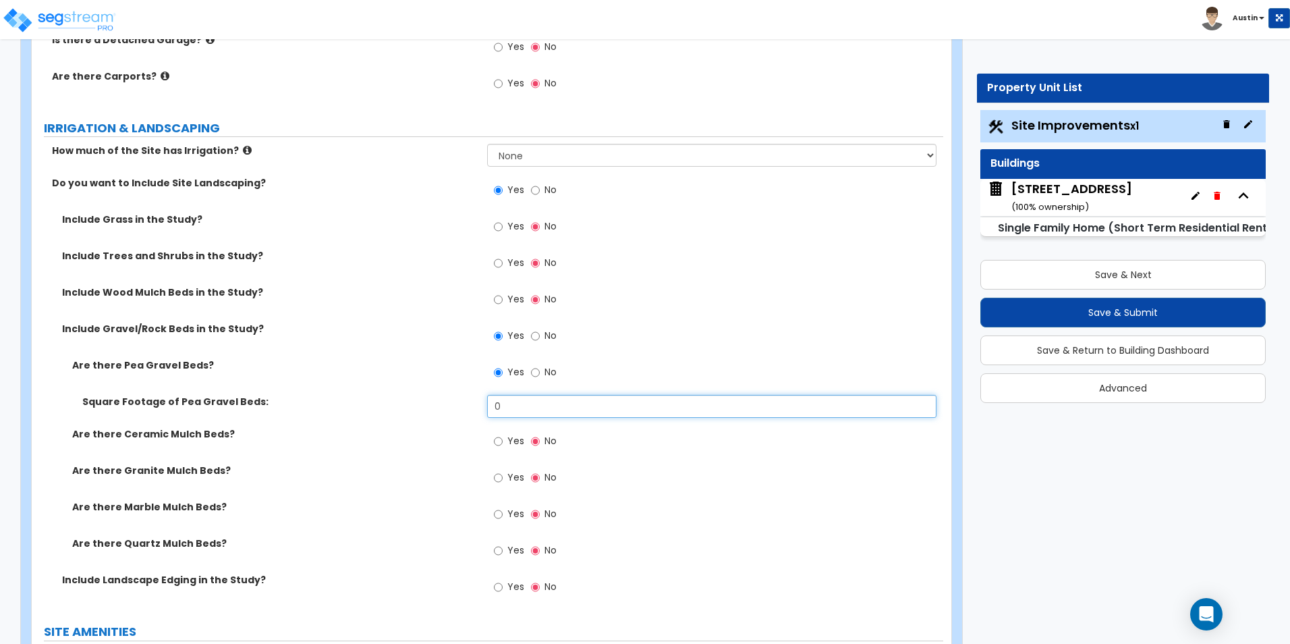
click at [510, 401] on input "0" at bounding box center [711, 406] width 449 height 23
click at [519, 478] on span "Yes" at bounding box center [515, 476] width 17 height 13
click at [503, 478] on input "Yes" at bounding box center [498, 477] width 9 height 15
radio input "true"
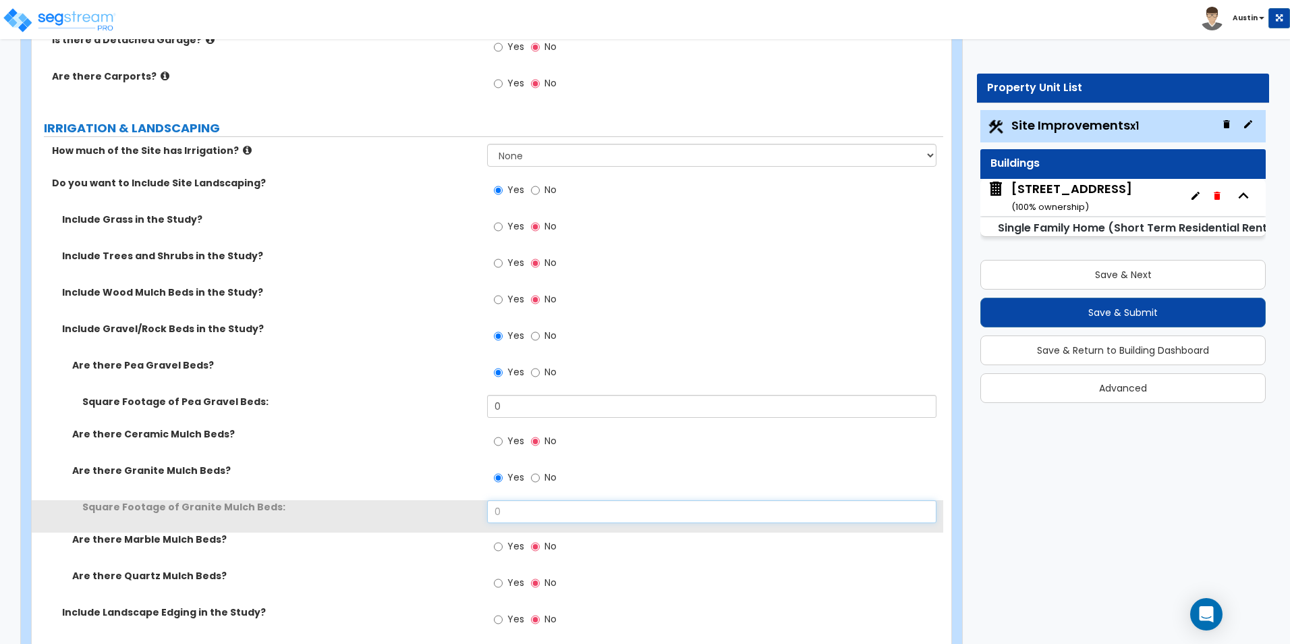
click at [518, 511] on input "0" at bounding box center [711, 511] width 449 height 23
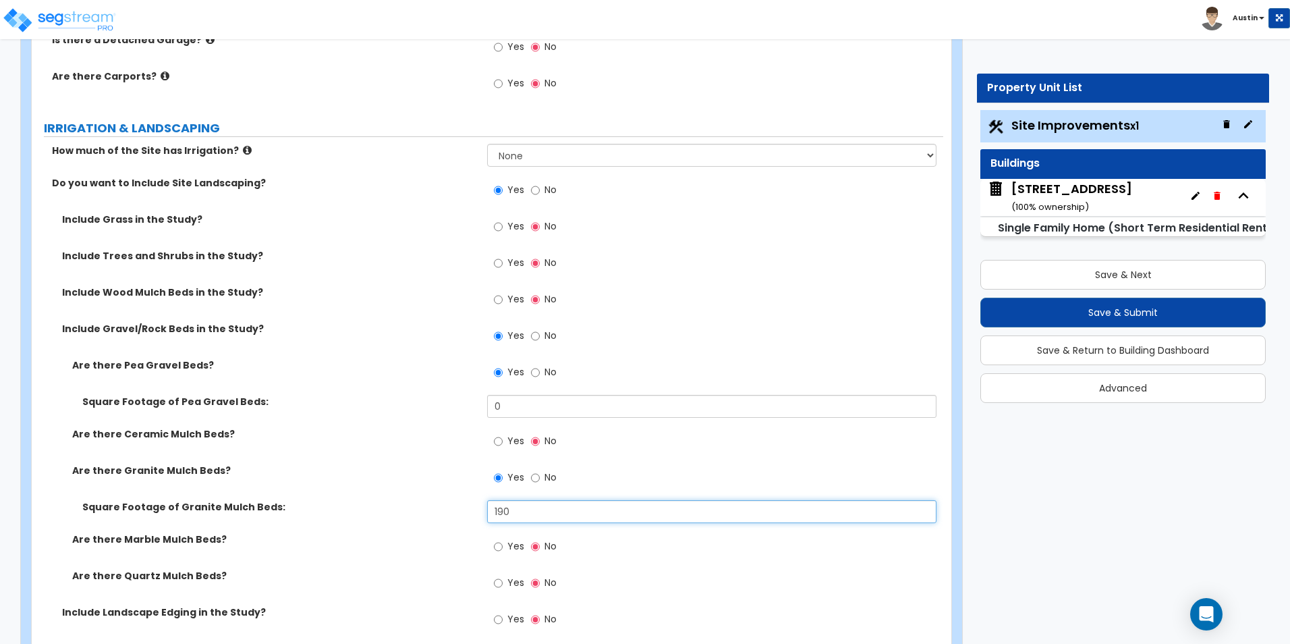
type input "190"
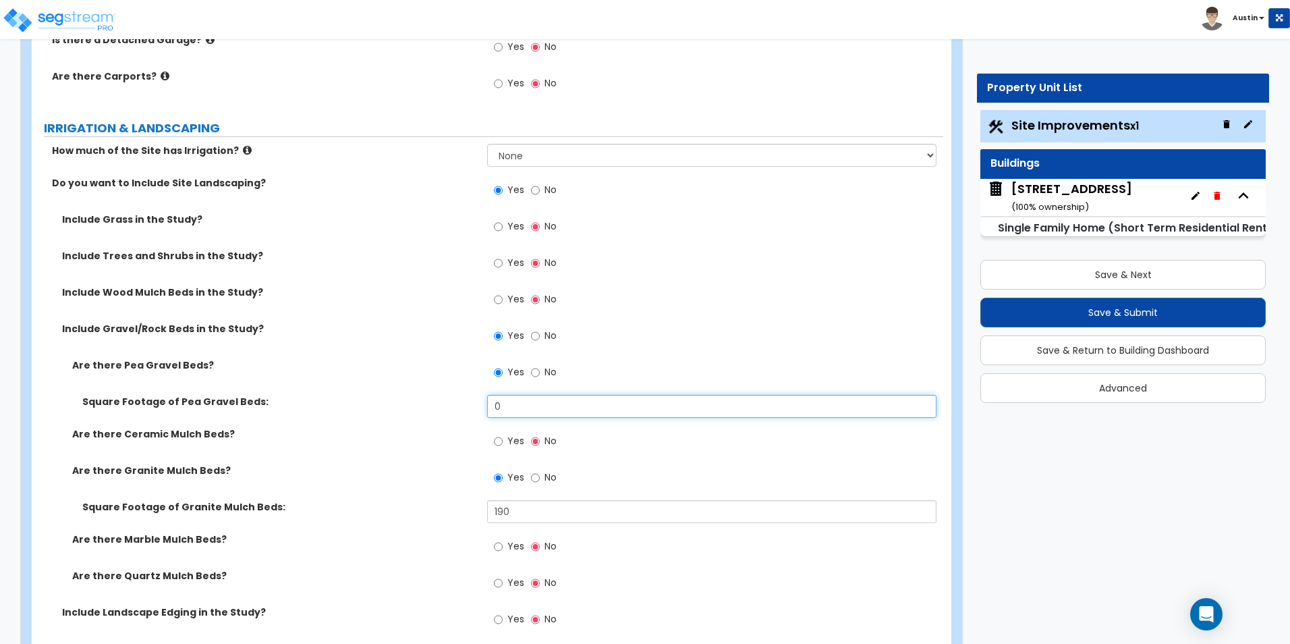
click at [825, 407] on input "0" at bounding box center [711, 406] width 449 height 23
type input "200"
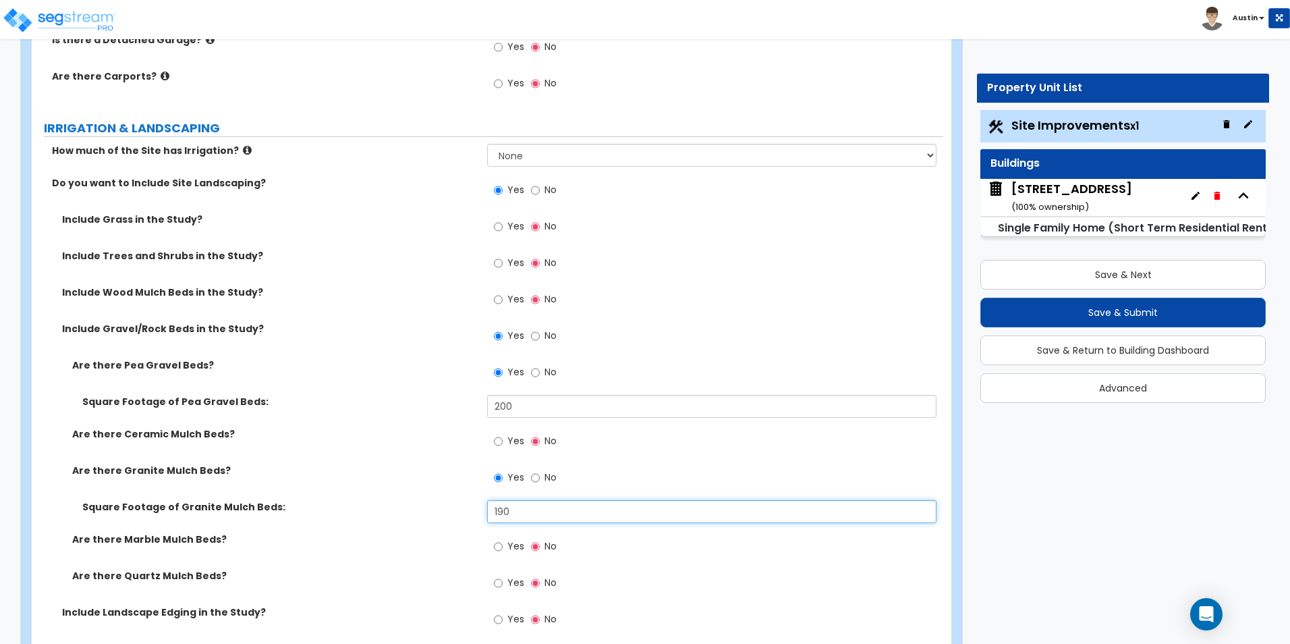
click at [605, 510] on input "190" at bounding box center [711, 511] width 449 height 23
click at [605, 511] on input "190" at bounding box center [711, 511] width 449 height 23
type input "200"
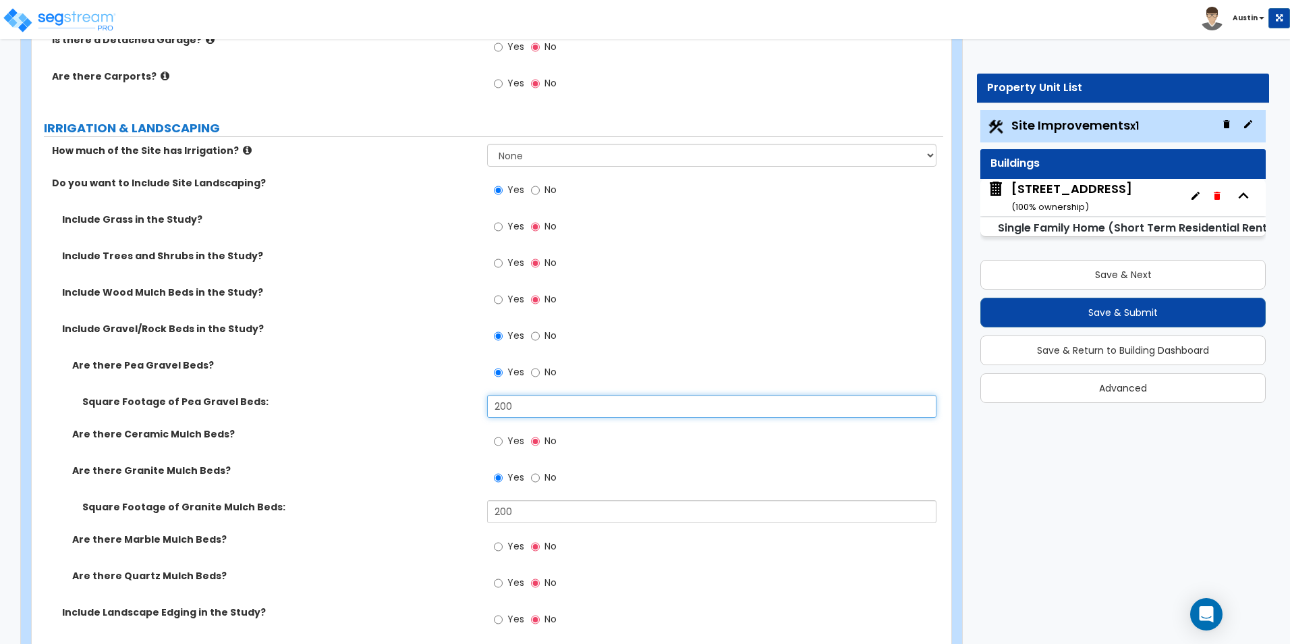
click at [551, 407] on input "200" at bounding box center [711, 406] width 449 height 23
type input "450"
click at [343, 391] on div "Are there Pea Gravel Beds? Yes No" at bounding box center [487, 376] width 911 height 36
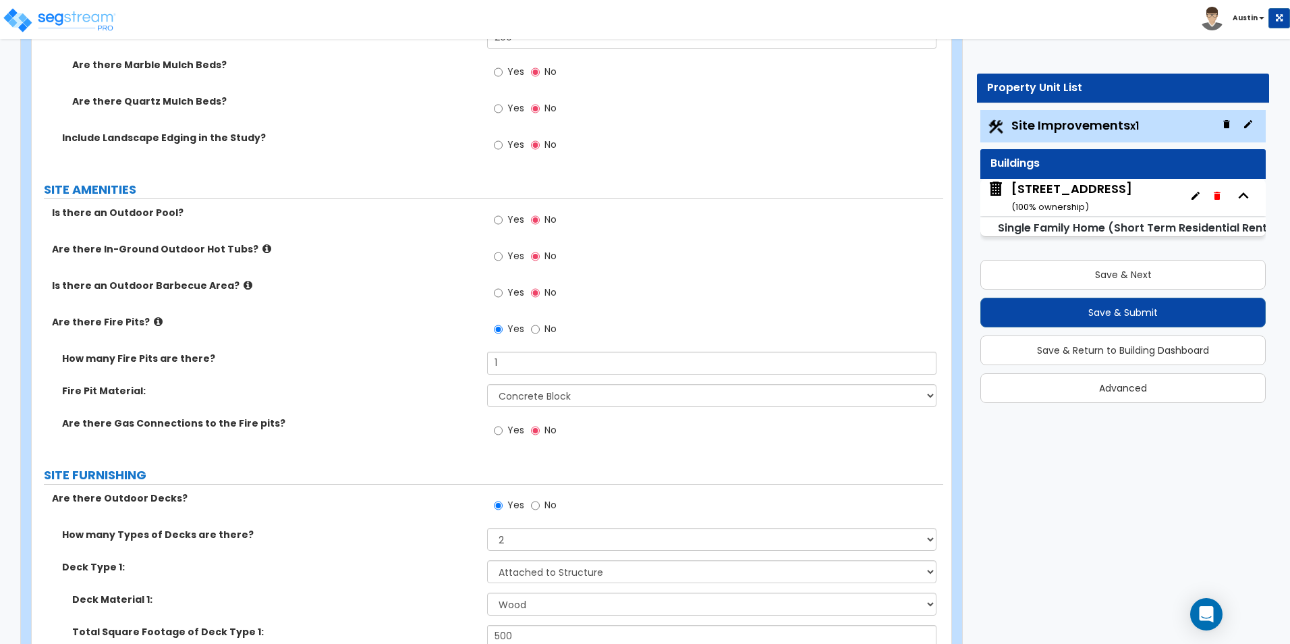
scroll to position [1417, 0]
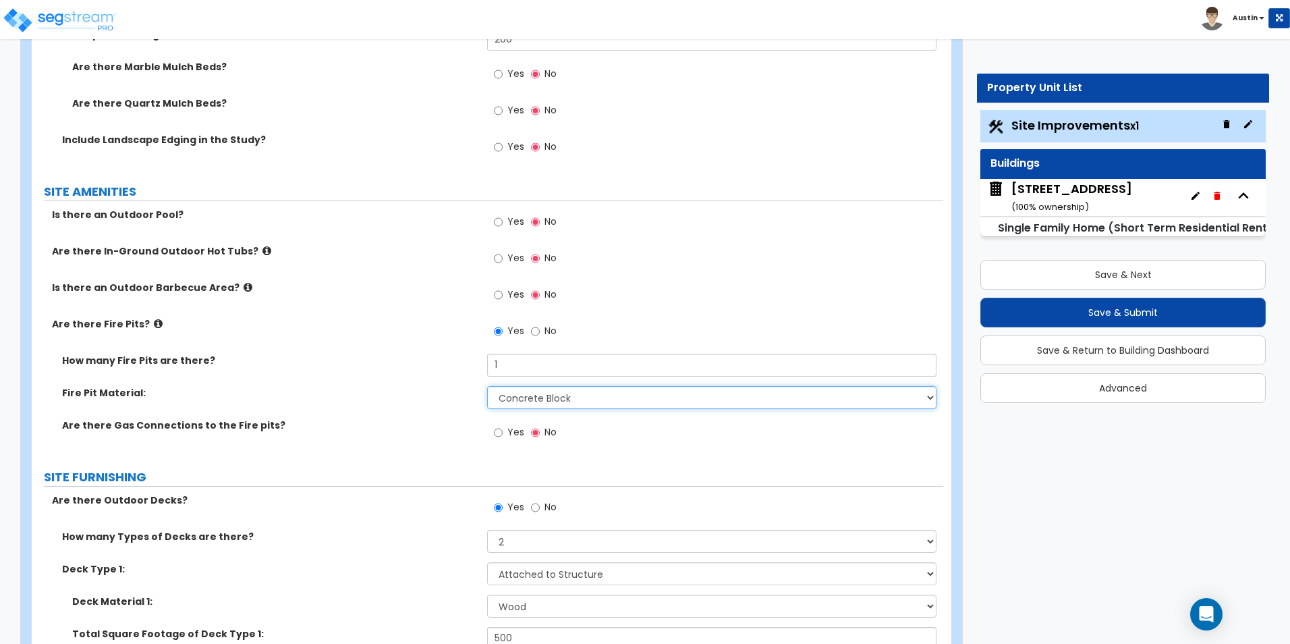
click at [548, 396] on select "Please Choose One Concrete Block Brick Stone" at bounding box center [711, 397] width 449 height 23
select select "3"
click at [487, 386] on select "Please Choose One Concrete Block Brick Stone" at bounding box center [711, 397] width 449 height 23
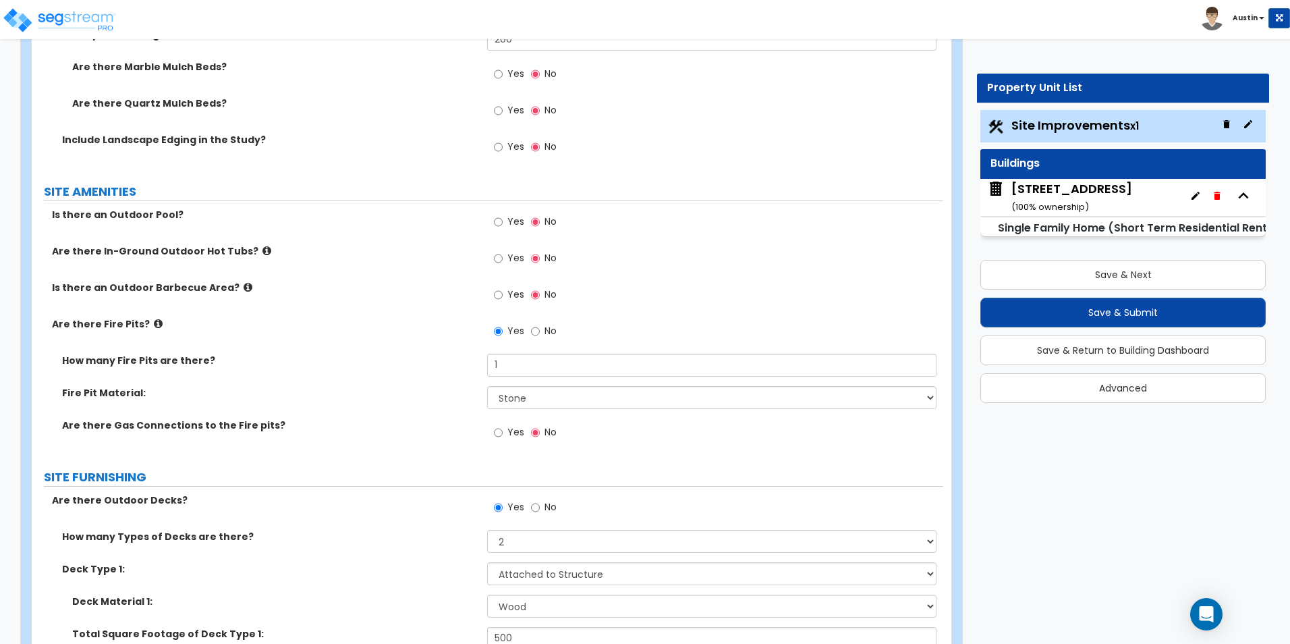
click at [436, 399] on div "Fire Pit Material: Please Choose One Concrete Block Brick Stone" at bounding box center [487, 402] width 911 height 32
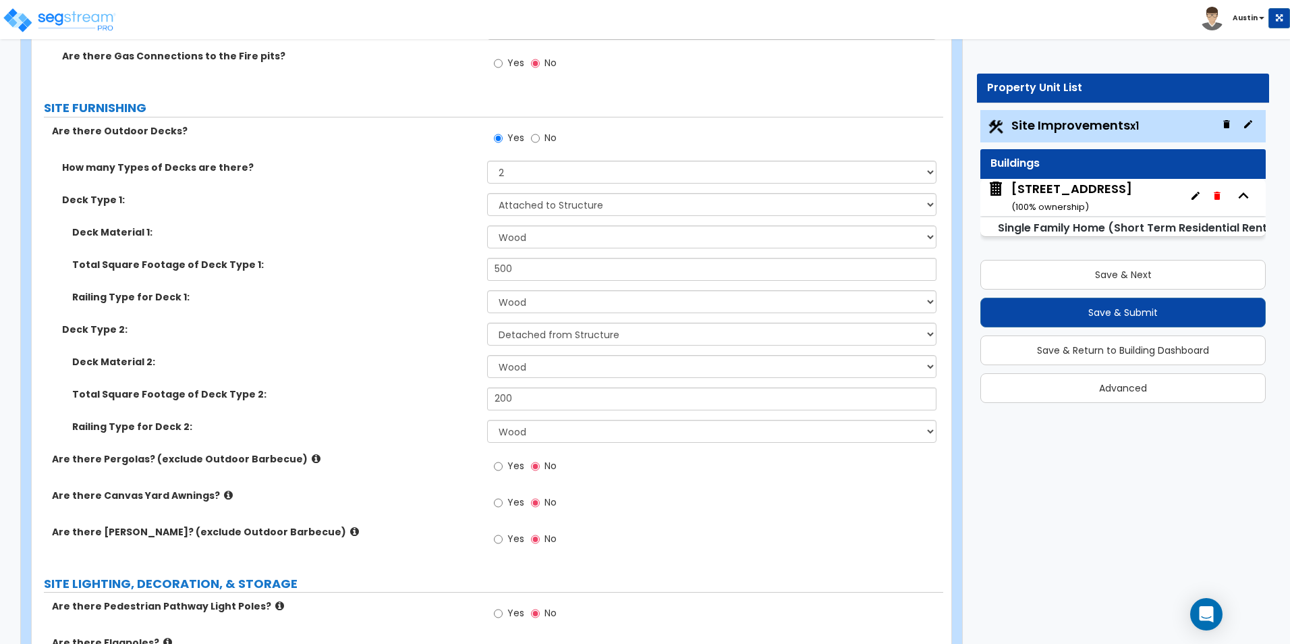
scroll to position [1754, 0]
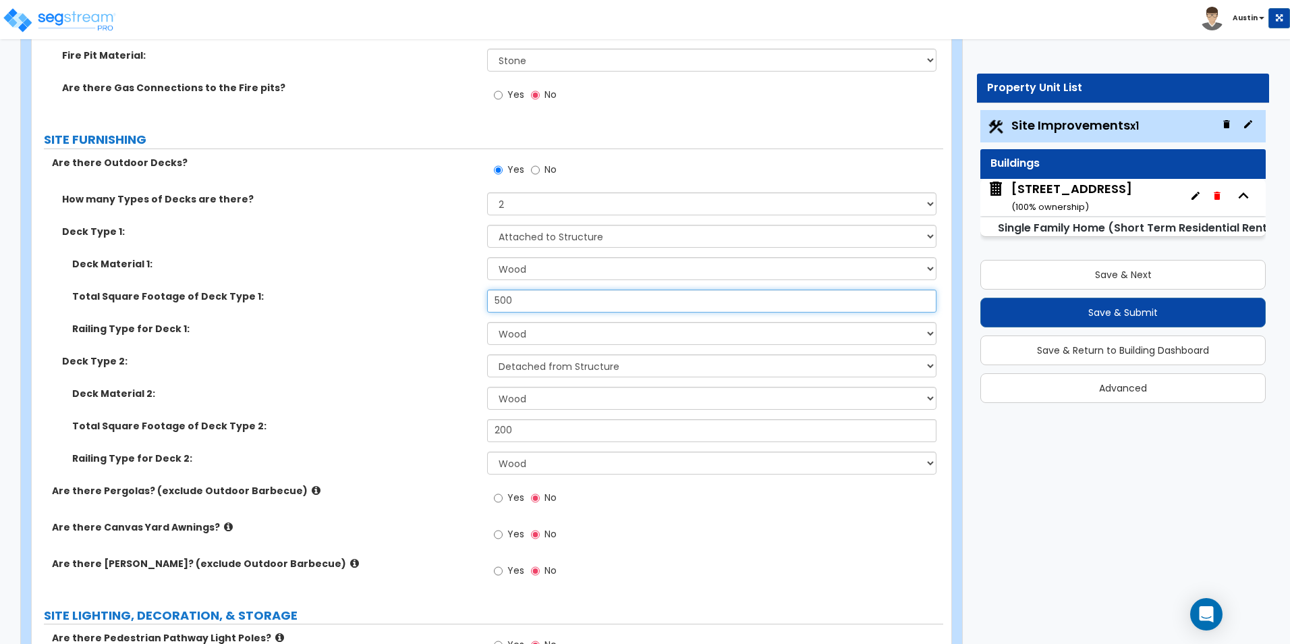
click at [540, 293] on input "500" at bounding box center [711, 300] width 449 height 23
type input "700"
click at [314, 310] on div "Total Square Footage of Deck Type 1: 700" at bounding box center [487, 305] width 911 height 32
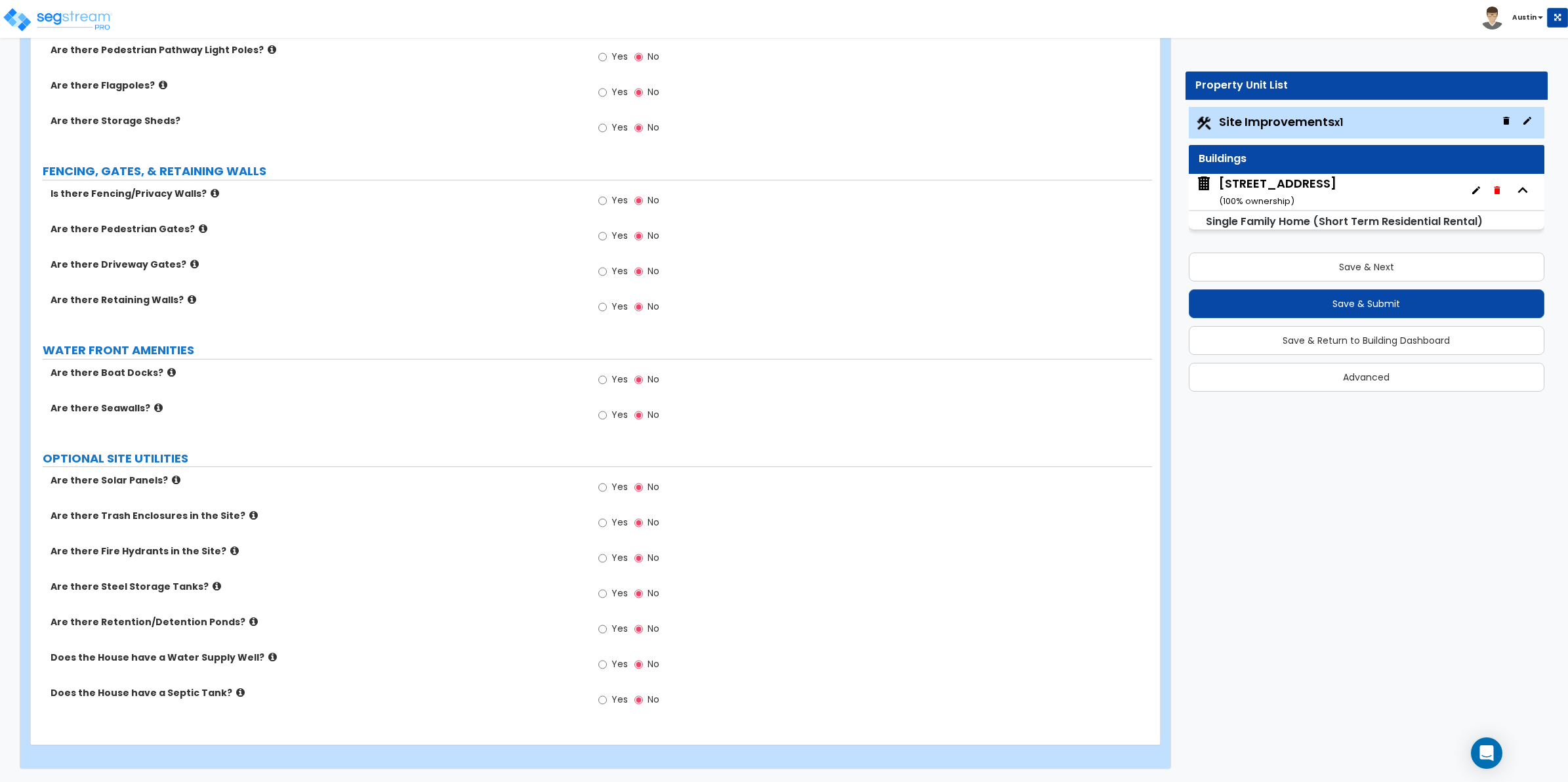
scroll to position [2196, 0]
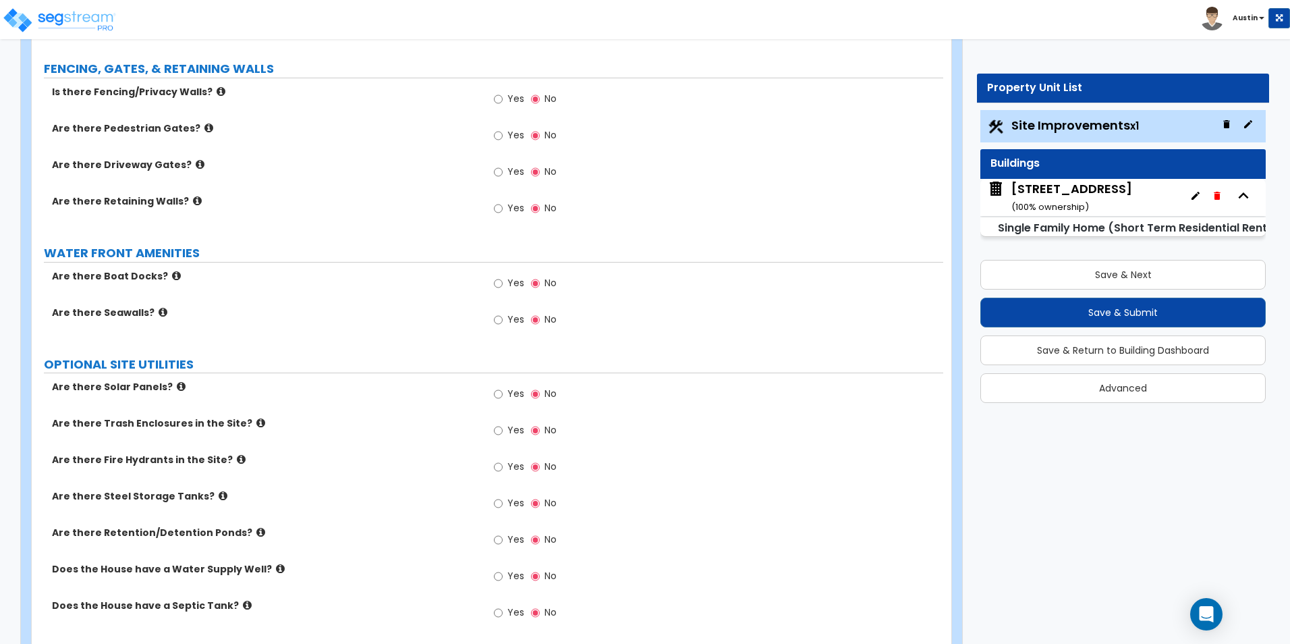
scroll to position [2501, 0]
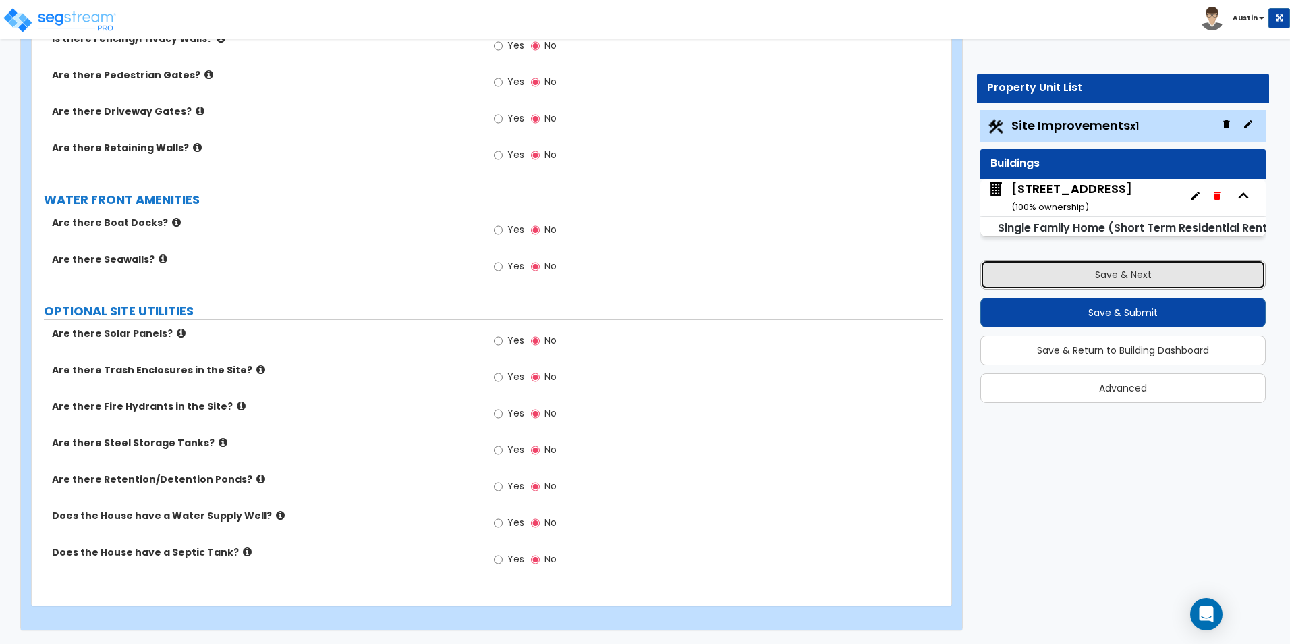
click at [1073, 277] on button "Save & Next" at bounding box center [1122, 275] width 285 height 30
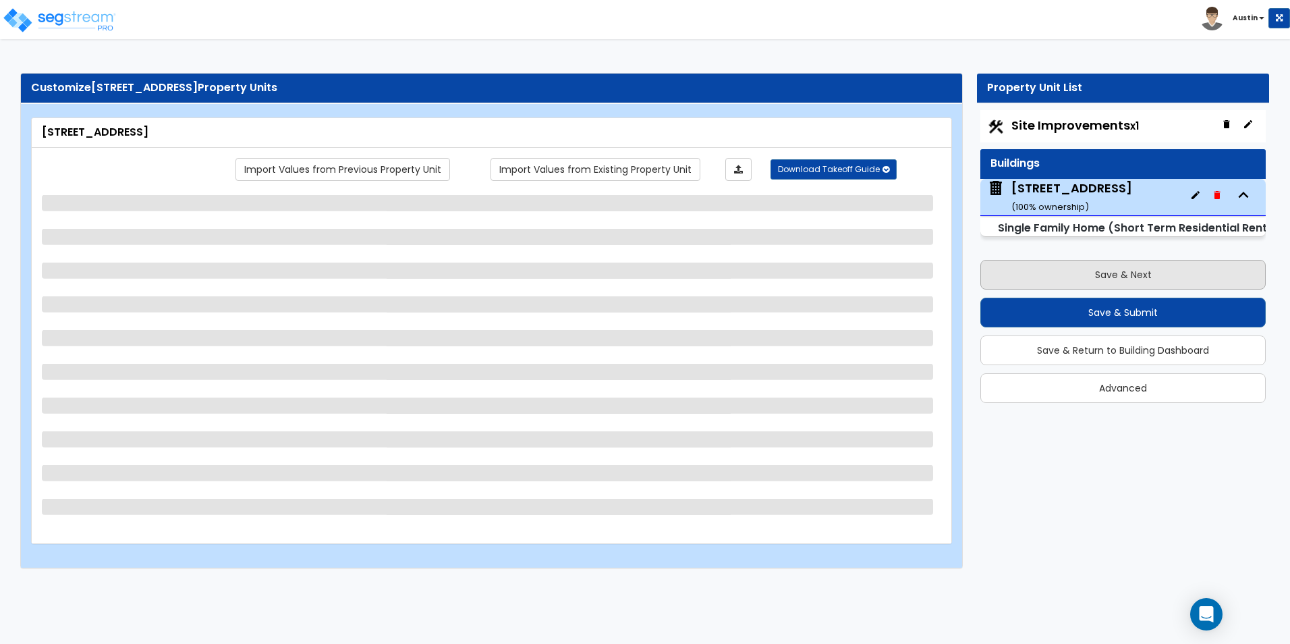
scroll to position [0, 0]
select select "2"
select select "7"
select select "2"
select select "3"
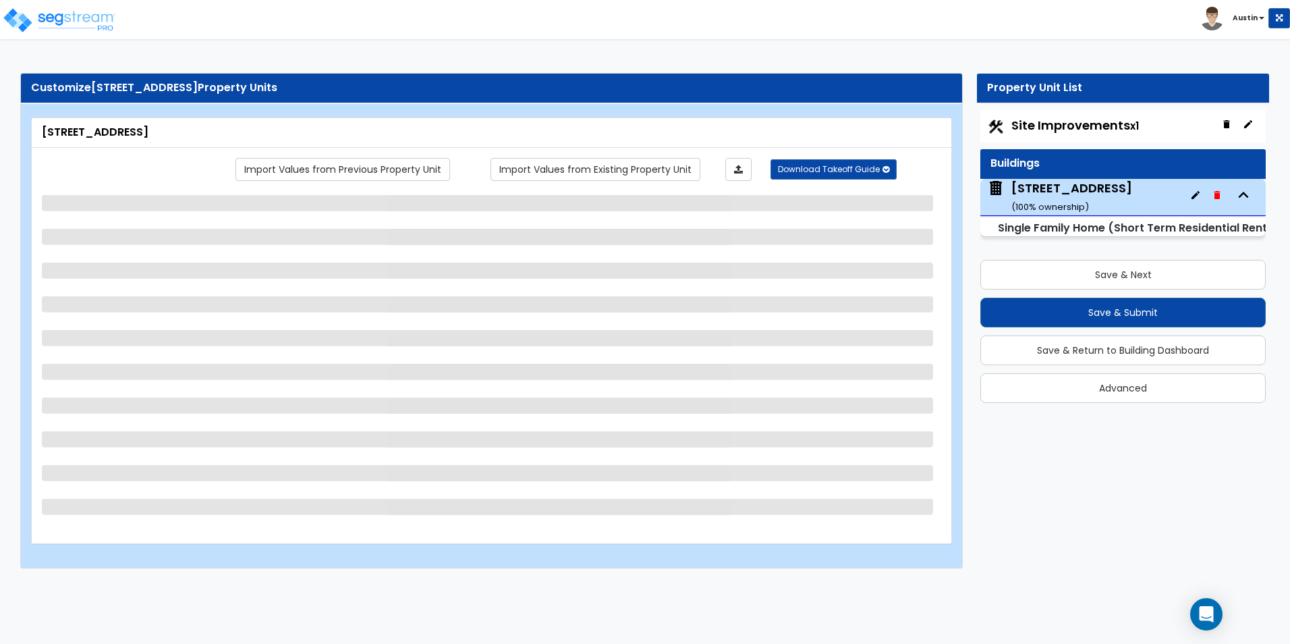
select select "1"
select select "4"
select select "1"
select select "2"
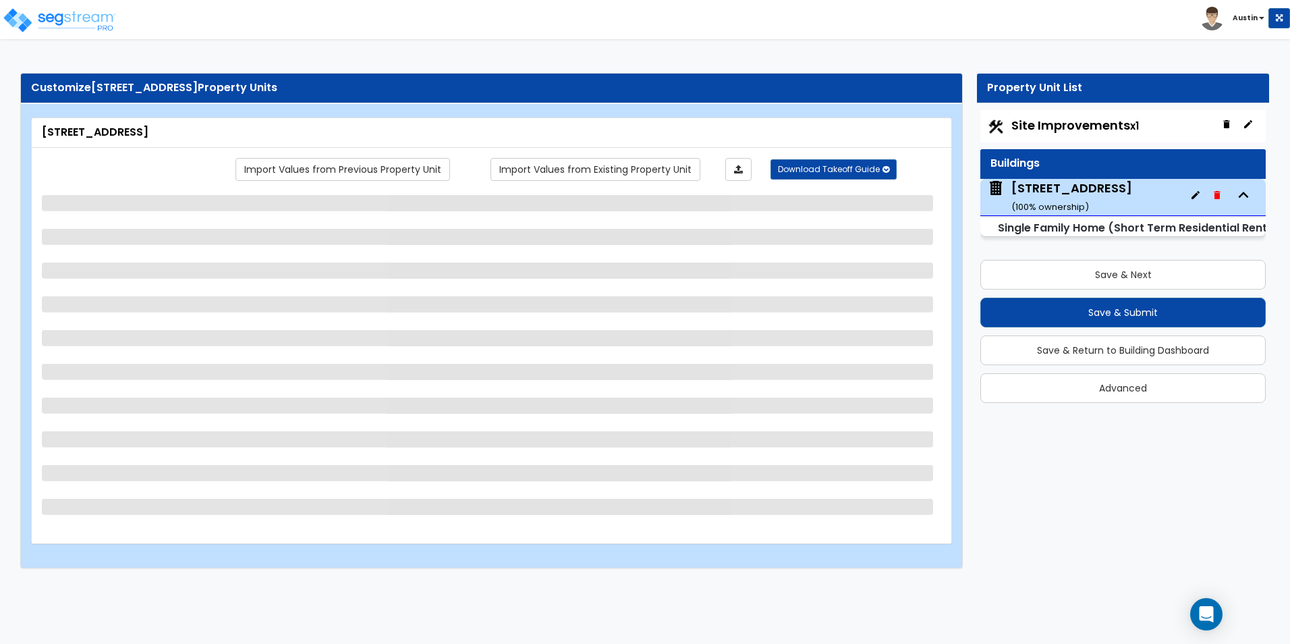
select select "1"
select select "7"
select select "1"
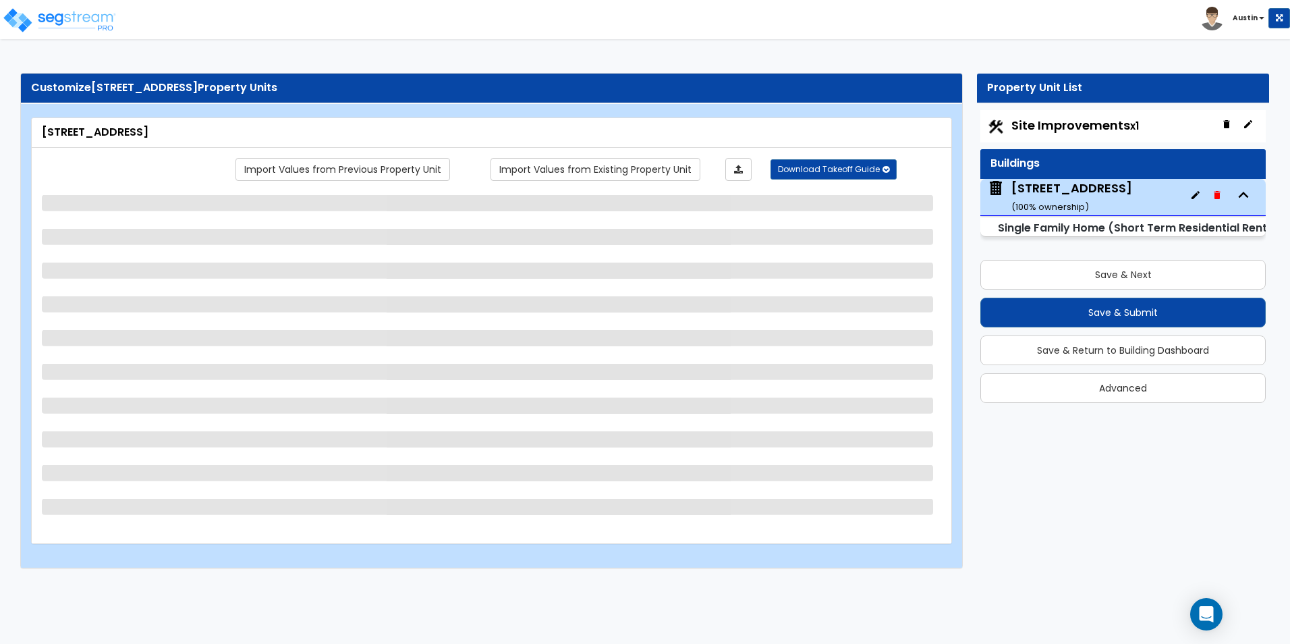
select select "6"
select select "1"
select select "3"
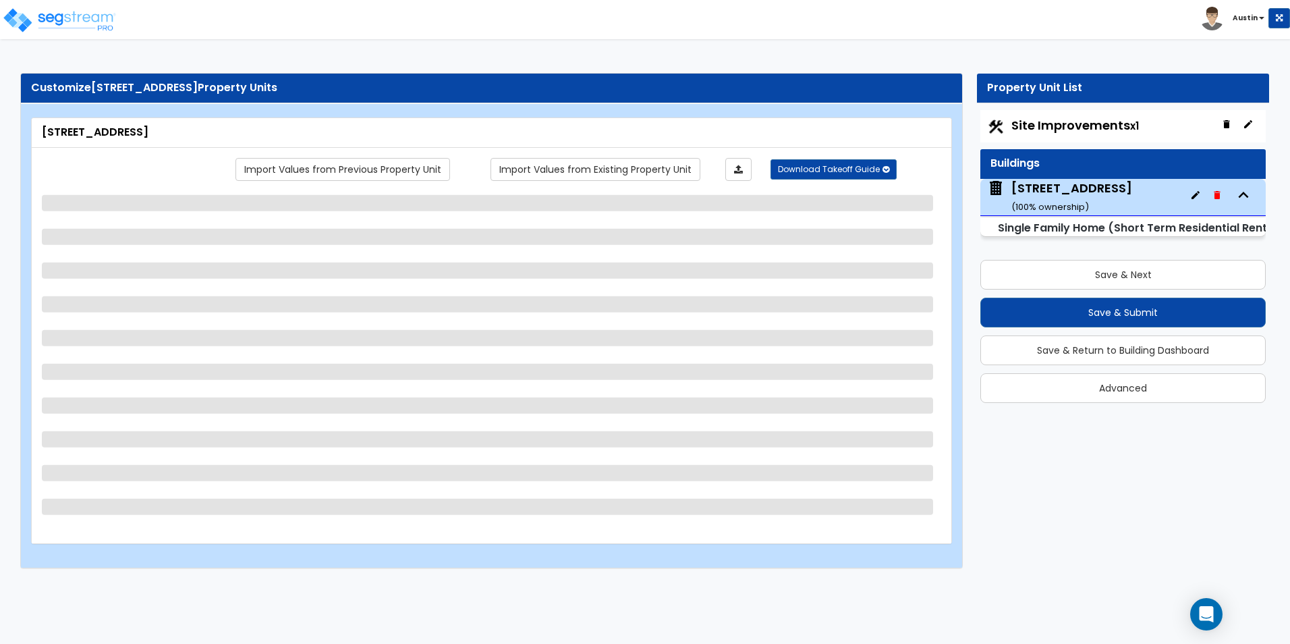
select select "3"
select select "2"
select select "1"
select select "2"
select select "1"
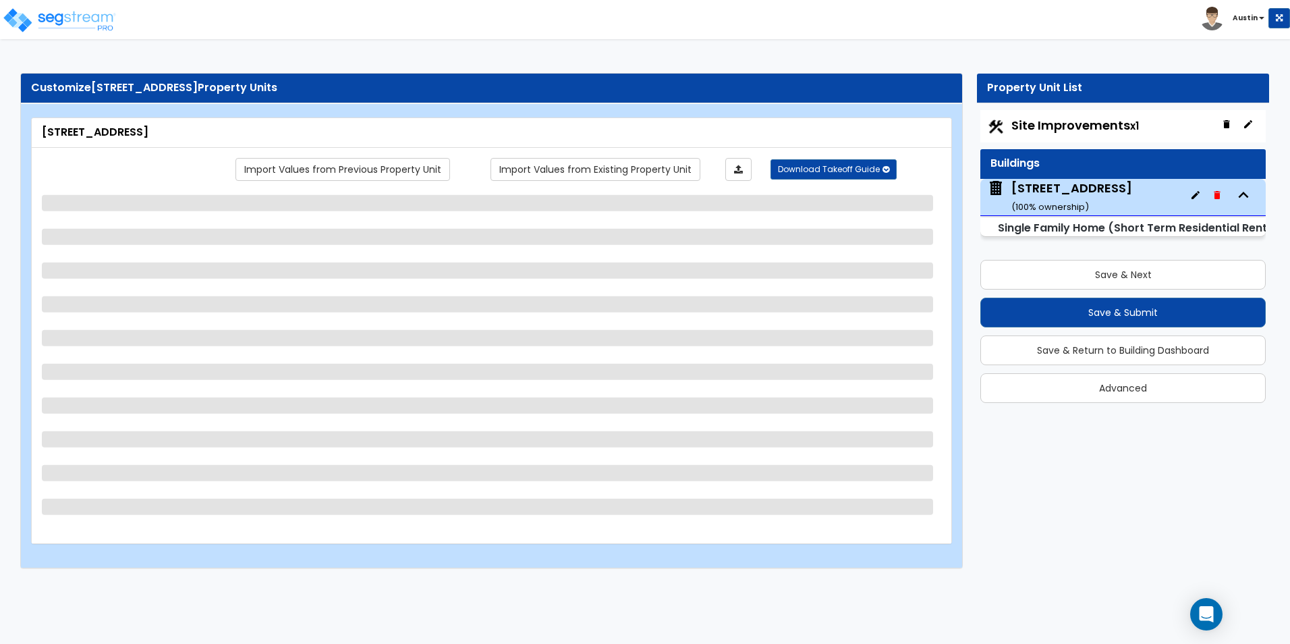
select select "1"
select select "2"
select select "3"
select select "2"
select select "3"
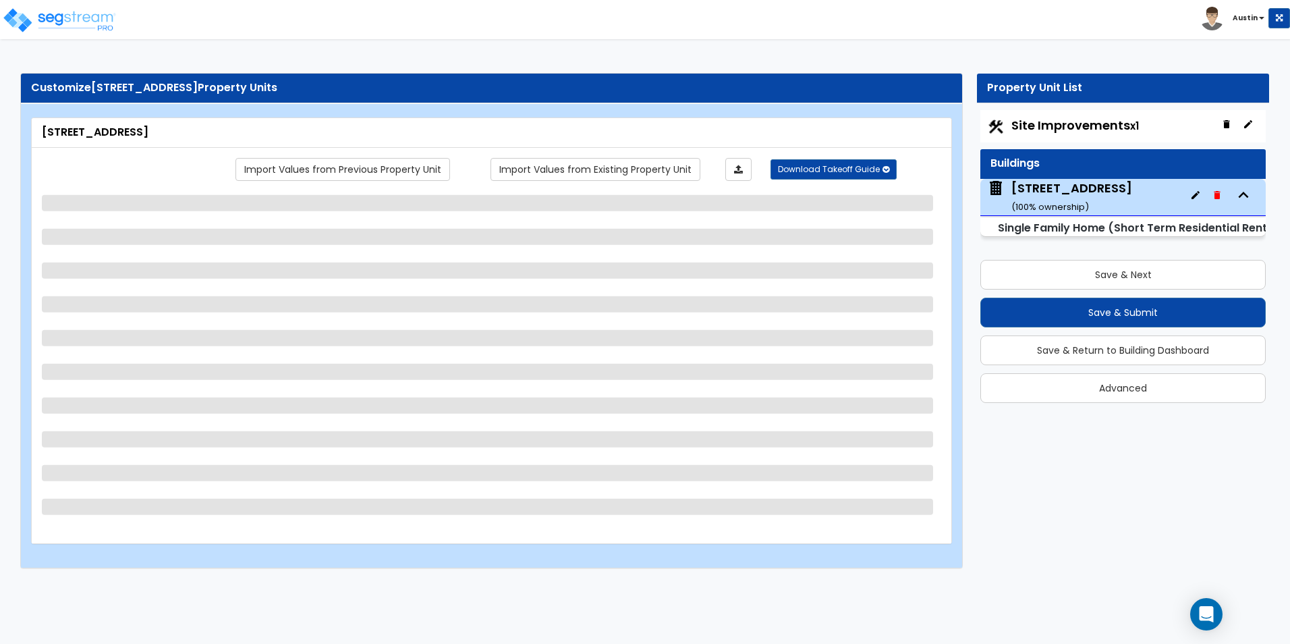
select select "4"
select select "1"
select select "2"
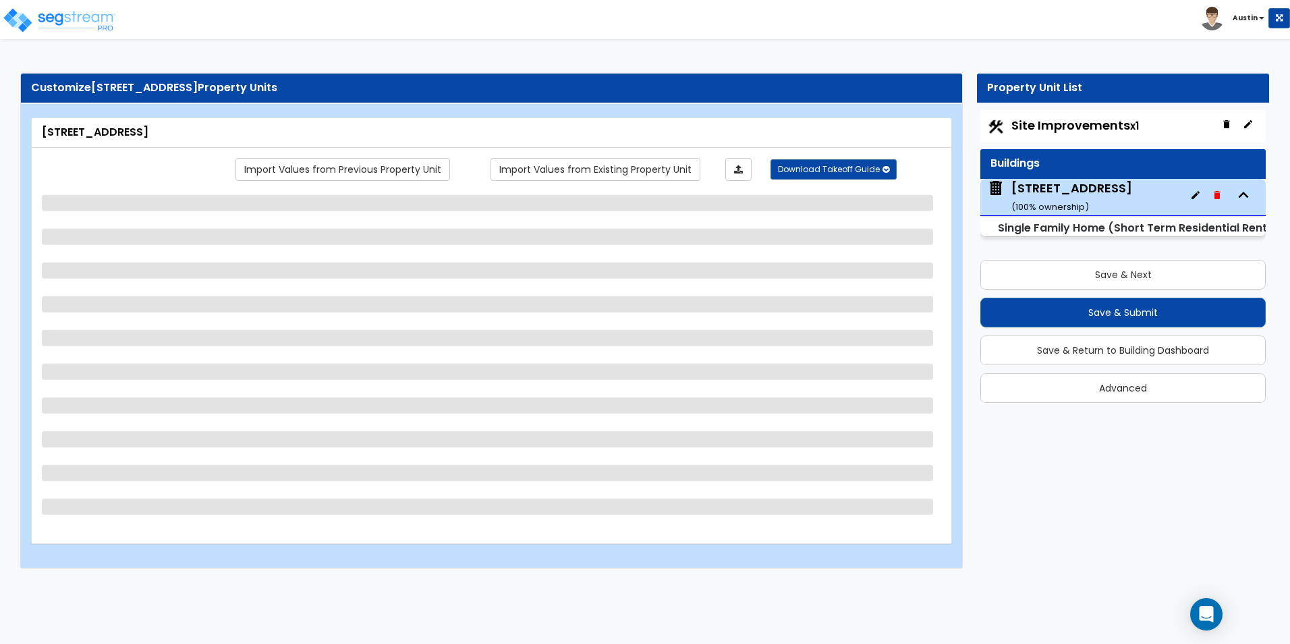
select select "3"
select select "4"
select select "1"
select select "2"
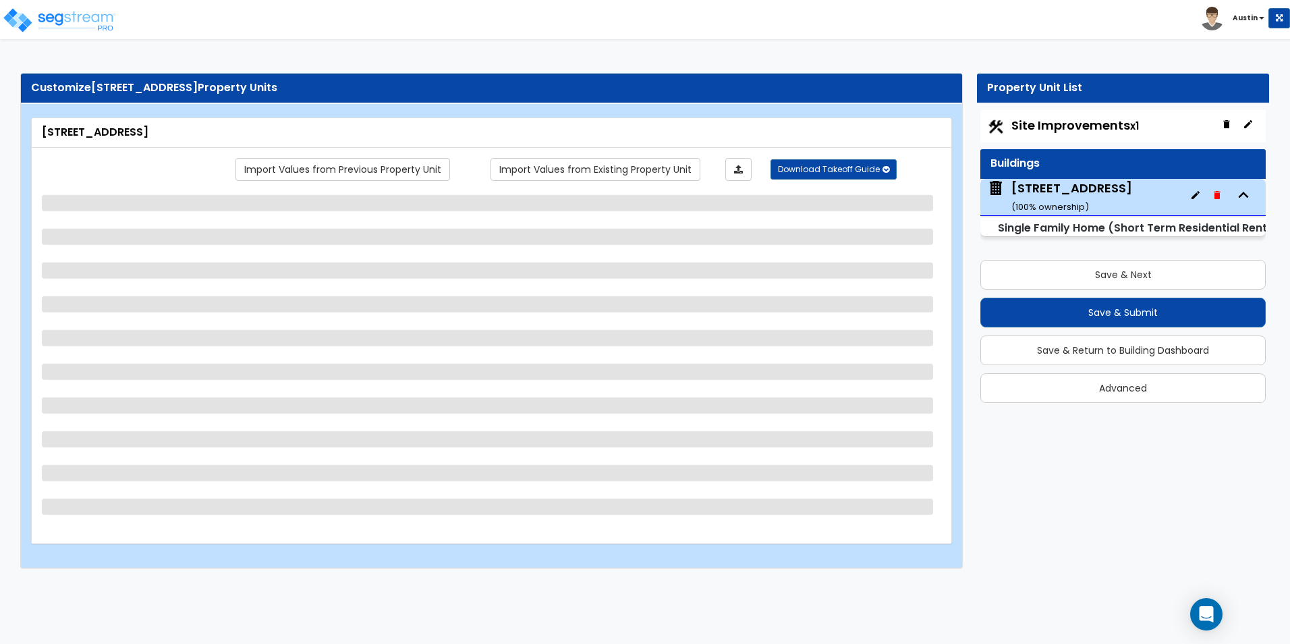
select select "3"
select select "4"
select select "1"
select select "2"
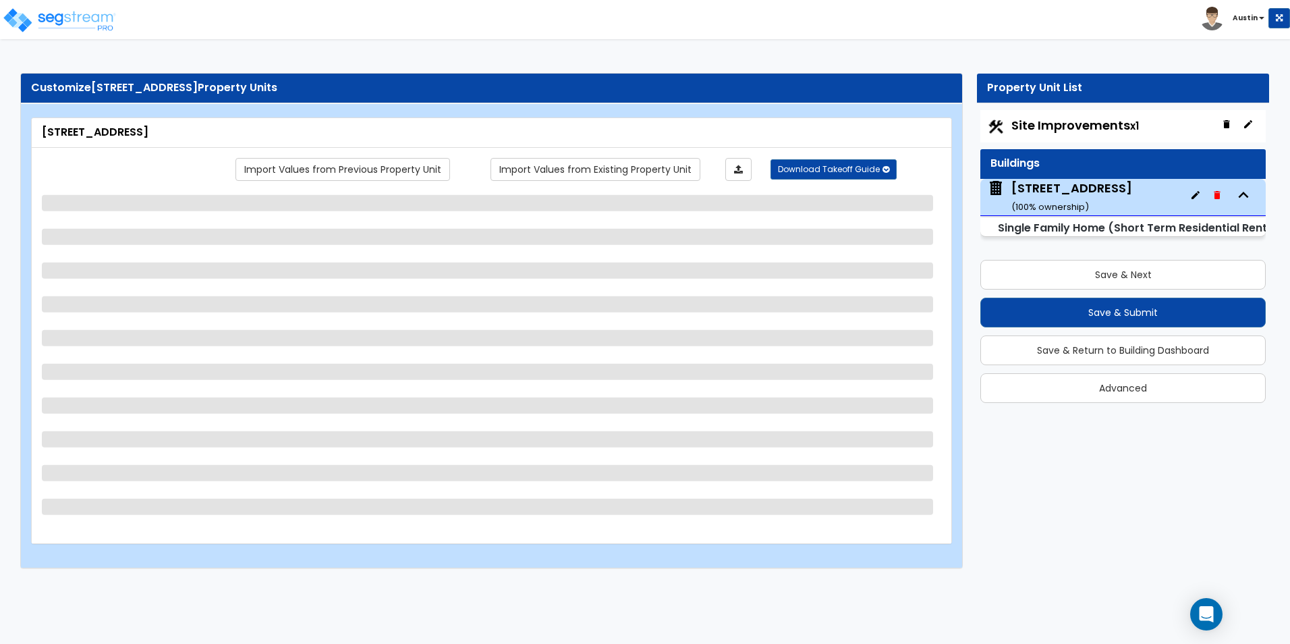
select select "1"
select select "3"
select select "7"
select select "6"
select select "7"
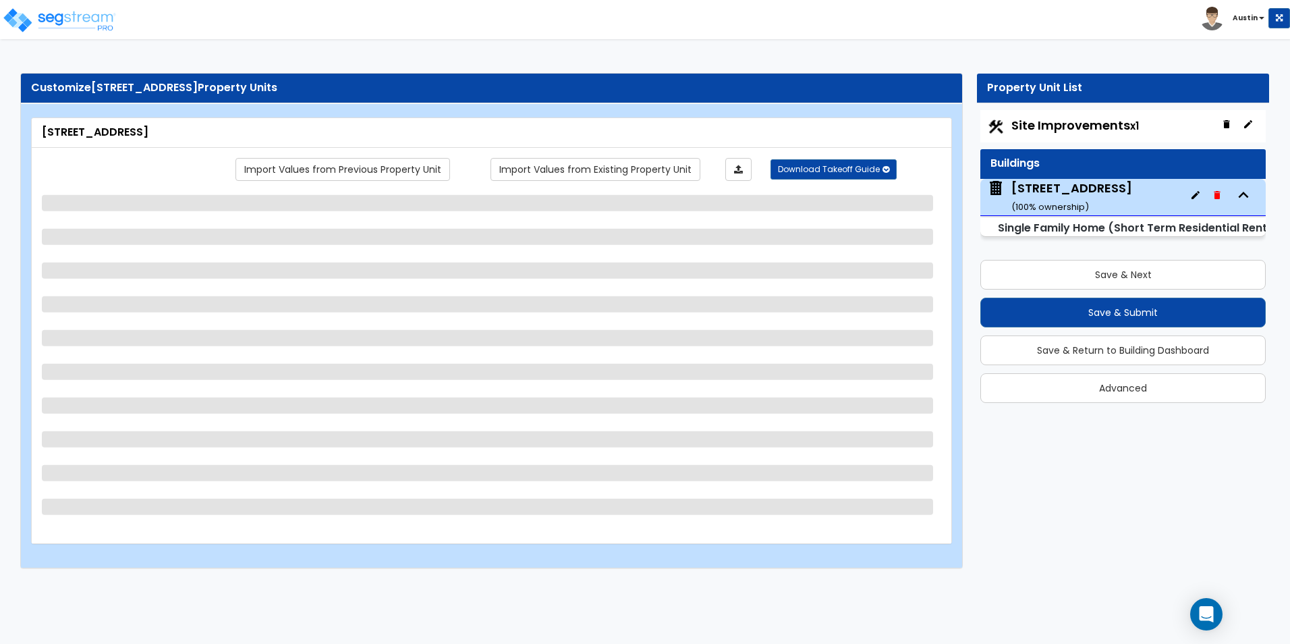
select select "1"
select select "2"
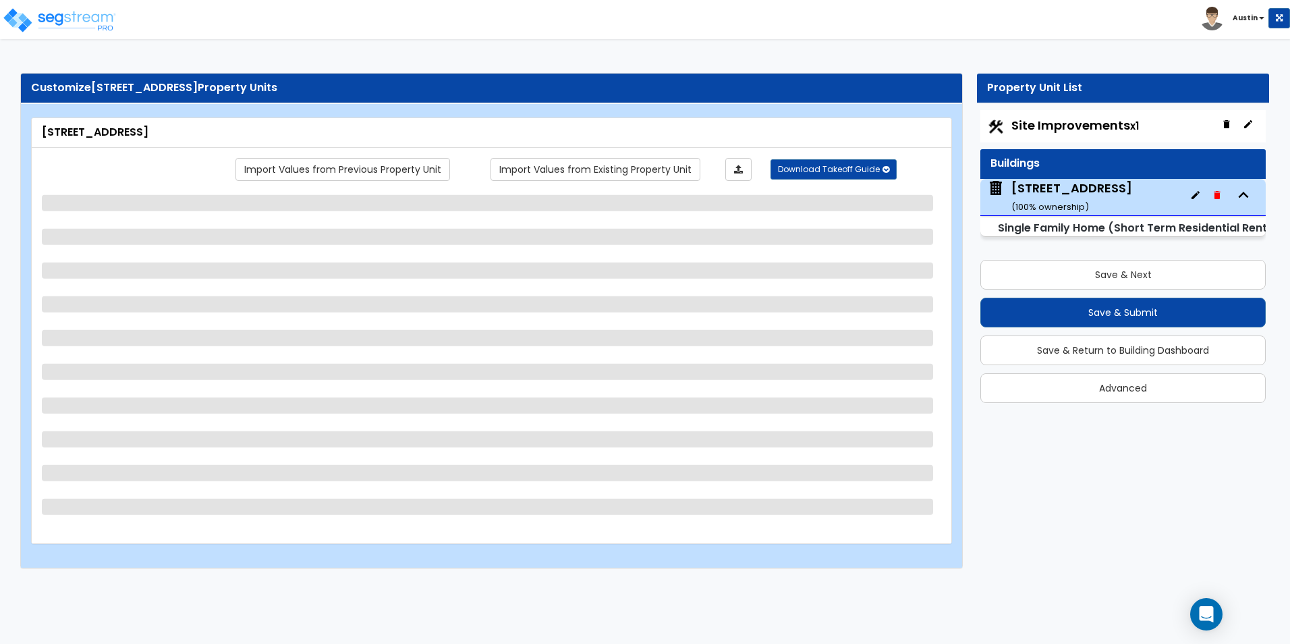
select select "2"
select select "4"
select select "1"
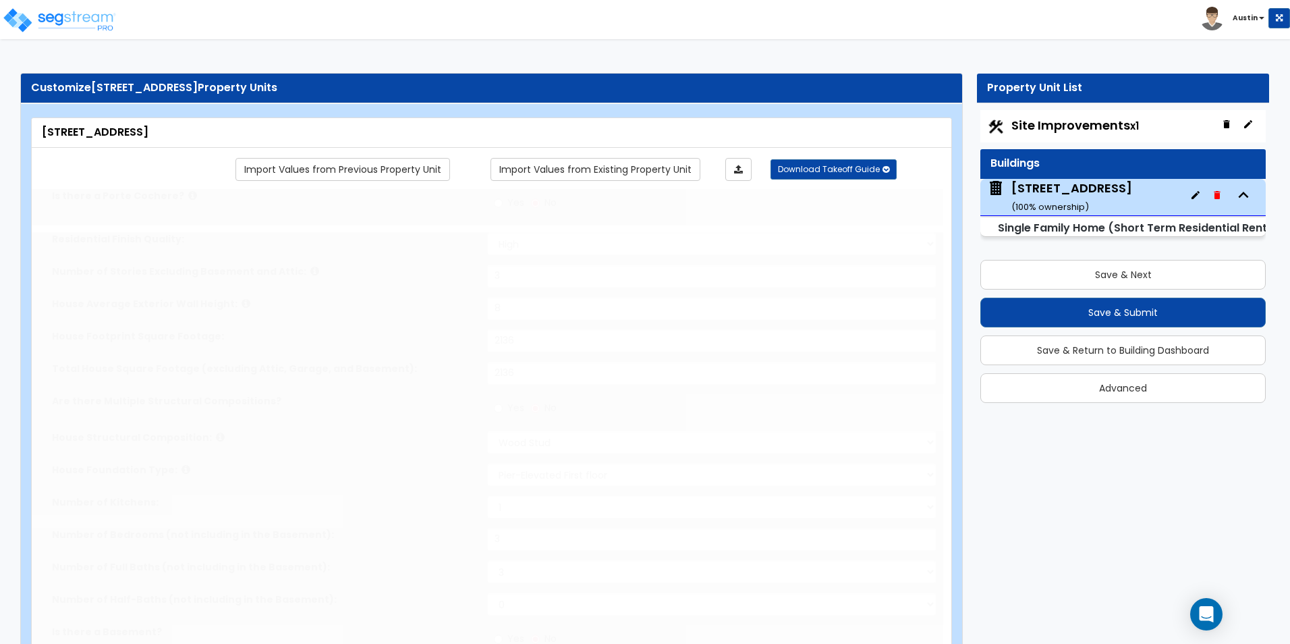
type input "3"
select select "2"
type input "3"
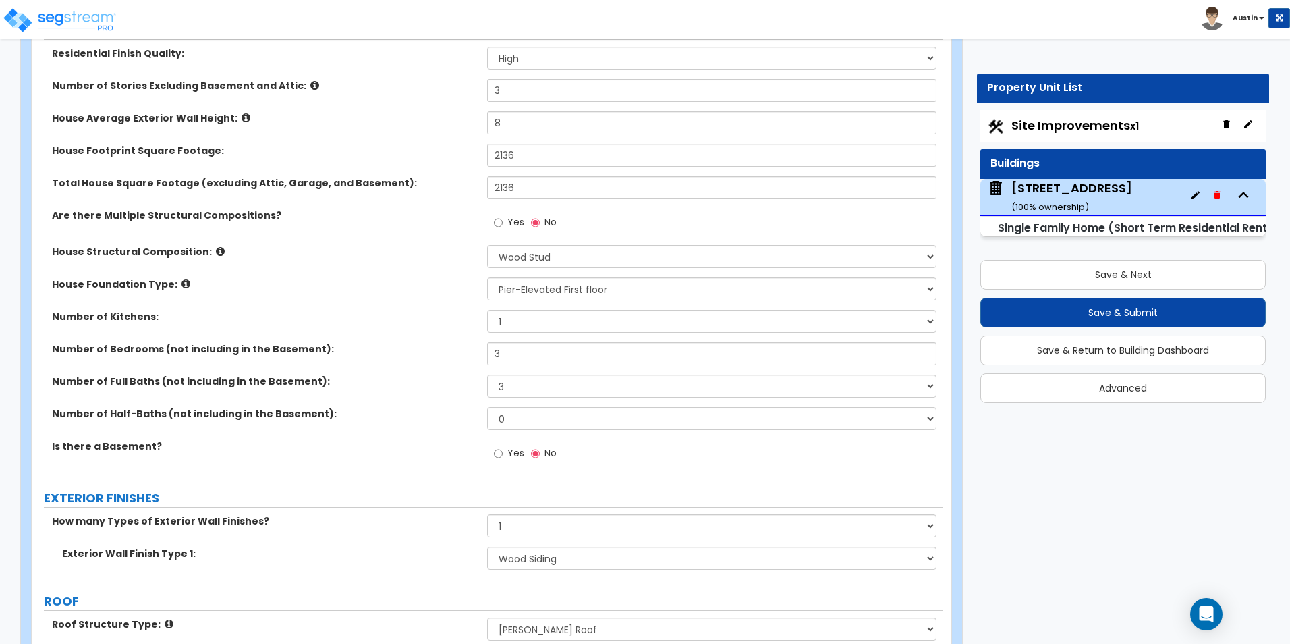
scroll to position [181, 0]
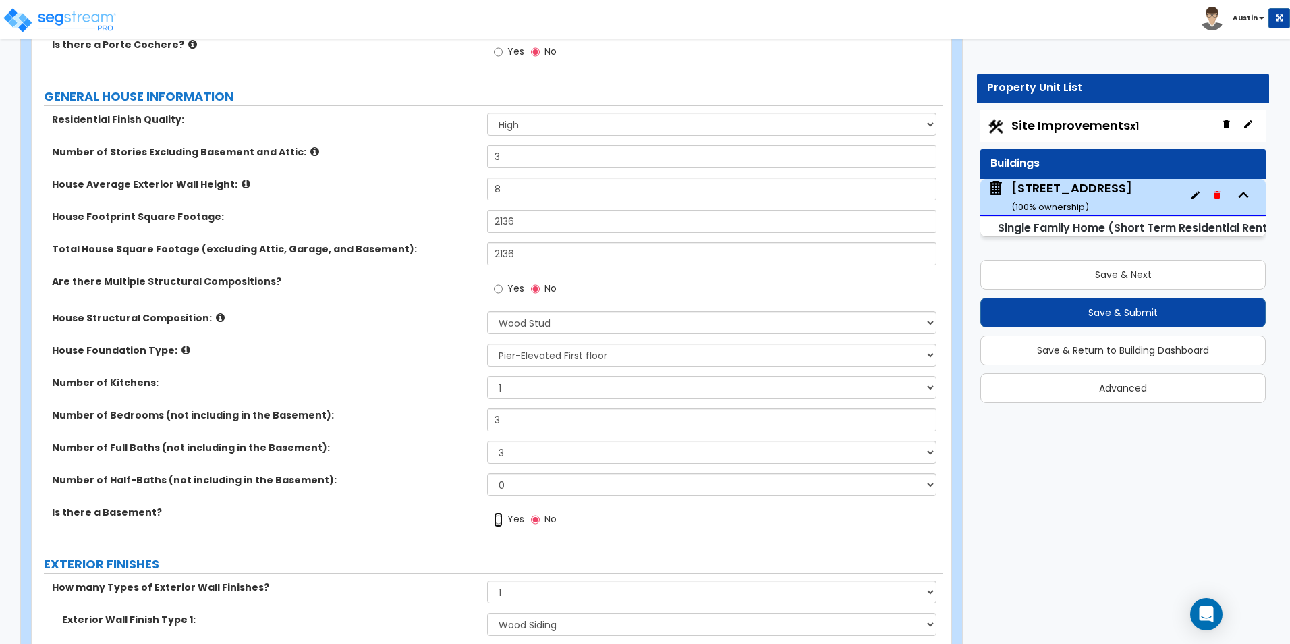
click at [499, 519] on input "Yes" at bounding box center [498, 519] width 9 height 15
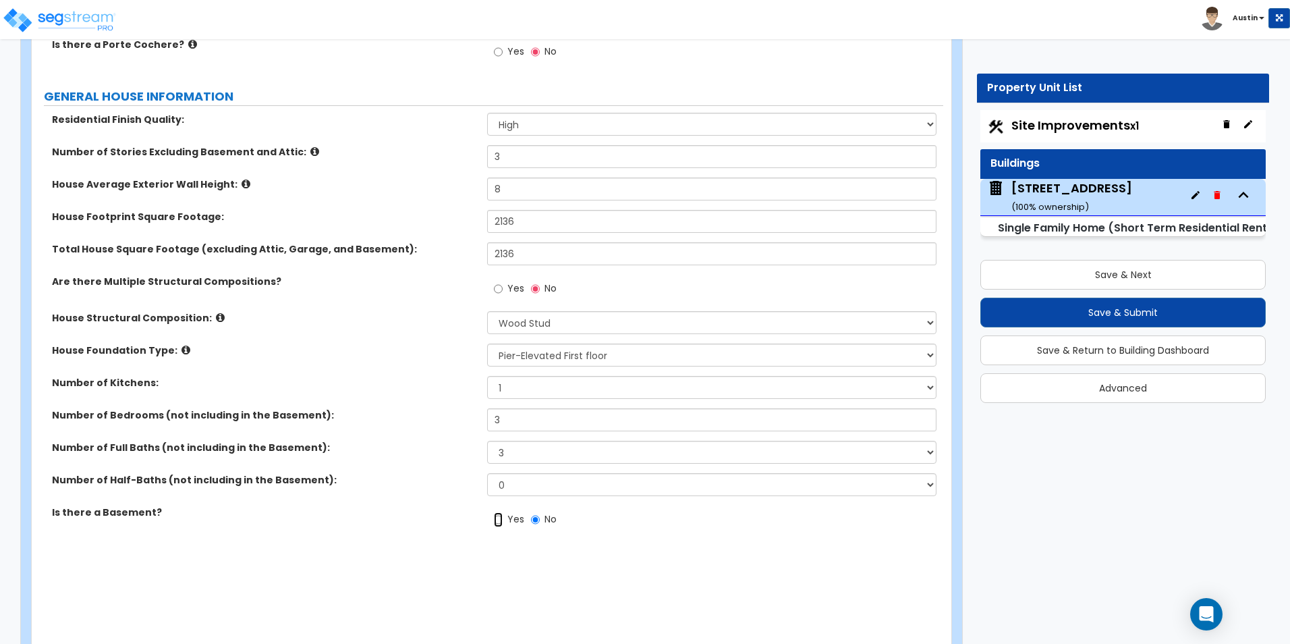
radio input "true"
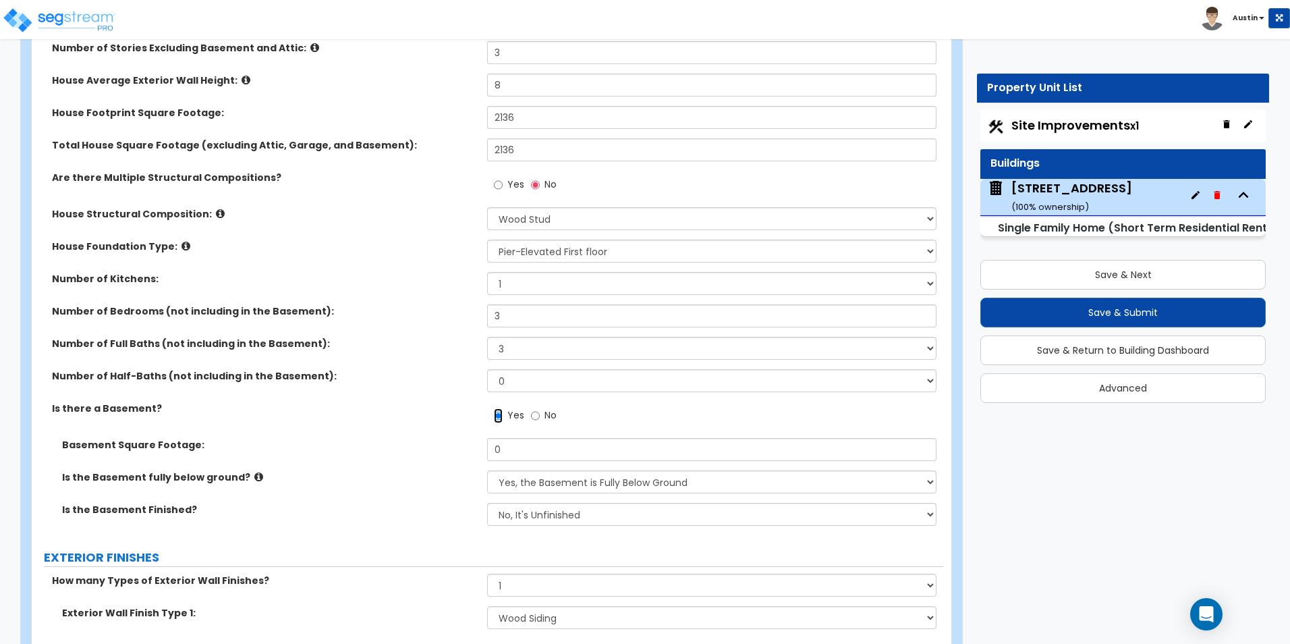
scroll to position [316, 0]
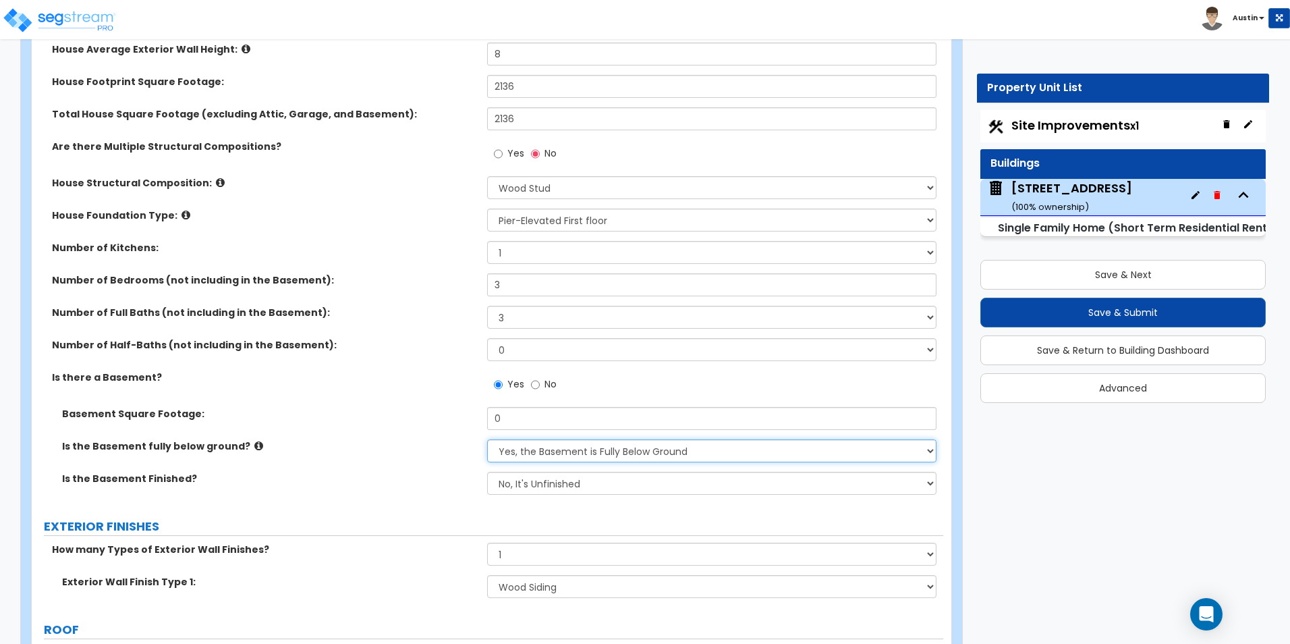
click at [584, 451] on select "Yes, the Basement is Fully Below Ground No, the Basement is Partially Below Gro…" at bounding box center [711, 450] width 449 height 23
click at [563, 482] on select "No, It's Unfinished Yes, It's Finished" at bounding box center [711, 483] width 449 height 23
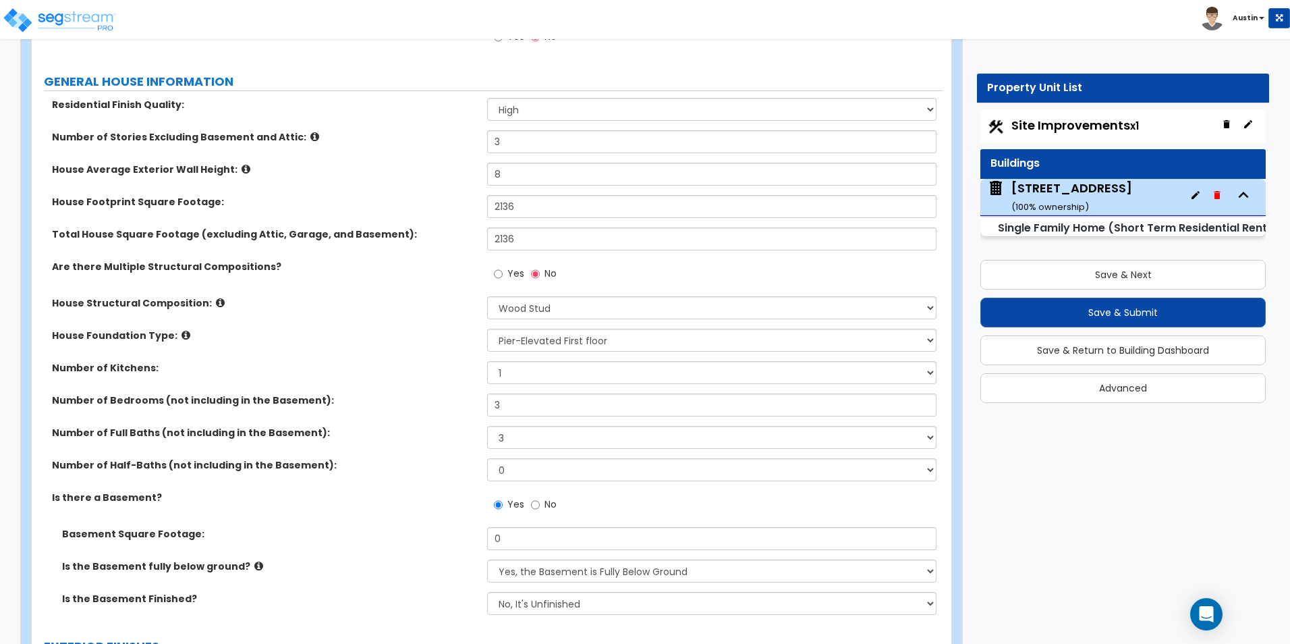
scroll to position [181, 0]
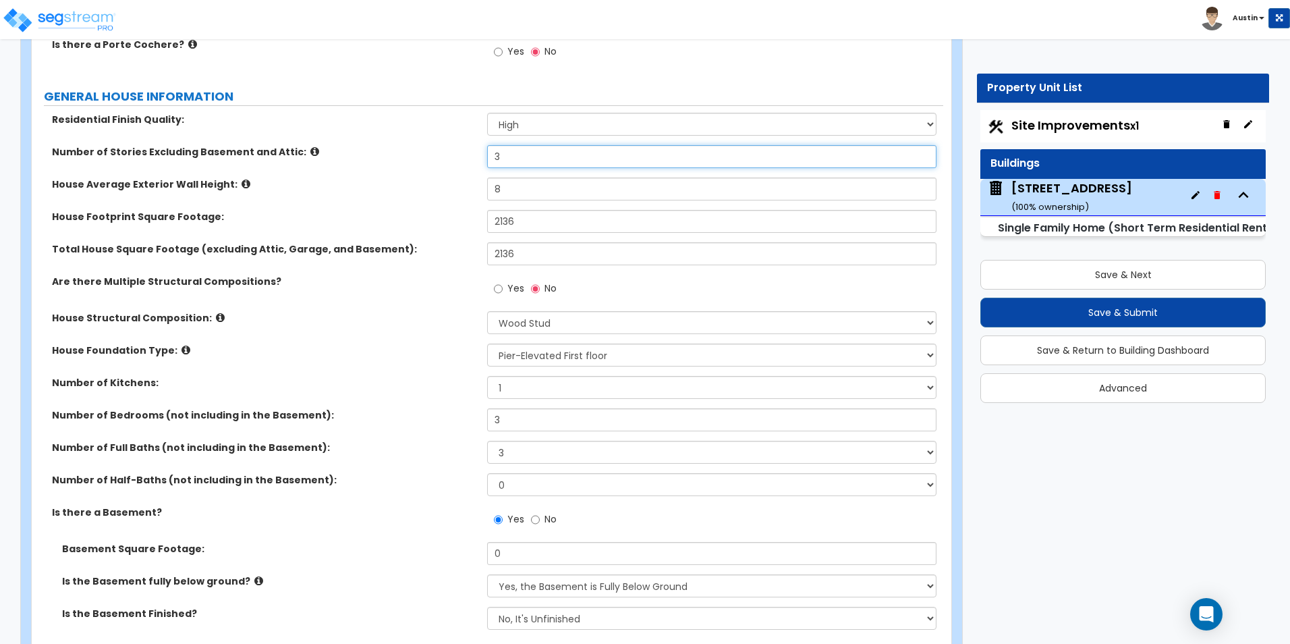
click at [544, 159] on input "3" at bounding box center [711, 156] width 449 height 23
type input "2"
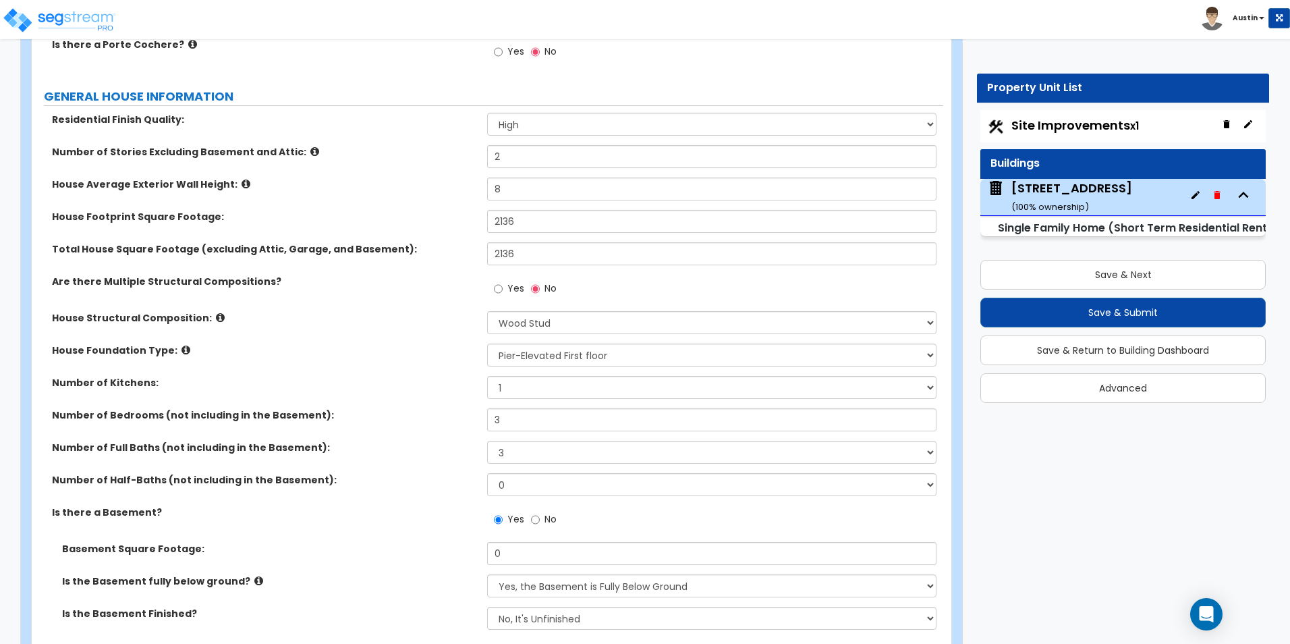
click at [352, 339] on div "House Structural Composition: Please Choose One Reinforced Concrete Structural …" at bounding box center [487, 327] width 911 height 32
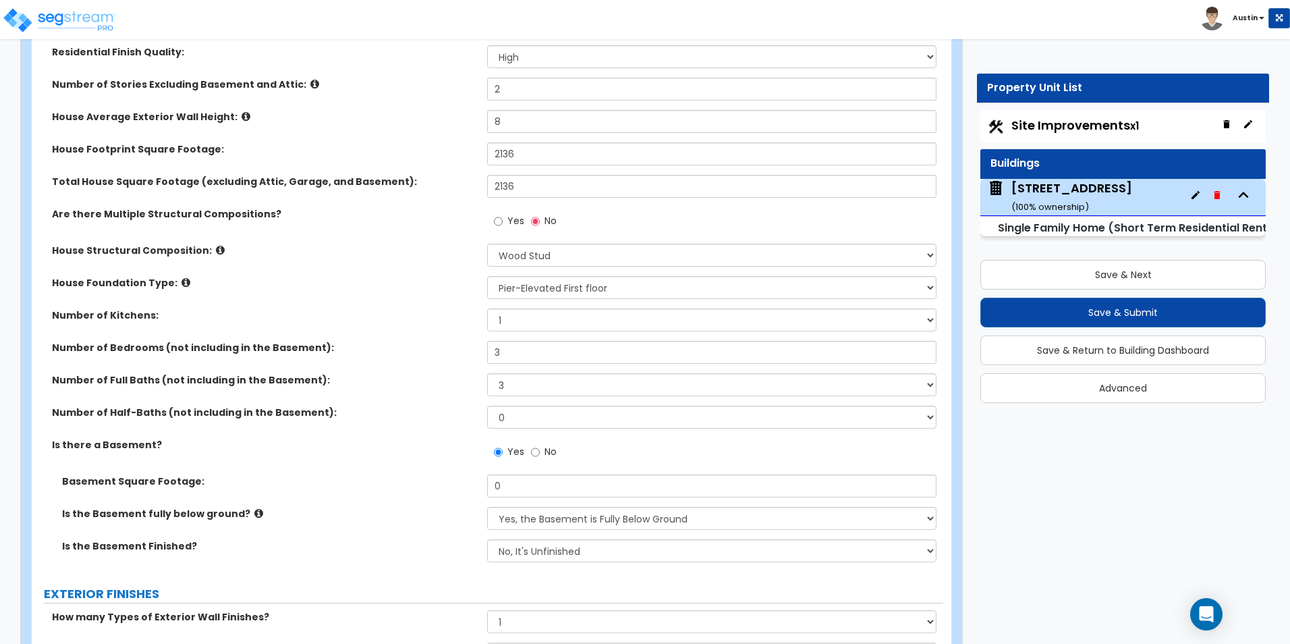
scroll to position [316, 0]
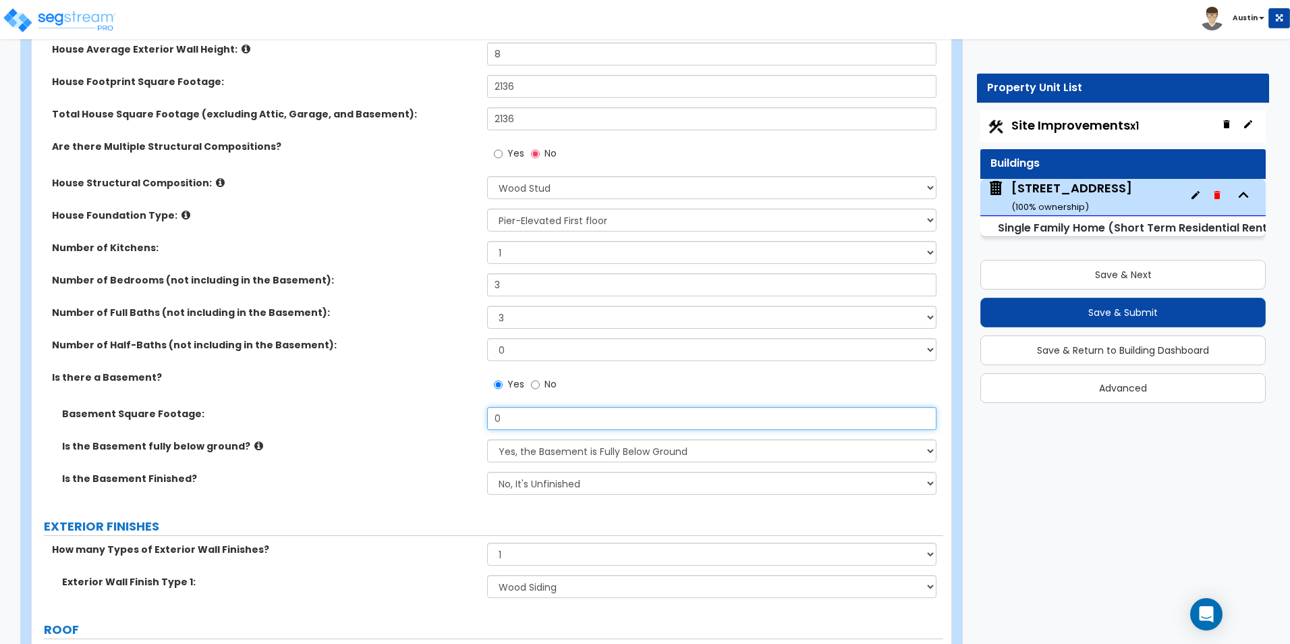
click at [567, 424] on input "0" at bounding box center [711, 418] width 449 height 23
type input "842"
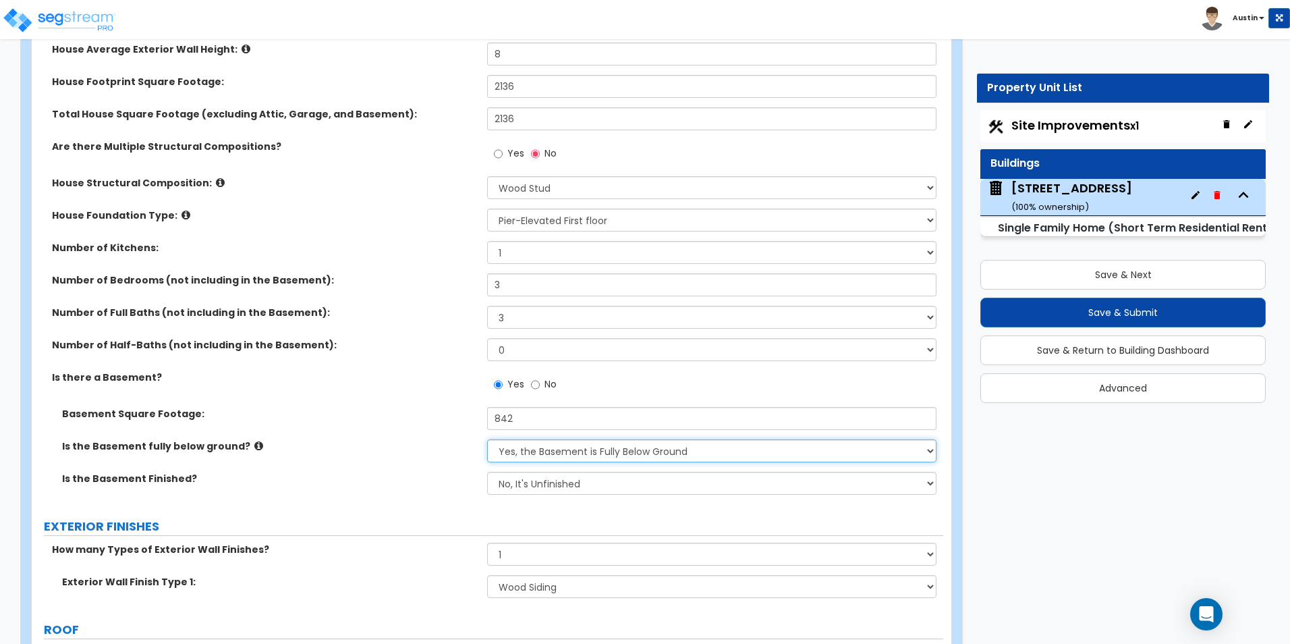
click at [580, 445] on select "Yes, the Basement is Fully Below Ground No, the Basement is Partially Below Gro…" at bounding box center [711, 450] width 449 height 23
select select "1"
click at [487, 439] on select "Yes, the Basement is Fully Below Ground No, the Basement is Partially Below Gro…" at bounding box center [711, 450] width 449 height 23
click at [571, 483] on select "No, It's Unfinished Yes, It's Finished" at bounding box center [711, 483] width 449 height 23
select select "1"
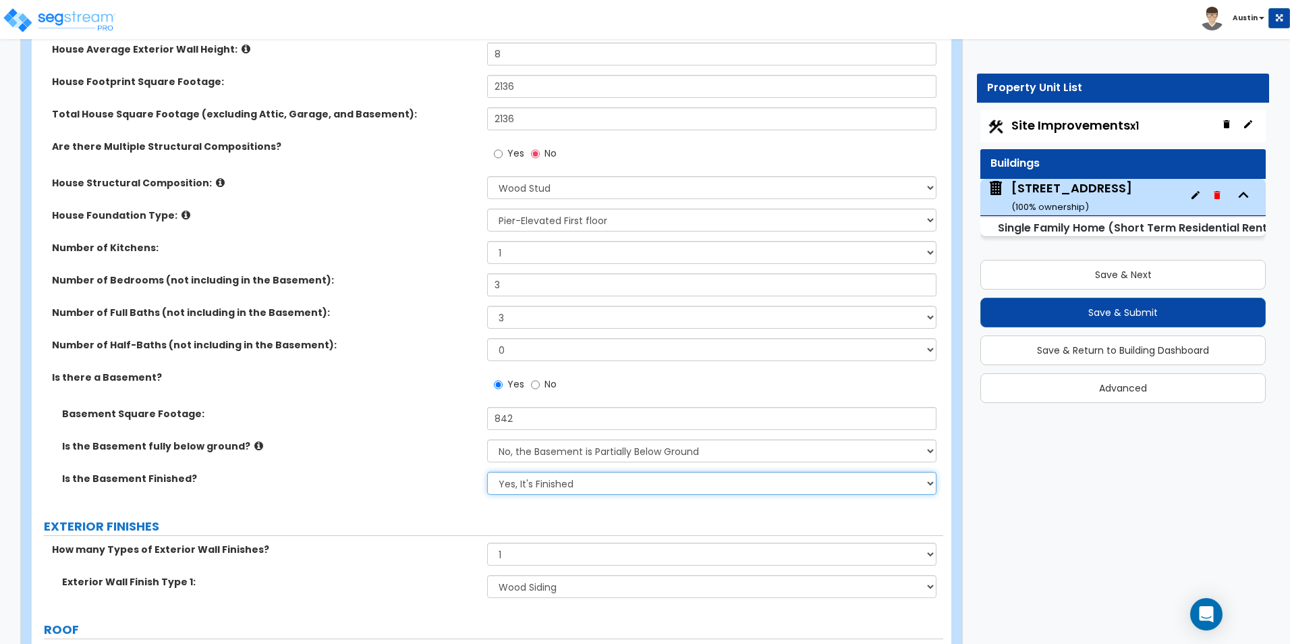
click at [487, 472] on select "No, It's Unfinished Yes, It's Finished" at bounding box center [711, 483] width 449 height 23
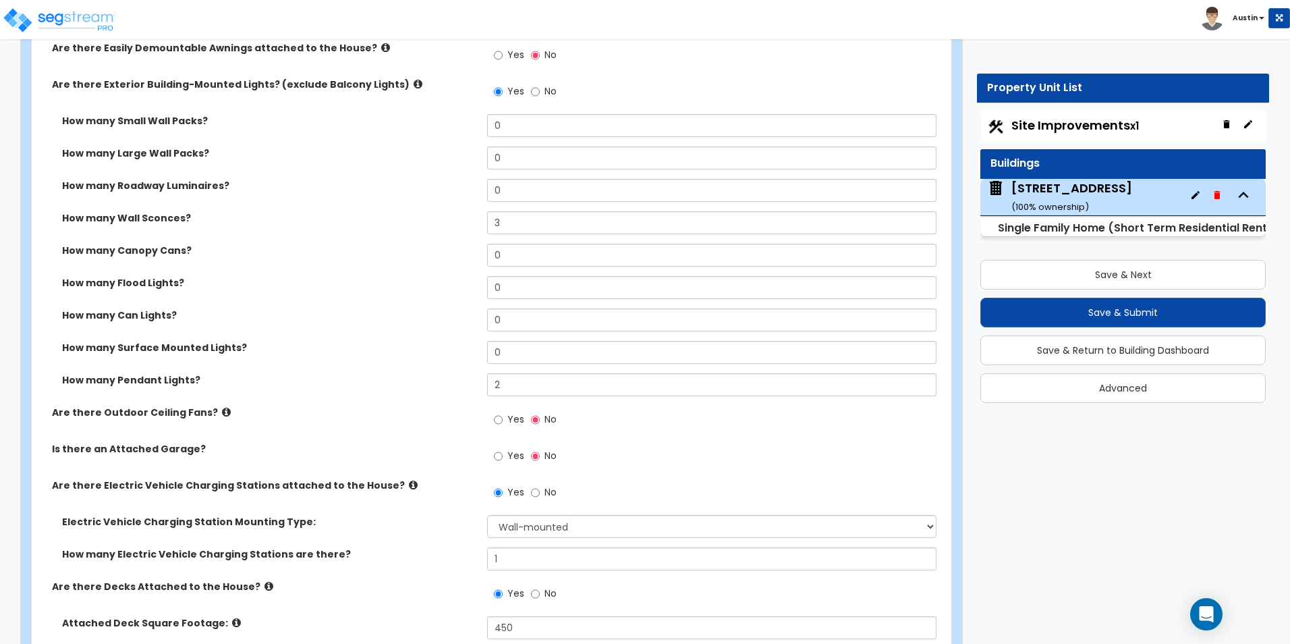
scroll to position [1125, 0]
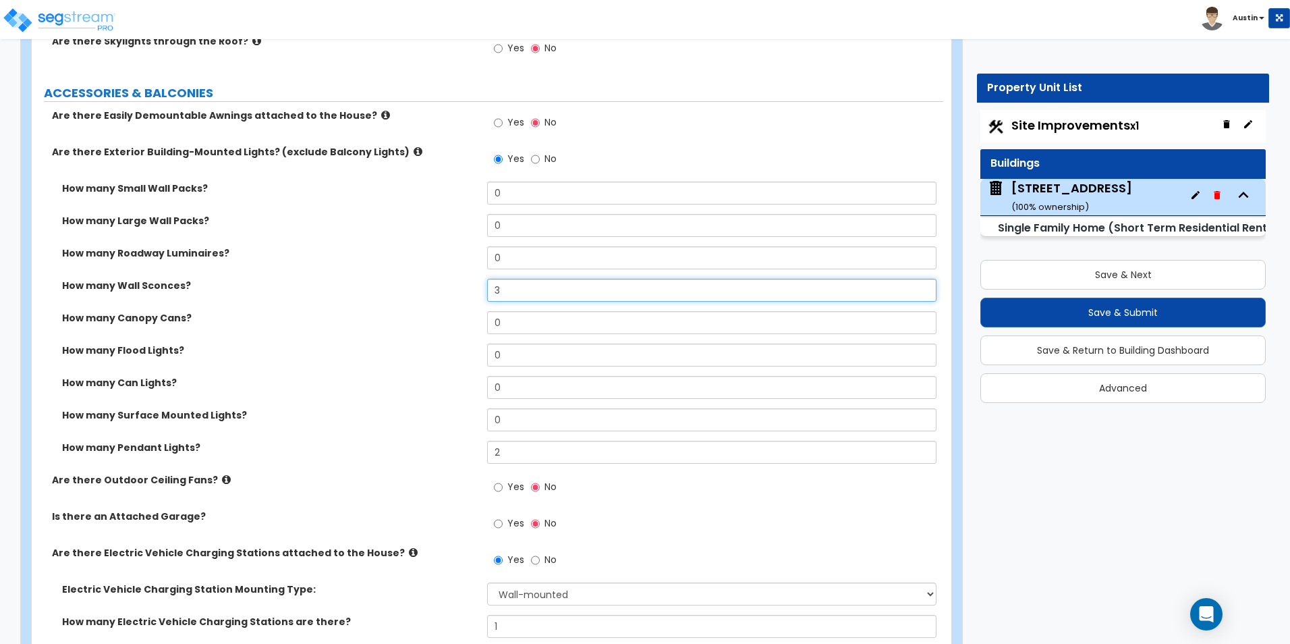
click at [525, 284] on input "3" at bounding box center [711, 290] width 449 height 23
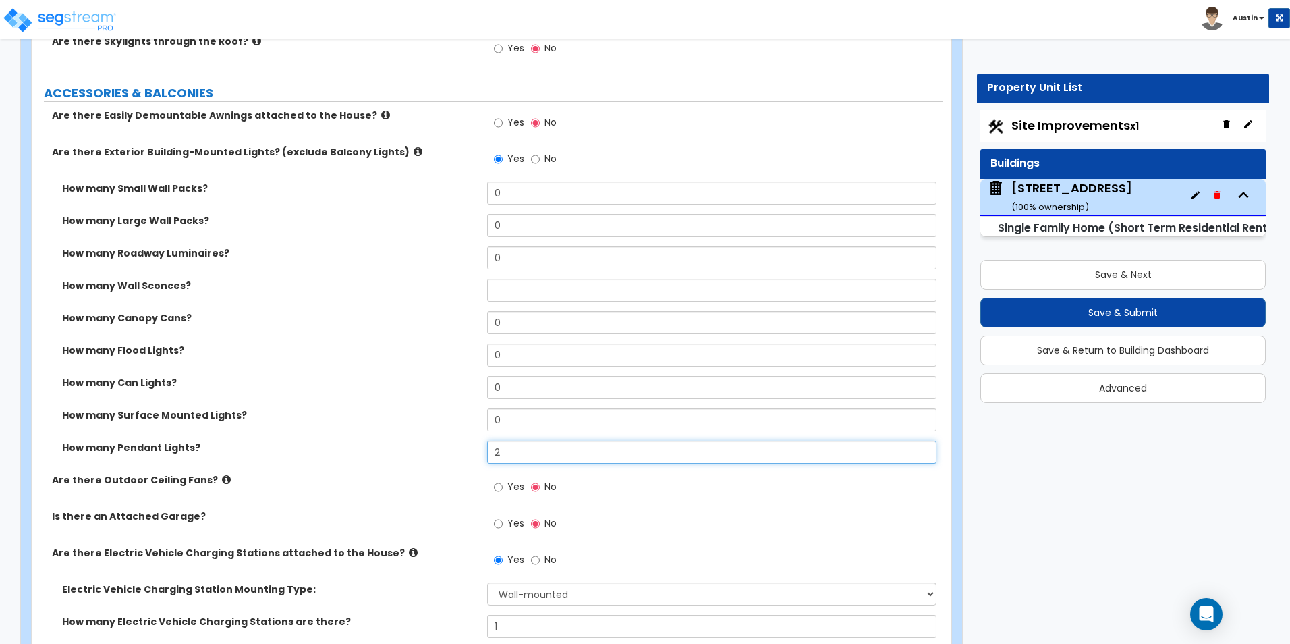
click at [530, 449] on input "2" at bounding box center [711, 452] width 449 height 23
click at [408, 389] on label "How many Can Lights?" at bounding box center [269, 382] width 415 height 13
click at [549, 457] on input "text" at bounding box center [711, 452] width 449 height 23
type input "0"
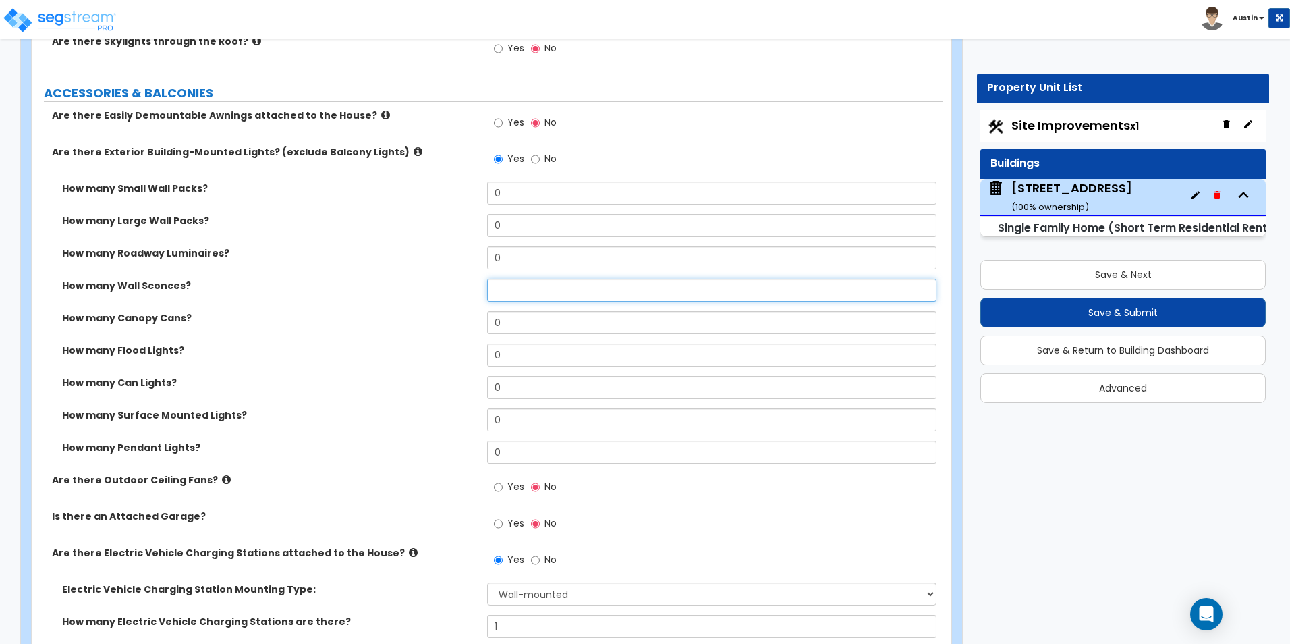
click at [517, 297] on input "text" at bounding box center [711, 290] width 449 height 23
type input "5"
click at [414, 151] on icon at bounding box center [418, 151] width 9 height 10
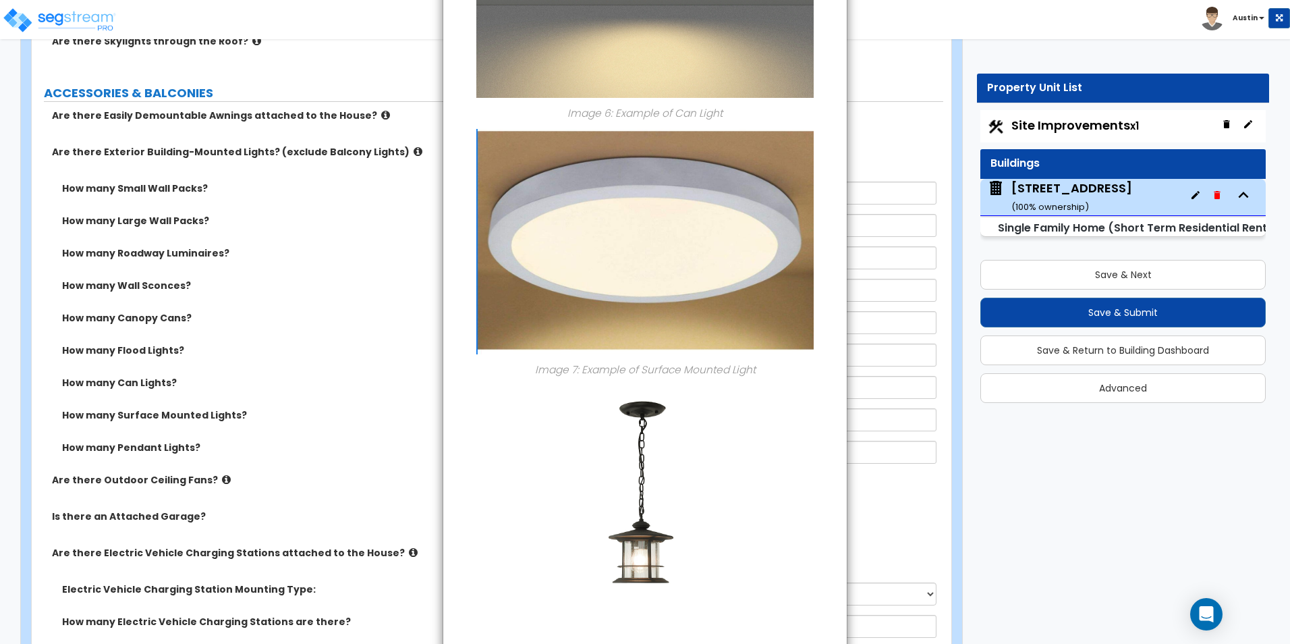
scroll to position [1651, 0]
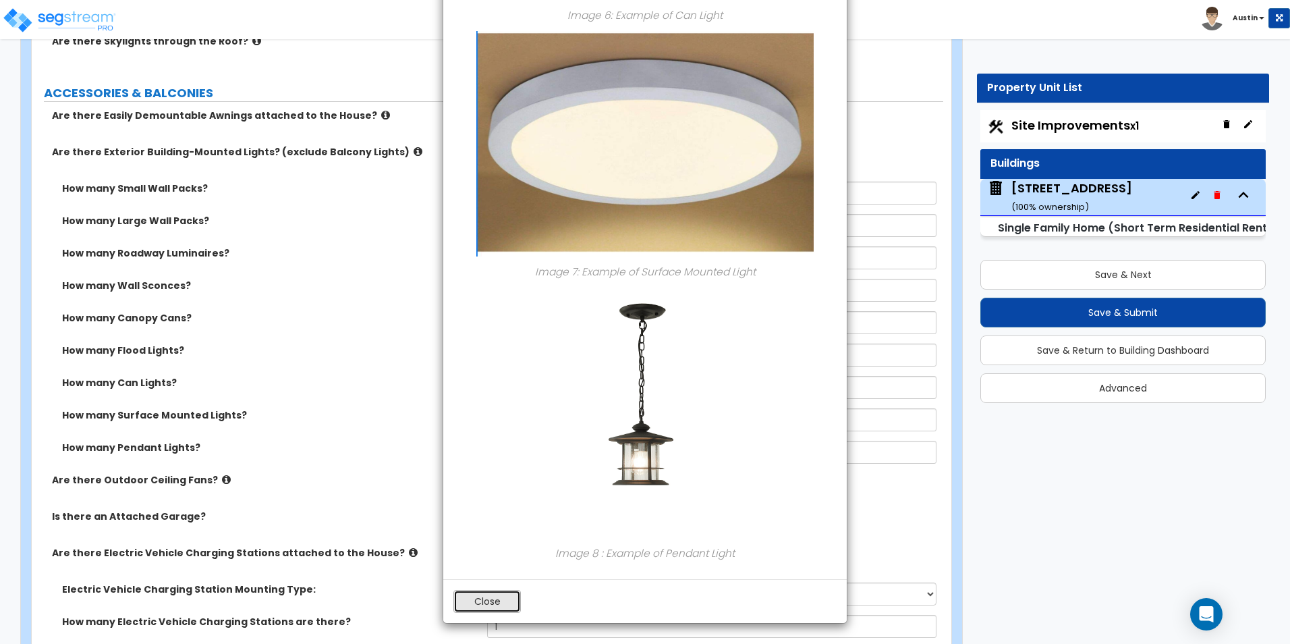
click at [494, 592] on button "Close" at bounding box center [486, 601] width 67 height 23
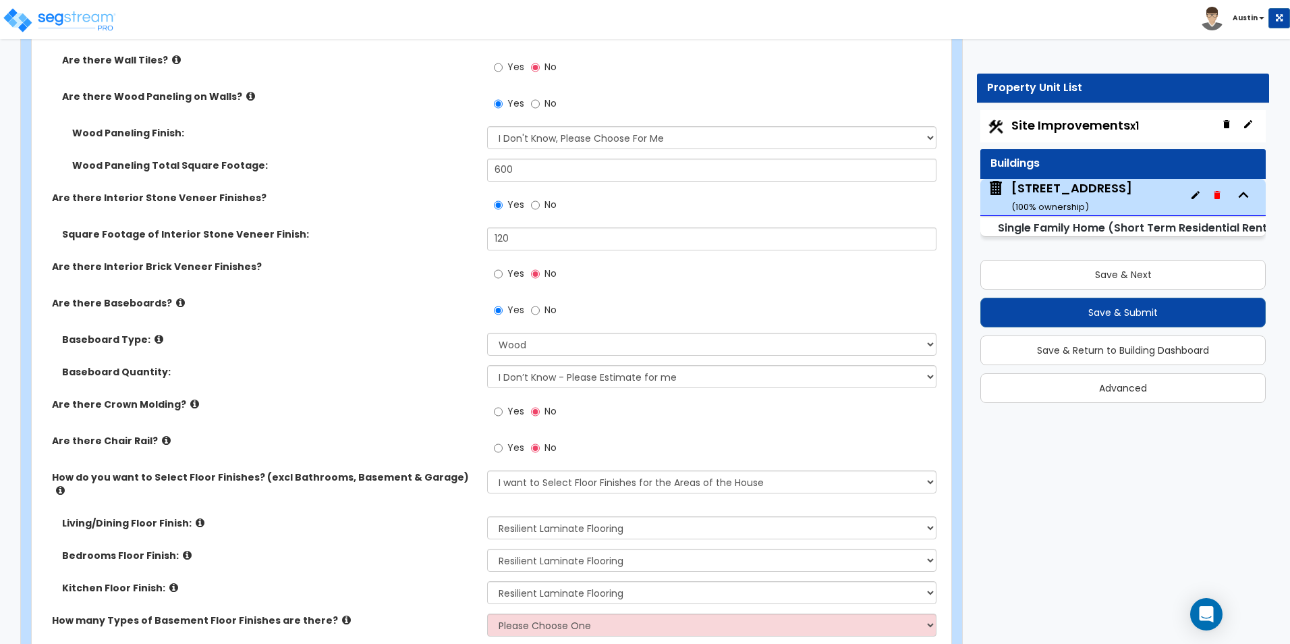
scroll to position [3284, 0]
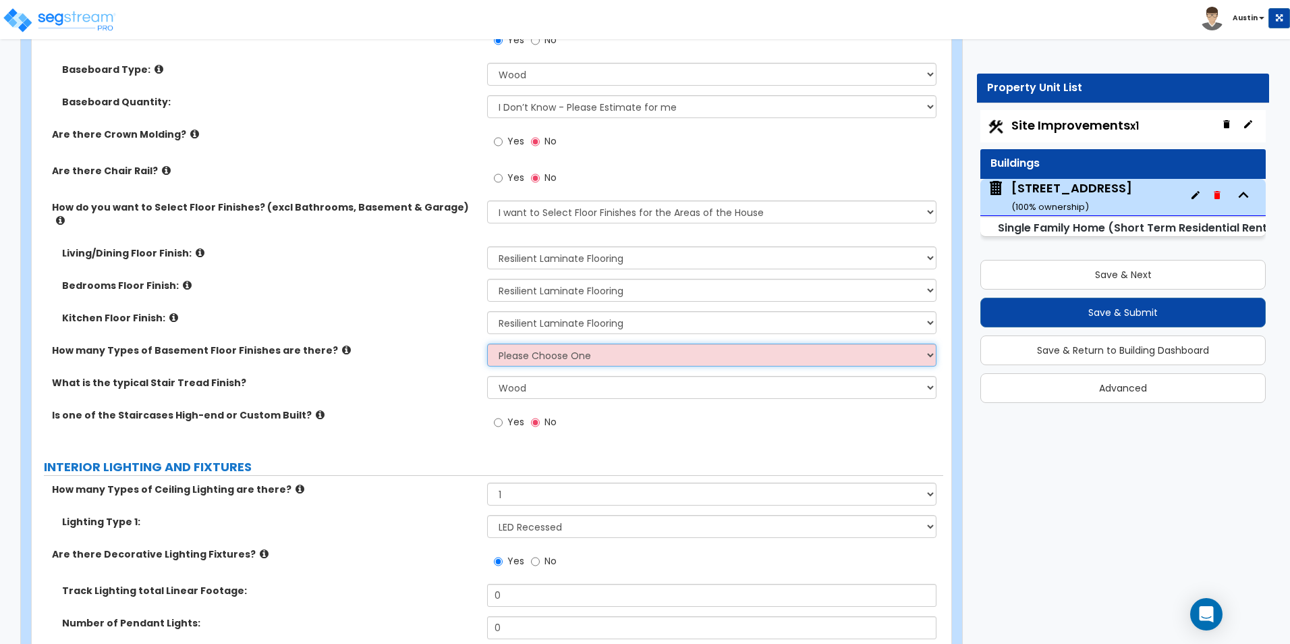
click at [596, 344] on select "Please Choose One 1 2 3" at bounding box center [711, 354] width 449 height 23
click at [596, 345] on select "Please Choose One 1 2 3" at bounding box center [711, 354] width 449 height 23
click at [589, 348] on select "Please Choose One 1 2 3" at bounding box center [711, 354] width 449 height 23
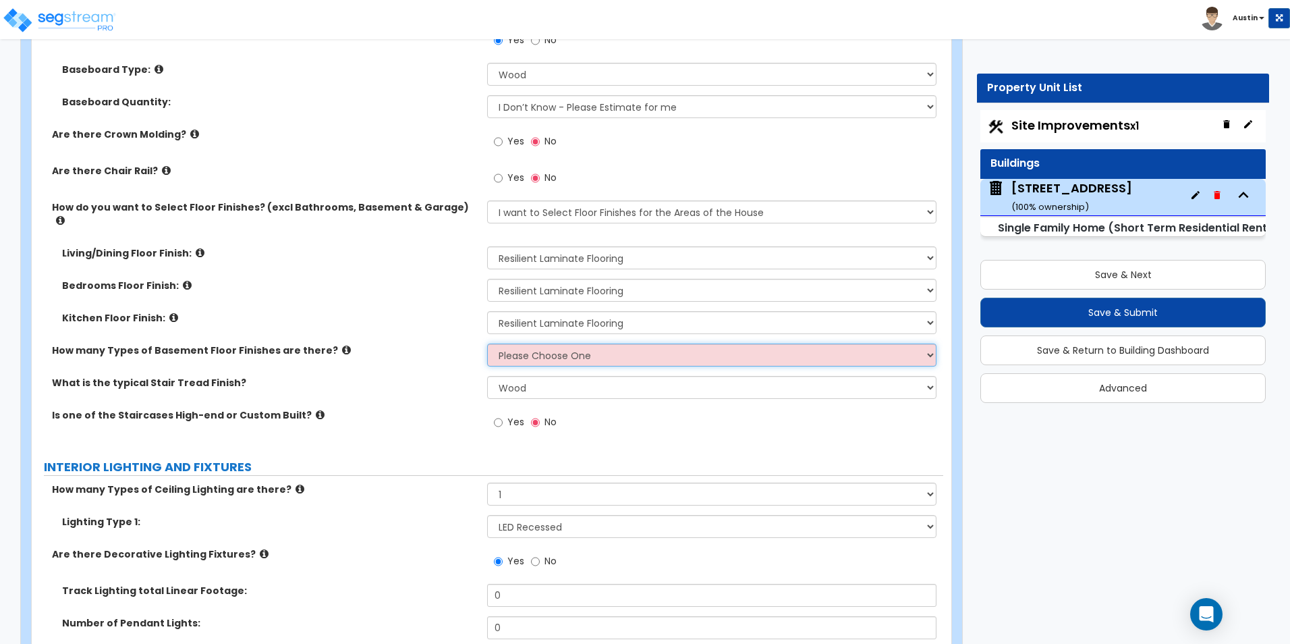
select select "1"
click at [487, 343] on select "Please Choose One 1 2 3" at bounding box center [711, 354] width 449 height 23
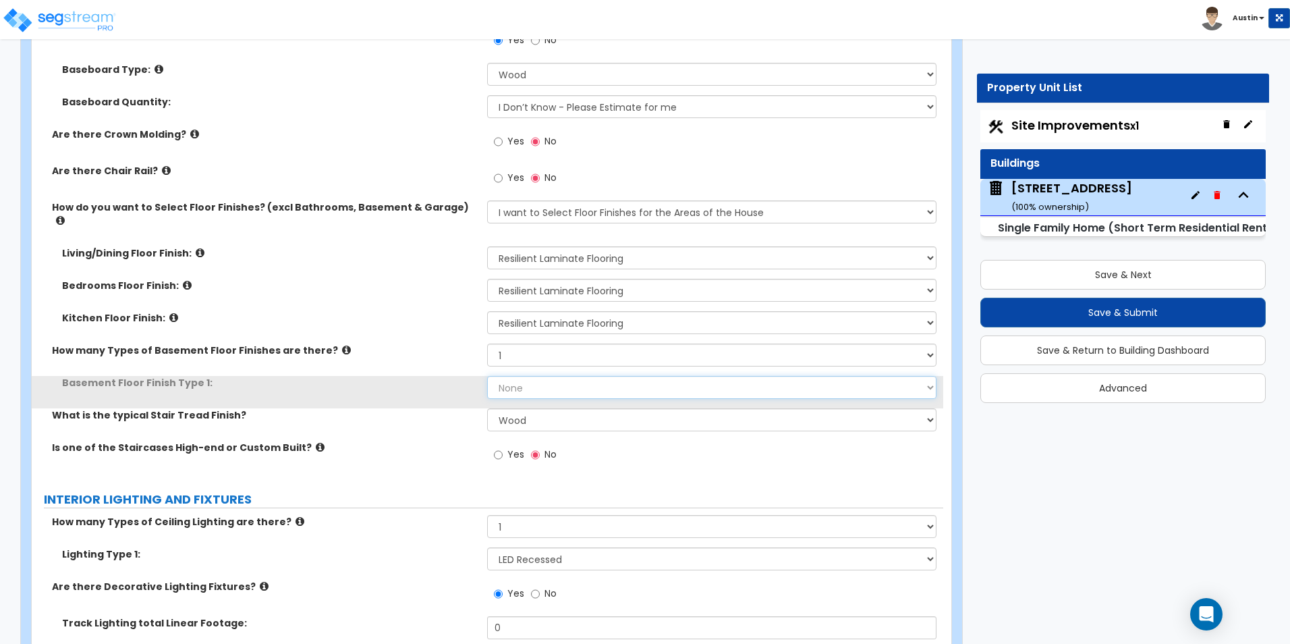
click at [597, 376] on select "None Tile Flooring Hardwood Flooring Resilient Laminate Flooring VCT Flooring S…" at bounding box center [711, 387] width 449 height 23
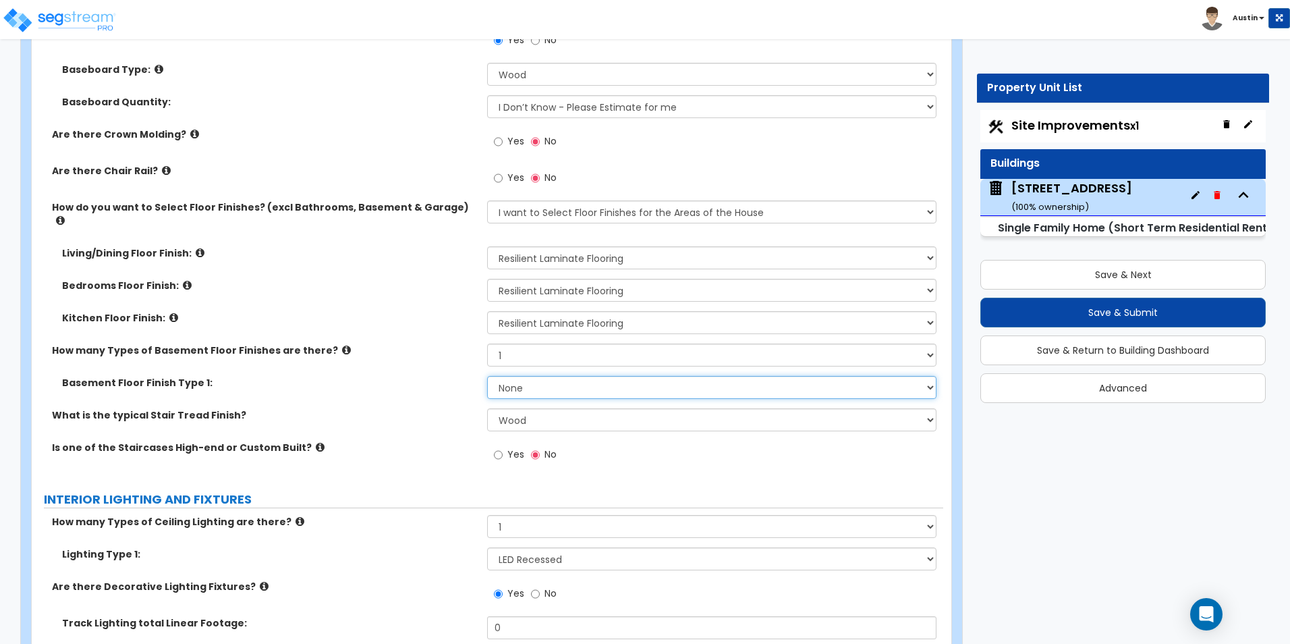
click at [597, 376] on select "None Tile Flooring Hardwood Flooring Resilient Laminate Flooring VCT Flooring S…" at bounding box center [711, 387] width 449 height 23
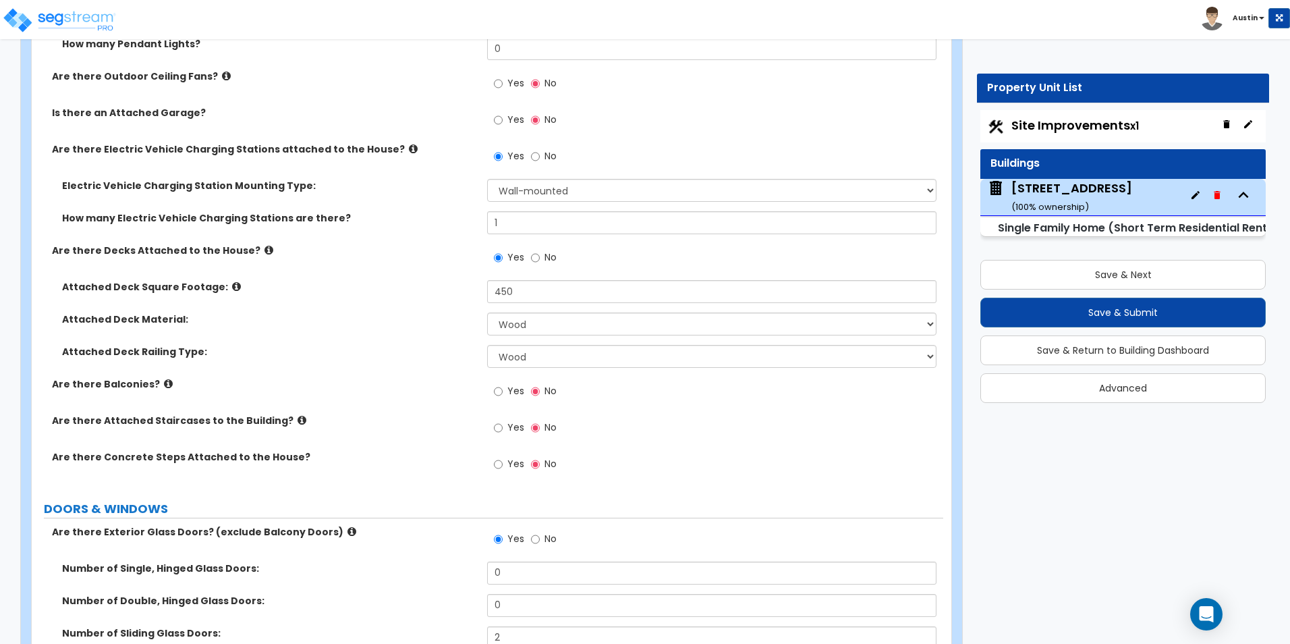
scroll to position [1530, 0]
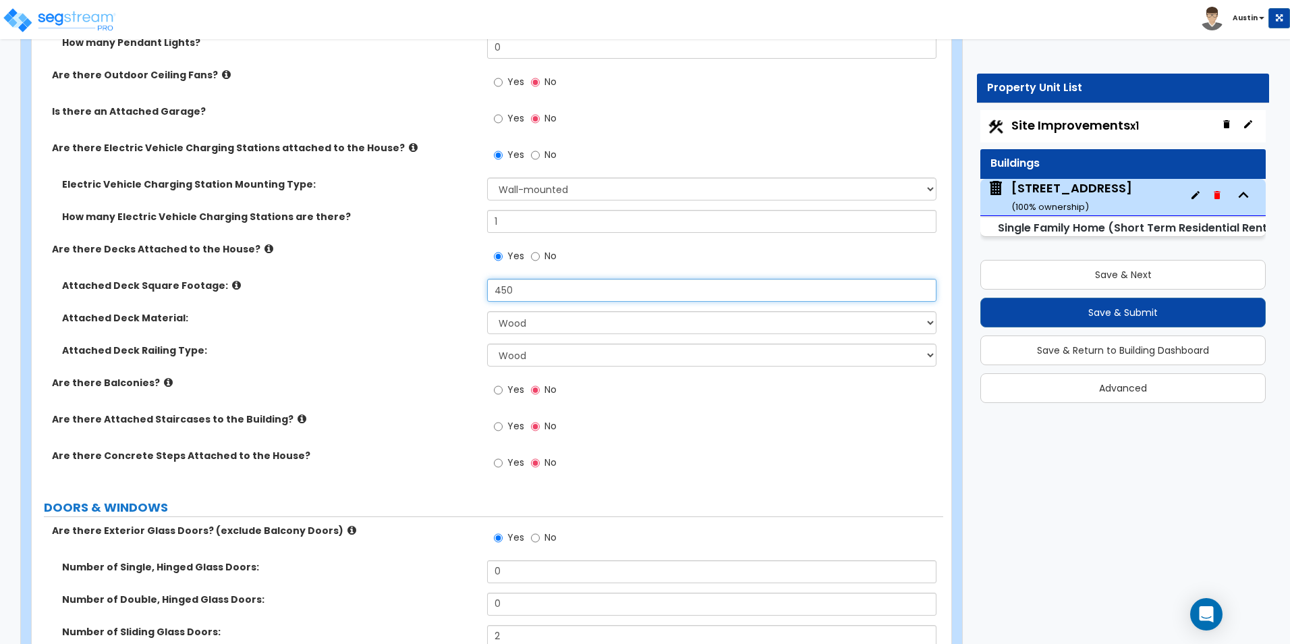
click at [568, 290] on input "450" at bounding box center [711, 290] width 449 height 23
type input "650"
click at [410, 288] on label "Attached Deck Square Footage:" at bounding box center [269, 285] width 415 height 13
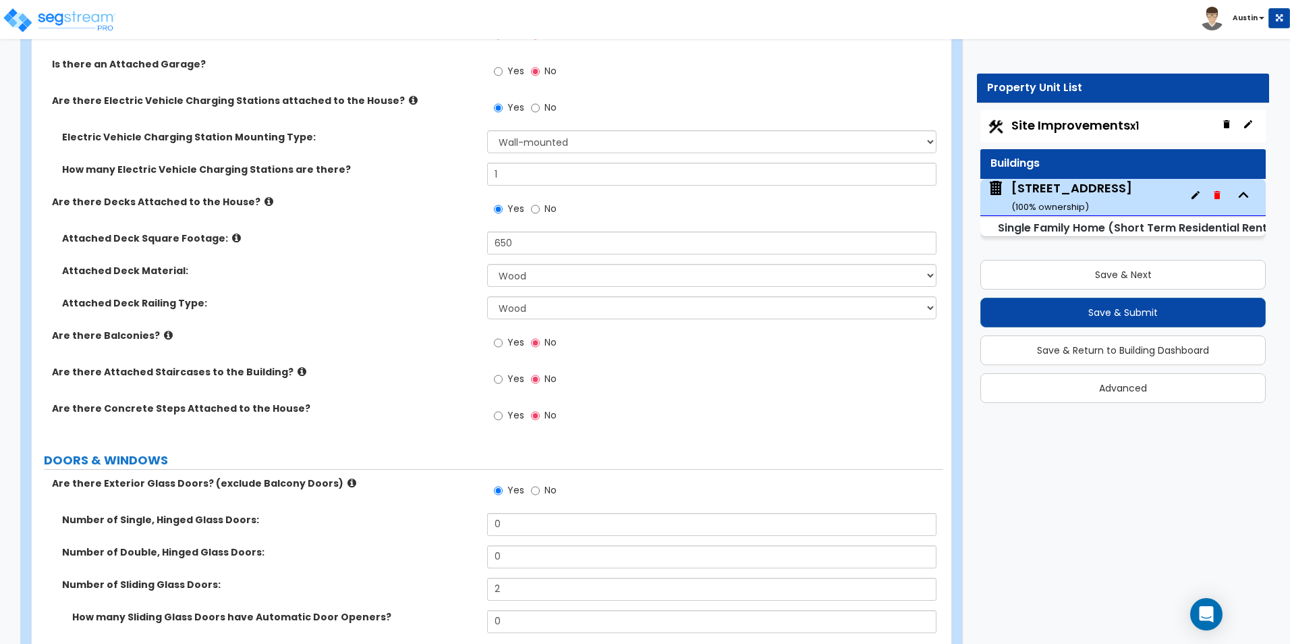
scroll to position [1598, 0]
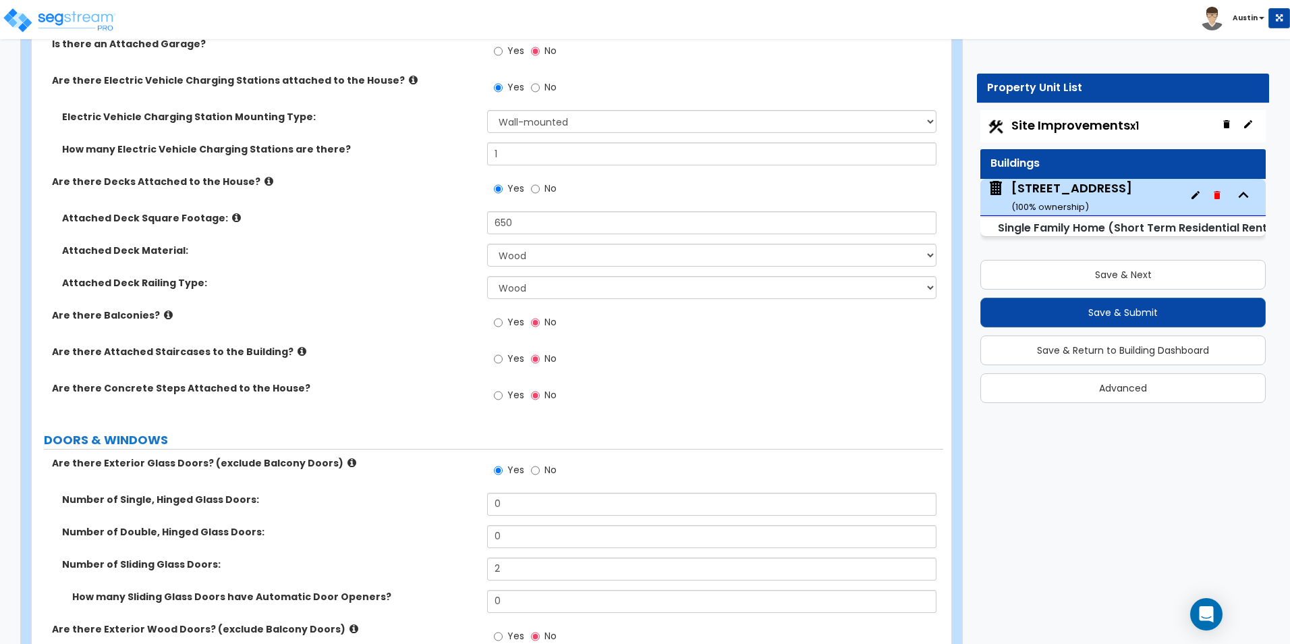
click at [503, 360] on label "Yes" at bounding box center [509, 360] width 30 height 23
click at [503, 360] on input "Yes" at bounding box center [498, 358] width 9 height 15
radio input "true"
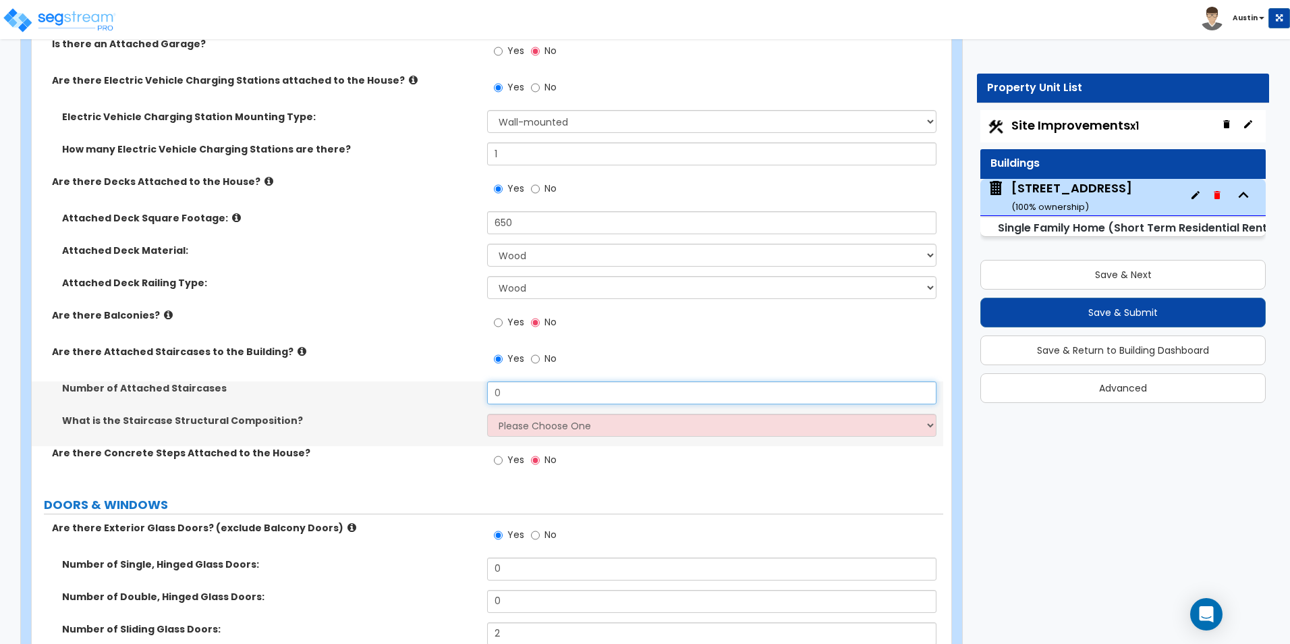
click at [517, 392] on input "0" at bounding box center [711, 392] width 449 height 23
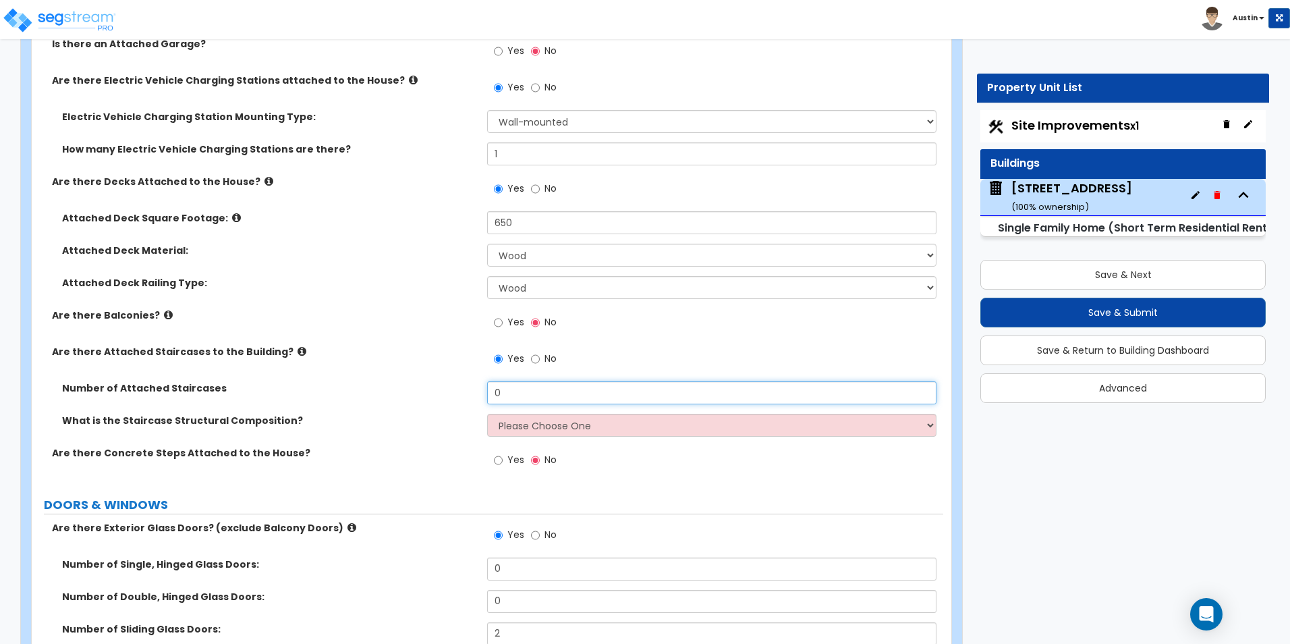
click at [517, 392] on input "0" at bounding box center [711, 392] width 449 height 23
type input "1"
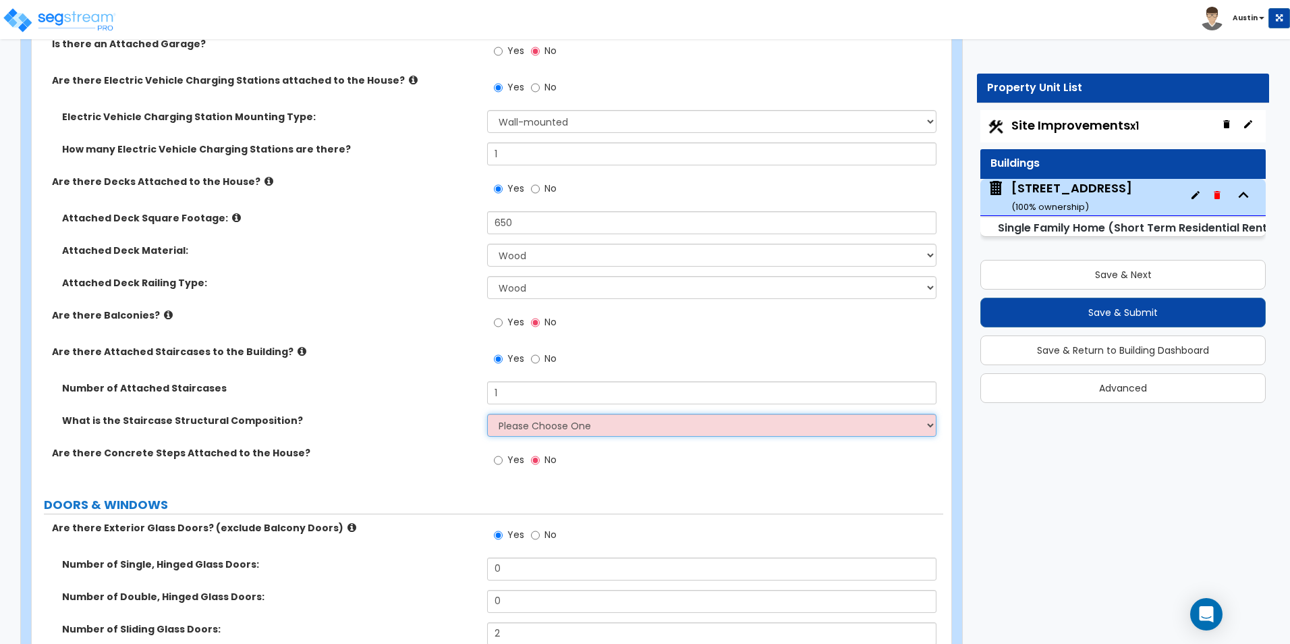
click at [521, 417] on select "Please Choose One Reinforced Concrete Structural Steel Wood" at bounding box center [711, 425] width 449 height 23
select select "7"
click at [487, 414] on select "Please Choose One Reinforced Concrete Structural Steel Wood" at bounding box center [711, 425] width 449 height 23
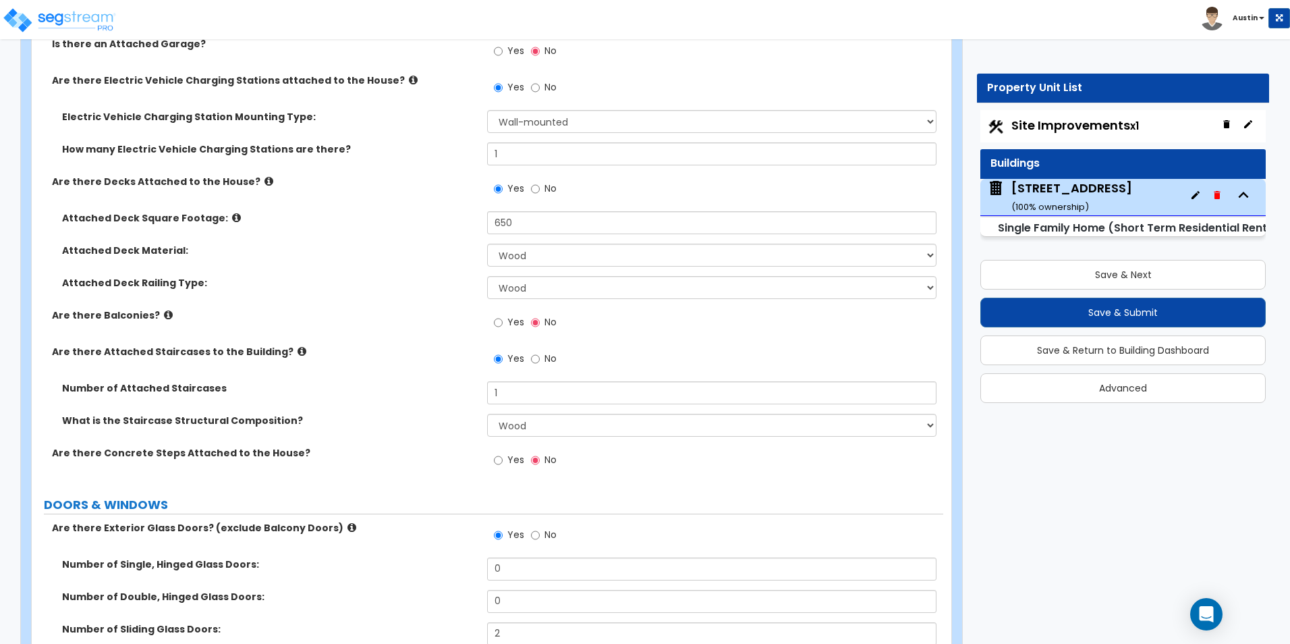
click at [391, 393] on label "Number of Attached Staircases" at bounding box center [269, 387] width 415 height 13
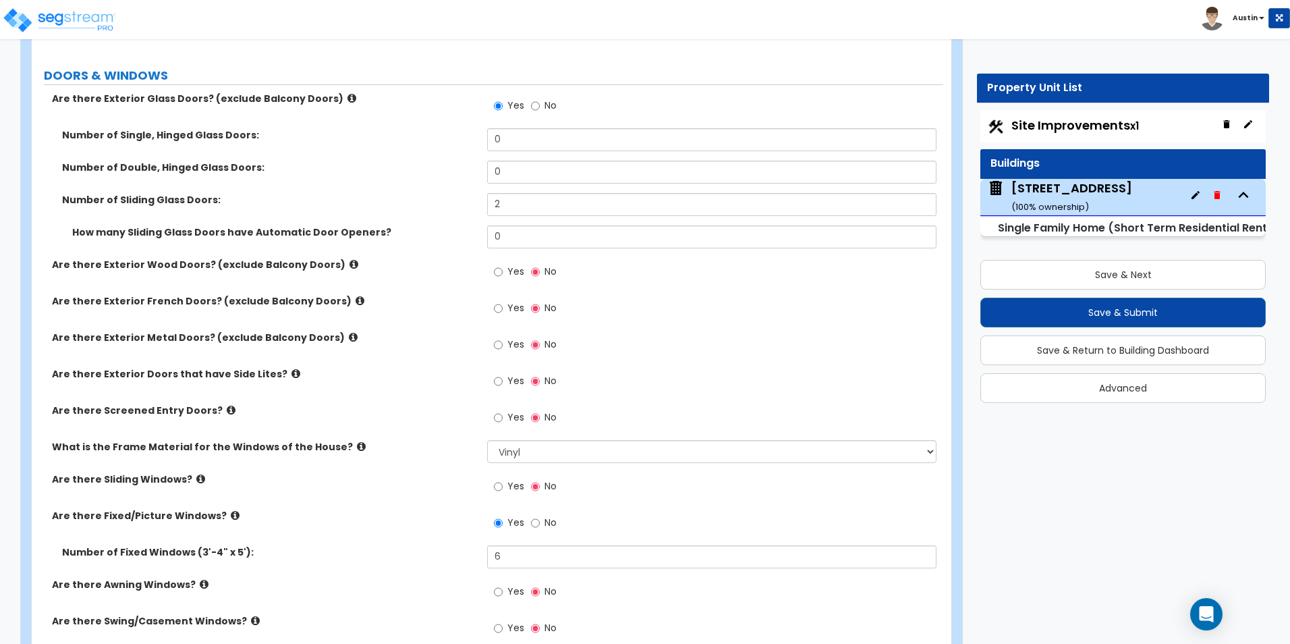
scroll to position [2002, 0]
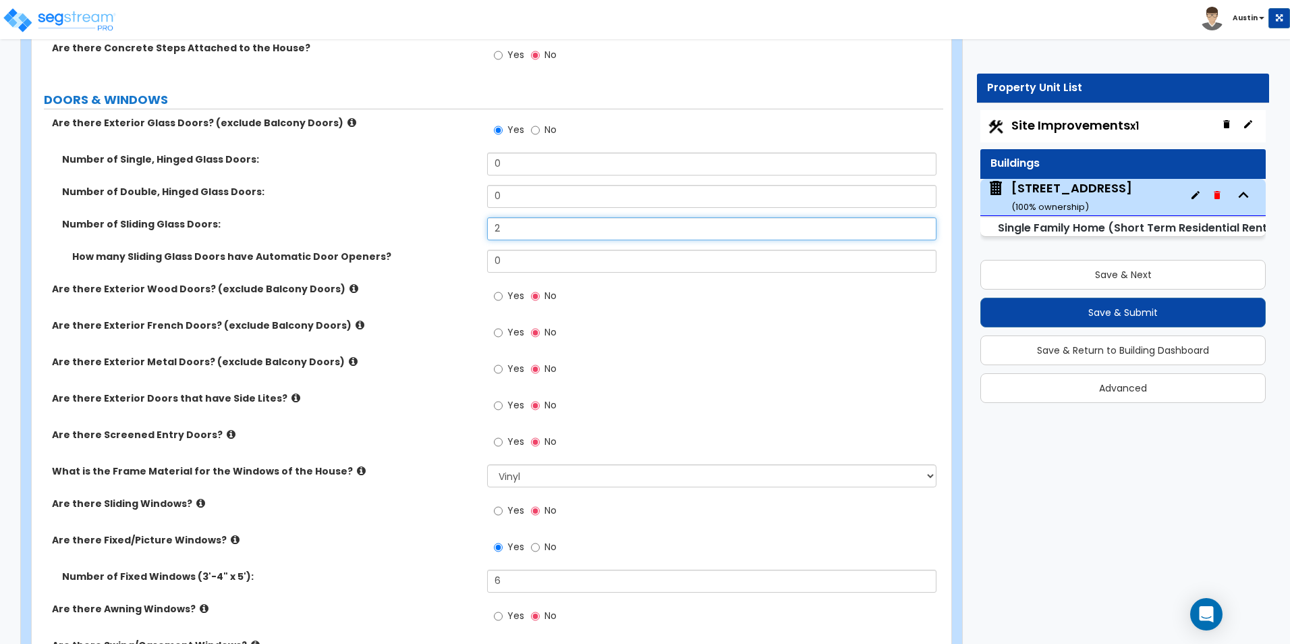
click at [532, 229] on input "2" at bounding box center [711, 228] width 449 height 23
click at [455, 221] on label "Number of Sliding Glass Doors:" at bounding box center [269, 223] width 415 height 13
click at [517, 226] on input "3" at bounding box center [711, 228] width 449 height 23
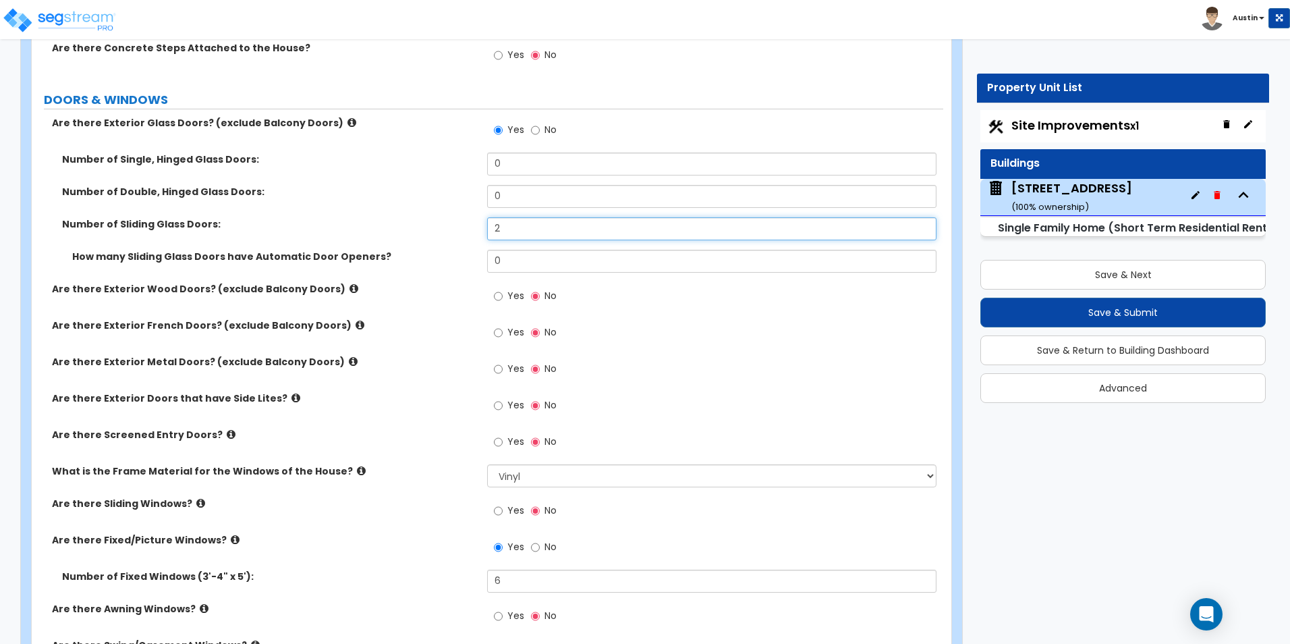
type input "2"
click at [521, 159] on input "0" at bounding box center [711, 163] width 449 height 23
type input "1"
click at [414, 215] on div "Number of Double, Hinged Glass Doors: 0" at bounding box center [487, 201] width 911 height 32
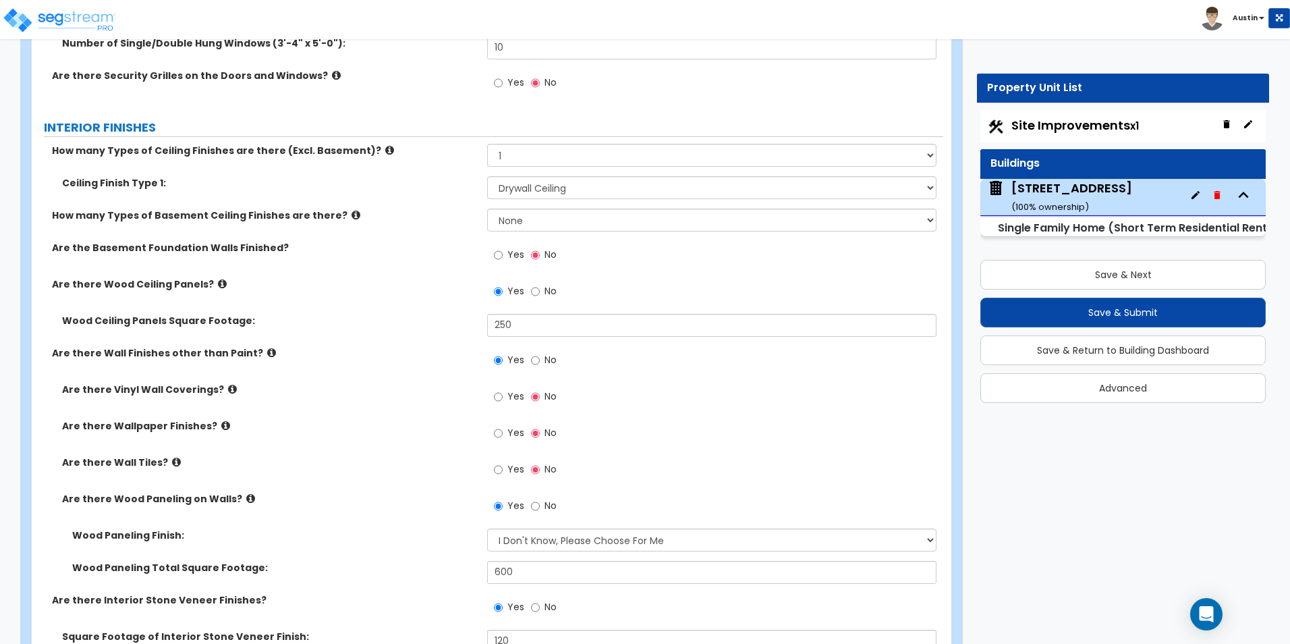
scroll to position [2744, 0]
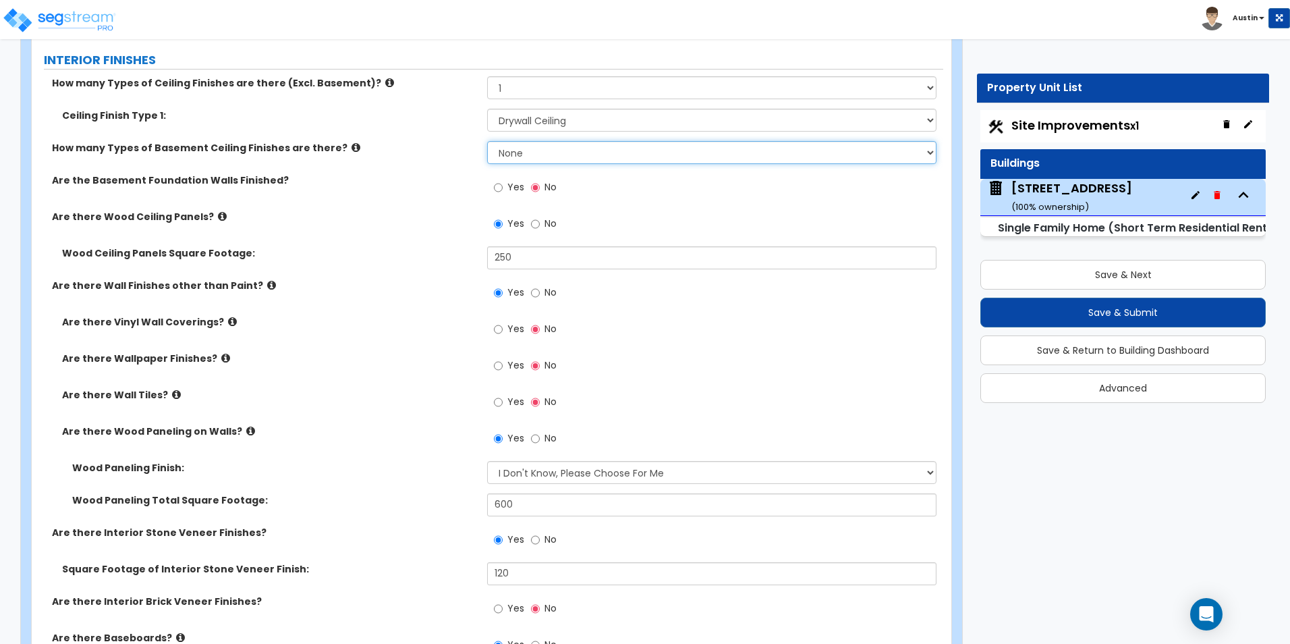
click at [555, 153] on select "None 1 2" at bounding box center [711, 152] width 449 height 23
select select "1"
click at [487, 141] on select "None 1 2" at bounding box center [711, 152] width 449 height 23
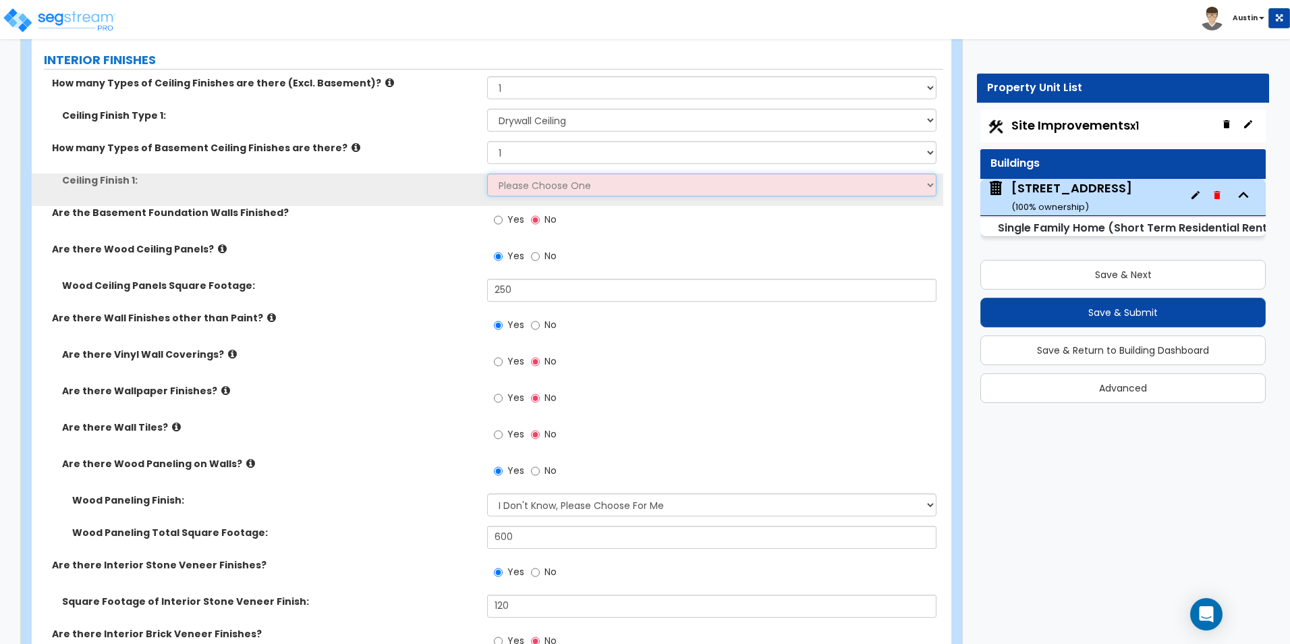
click at [550, 188] on select "Please Choose One Drop Ceiling Open Ceiling Drywall Ceiling" at bounding box center [711, 184] width 449 height 23
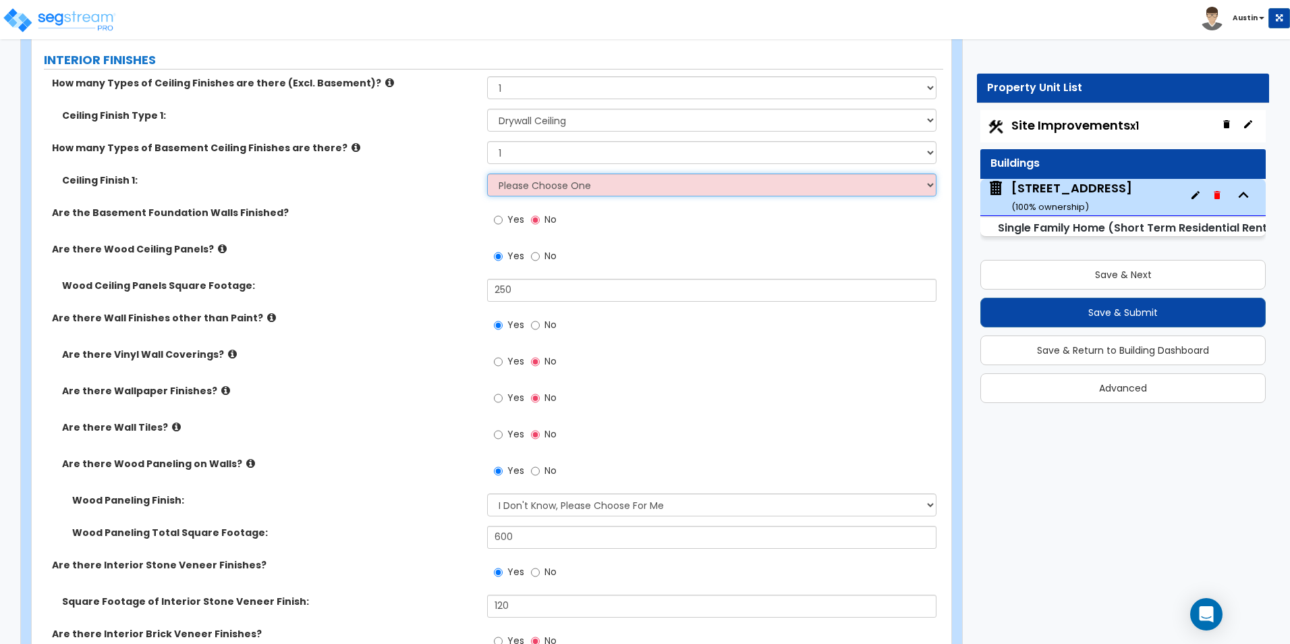
select select "3"
click at [487, 173] on select "Please Choose One Drop Ceiling Open Ceiling Drywall Ceiling" at bounding box center [711, 184] width 449 height 23
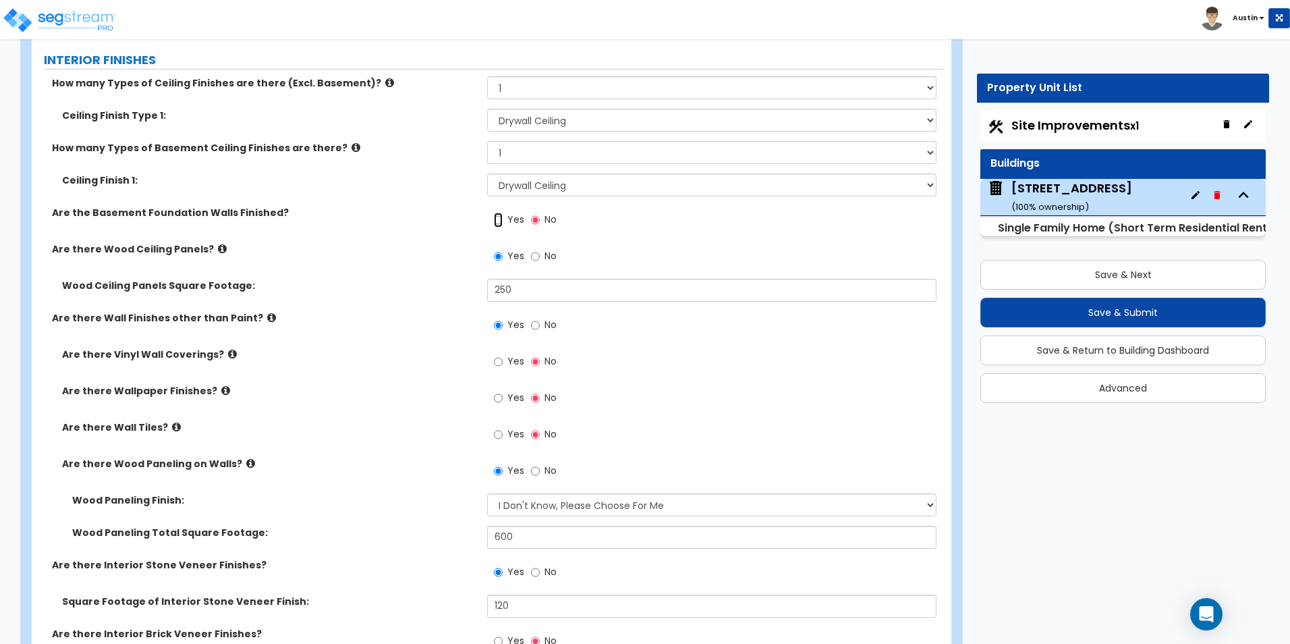
click at [499, 219] on input "Yes" at bounding box center [498, 220] width 9 height 15
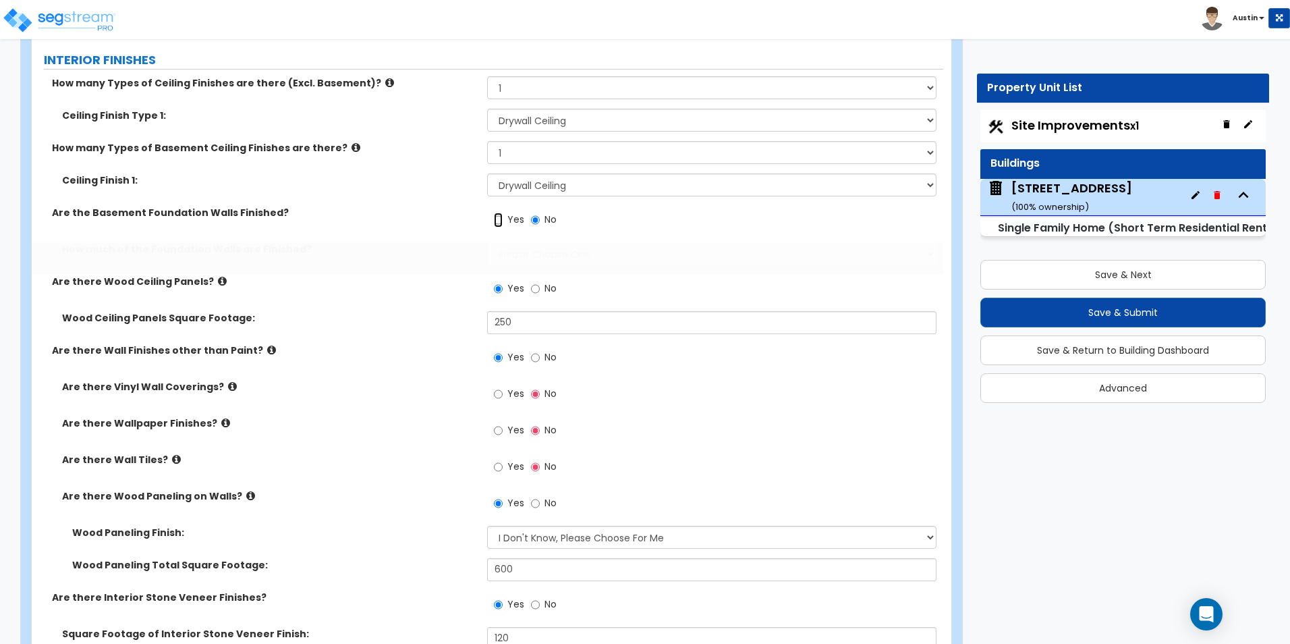
radio input "true"
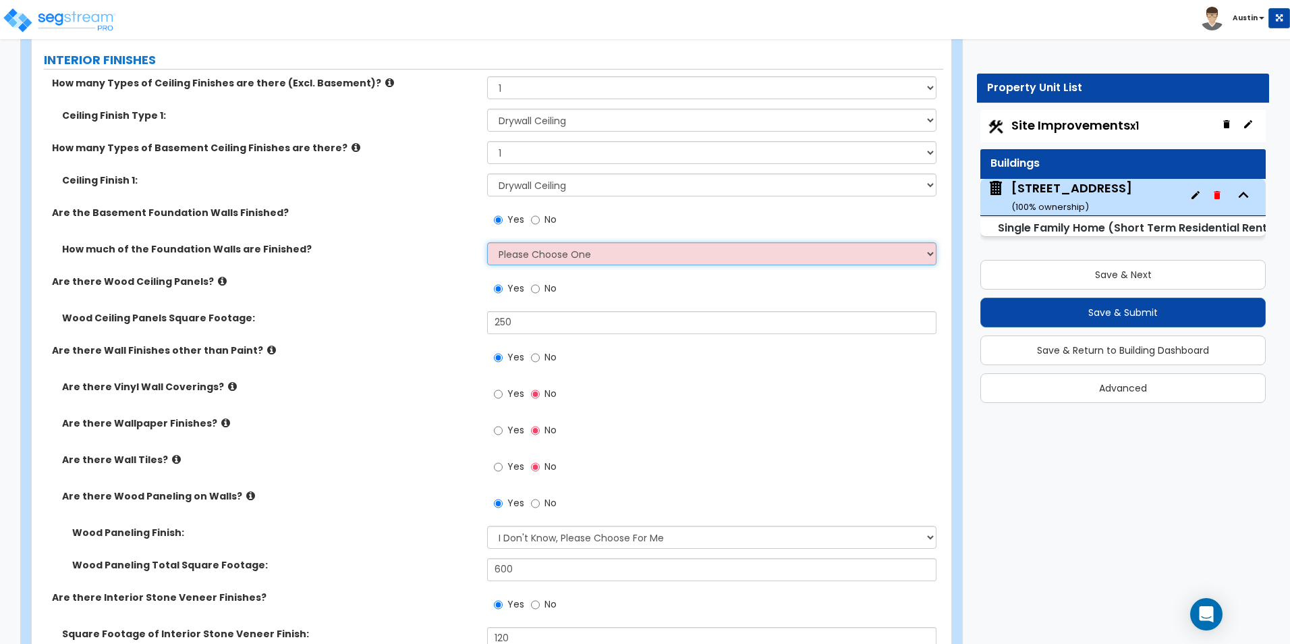
click at [555, 251] on select "Please Choose One Enter Percentage Enter Square Footage" at bounding box center [711, 253] width 449 height 23
select select "1"
click at [487, 242] on select "Please Choose One Enter Percentage Enter Square Footage" at bounding box center [711, 253] width 449 height 23
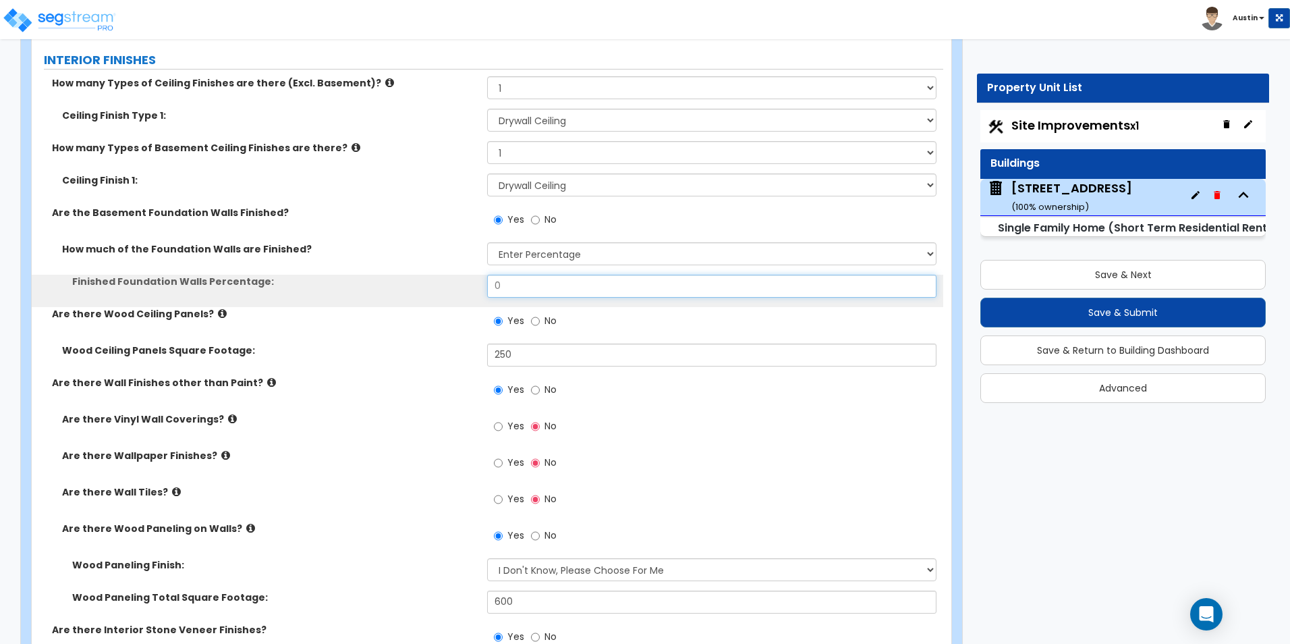
click at [566, 283] on input "0" at bounding box center [711, 286] width 449 height 23
type input "100"
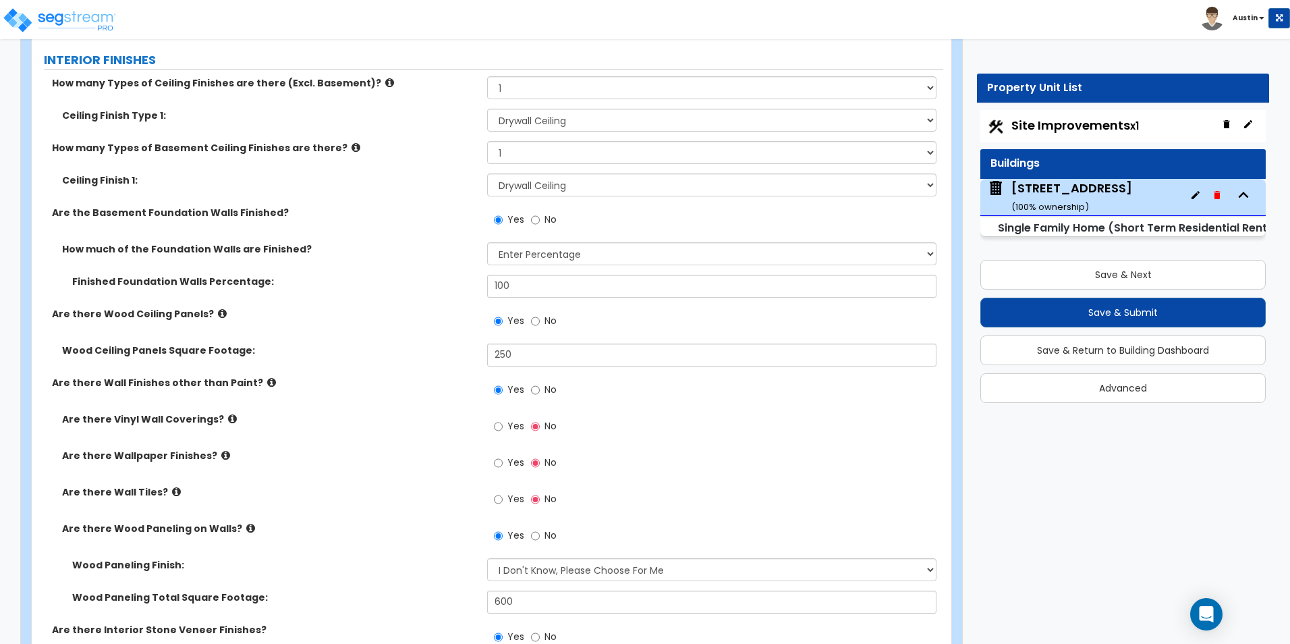
click at [428, 248] on label "How much of the Foundation Walls are Finished?" at bounding box center [269, 248] width 415 height 13
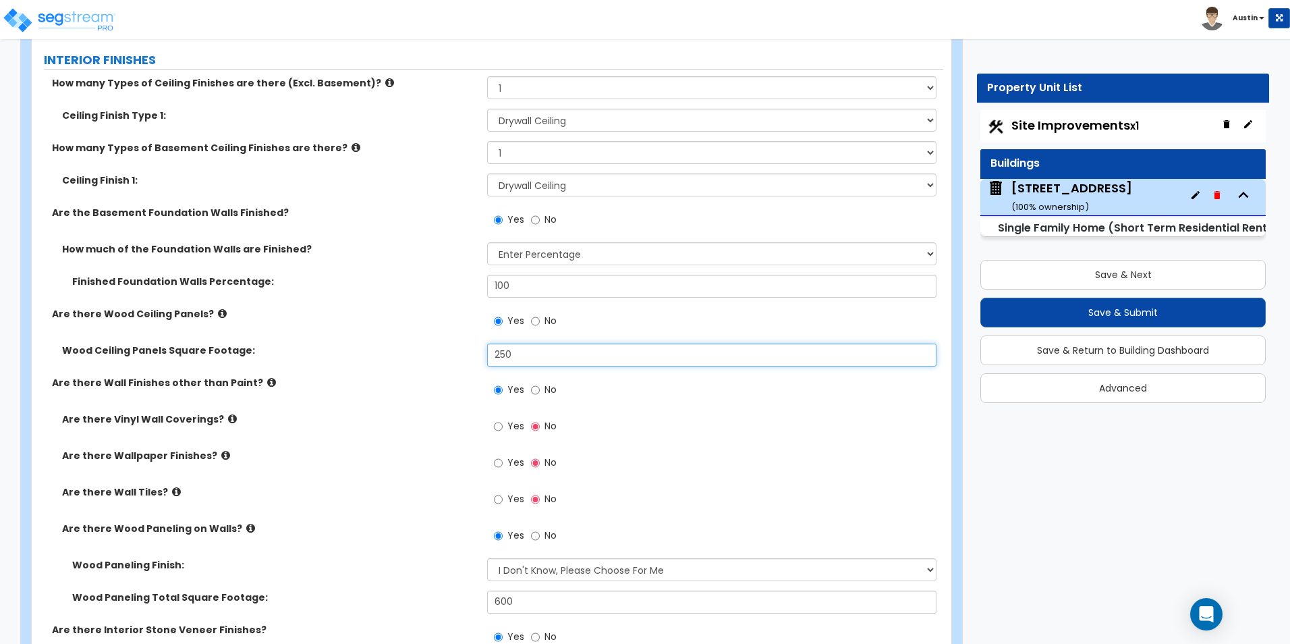
click at [521, 356] on input "250" at bounding box center [711, 354] width 449 height 23
type input "300"
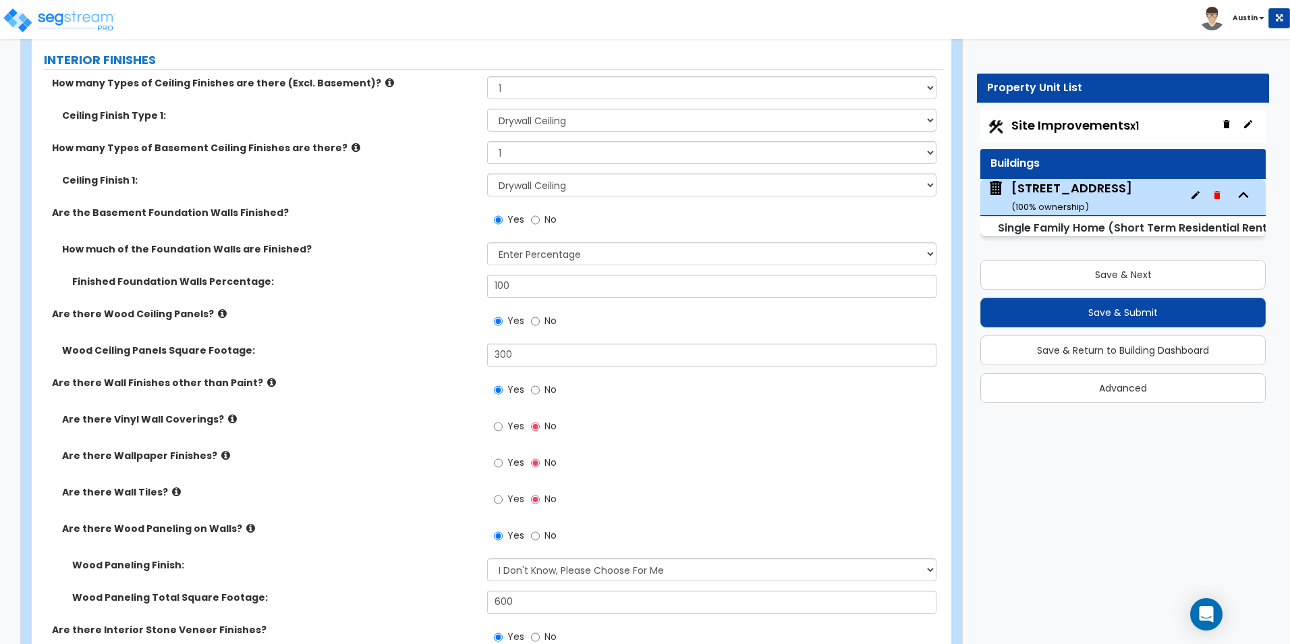
click at [418, 331] on div "Are there Wood Ceiling Panels? Yes No" at bounding box center [487, 325] width 911 height 36
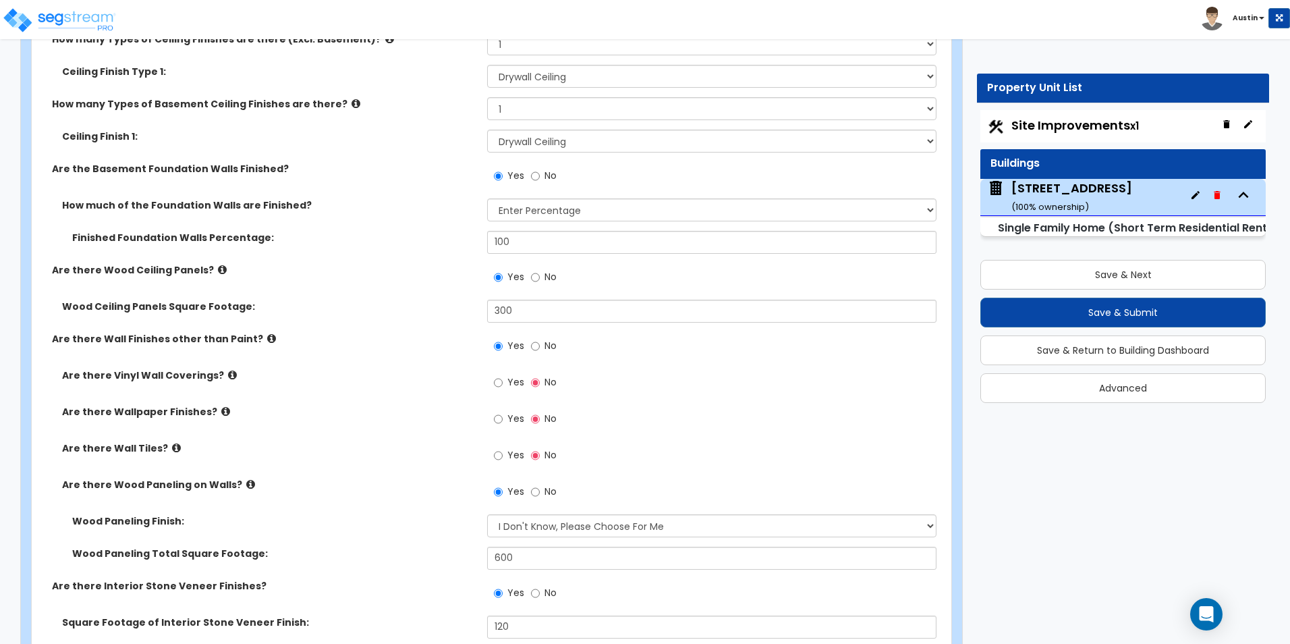
scroll to position [2812, 0]
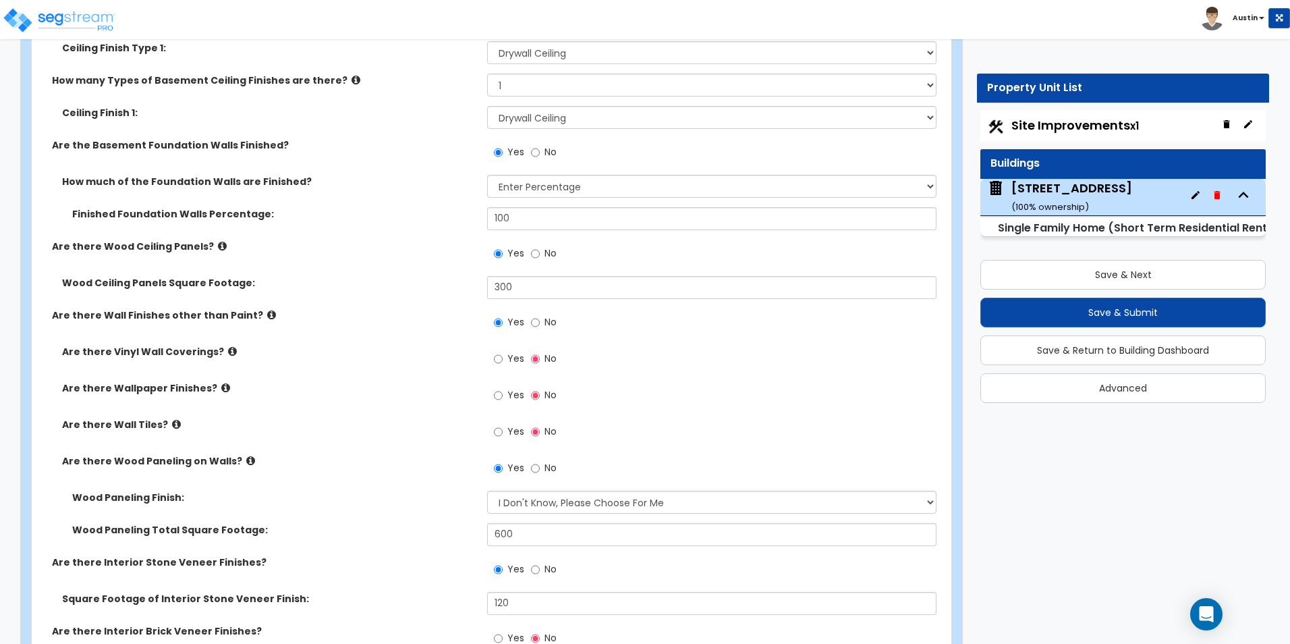
click at [172, 425] on icon at bounding box center [176, 424] width 9 height 10
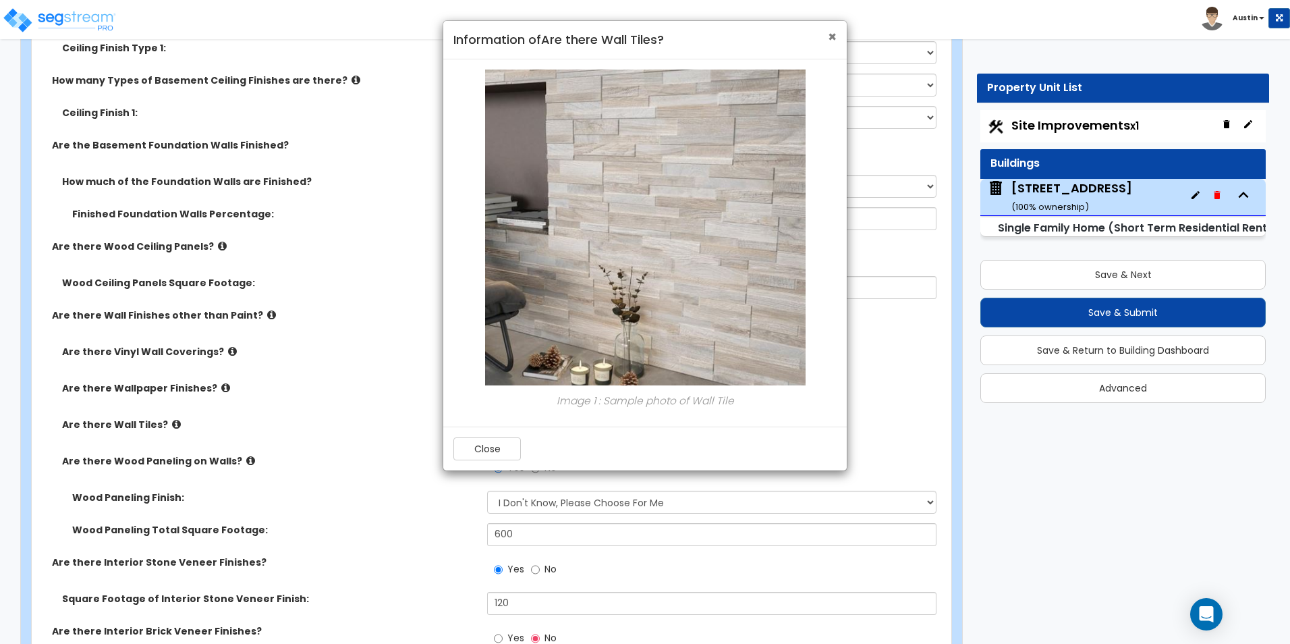
click at [830, 38] on span "×" at bounding box center [832, 37] width 9 height 20
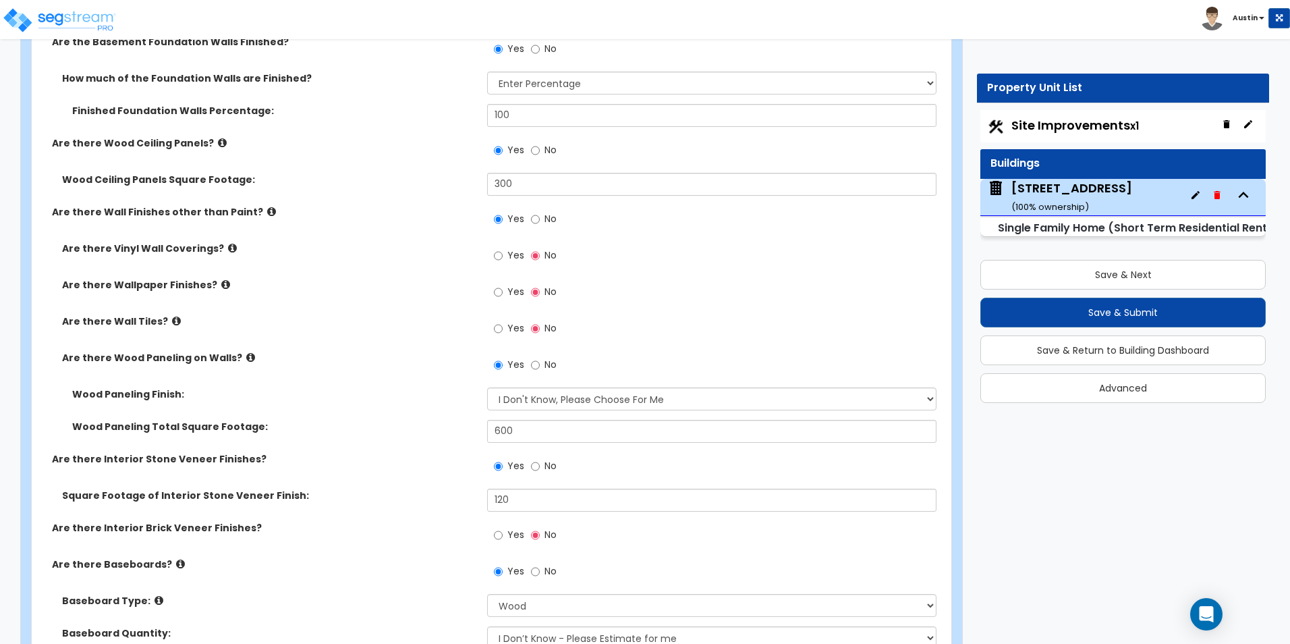
scroll to position [2947, 0]
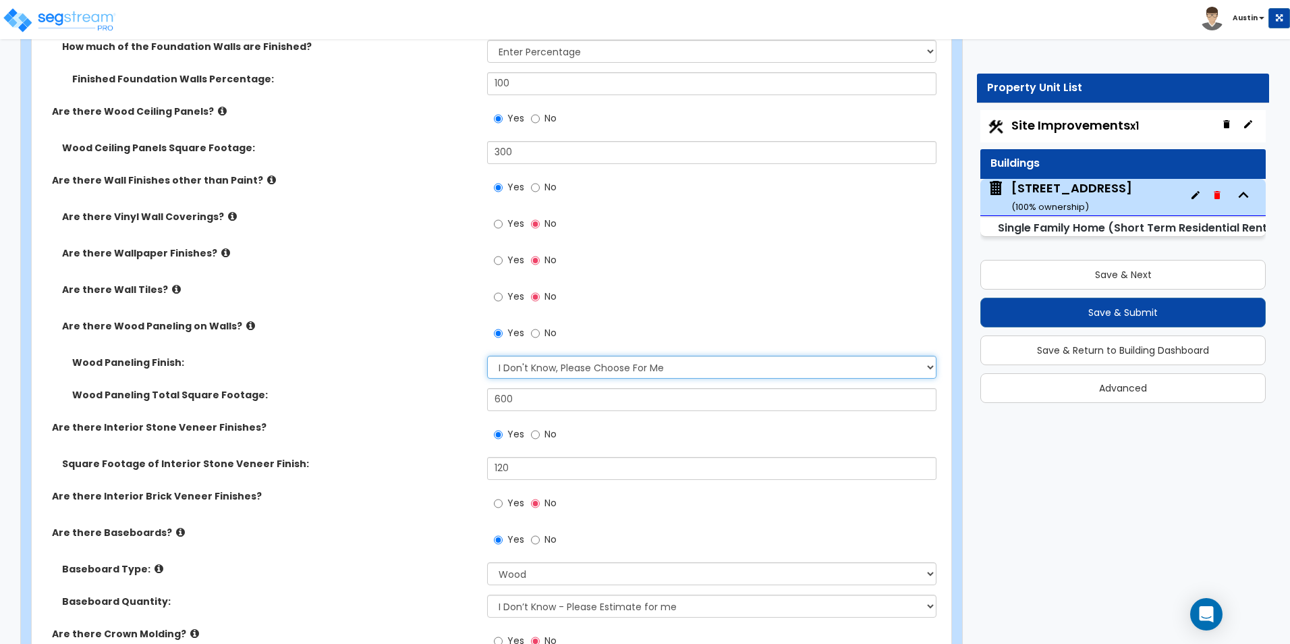
click at [565, 370] on select "Please Choose One Birch Mahogany Oak or Cherry Rosewood Teak I Don't Know, Plea…" at bounding box center [711, 367] width 449 height 23
click at [410, 358] on label "Wood Paneling Finish:" at bounding box center [274, 362] width 405 height 13
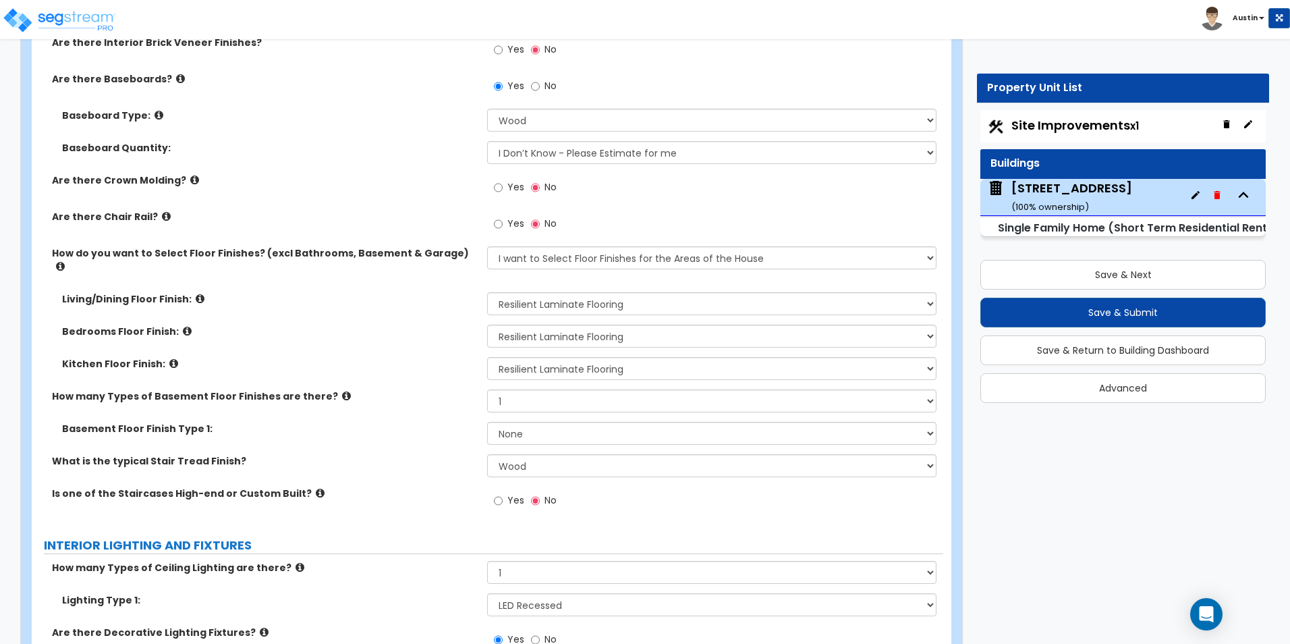
scroll to position [3419, 0]
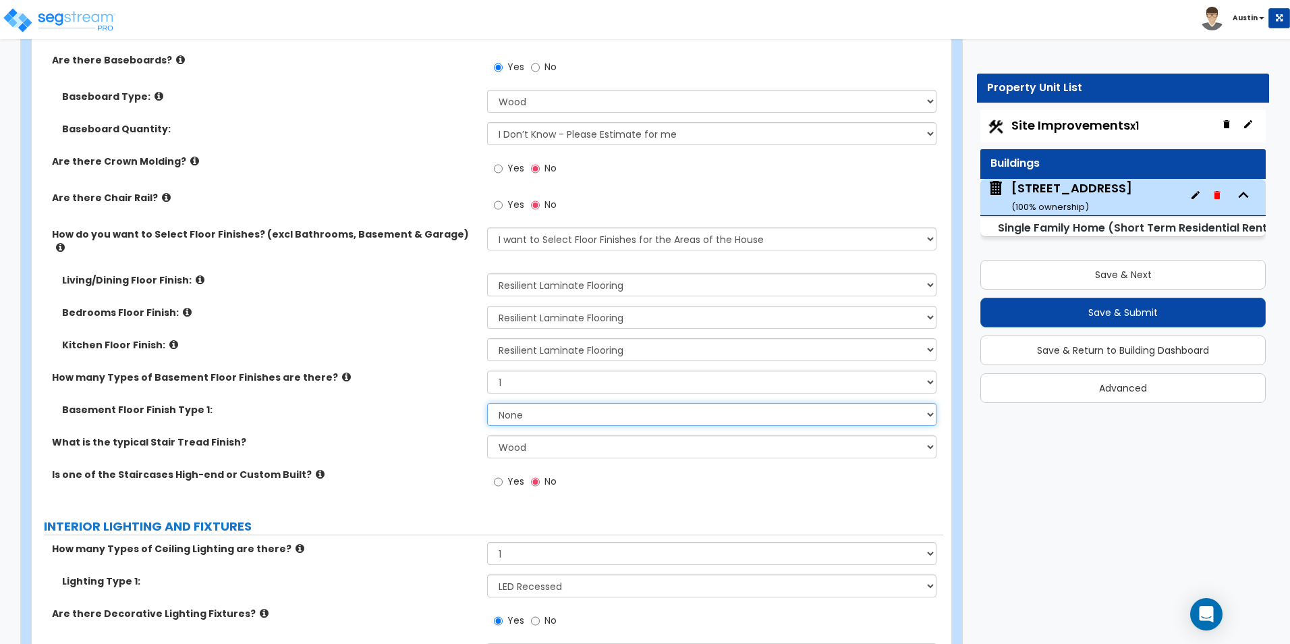
click at [534, 403] on select "None Tile Flooring Hardwood Flooring Resilient Laminate Flooring VCT Flooring S…" at bounding box center [711, 414] width 449 height 23
select select "3"
click at [487, 403] on select "None Tile Flooring Hardwood Flooring Resilient Laminate Flooring VCT Flooring S…" at bounding box center [711, 414] width 449 height 23
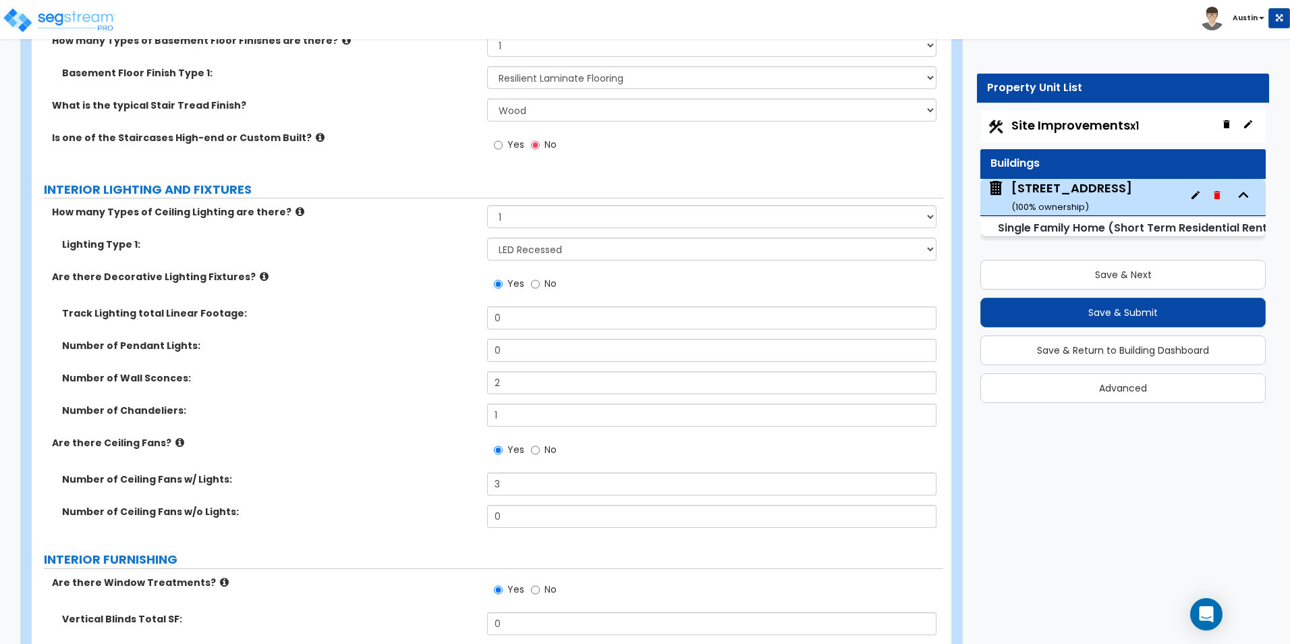
scroll to position [3778, 0]
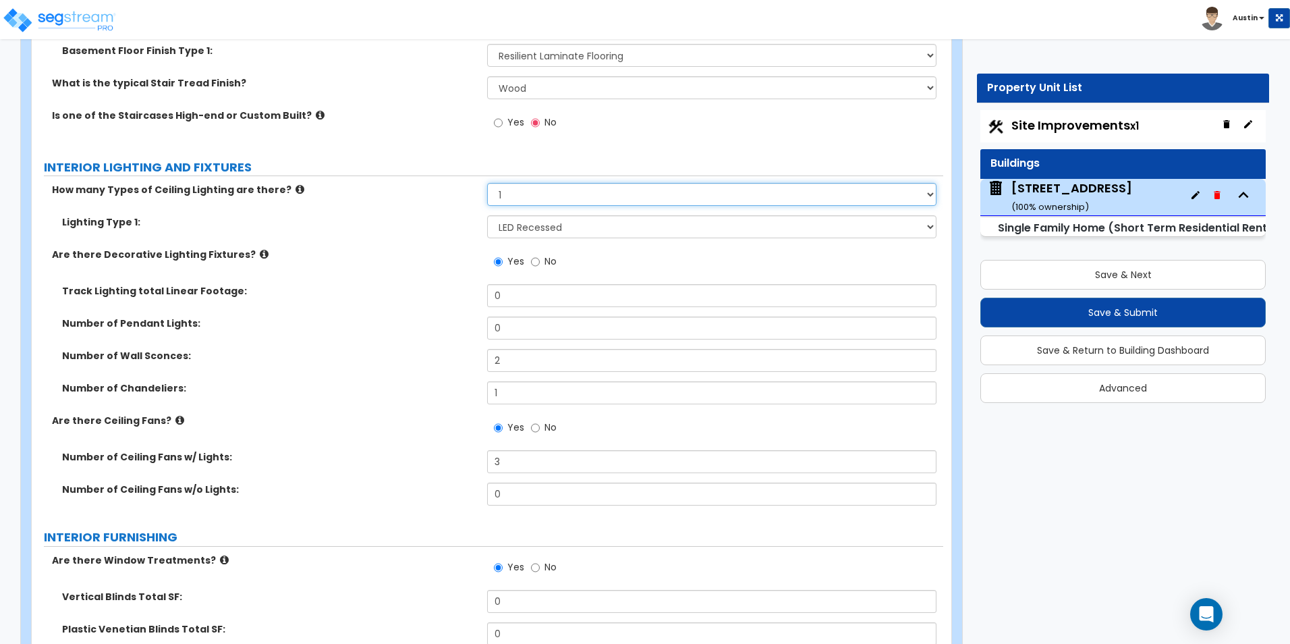
click at [555, 183] on select "Please Choose One 1 2 3" at bounding box center [711, 194] width 449 height 23
select select "2"
click at [487, 183] on select "Please Choose One 1 2 3" at bounding box center [711, 194] width 449 height 23
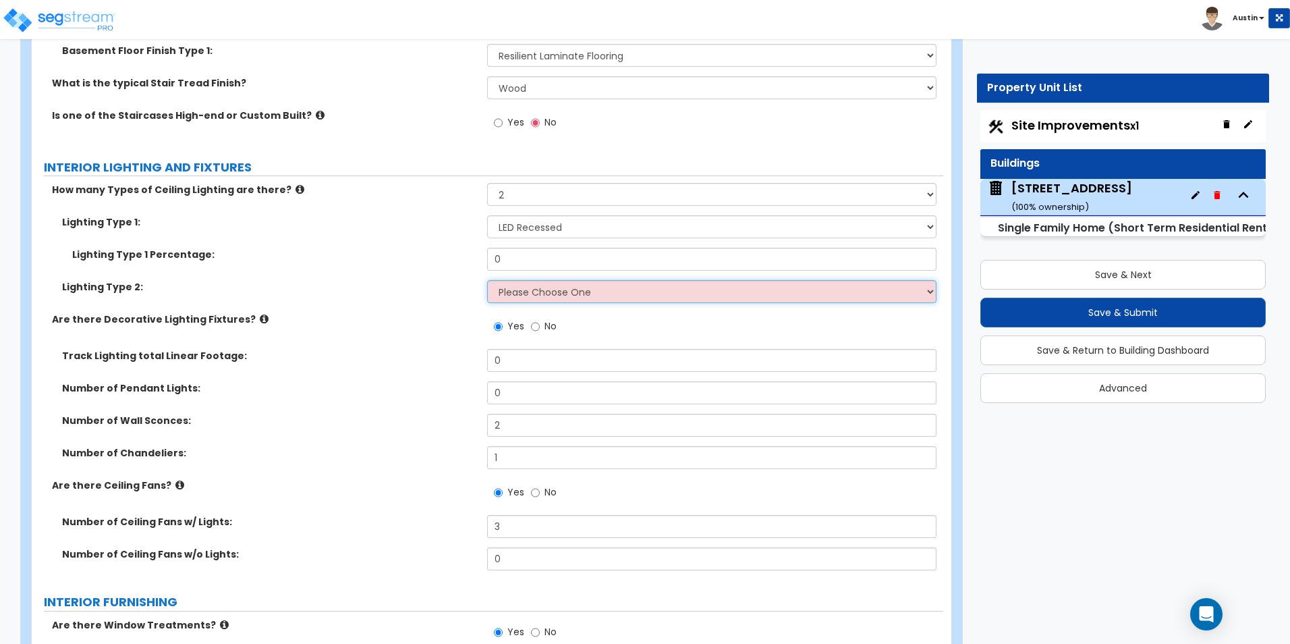
click at [565, 282] on select "Please Choose One LED Surface-Mounted LED Recessed Fluorescent Surface-Mounted …" at bounding box center [711, 291] width 449 height 23
select select "1"
click at [487, 280] on select "Please Choose One LED Surface-Mounted LED Recessed Fluorescent Surface-Mounted …" at bounding box center [711, 291] width 449 height 23
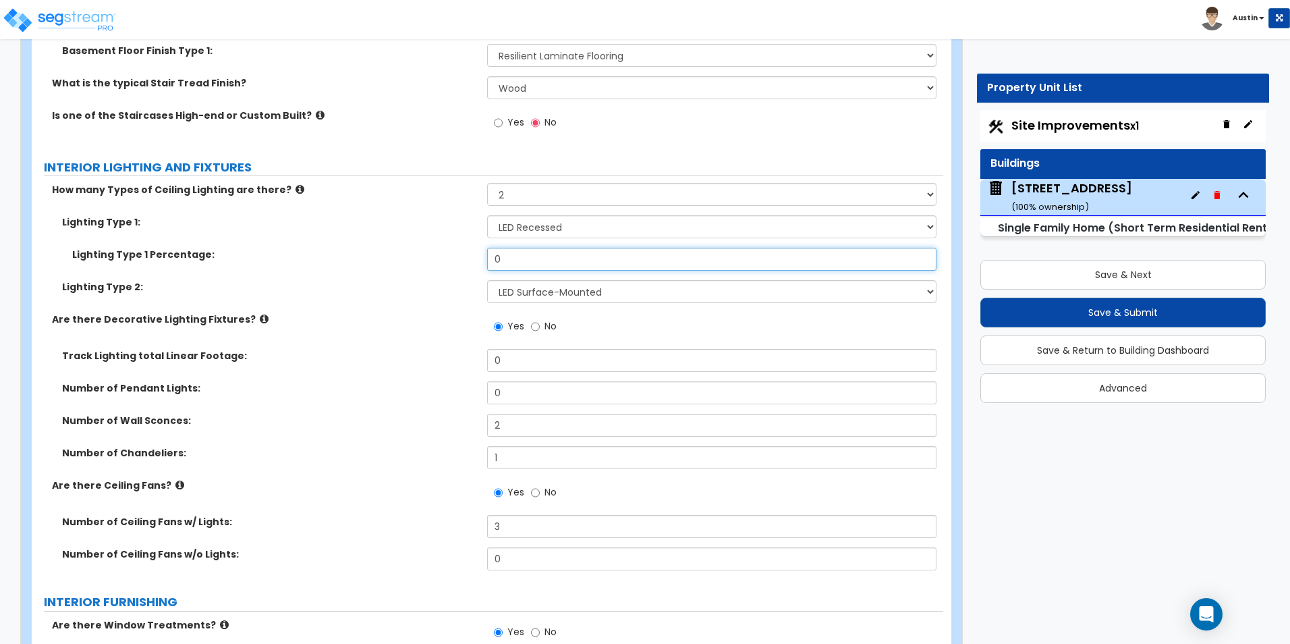
click at [534, 250] on input "0" at bounding box center [711, 259] width 449 height 23
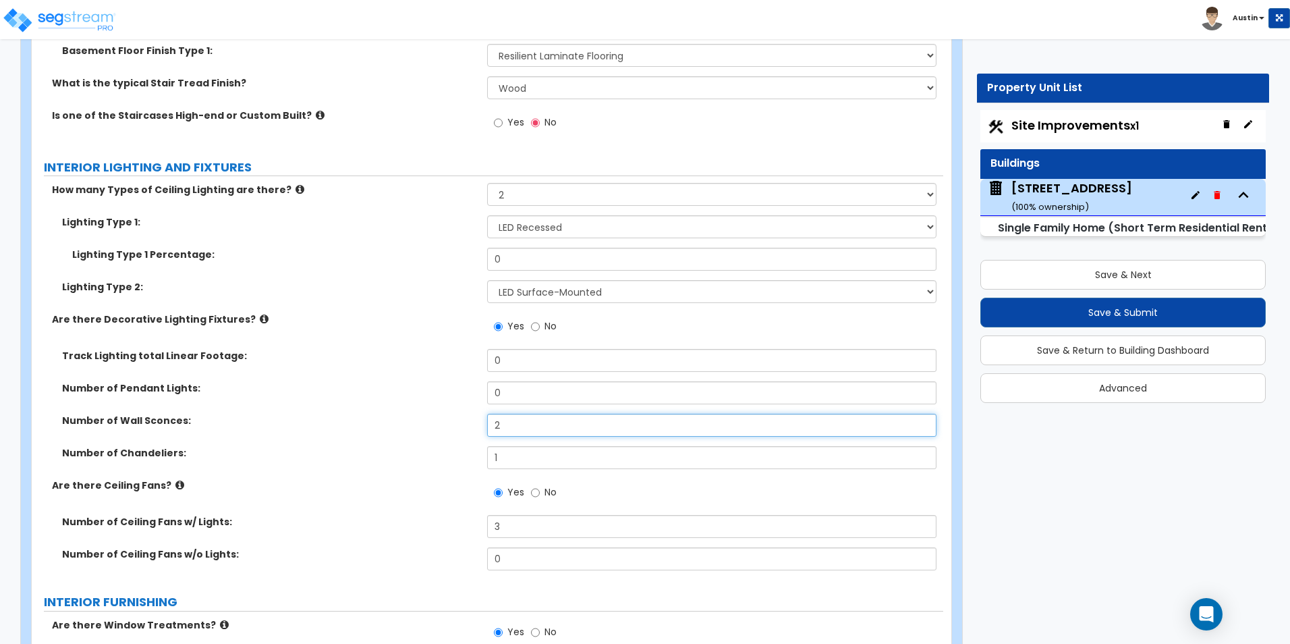
click at [550, 418] on input "2" at bounding box center [711, 425] width 449 height 23
click at [555, 446] on input "1" at bounding box center [711, 457] width 449 height 23
click at [542, 418] on input "2" at bounding box center [711, 425] width 449 height 23
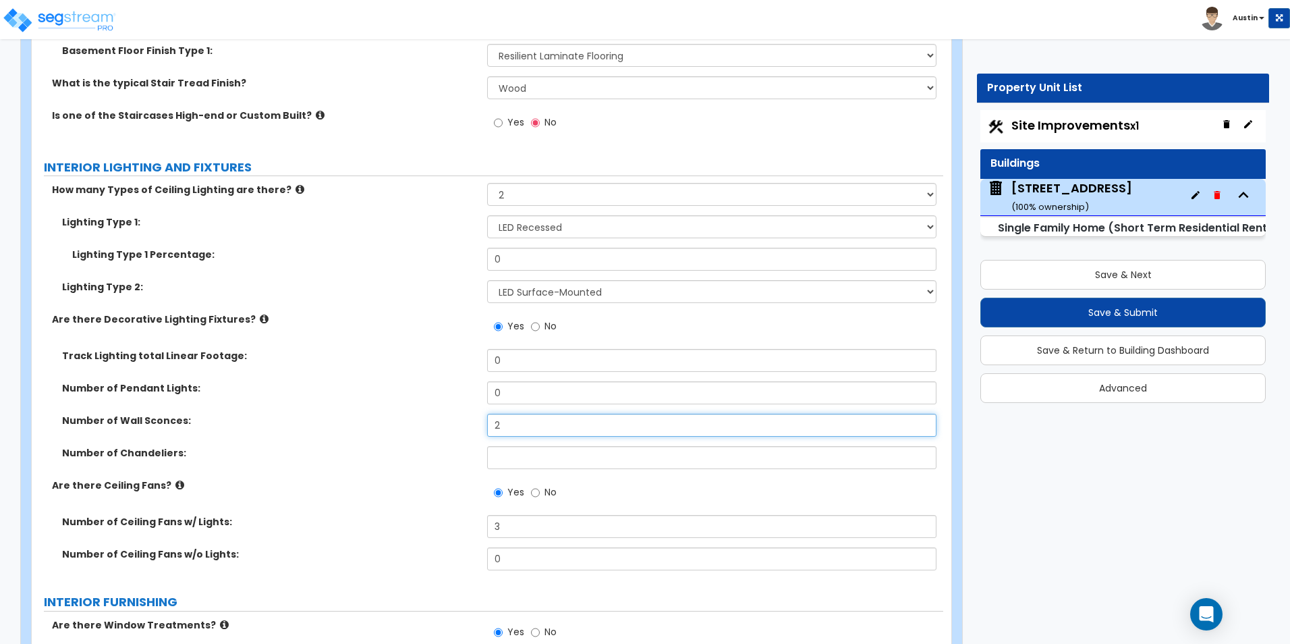
click at [542, 418] on input "2" at bounding box center [711, 425] width 449 height 23
type input "3"
click at [947, 476] on div "Import Values from Previous Property Unit Import Values from Existing Property …" at bounding box center [492, 281] width 920 height 7822
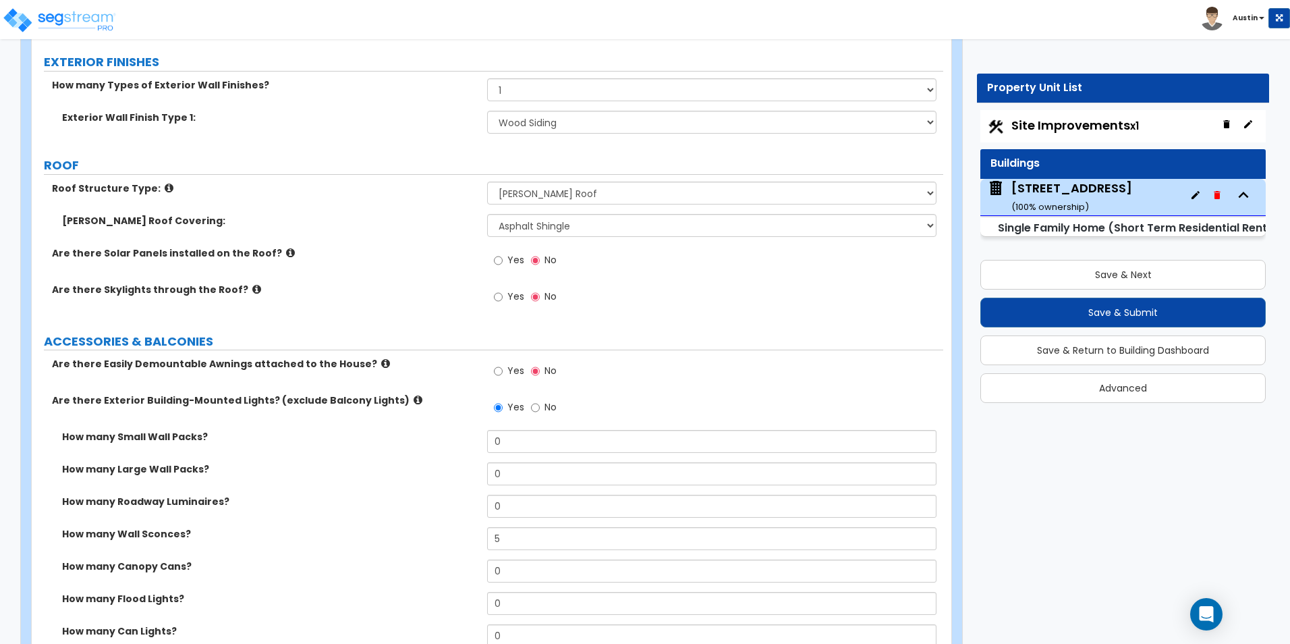
scroll to position [810, 0]
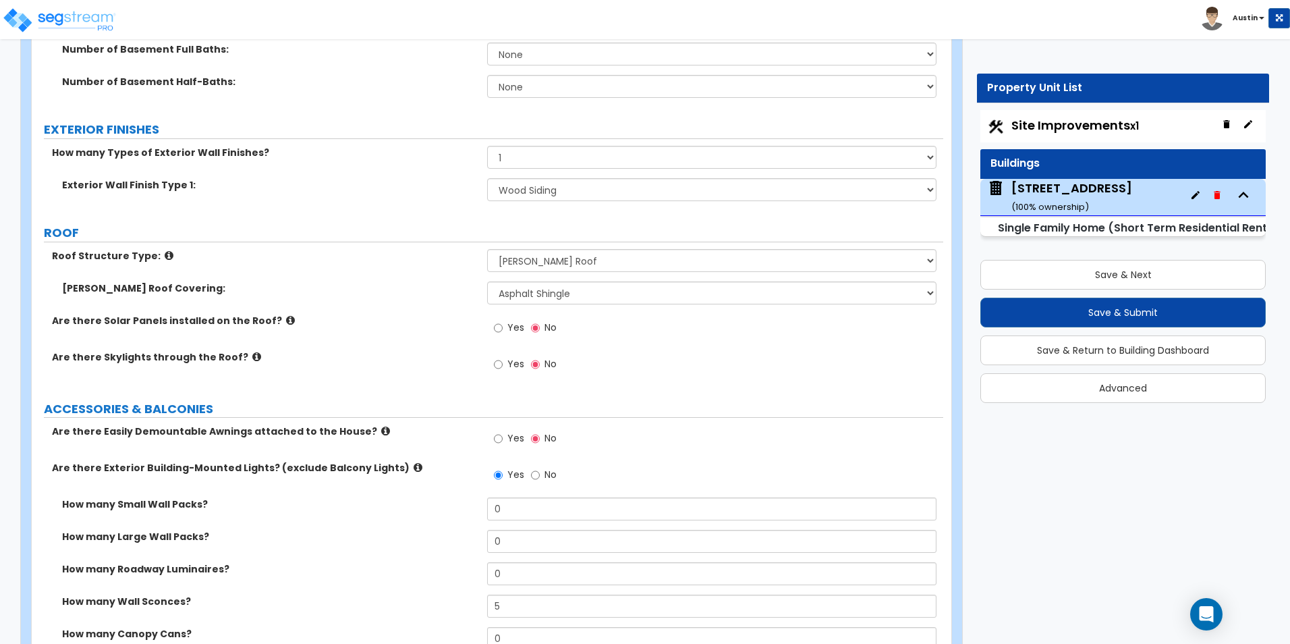
click at [252, 354] on icon at bounding box center [256, 356] width 9 height 10
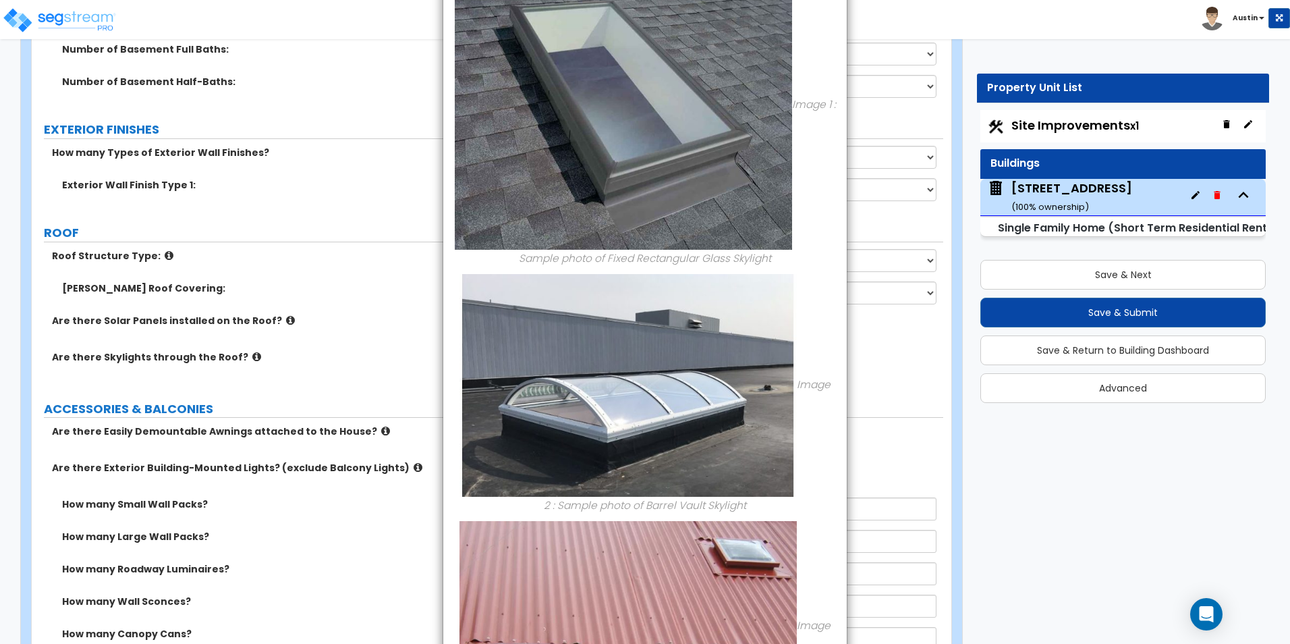
scroll to position [0, 0]
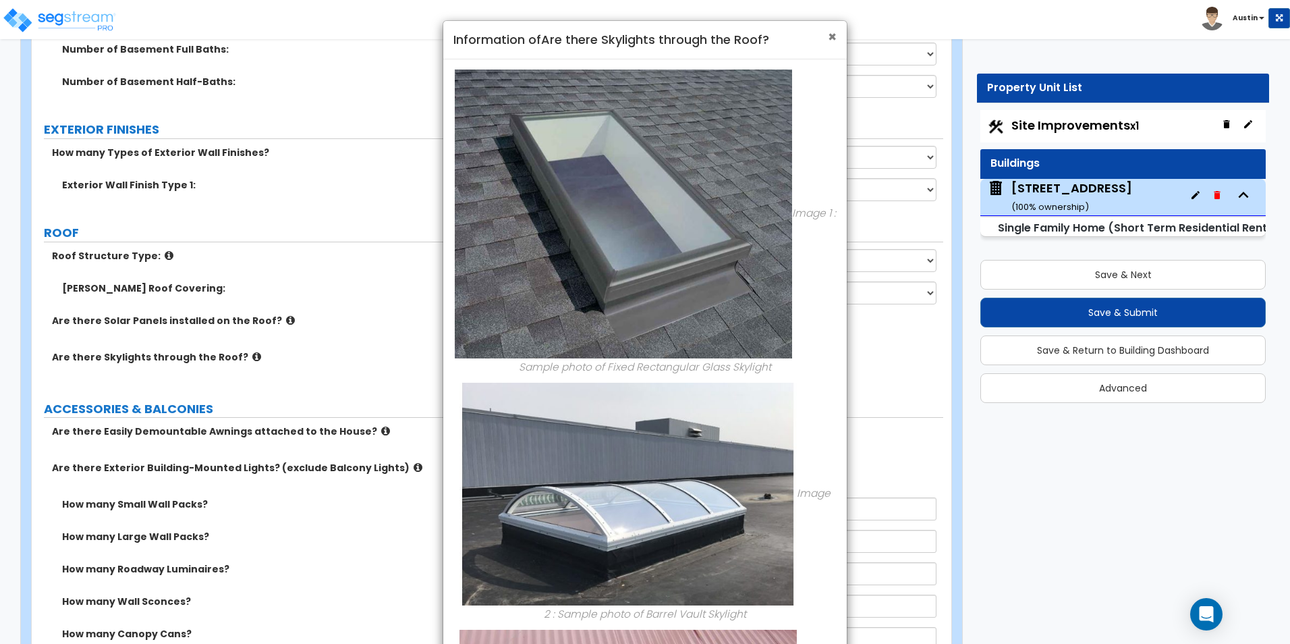
click at [830, 38] on span "×" at bounding box center [832, 37] width 9 height 20
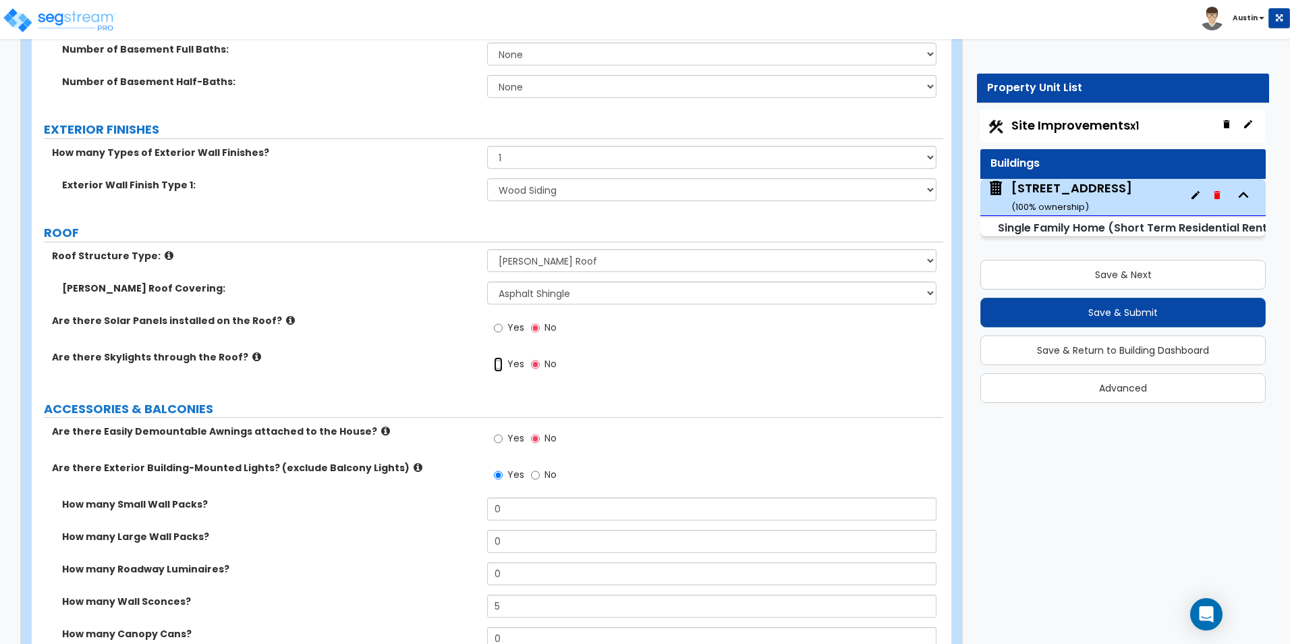
click at [500, 367] on input "Yes" at bounding box center [498, 364] width 9 height 15
radio input "true"
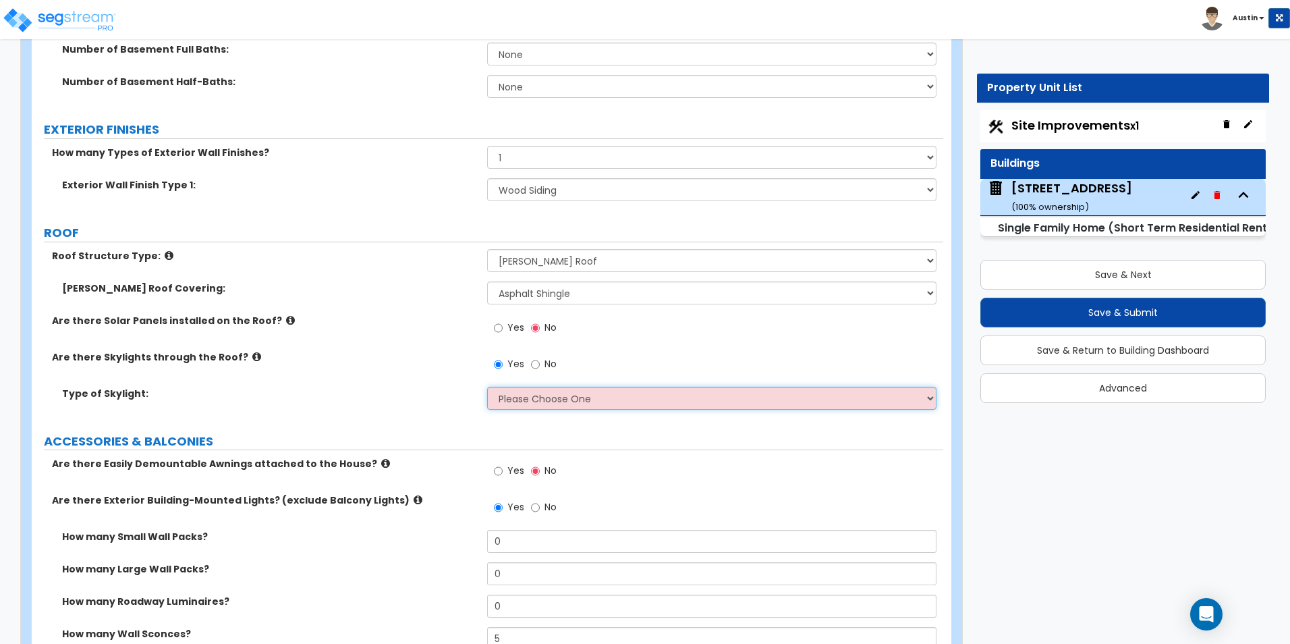
click at [540, 391] on select "Please Choose One Fixed Rectangular Glass Barrel Vault Dome Square Pyramid" at bounding box center [711, 398] width 449 height 23
click at [252, 357] on icon at bounding box center [256, 356] width 9 height 10
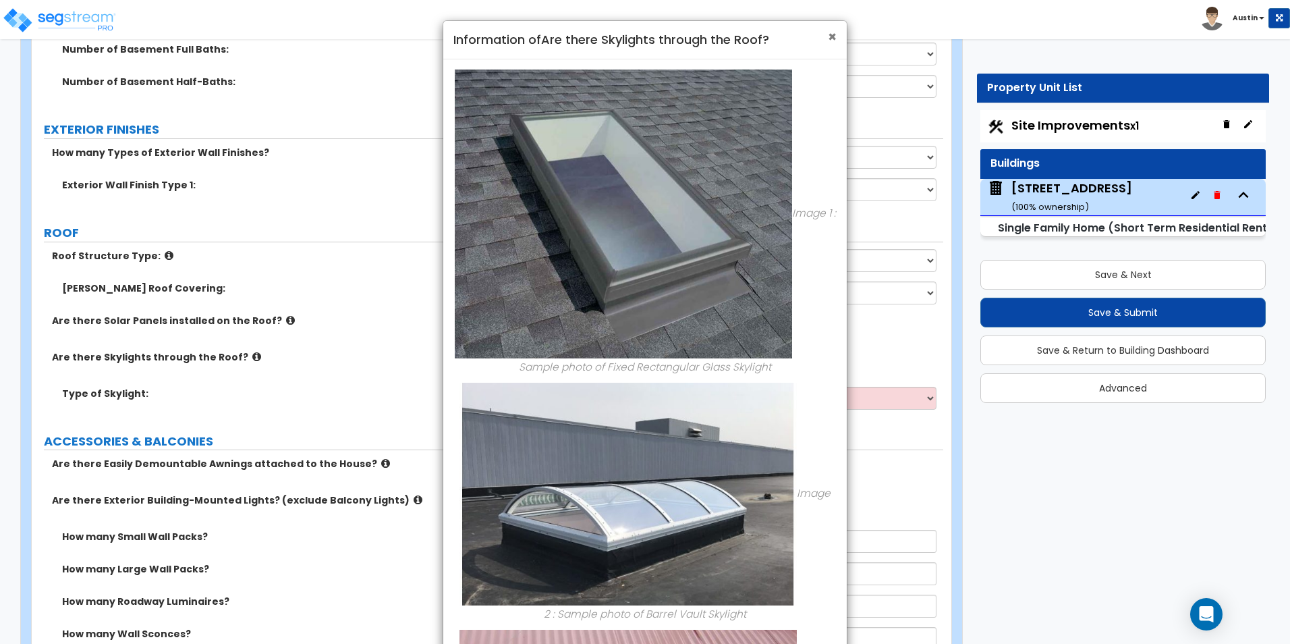
click at [834, 39] on span "×" at bounding box center [832, 37] width 9 height 20
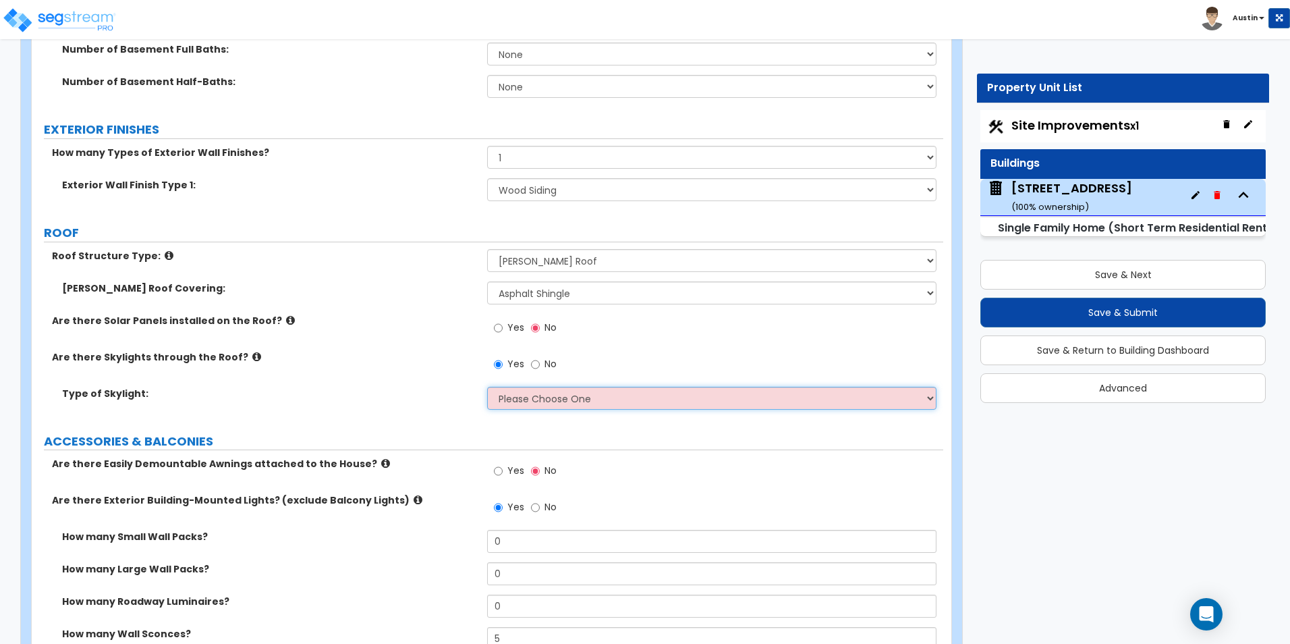
click at [574, 394] on select "Please Choose One Fixed Rectangular Glass Barrel Vault Dome Square Pyramid" at bounding box center [711, 398] width 449 height 23
select select "2"
click at [487, 387] on select "Please Choose One Fixed Rectangular Glass Barrel Vault Dome Square Pyramid" at bounding box center [711, 398] width 449 height 23
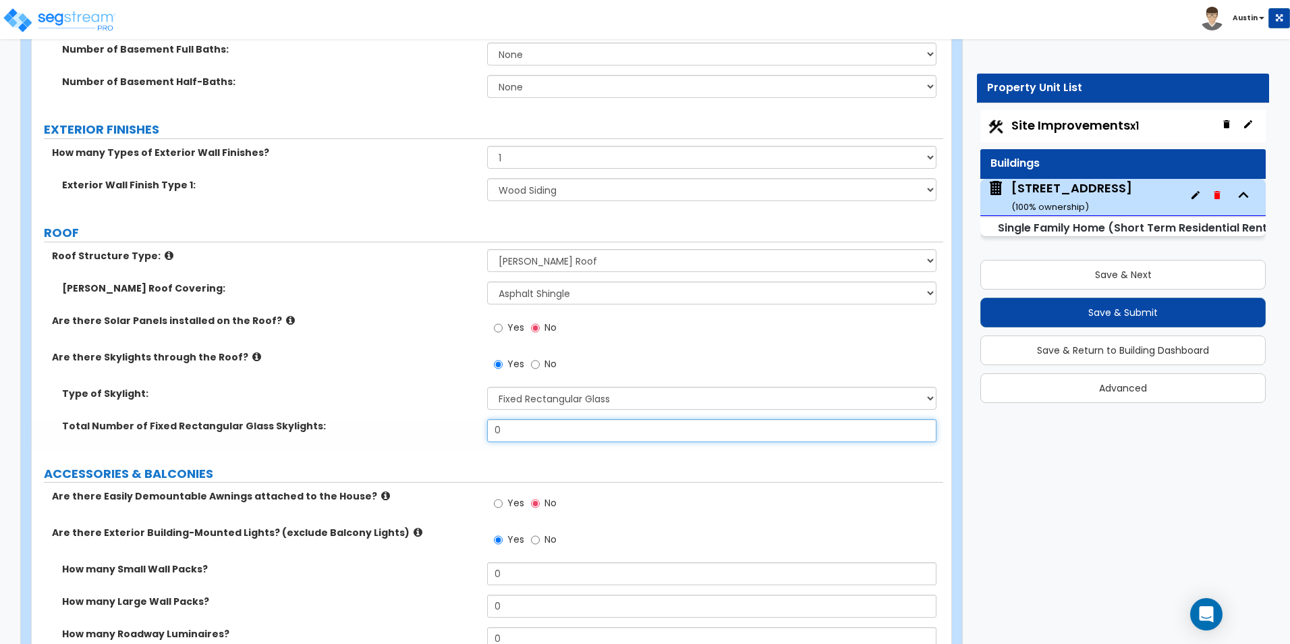
click at [586, 436] on input "0" at bounding box center [711, 430] width 449 height 23
click at [523, 428] on input "0" at bounding box center [711, 430] width 449 height 23
click at [523, 429] on input "0" at bounding box center [711, 430] width 449 height 23
type input "2"
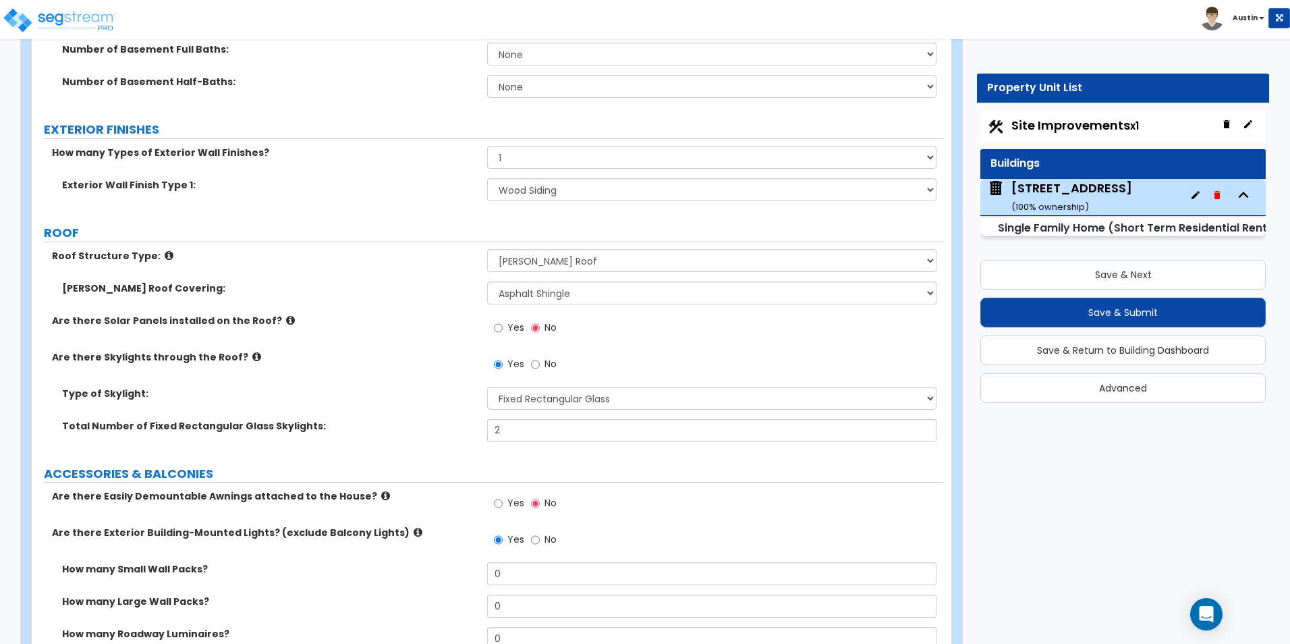
click at [399, 401] on div "Type of Skylight: Please Choose One Fixed Rectangular Glass Barrel Vault Dome S…" at bounding box center [487, 403] width 911 height 32
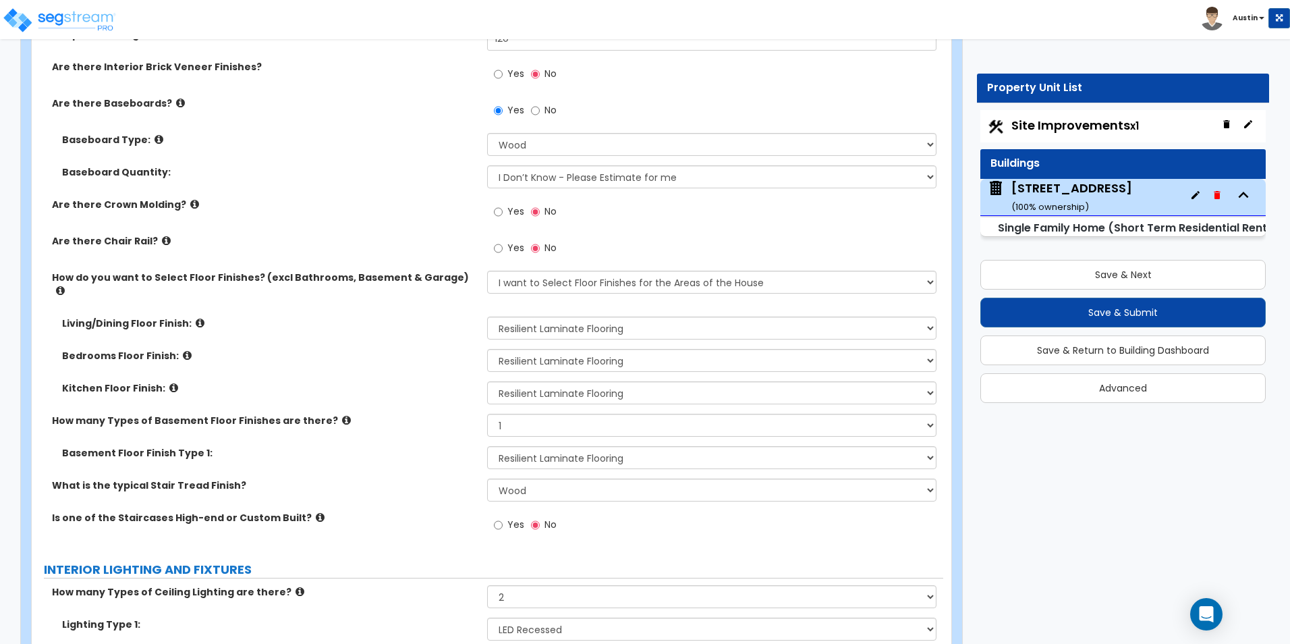
scroll to position [3778, 0]
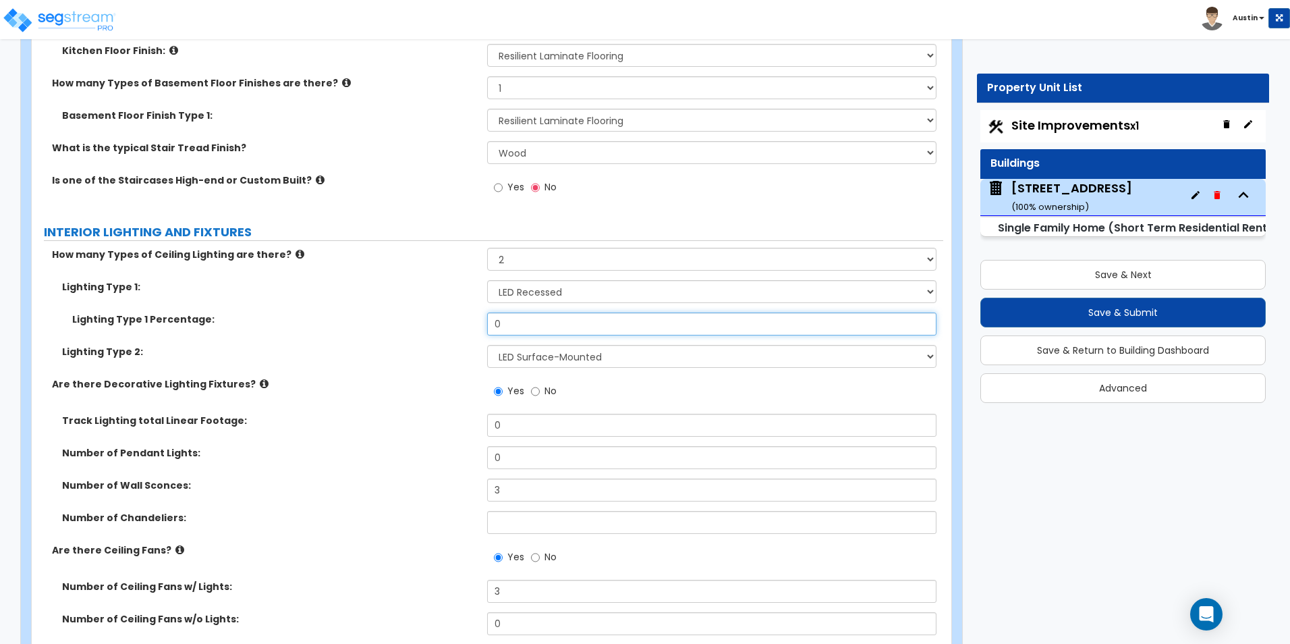
click at [575, 312] on input "0" at bounding box center [711, 323] width 449 height 23
type input "70"
click at [399, 321] on div "Lighting Type 1 Percentage: 70" at bounding box center [487, 328] width 911 height 32
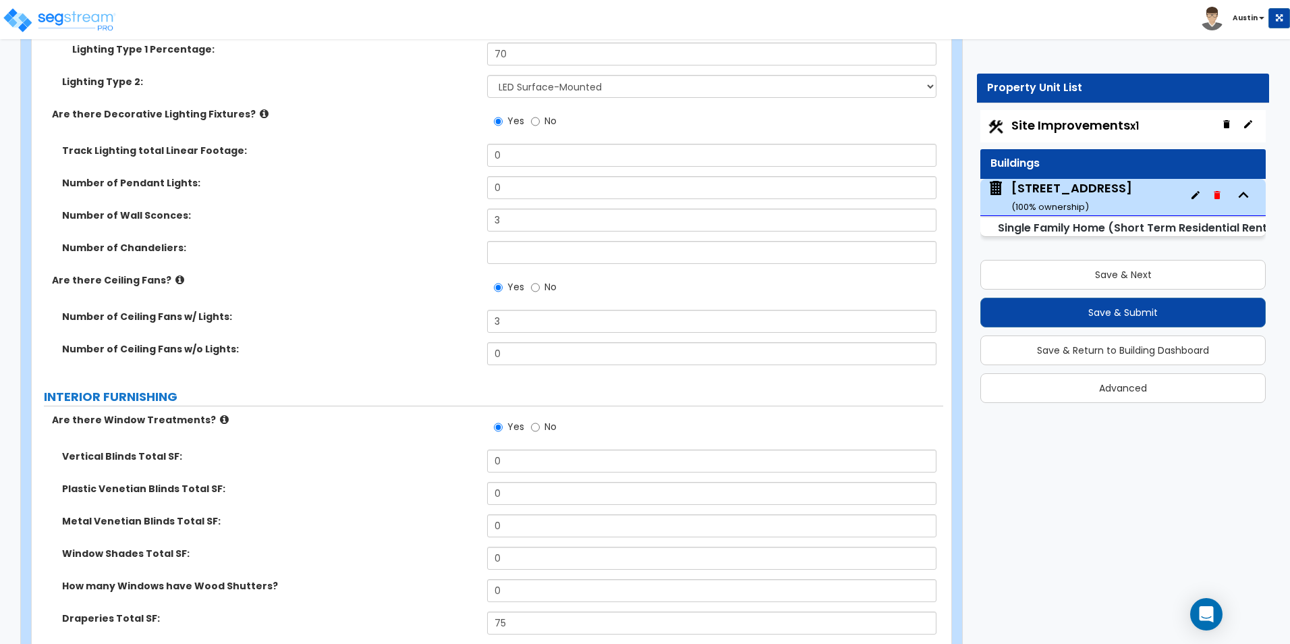
scroll to position [3980, 0]
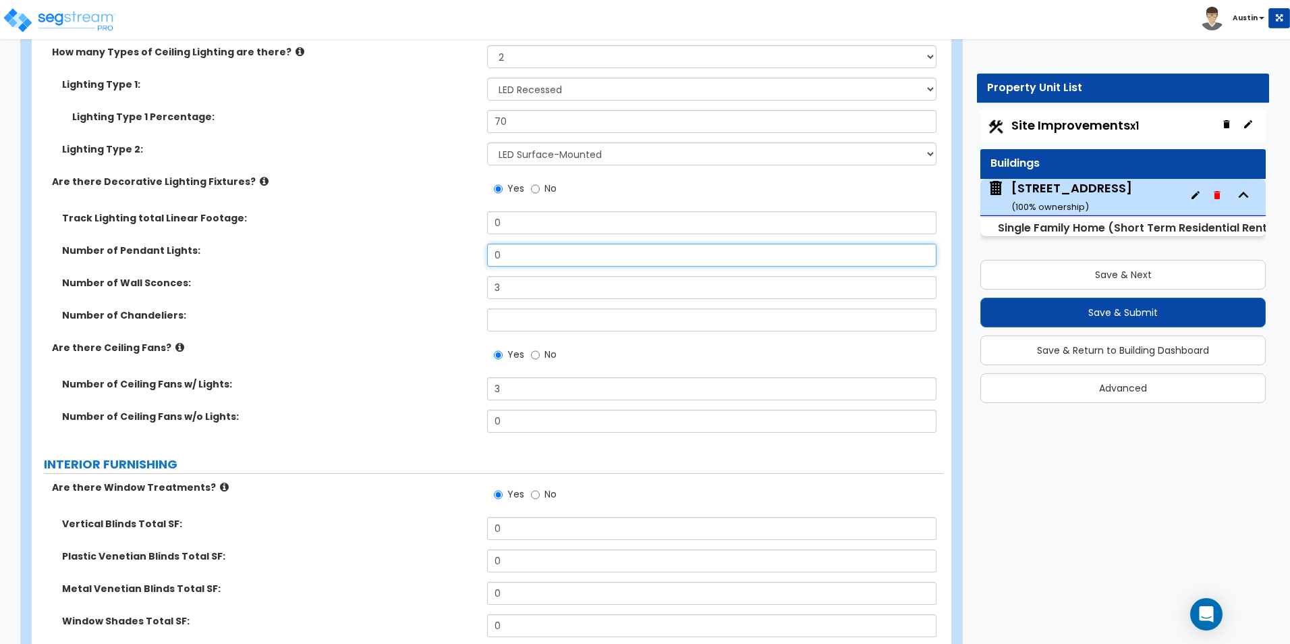
click at [553, 244] on input "0" at bounding box center [711, 255] width 449 height 23
type input "1"
click at [281, 225] on div "Track Lighting total Linear Footage: 0" at bounding box center [487, 227] width 911 height 32
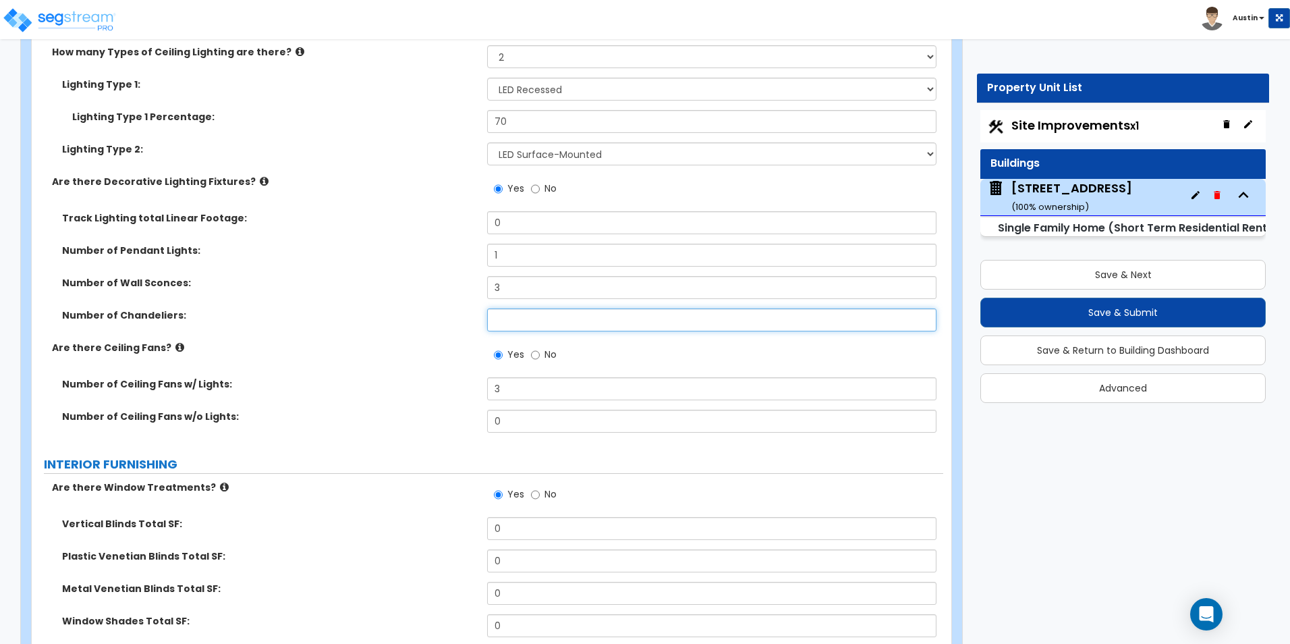
click at [549, 308] on input "text" at bounding box center [711, 319] width 449 height 23
type input "0"
click at [316, 290] on div "Number of Wall Sconces: 3" at bounding box center [487, 292] width 911 height 32
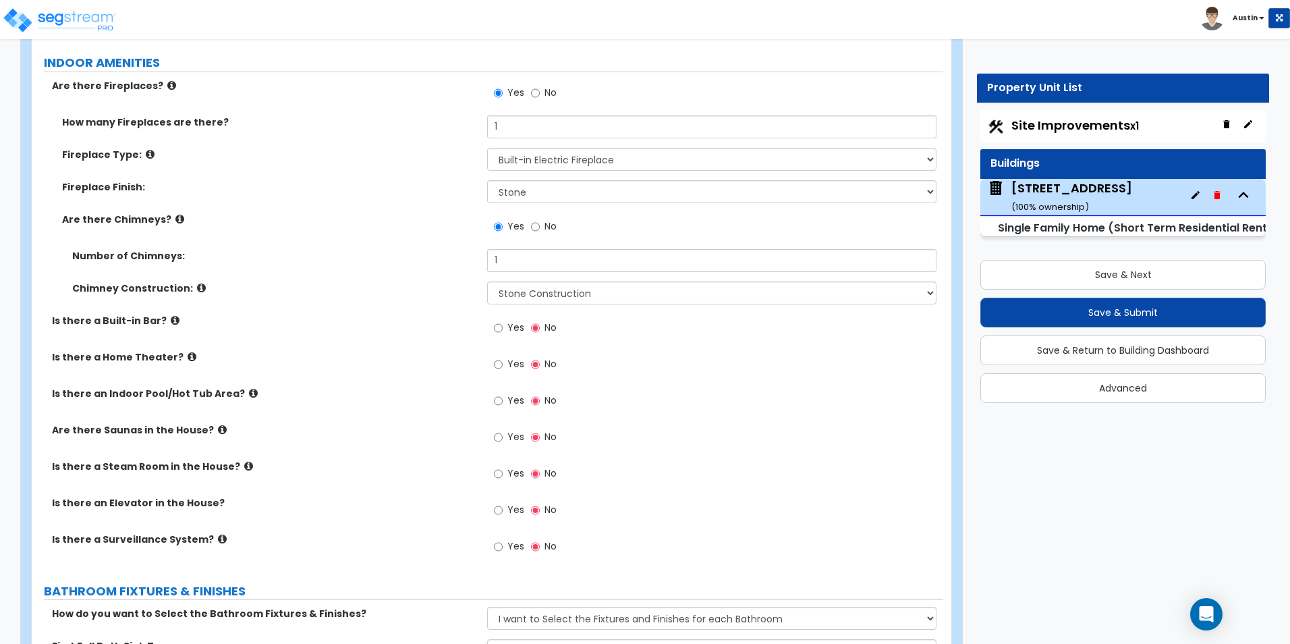
scroll to position [4790, 0]
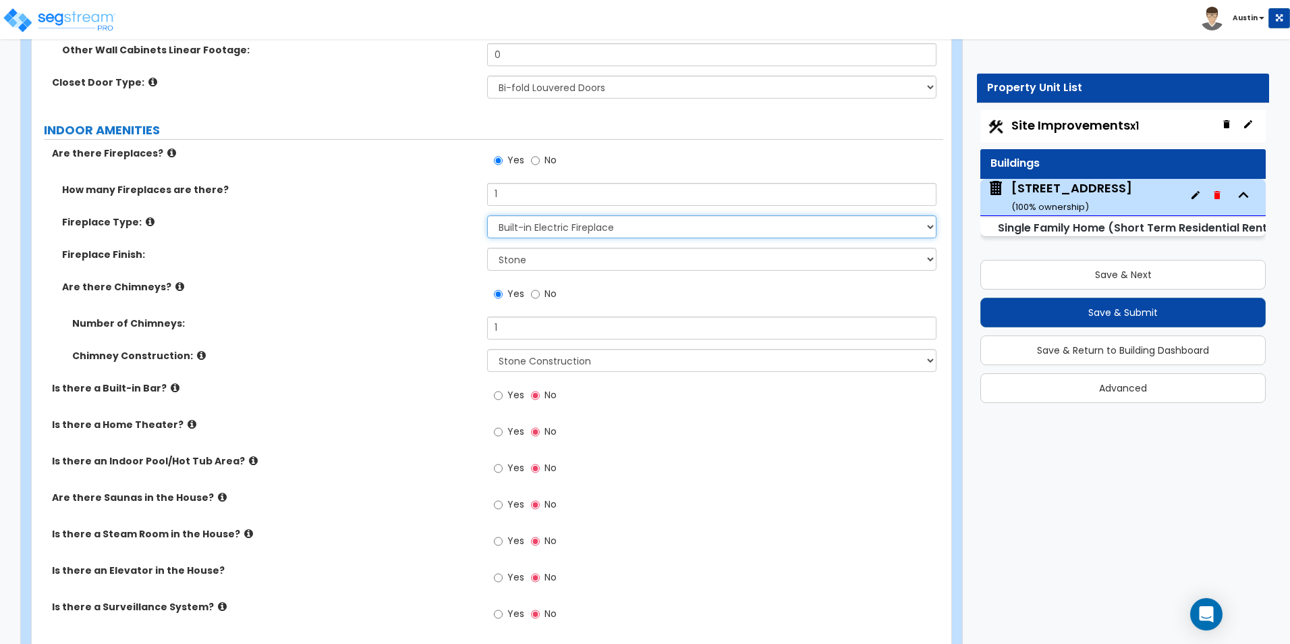
click at [631, 219] on select "Please Choose One Built-in Electric Fireplace Built-in Gas Fireplace Built-in W…" at bounding box center [711, 226] width 449 height 23
select select "2"
click at [487, 215] on select "Please Choose One Built-in Electric Fireplace Built-in Gas Fireplace Built-in W…" at bounding box center [711, 226] width 449 height 23
click at [403, 248] on label "Fireplace Finish:" at bounding box center [269, 254] width 415 height 13
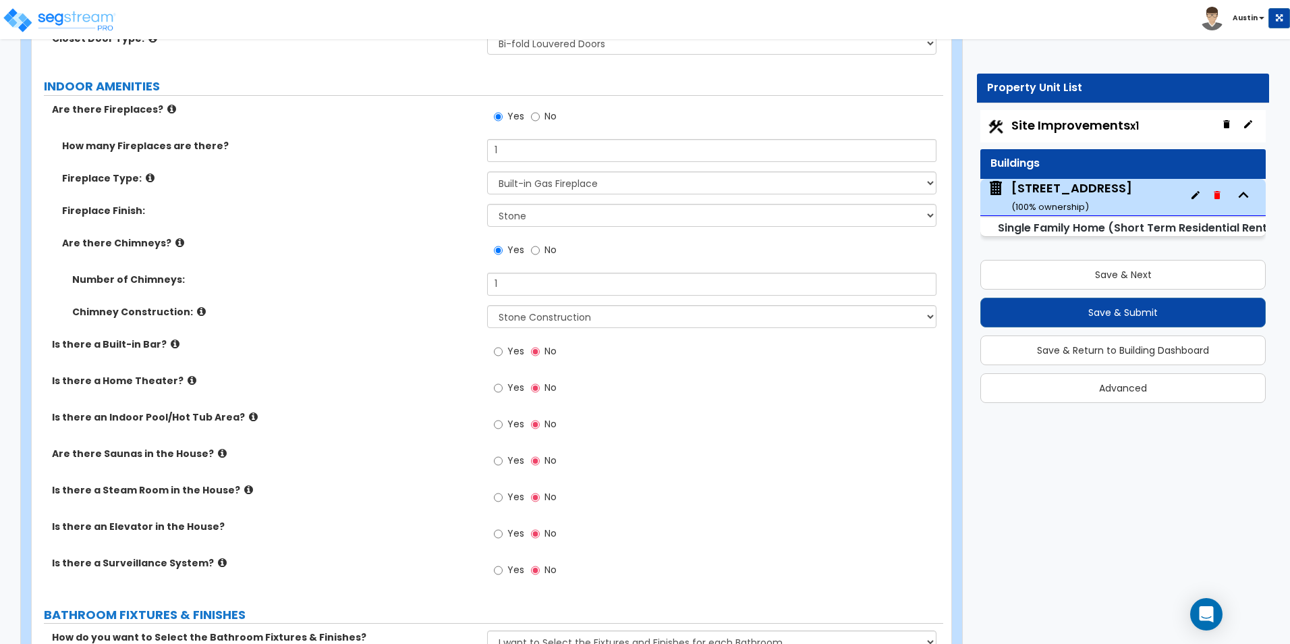
scroll to position [4857, 0]
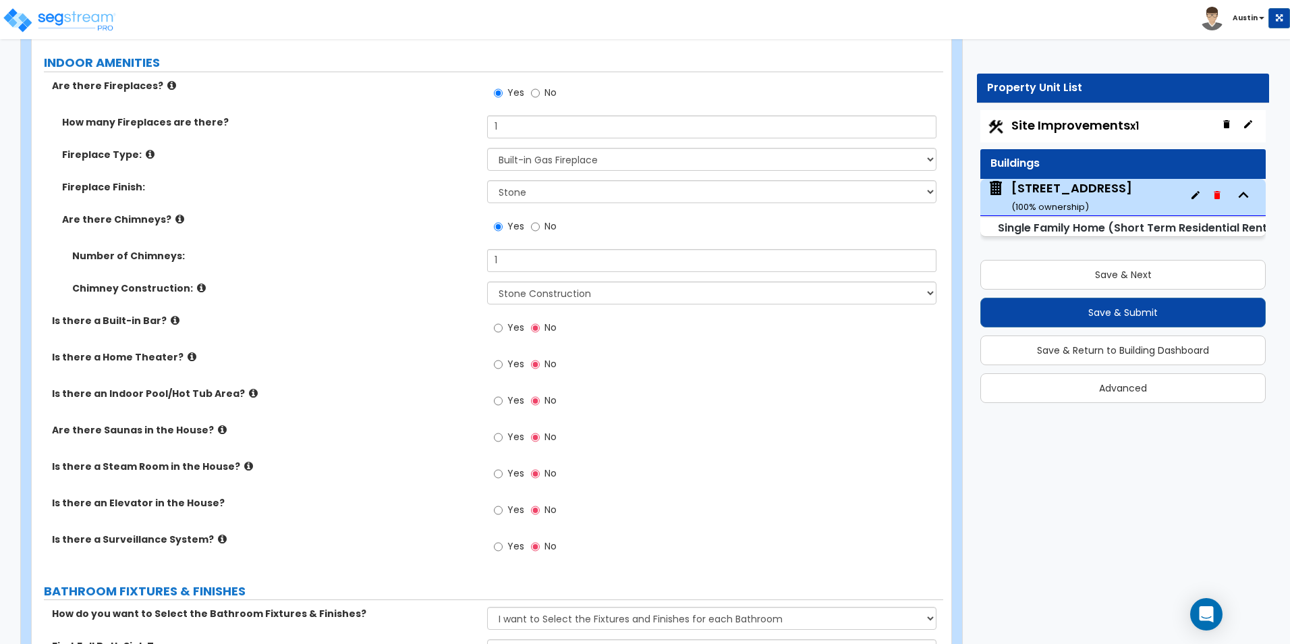
click at [175, 214] on icon at bounding box center [179, 219] width 9 height 10
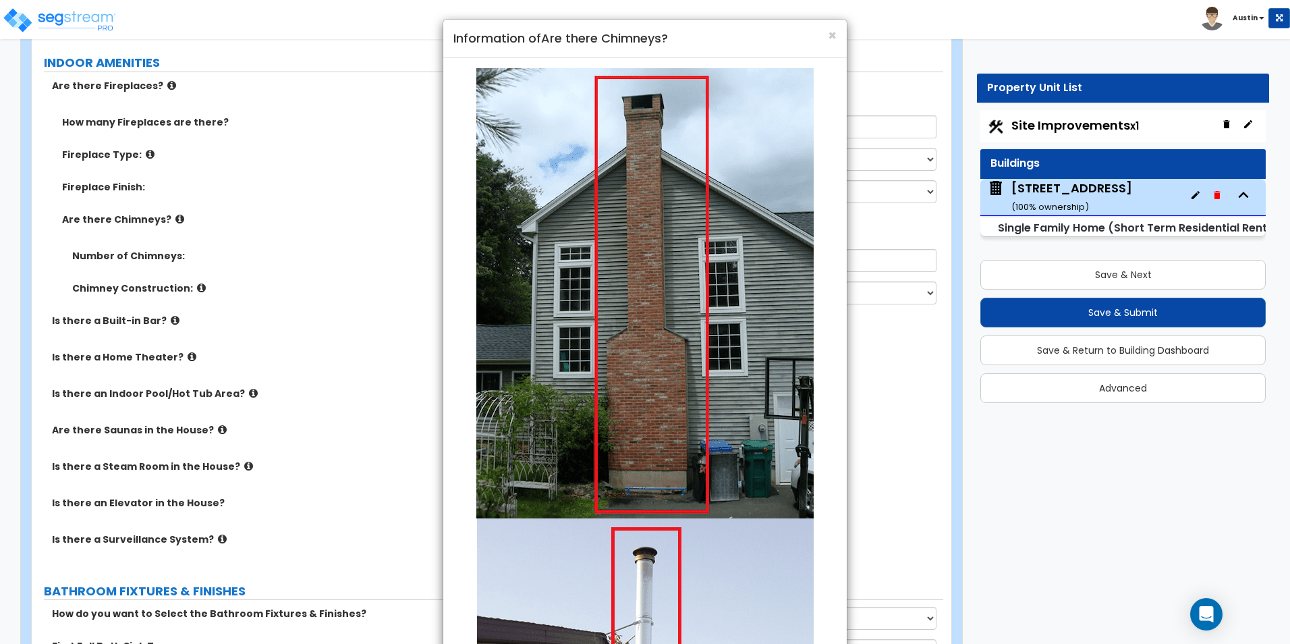
scroll to position [0, 0]
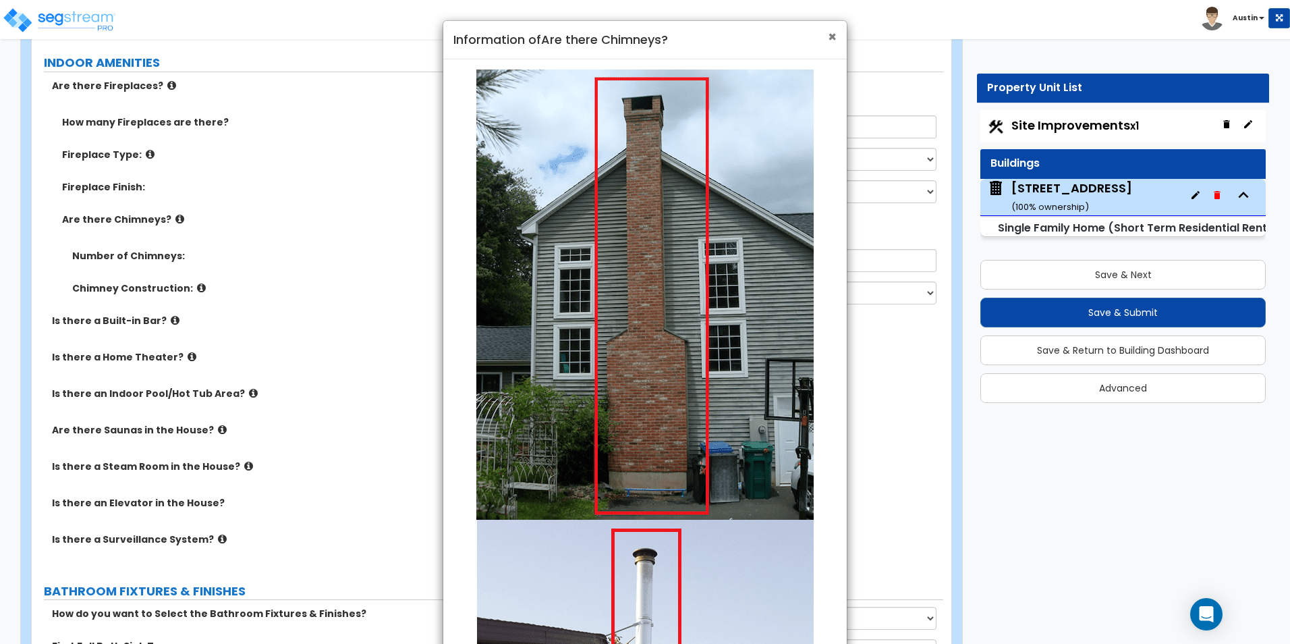
click at [836, 36] on span "×" at bounding box center [832, 37] width 9 height 20
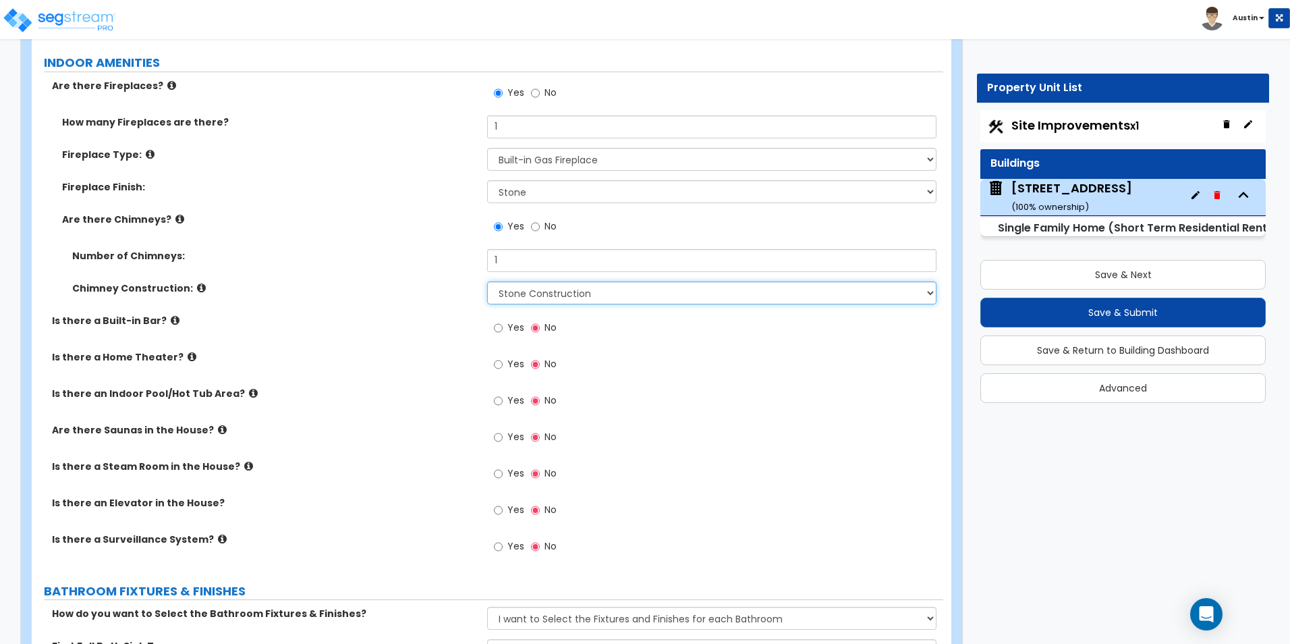
click at [527, 281] on select "Please Choose One Brick Construction Cinder Block Construction Stone Constructi…" at bounding box center [711, 292] width 449 height 23
click at [528, 281] on select "Please Choose One Brick Construction Cinder Block Construction Stone Constructi…" at bounding box center [711, 292] width 449 height 23
click at [543, 281] on select "Please Choose One Brick Construction Cinder Block Construction Stone Constructi…" at bounding box center [711, 292] width 449 height 23
click at [625, 281] on select "Please Choose One Brick Construction Cinder Block Construction Stone Constructi…" at bounding box center [711, 292] width 449 height 23
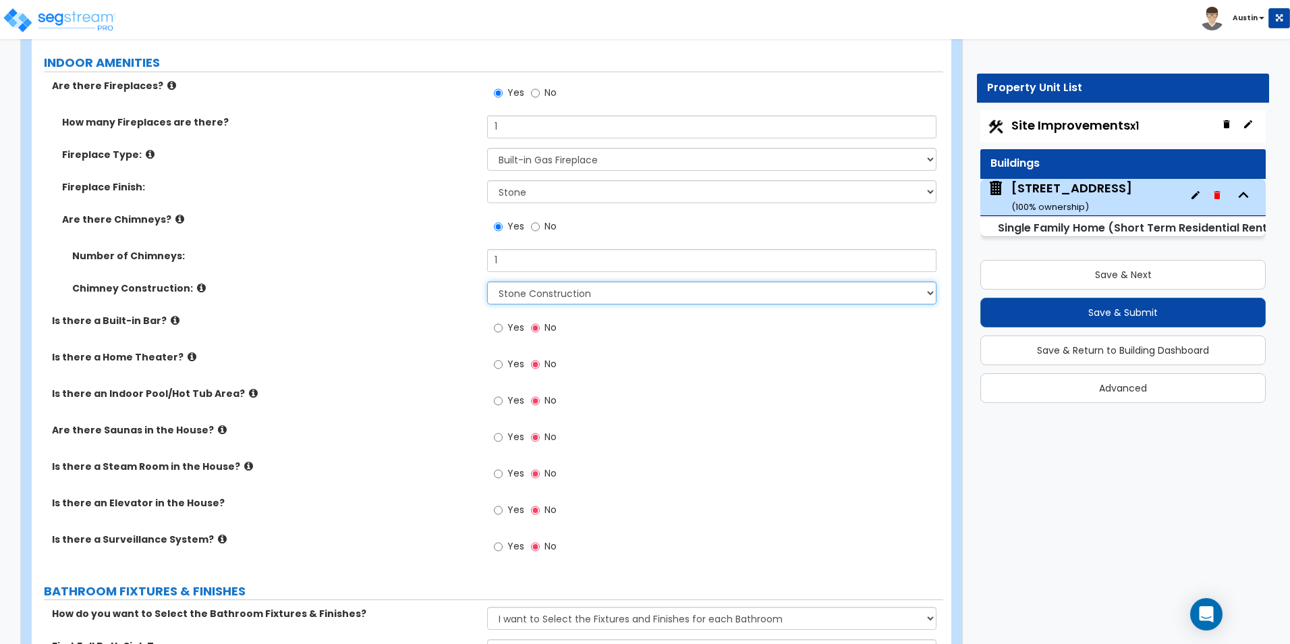
click at [528, 281] on select "Please Choose One Brick Construction Cinder Block Construction Stone Constructi…" at bounding box center [711, 292] width 449 height 23
select select "4"
click at [487, 281] on select "Please Choose One Brick Construction Cinder Block Construction Stone Constructi…" at bounding box center [711, 292] width 449 height 23
click at [333, 180] on label "Fireplace Finish:" at bounding box center [269, 186] width 415 height 13
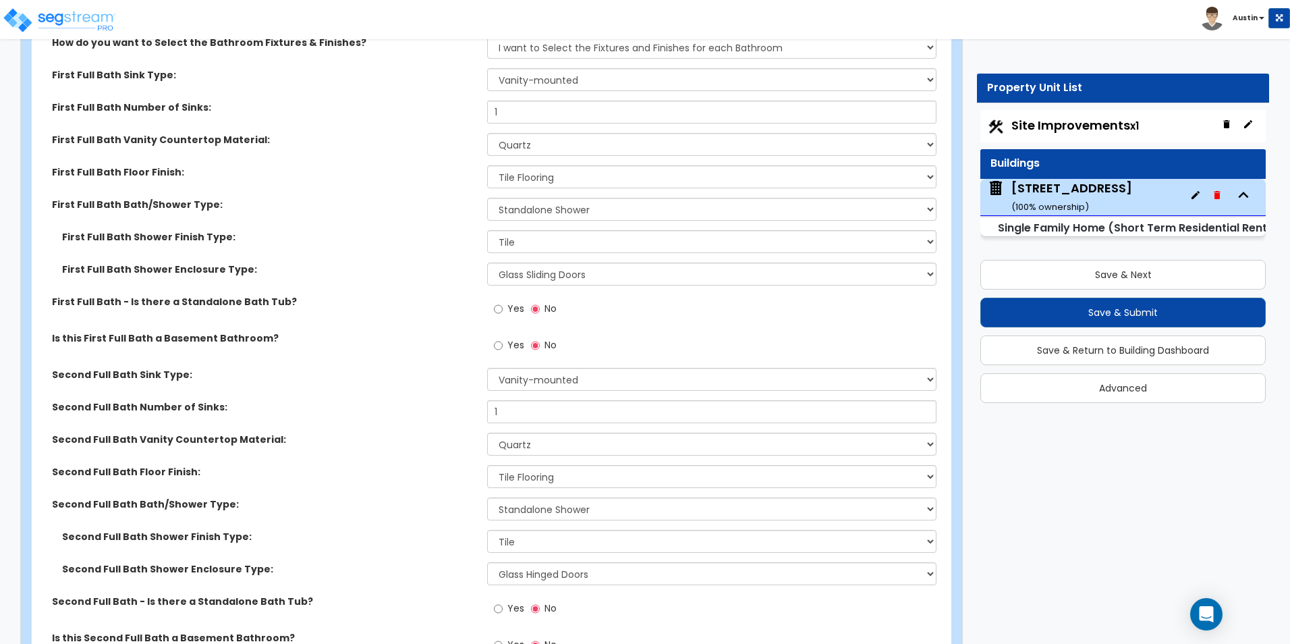
scroll to position [5397, 0]
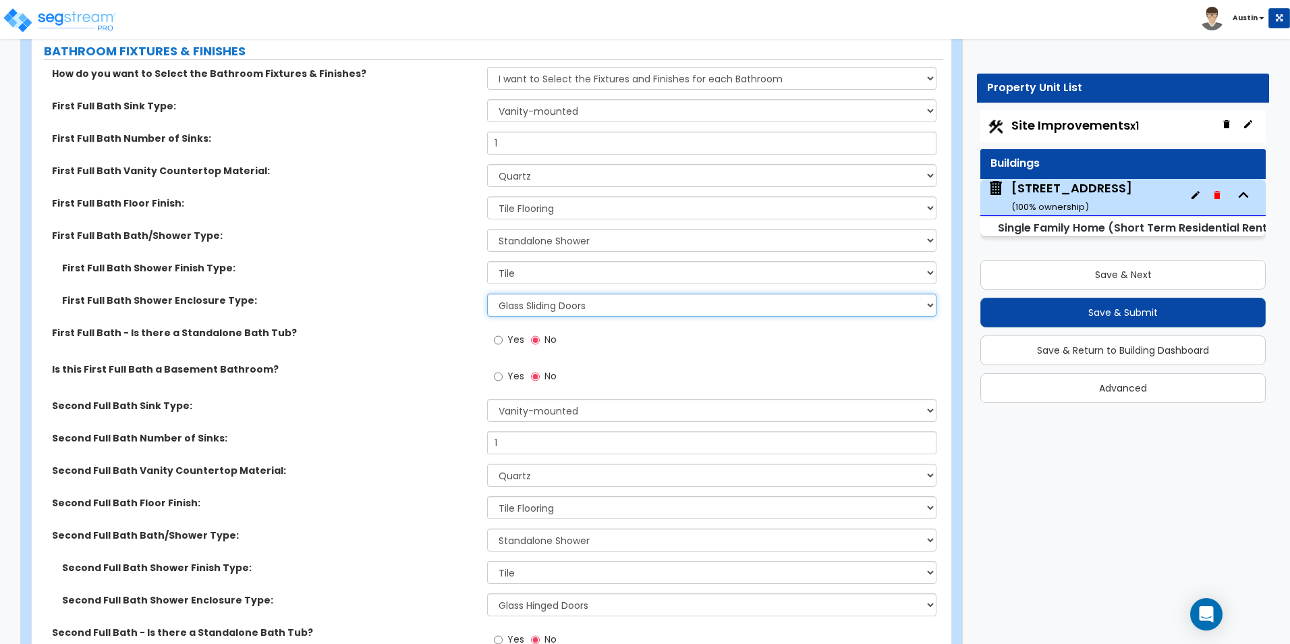
click at [596, 297] on select "Please Choose One Curtain & Rod Glass Sliding Doors Glass Hinged Doors" at bounding box center [711, 304] width 449 height 23
select select "3"
click at [487, 293] on select "Please Choose One Curtain & Rod Glass Sliding Doors Glass Hinged Doors" at bounding box center [711, 304] width 449 height 23
click at [378, 293] on label "First Full Bath Shower Enclosure Type:" at bounding box center [269, 299] width 415 height 13
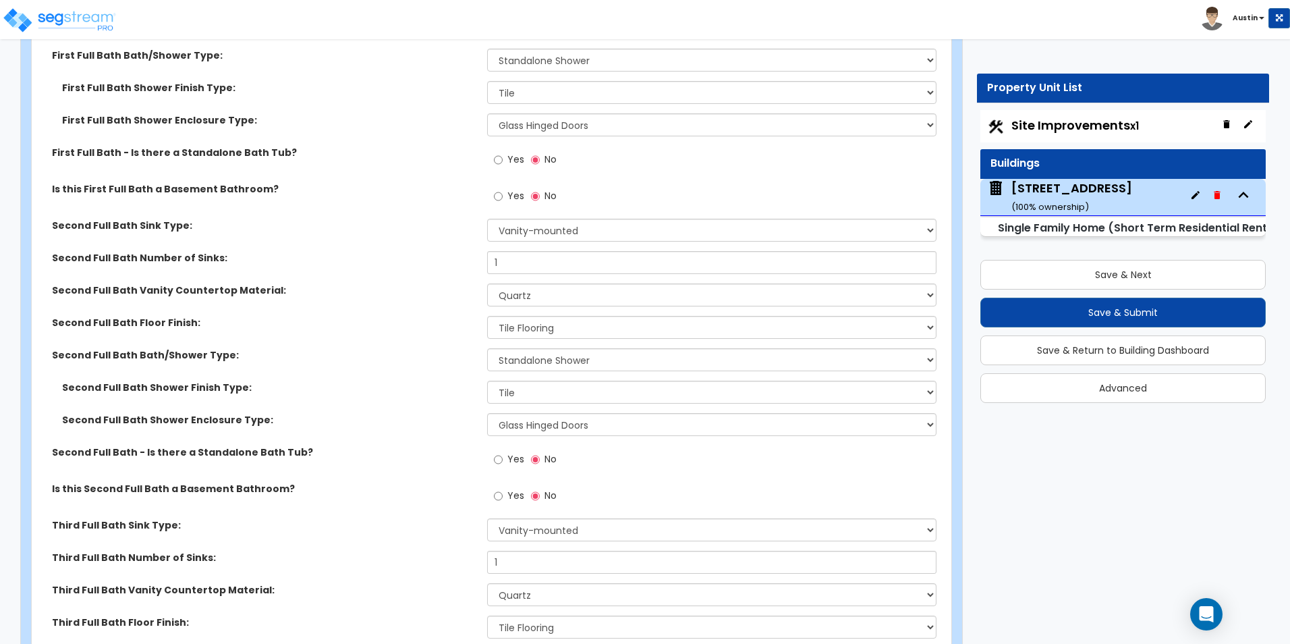
scroll to position [5599, 0]
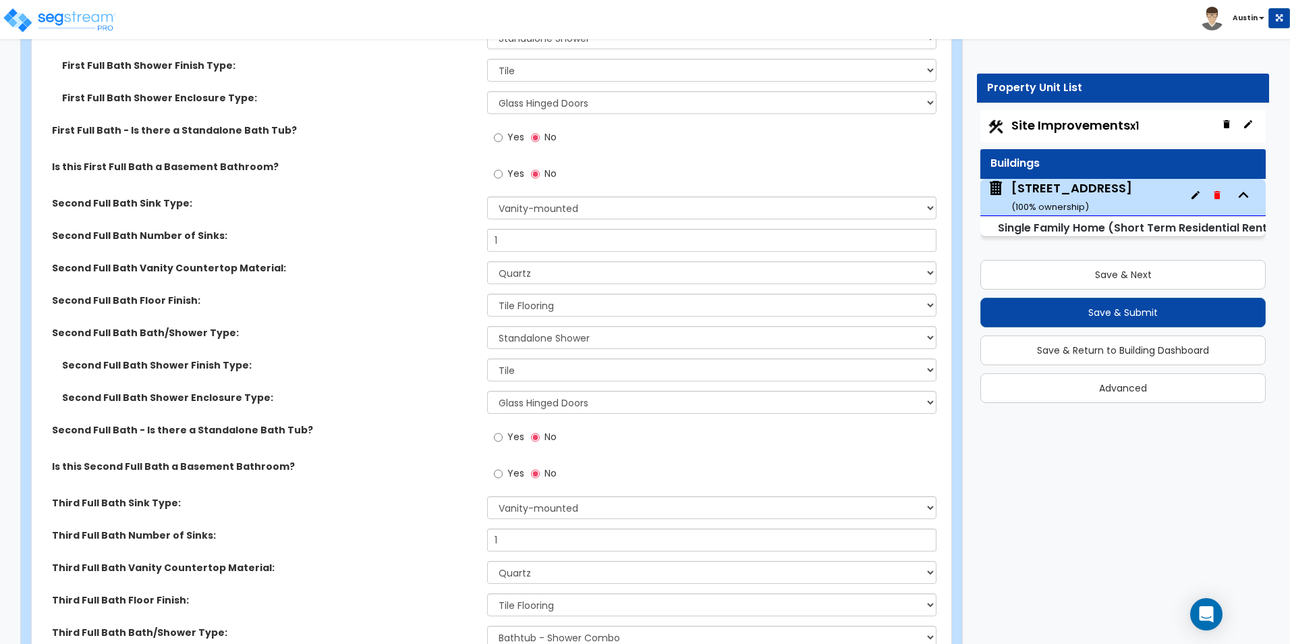
click at [383, 404] on div "Second Full Bath Shower Enclosure Type: Please Choose One Curtain & Rod Glass S…" at bounding box center [487, 407] width 911 height 32
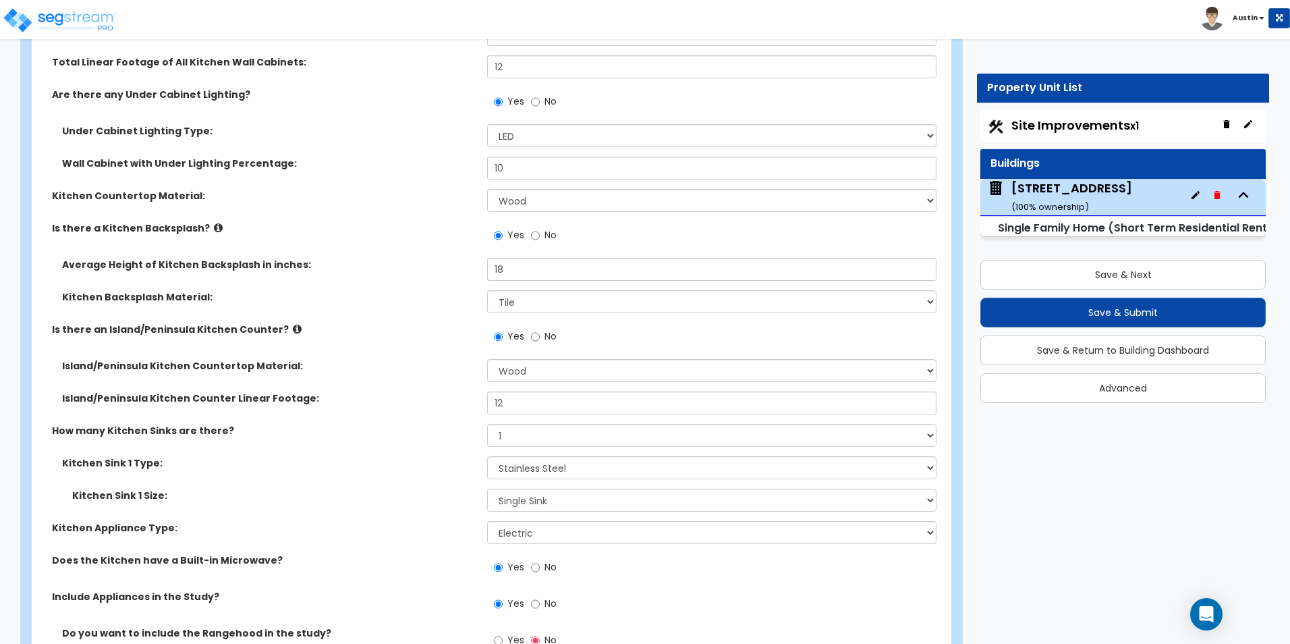
scroll to position [6274, 0]
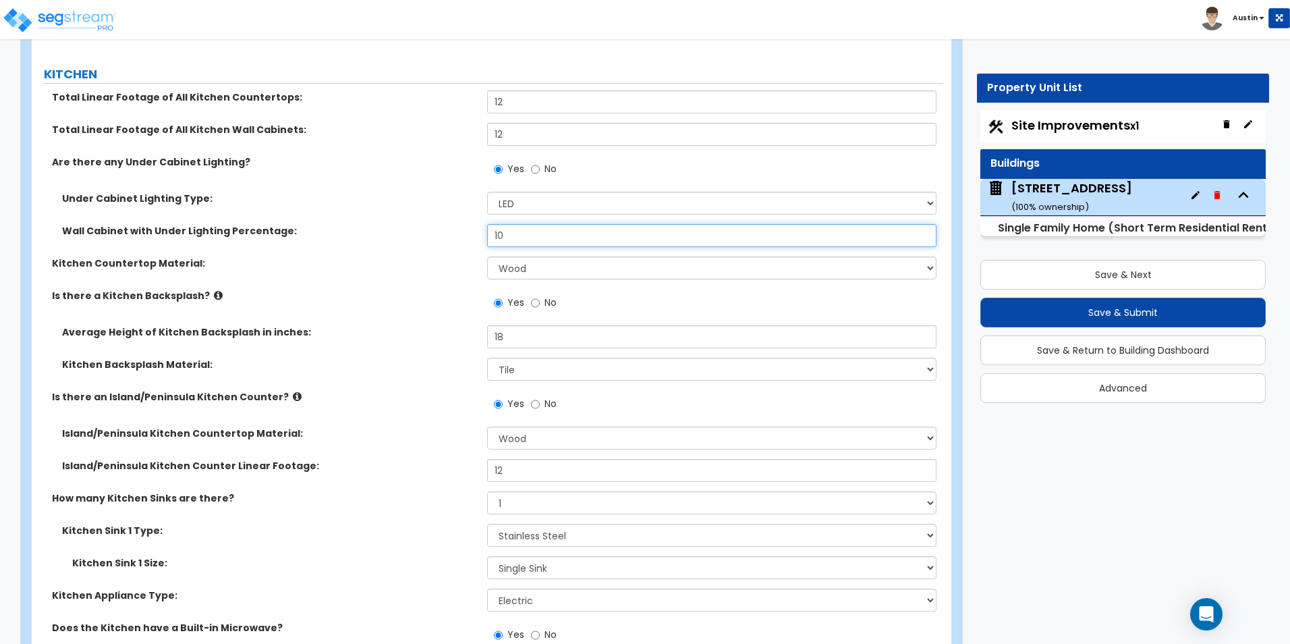
click at [534, 224] on input "10" at bounding box center [711, 235] width 449 height 23
type input "60"
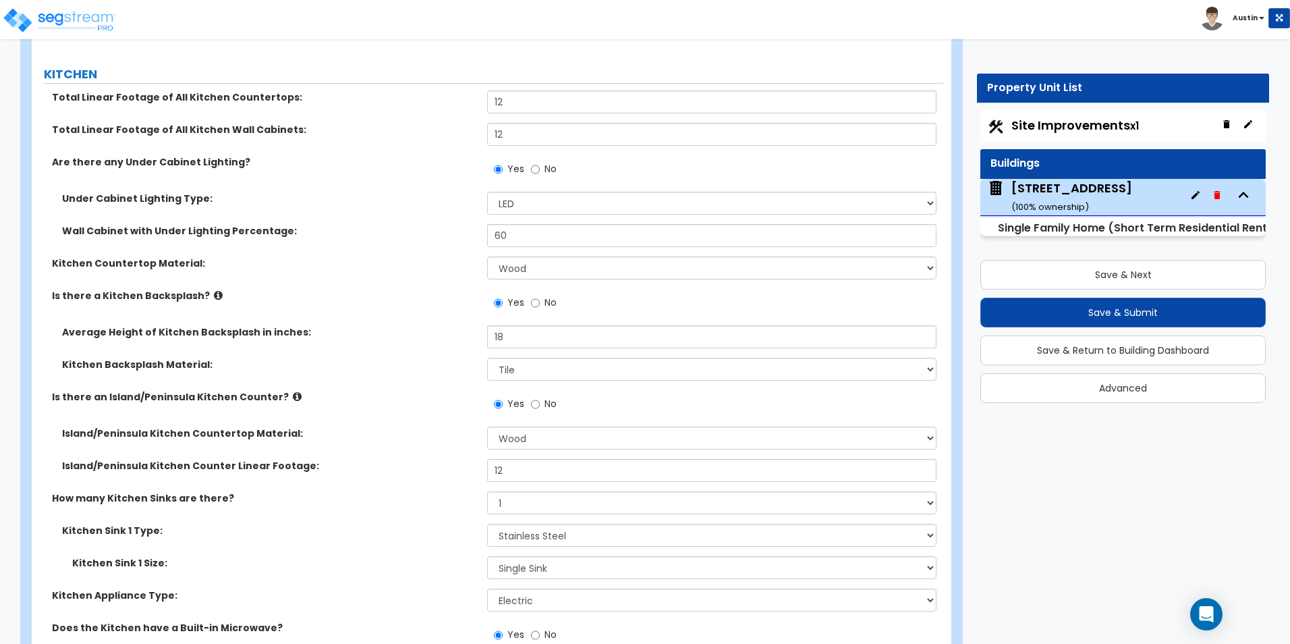
click at [420, 208] on div "Under Cabinet Lighting Type: Please Choose One Fluorescent Incandescent LED" at bounding box center [487, 208] width 911 height 32
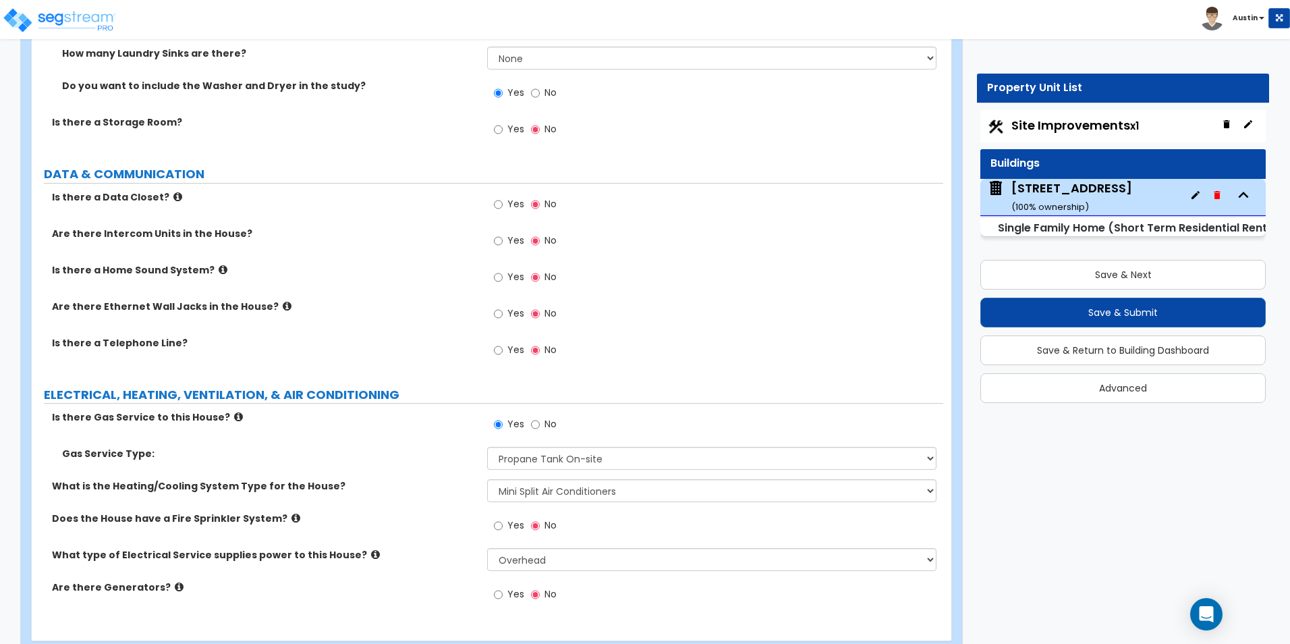
scroll to position [7416, 0]
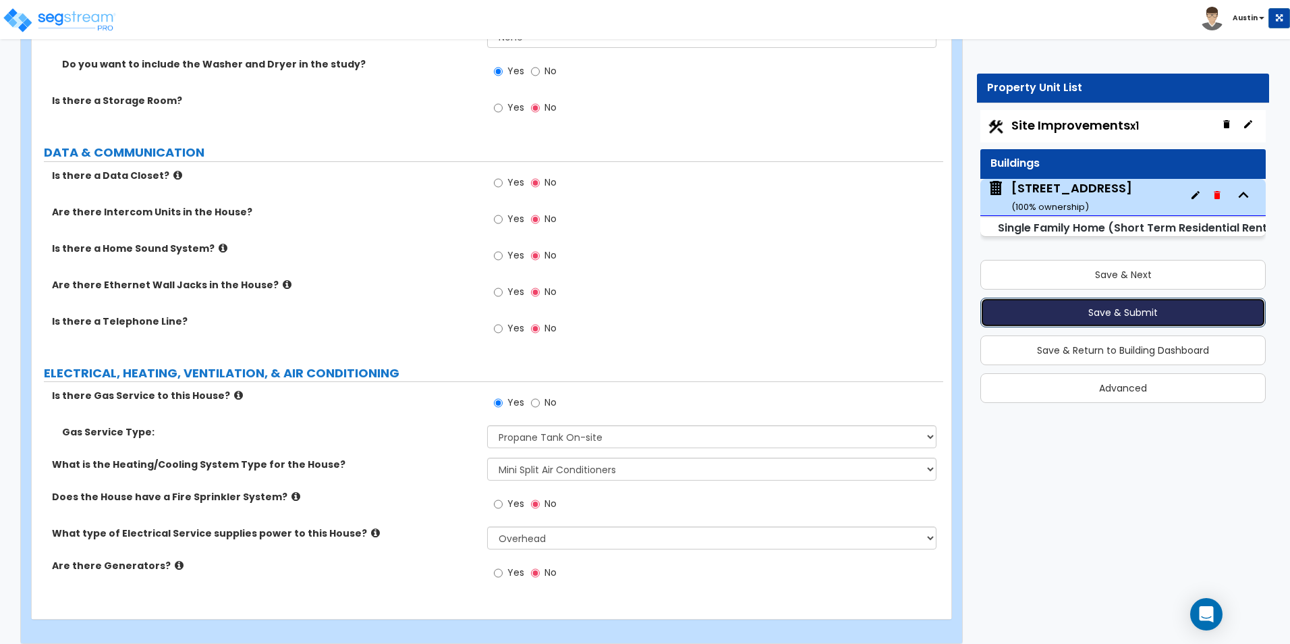
click at [1098, 310] on button "Save & Submit" at bounding box center [1122, 313] width 285 height 30
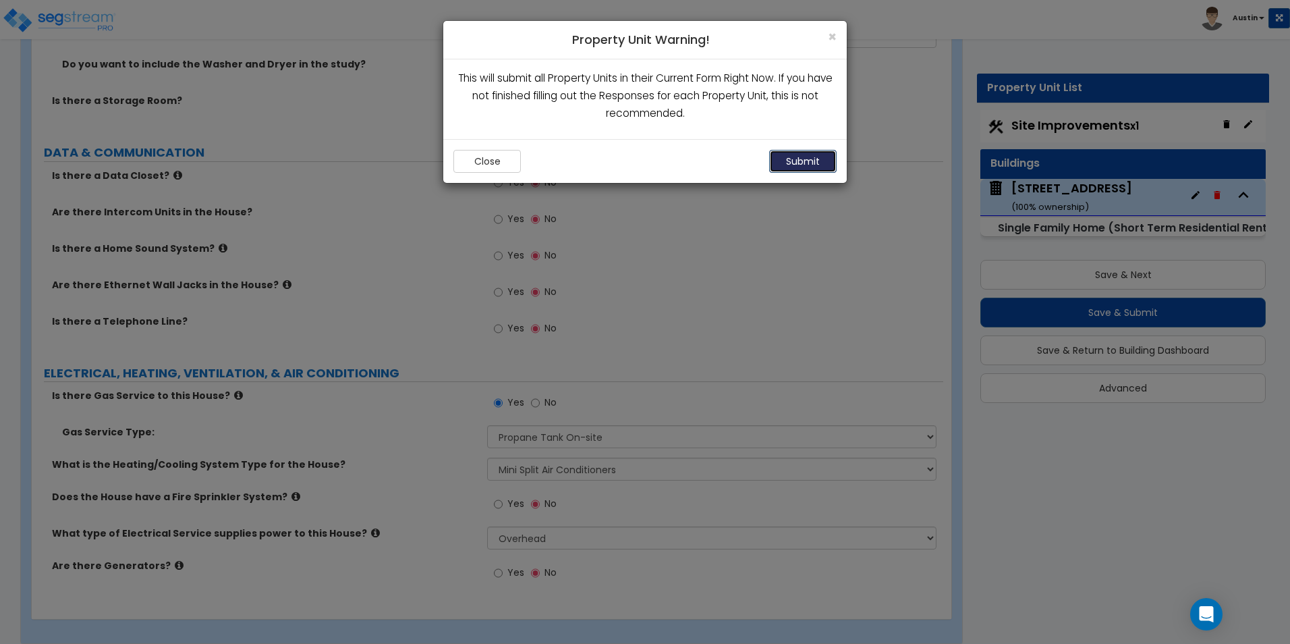
click at [806, 164] on button "Submit" at bounding box center [802, 161] width 67 height 23
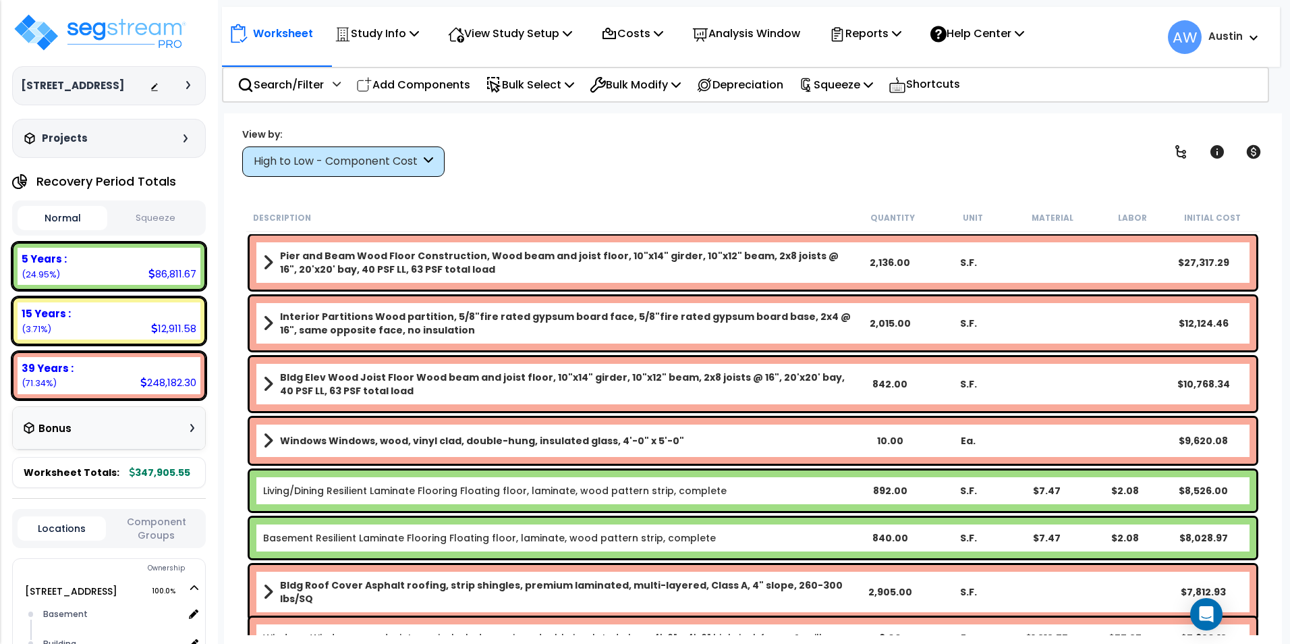
click at [400, 165] on div "High to Low - Component Cost" at bounding box center [337, 162] width 167 height 16
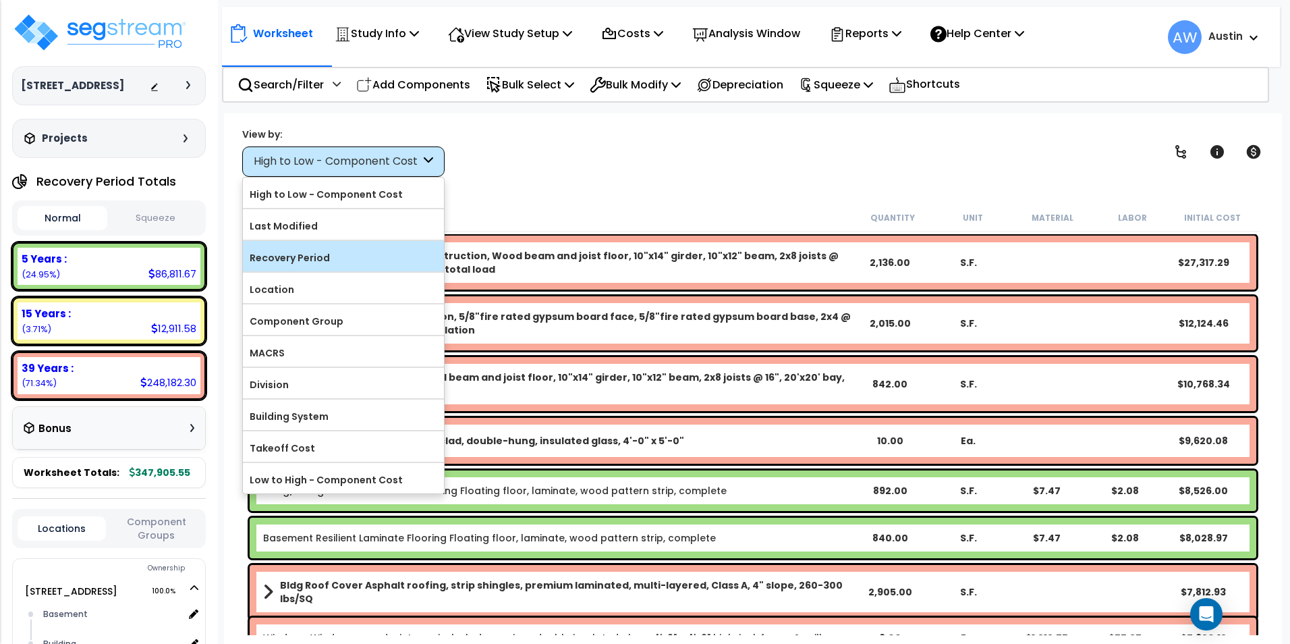
click at [322, 250] on label "Recovery Period" at bounding box center [343, 258] width 201 height 20
click at [0, 0] on input "Recovery Period" at bounding box center [0, 0] width 0 height 0
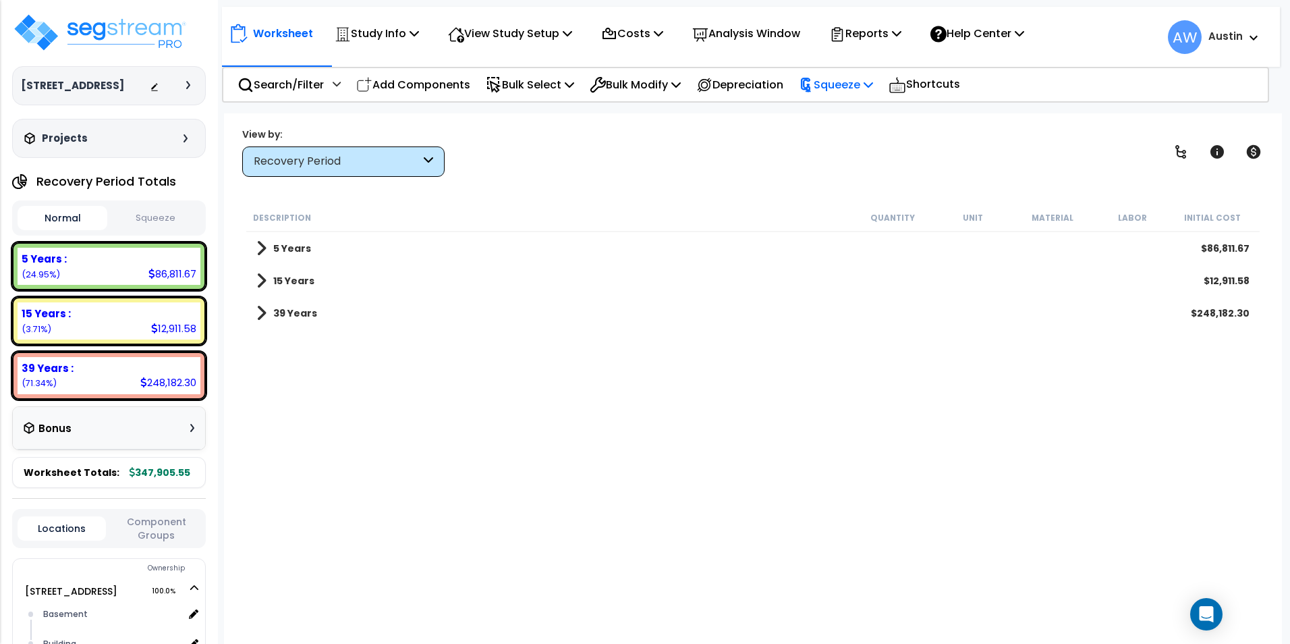
click at [855, 86] on p "Squeeze" at bounding box center [836, 85] width 74 height 18
click at [843, 113] on link "Squeeze" at bounding box center [859, 114] width 134 height 27
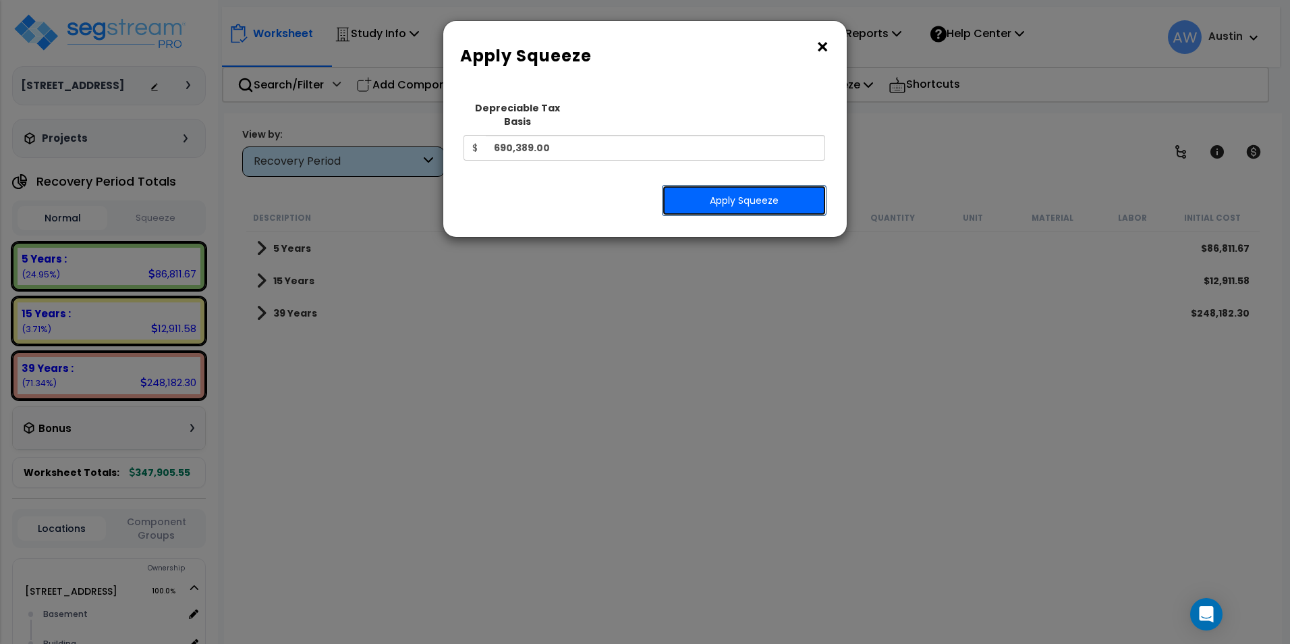
click at [716, 187] on button "Apply Squeeze" at bounding box center [744, 200] width 165 height 31
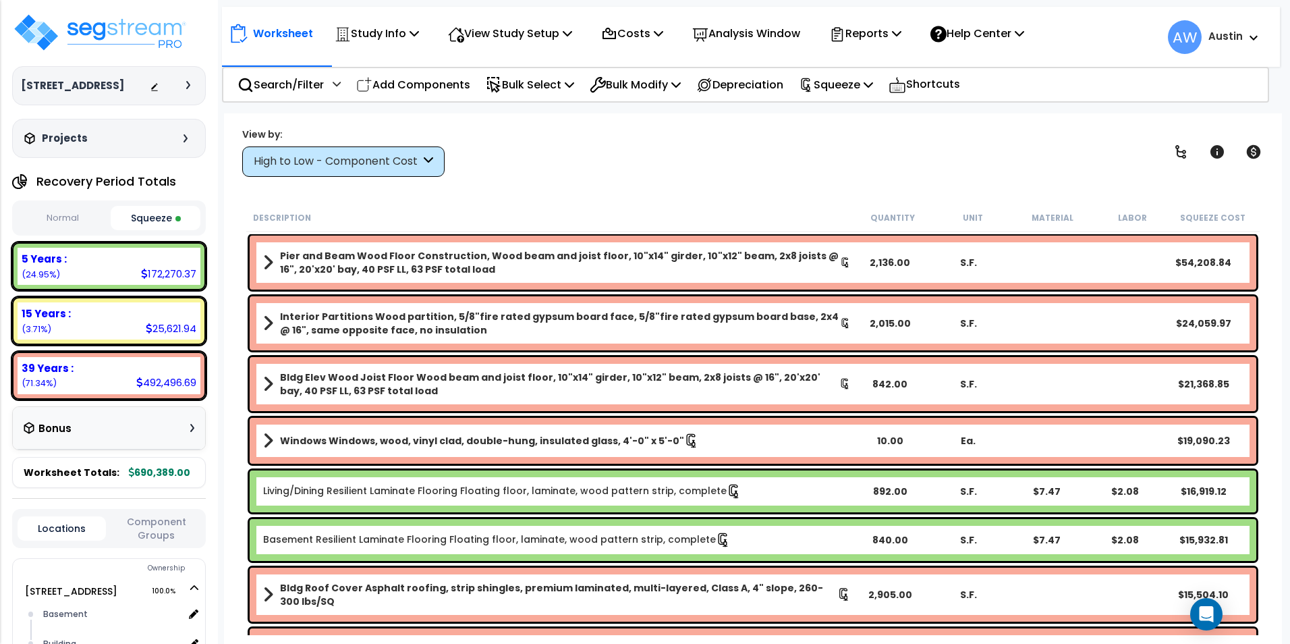
click at [305, 166] on div "High to Low - Component Cost" at bounding box center [337, 162] width 167 height 16
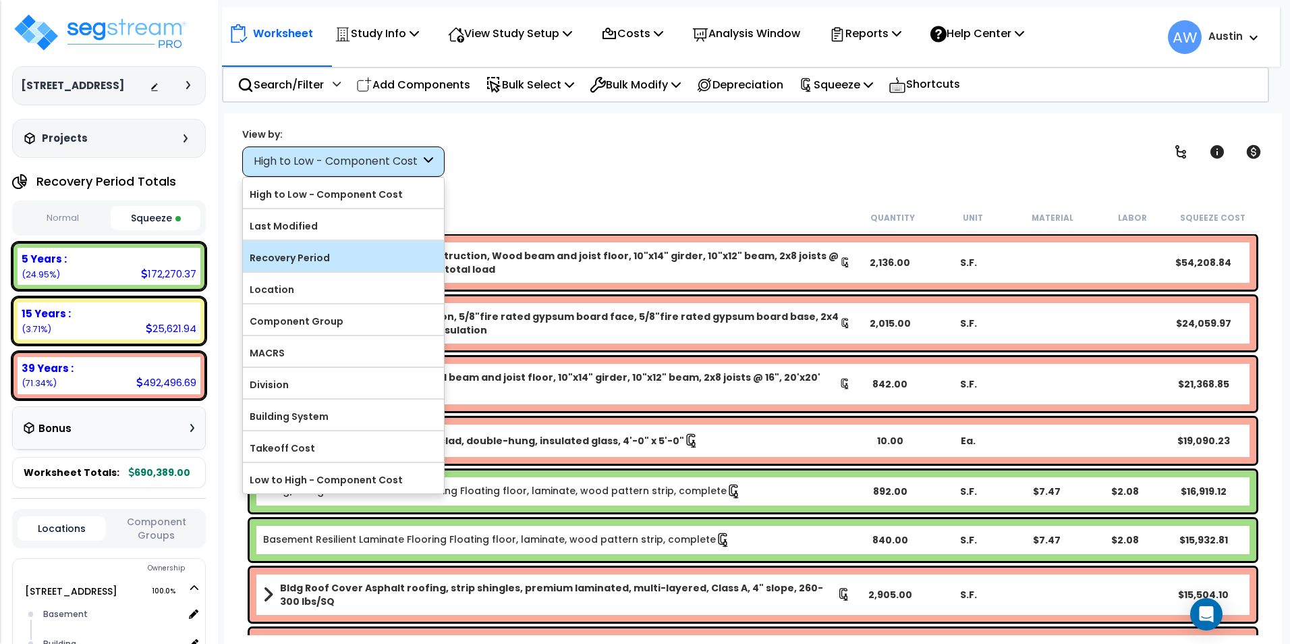
click at [291, 260] on label "Recovery Period" at bounding box center [343, 258] width 201 height 20
click at [0, 0] on input "Recovery Period" at bounding box center [0, 0] width 0 height 0
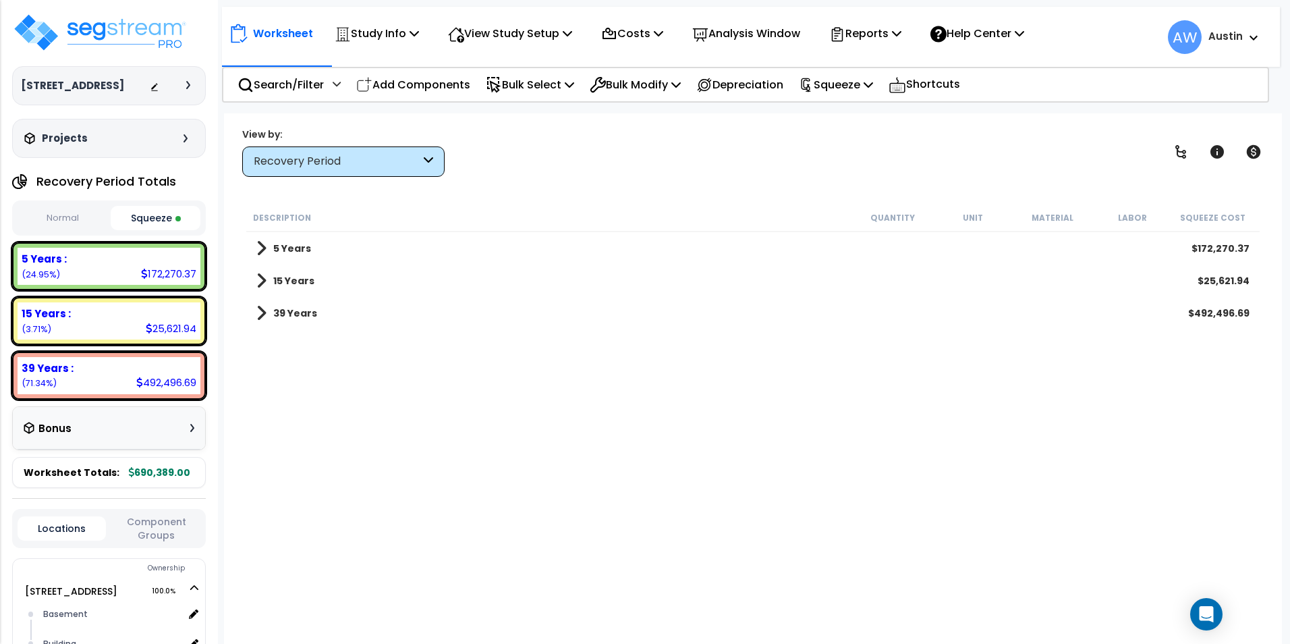
click at [262, 310] on span at bounding box center [261, 313] width 10 height 19
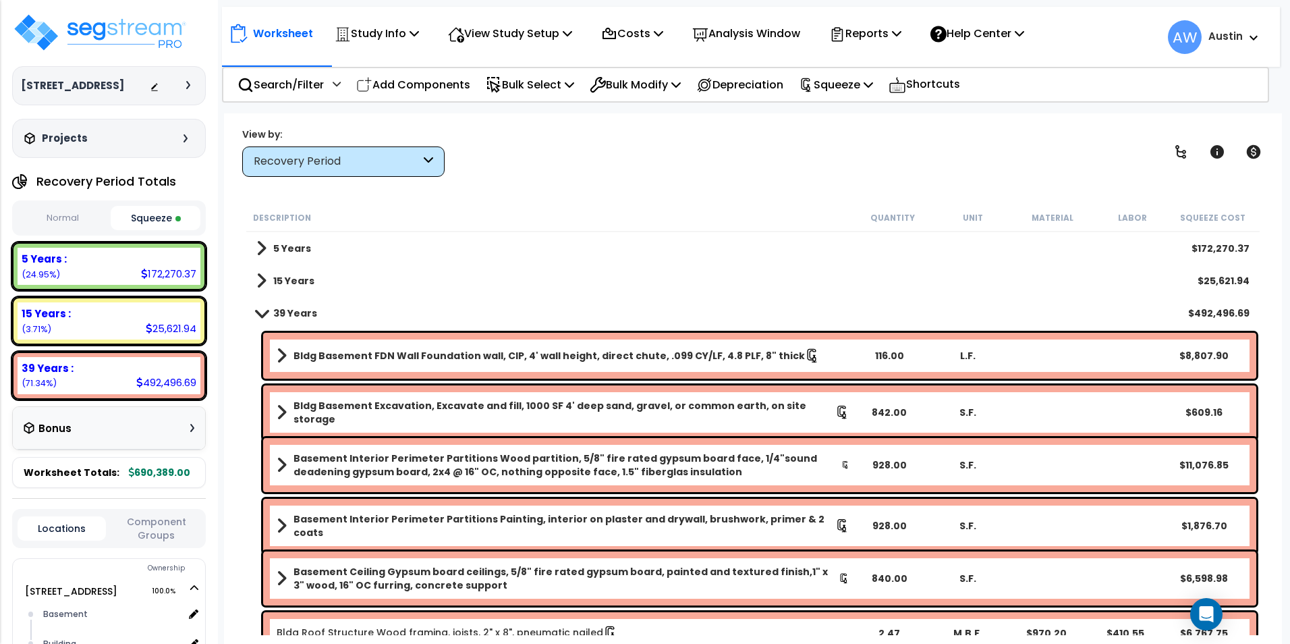
click at [260, 286] on span at bounding box center [261, 280] width 10 height 19
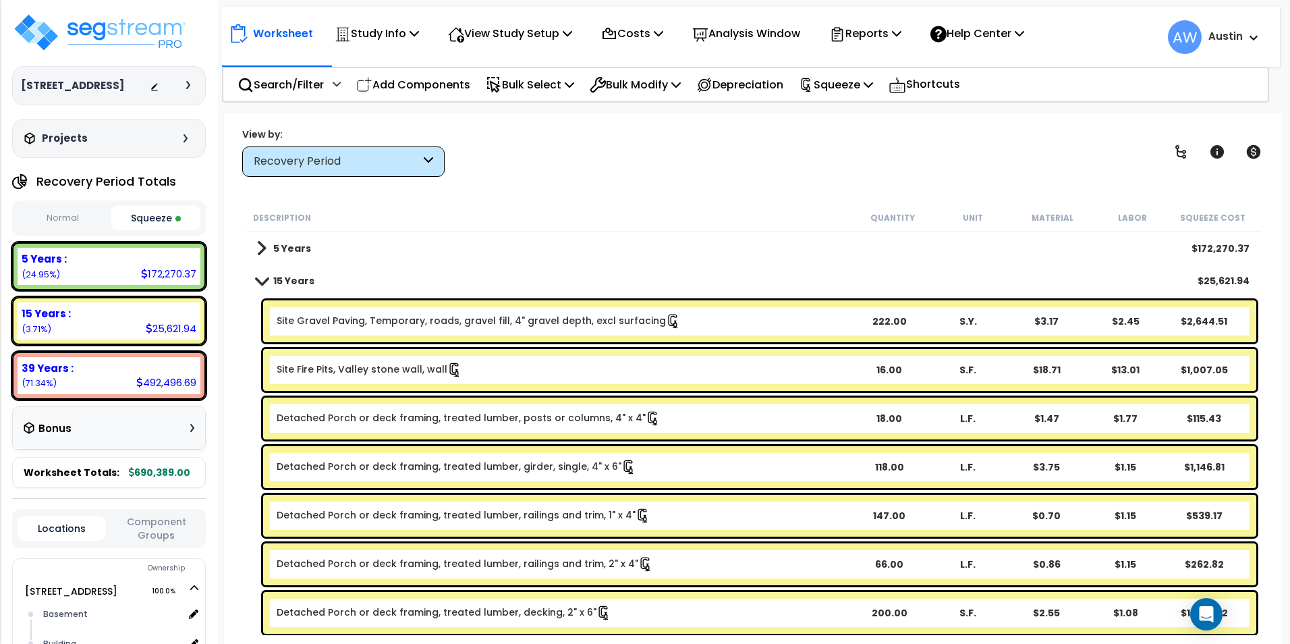
click at [264, 250] on span at bounding box center [261, 248] width 10 height 19
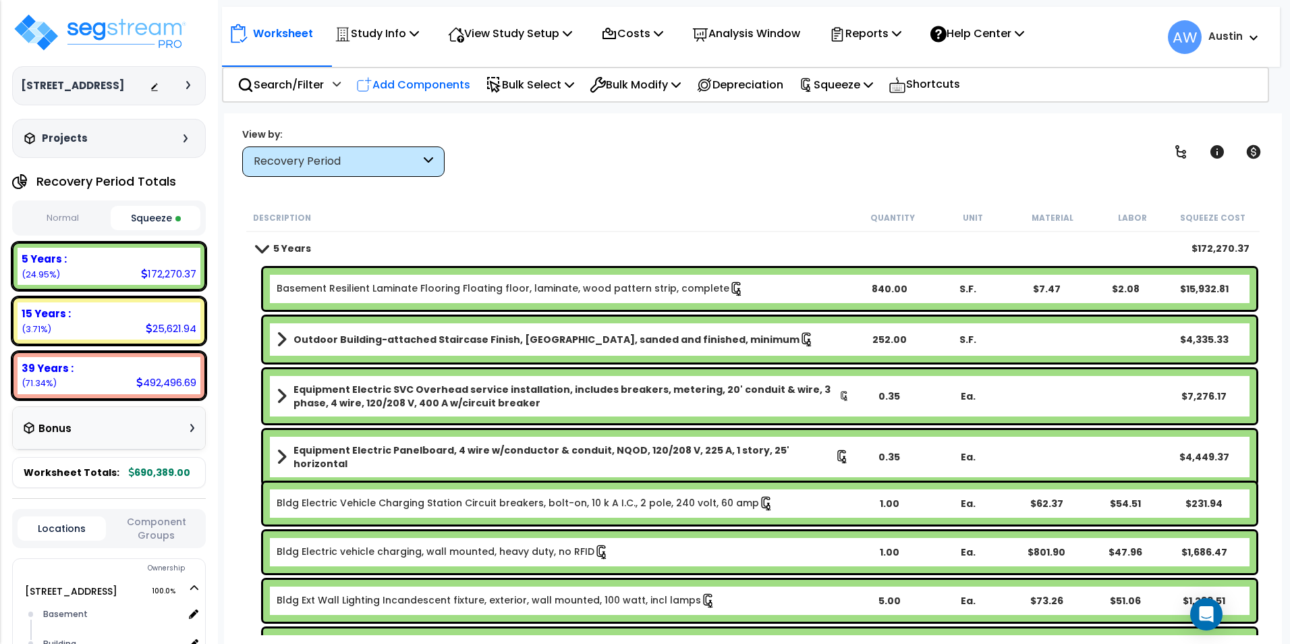
click at [432, 80] on p "Add Components" at bounding box center [413, 85] width 114 height 18
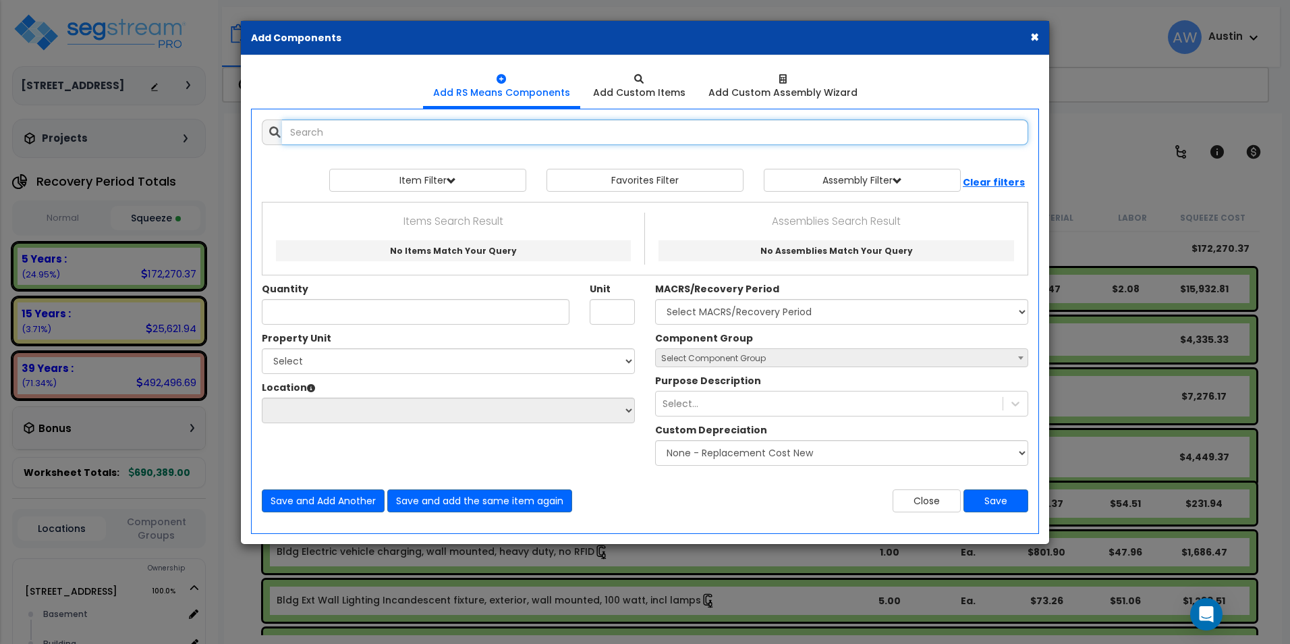
click at [665, 138] on input "text" at bounding box center [655, 132] width 746 height 26
click at [542, 138] on input "text" at bounding box center [655, 132] width 746 height 26
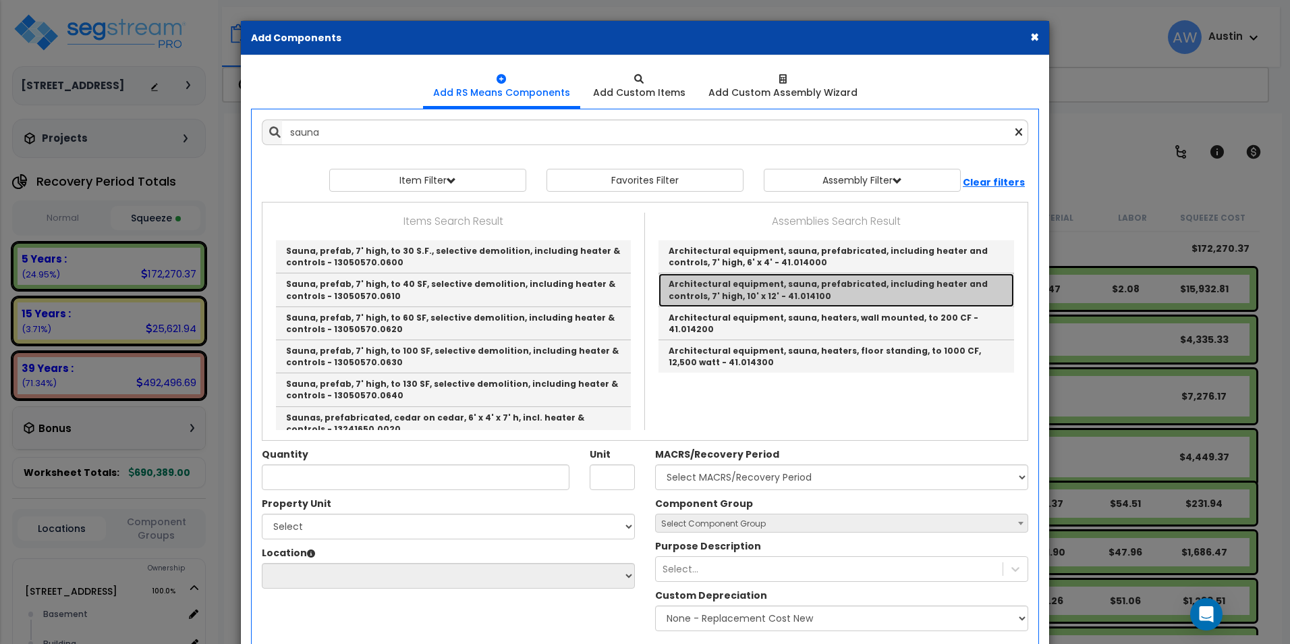
click at [765, 291] on link "Architectural equipment, sauna, prefabricated, including heater and controls, 7…" at bounding box center [836, 289] width 356 height 33
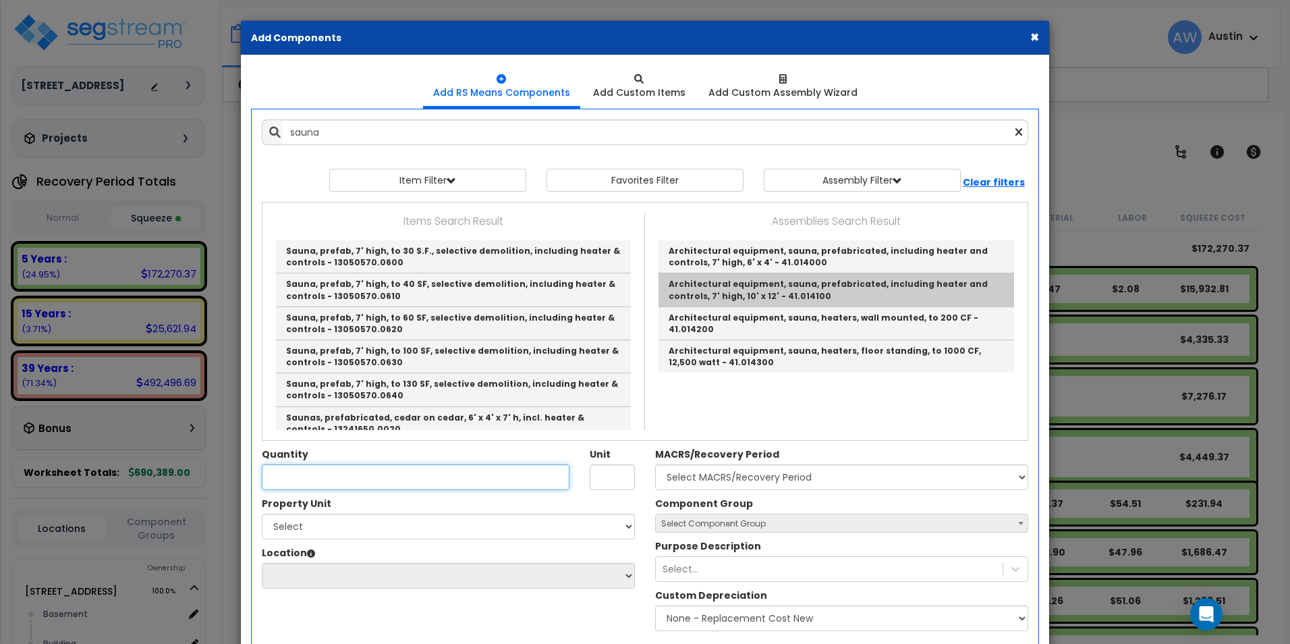
type input "Architectural equipment, sauna, prefabricated, including heater and controls, 7…"
type input "Ea."
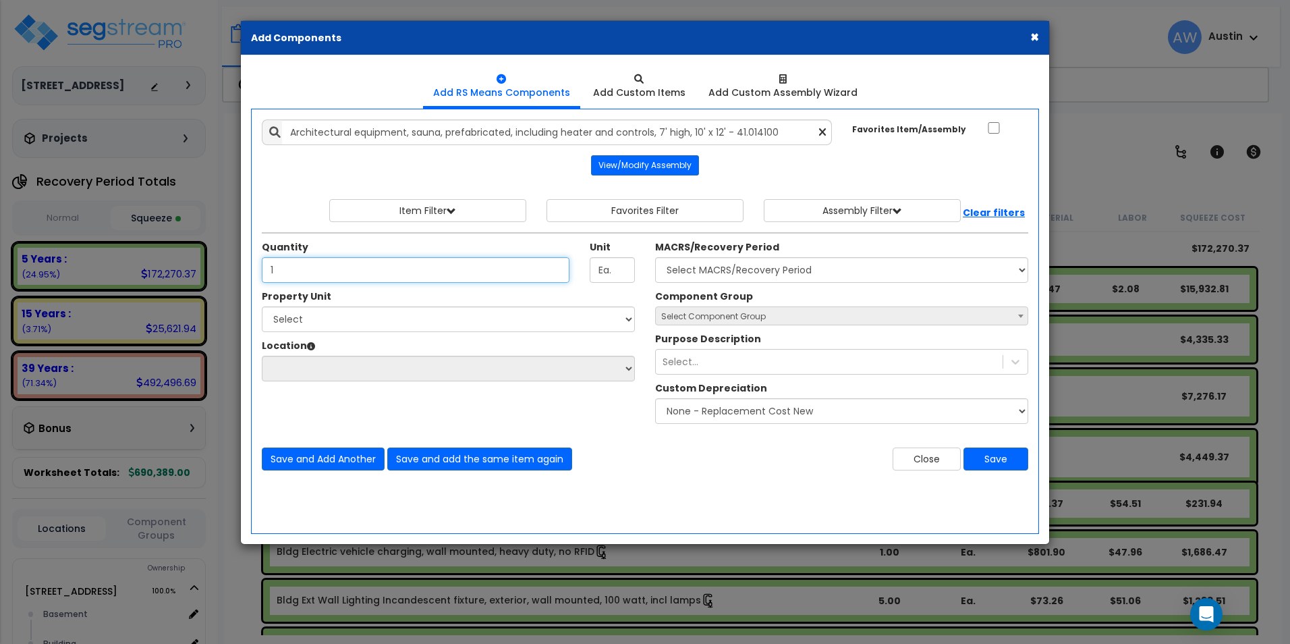
type input "1"
click at [455, 318] on select "Select 116 Creekridge Road Site Improvements" at bounding box center [448, 319] width 373 height 26
select select "172912"
click at [262, 306] on select "Select 116 Creekridge Road Site Improvements" at bounding box center [448, 319] width 373 height 26
click at [390, 365] on select "Select Basement Building Building Interior Add Additional Location" at bounding box center [448, 369] width 373 height 26
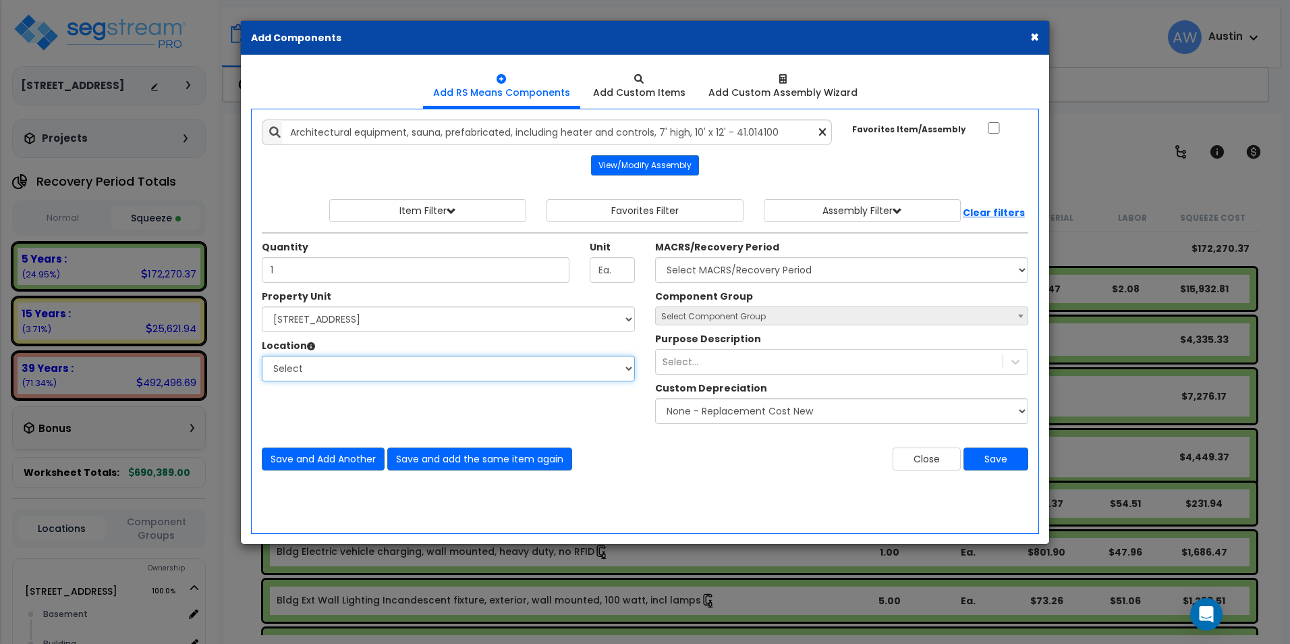
select select "6"
click at [262, 356] on select "Select Basement Building Building Interior Add Additional Location" at bounding box center [448, 369] width 373 height 26
click at [377, 422] on div "Property Unit Select 116 Creekridge Road Site Improvements Select Basement Buil…" at bounding box center [645, 359] width 787 height 141
click at [801, 360] on div "Select..." at bounding box center [829, 362] width 347 height 22
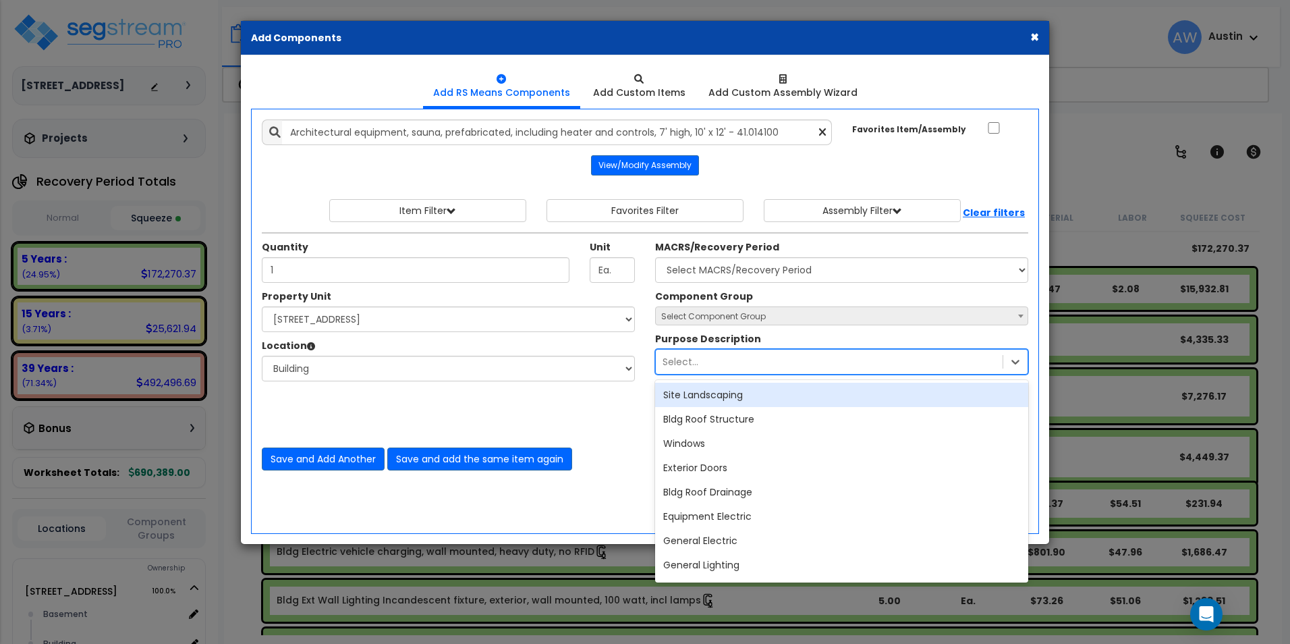
click at [801, 360] on div "Select..." at bounding box center [829, 362] width 347 height 22
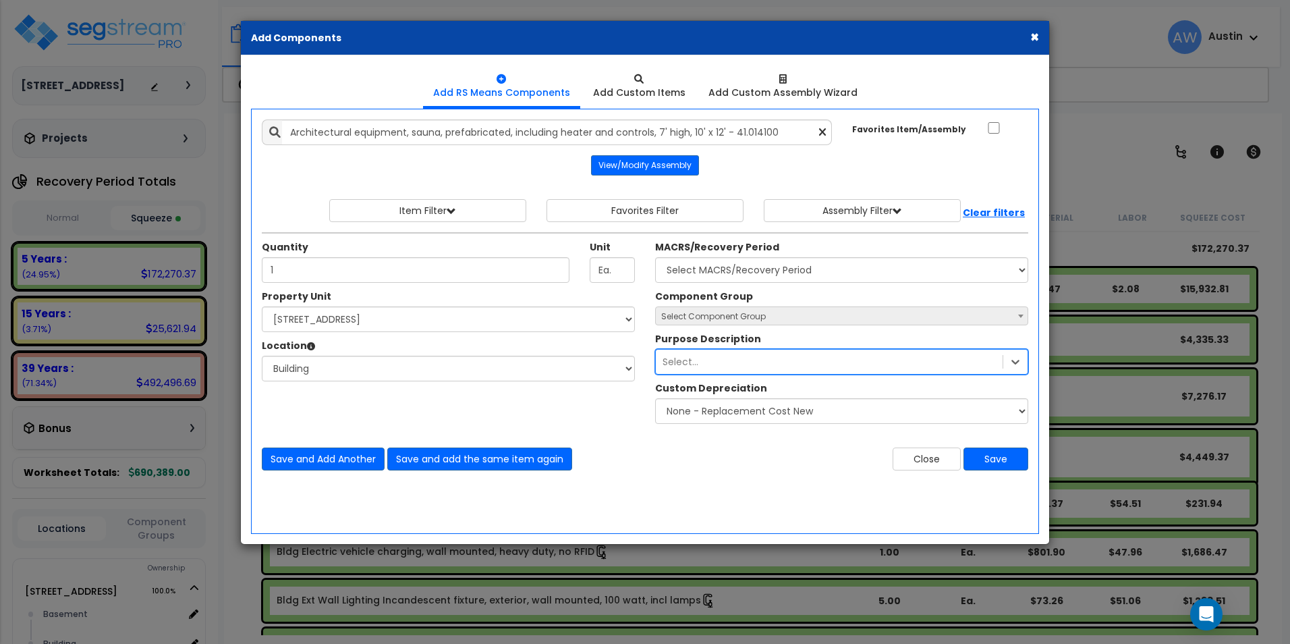
click at [592, 424] on div "Property Unit Select 116 Creekridge Road Site Improvements Select Basement Buil…" at bounding box center [645, 359] width 787 height 141
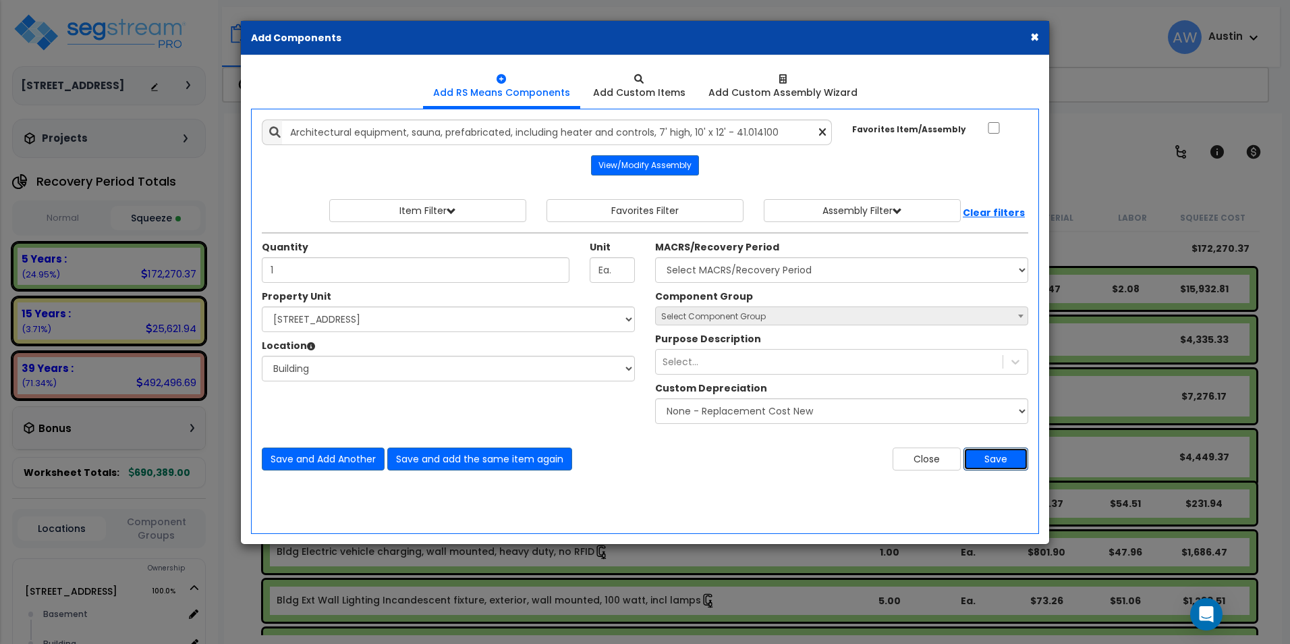
click at [1003, 456] on button "Save" at bounding box center [995, 458] width 65 height 23
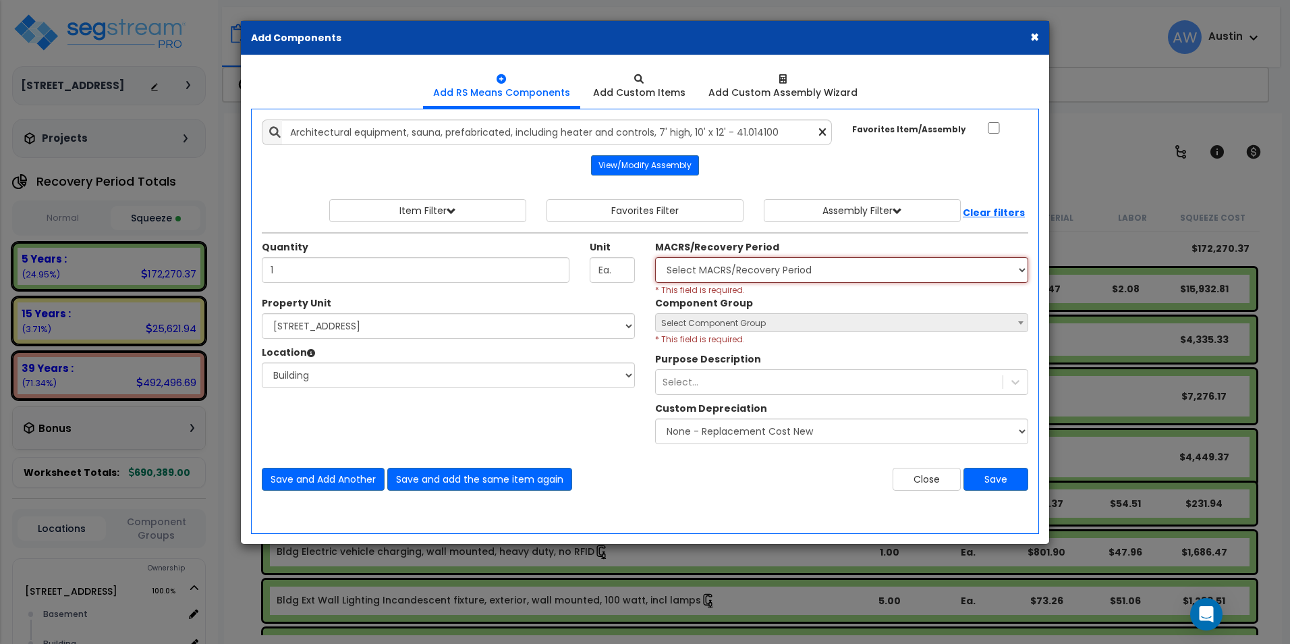
click at [773, 266] on select "Select MACRS/Recovery Period Land - Land - Non-Depreciable Land 5 Years - 57.0 …" at bounding box center [841, 270] width 373 height 26
select select "58736"
click at [655, 257] on select "Select MACRS/Recovery Period Land - Land - Non-Depreciable Land 5 Years - 57.0 …" at bounding box center [841, 270] width 373 height 26
click at [779, 322] on span "Select Component Group" at bounding box center [842, 323] width 372 height 19
click at [773, 322] on span "Select Component Group" at bounding box center [842, 323] width 372 height 19
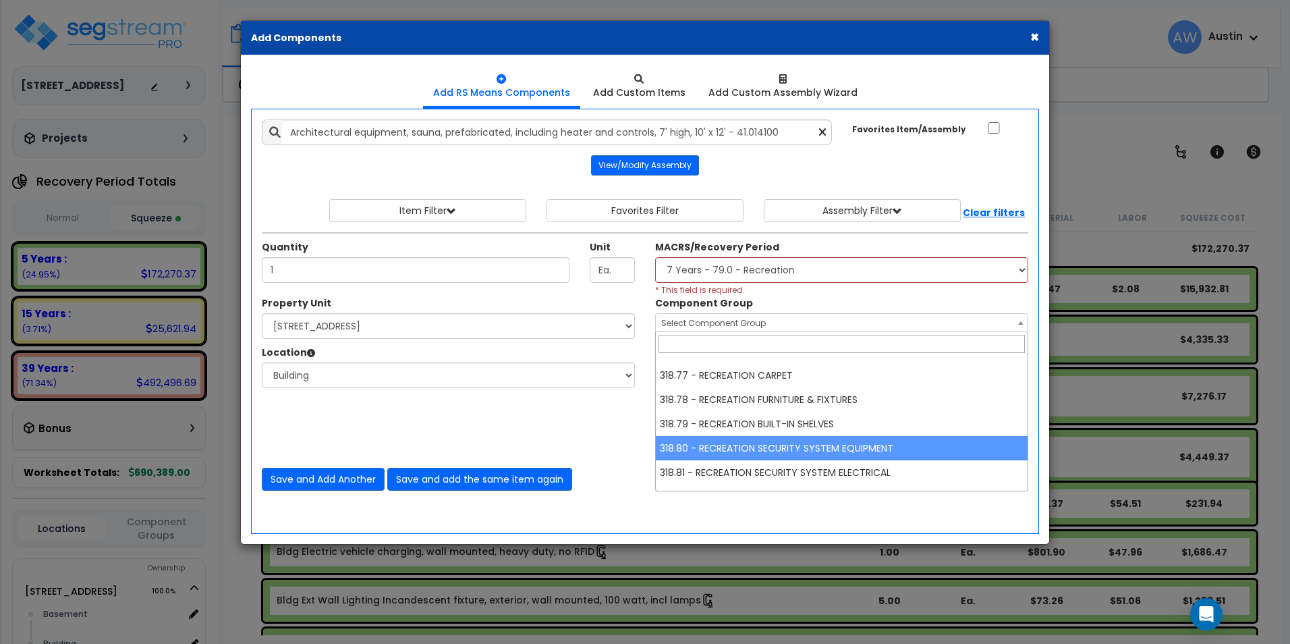
scroll to position [623, 0]
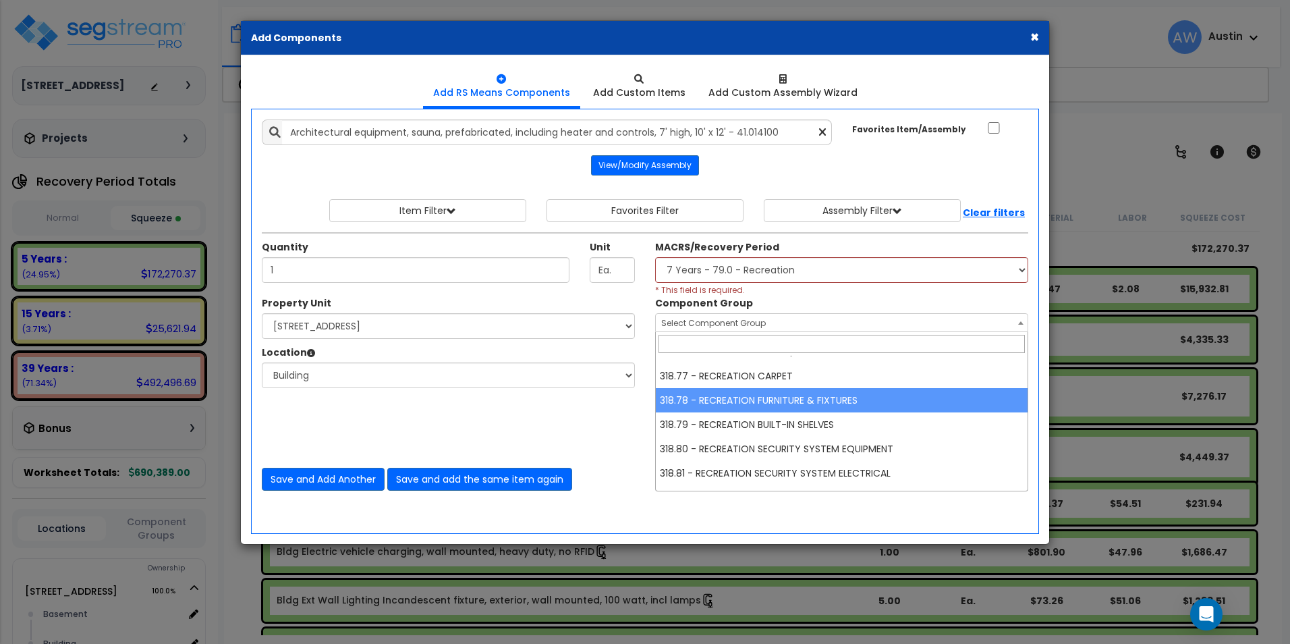
select select "61531"
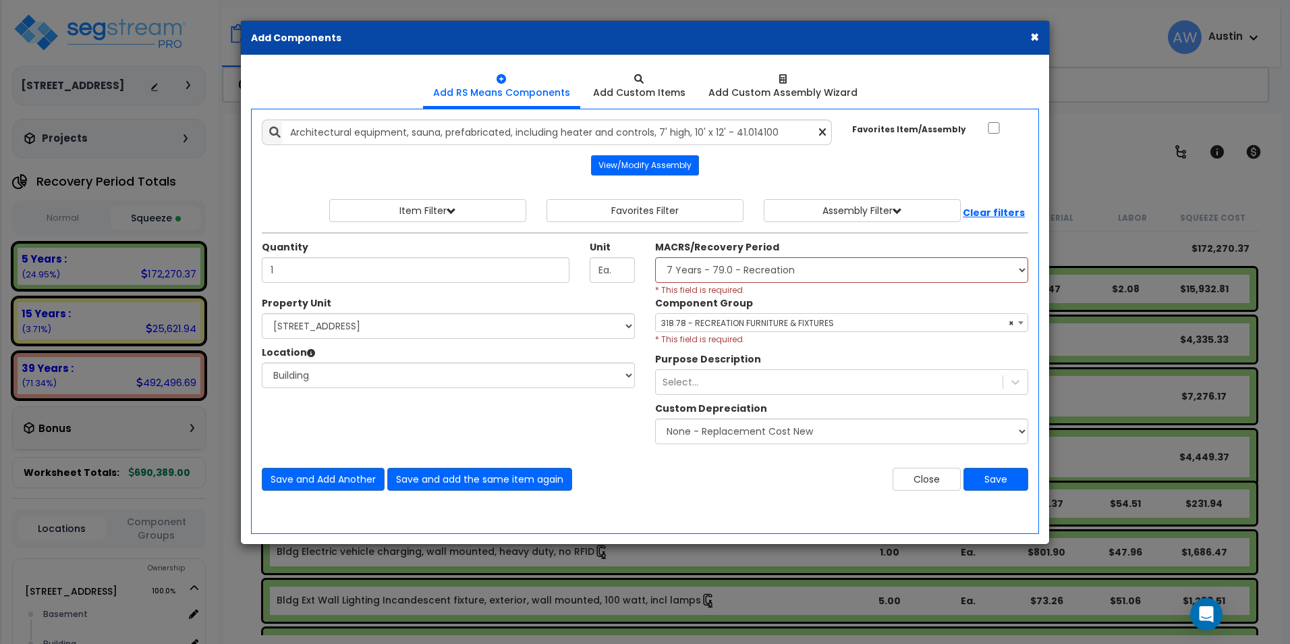
click at [587, 405] on div "Property Unit Select 116 Creekridge Road Site Improvements Select Basement Buil…" at bounding box center [645, 373] width 787 height 154
click at [990, 485] on button "Save" at bounding box center [995, 479] width 65 height 23
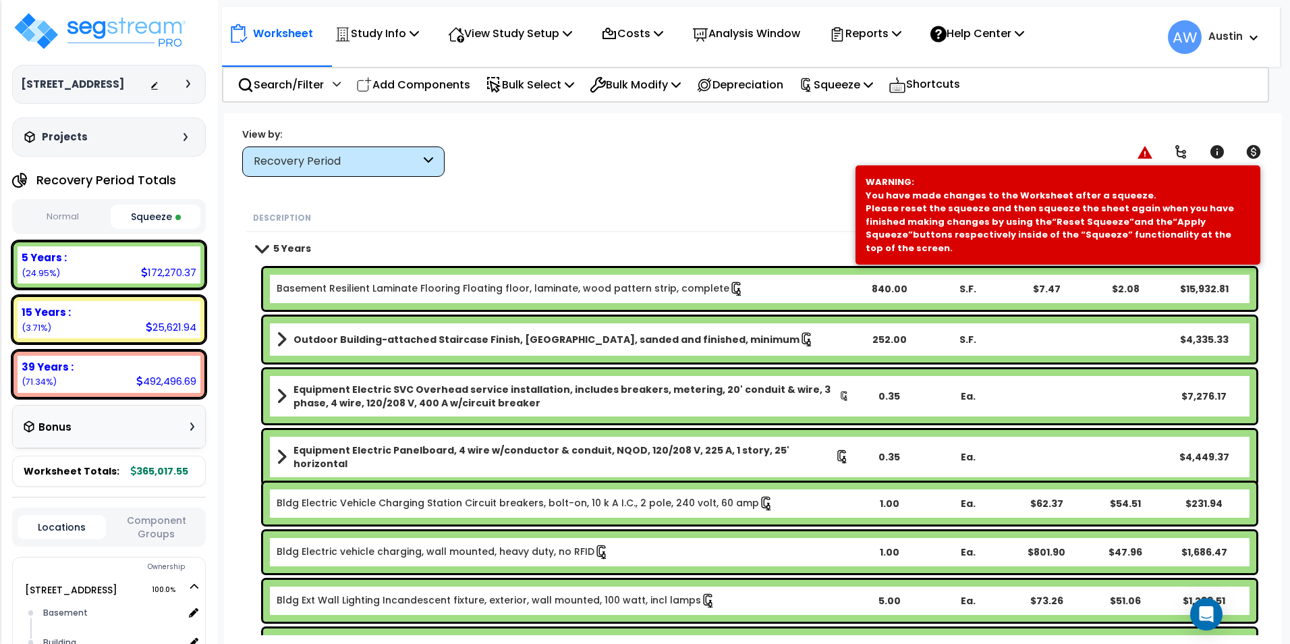
scroll to position [0, 0]
click at [65, 223] on button "Normal" at bounding box center [63, 218] width 90 height 24
click at [154, 221] on button "Squeeze" at bounding box center [156, 218] width 90 height 24
click at [156, 271] on div "172,270.37" at bounding box center [168, 273] width 55 height 14
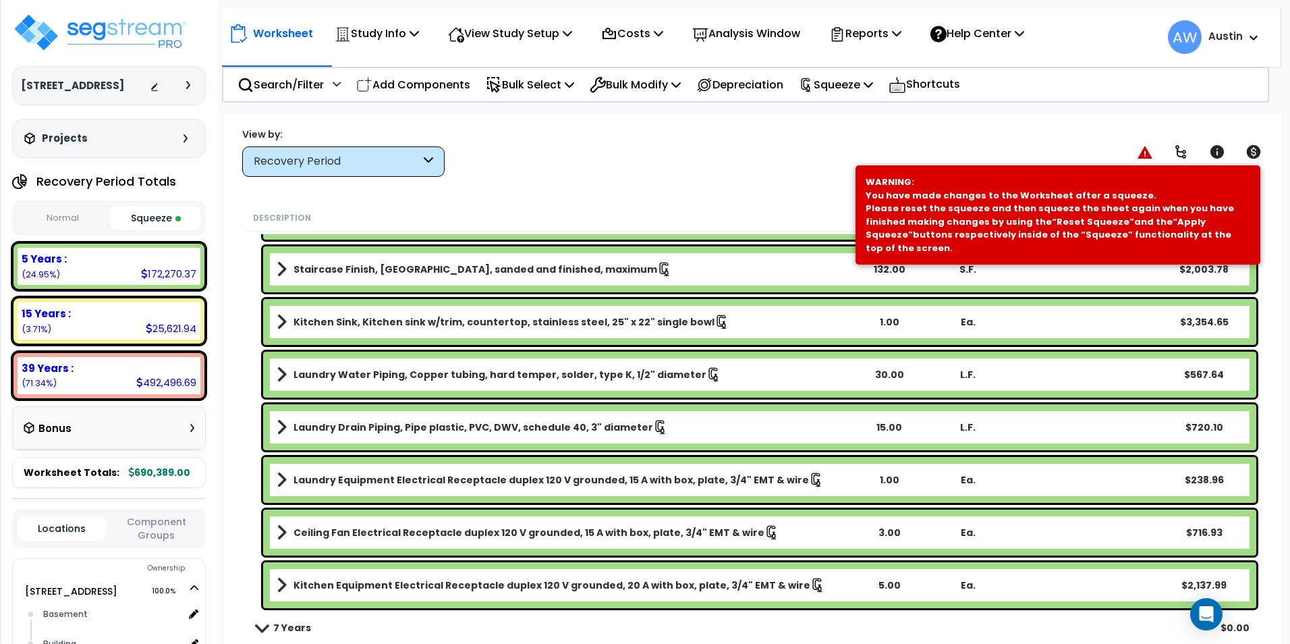
scroll to position [2833, 0]
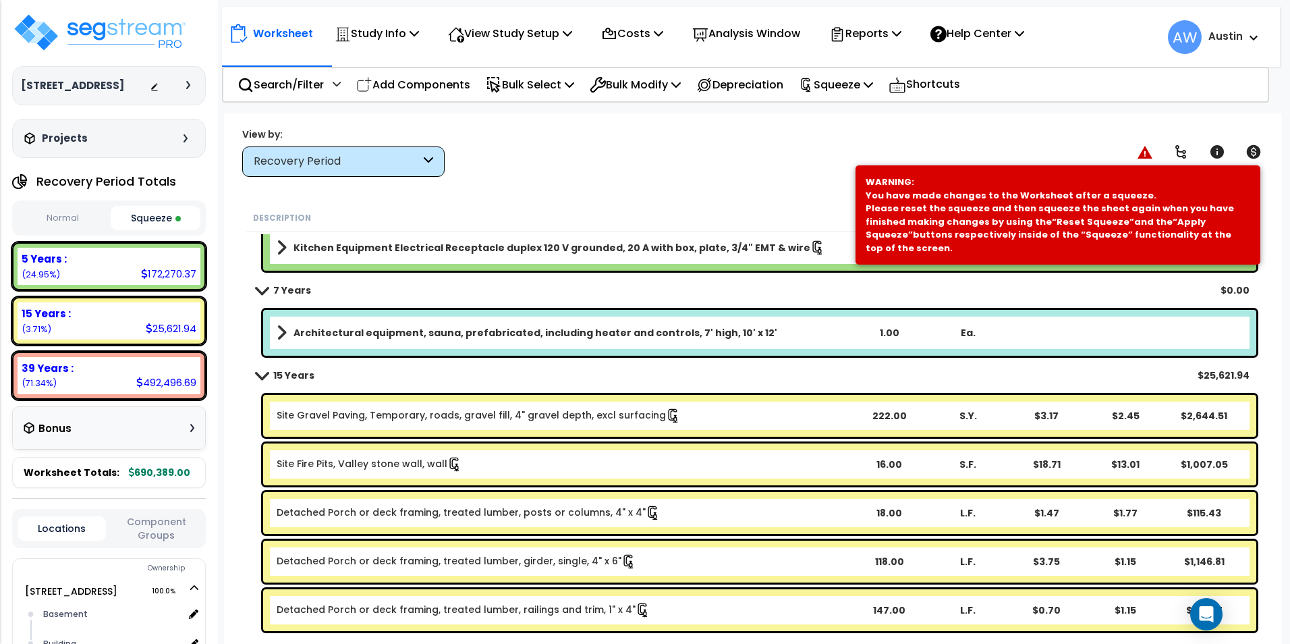
click at [660, 341] on link "Architectural equipment, sauna, prefabricated, including heater and controls, 7…" at bounding box center [563, 332] width 573 height 19
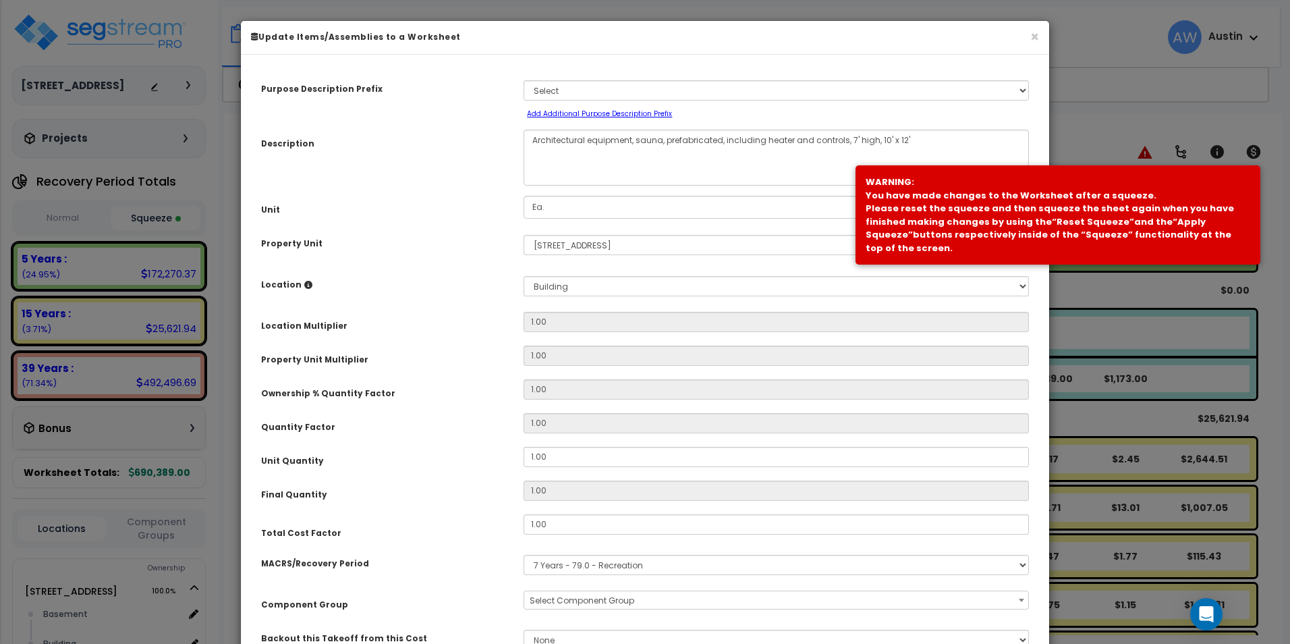
select select "61531"
click at [1031, 42] on button "×" at bounding box center [1034, 37] width 9 height 14
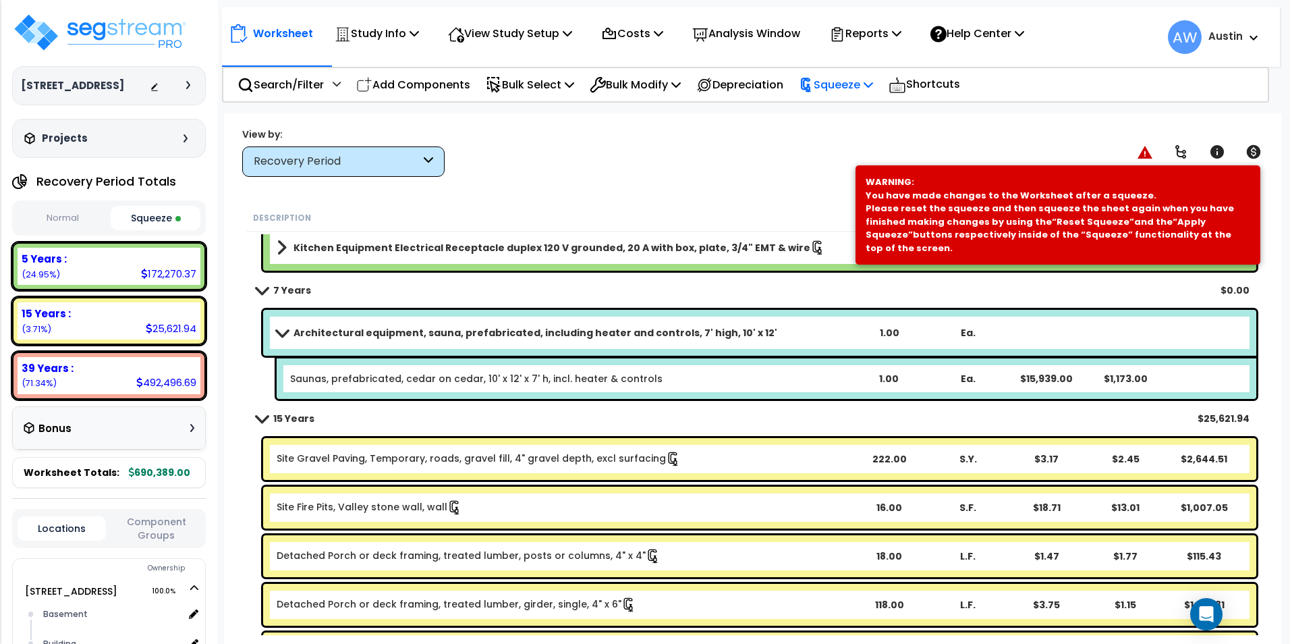
click at [840, 84] on p "Squeeze" at bounding box center [836, 85] width 74 height 18
click at [849, 118] on link "Re-squeeze" at bounding box center [859, 116] width 134 height 31
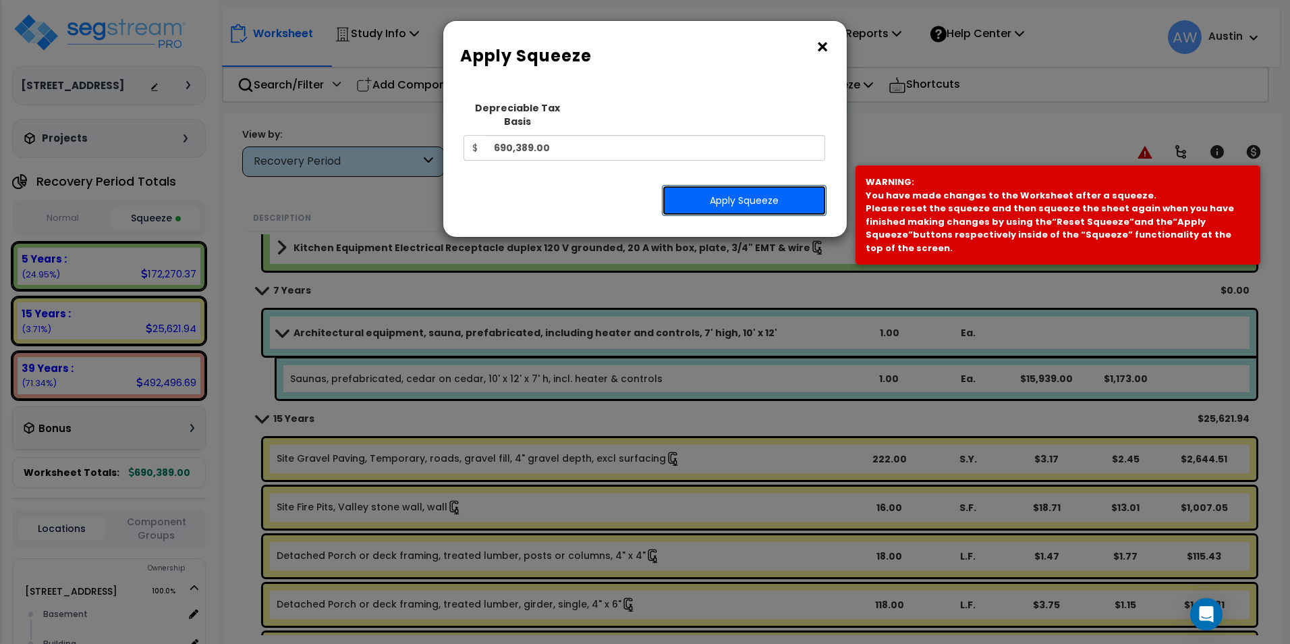
click at [722, 185] on button "Apply Squeeze" at bounding box center [744, 200] width 165 height 31
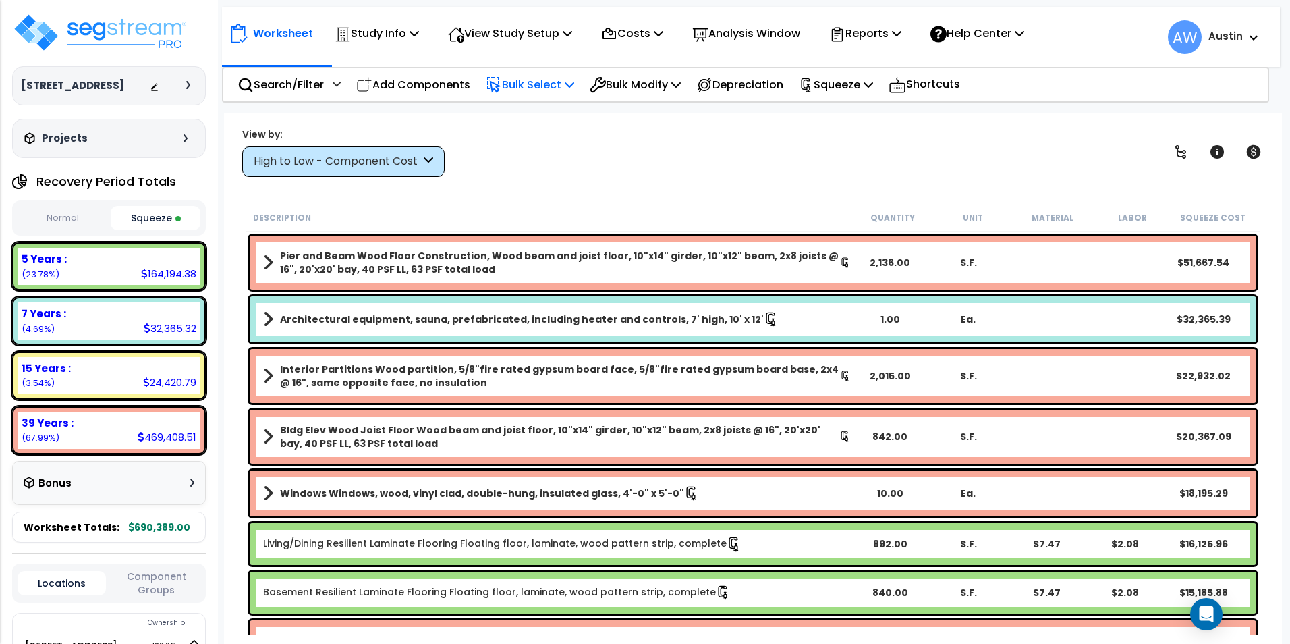
click at [548, 88] on p "Bulk Select" at bounding box center [530, 85] width 88 height 18
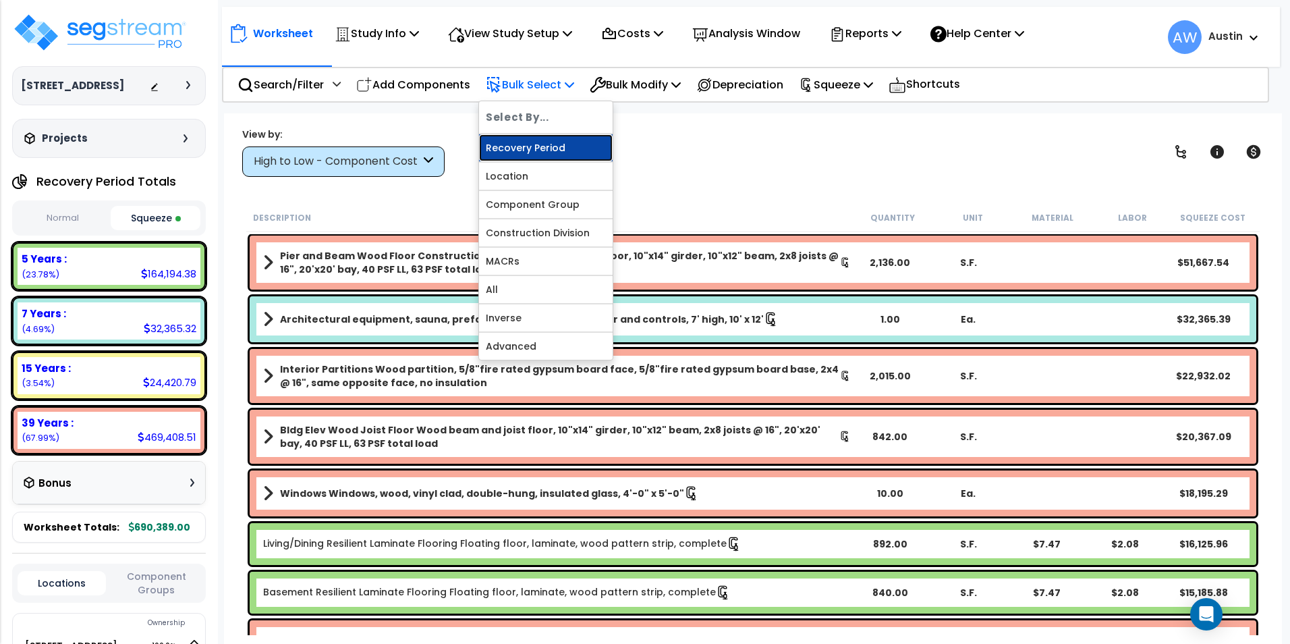
click at [540, 150] on link "Recovery Period" at bounding box center [546, 147] width 134 height 27
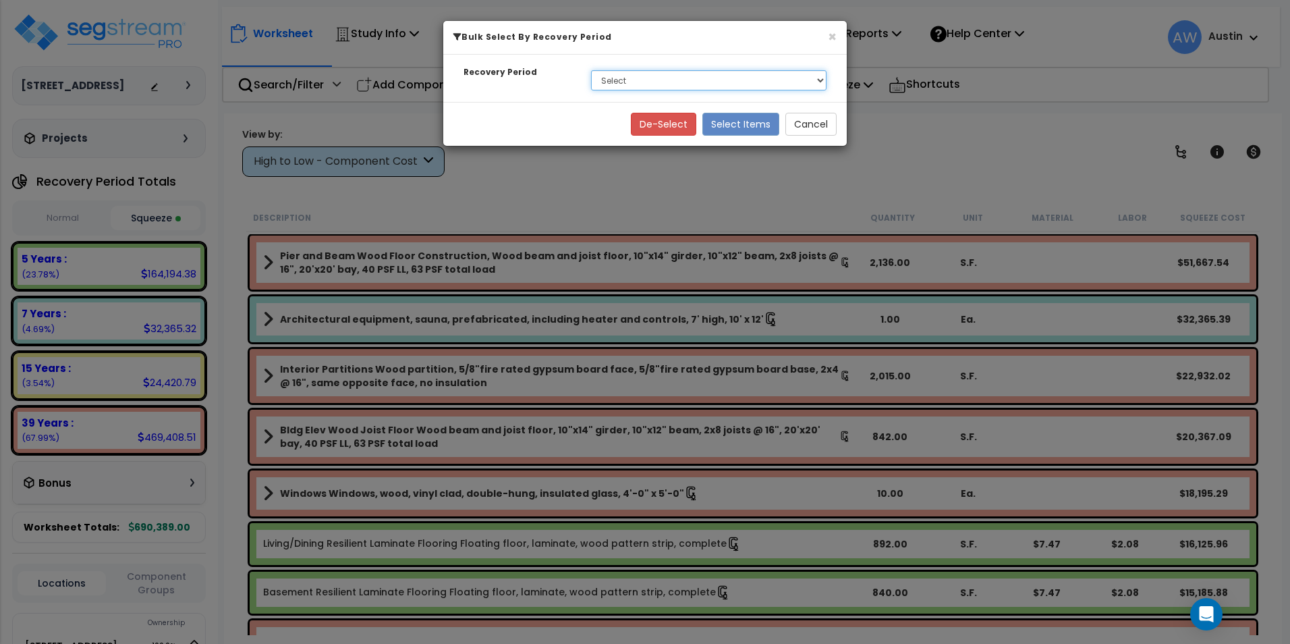
click at [646, 86] on select "Select 5 Years 7 Years 15 Years 39 Years" at bounding box center [708, 80] width 235 height 20
select select "7Y"
click at [591, 70] on select "Select 5 Years 7 Years 15 Years 39 Years" at bounding box center [708, 80] width 235 height 20
click at [735, 127] on button "Select Items" at bounding box center [740, 124] width 77 height 23
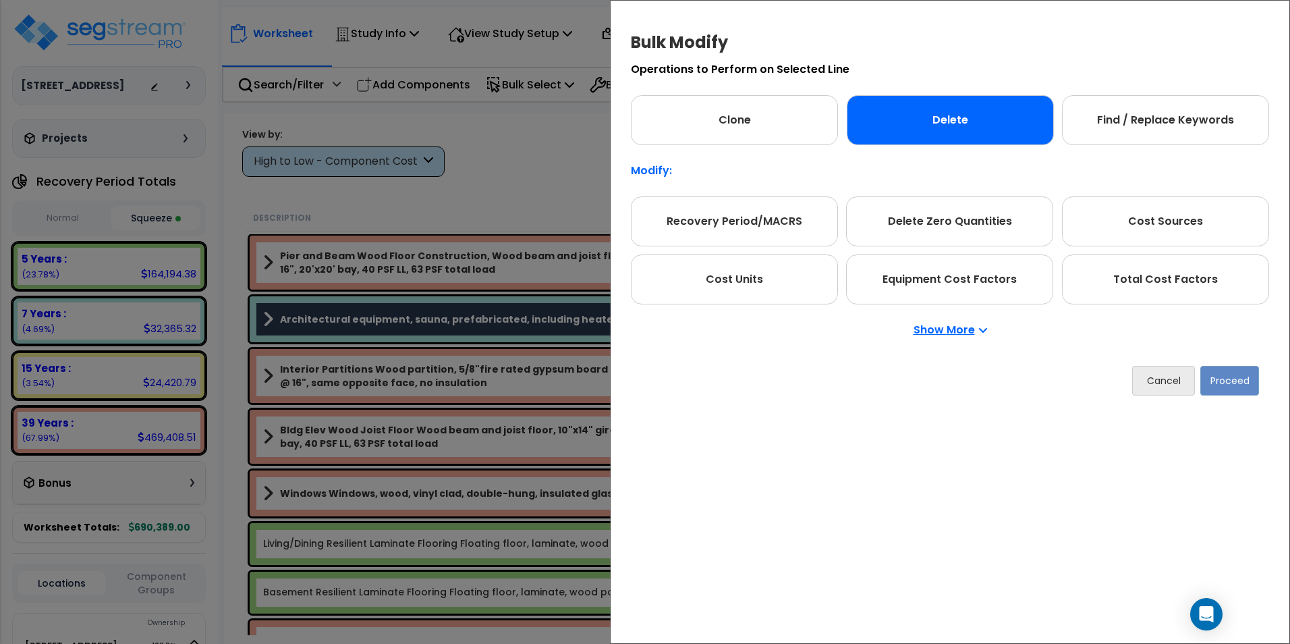
click at [955, 125] on div "Delete" at bounding box center [950, 120] width 207 height 50
click at [1226, 381] on button "Proceed" at bounding box center [1229, 381] width 59 height 30
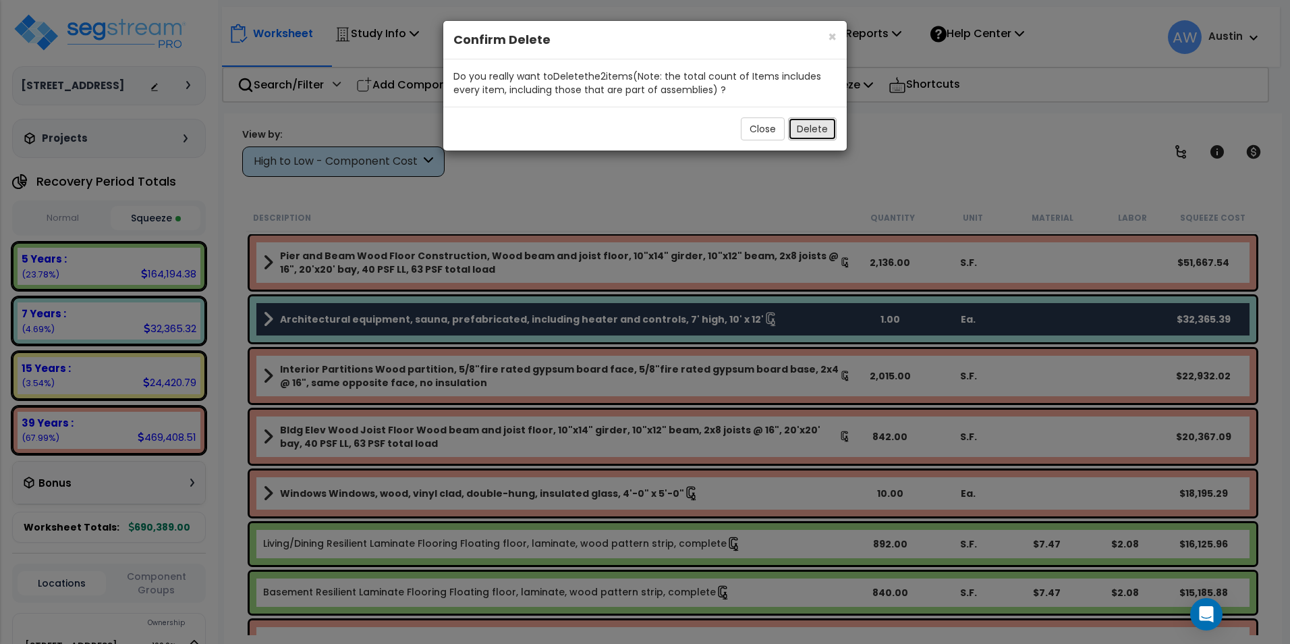
click at [799, 130] on button "Delete" at bounding box center [812, 128] width 49 height 23
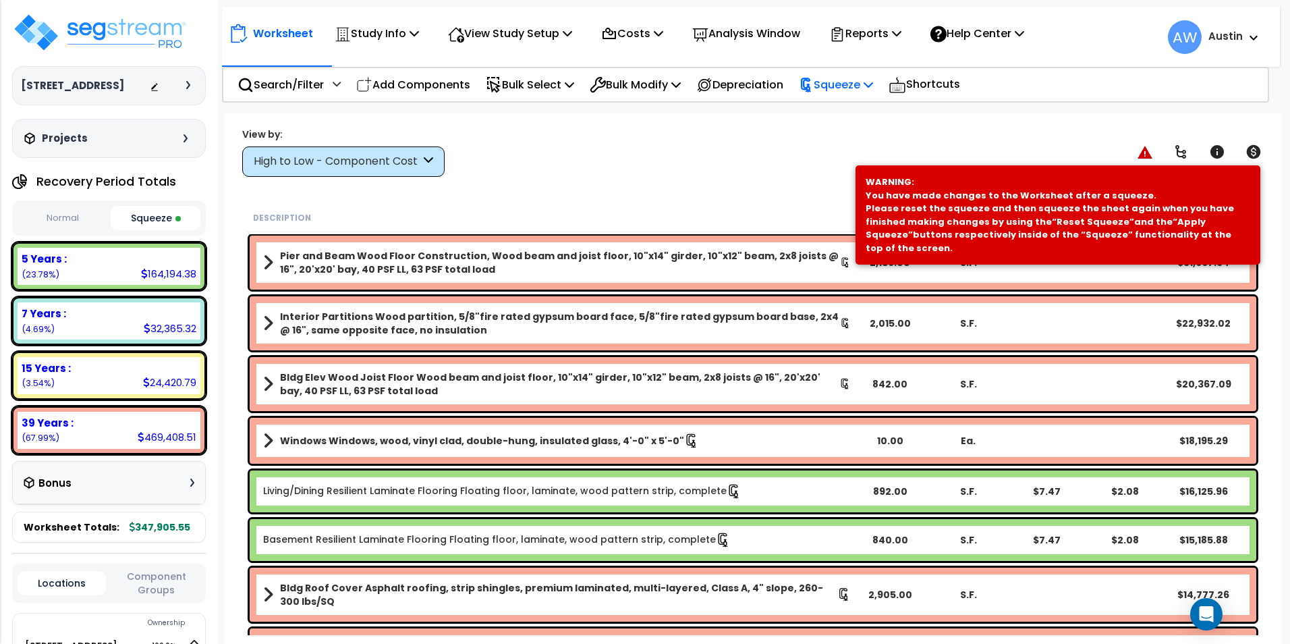
click at [845, 92] on p "Squeeze" at bounding box center [836, 85] width 74 height 18
click at [849, 118] on link "Re-squeeze" at bounding box center [859, 116] width 134 height 31
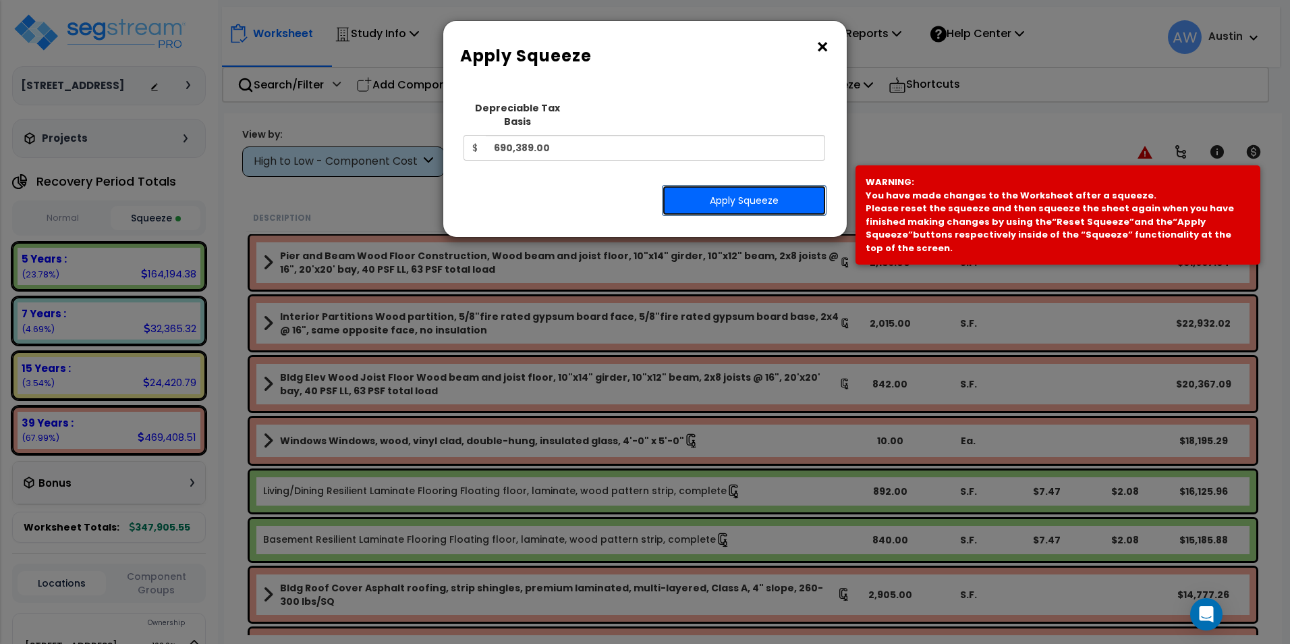
click at [737, 187] on button "Apply Squeeze" at bounding box center [744, 200] width 165 height 31
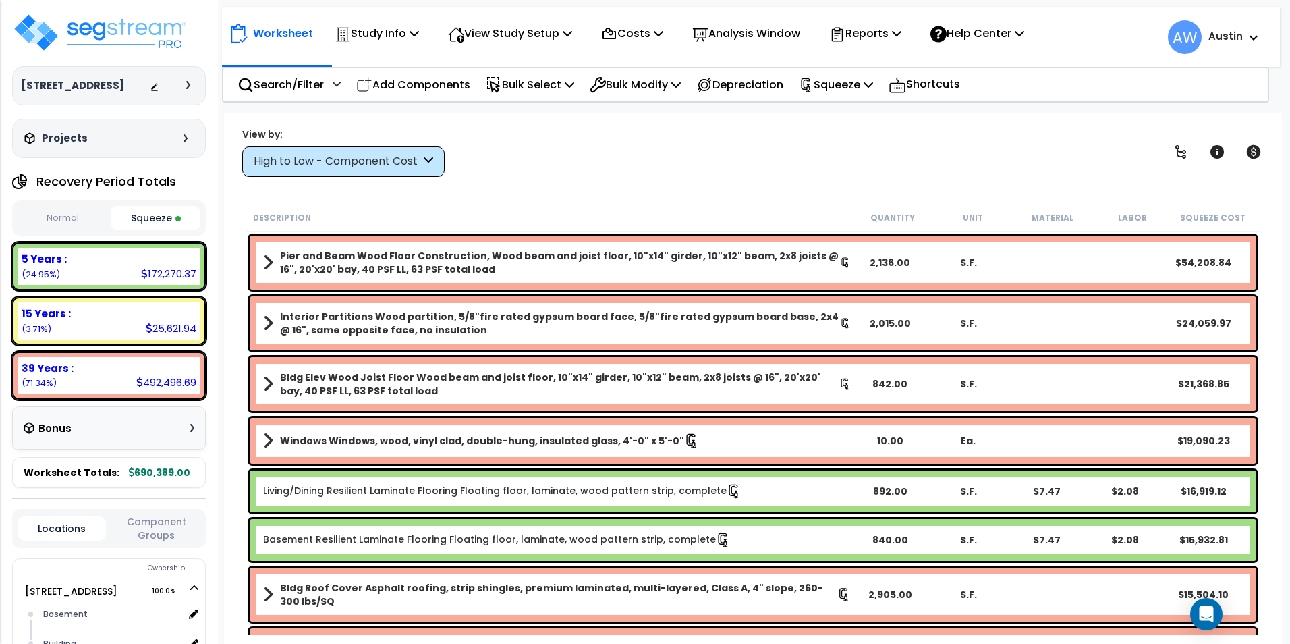
click at [382, 167] on div "High to Low - Component Cost" at bounding box center [337, 162] width 167 height 16
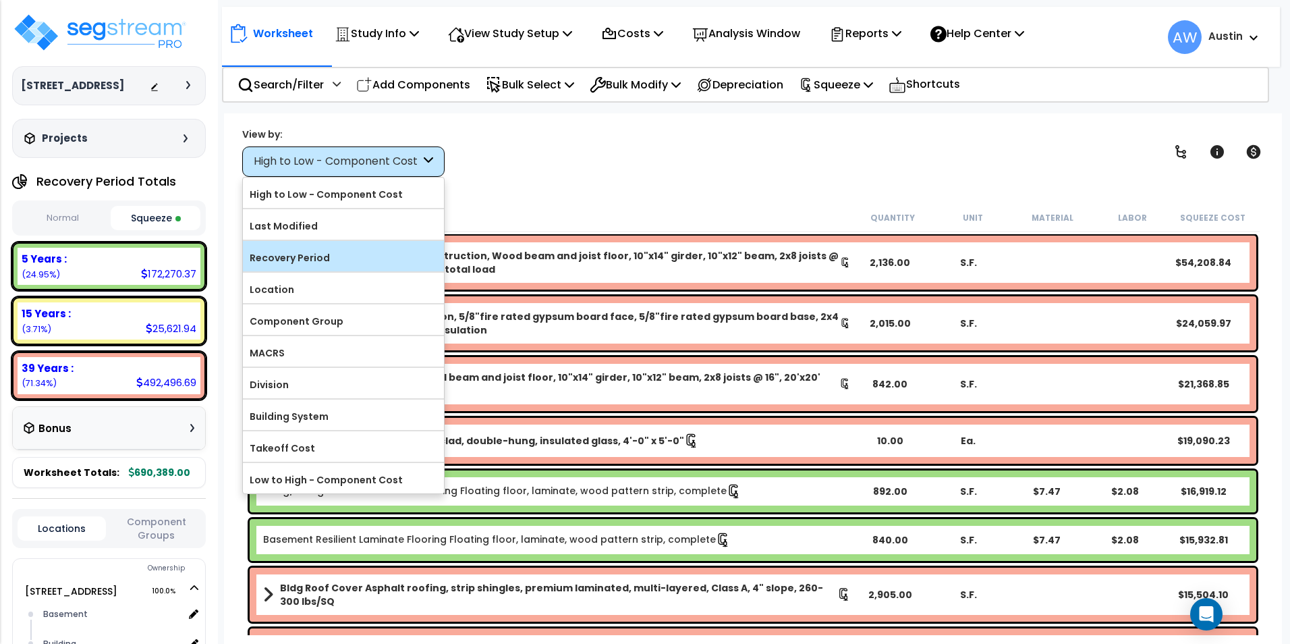
click at [334, 255] on label "Recovery Period" at bounding box center [343, 258] width 201 height 20
click at [0, 0] on input "Recovery Period" at bounding box center [0, 0] width 0 height 0
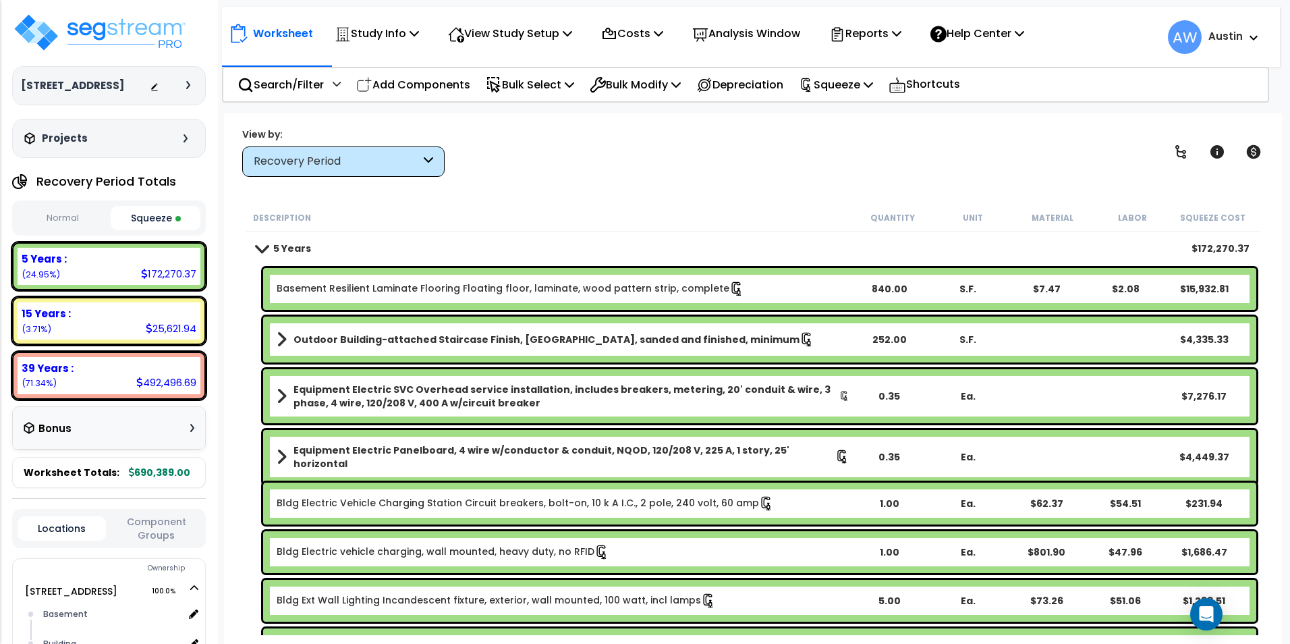
click at [649, 176] on div "Worksheet Study Info Study Setup Add Property Unit Template study Clone study AW" at bounding box center [753, 435] width 1058 height 644
drag, startPoint x: 649, startPoint y: 176, endPoint x: 615, endPoint y: 174, distance: 33.8
click at [617, 174] on div "View by: Recovery Period High to Low - Component Cost" at bounding box center [752, 152] width 1031 height 50
click at [439, 88] on p "Add Components" at bounding box center [413, 85] width 114 height 18
select select
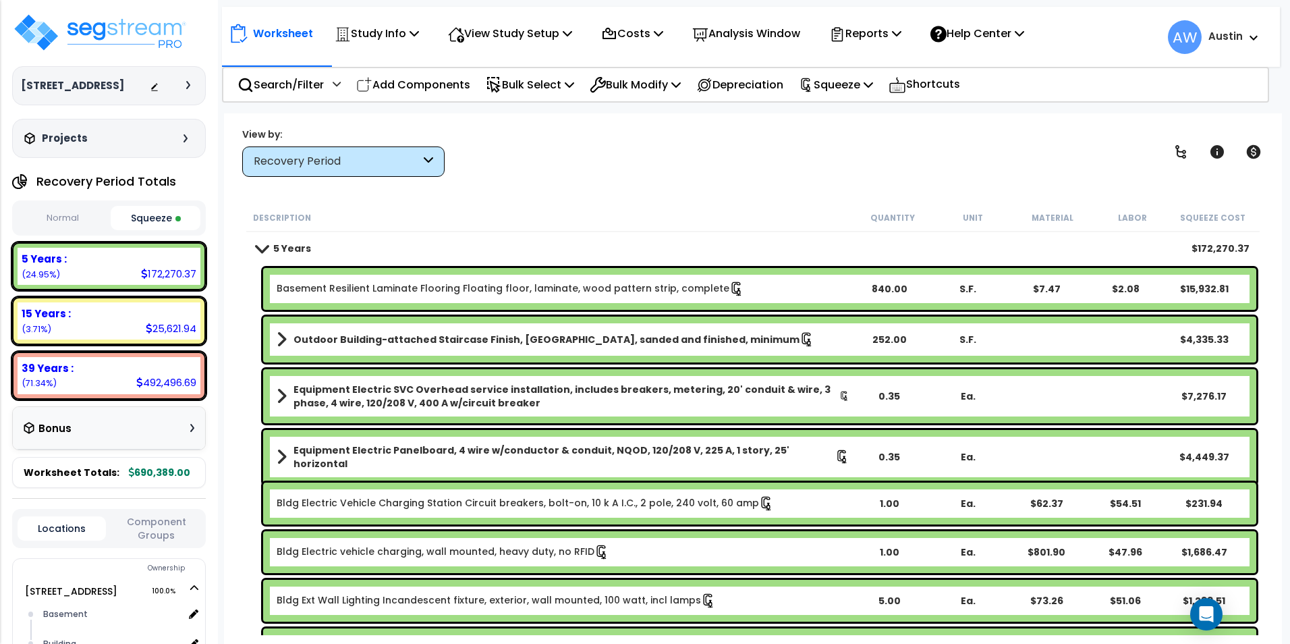
select select
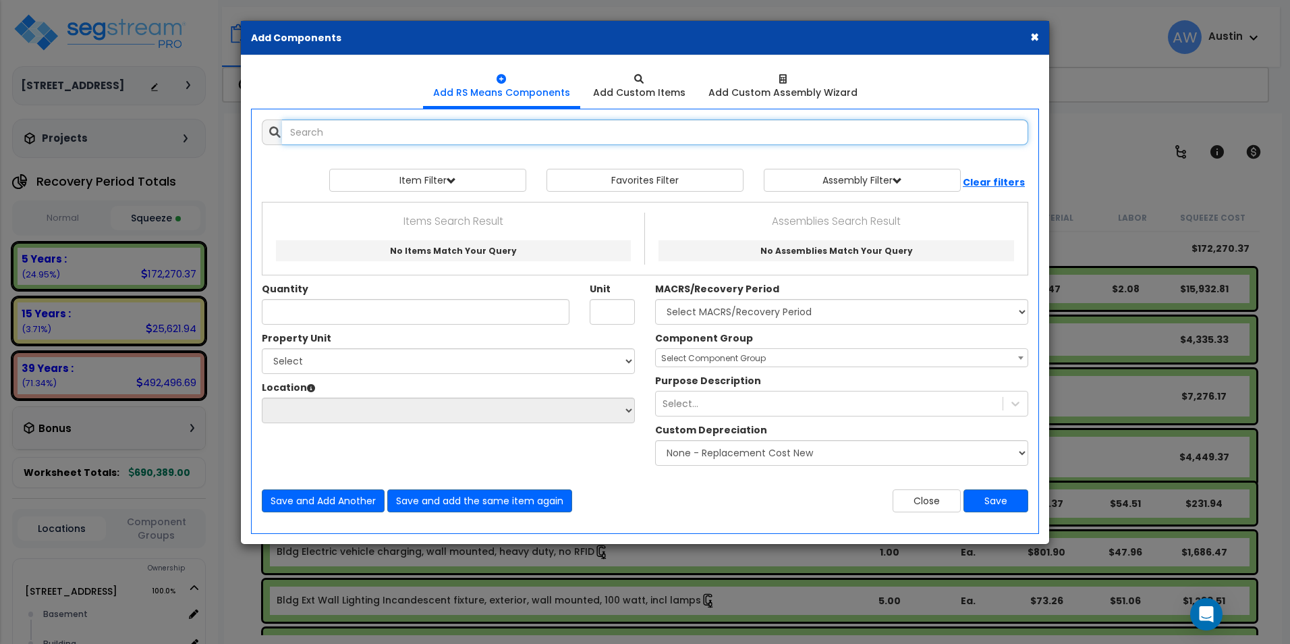
click at [511, 137] on input "text" at bounding box center [655, 132] width 746 height 26
click at [497, 137] on input "text" at bounding box center [655, 132] width 746 height 26
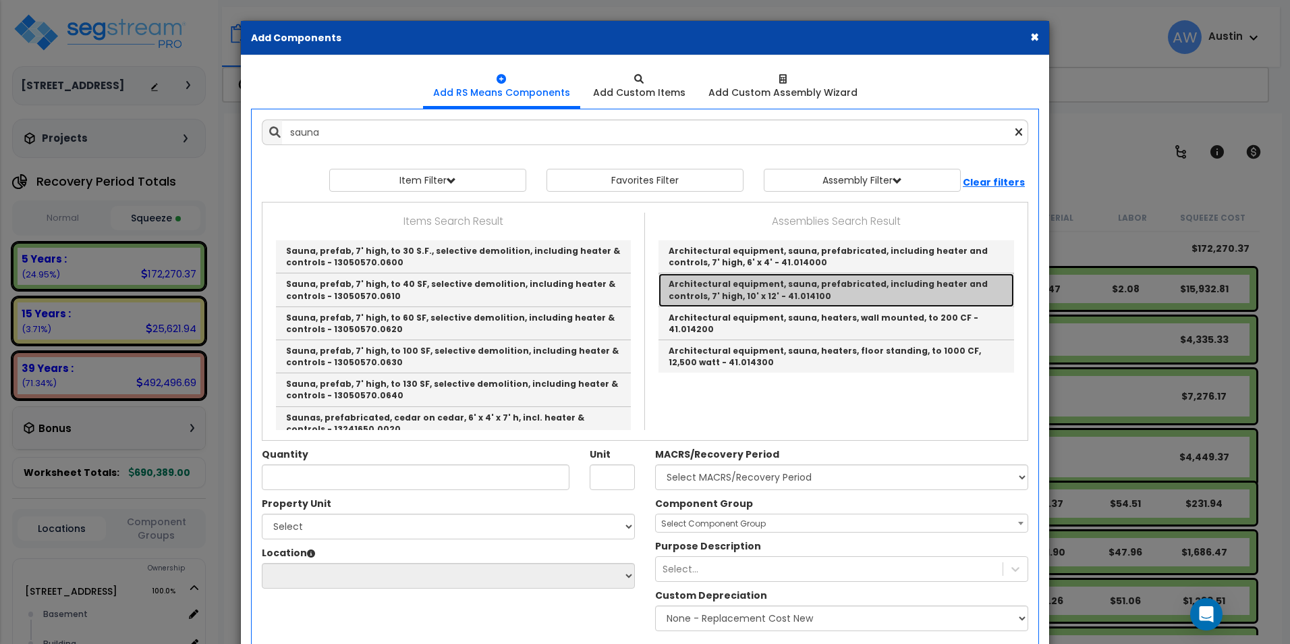
click at [770, 293] on link "Architectural equipment, sauna, prefabricated, including heater and controls, 7…" at bounding box center [836, 289] width 356 height 33
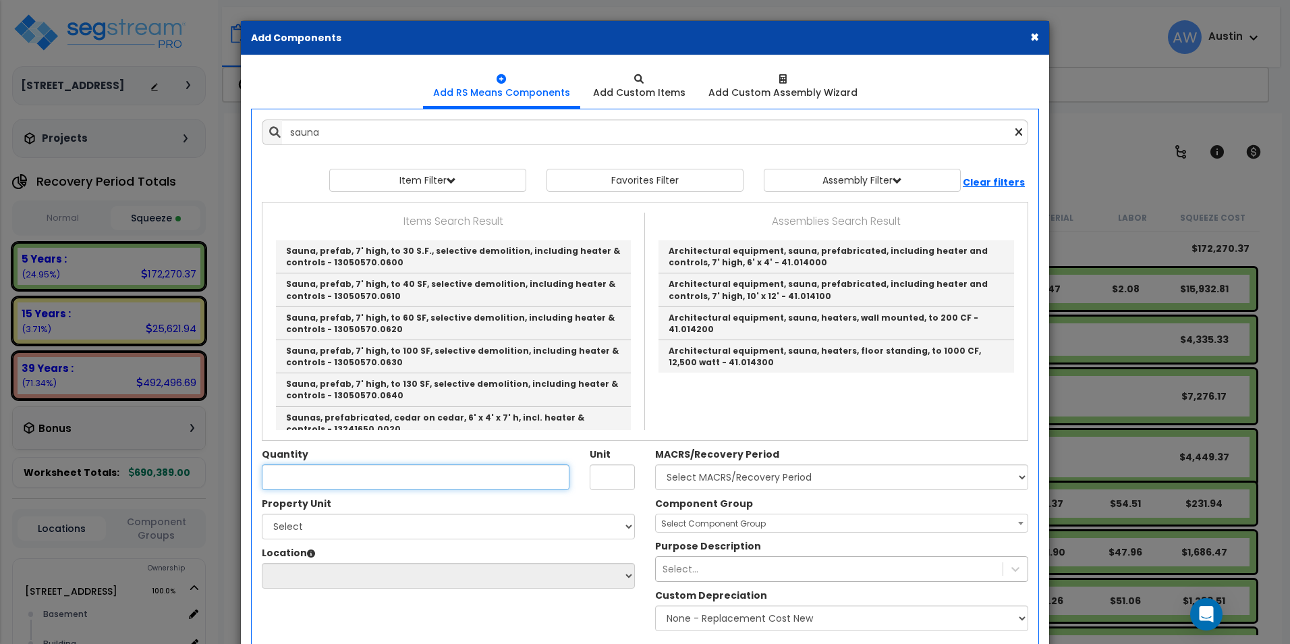
type input "Architectural equipment, sauna, prefabricated, including heater and controls, 7…"
type input "Ea."
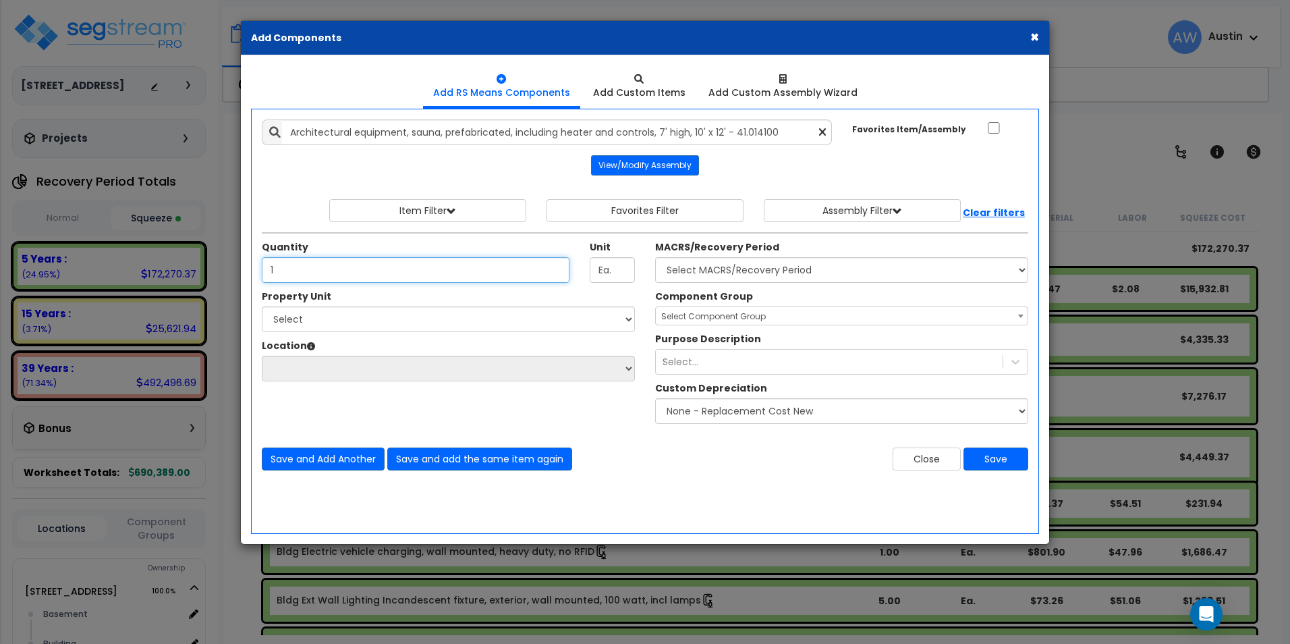
type input "1"
click at [407, 309] on select "Select 116 Creekridge Road Site Improvements" at bounding box center [448, 319] width 373 height 26
select select "172912"
click at [262, 306] on select "Select 116 Creekridge Road Site Improvements" at bounding box center [448, 319] width 373 height 26
click at [390, 364] on select "Select Basement Building Building Interior Add Additional Location" at bounding box center [448, 369] width 373 height 26
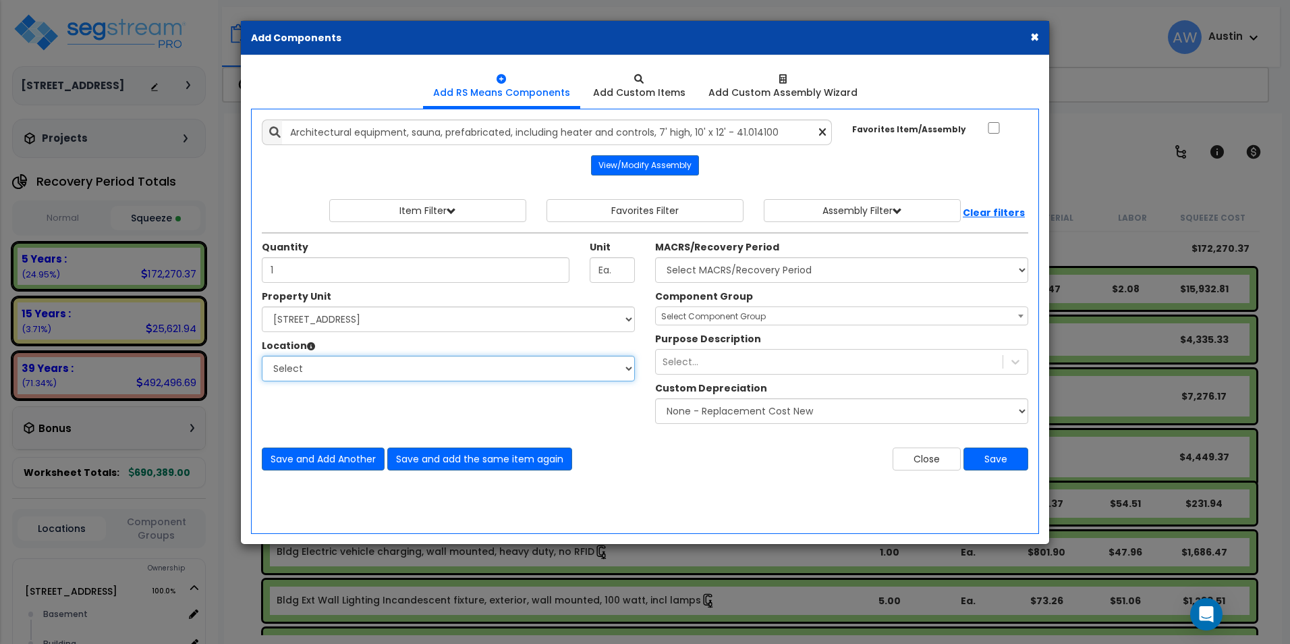
select select "6"
click at [262, 356] on select "Select Basement Building Building Interior Add Additional Location" at bounding box center [448, 369] width 373 height 26
click at [467, 397] on div "Property Unit Select 116 Creekridge Road Site Improvements Select Basement Buil…" at bounding box center [645, 359] width 787 height 141
click at [783, 270] on select "Select MACRS/Recovery Period Land - Land - Non-Depreciable Land 5 Years - 57.0 …" at bounding box center [841, 270] width 373 height 26
select select "58736"
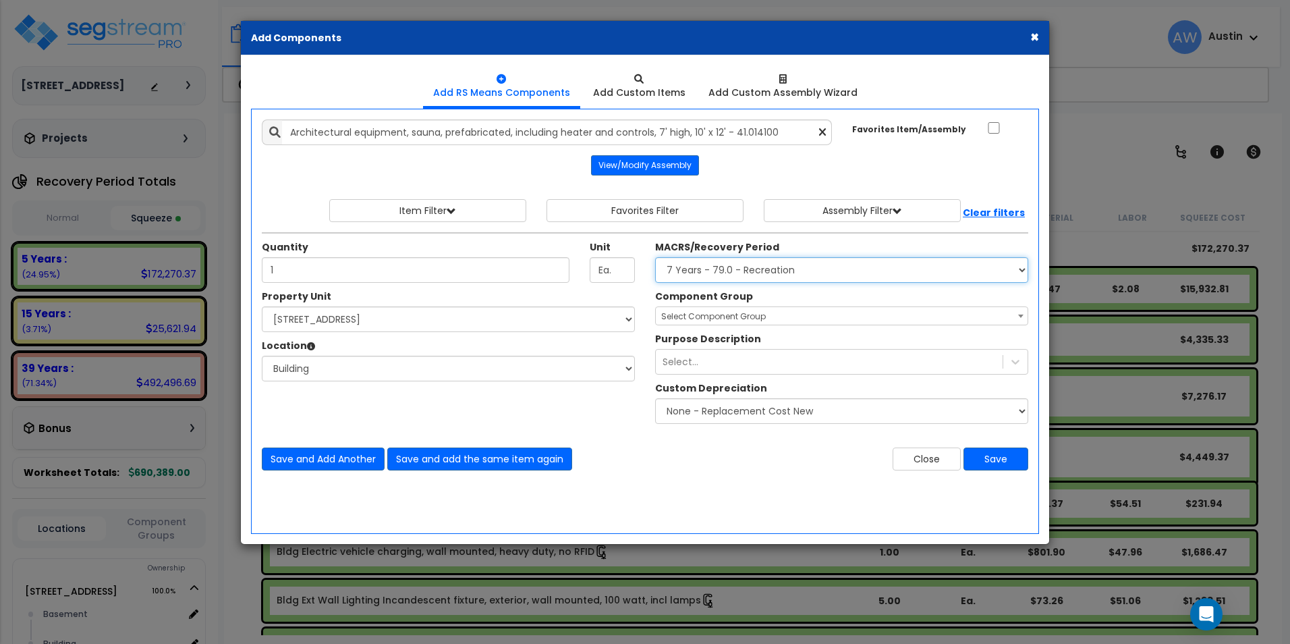
click at [655, 257] on select "Select MACRS/Recovery Period Land - Land - Non-Depreciable Land 5 Years - 57.0 …" at bounding box center [841, 270] width 373 height 26
click at [737, 310] on span "Select Component Group" at bounding box center [842, 316] width 372 height 19
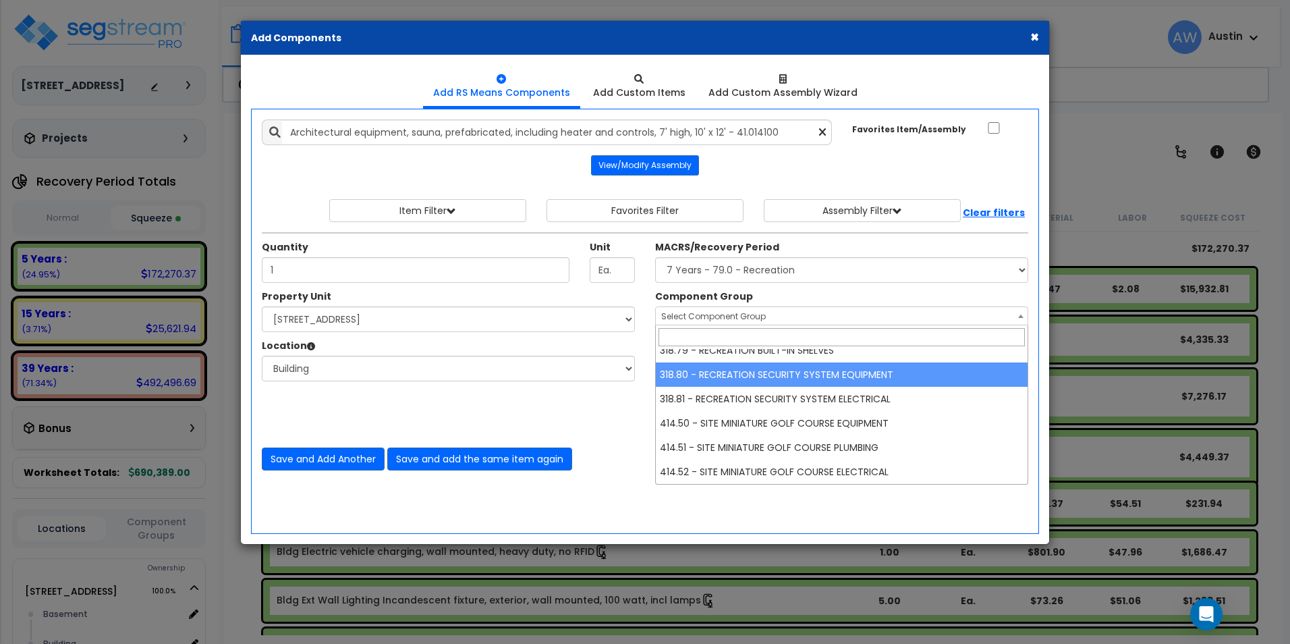
scroll to position [623, 0]
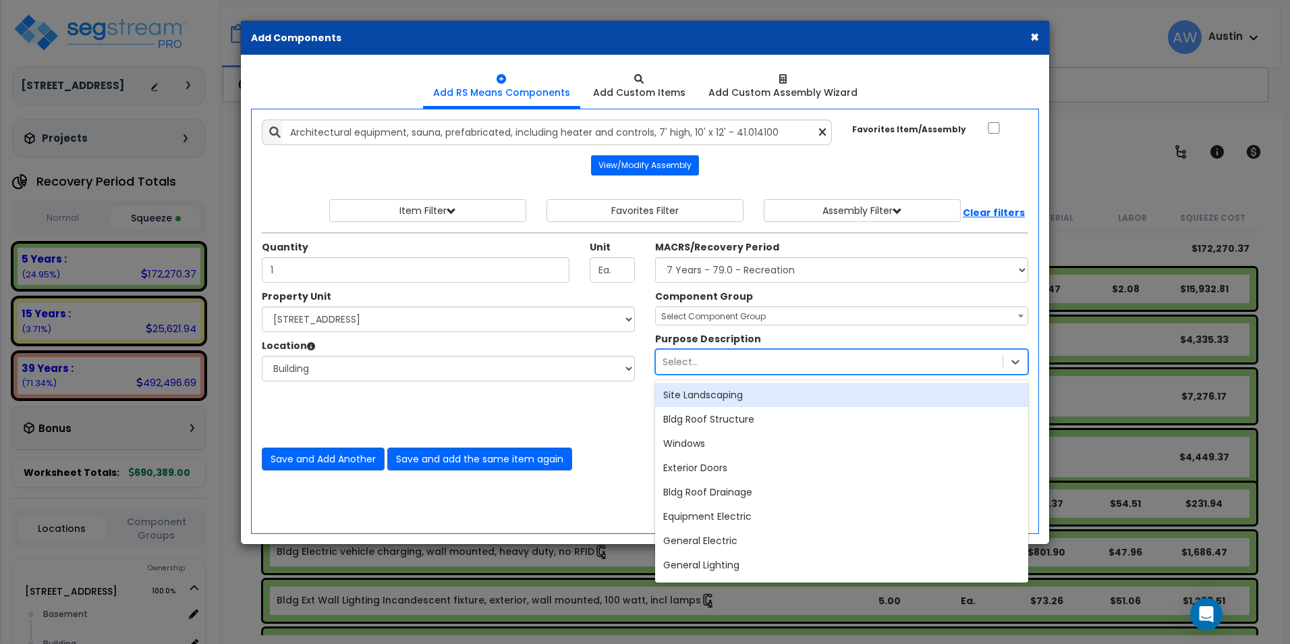
click at [772, 362] on div "Select..." at bounding box center [829, 362] width 347 height 22
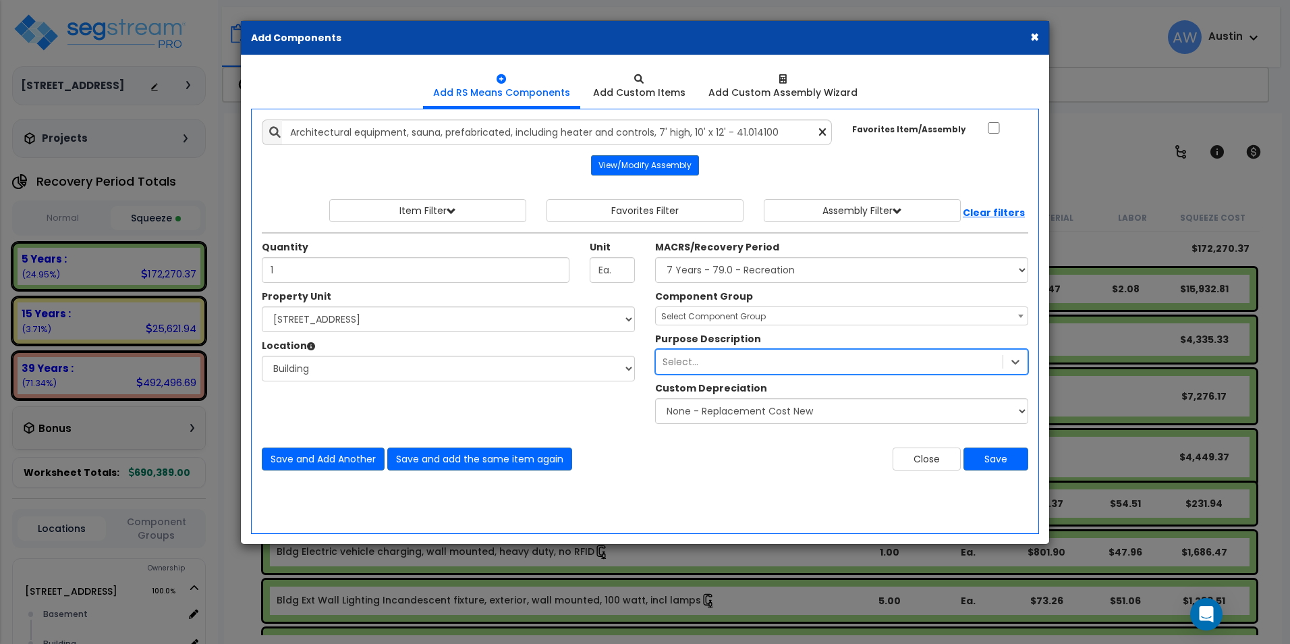
click at [772, 362] on div "Select..." at bounding box center [829, 362] width 347 height 22
click at [599, 397] on div "Property Unit Select 116 Creekridge Road Site Improvements Select Basement Buil…" at bounding box center [645, 359] width 787 height 141
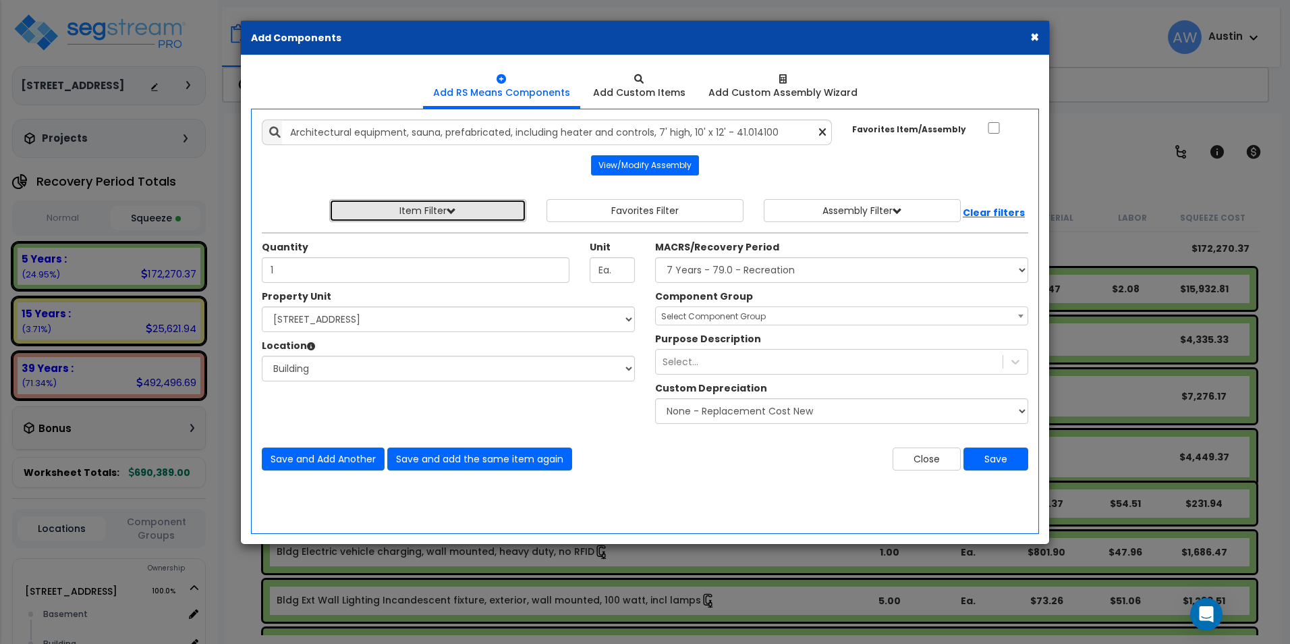
click at [470, 206] on button "Item Filter" at bounding box center [427, 210] width 197 height 23
click at [472, 237] on select "Select 0. Custom Item 1. General Requirements 2. Existing Conditions 3. Concret…" at bounding box center [438, 242] width 202 height 26
click at [470, 215] on button "Item Filter" at bounding box center [427, 210] width 197 height 23
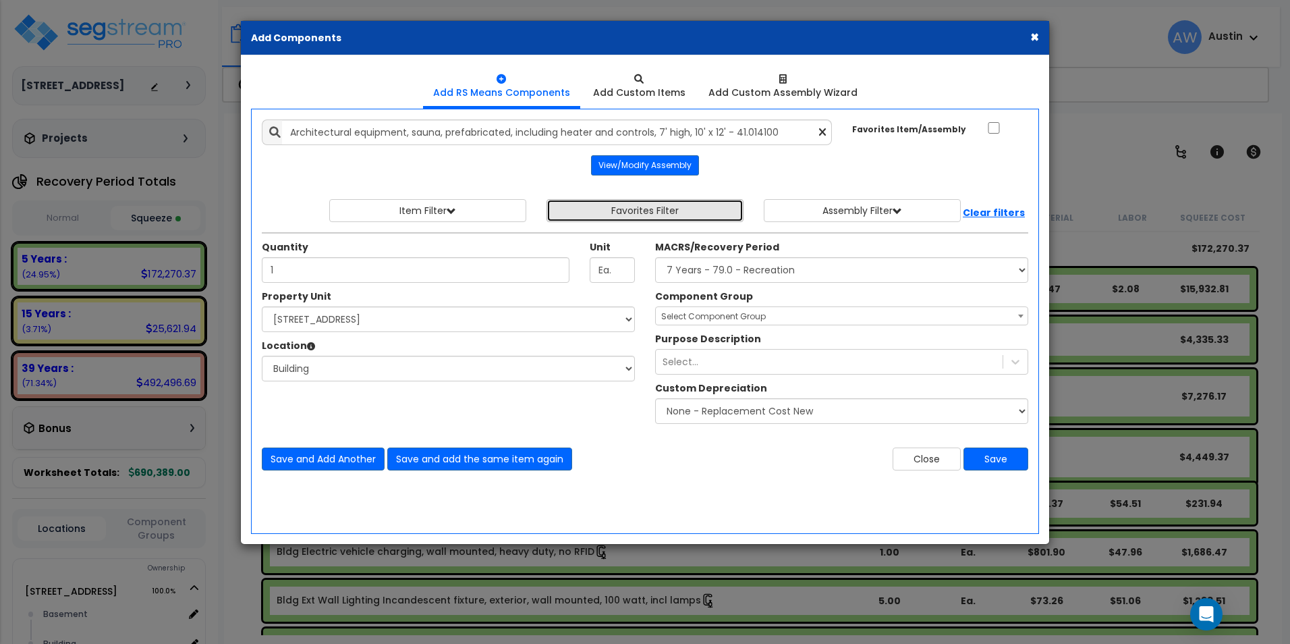
click at [681, 216] on button "Favorites Filter" at bounding box center [644, 210] width 197 height 23
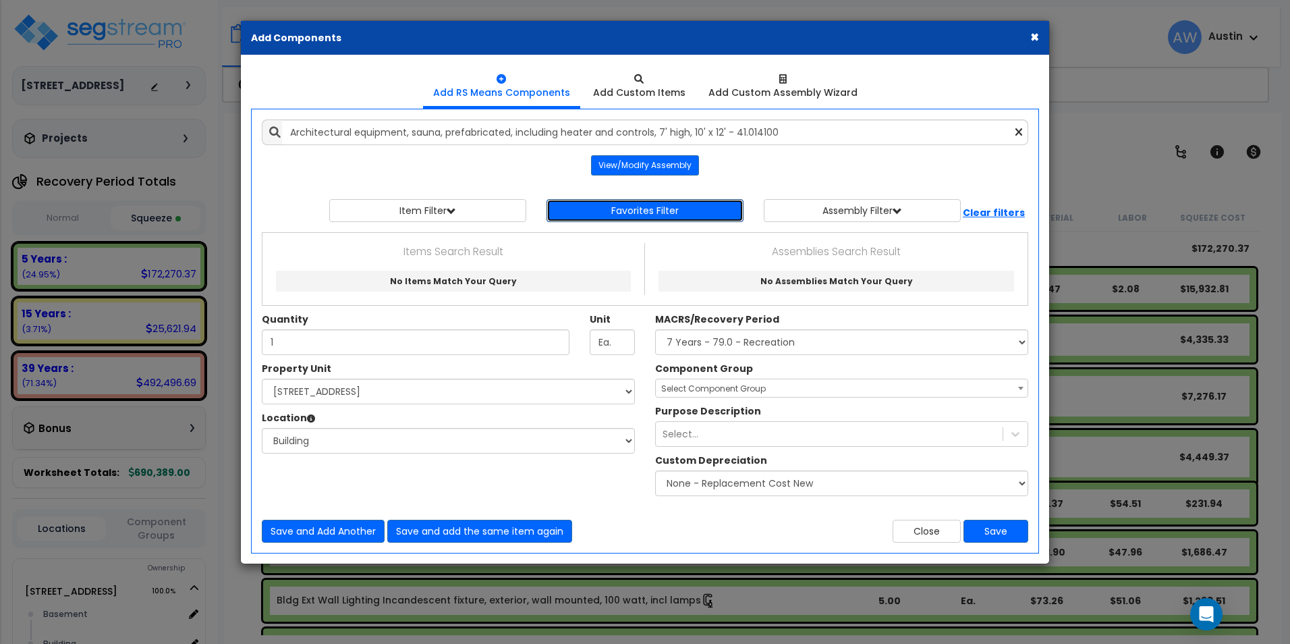
click at [681, 216] on button "Favorites Filter" at bounding box center [644, 210] width 197 height 23
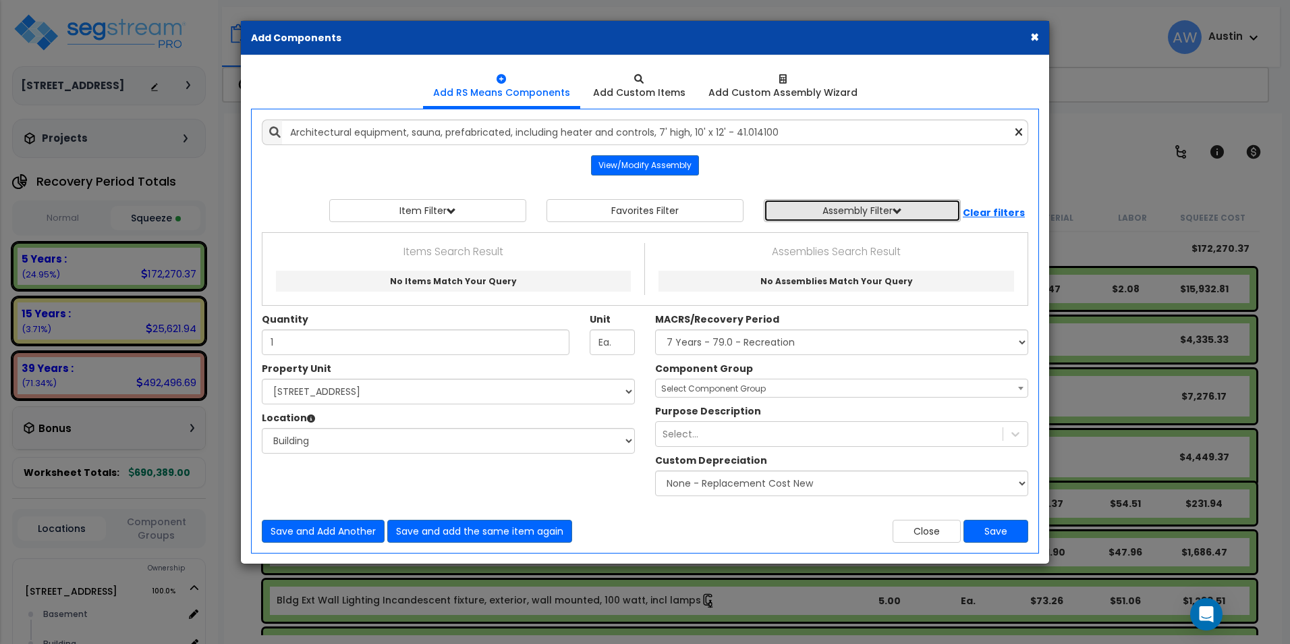
click at [867, 215] on button "Assembly Filter" at bounding box center [862, 210] width 197 height 23
click at [497, 476] on div "Property Unit Select 116 Creekridge Road Site Improvements Select Basement Buil…" at bounding box center [645, 432] width 787 height 141
click at [1013, 534] on button "Save" at bounding box center [995, 530] width 65 height 23
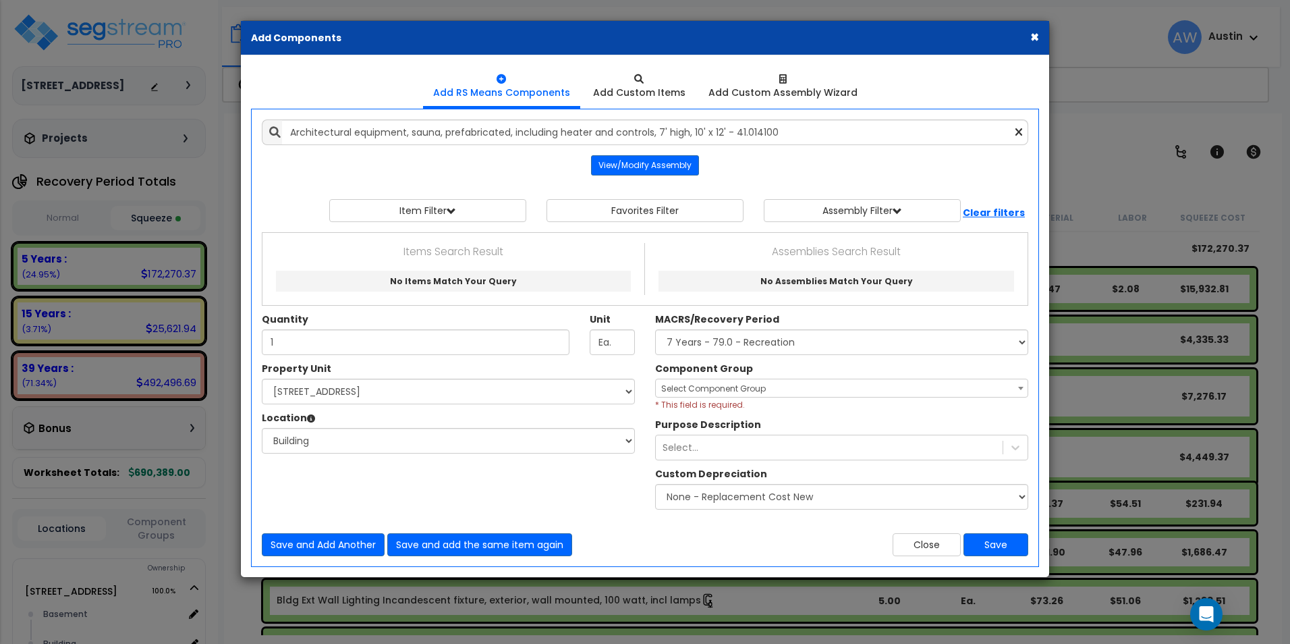
click at [827, 390] on span "Select Component Group" at bounding box center [842, 388] width 372 height 19
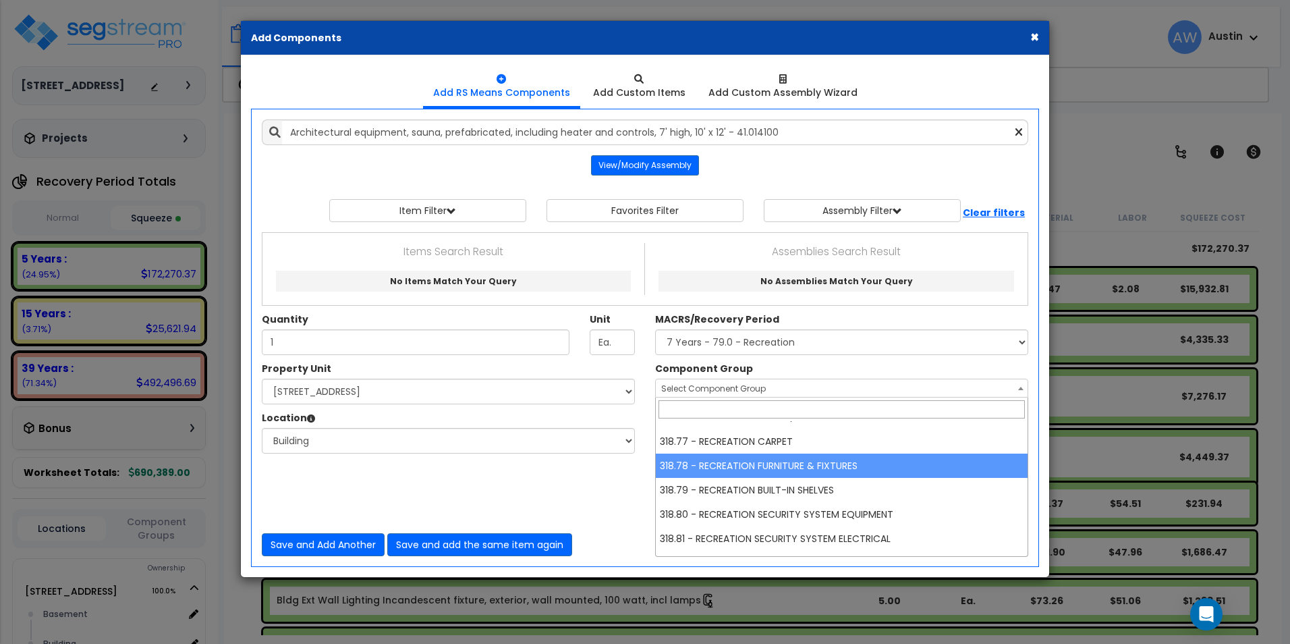
select select "61531"
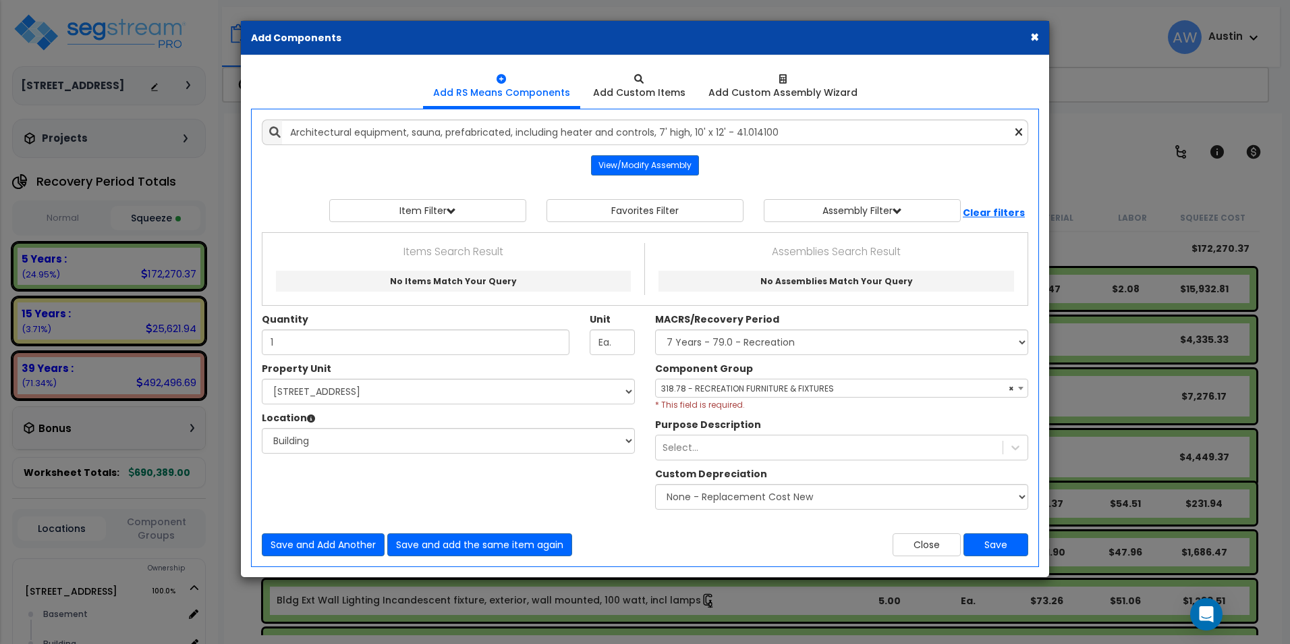
click at [566, 473] on div "Property Unit Select [STREET_ADDRESS] Site Improvements Select Basement Building" at bounding box center [645, 439] width 787 height 154
click at [1005, 540] on button "Save" at bounding box center [995, 544] width 65 height 23
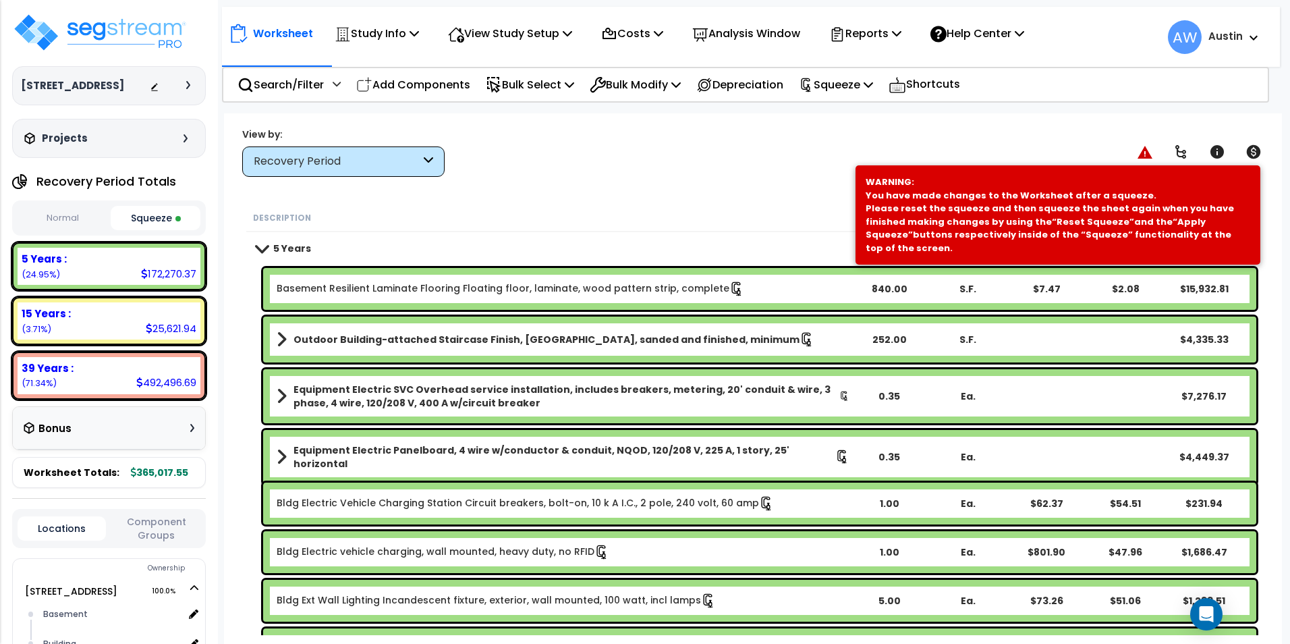
click at [165, 213] on button "Squeeze" at bounding box center [156, 218] width 90 height 24
click at [67, 219] on button "Normal" at bounding box center [63, 218] width 90 height 24
click at [158, 217] on button "Squeeze" at bounding box center [156, 218] width 90 height 24
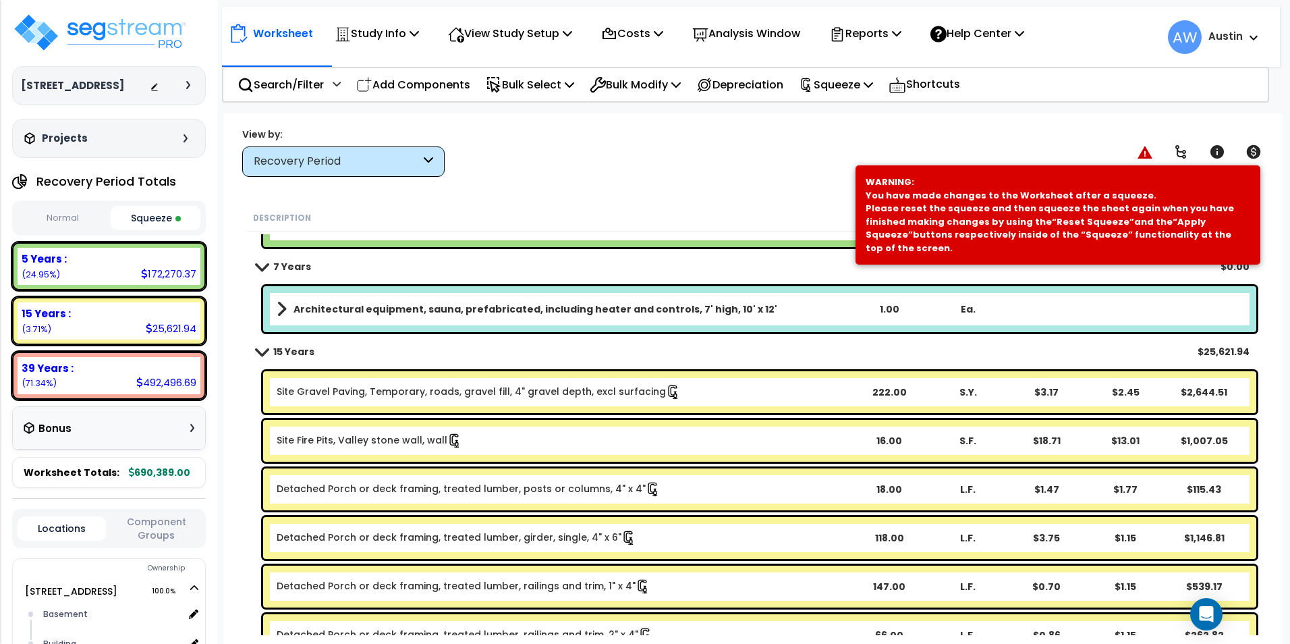
scroll to position [2833, 0]
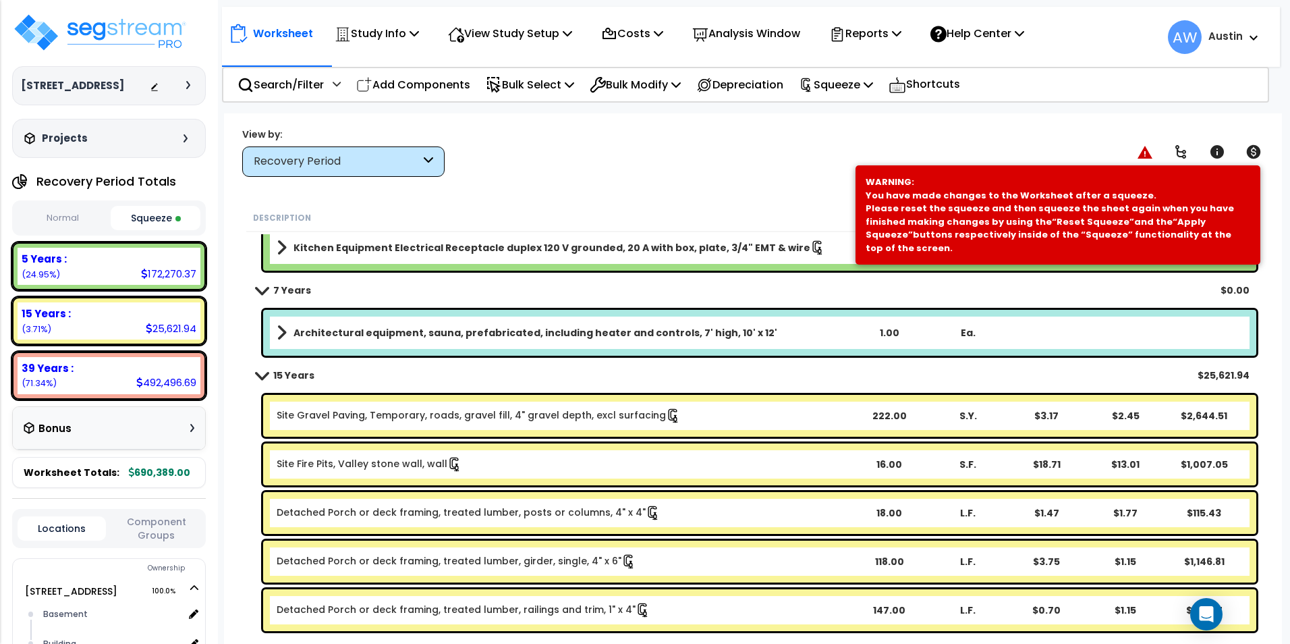
click at [570, 335] on b "Architectural equipment, sauna, prefabricated, including heater and controls, 7…" at bounding box center [535, 332] width 484 height 13
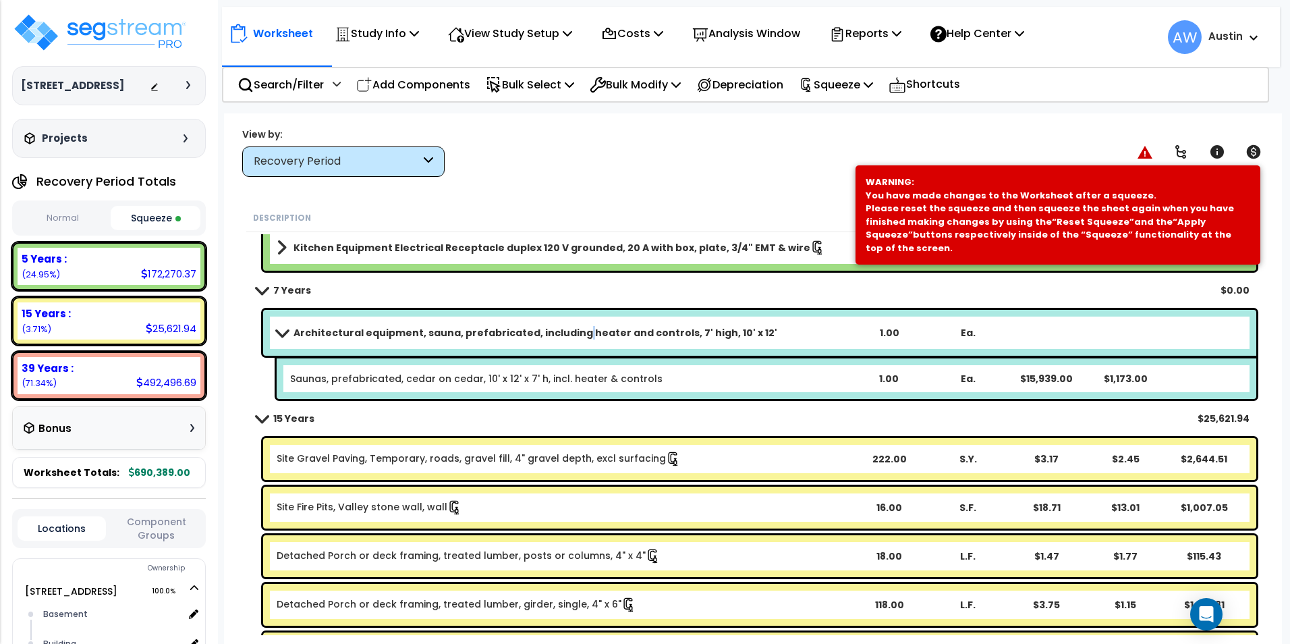
click at [570, 335] on b "Architectural equipment, sauna, prefabricated, including heater and controls, 7…" at bounding box center [535, 332] width 484 height 13
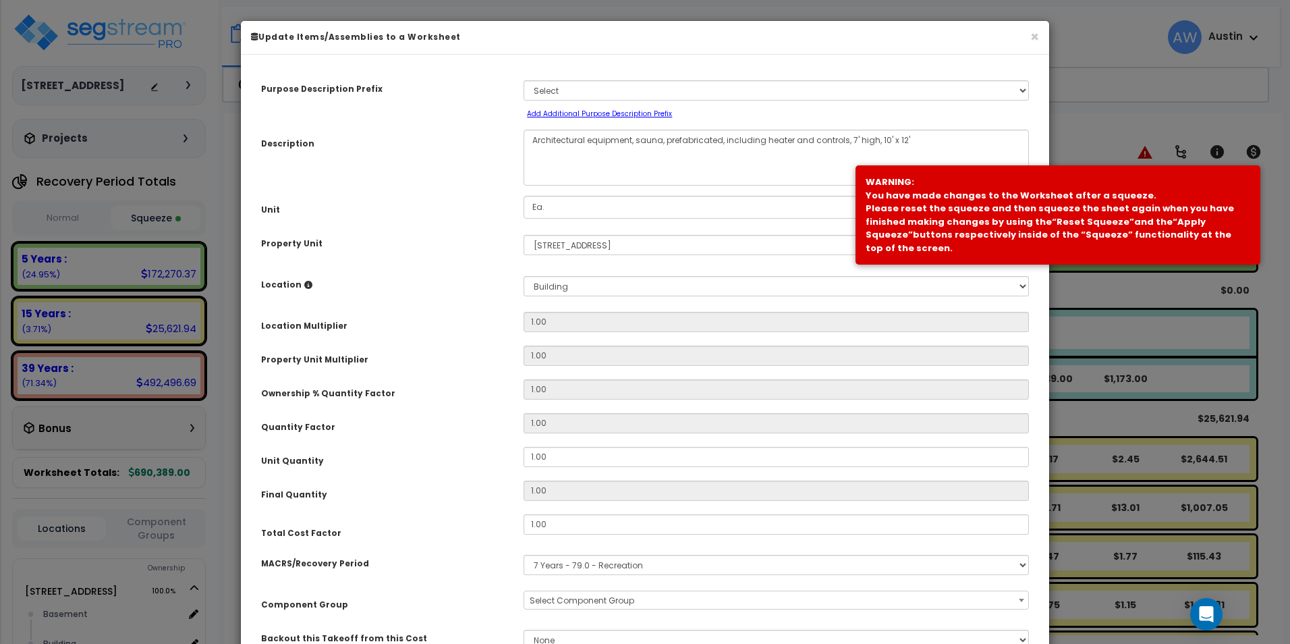
select select "61531"
click at [1033, 35] on button "×" at bounding box center [1034, 37] width 9 height 14
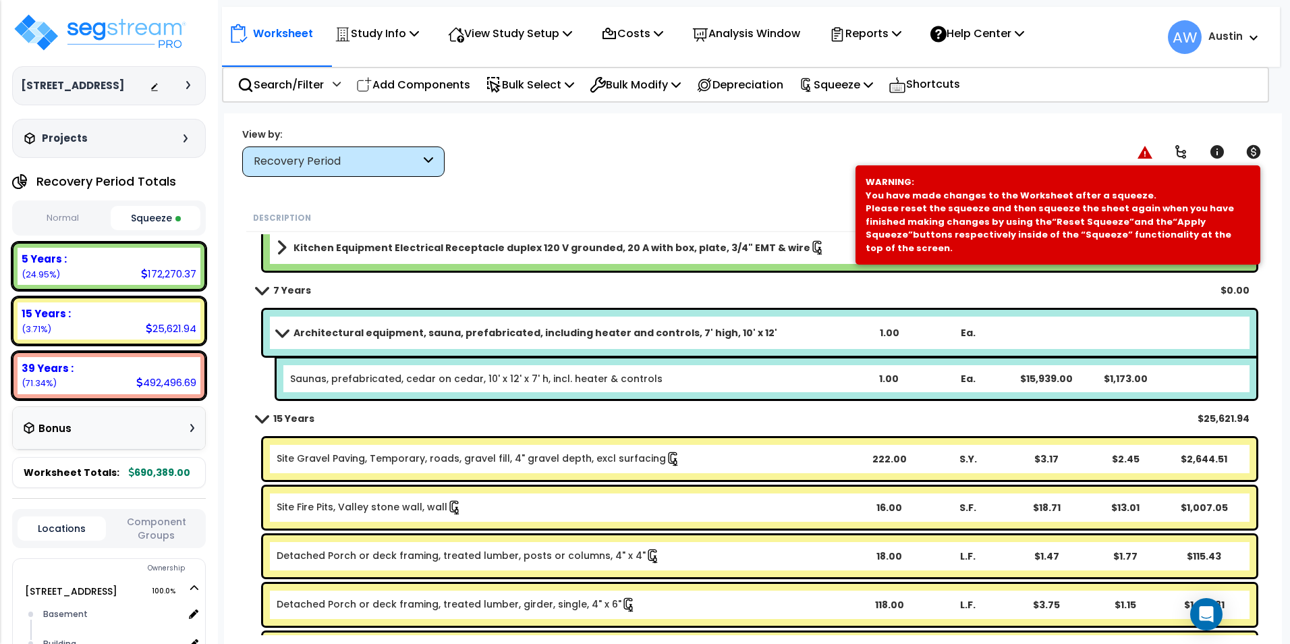
click at [506, 340] on link "Architectural equipment, sauna, prefabricated, including heater and controls, 7…" at bounding box center [563, 332] width 573 height 19
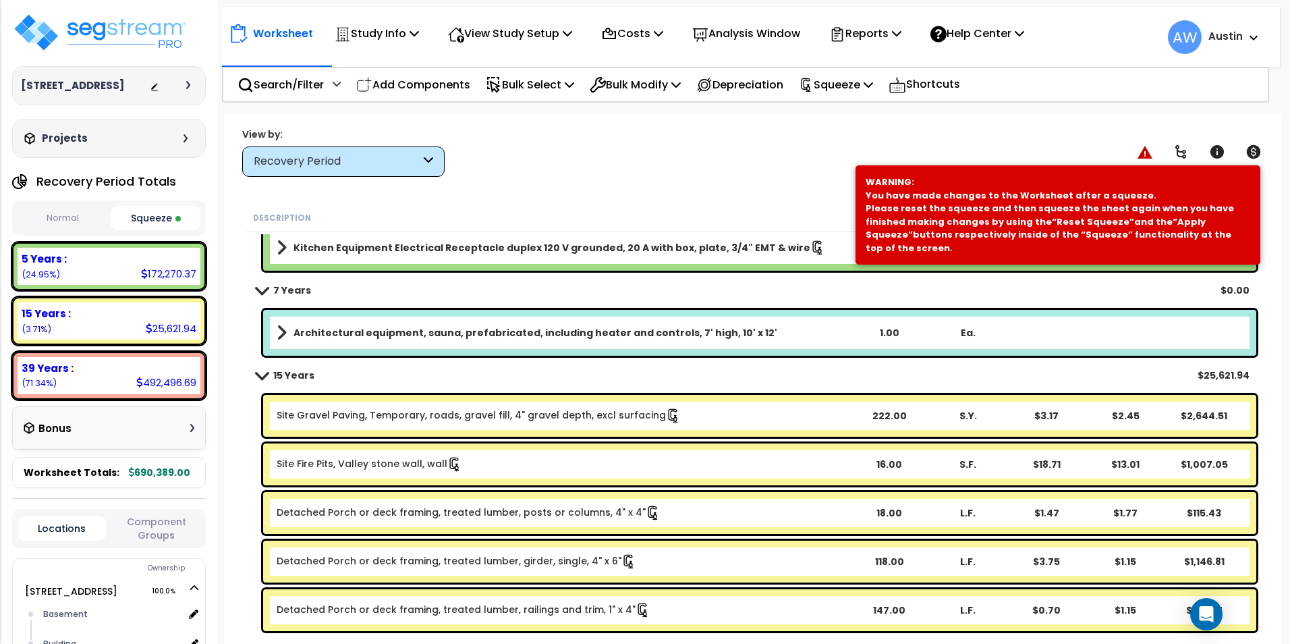
click at [505, 340] on link "Architectural equipment, sauna, prefabricated, including heater and controls, 7…" at bounding box center [563, 332] width 573 height 19
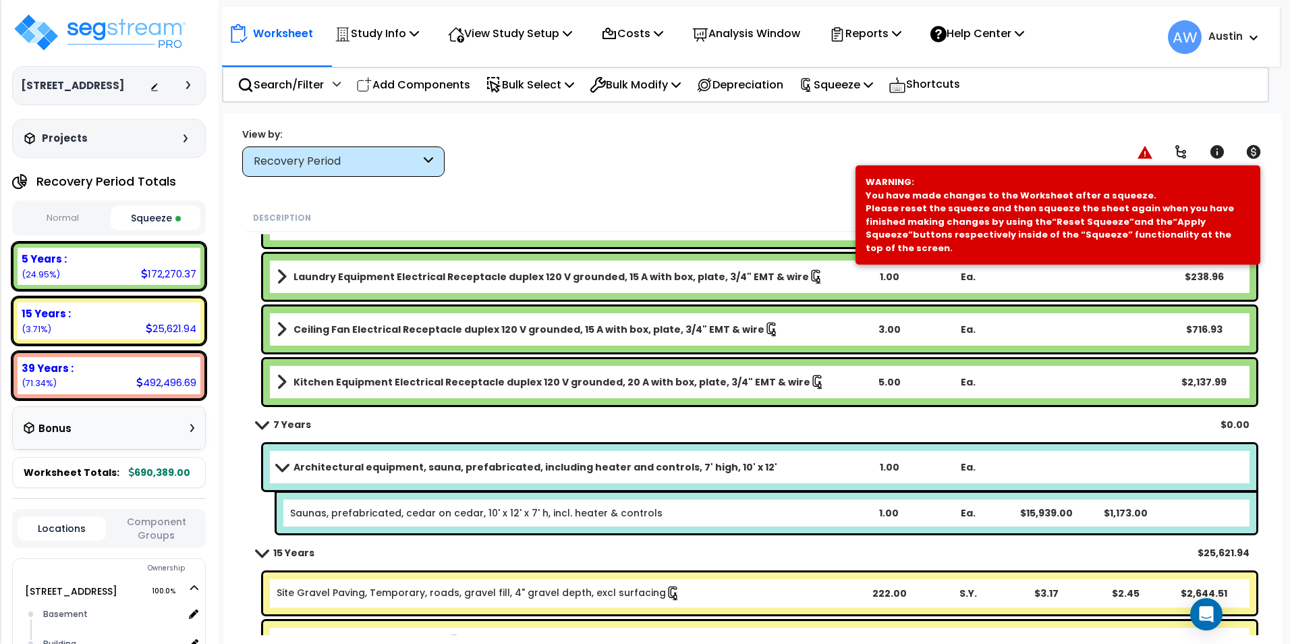
scroll to position [2699, 0]
click at [1024, 482] on div "Architectural equipment, sauna, prefabricated, including heater and controls, 7…" at bounding box center [759, 468] width 993 height 46
click at [660, 472] on b "Architectural equipment, sauna, prefabricated, including heater and controls, 7…" at bounding box center [535, 467] width 484 height 13
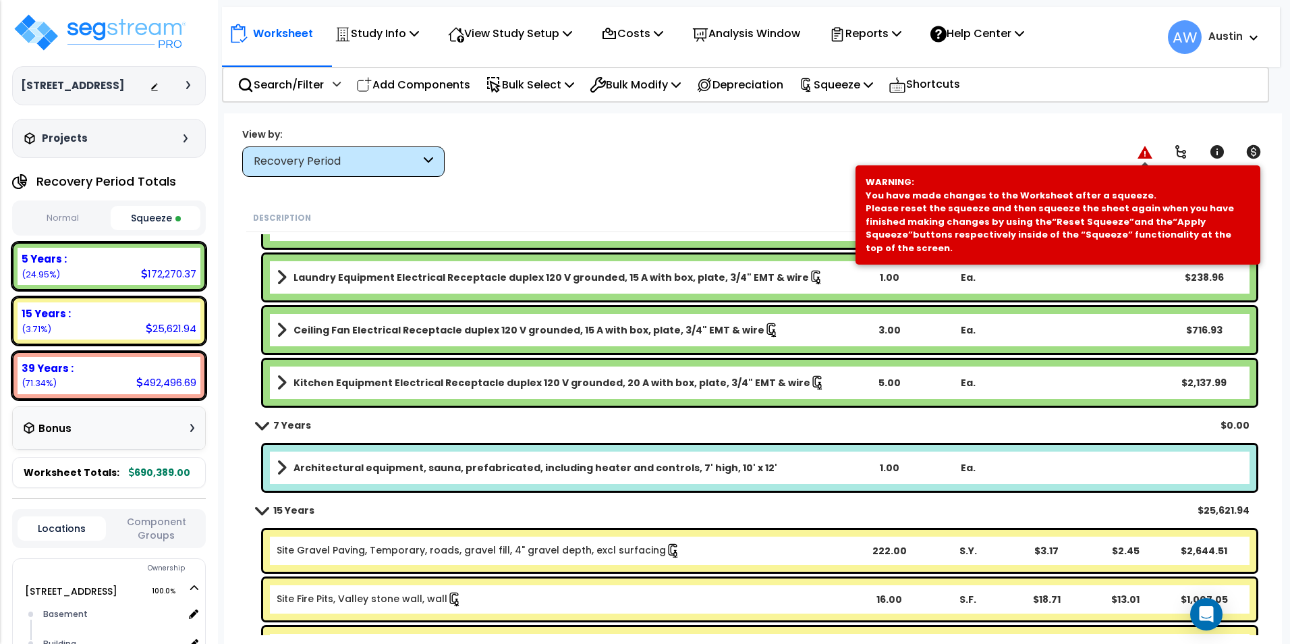
click at [1145, 153] on icon at bounding box center [1144, 152] width 15 height 13
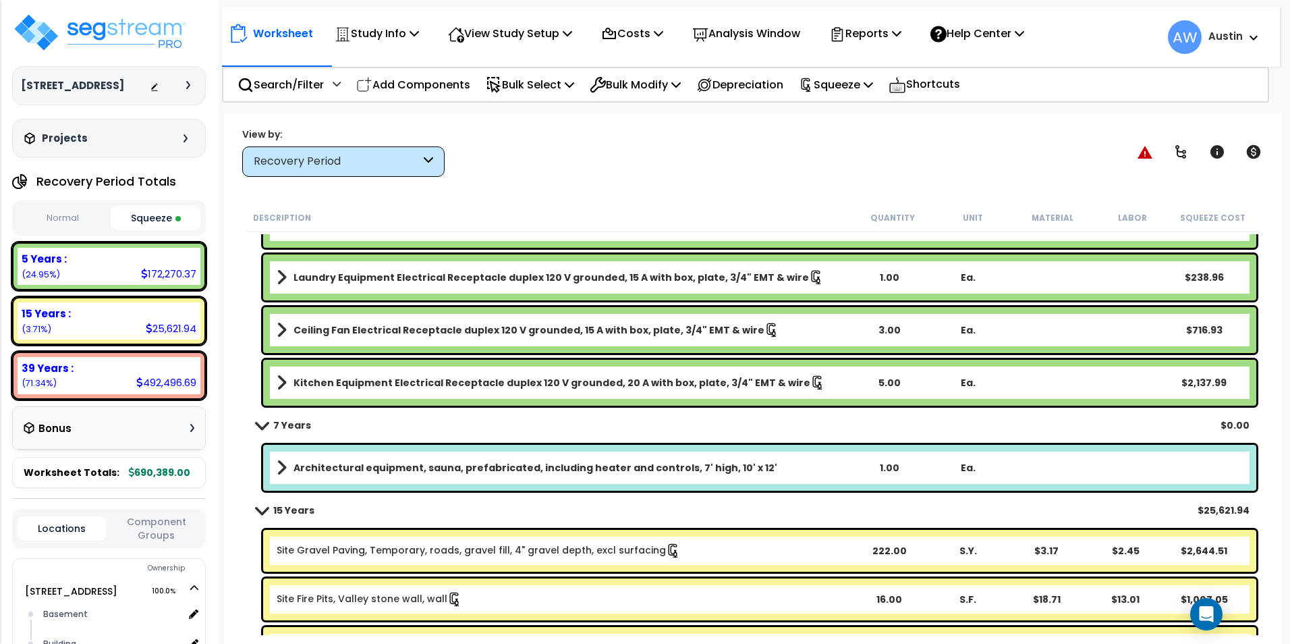
click at [973, 159] on div "View by: Recovery Period High to Low - Component Cost" at bounding box center [752, 152] width 1031 height 50
click at [1140, 154] on icon at bounding box center [1144, 152] width 15 height 13
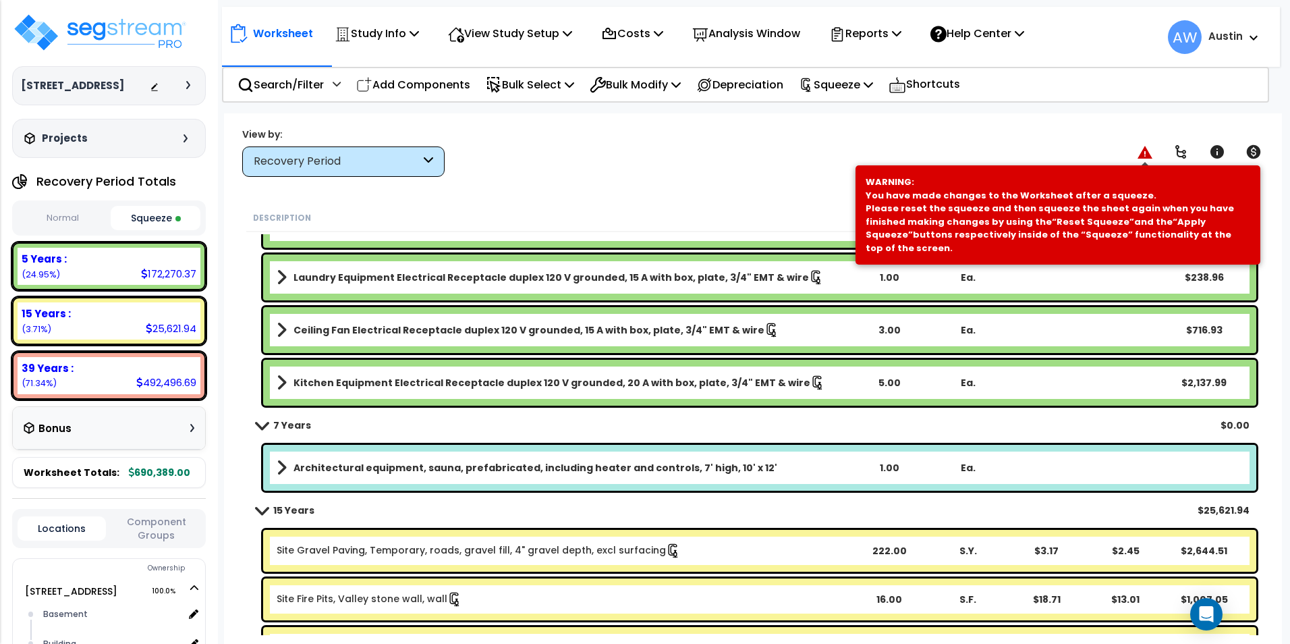
click at [1140, 154] on icon at bounding box center [1144, 152] width 15 height 13
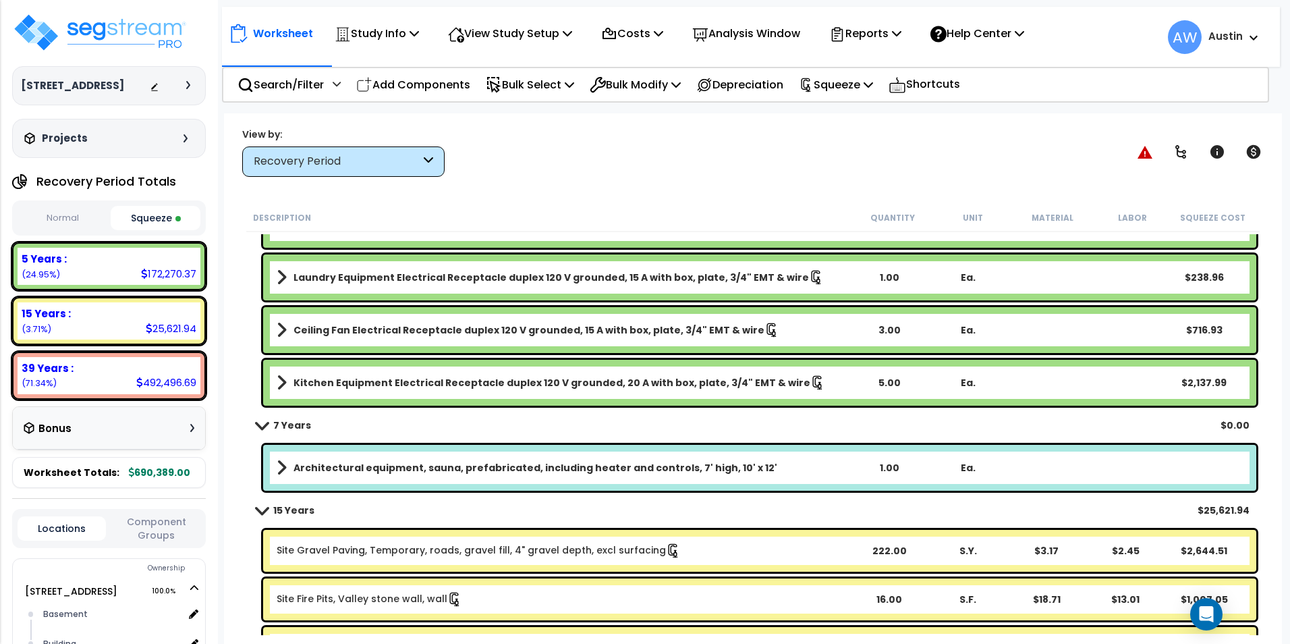
click at [891, 152] on div "View by: Recovery Period High to Low - Component Cost" at bounding box center [752, 152] width 1031 height 50
click at [351, 472] on b "Architectural equipment, sauna, prefabricated, including heater and controls, 7…" at bounding box center [535, 467] width 484 height 13
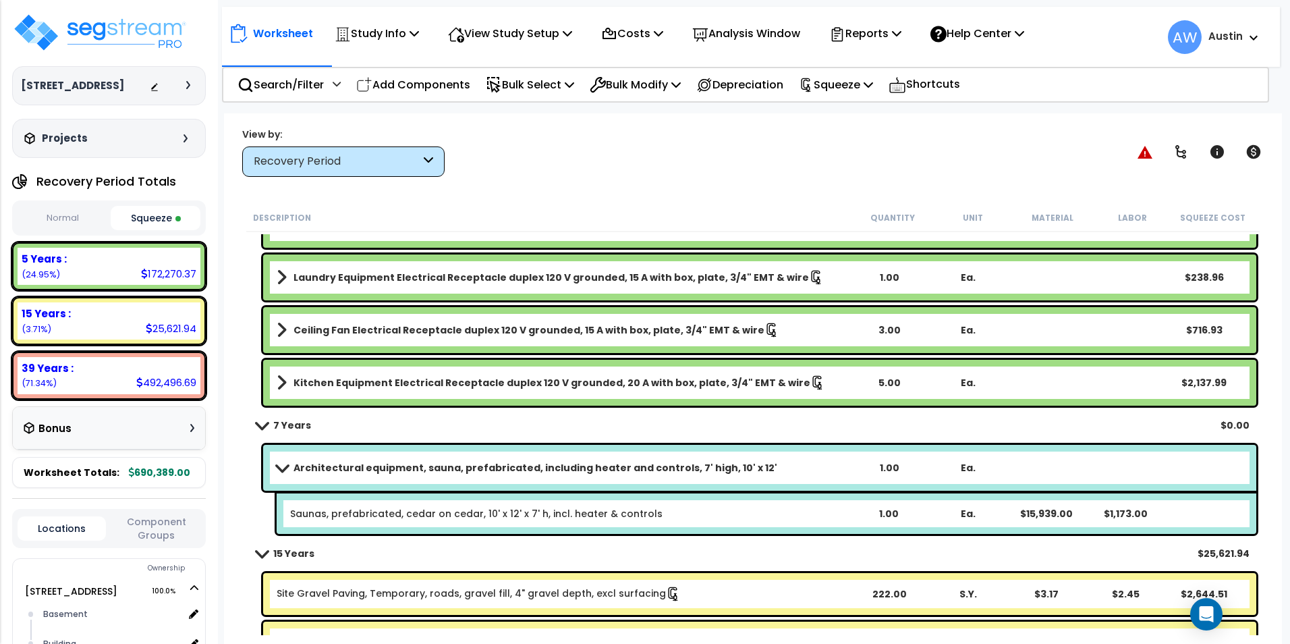
click at [360, 470] on b "Architectural equipment, sauna, prefabricated, including heater and controls, 7…" at bounding box center [535, 467] width 484 height 13
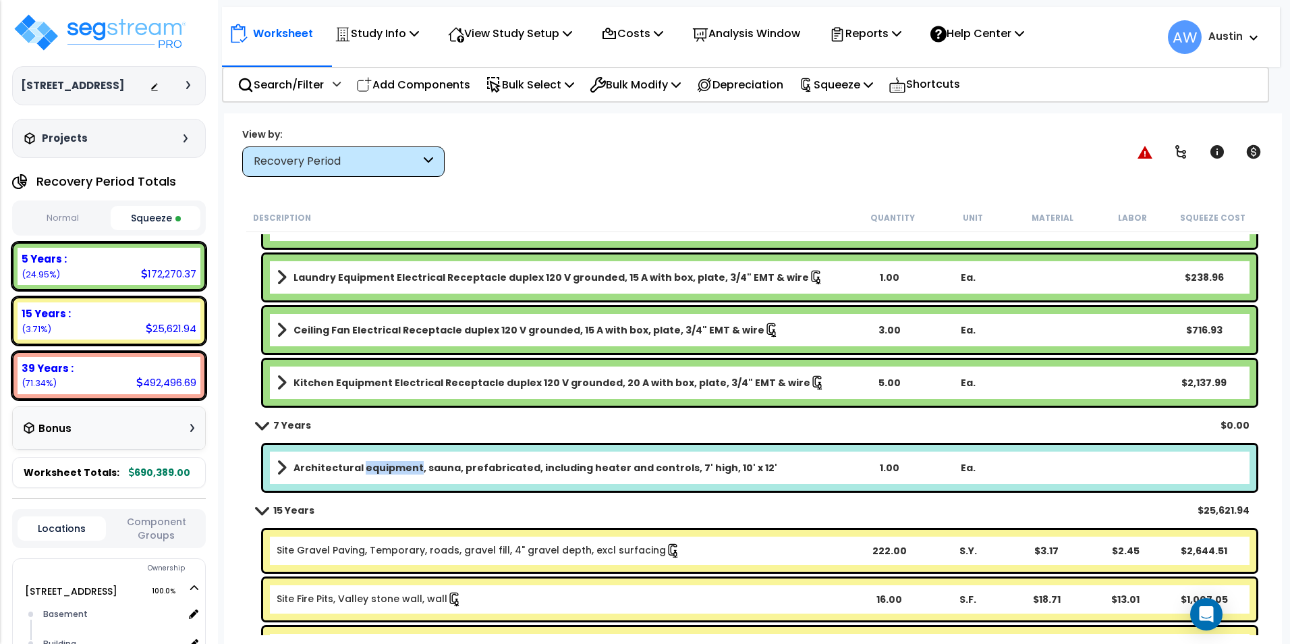
click at [360, 470] on b "Architectural equipment, sauna, prefabricated, including heater and controls, 7…" at bounding box center [535, 467] width 484 height 13
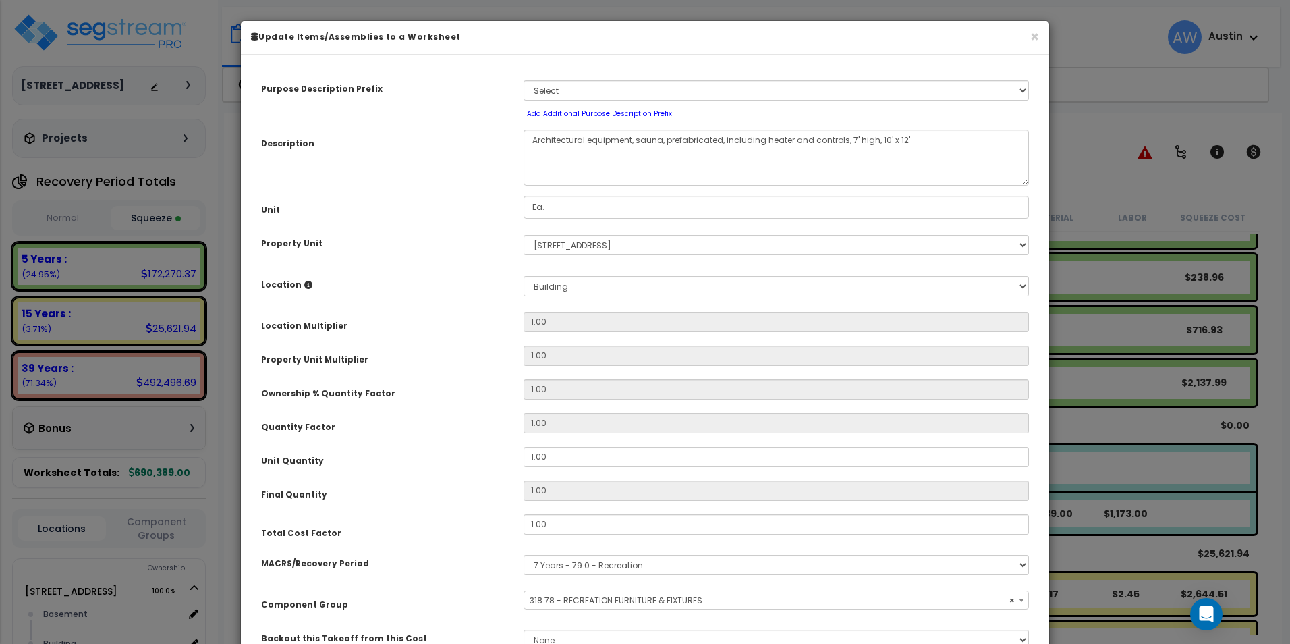
select select "61531"
drag, startPoint x: 360, startPoint y: 470, endPoint x: 446, endPoint y: 243, distance: 243.2
click at [446, 243] on div "Property Unit" at bounding box center [382, 241] width 262 height 24
click at [1035, 37] on button "×" at bounding box center [1034, 37] width 9 height 14
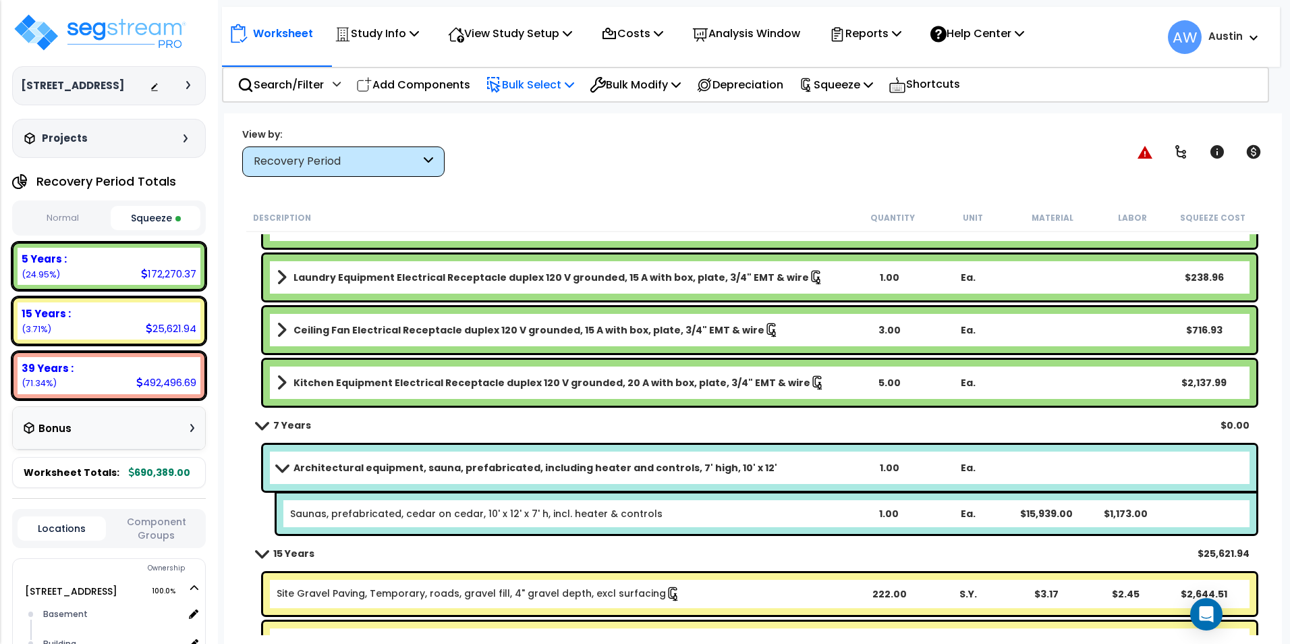
click at [501, 80] on icon at bounding box center [494, 85] width 16 height 16
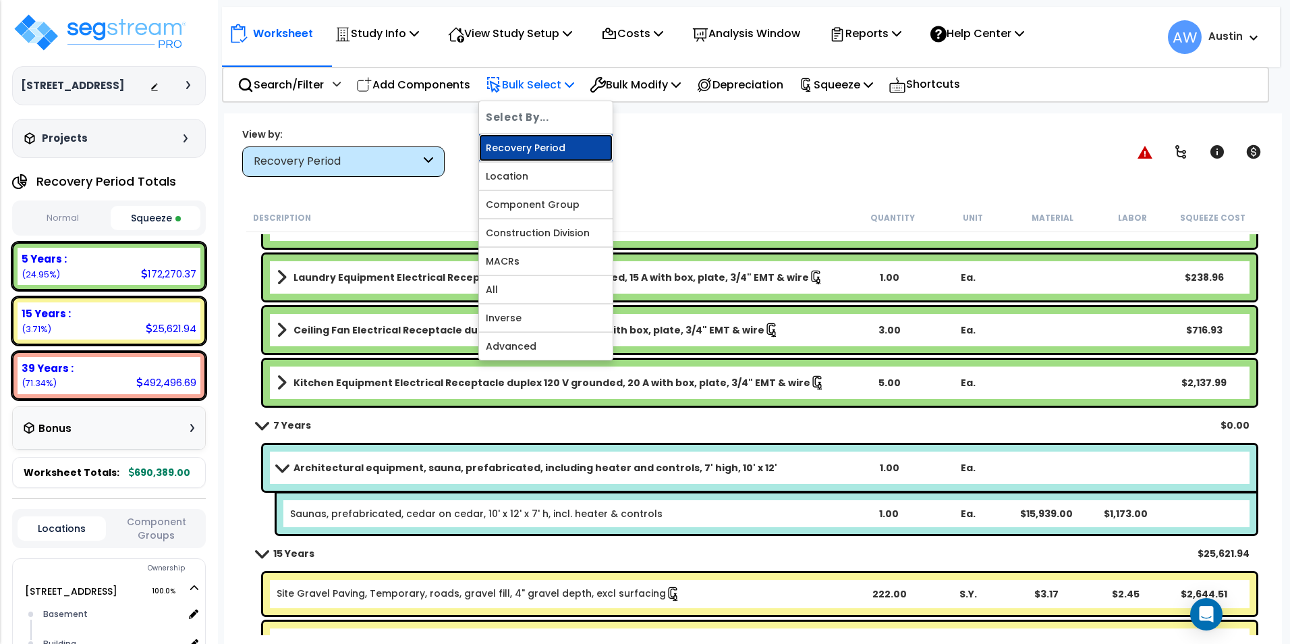
click at [524, 157] on link "Recovery Period" at bounding box center [546, 147] width 134 height 27
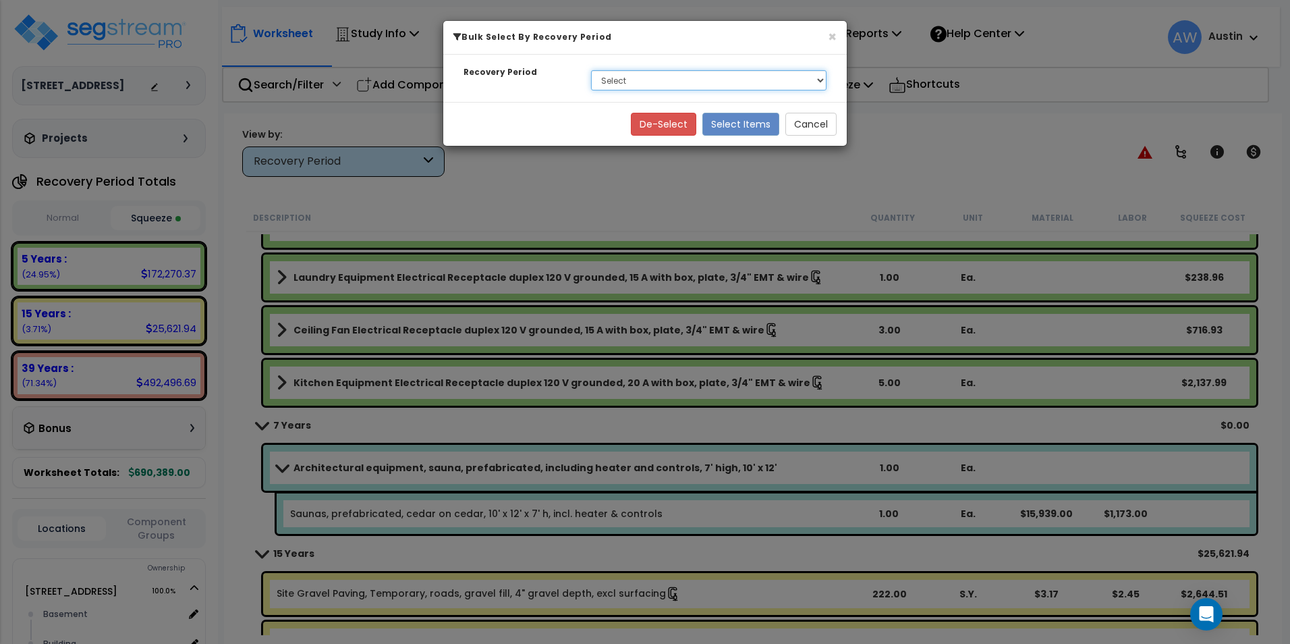
click at [627, 87] on select "Select 5 Years 7 Years 15 Years 39 Years" at bounding box center [708, 80] width 235 height 20
select select "7Y"
click at [591, 70] on select "Select 5 Years 7 Years 15 Years 39 Years" at bounding box center [708, 80] width 235 height 20
click at [737, 130] on button "Select Items" at bounding box center [740, 124] width 77 height 23
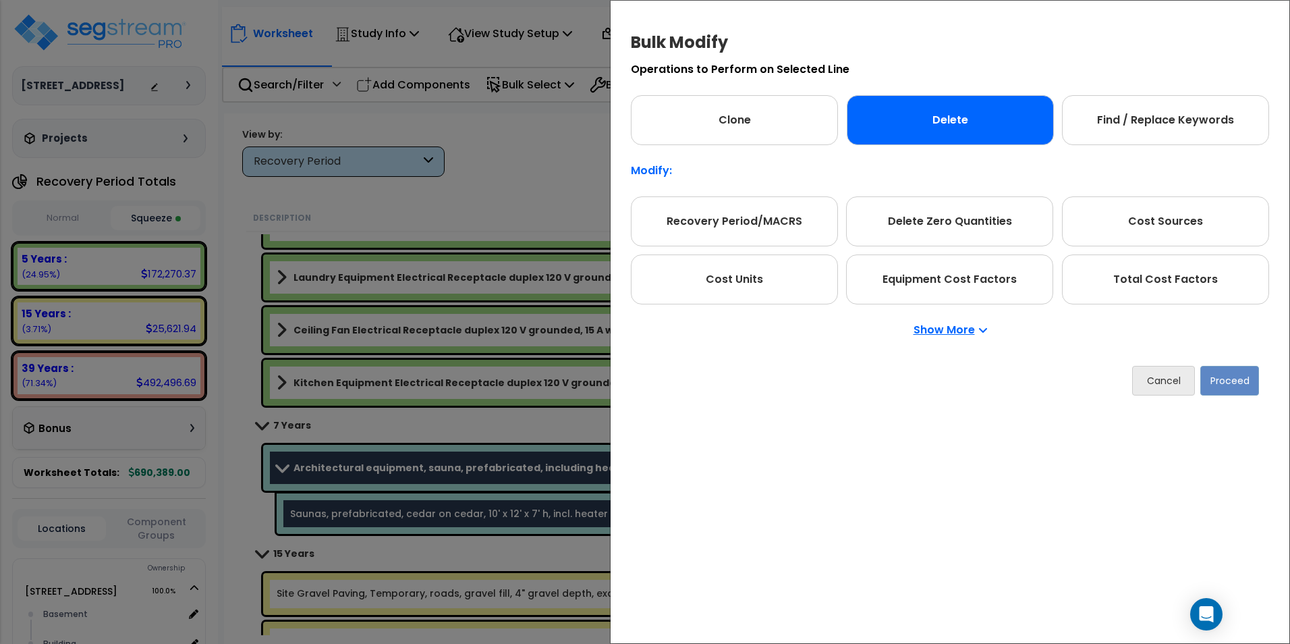
click at [909, 134] on div "Delete" at bounding box center [950, 120] width 207 height 50
click at [1235, 388] on button "Proceed" at bounding box center [1229, 381] width 59 height 30
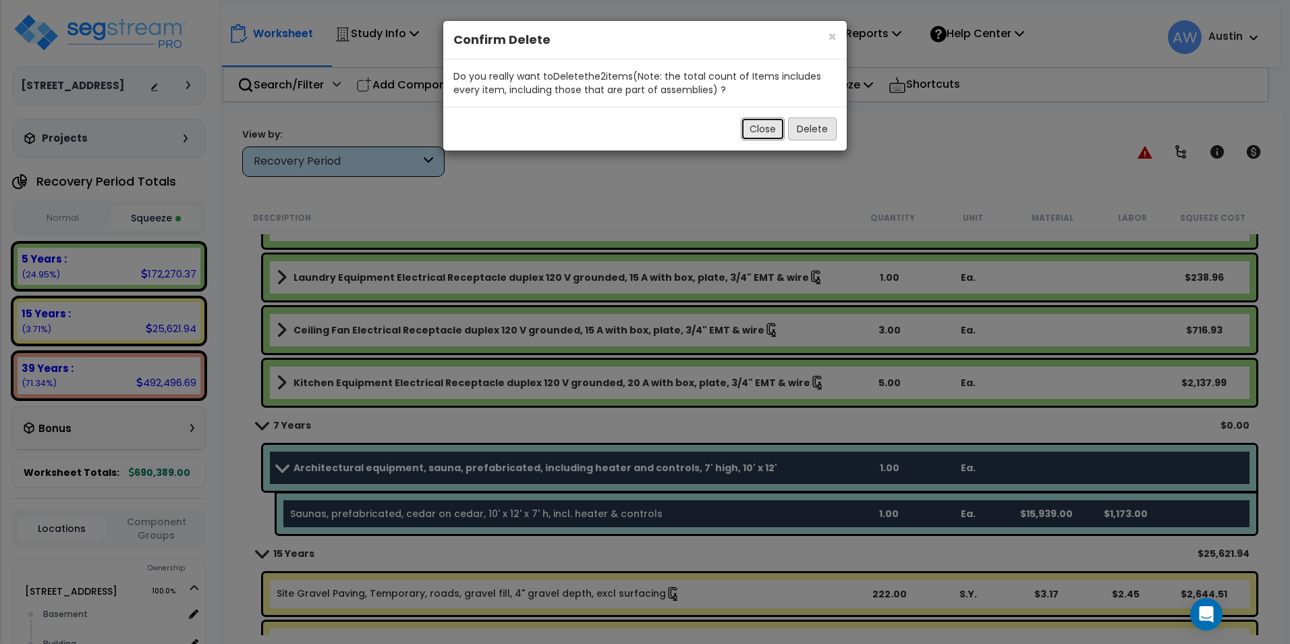
drag, startPoint x: 766, startPoint y: 131, endPoint x: 814, endPoint y: 130, distance: 47.9
click at [814, 130] on div "Close Delete" at bounding box center [644, 129] width 403 height 44
click at [814, 130] on button "Delete" at bounding box center [812, 128] width 49 height 23
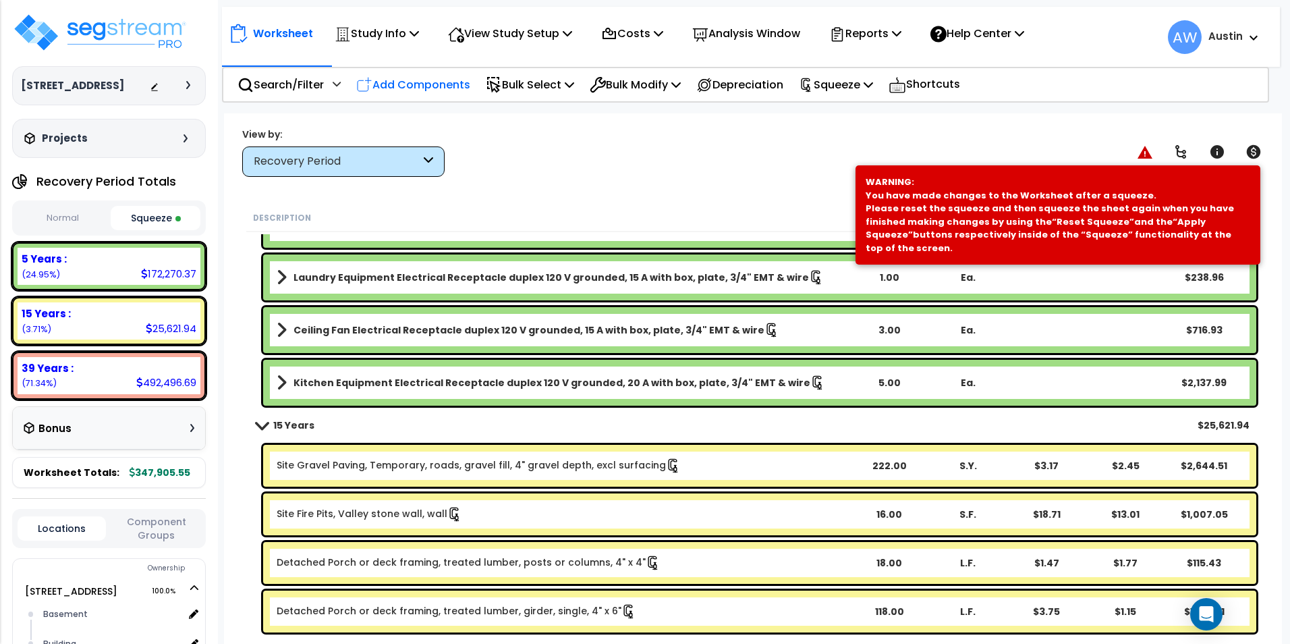
click at [411, 82] on p "Add Components" at bounding box center [413, 85] width 114 height 18
select select
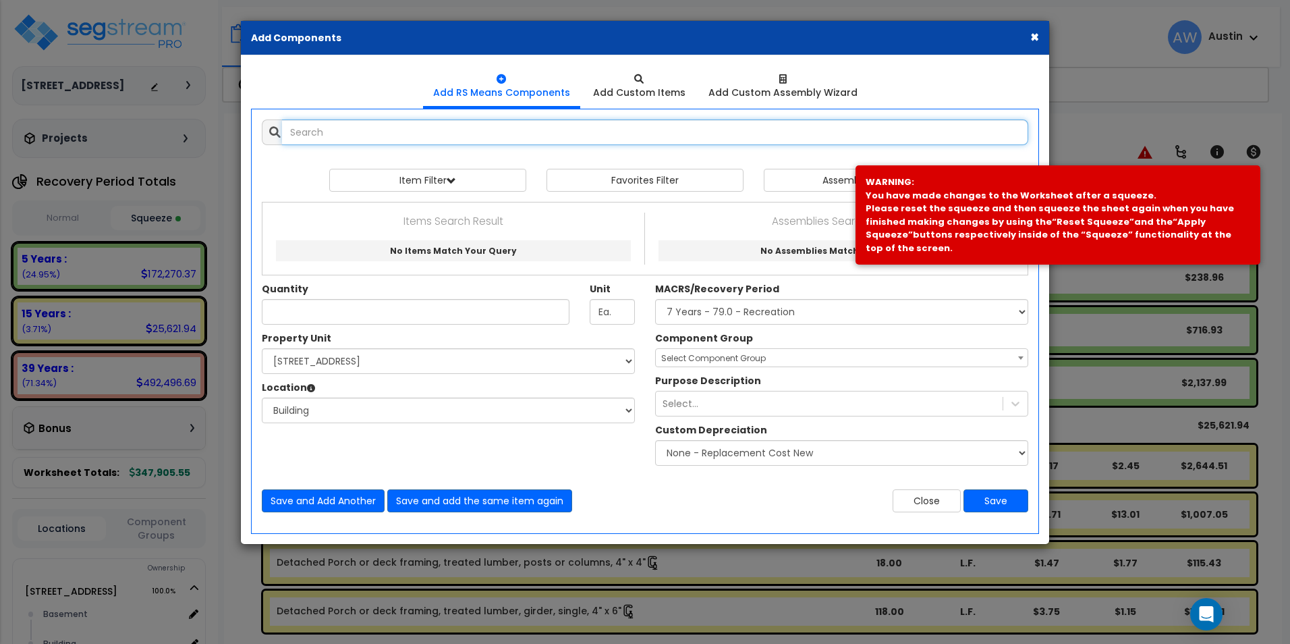
select select
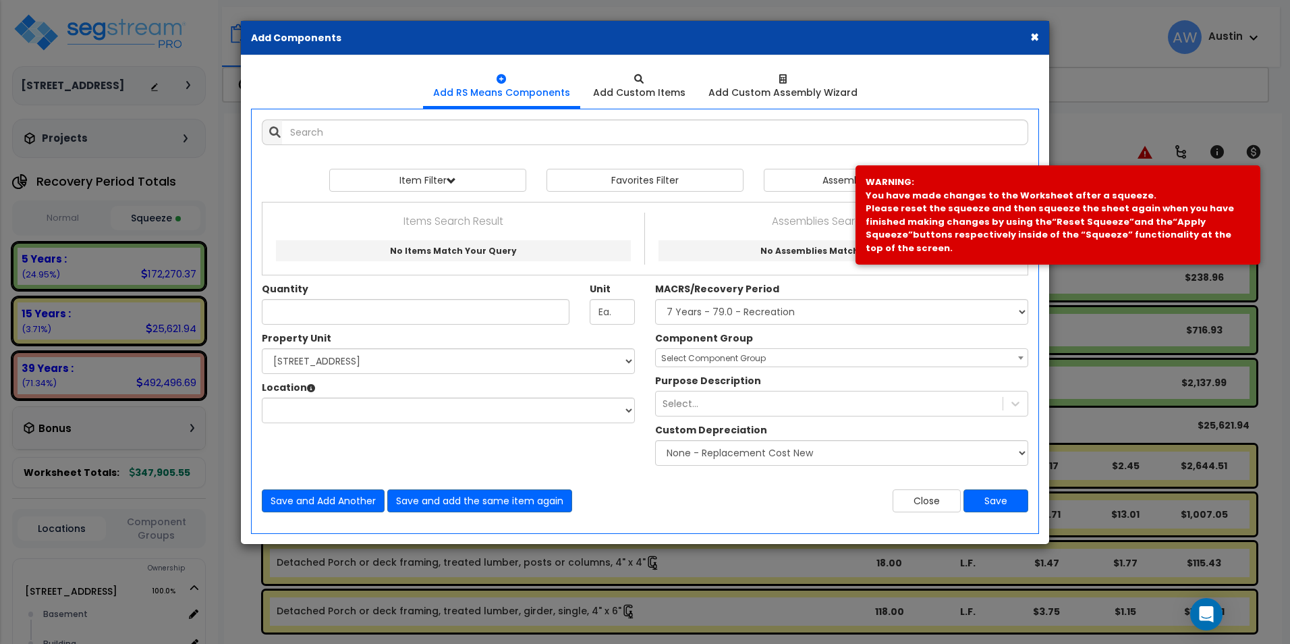
click at [1034, 36] on button "×" at bounding box center [1034, 37] width 9 height 14
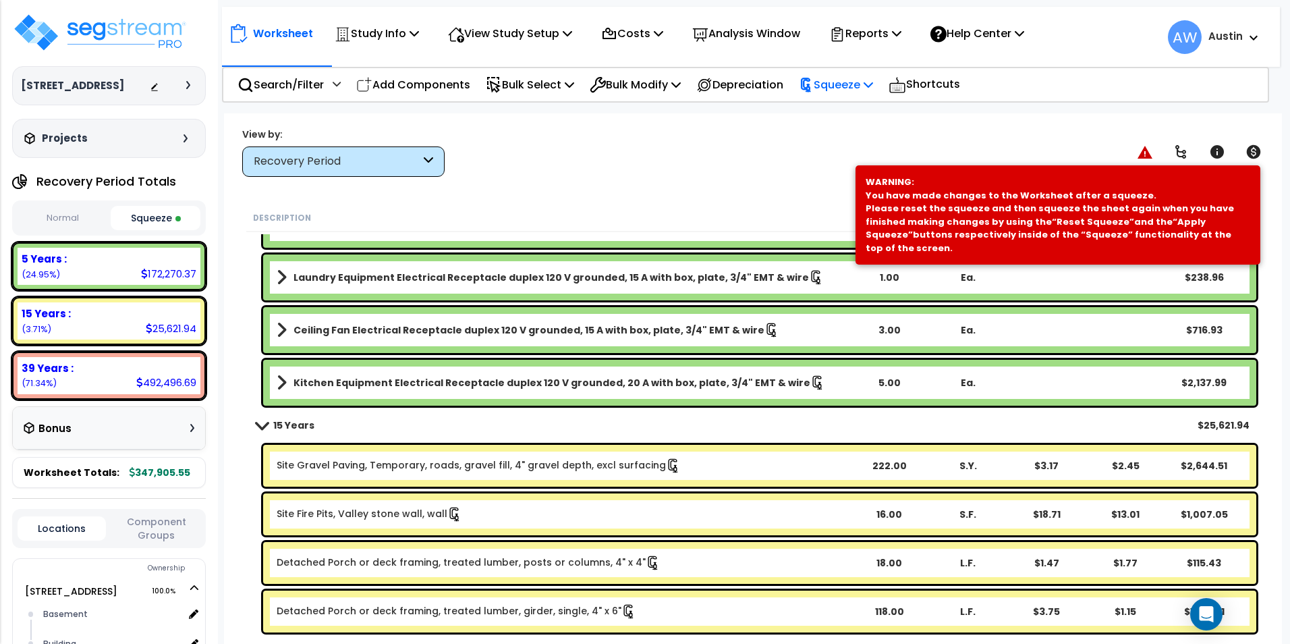
click at [857, 84] on p "Squeeze" at bounding box center [836, 85] width 74 height 18
click at [841, 115] on link "Re-squeeze" at bounding box center [859, 116] width 134 height 31
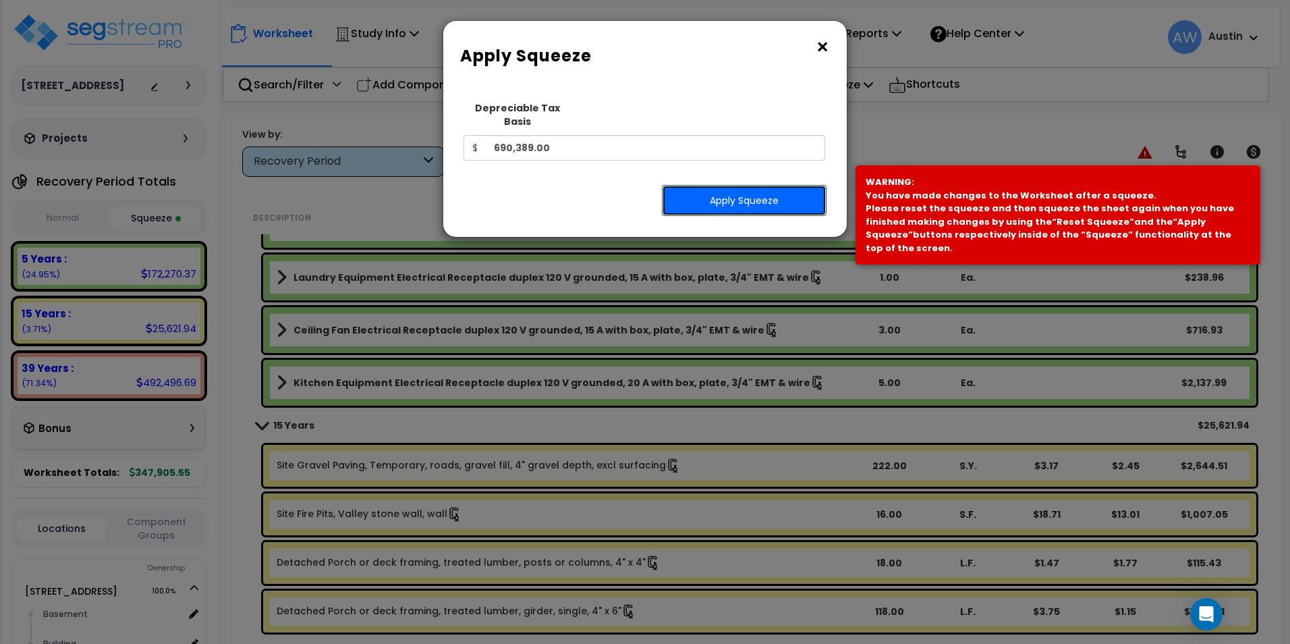
click at [712, 185] on button "Apply Squeeze" at bounding box center [744, 200] width 165 height 31
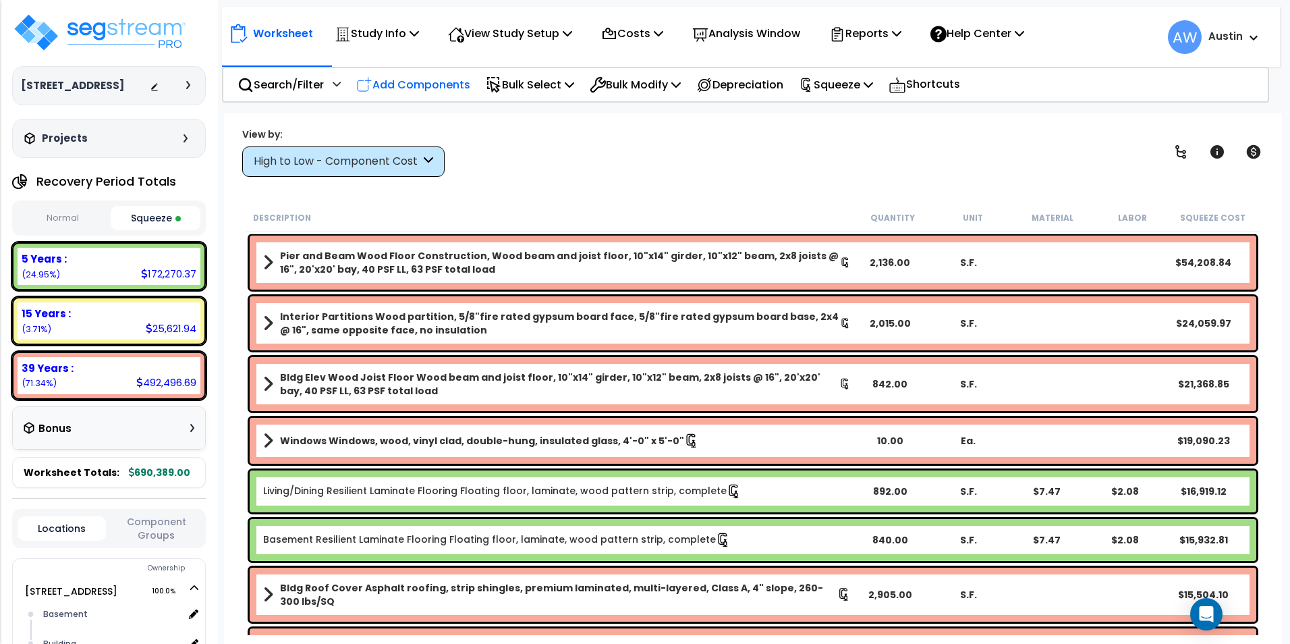
click at [408, 82] on p "Add Components" at bounding box center [413, 85] width 114 height 18
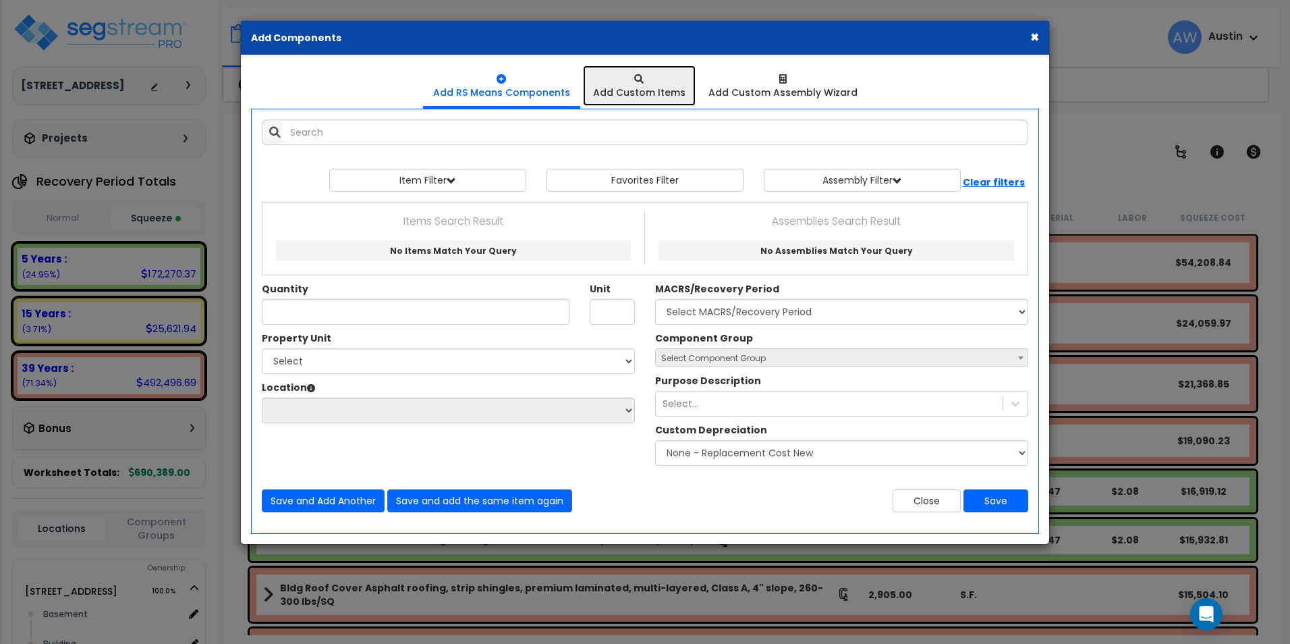
click at [635, 84] on div at bounding box center [639, 78] width 92 height 13
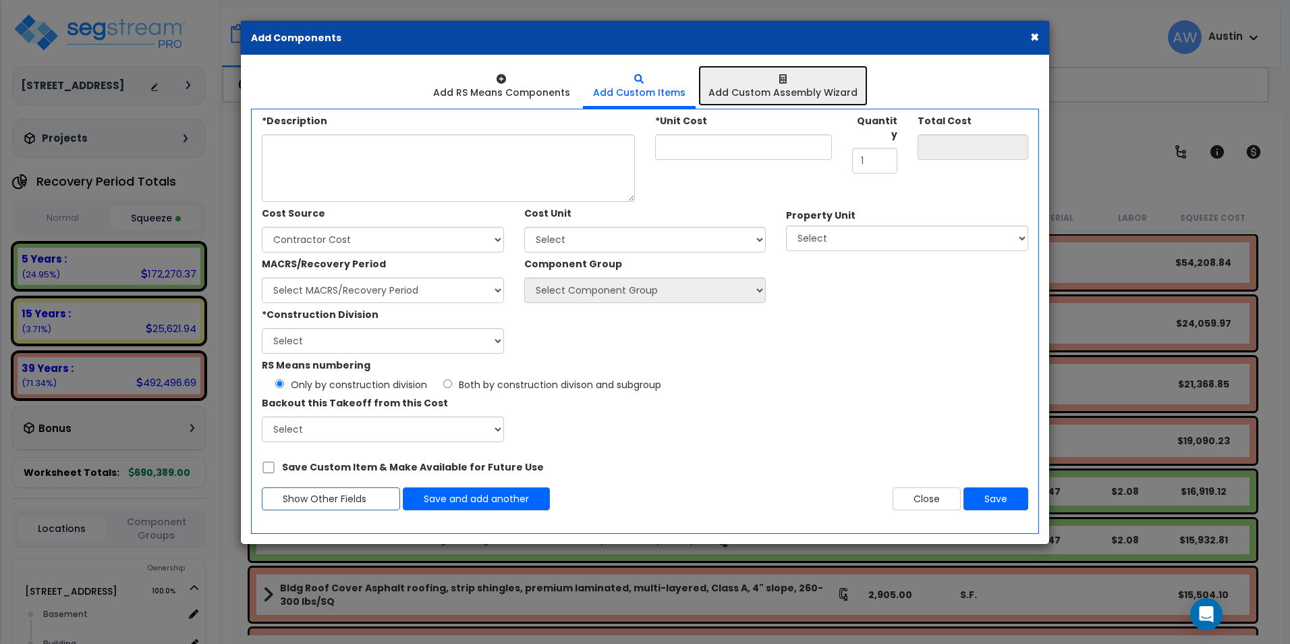
click at [777, 84] on div at bounding box center [782, 78] width 149 height 13
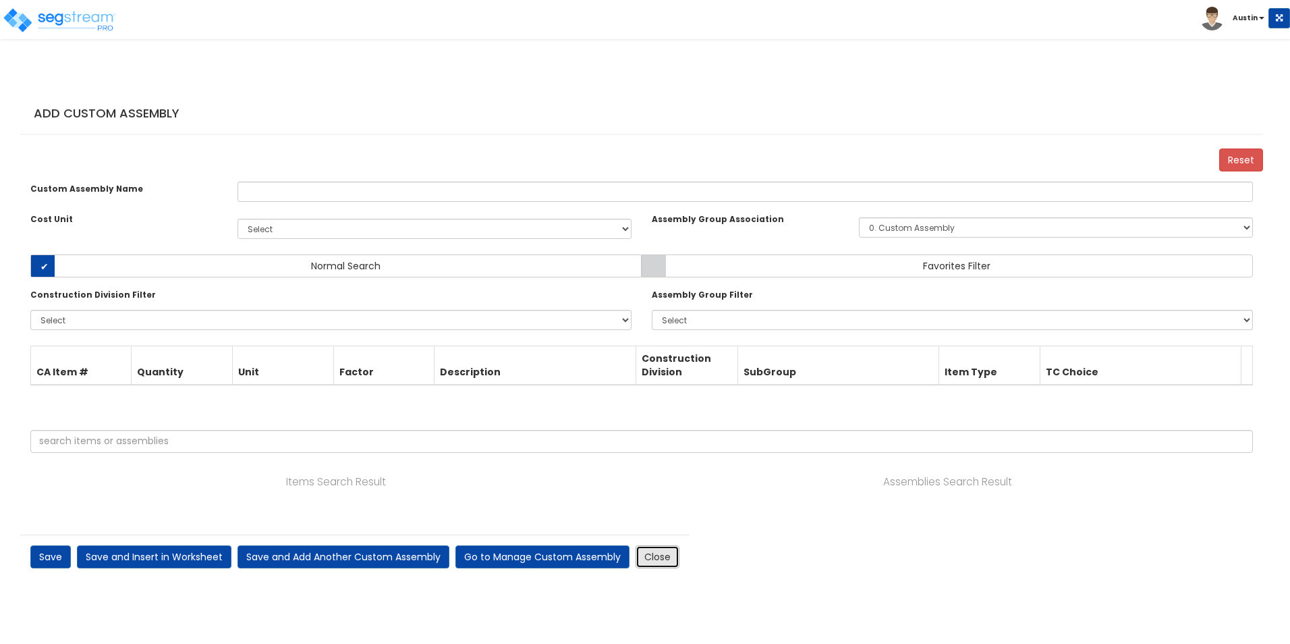
click at [662, 555] on link "Close" at bounding box center [658, 556] width 44 height 23
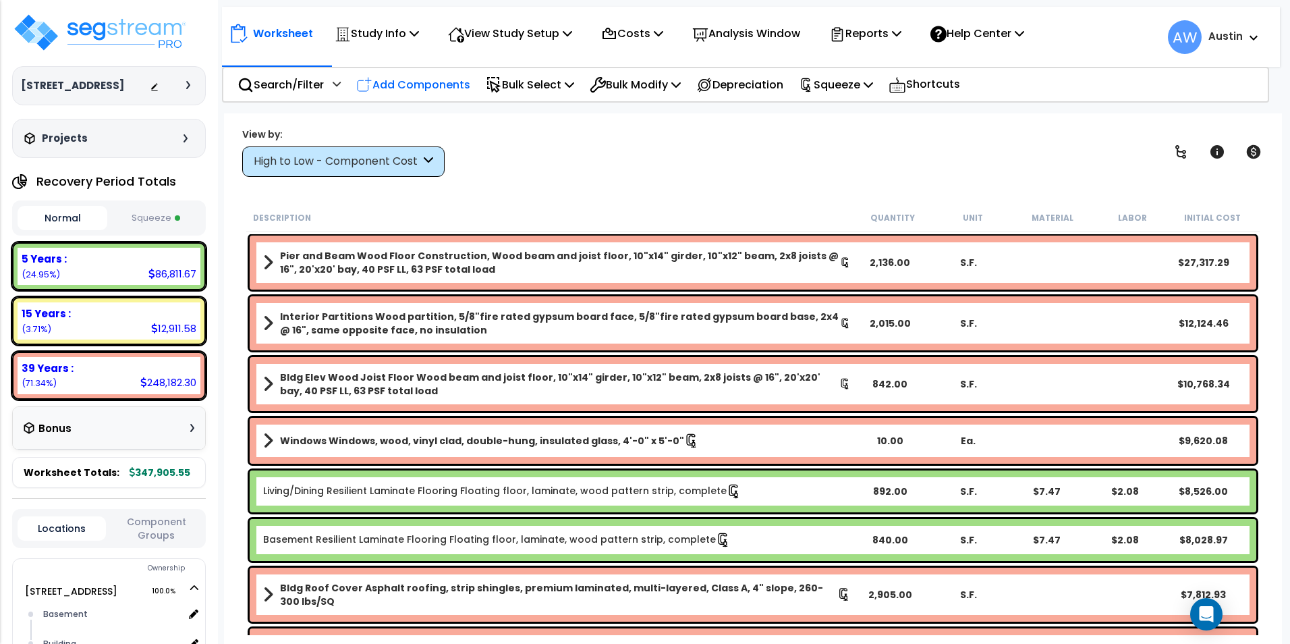
click at [421, 84] on p "Add Components" at bounding box center [413, 85] width 114 height 18
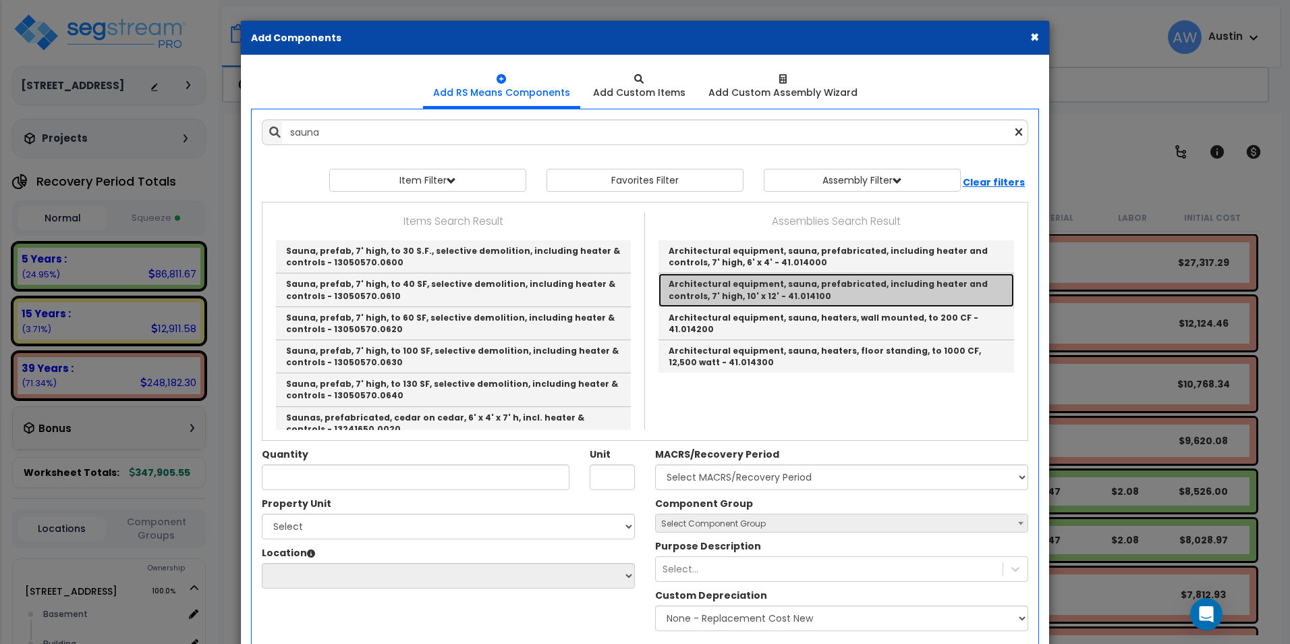
click at [737, 293] on link "Architectural equipment, sauna, prefabricated, including heater and controls, 7…" at bounding box center [836, 289] width 356 height 33
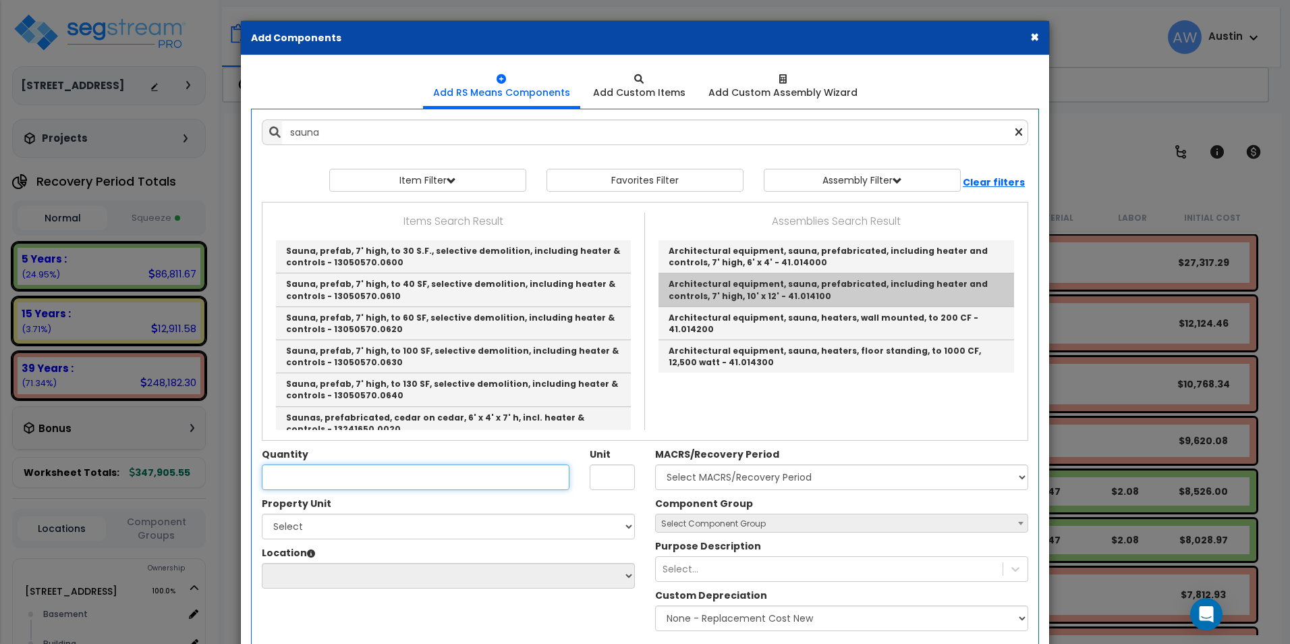
type input "Architectural equipment, sauna, prefabricated, including heater and controls, 7…"
type input "Ea."
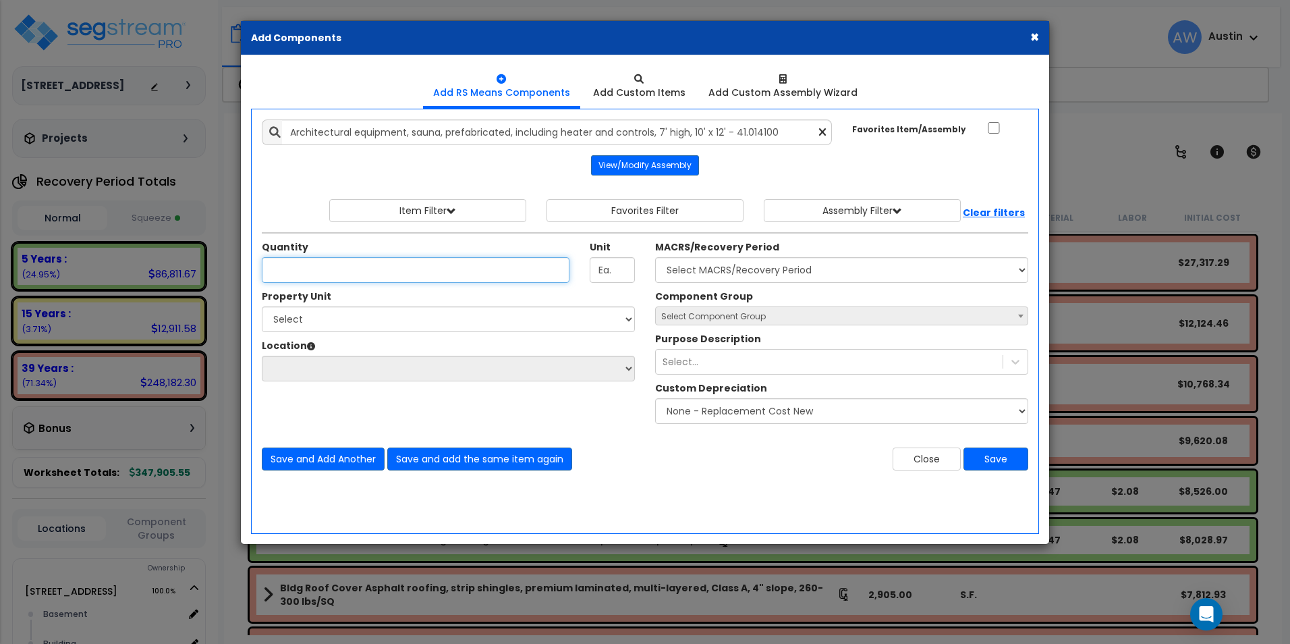
click at [490, 269] on input "Quantity" at bounding box center [416, 270] width 308 height 26
type input "1"
click at [478, 325] on select "Select [STREET_ADDRESS] Site Improvements" at bounding box center [448, 319] width 373 height 26
select select "172912"
click at [262, 306] on select "Select [STREET_ADDRESS] Site Improvements" at bounding box center [448, 319] width 373 height 26
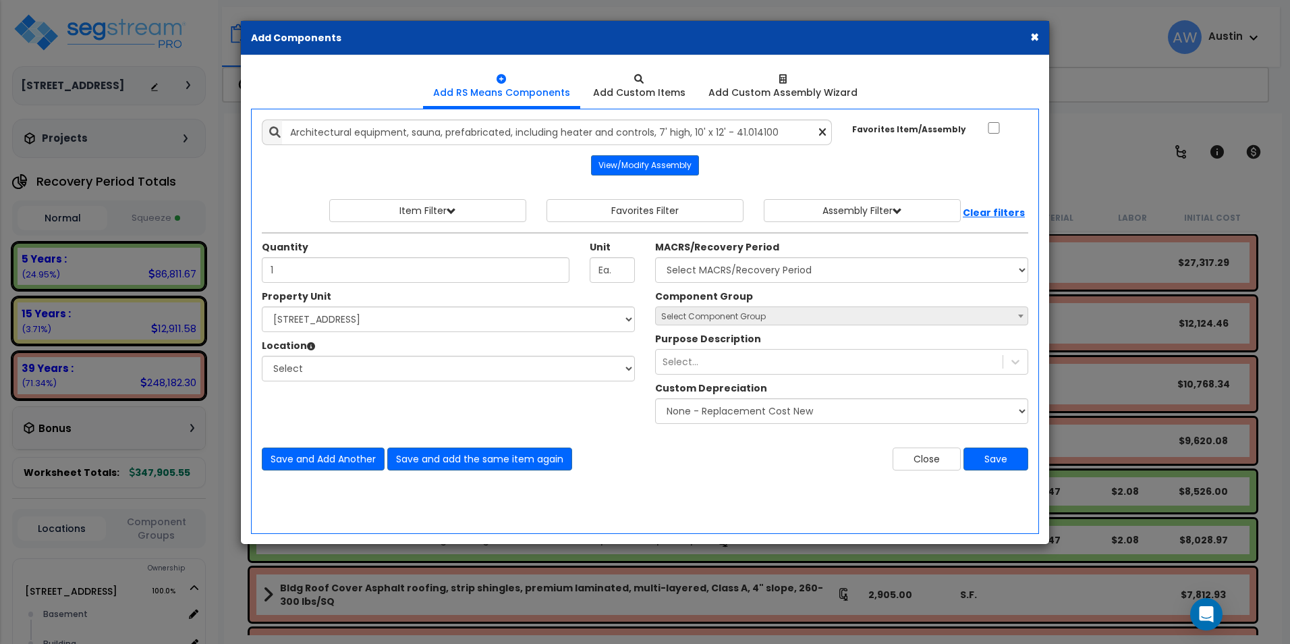
click at [441, 355] on div "Location Please select Property Unit to enable Location" at bounding box center [448, 347] width 373 height 17
click at [431, 366] on select "Select Basement Building Building Interior Add Additional Location" at bounding box center [448, 369] width 373 height 26
select select "6"
click at [262, 356] on select "Select Basement Building Building Interior Add Additional Location" at bounding box center [448, 369] width 373 height 26
click at [572, 422] on div "Property Unit Select [STREET_ADDRESS] Site Improvements Select Basement Building" at bounding box center [645, 359] width 787 height 141
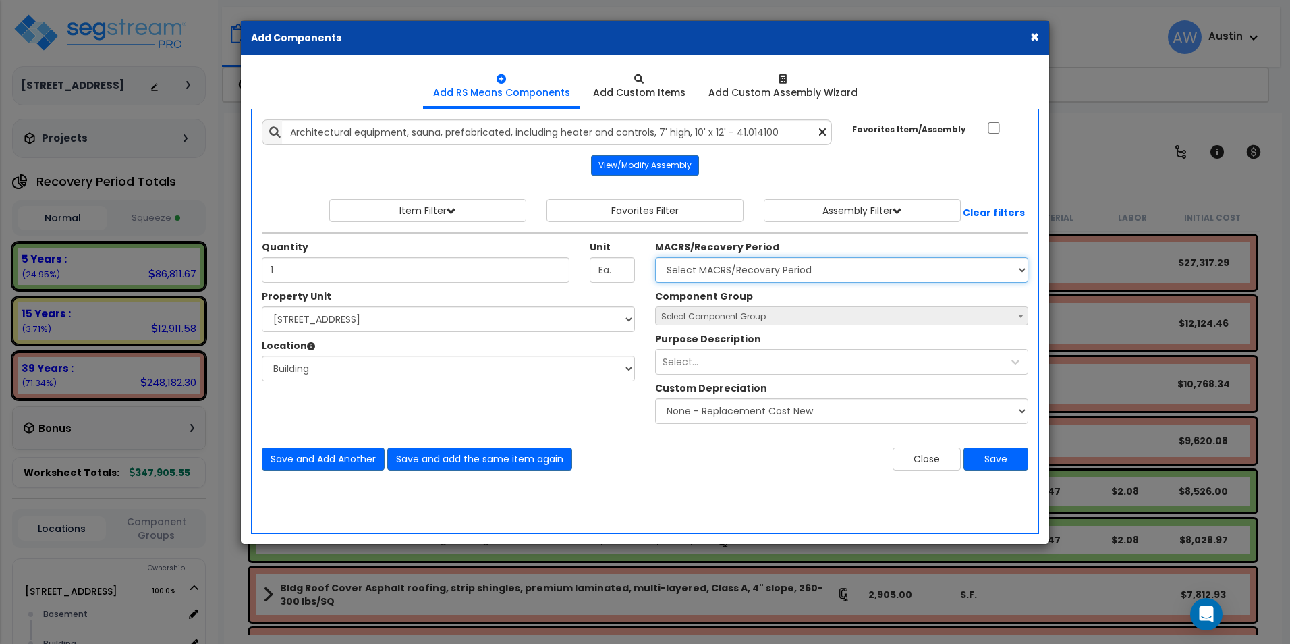
click at [702, 262] on select "Select MACRS/Recovery Period Land - Land - Non-Depreciable Land 5 Years - 57.0 …" at bounding box center [841, 270] width 373 height 26
select select "58736"
click at [655, 257] on select "Select MACRS/Recovery Period Land - Land - Non-Depreciable Land 5 Years - 57.0 …" at bounding box center [841, 270] width 373 height 26
click at [741, 316] on span "Select Component Group" at bounding box center [713, 315] width 105 height 11
click at [818, 318] on span "Select Component Group" at bounding box center [842, 316] width 372 height 19
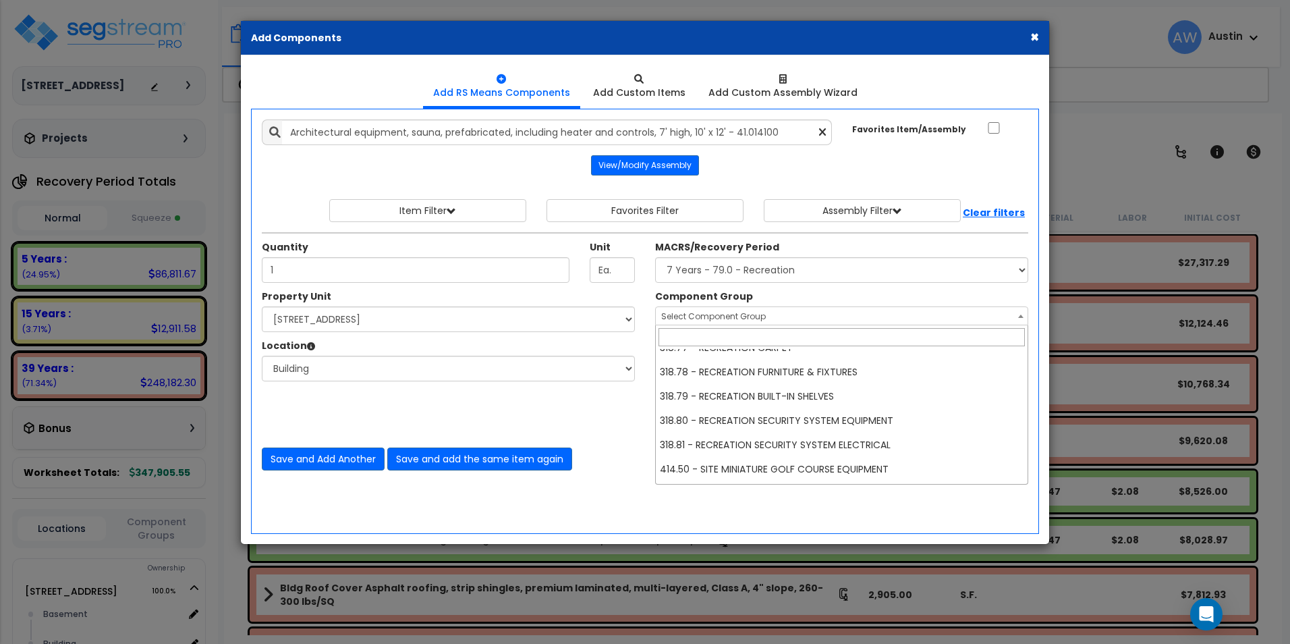
scroll to position [623, 0]
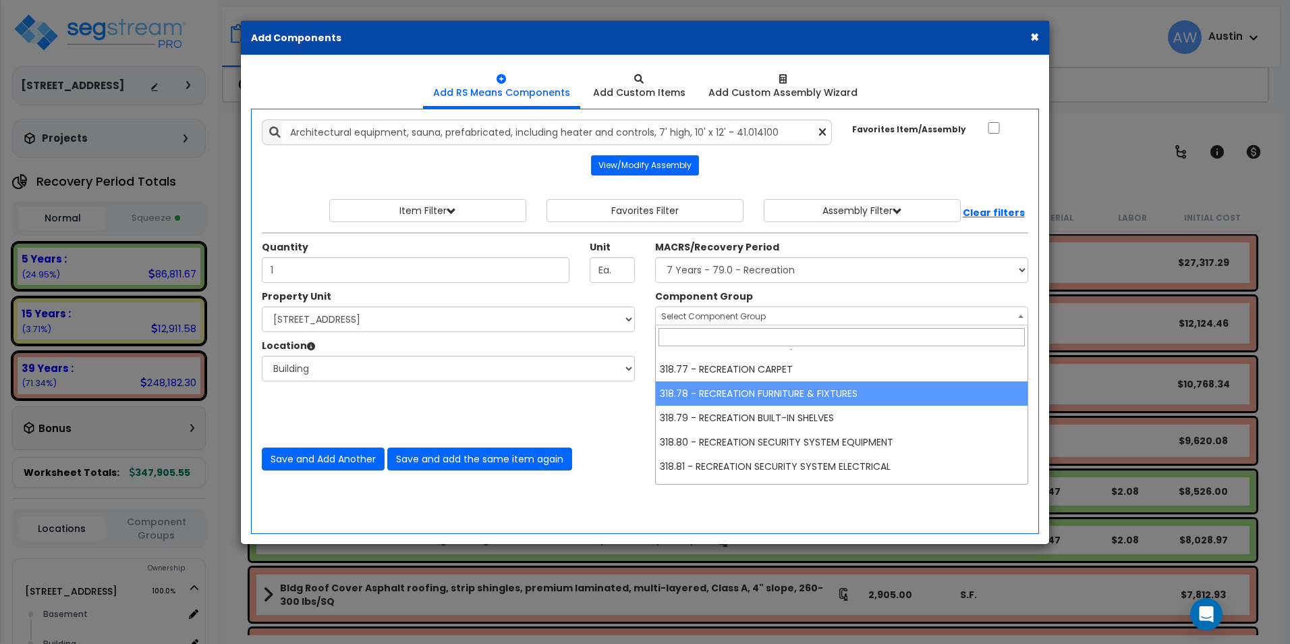
select select "61531"
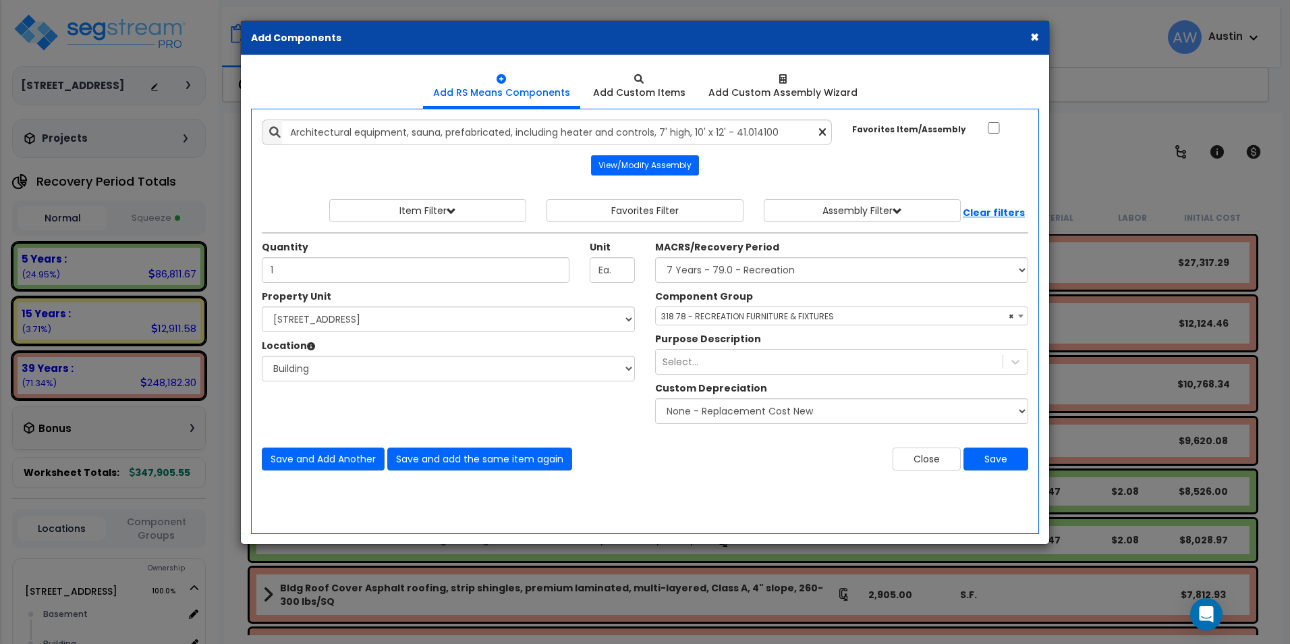
click at [596, 391] on div "Property Unit Select [STREET_ADDRESS] Site Improvements Select Basement" at bounding box center [448, 342] width 393 height 106
click at [755, 365] on div "Select..." at bounding box center [829, 362] width 347 height 22
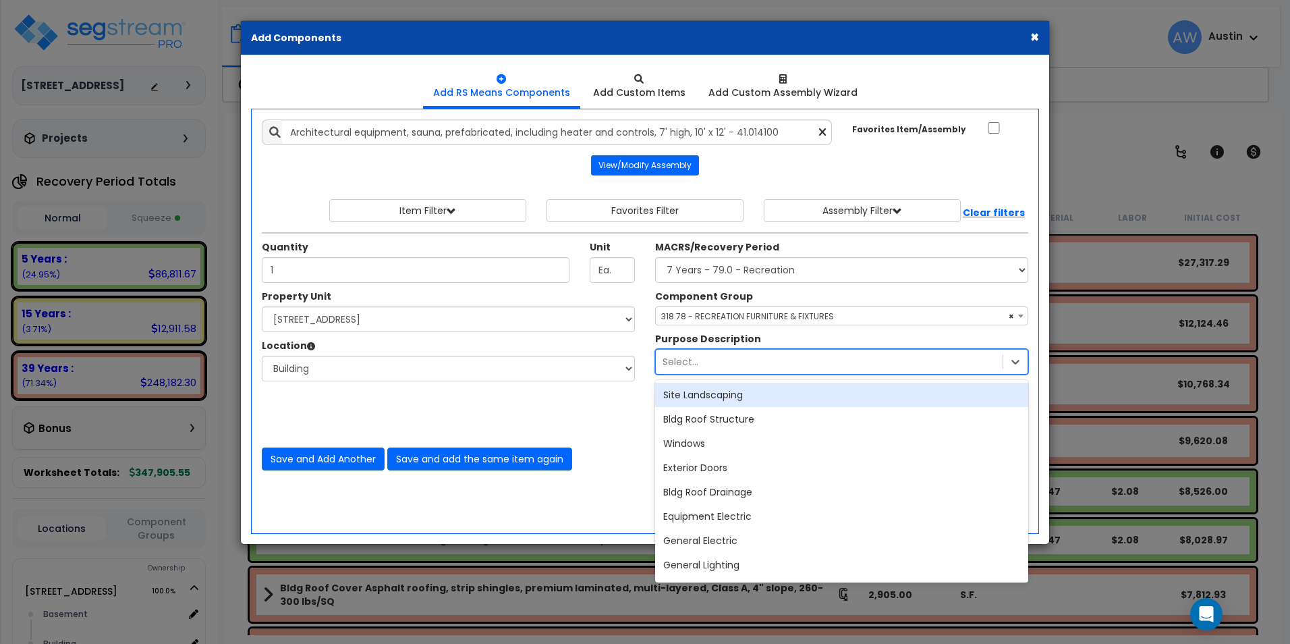
click at [755, 365] on div "Select..." at bounding box center [829, 362] width 347 height 22
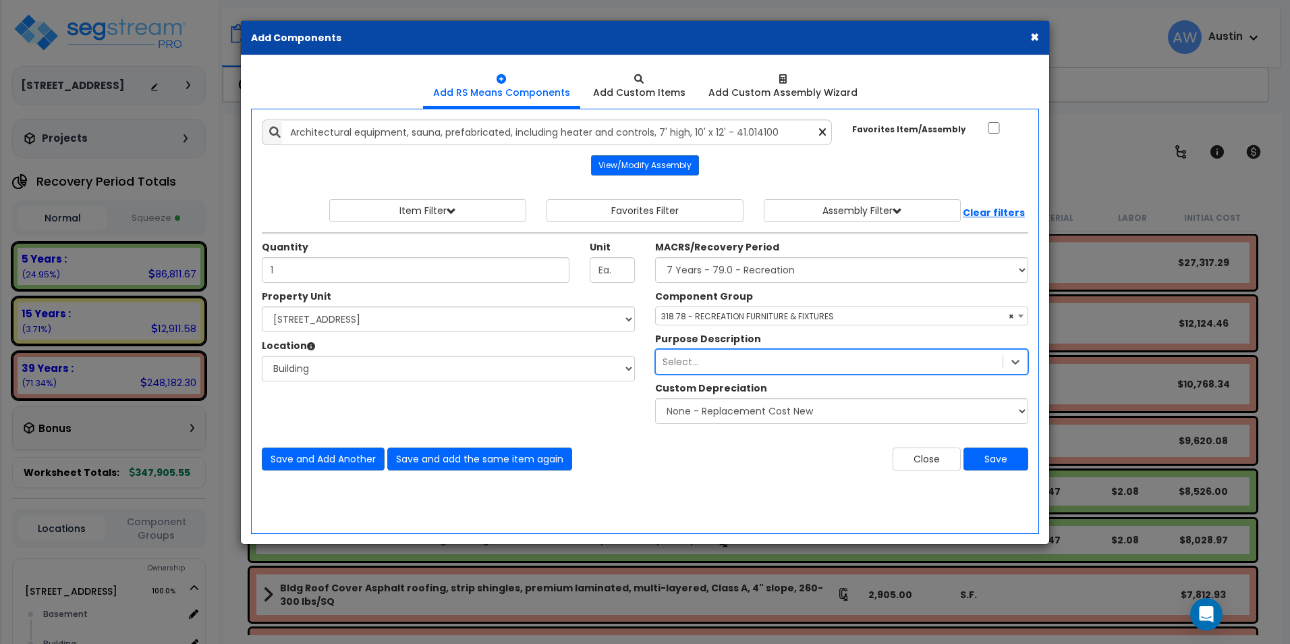
click at [575, 390] on div "Property Unit Select [STREET_ADDRESS] Site Improvements Select Basement" at bounding box center [448, 342] width 393 height 106
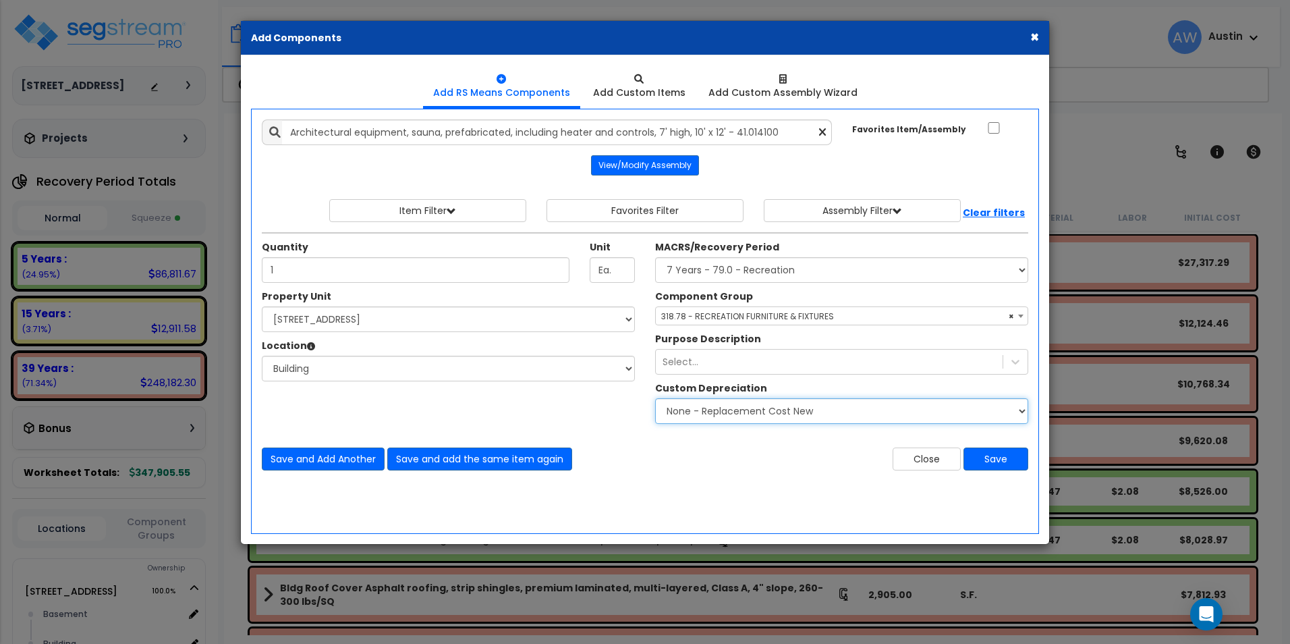
click at [826, 408] on select "None - Replacement Cost New Excellent - 90% Good - 75% Fair - 50% Bad - 25% Rep…" at bounding box center [841, 411] width 373 height 26
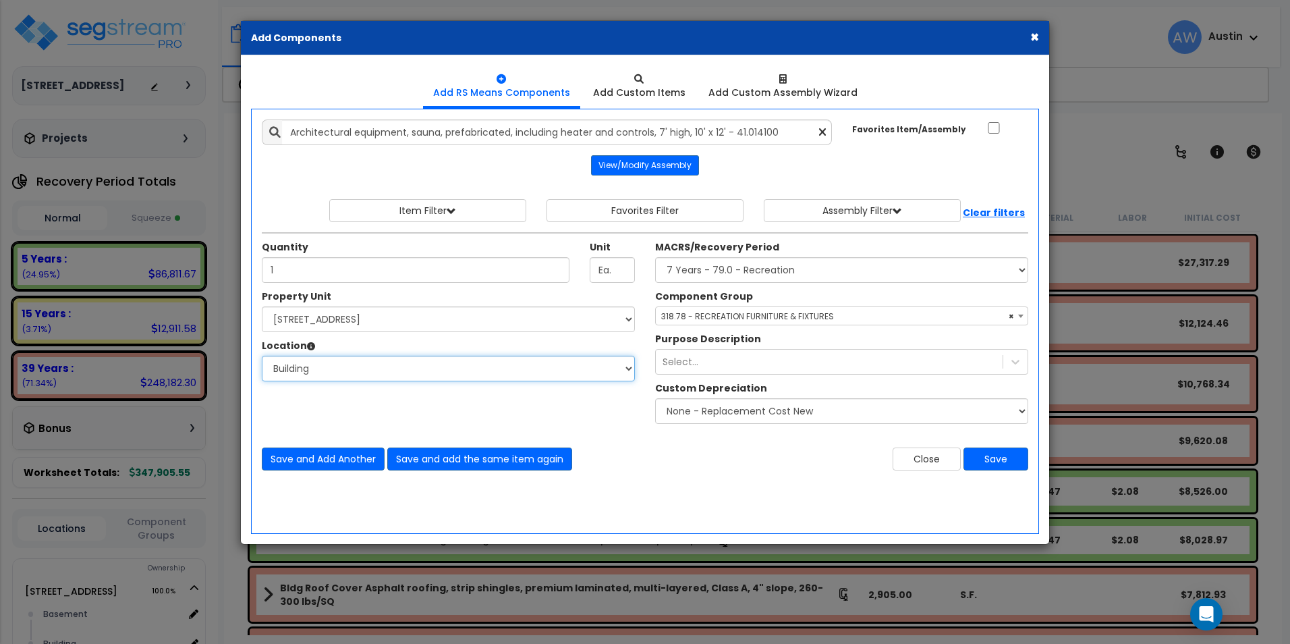
click at [575, 374] on select "Select Basement Building Building Interior Add Additional Location" at bounding box center [448, 369] width 373 height 26
click at [600, 396] on div "Property Unit Select [STREET_ADDRESS] Site Improvements Select Basement Building" at bounding box center [645, 359] width 787 height 141
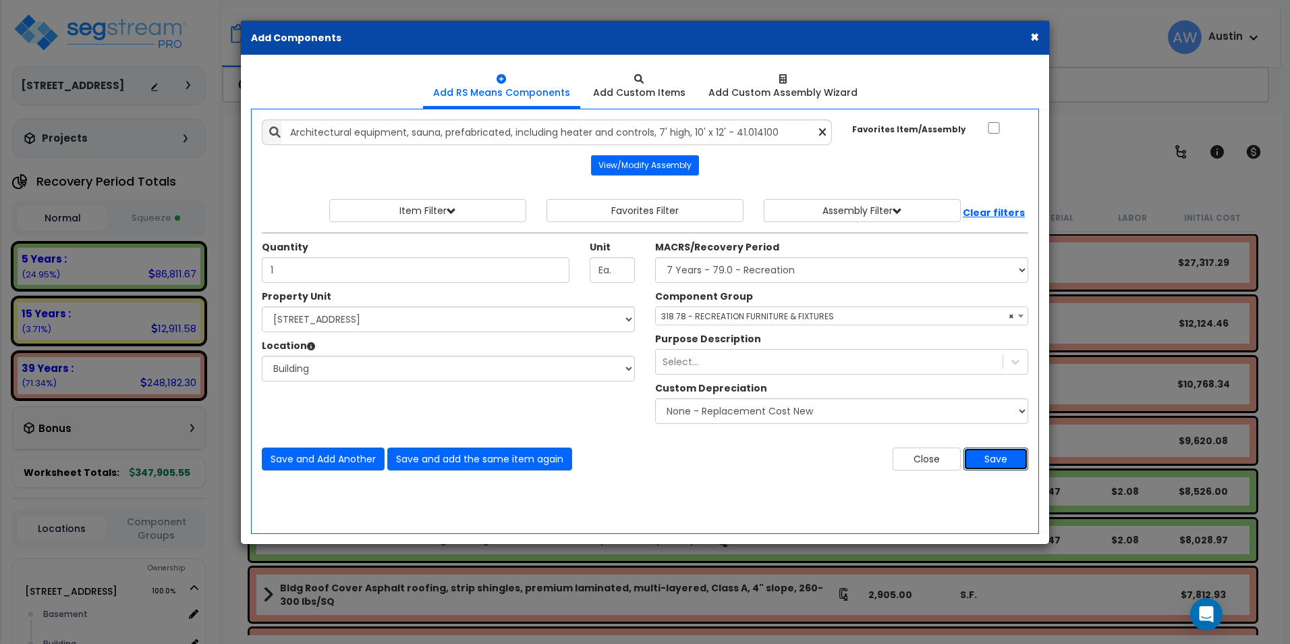
click at [1005, 461] on button "Save" at bounding box center [995, 458] width 65 height 23
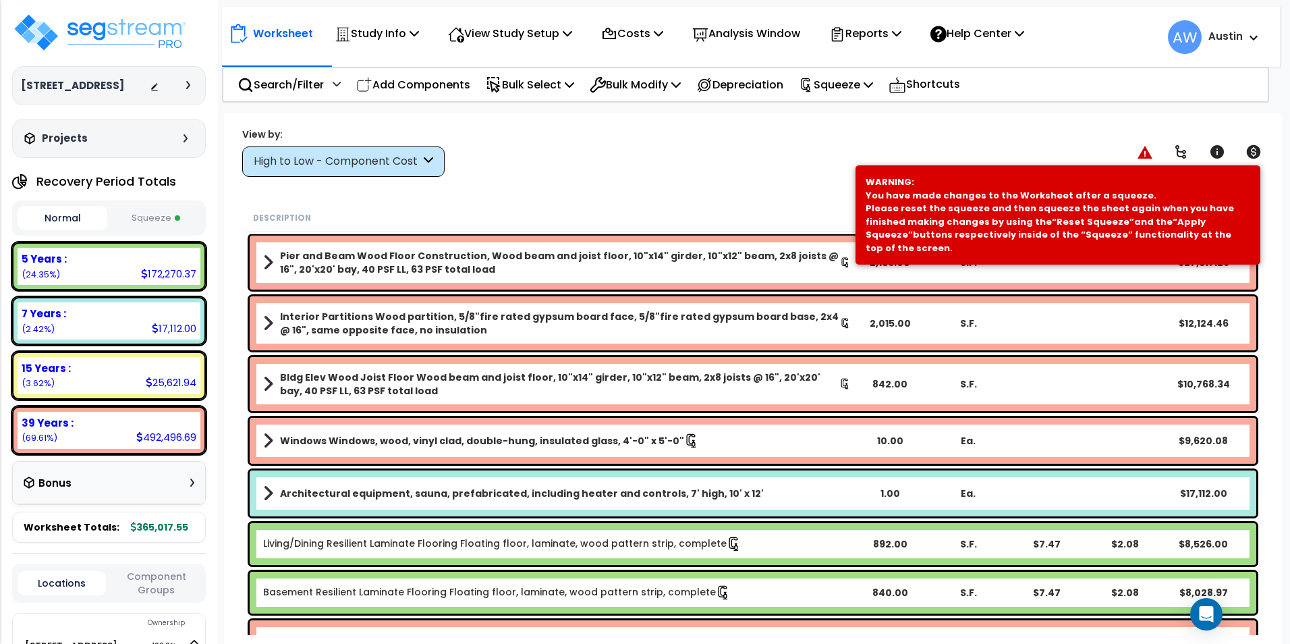
click at [132, 216] on button "Squeeze" at bounding box center [156, 218] width 90 height 24
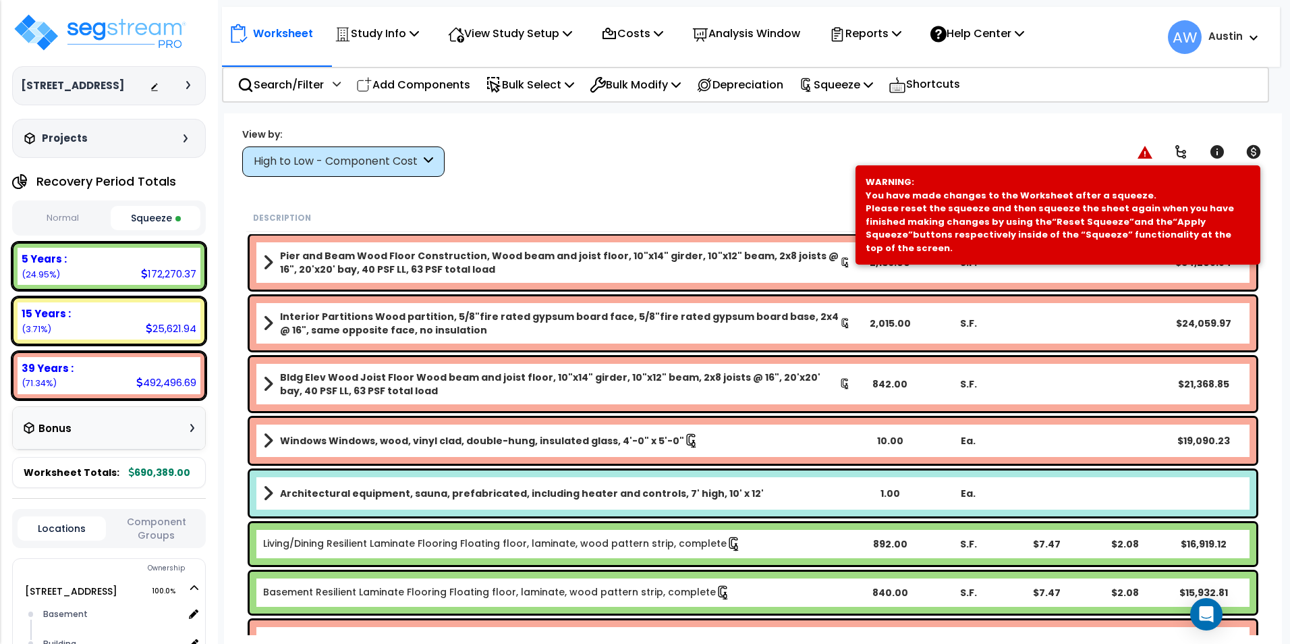
click at [74, 220] on button "Normal" at bounding box center [63, 218] width 90 height 24
click at [142, 213] on button "Squeeze" at bounding box center [156, 218] width 90 height 24
click at [74, 213] on button "Normal" at bounding box center [63, 218] width 90 height 24
click at [148, 215] on button "Squeeze" at bounding box center [156, 218] width 90 height 24
click at [68, 217] on button "Normal" at bounding box center [63, 218] width 90 height 24
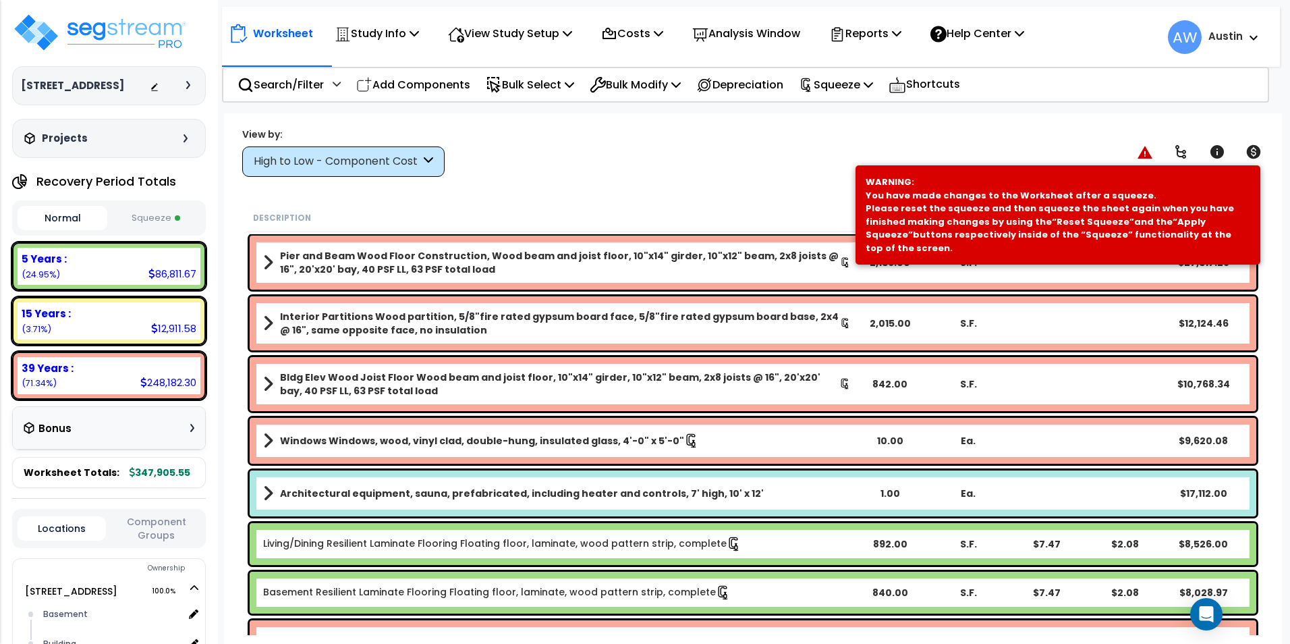
click at [150, 217] on button "Squeeze" at bounding box center [156, 218] width 90 height 24
click at [54, 219] on button "Normal" at bounding box center [63, 218] width 90 height 24
click at [158, 217] on button "Squeeze" at bounding box center [156, 218] width 90 height 24
click at [78, 221] on button "Normal" at bounding box center [63, 218] width 90 height 24
click at [165, 213] on button "Squeeze" at bounding box center [156, 218] width 90 height 24
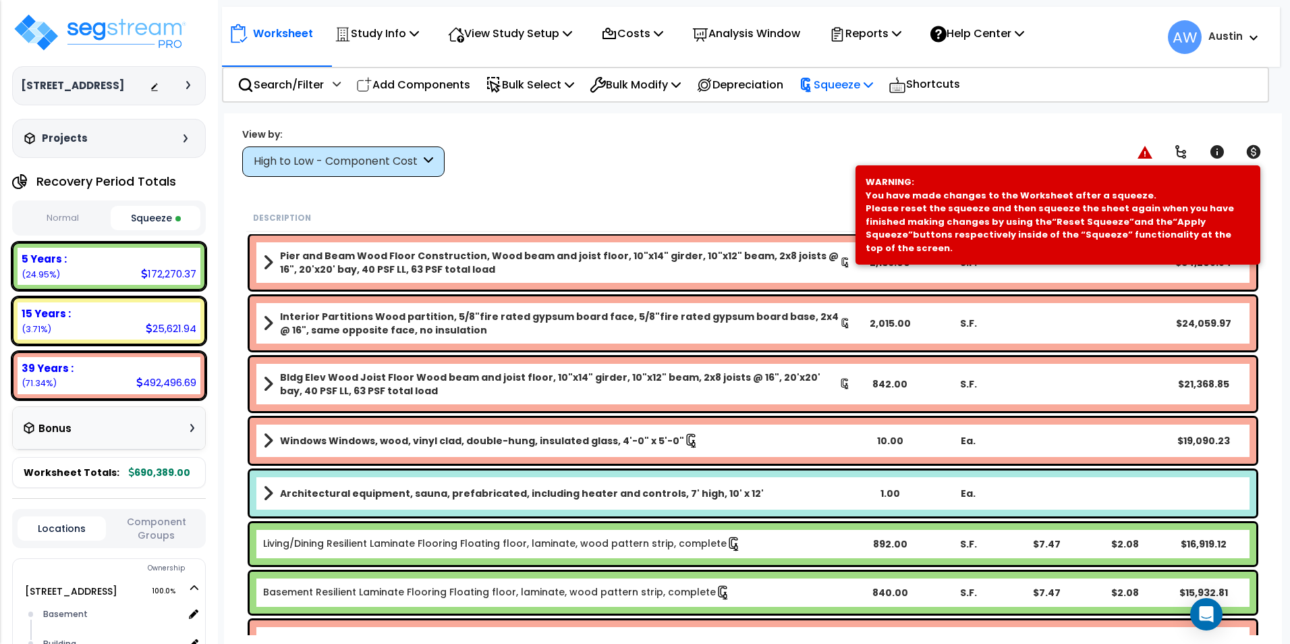
click at [859, 86] on p "Squeeze" at bounding box center [836, 85] width 74 height 18
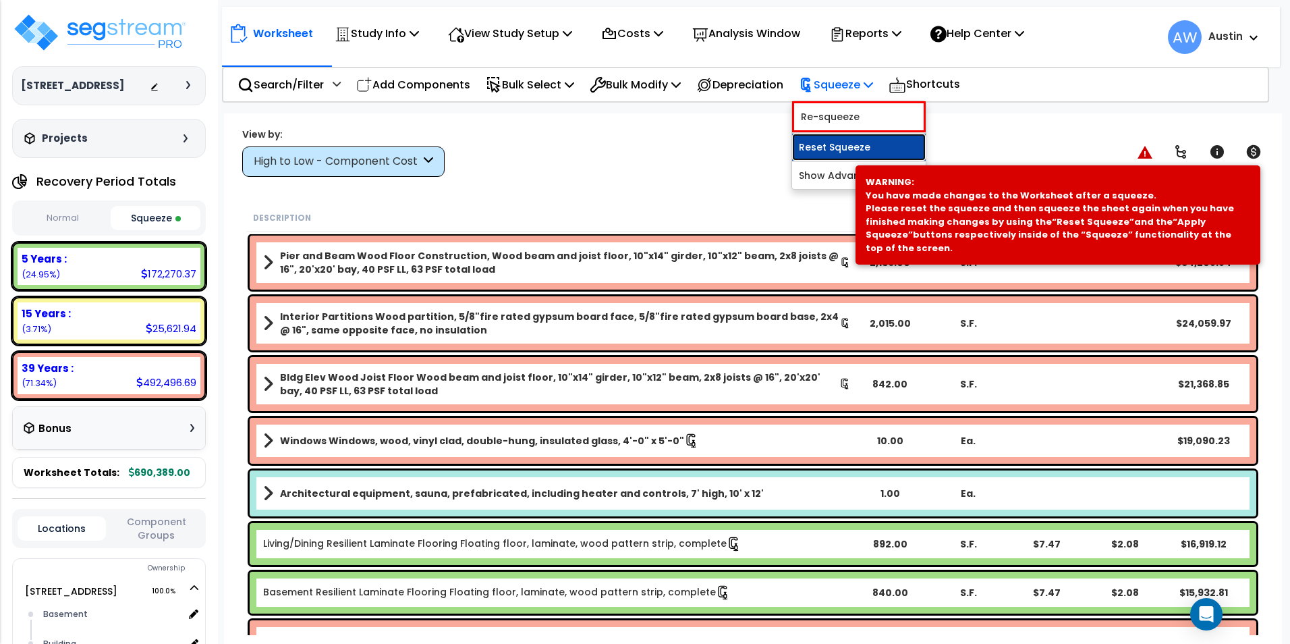
click at [876, 154] on link "Reset Squeeze" at bounding box center [859, 147] width 134 height 27
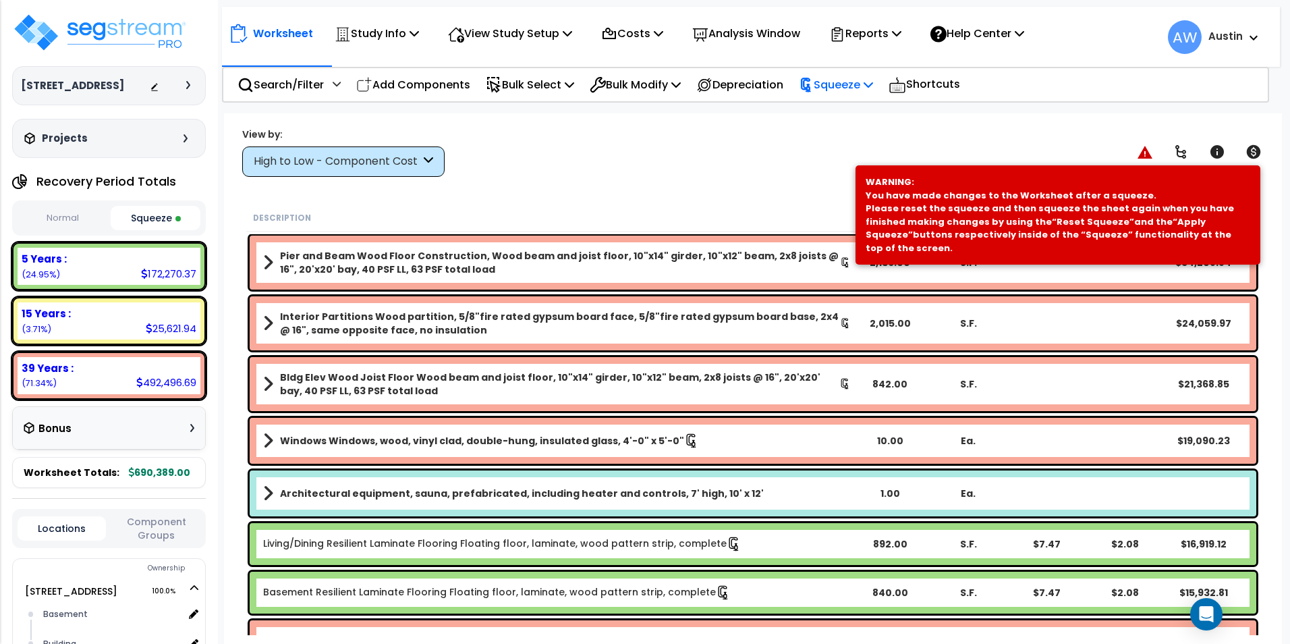
click at [831, 86] on p "Squeeze" at bounding box center [836, 85] width 74 height 18
click at [834, 110] on link "Re-squeeze" at bounding box center [859, 116] width 134 height 31
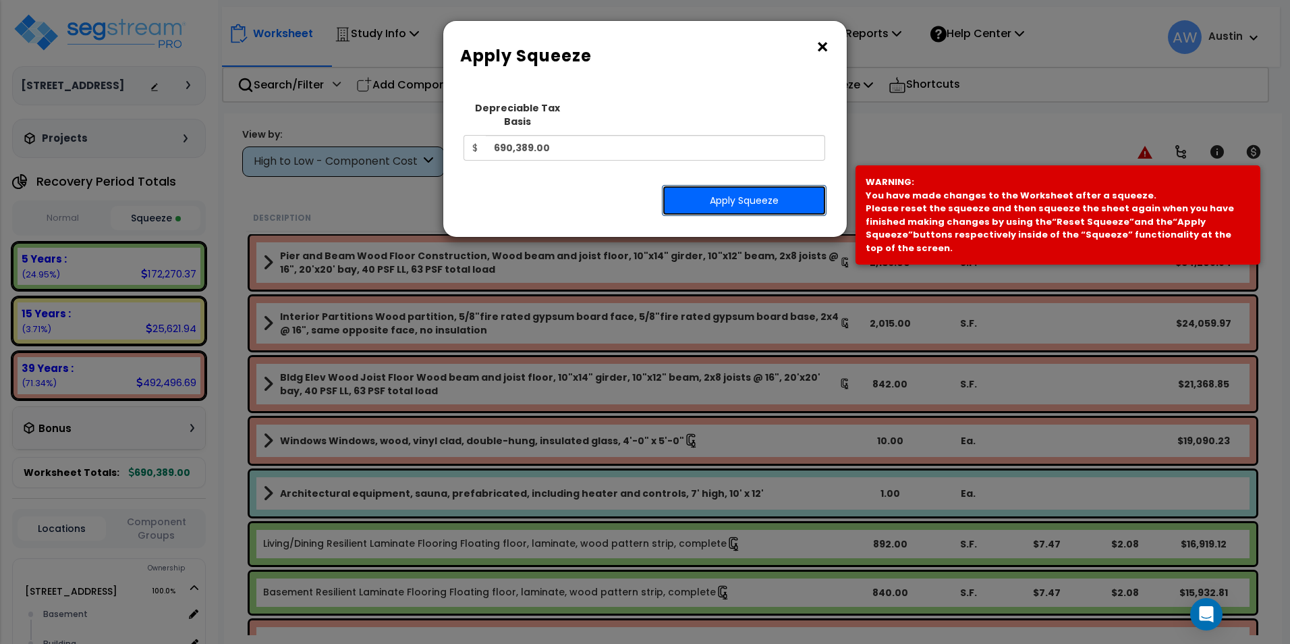
click at [731, 185] on button "Apply Squeeze" at bounding box center [744, 200] width 165 height 31
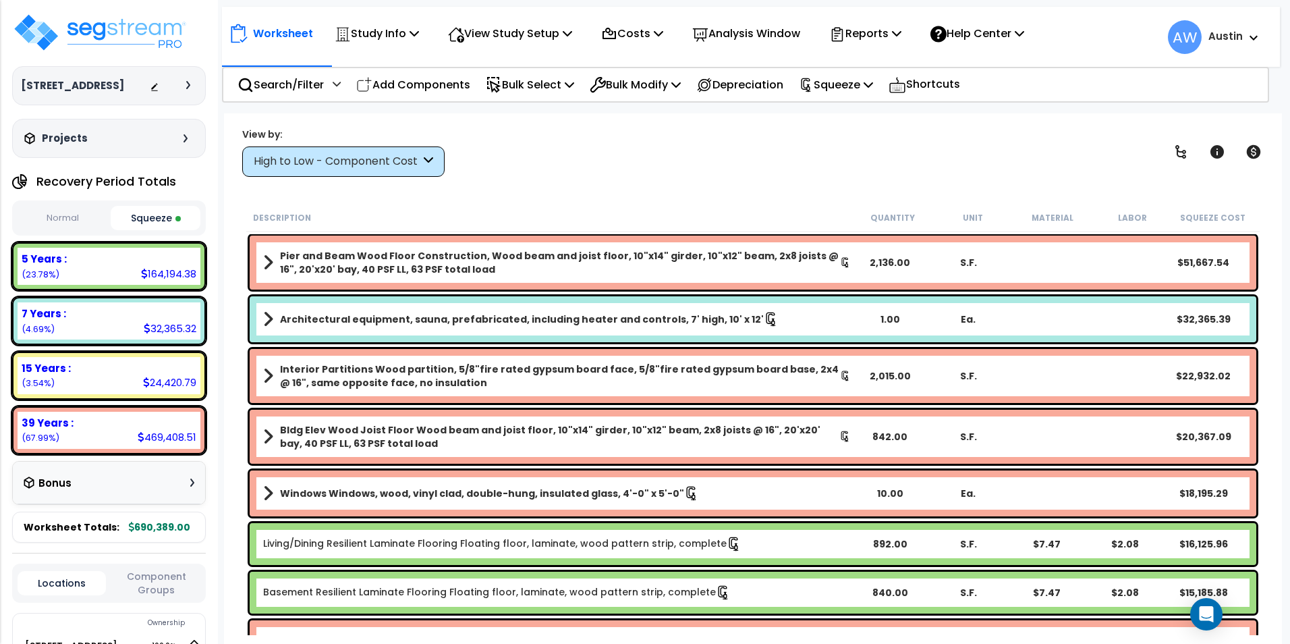
click at [669, 306] on div "Architectural equipment, sauna, prefabricated, including heater and controls, 7…" at bounding box center [753, 319] width 1007 height 46
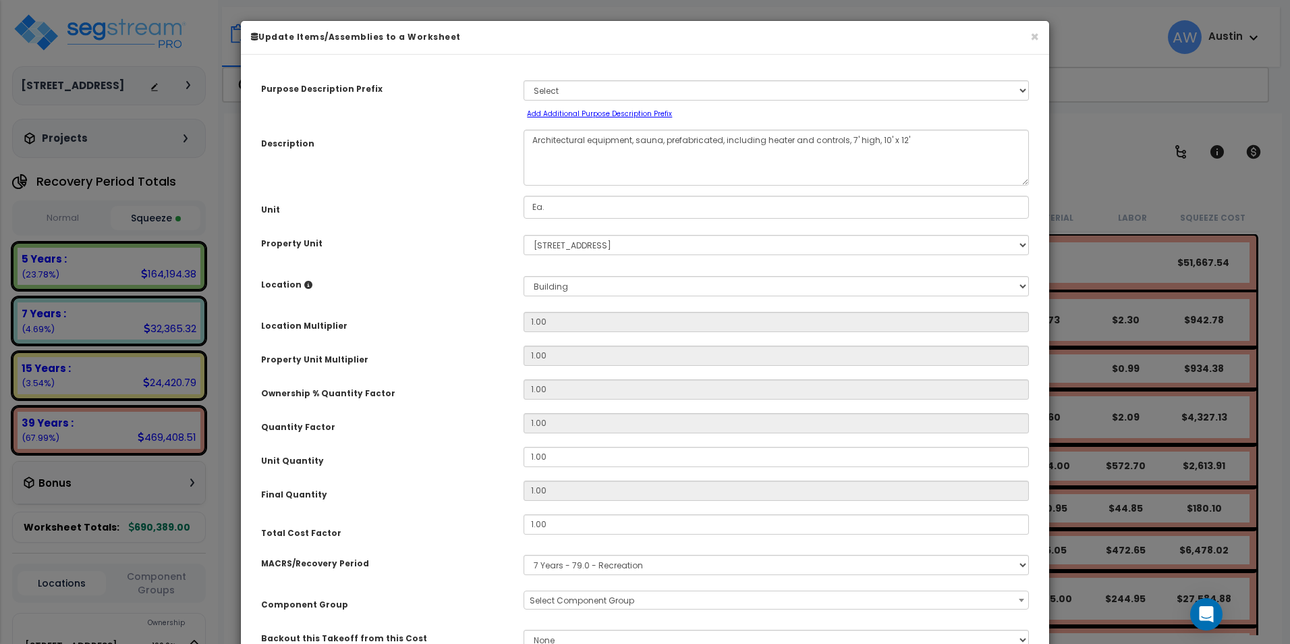
select select "61531"
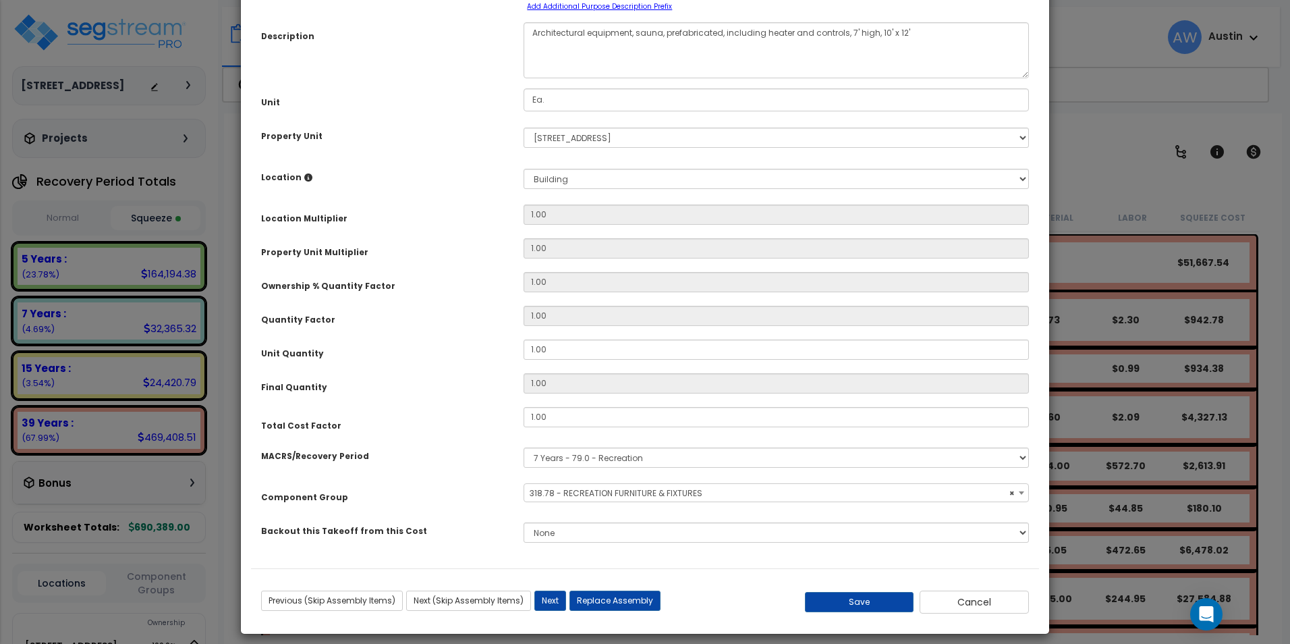
scroll to position [118, 0]
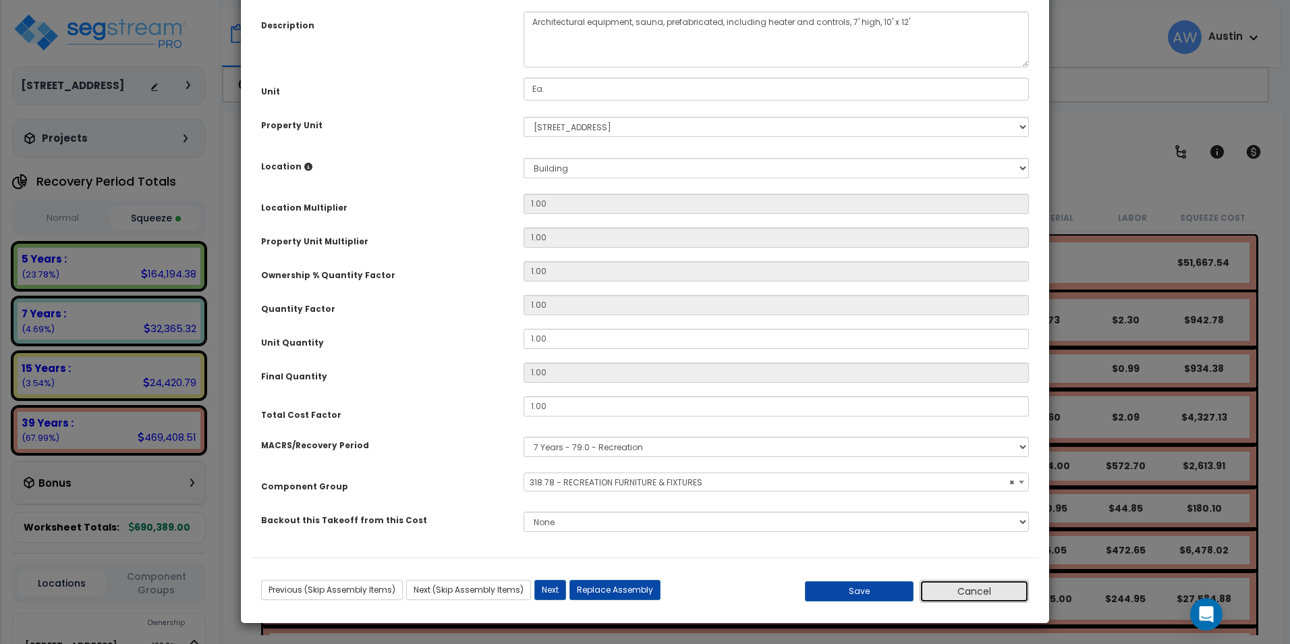
click at [986, 598] on button "Cancel" at bounding box center [974, 591] width 109 height 23
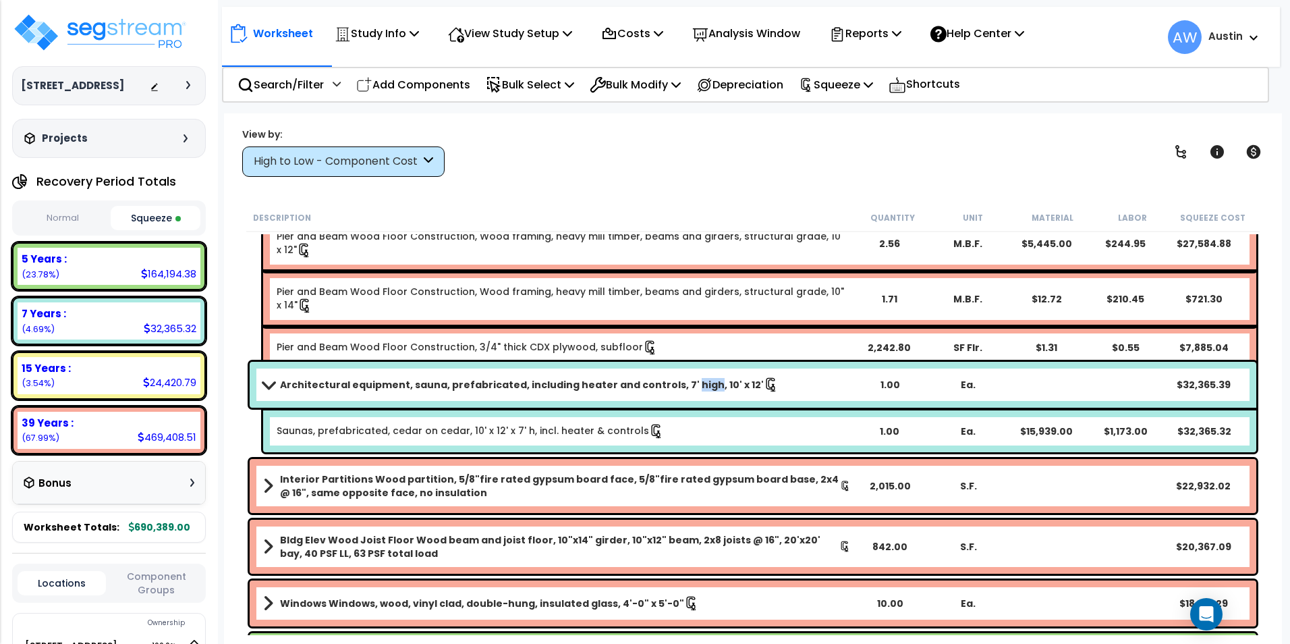
scroll to position [337, 0]
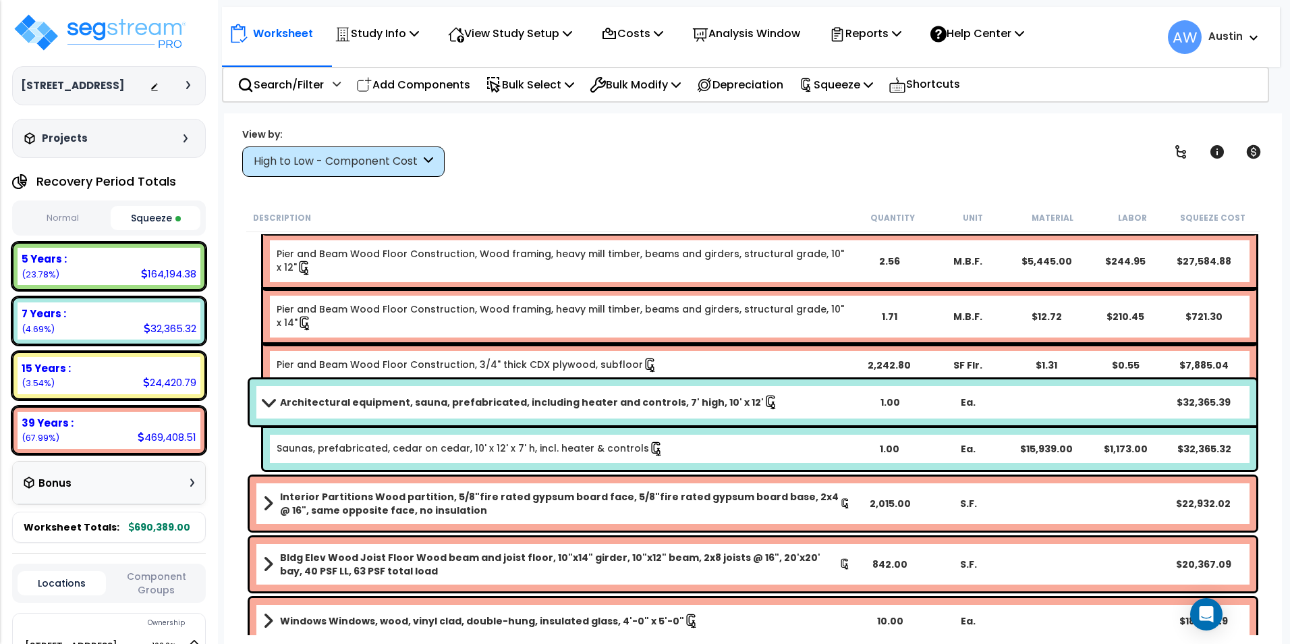
click at [833, 187] on div "Worksheet Study Info Study Setup Add Property Unit Template study Clone study AW" at bounding box center [753, 435] width 1058 height 644
click at [271, 398] on span at bounding box center [267, 402] width 19 height 10
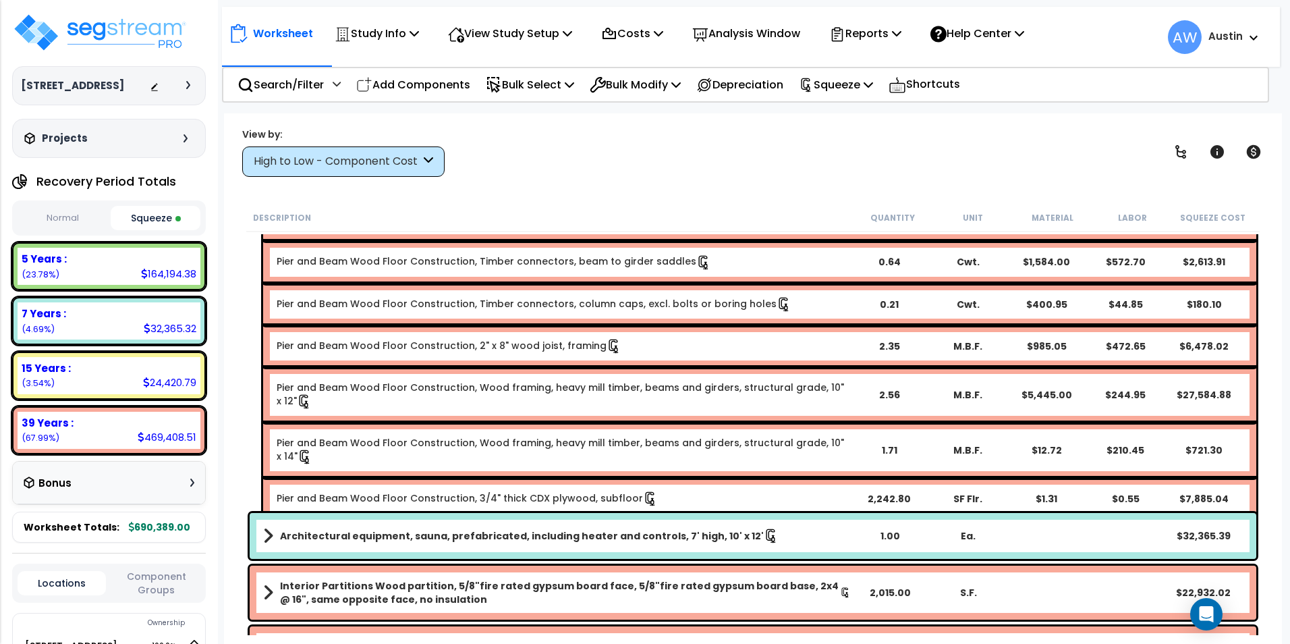
scroll to position [0, 0]
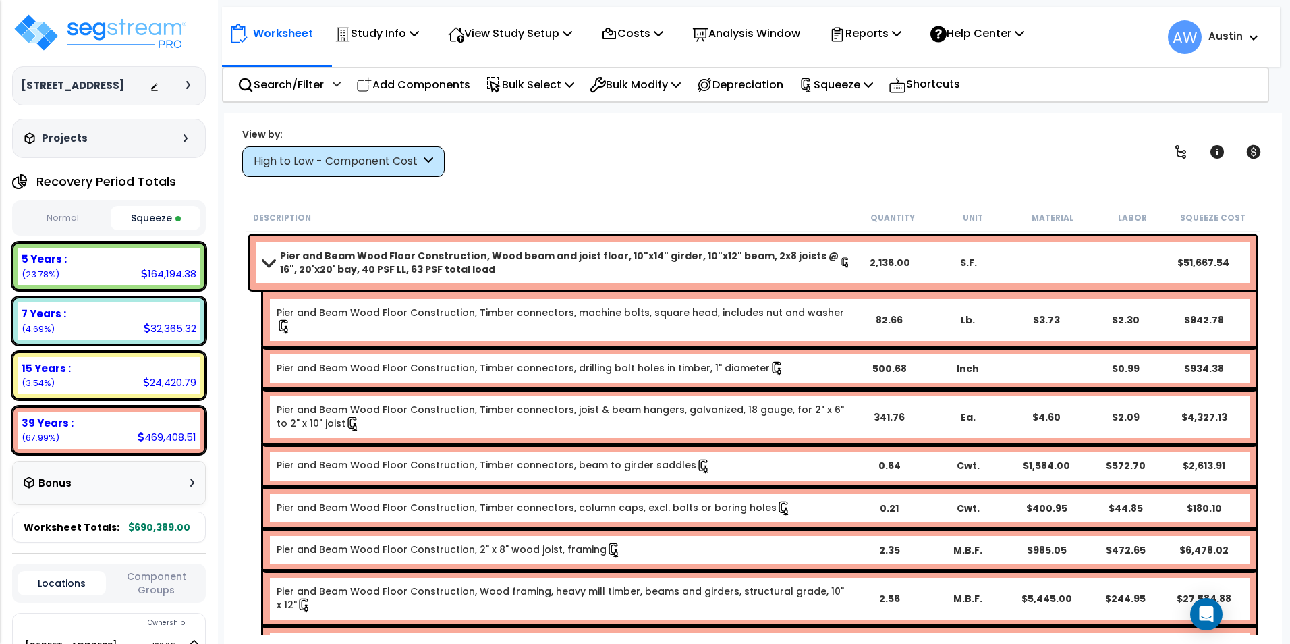
click at [55, 219] on button "Normal" at bounding box center [63, 218] width 90 height 24
click at [171, 223] on button "Squeeze" at bounding box center [156, 218] width 90 height 24
click at [77, 223] on button "Normal" at bounding box center [63, 218] width 90 height 24
click at [147, 219] on button "Squeeze" at bounding box center [156, 218] width 90 height 24
click at [1185, 153] on icon at bounding box center [1181, 152] width 16 height 16
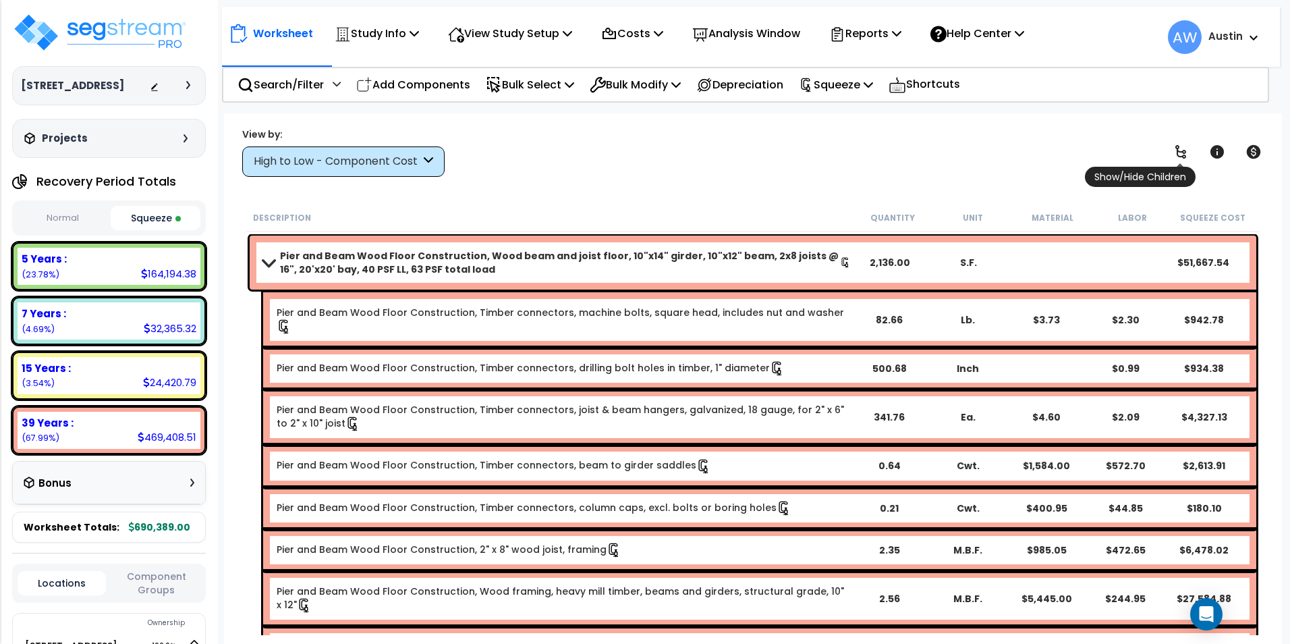
click at [1174, 154] on icon at bounding box center [1181, 152] width 16 height 16
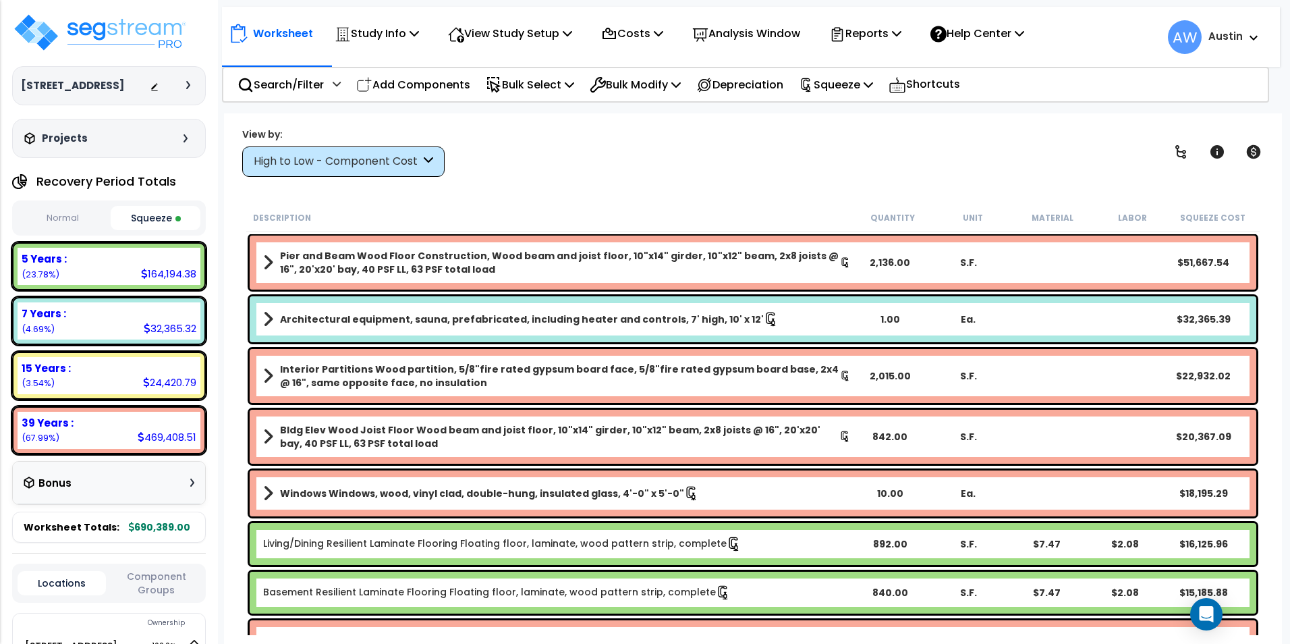
click at [341, 159] on div "High to Low - Component Cost" at bounding box center [337, 162] width 167 height 16
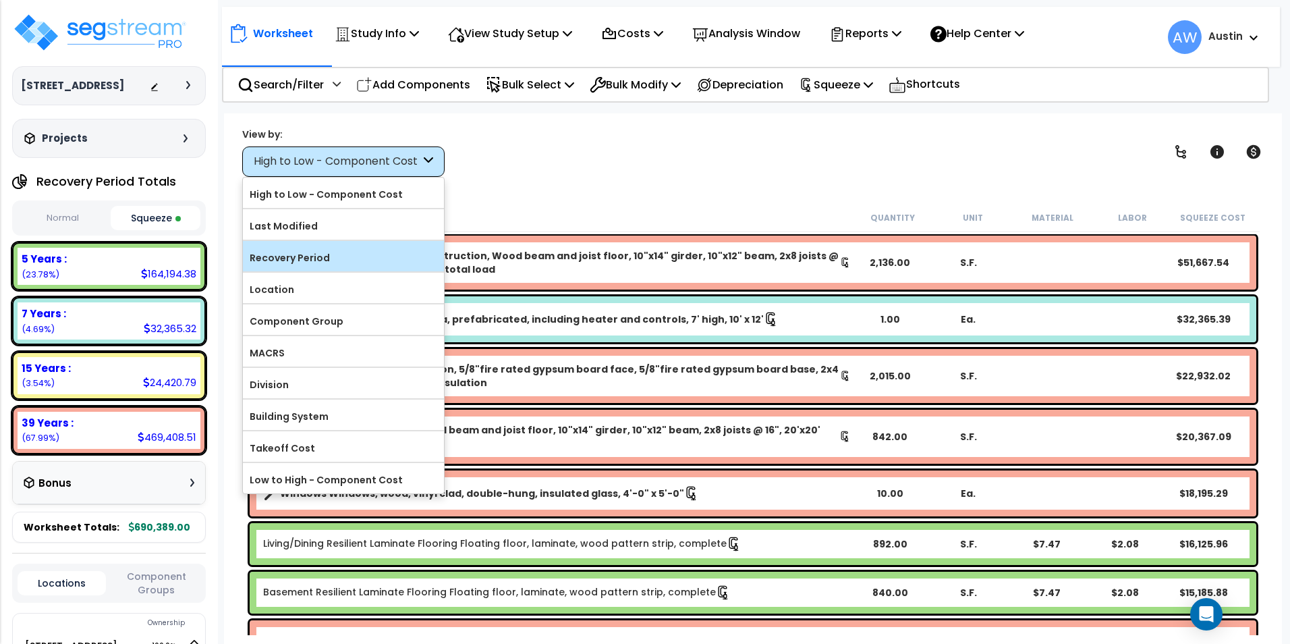
click at [303, 258] on label "Recovery Period" at bounding box center [343, 258] width 201 height 20
click at [0, 0] on input "Recovery Period" at bounding box center [0, 0] width 0 height 0
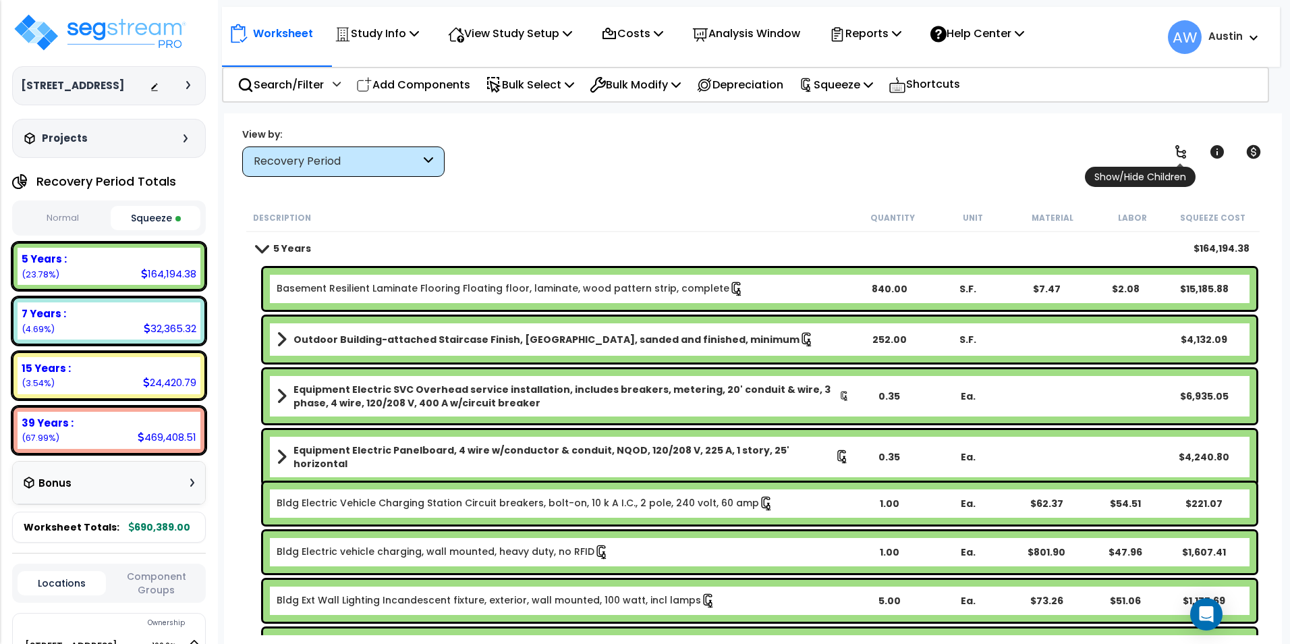
click at [1185, 148] on icon at bounding box center [1181, 152] width 16 height 16
click at [1179, 156] on icon at bounding box center [1180, 151] width 11 height 13
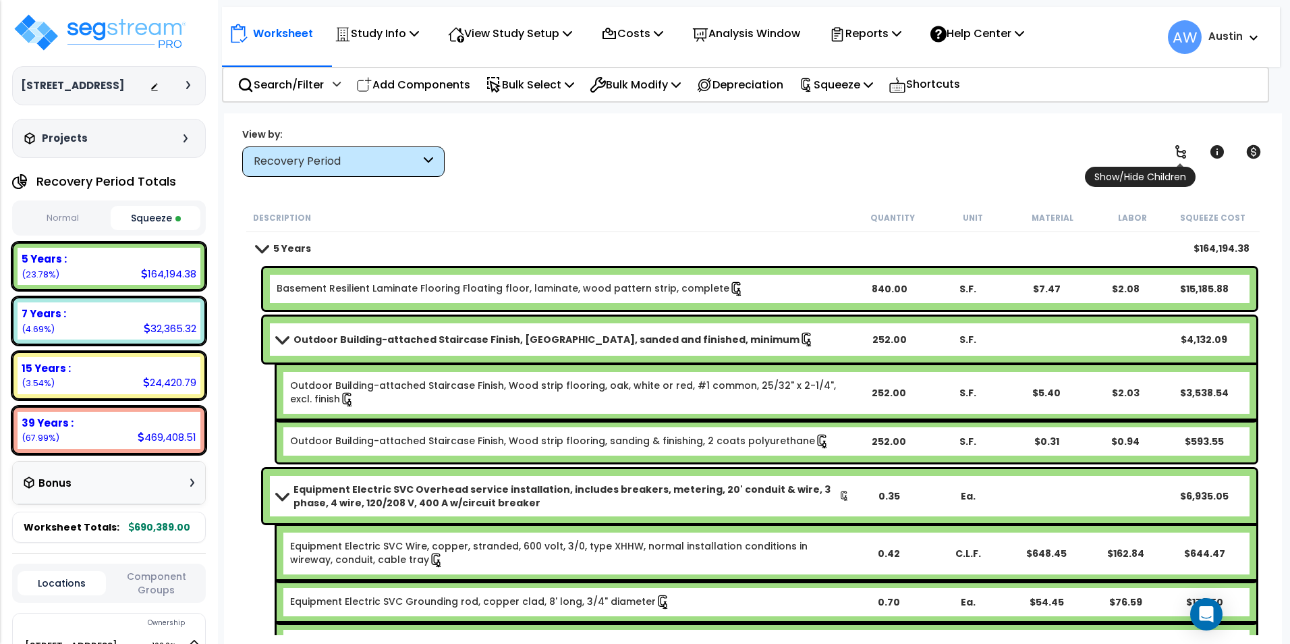
click at [1182, 157] on icon at bounding box center [1180, 151] width 11 height 13
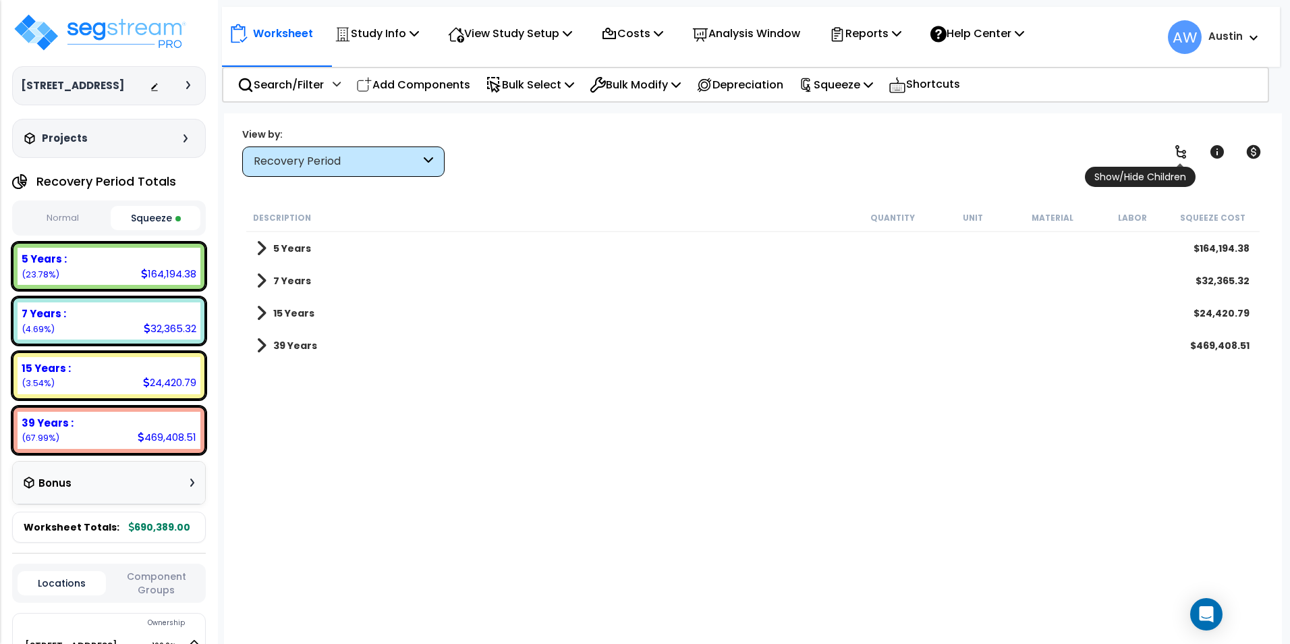
click at [1182, 157] on icon at bounding box center [1180, 151] width 11 height 13
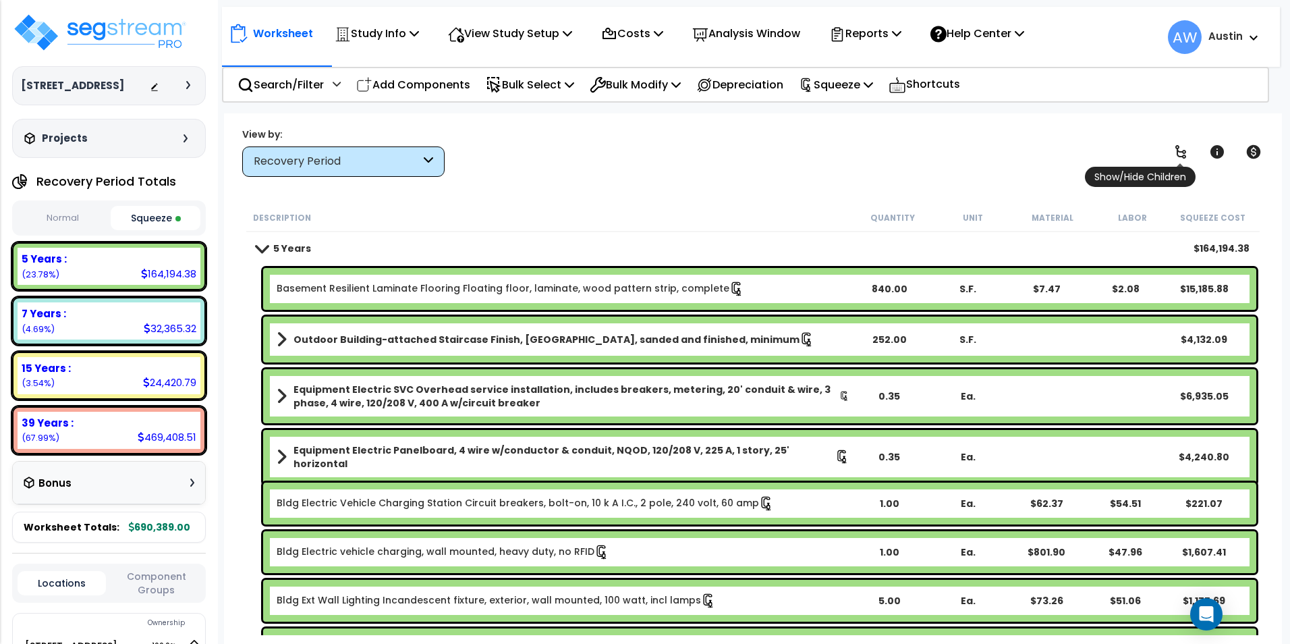
click at [1182, 157] on icon at bounding box center [1180, 151] width 11 height 13
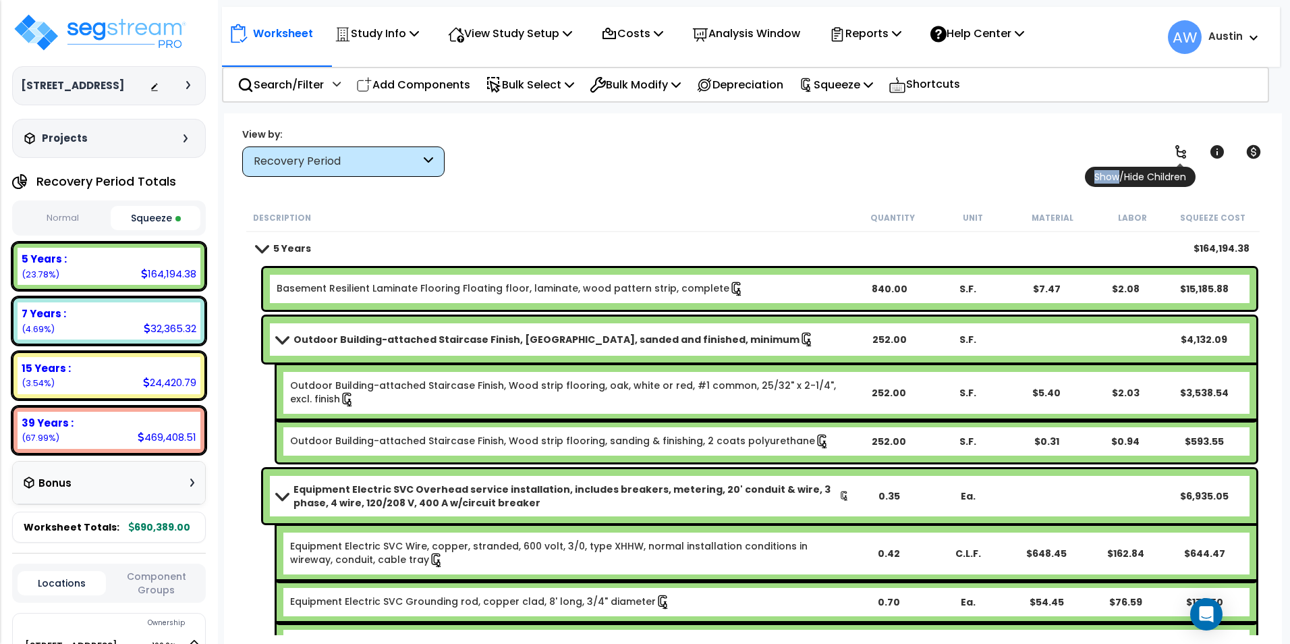
click at [1182, 157] on icon at bounding box center [1180, 151] width 11 height 13
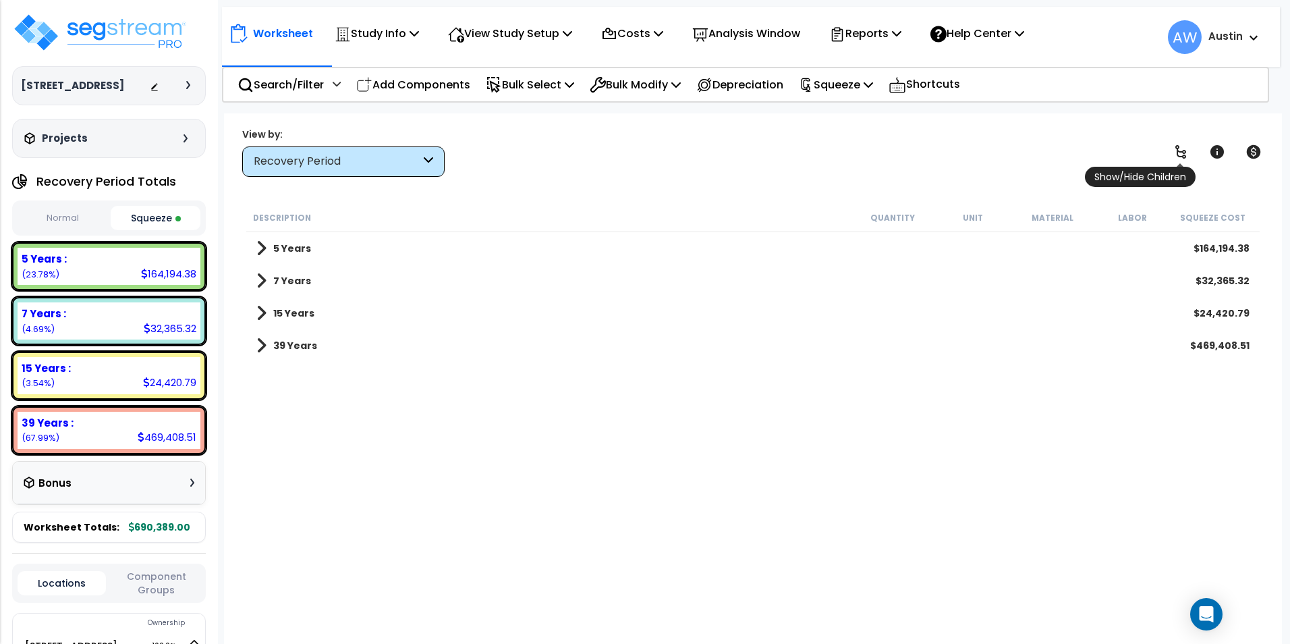
click at [1182, 157] on icon at bounding box center [1180, 151] width 11 height 13
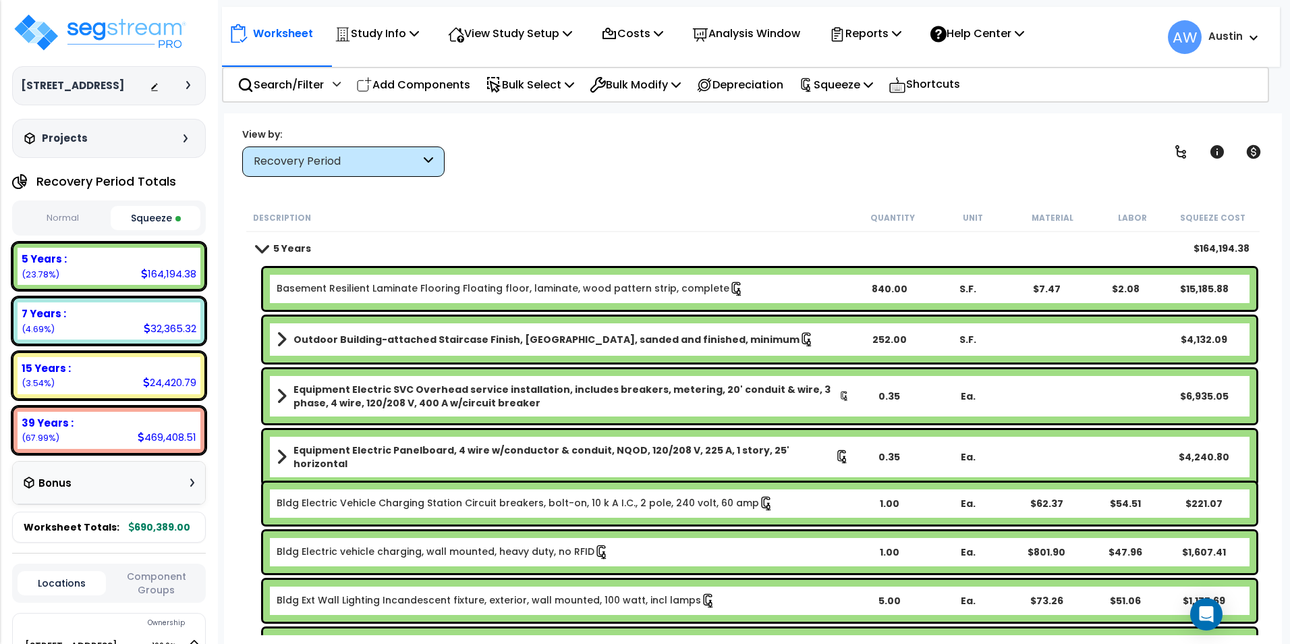
click at [849, 145] on div "View by: Recovery Period High to Low - Component Cost" at bounding box center [752, 152] width 1031 height 50
click at [74, 217] on button "Normal" at bounding box center [63, 218] width 90 height 24
click at [147, 216] on button "Squeeze" at bounding box center [156, 218] width 90 height 24
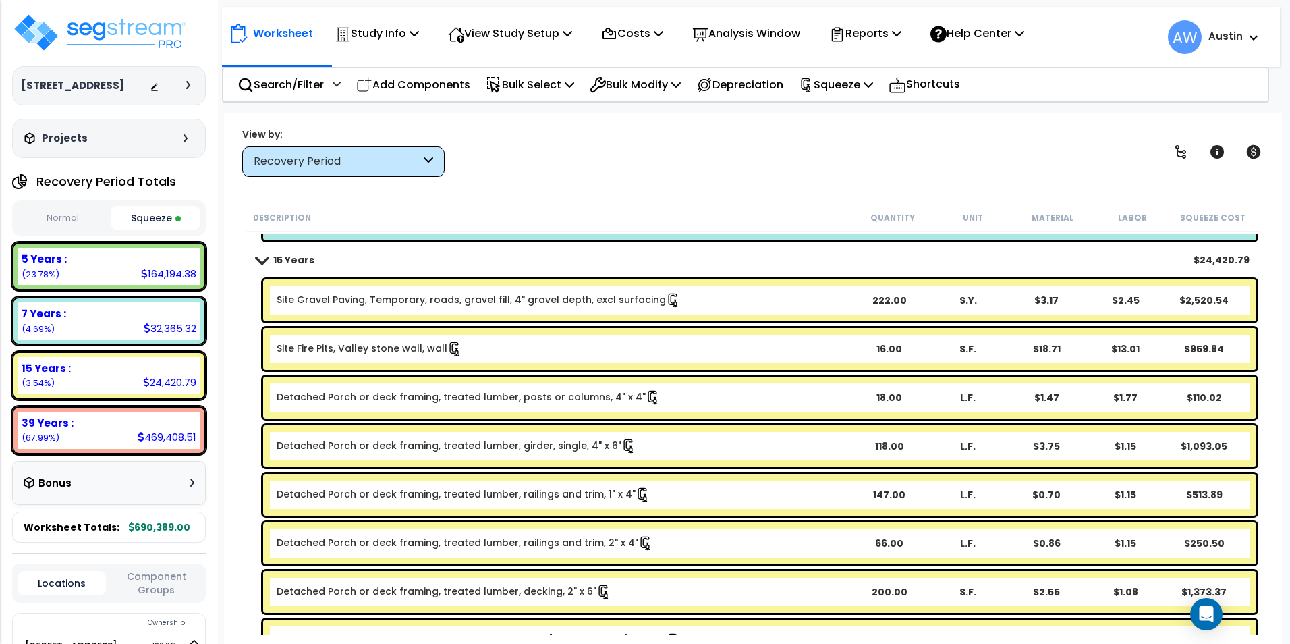
scroll to position [2766, 0]
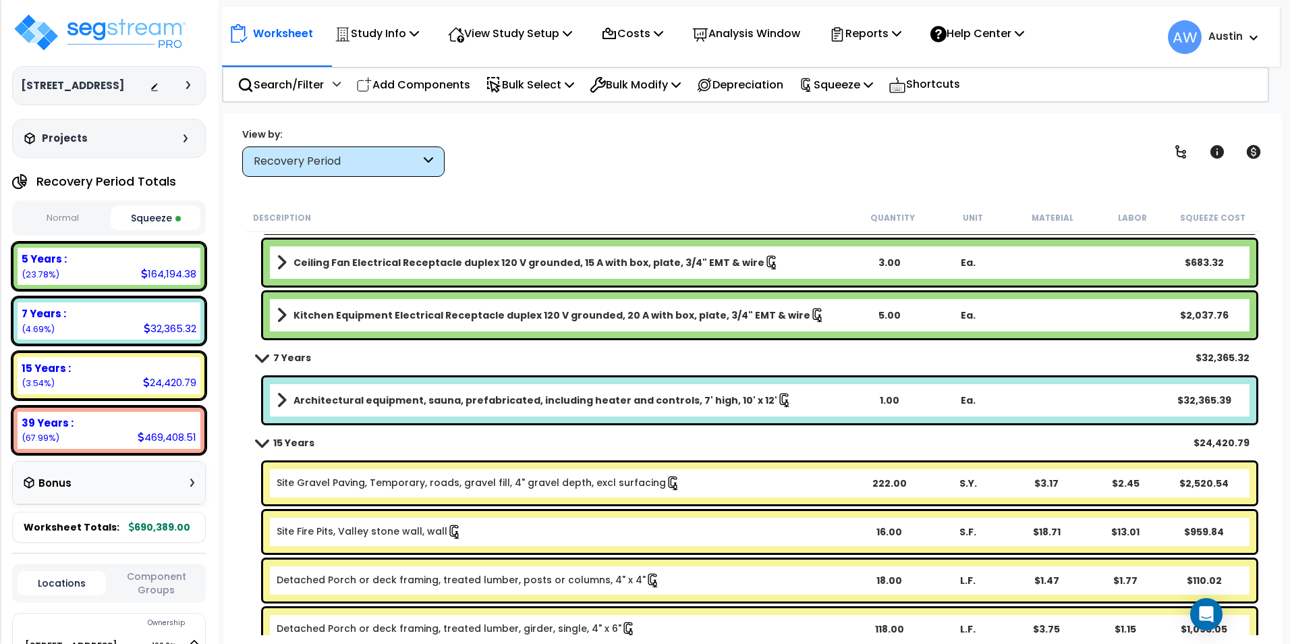
click at [1223, 409] on div "Architectural equipment, sauna, prefabricated, including heater and controls, 7…" at bounding box center [759, 400] width 993 height 46
click at [1217, 403] on div "$32,365.39" at bounding box center [1204, 399] width 78 height 13
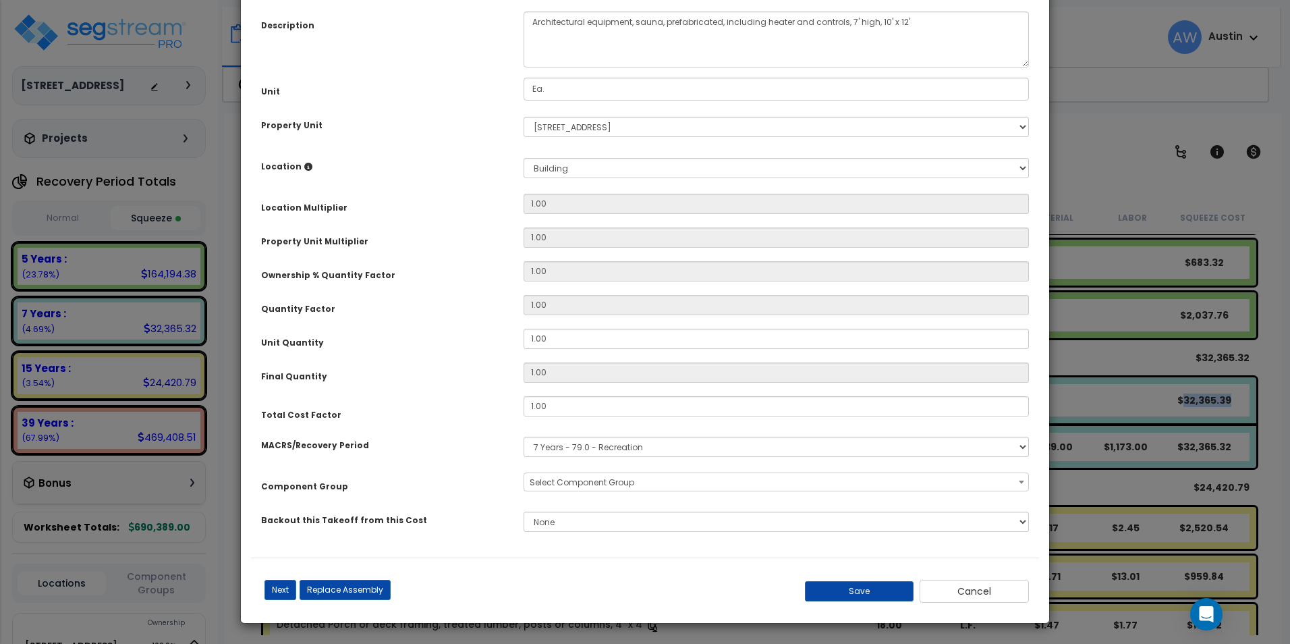
scroll to position [0, 0]
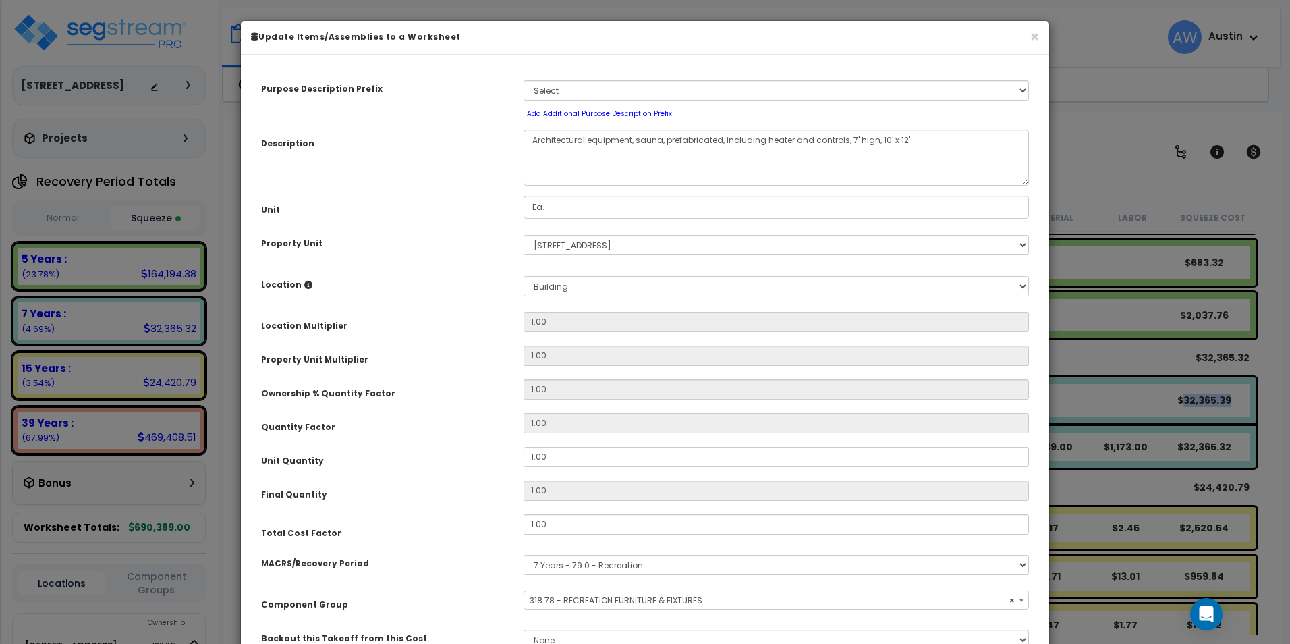
select select "61531"
click at [470, 130] on div "Description" at bounding box center [382, 142] width 262 height 24
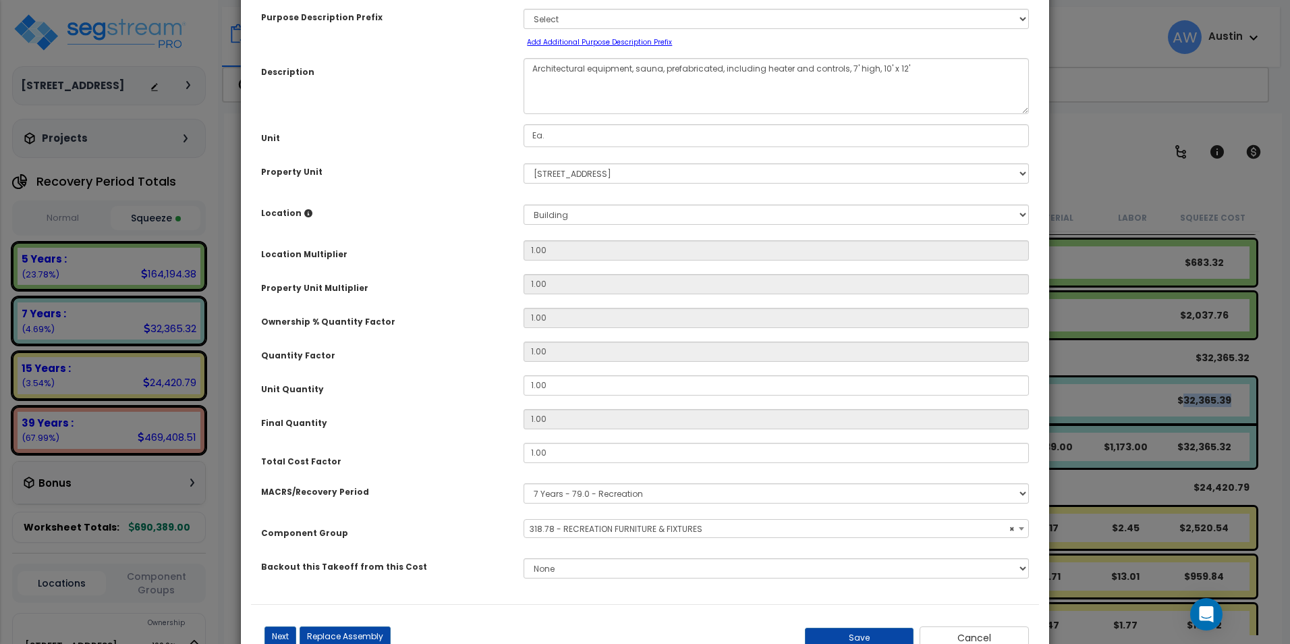
scroll to position [118, 0]
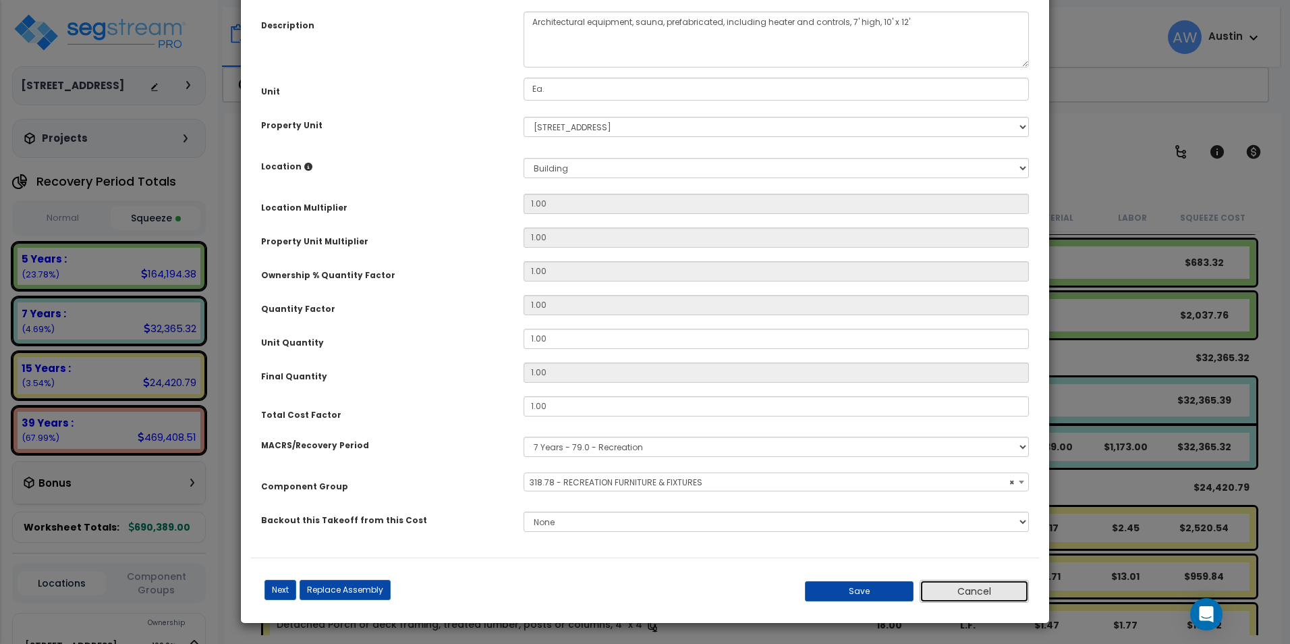
click at [963, 588] on button "Cancel" at bounding box center [974, 591] width 109 height 23
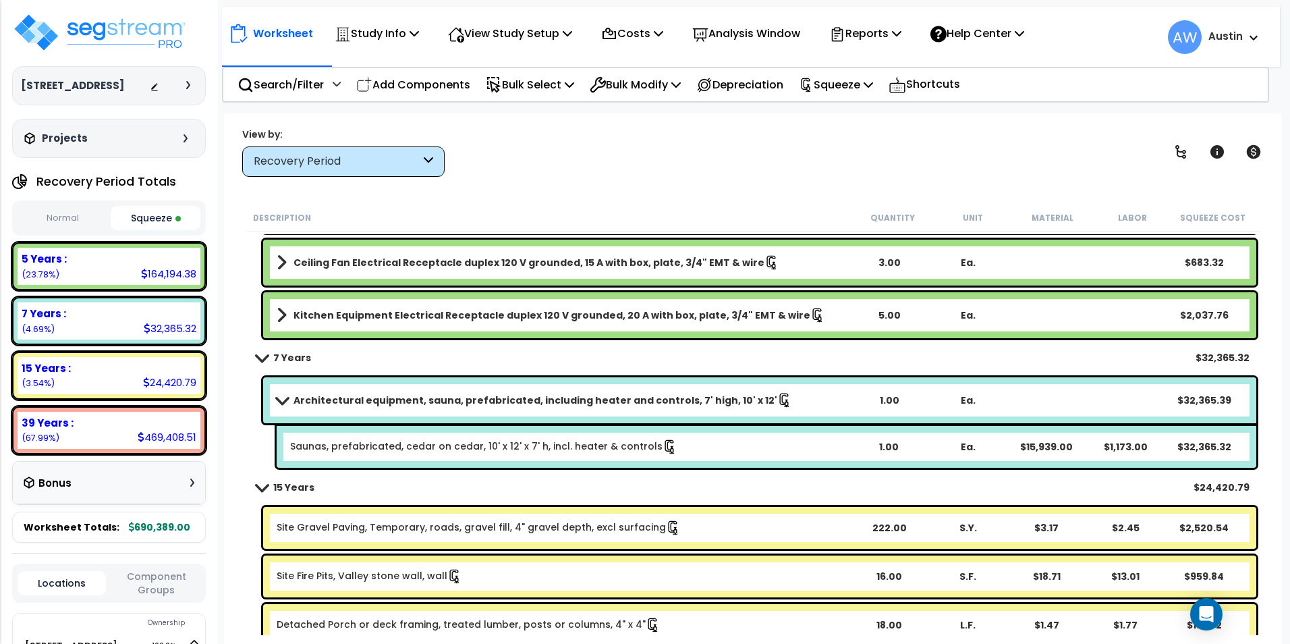
click at [262, 365] on link "7 Years" at bounding box center [283, 357] width 55 height 19
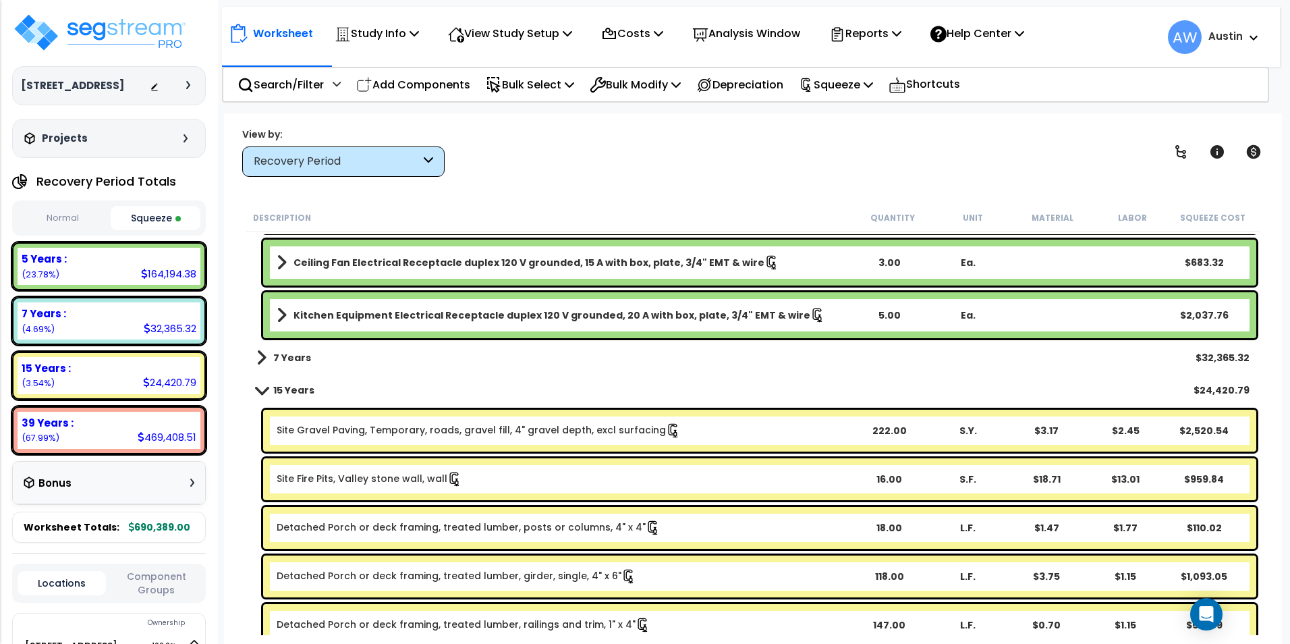
click at [262, 365] on span at bounding box center [261, 357] width 10 height 19
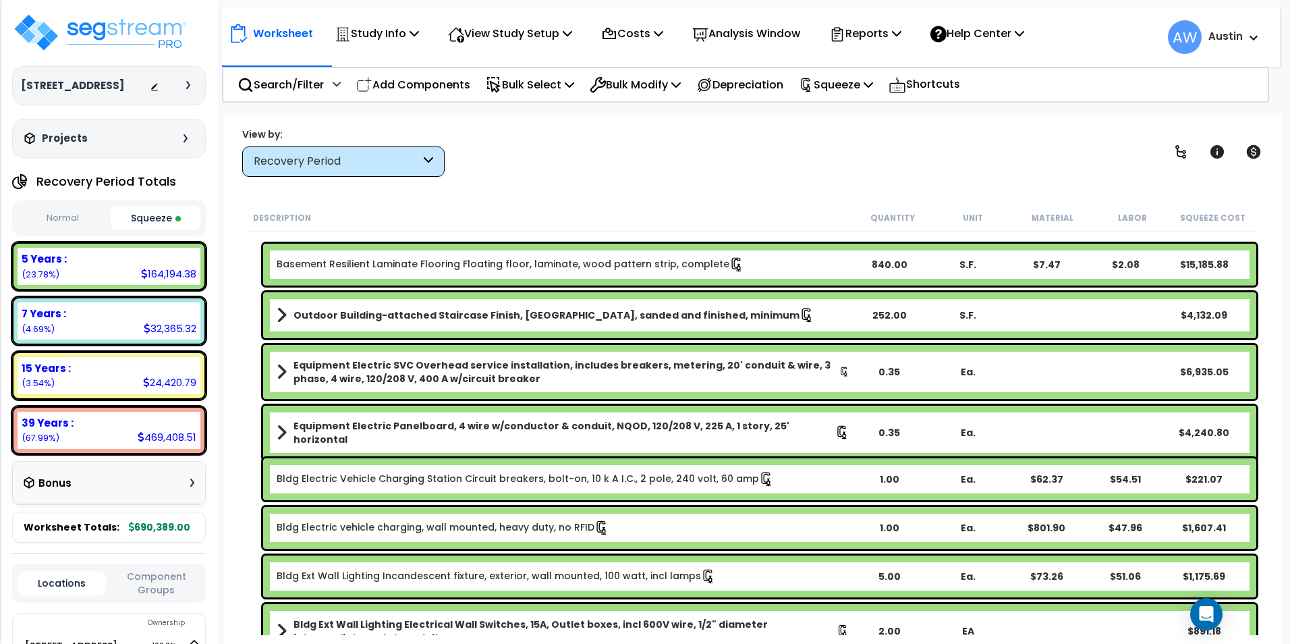
scroll to position [0, 0]
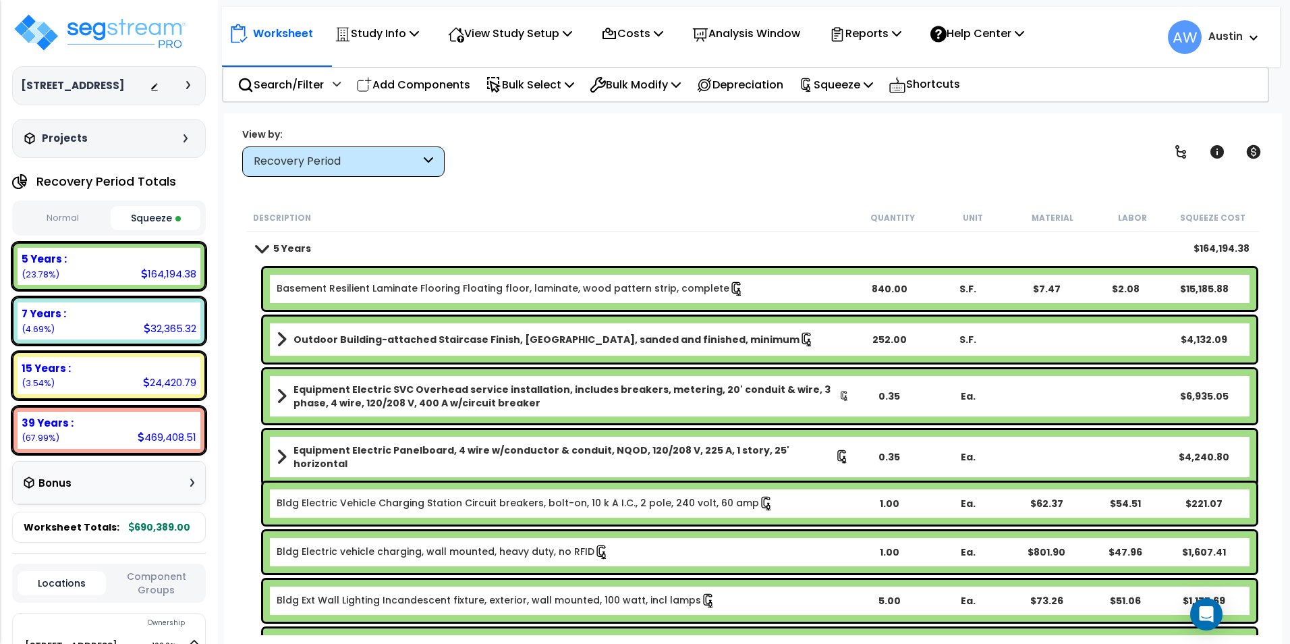
click at [265, 248] on span at bounding box center [261, 248] width 19 height 10
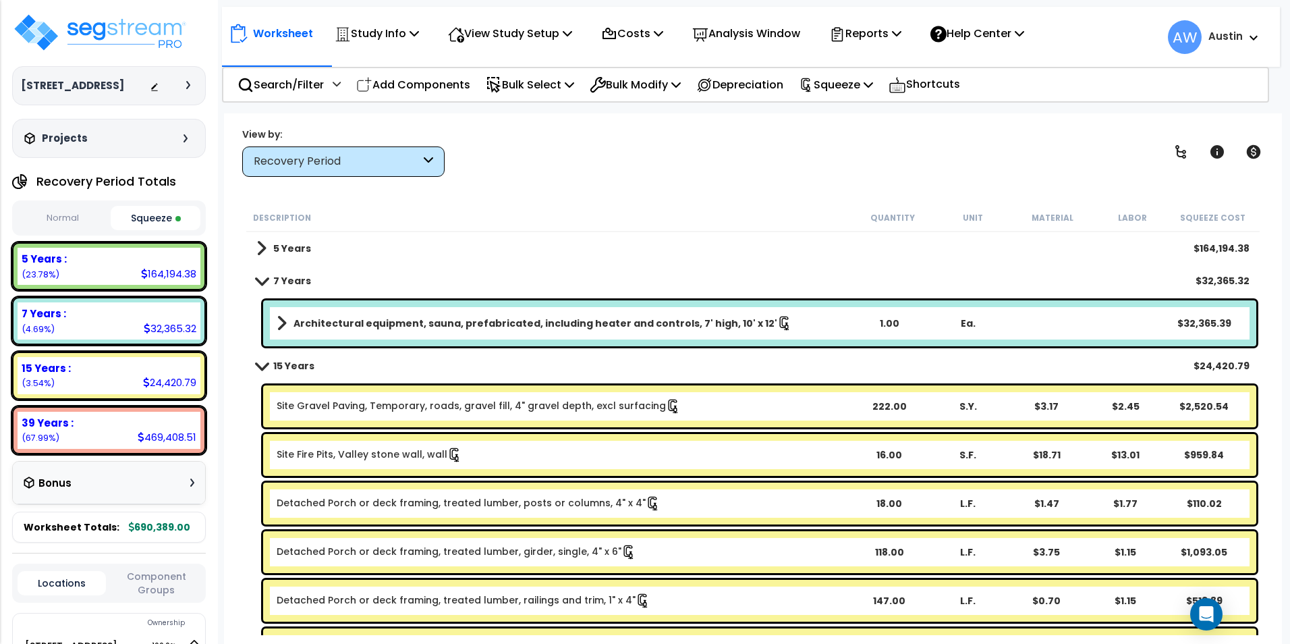
click at [265, 367] on span at bounding box center [261, 365] width 19 height 10
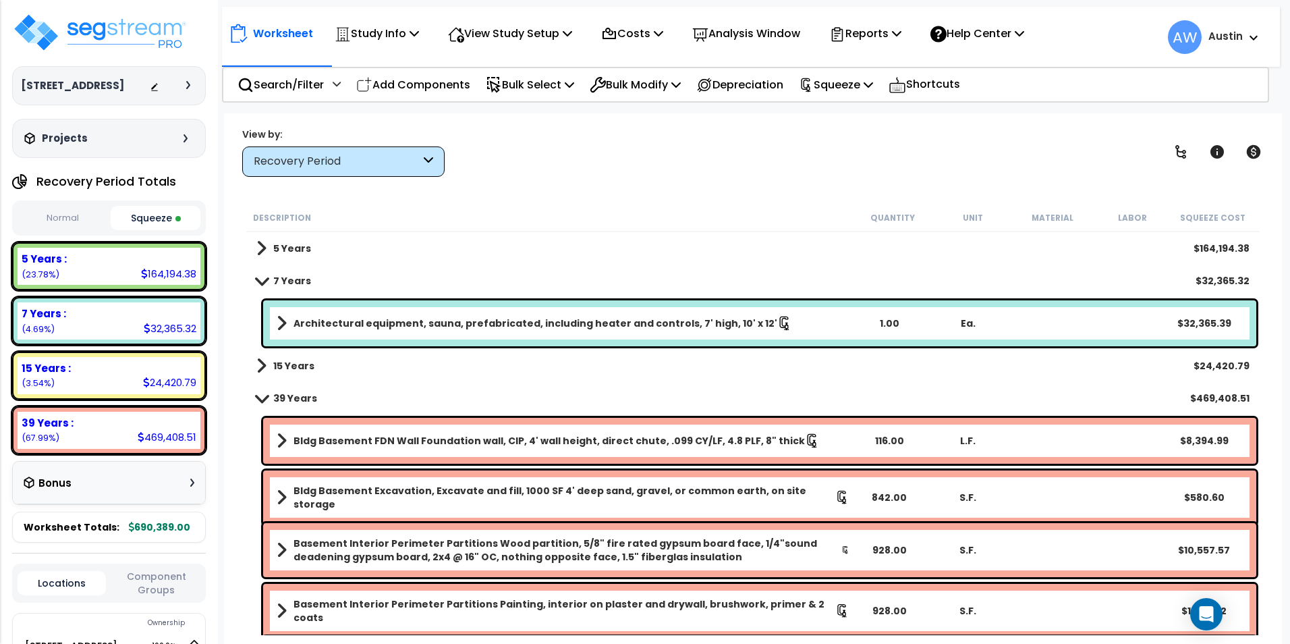
click at [256, 395] on span at bounding box center [261, 398] width 19 height 10
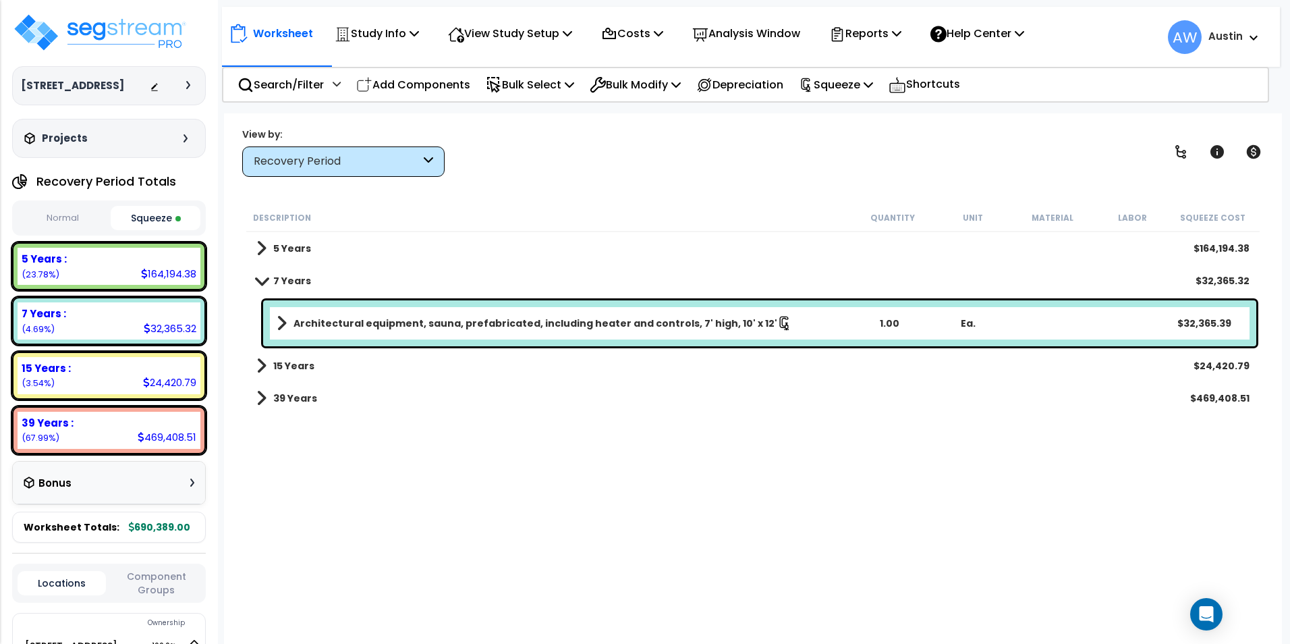
click at [1072, 331] on div "Architectural equipment, sauna, prefabricated, including heater and controls, 7…" at bounding box center [759, 323] width 993 height 46
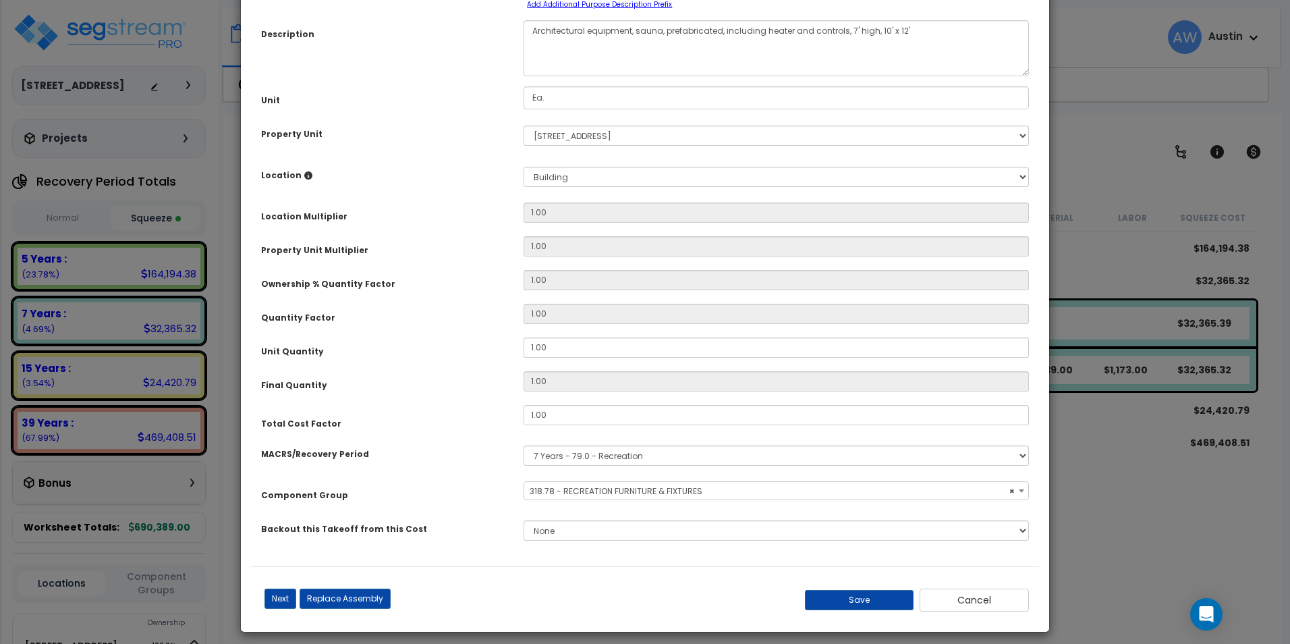
scroll to position [118, 0]
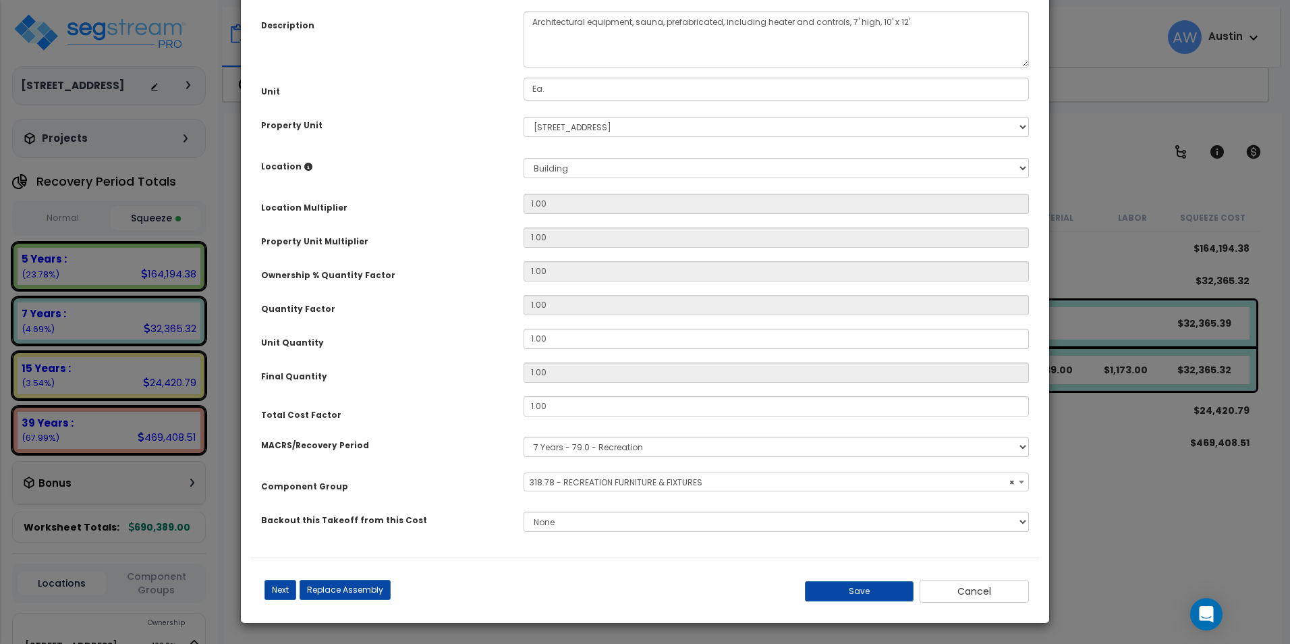
select select "61531"
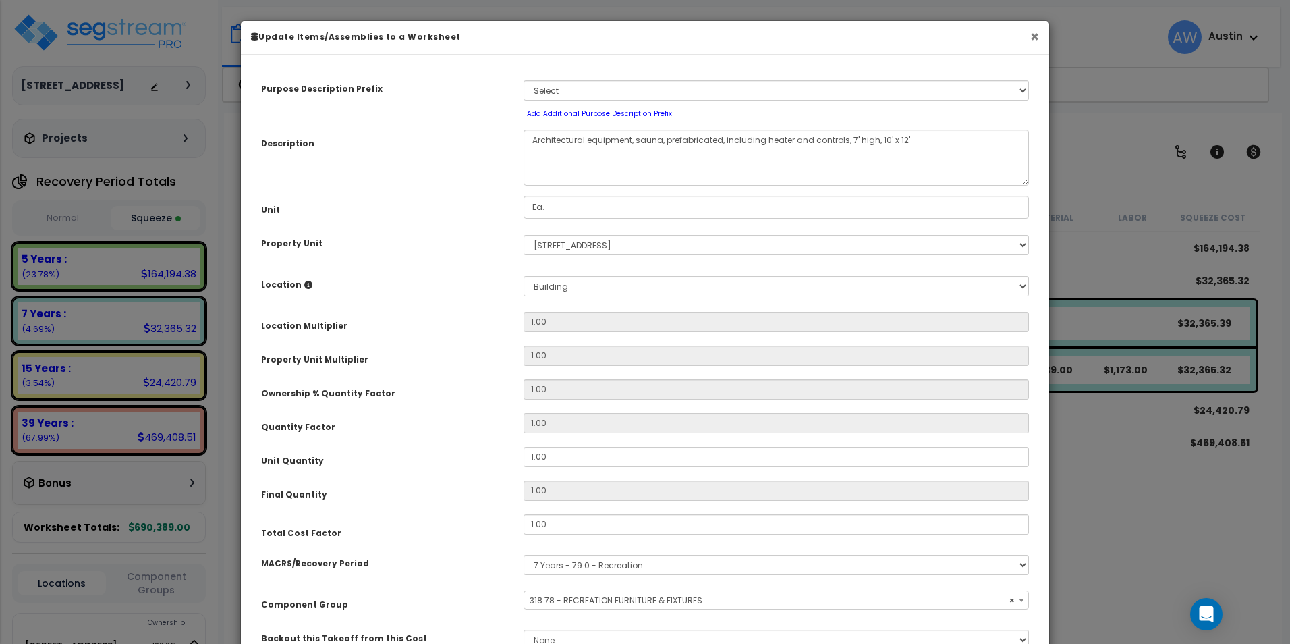
click at [1030, 38] on button "×" at bounding box center [1034, 37] width 9 height 14
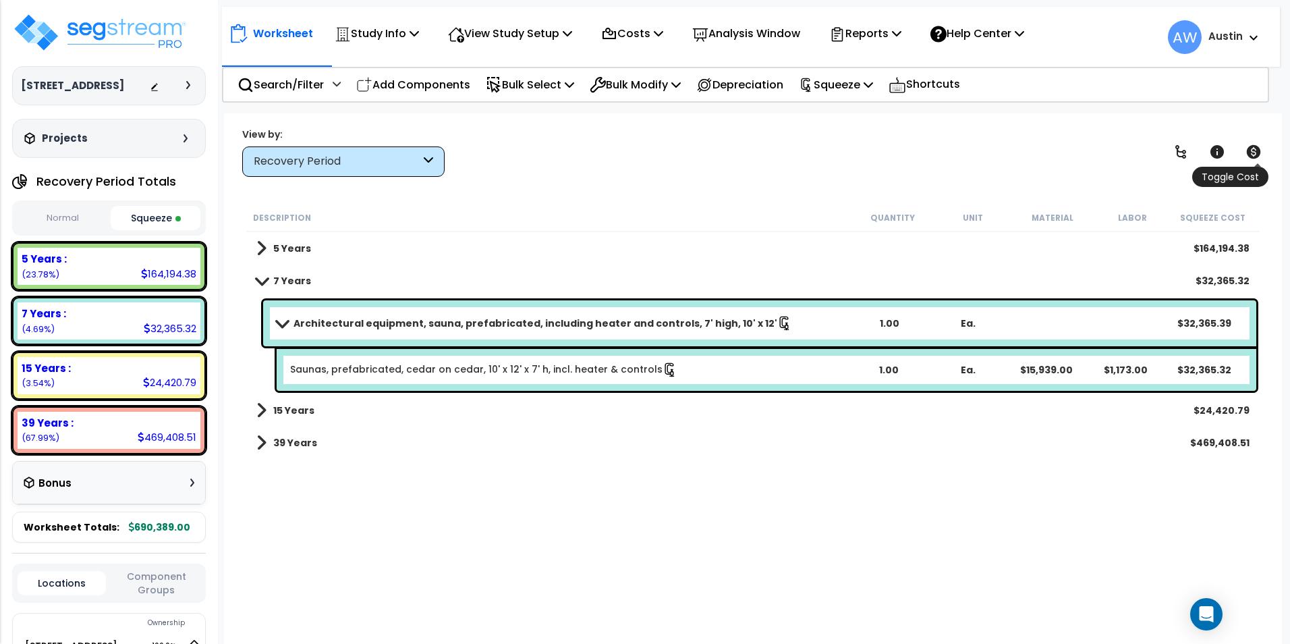
click at [1255, 157] on icon at bounding box center [1253, 151] width 14 height 13
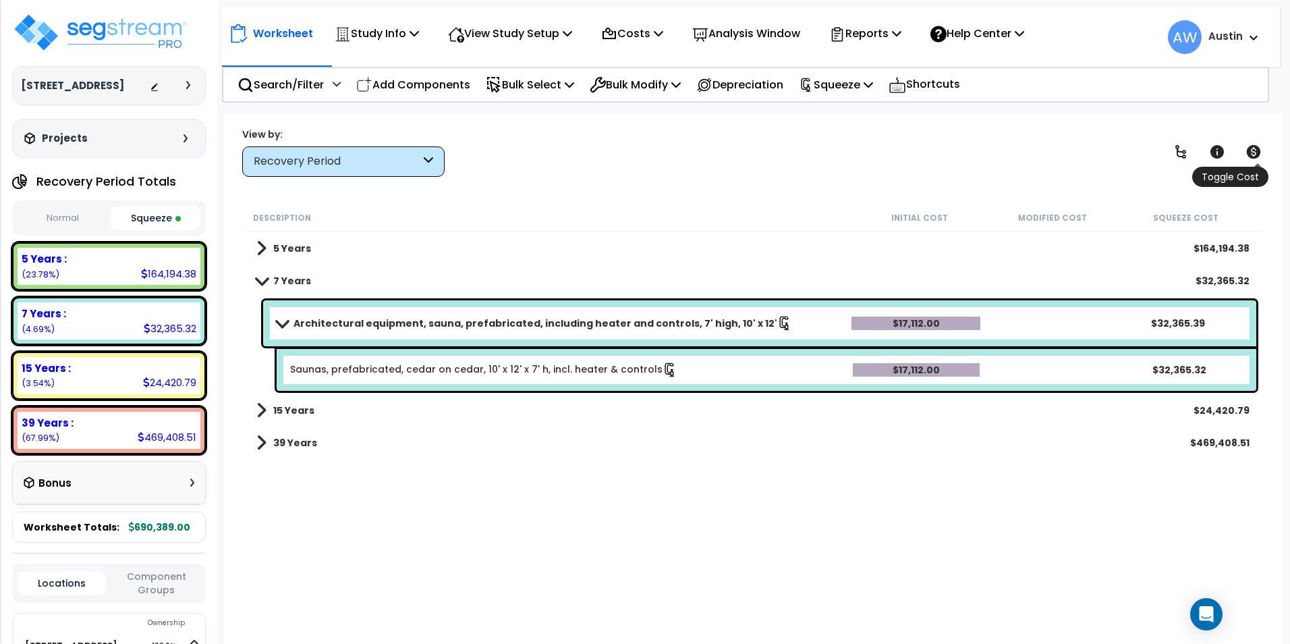
click at [1255, 157] on icon at bounding box center [1253, 151] width 14 height 13
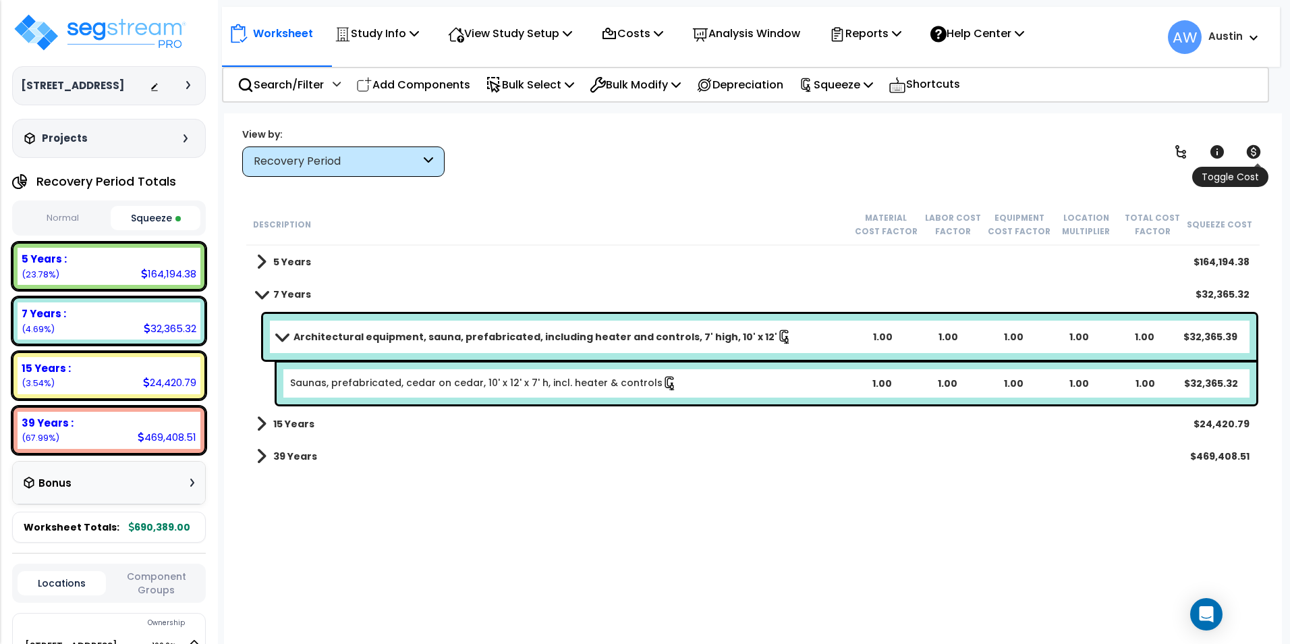
click at [1255, 157] on icon at bounding box center [1253, 151] width 14 height 13
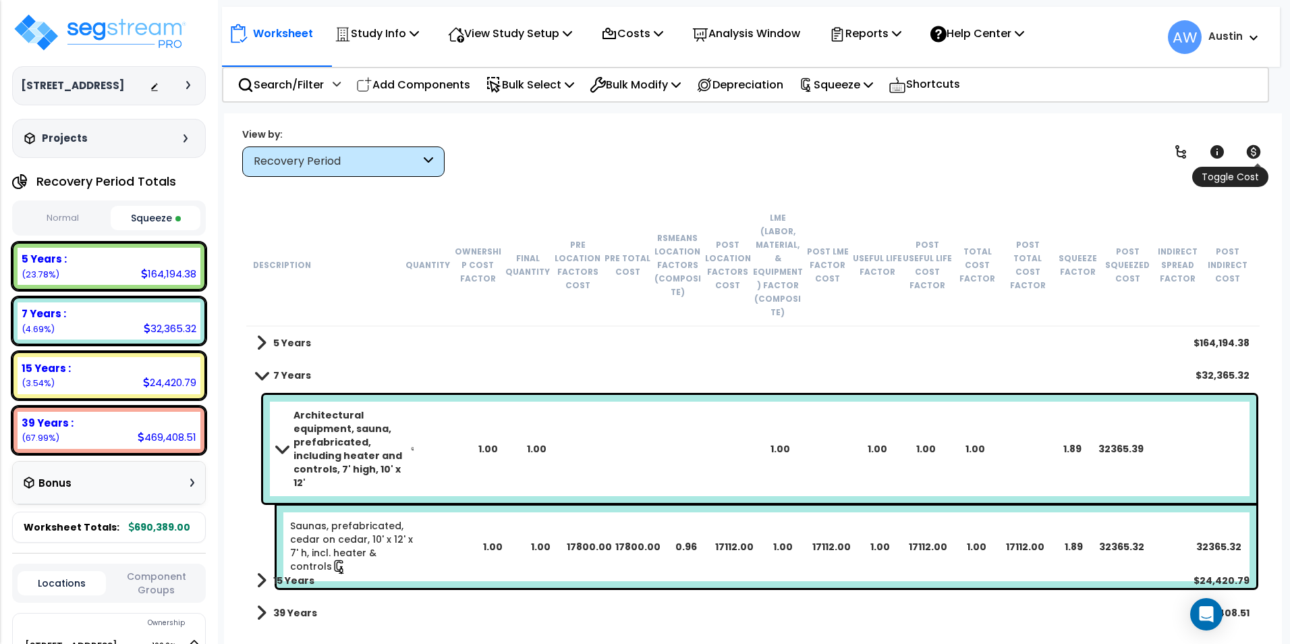
click at [1255, 157] on icon at bounding box center [1253, 151] width 14 height 13
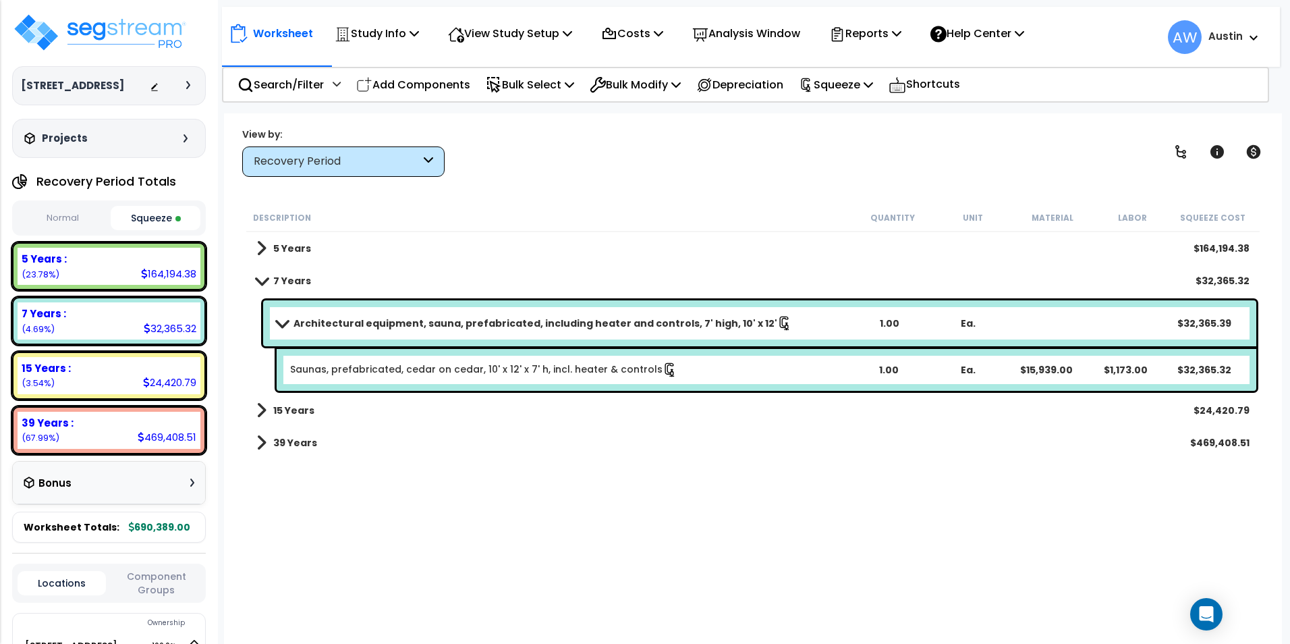
click at [794, 154] on div "View by: Recovery Period High to Low - Component Cost" at bounding box center [752, 152] width 1031 height 50
click at [873, 88] on p "Squeeze" at bounding box center [836, 85] width 74 height 18
click at [876, 175] on link "Show Advanced" at bounding box center [859, 171] width 134 height 27
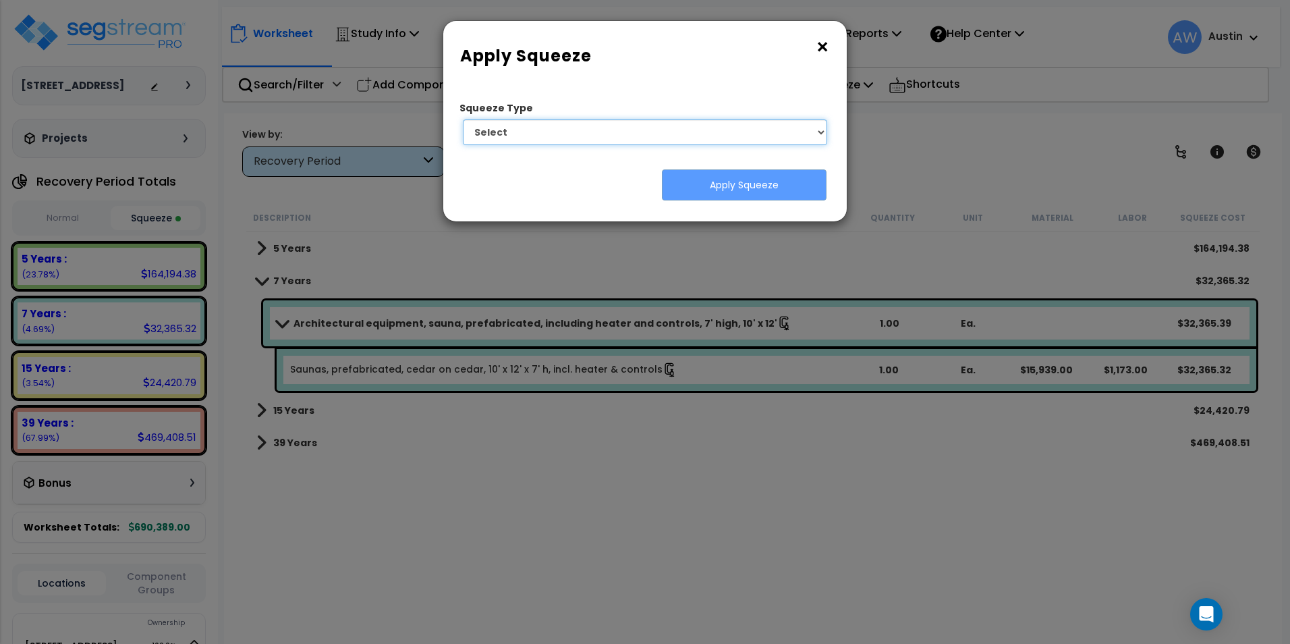
click at [784, 142] on select "Select 1. Squeeze Entire Worksheet 2. Squeeze by Takeoff Cost 3. Squeeze by Uni…" at bounding box center [645, 132] width 364 height 26
click at [463, 119] on select "Select 1. Squeeze Entire Worksheet 2. Squeeze by Takeoff Cost 3. Squeeze by Uni…" at bounding box center [645, 132] width 364 height 26
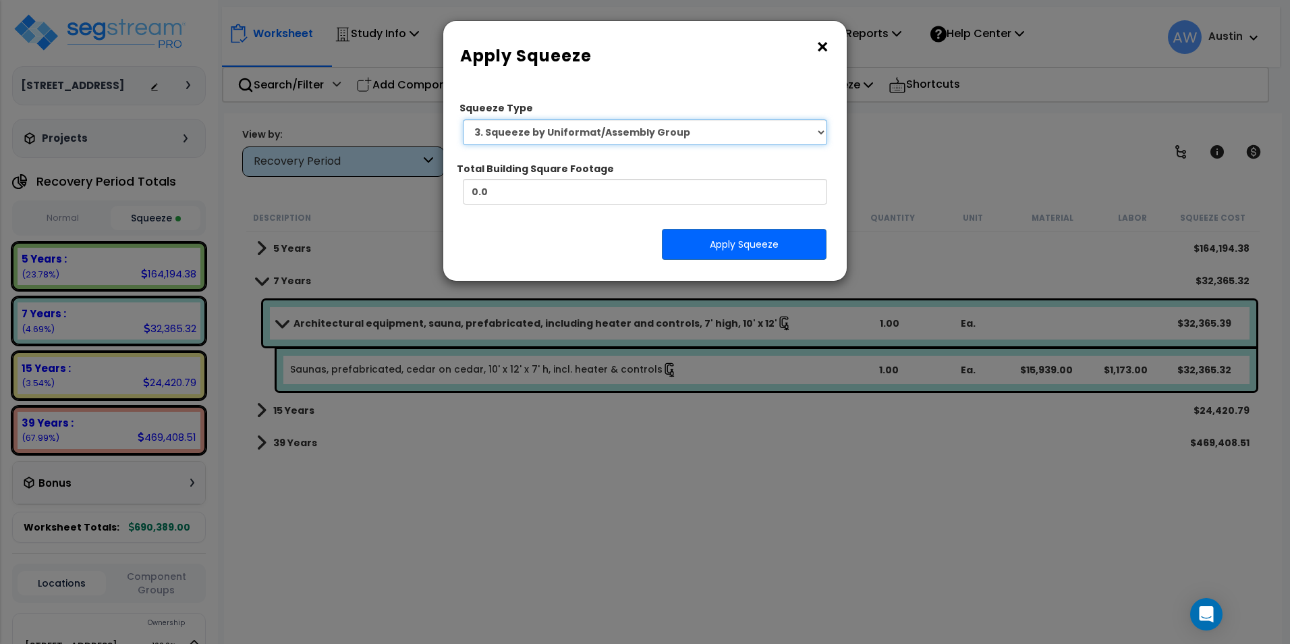
click at [792, 140] on select "Select 1. Squeeze Entire Worksheet 2. Squeeze by Takeoff Cost 3. Squeeze by Uni…" at bounding box center [645, 132] width 364 height 26
click at [463, 119] on select "Select 1. Squeeze Entire Worksheet 2. Squeeze by Takeoff Cost 3. Squeeze by Uni…" at bounding box center [645, 132] width 364 height 26
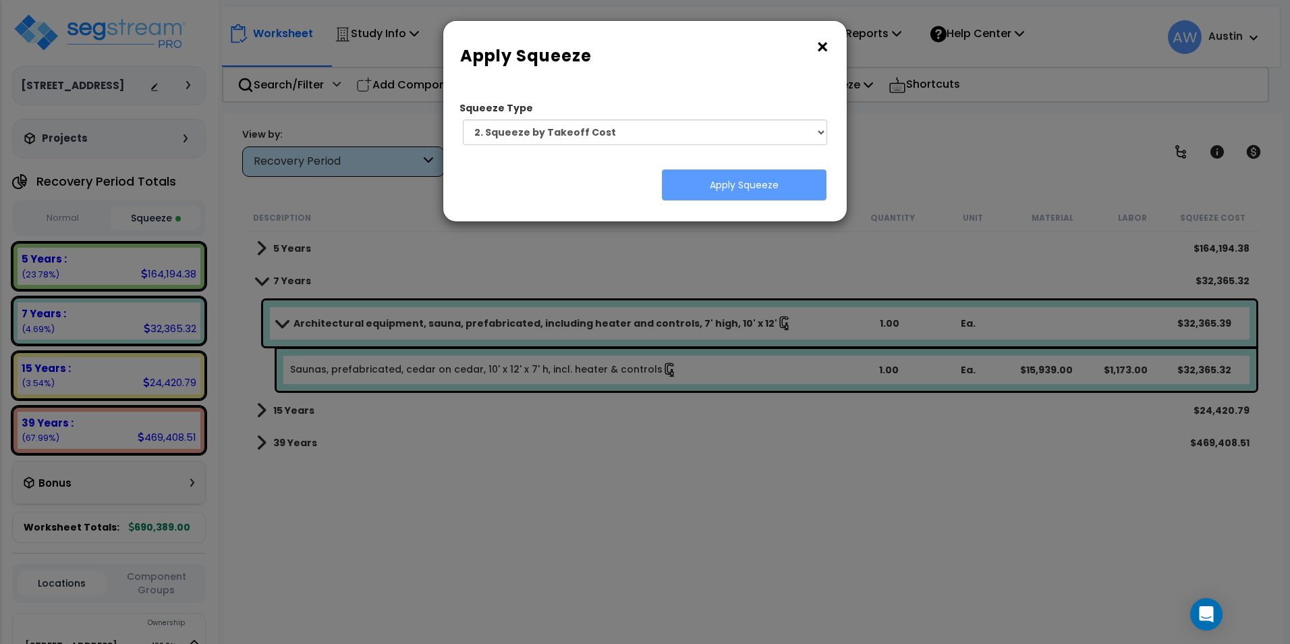
click at [555, 167] on div "Squeeze Type Select 1. Squeeze Entire Worksheet 2. Squeeze by Takeoff Cost 3. S…" at bounding box center [644, 152] width 383 height 117
click at [801, 141] on select "Select 1. Squeeze Entire Worksheet 2. Squeeze by Takeoff Cost 3. Squeeze by Uni…" at bounding box center [645, 132] width 364 height 26
click at [463, 119] on select "Select 1. Squeeze Entire Worksheet 2. Squeeze by Takeoff Cost 3. Squeeze by Uni…" at bounding box center [645, 132] width 364 height 26
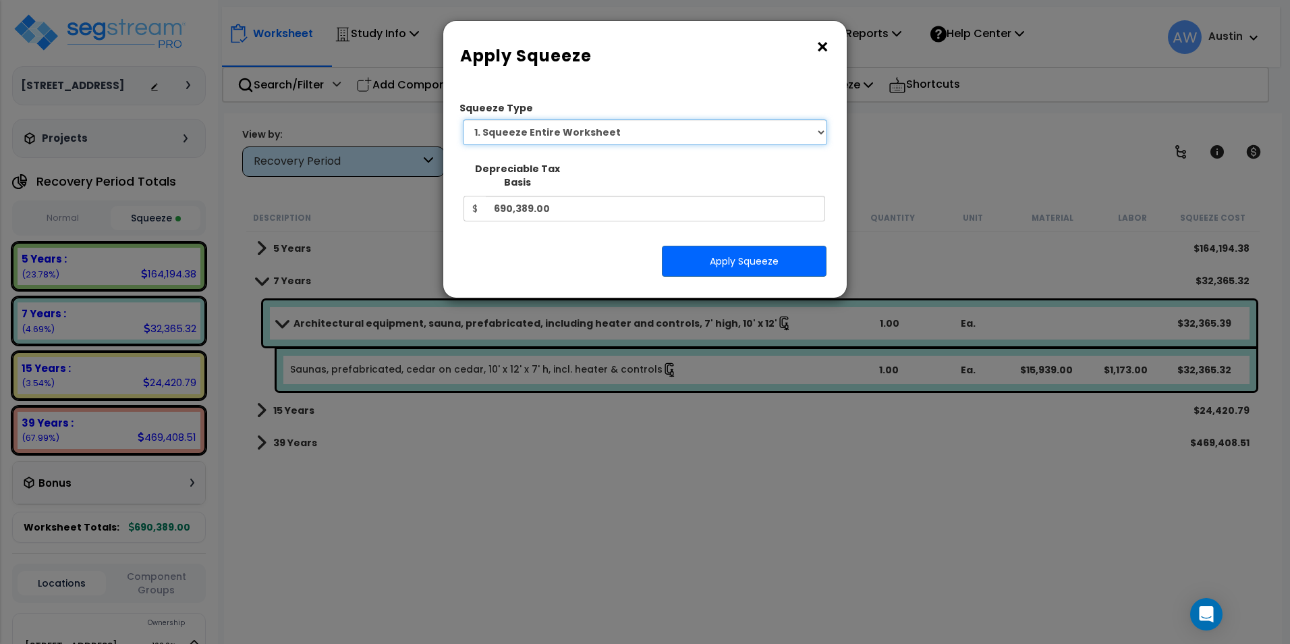
drag, startPoint x: 719, startPoint y: 134, endPoint x: 713, endPoint y: 138, distance: 7.3
click at [719, 134] on select "Select 1. Squeeze Entire Worksheet 2. Squeeze by Takeoff Cost 3. Squeeze by Uni…" at bounding box center [645, 132] width 364 height 26
click at [463, 119] on select "Select 1. Squeeze Entire Worksheet 2. Squeeze by Takeoff Cost 3. Squeeze by Uni…" at bounding box center [645, 132] width 364 height 26
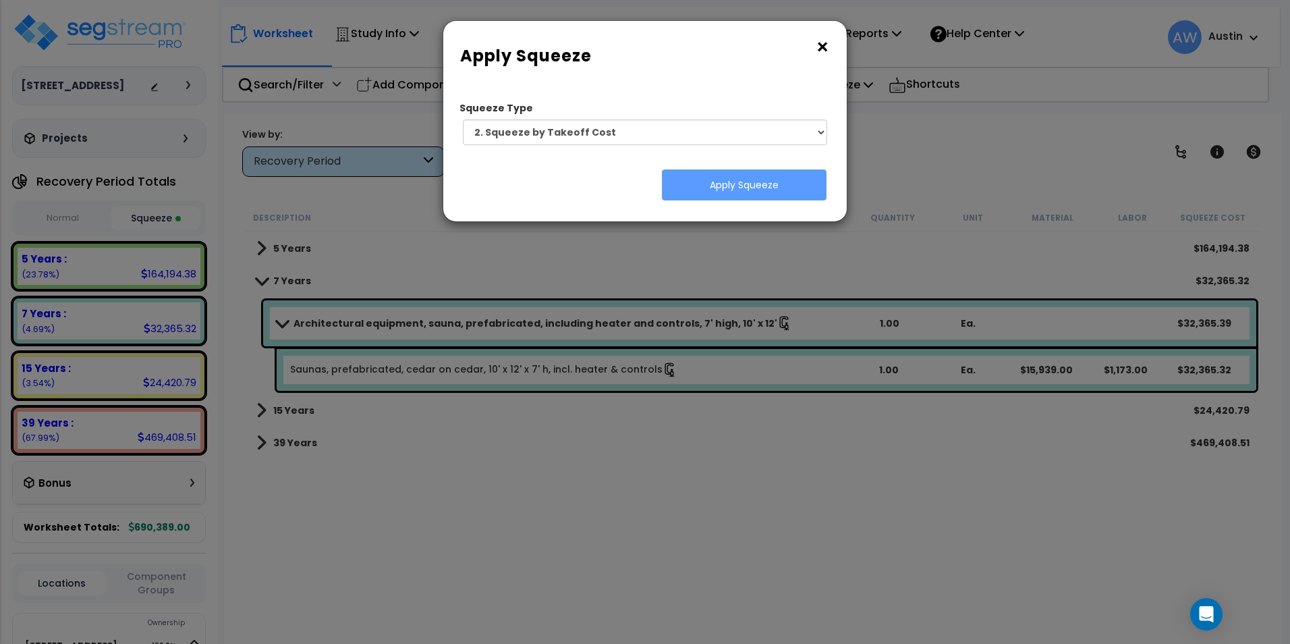
click at [640, 198] on div "Apply Squeeze" at bounding box center [644, 184] width 383 height 31
click at [791, 136] on select "Select 1. Squeeze Entire Worksheet 2. Squeeze by Takeoff Cost 3. Squeeze by Uni…" at bounding box center [645, 132] width 364 height 26
click at [463, 119] on select "Select 1. Squeeze Entire Worksheet 2. Squeeze by Takeoff Cost 3. Squeeze by Uni…" at bounding box center [645, 132] width 364 height 26
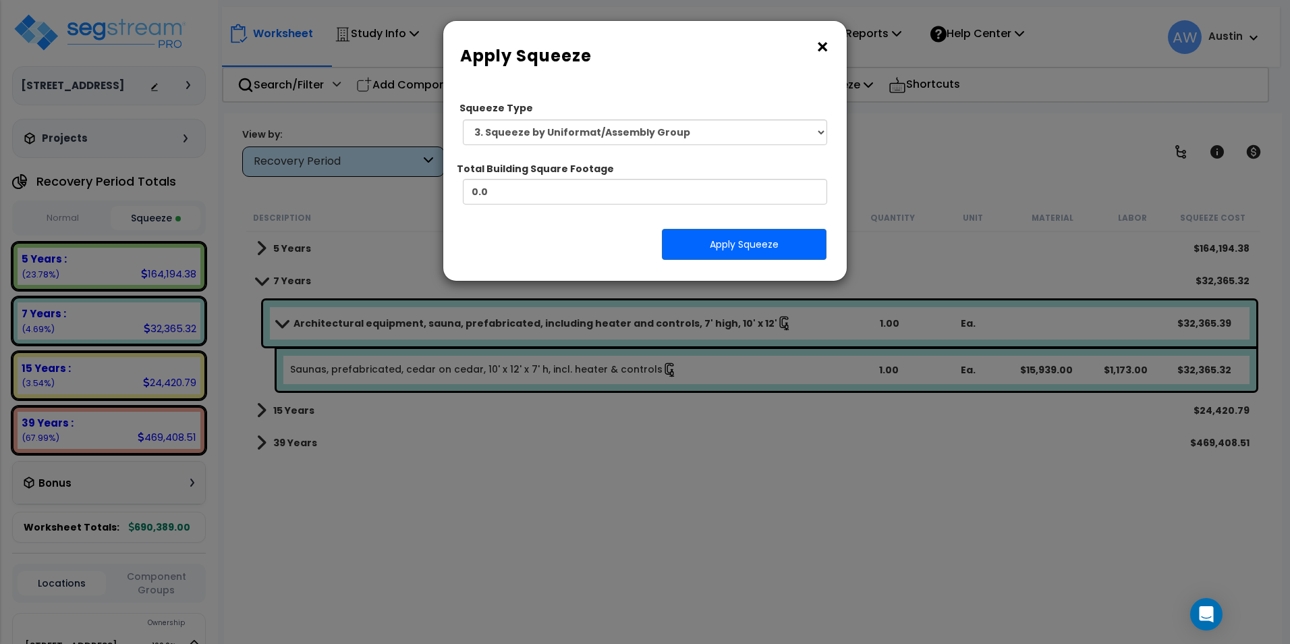
click at [565, 224] on div "Squeeze Type Select 1. Squeeze Entire Worksheet 2. Squeeze by Takeoff Cost 3. S…" at bounding box center [644, 182] width 383 height 176
click at [787, 131] on select "Select 1. Squeeze Entire Worksheet 2. Squeeze by Takeoff Cost 3. Squeeze by Uni…" at bounding box center [645, 132] width 364 height 26
select select "squeeze_entire_takeoffsheet"
click at [463, 119] on select "Select 1. Squeeze Entire Worksheet 2. Squeeze by Takeoff Cost 3. Squeeze by Uni…" at bounding box center [645, 132] width 364 height 26
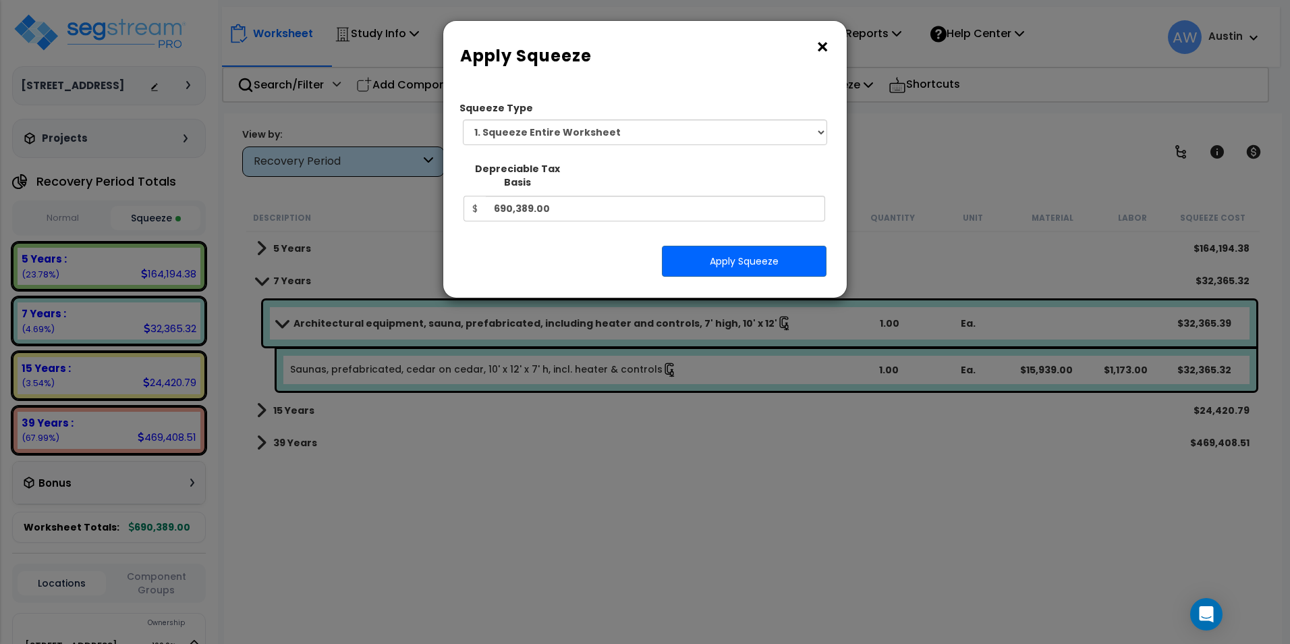
click at [820, 51] on button "×" at bounding box center [822, 47] width 15 height 22
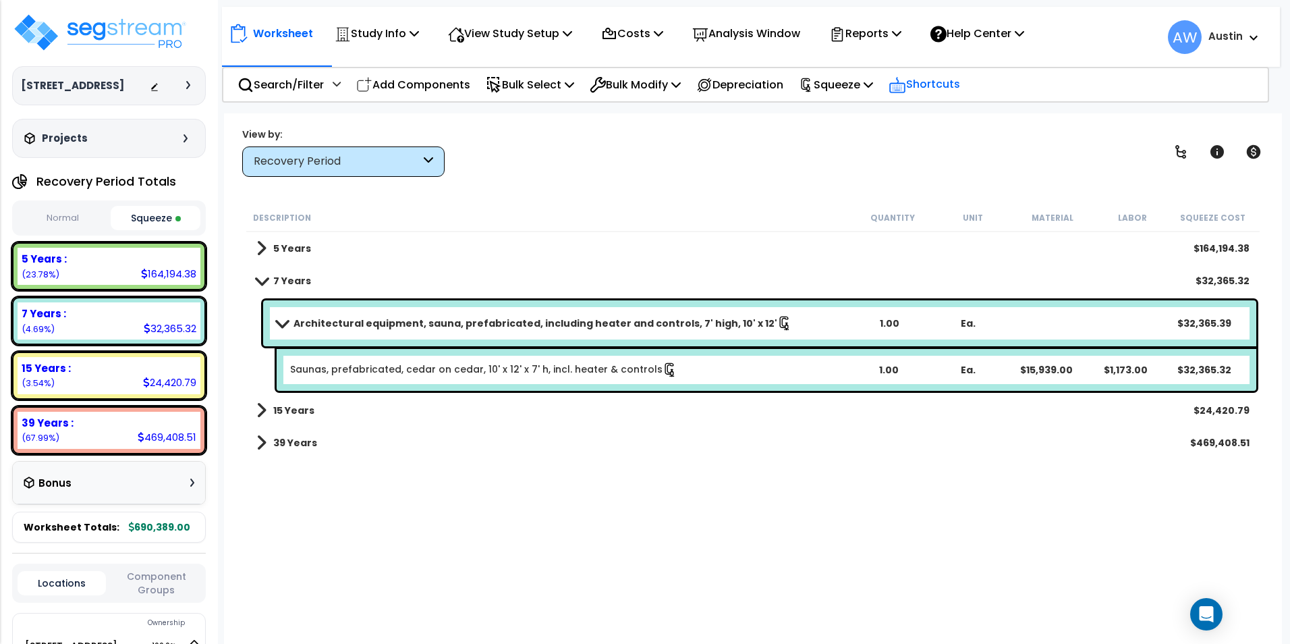
click at [934, 82] on p "Shortcuts" at bounding box center [924, 85] width 72 height 20
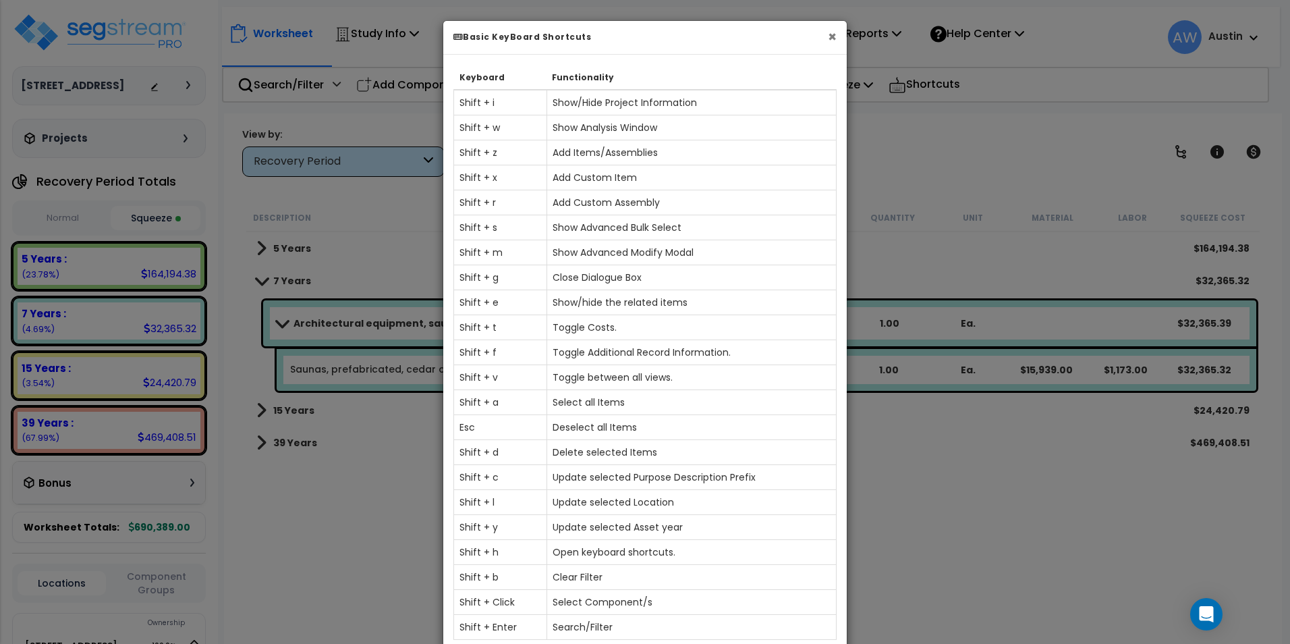
click at [829, 38] on button "×" at bounding box center [832, 37] width 9 height 14
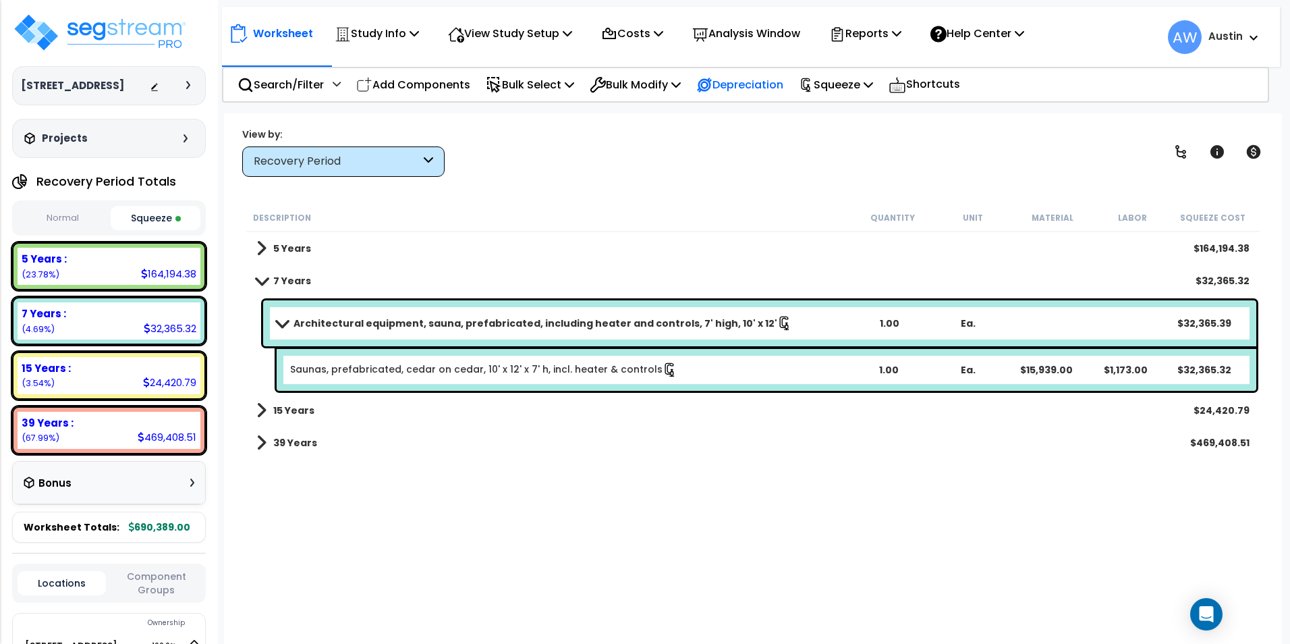
click at [754, 90] on p "Depreciation" at bounding box center [739, 85] width 87 height 18
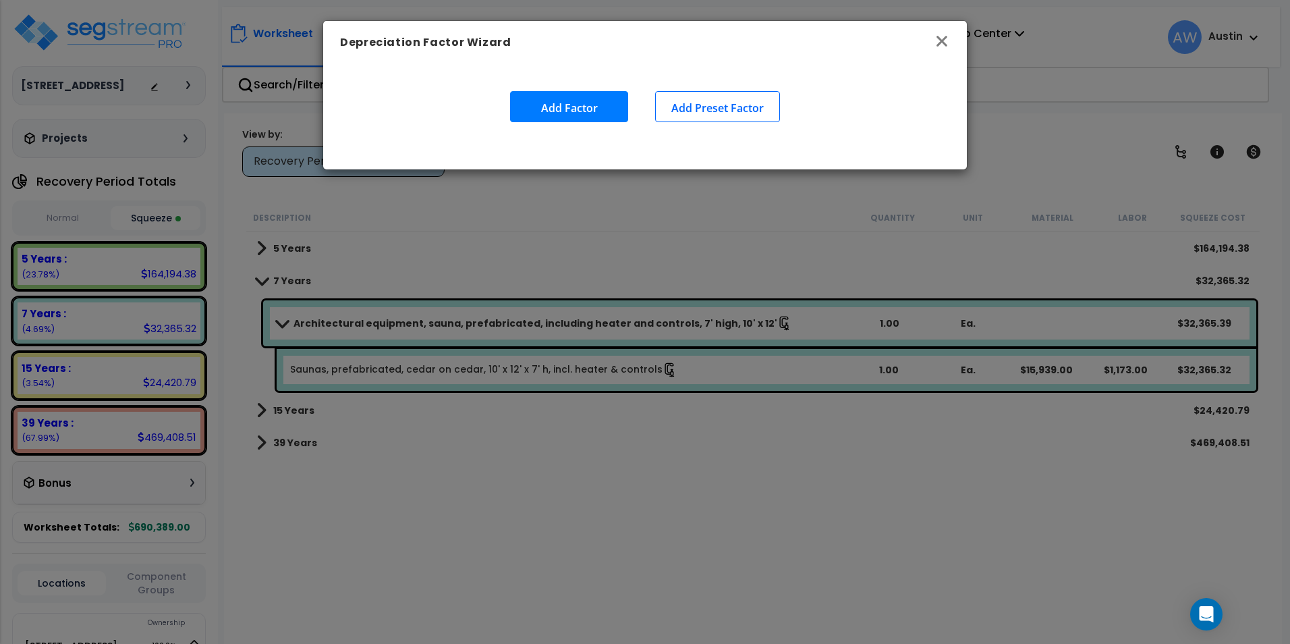
click at [941, 42] on icon "button" at bounding box center [941, 41] width 11 height 11
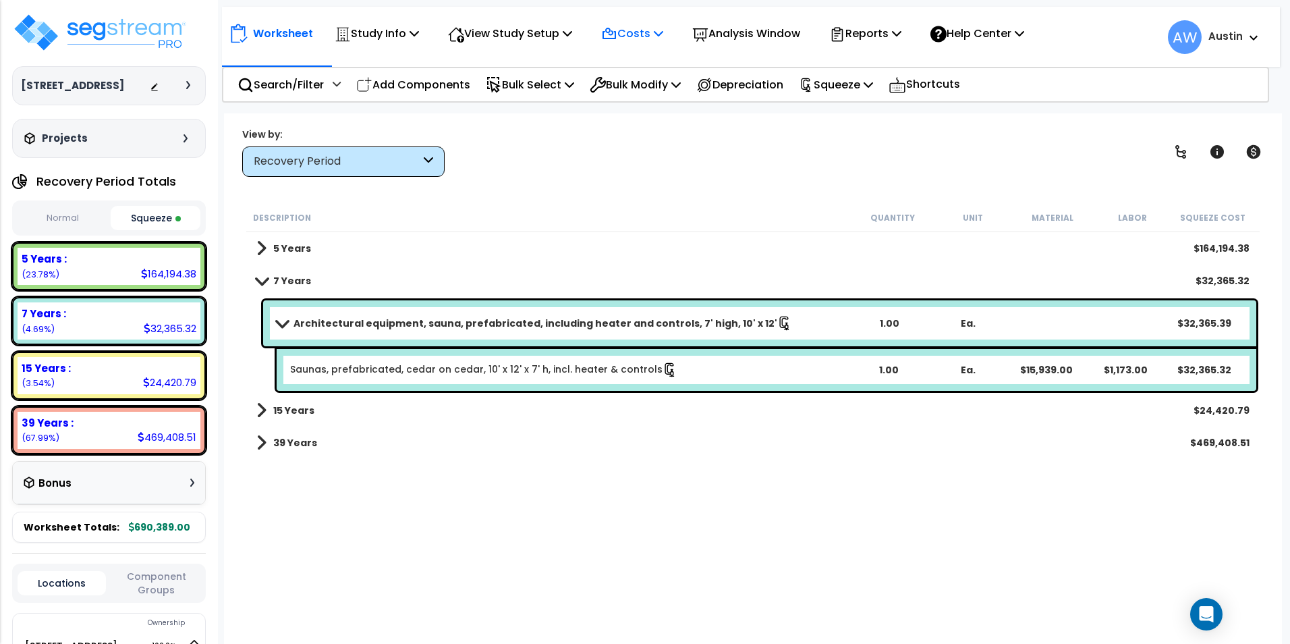
click at [663, 35] on p "Costs" at bounding box center [632, 33] width 62 height 18
click at [658, 87] on link "Direct Costs" at bounding box center [661, 92] width 134 height 27
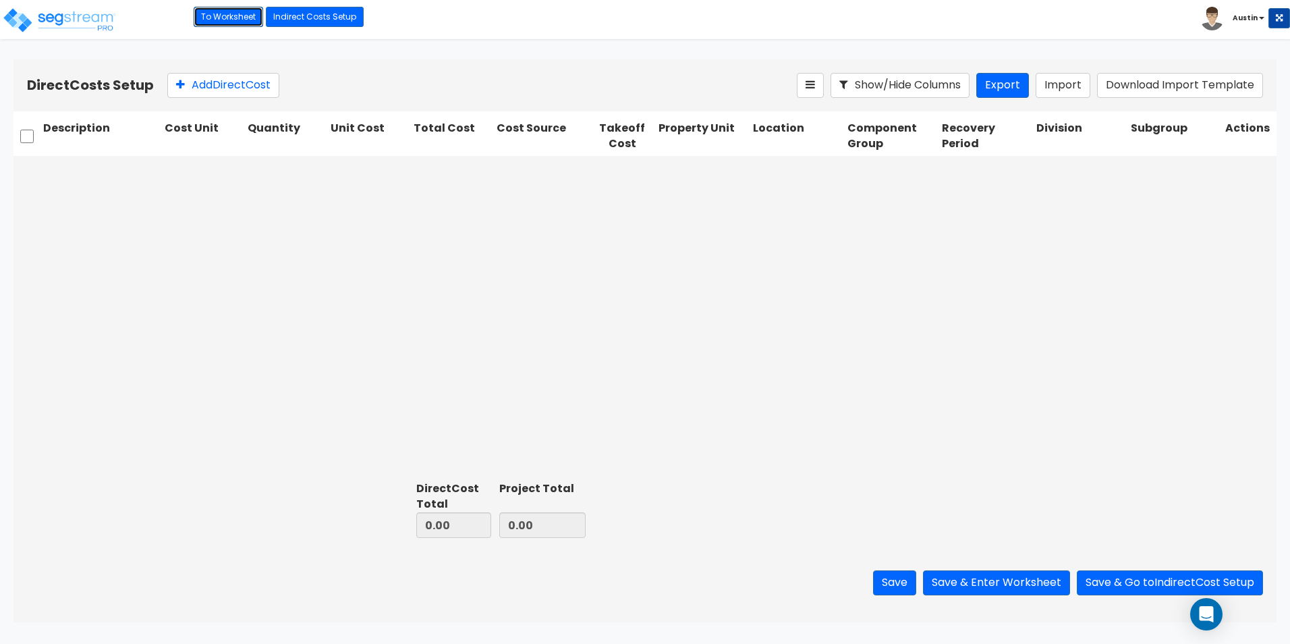
click at [250, 24] on link "To Worksheet" at bounding box center [228, 17] width 69 height 20
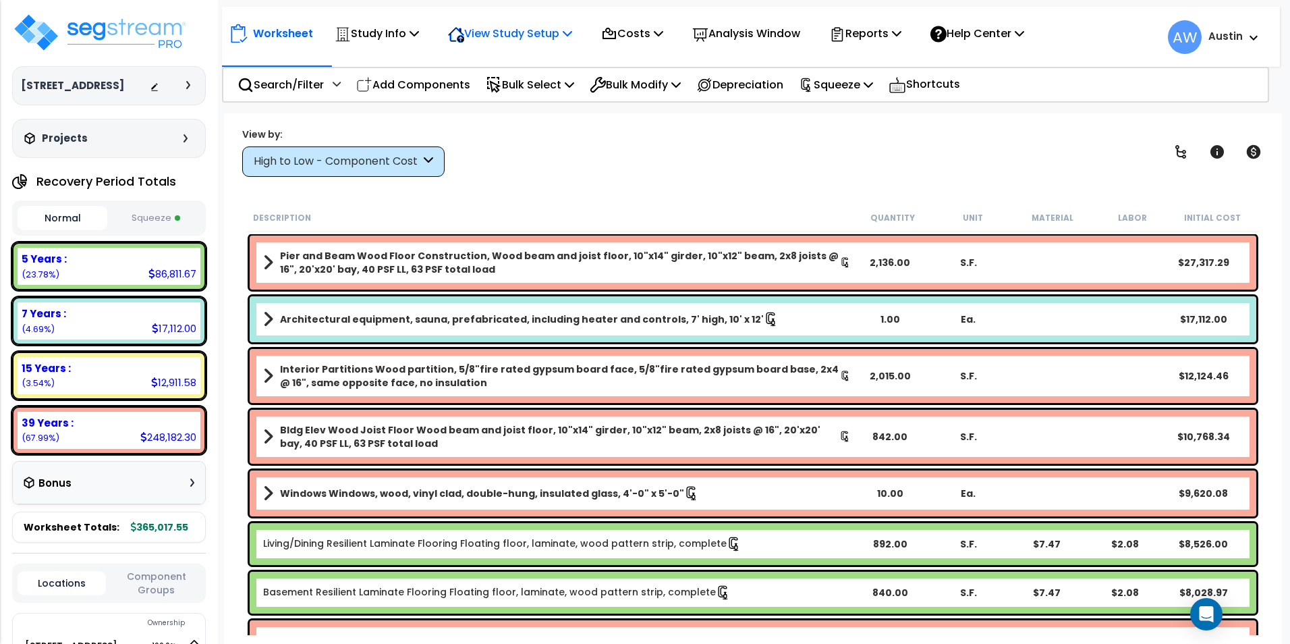
click at [548, 31] on p "View Study Setup" at bounding box center [510, 33] width 124 height 18
click at [549, 33] on p "View Study Setup" at bounding box center [510, 33] width 124 height 18
click at [381, 34] on p "Study Info" at bounding box center [377, 33] width 84 height 18
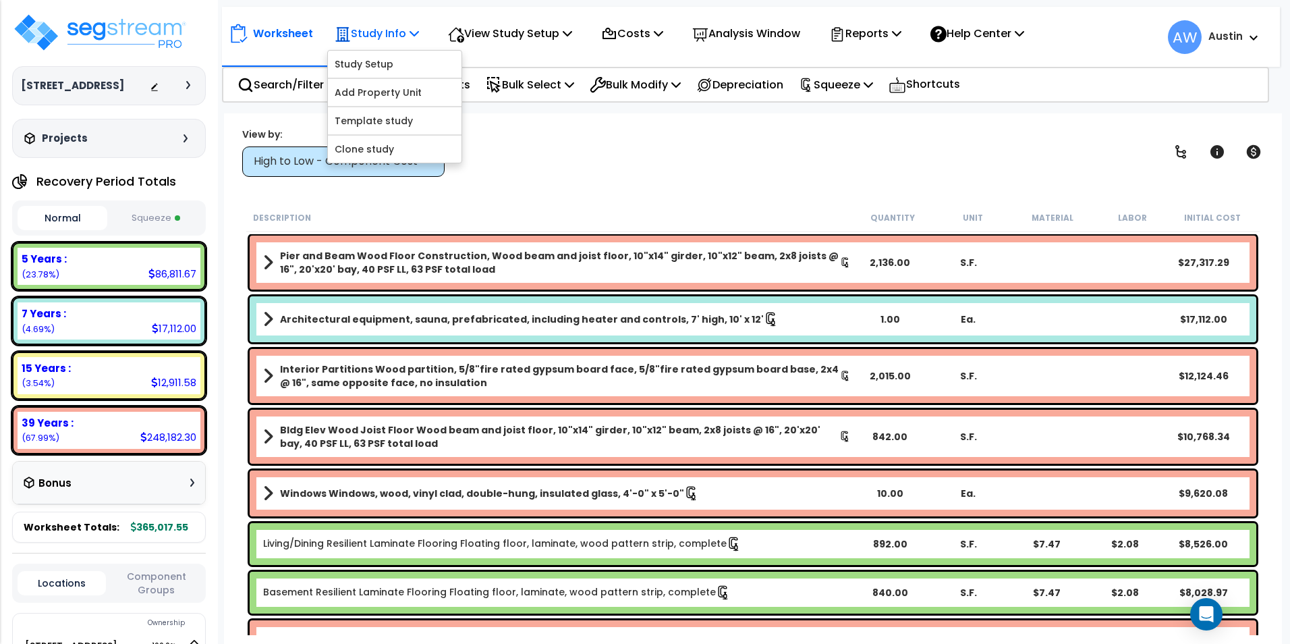
click at [382, 34] on p "Study Info" at bounding box center [377, 33] width 84 height 18
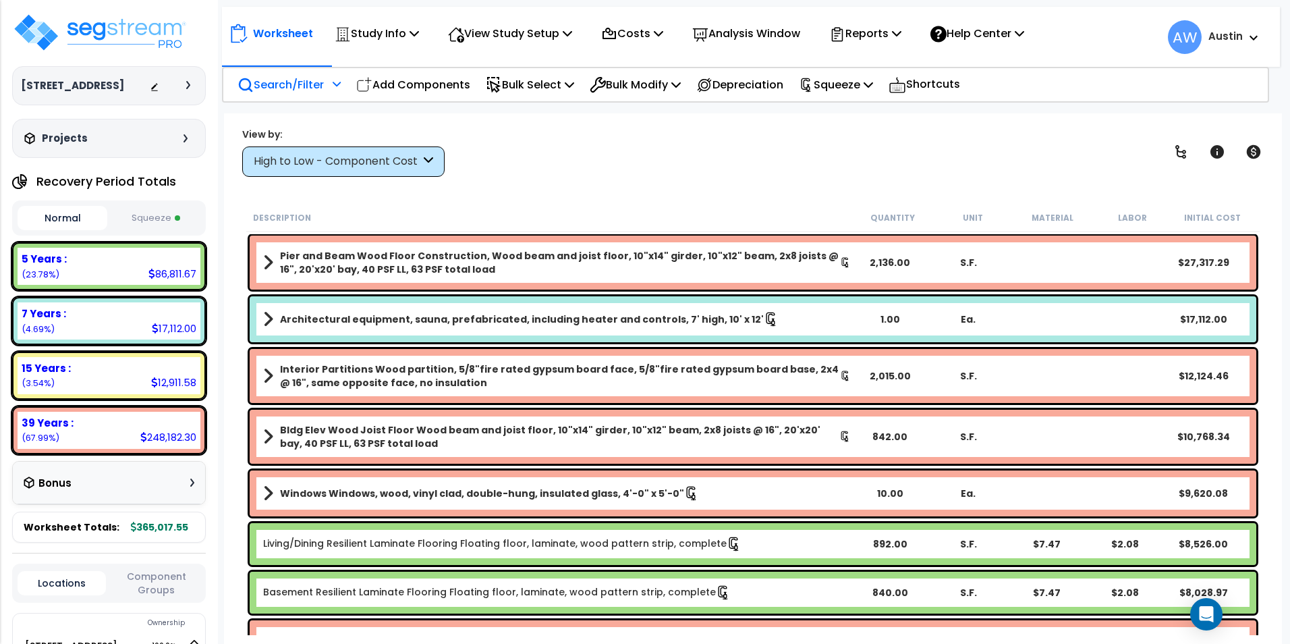
click at [314, 82] on p "Search/Filter" at bounding box center [280, 85] width 86 height 18
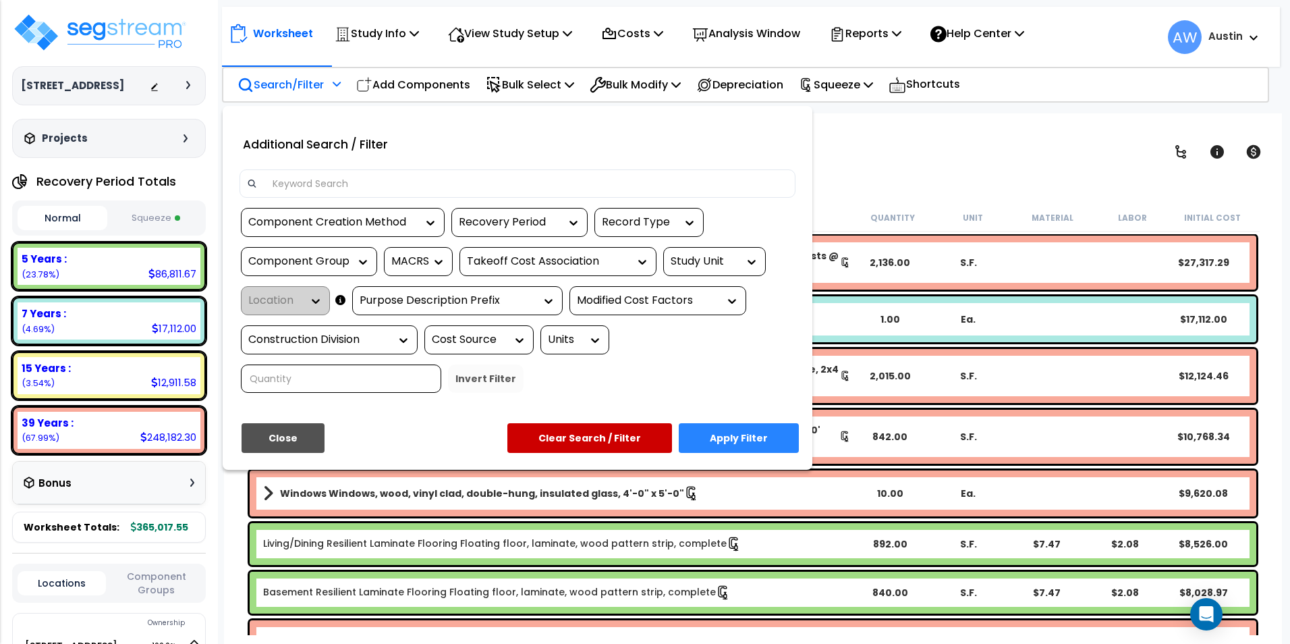
click at [322, 86] on div at bounding box center [645, 322] width 1290 height 644
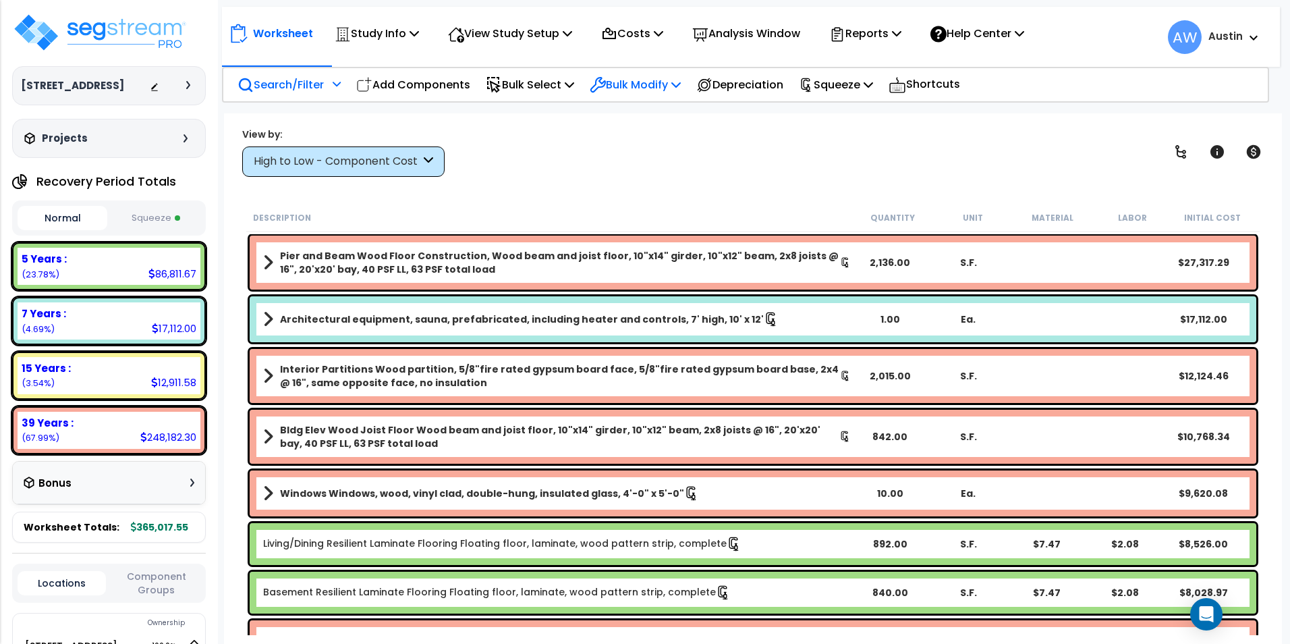
click at [678, 84] on p "Bulk Modify" at bounding box center [635, 85] width 91 height 18
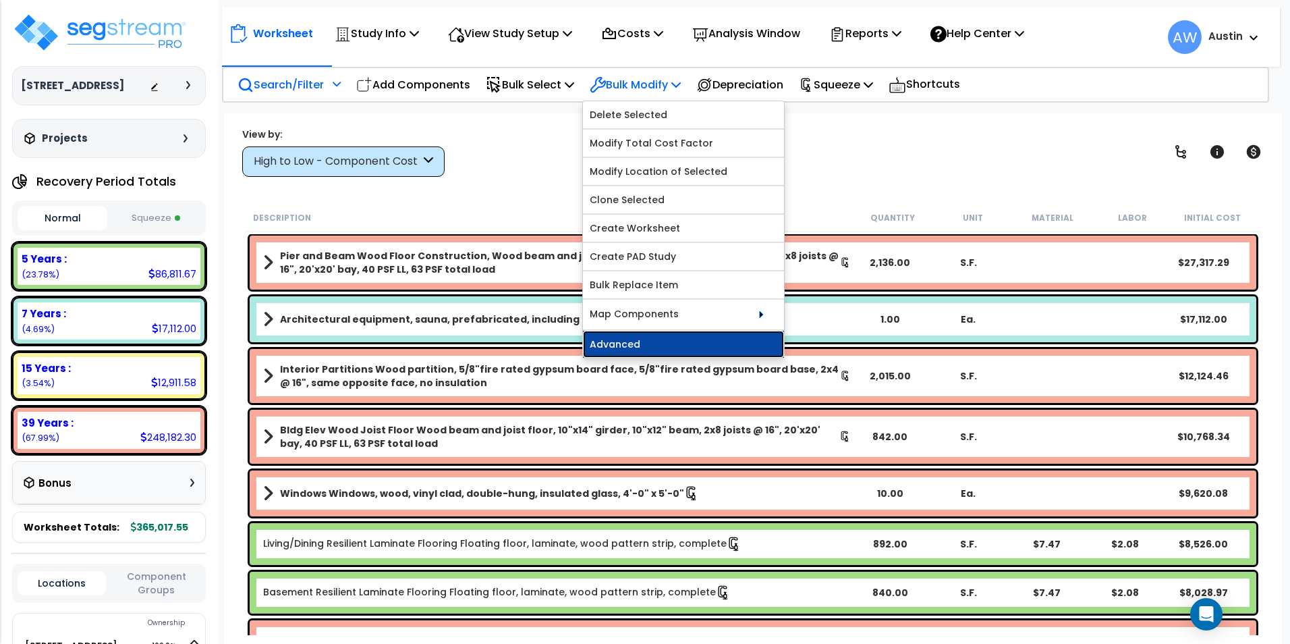
click at [679, 353] on link "Advanced" at bounding box center [683, 344] width 201 height 27
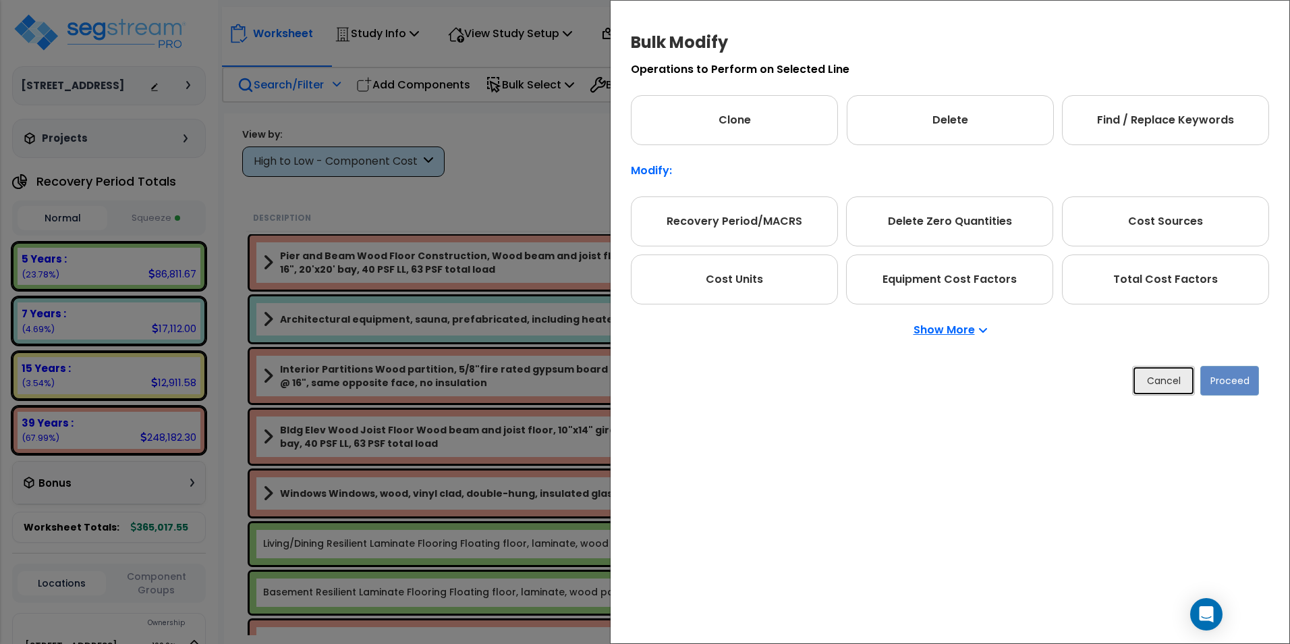
click at [1162, 384] on button "Cancel" at bounding box center [1163, 381] width 63 height 30
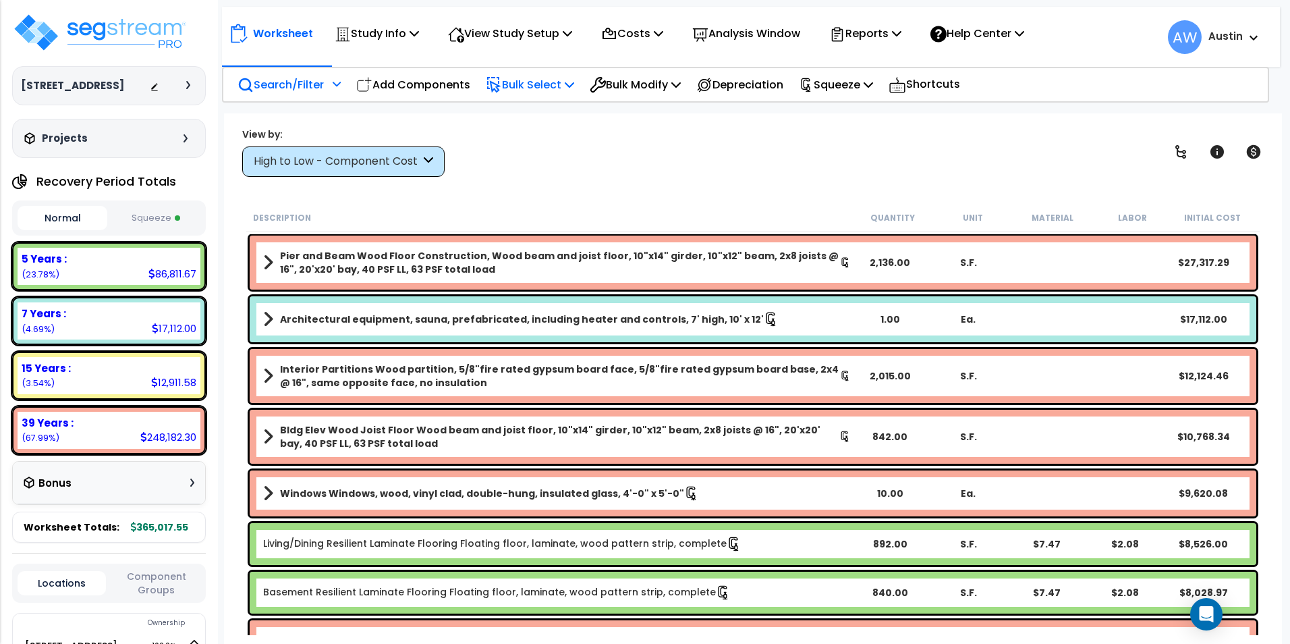
click at [519, 85] on p "Bulk Select" at bounding box center [530, 85] width 88 height 18
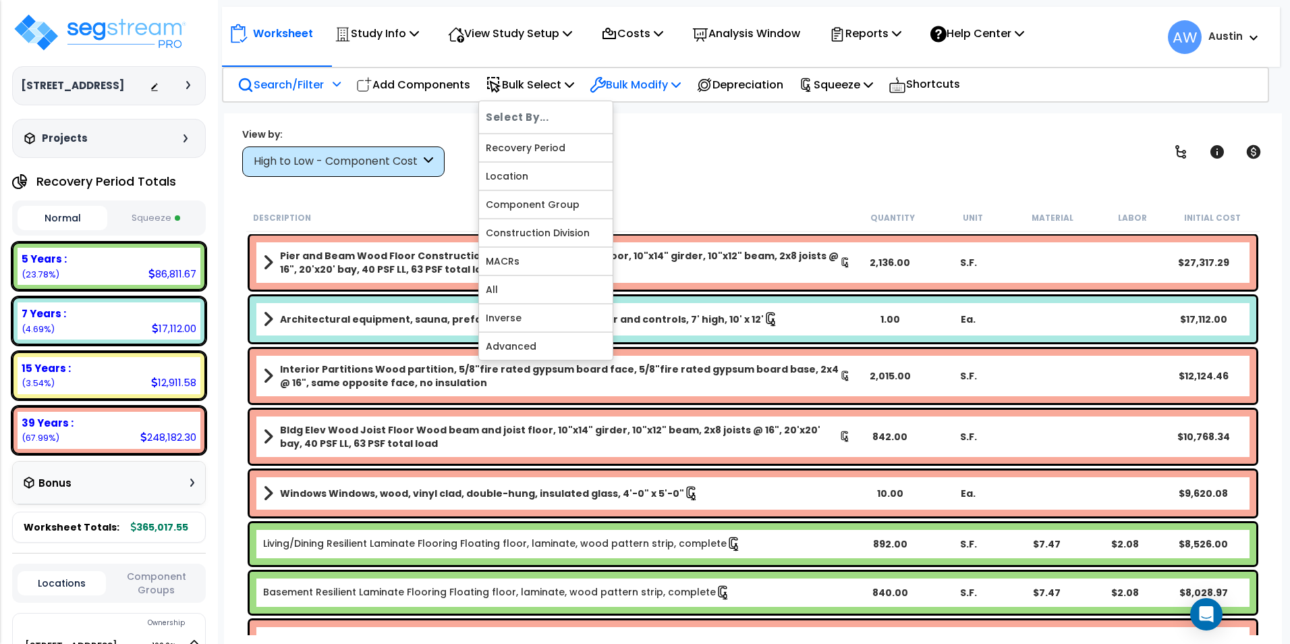
click at [658, 88] on p "Bulk Modify" at bounding box center [635, 85] width 91 height 18
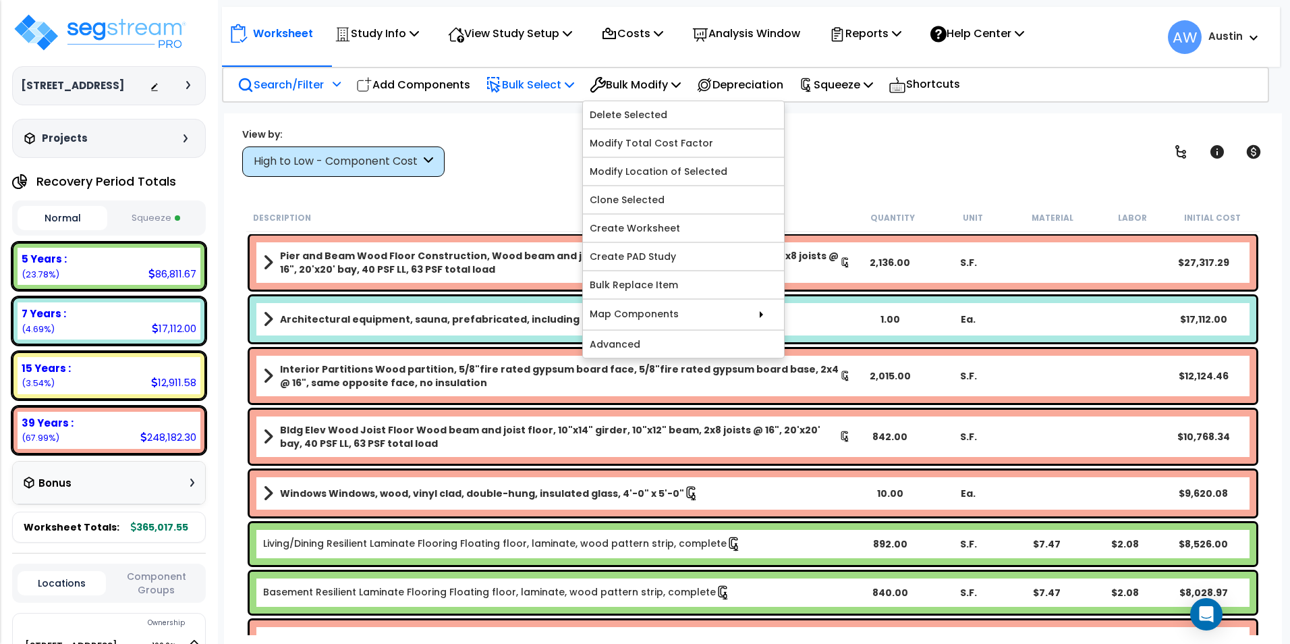
click at [555, 91] on p "Bulk Select" at bounding box center [530, 85] width 88 height 18
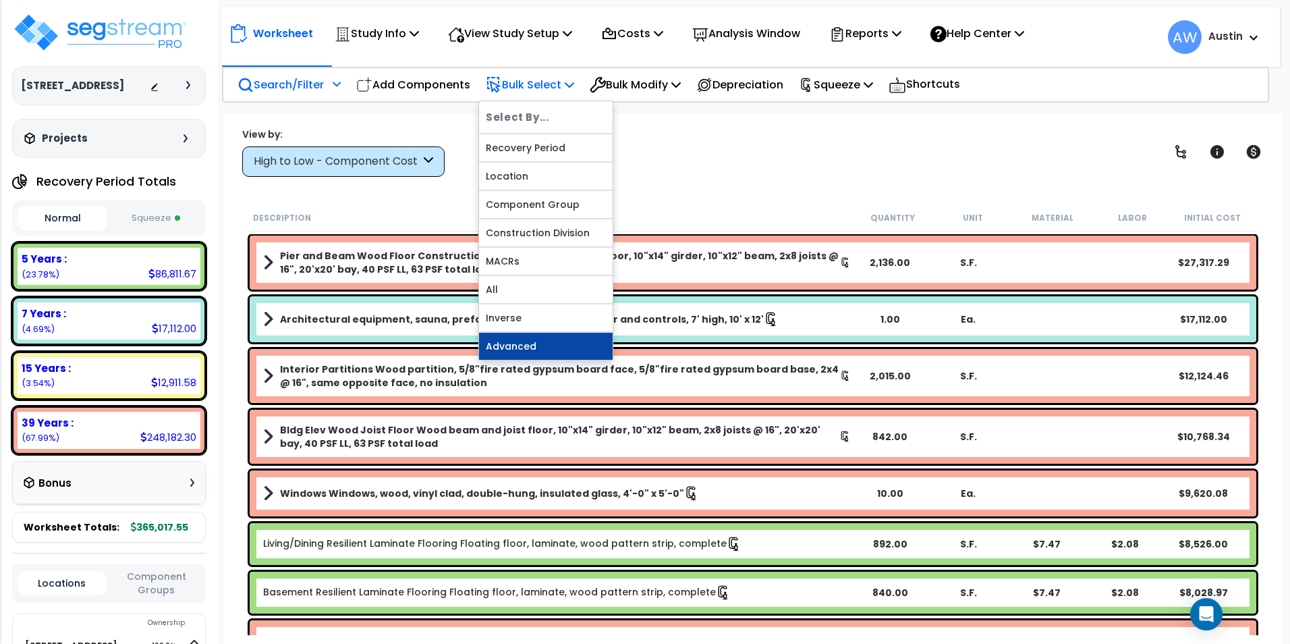
click at [532, 347] on link "Advanced" at bounding box center [546, 346] width 134 height 27
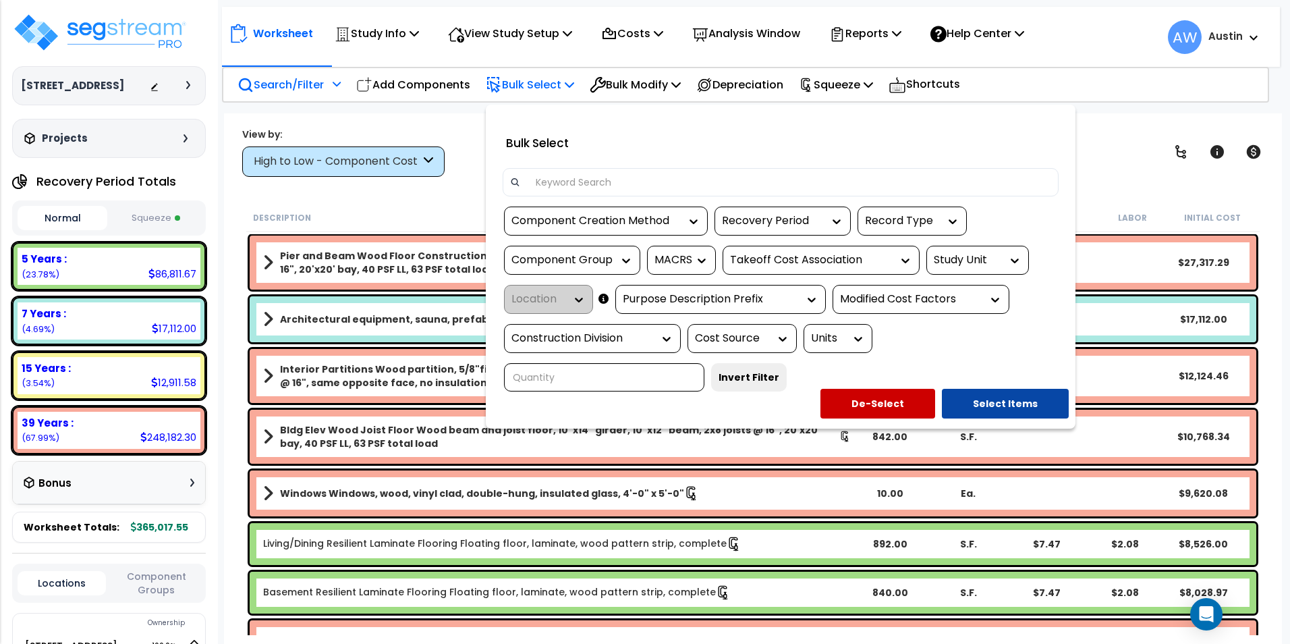
click at [456, 159] on div at bounding box center [645, 322] width 1290 height 644
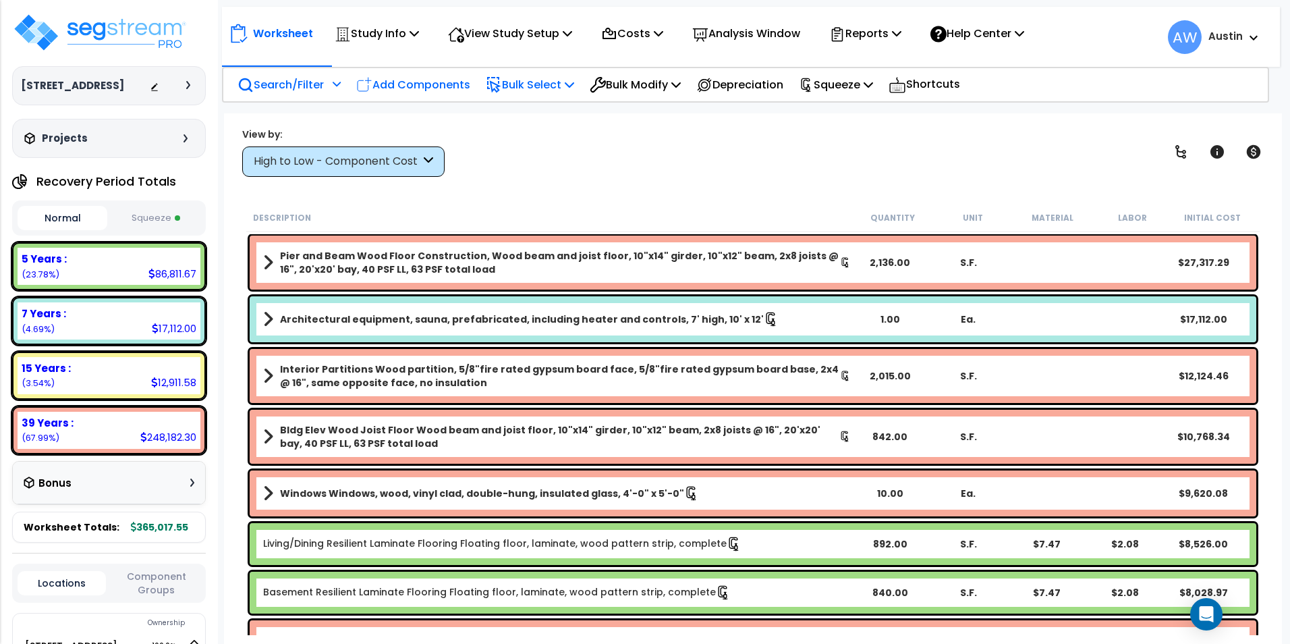
click at [434, 91] on p "Add Components" at bounding box center [413, 85] width 114 height 18
select select
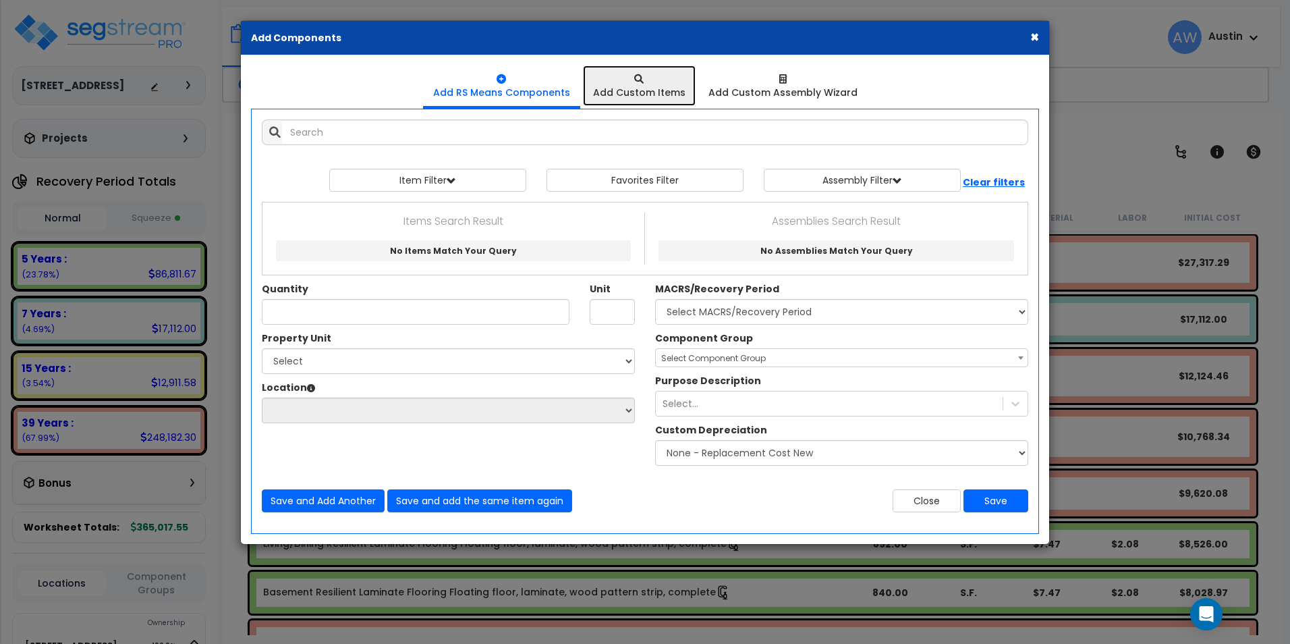
click at [646, 90] on div "Add Custom Items" at bounding box center [639, 92] width 92 height 13
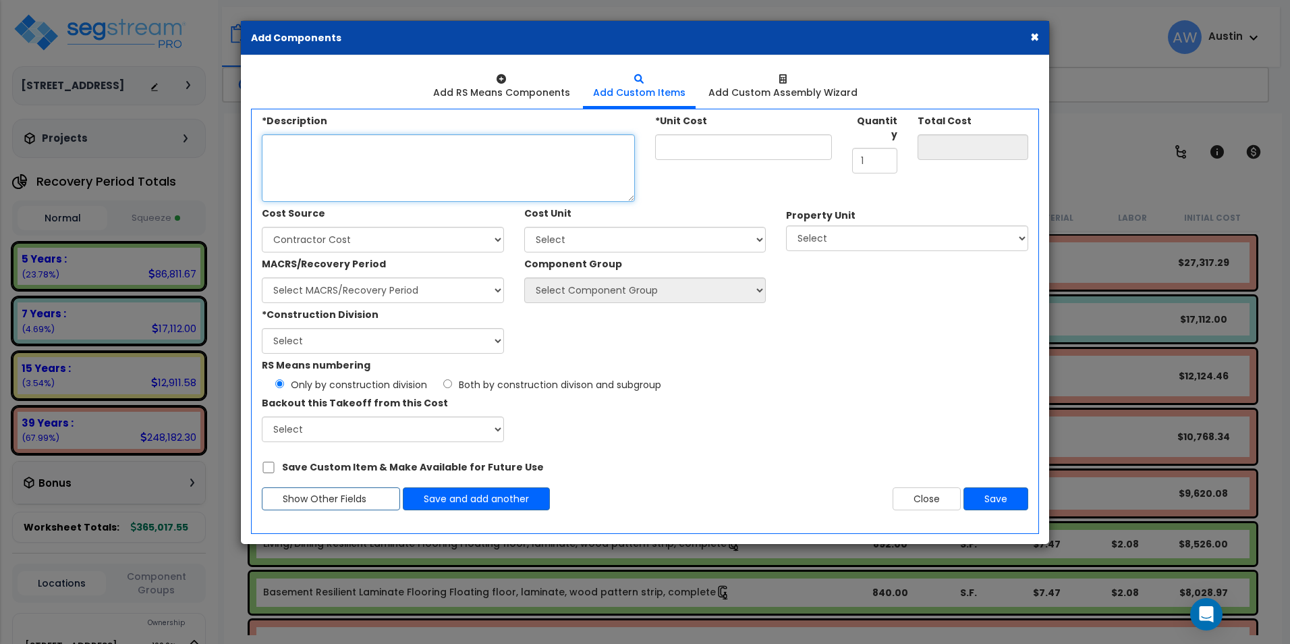
click at [474, 177] on textarea "*Description" at bounding box center [448, 167] width 373 height 67
click at [394, 152] on textarea "*Description" at bounding box center [448, 167] width 373 height 67
paste textarea "Outdoor 6-person acrylic hot tub, 240V w/ GFCI disconnect, insulated cover & li…"
type textarea "Outdoor 6-person acrylic hot tub, 240V w/ GFCI disconnect, insulated cover & li…"
click at [719, 150] on input "*Unit Cost" at bounding box center [743, 147] width 177 height 26
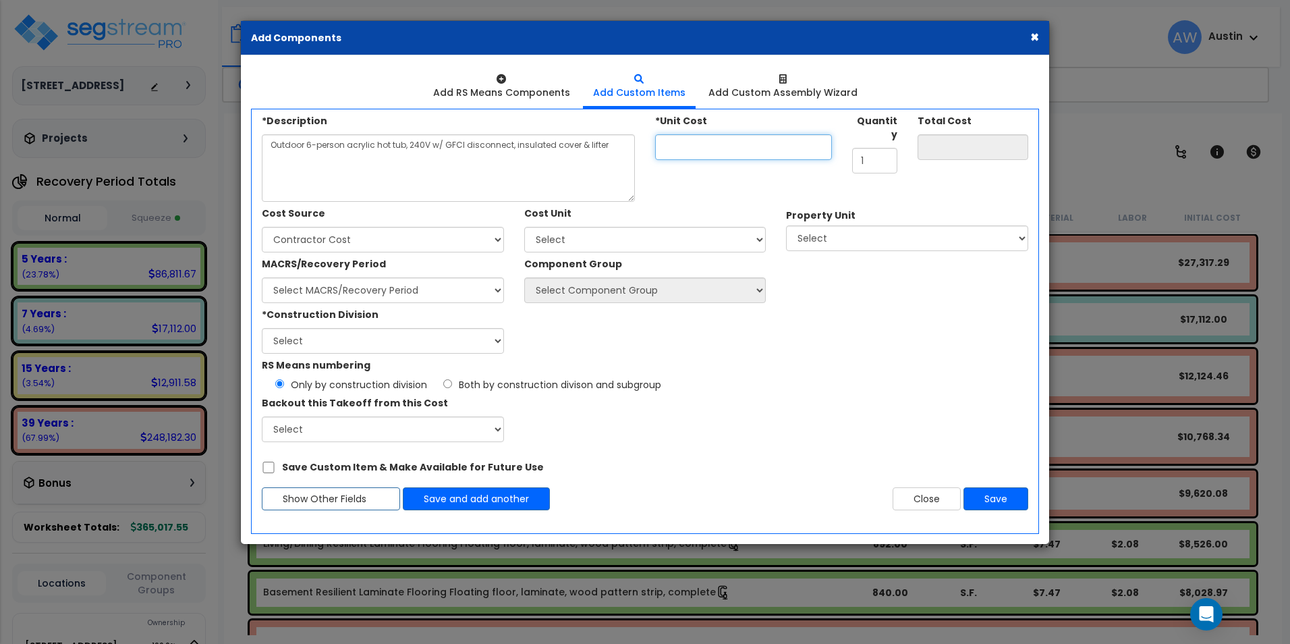
type input "6"
type input "6.00"
type input "60"
type input "60.00"
type input "605"
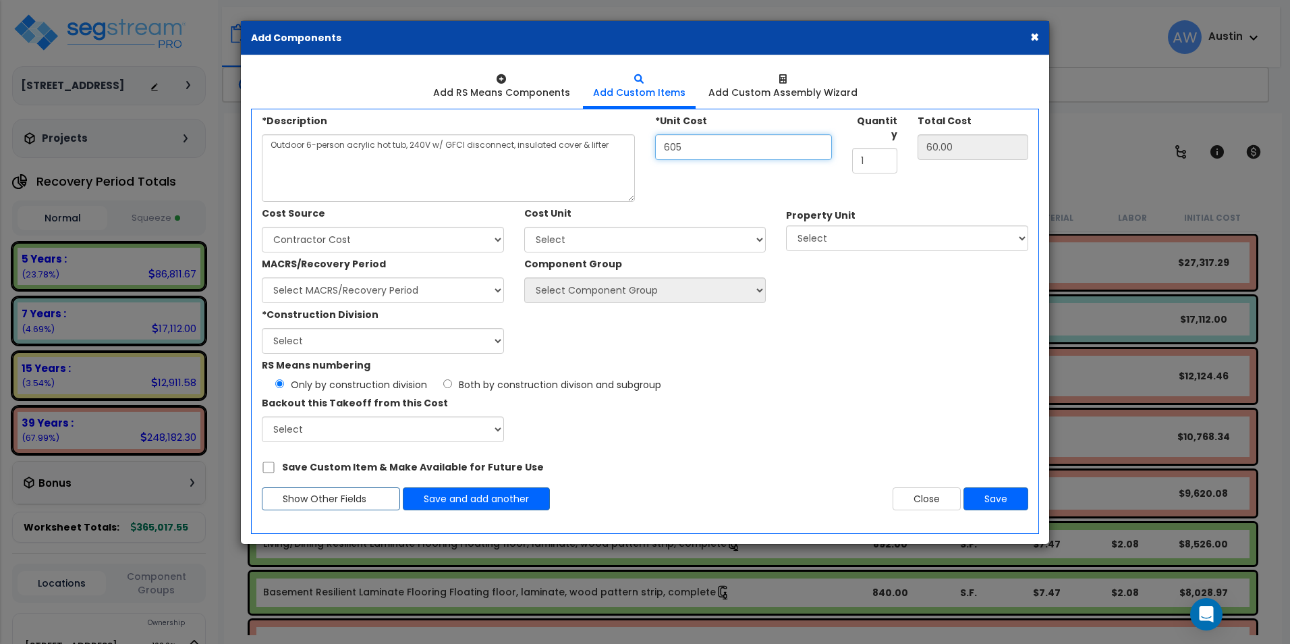
type input "605.00"
type input "6,050"
type input "6,050.00"
click at [341, 239] on select "Select Client Cost Client Cost - Expense Contractor Cost Contractor Cost - Equi…" at bounding box center [383, 240] width 242 height 26
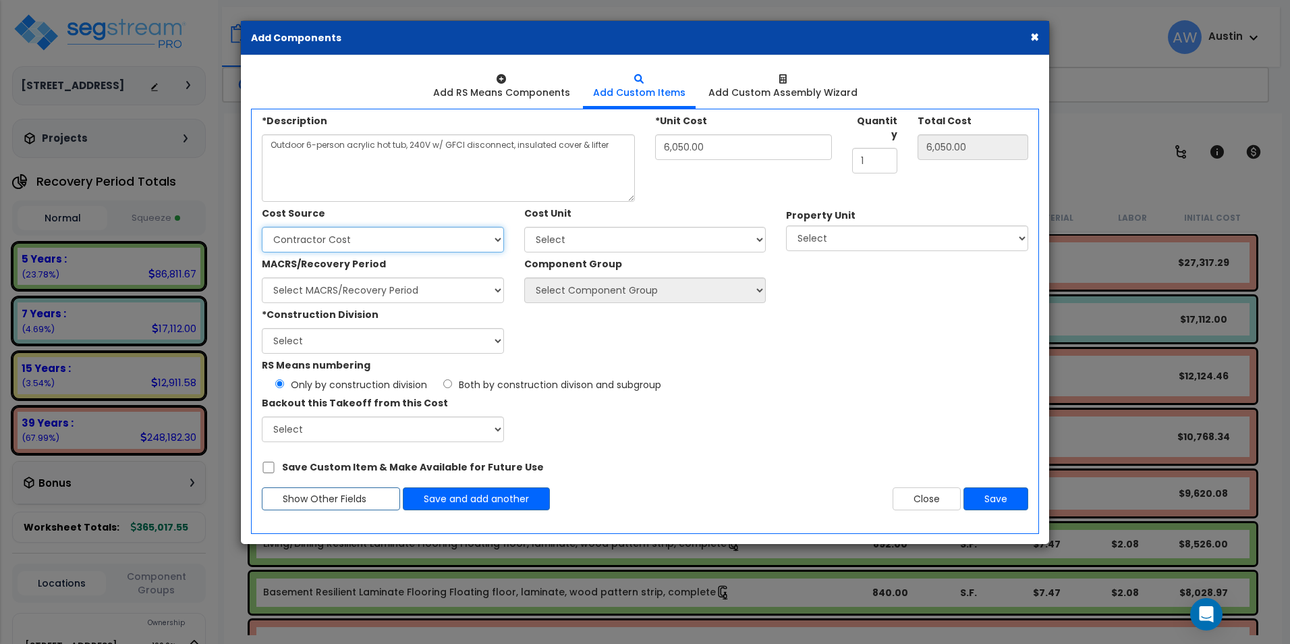
select select "1996"
click at [262, 227] on select "Select Client Cost Client Cost - Expense Contractor Cost Contractor Cost - Equi…" at bounding box center [383, 240] width 242 height 26
click at [644, 245] on select "Select Add Additional Cost Unit" at bounding box center [645, 240] width 242 height 26
click at [699, 235] on select "Select Add Additional Cost Unit" at bounding box center [645, 240] width 242 height 26
click at [841, 241] on select "Select 116 Creekridge Road Site Improvements" at bounding box center [907, 238] width 242 height 26
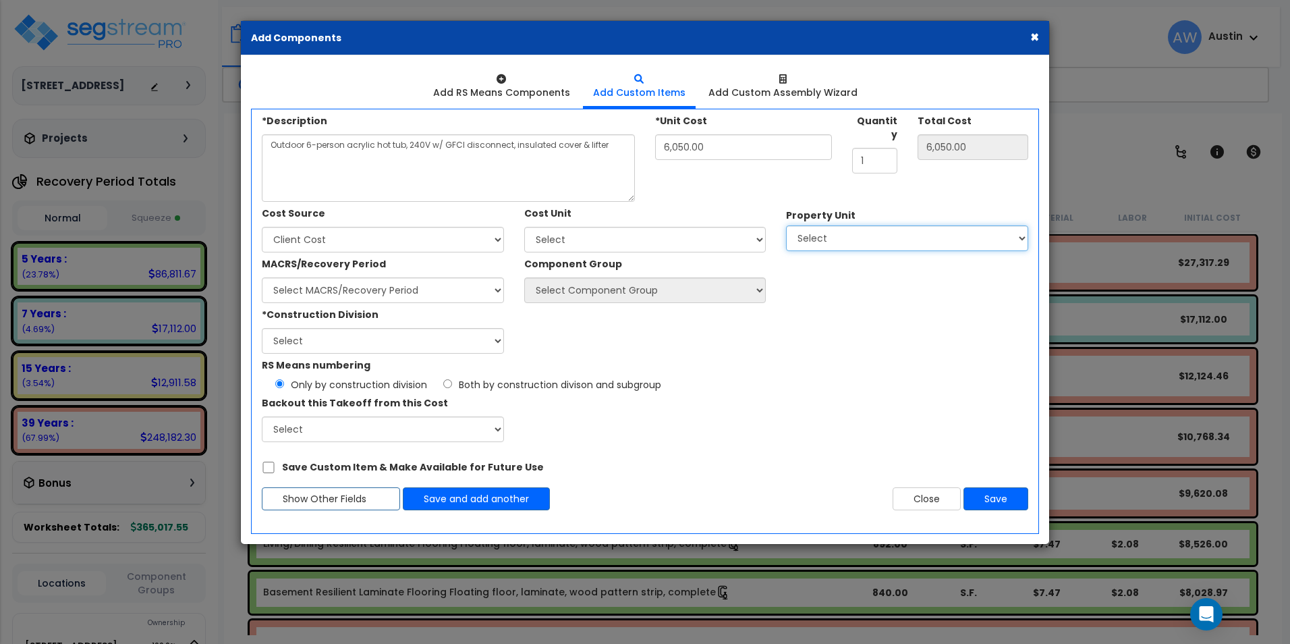
select select "172912"
click at [786, 225] on select "Select 116 Creekridge Road Site Improvements" at bounding box center [907, 238] width 242 height 26
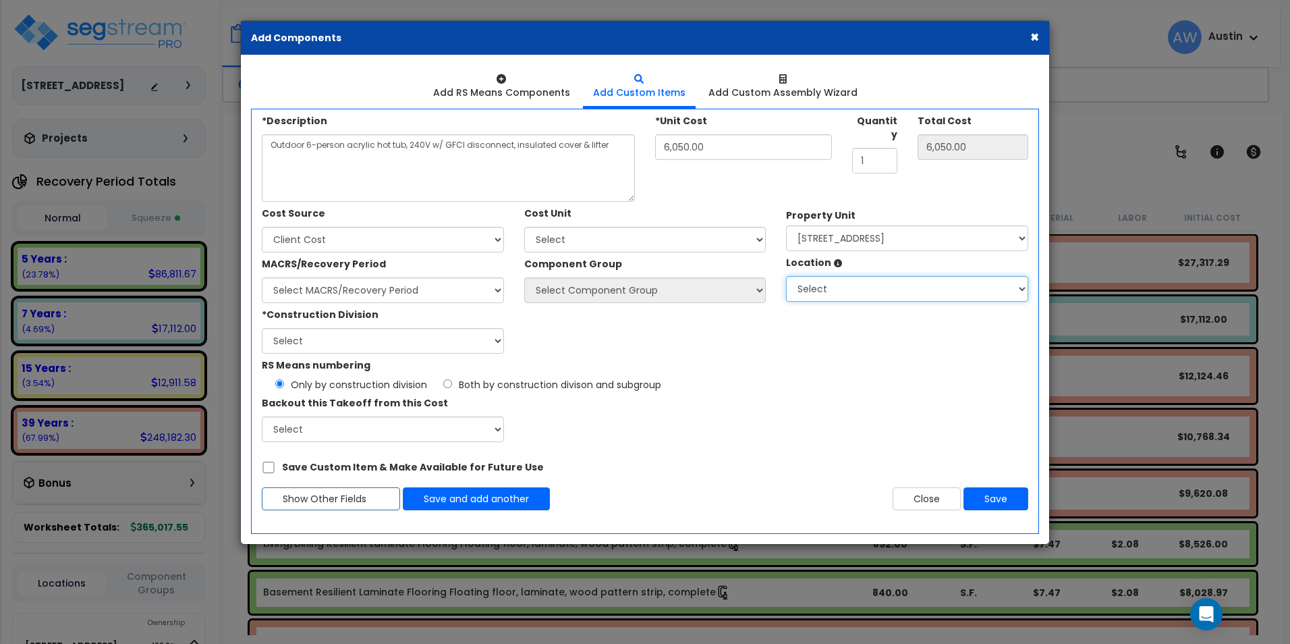
click at [862, 283] on select "Select Basement Building Building Interior Add Additional Location" at bounding box center [907, 289] width 242 height 26
select select "6"
click at [786, 276] on select "Select Basement Building Building Interior Add Additional Location" at bounding box center [907, 289] width 242 height 26
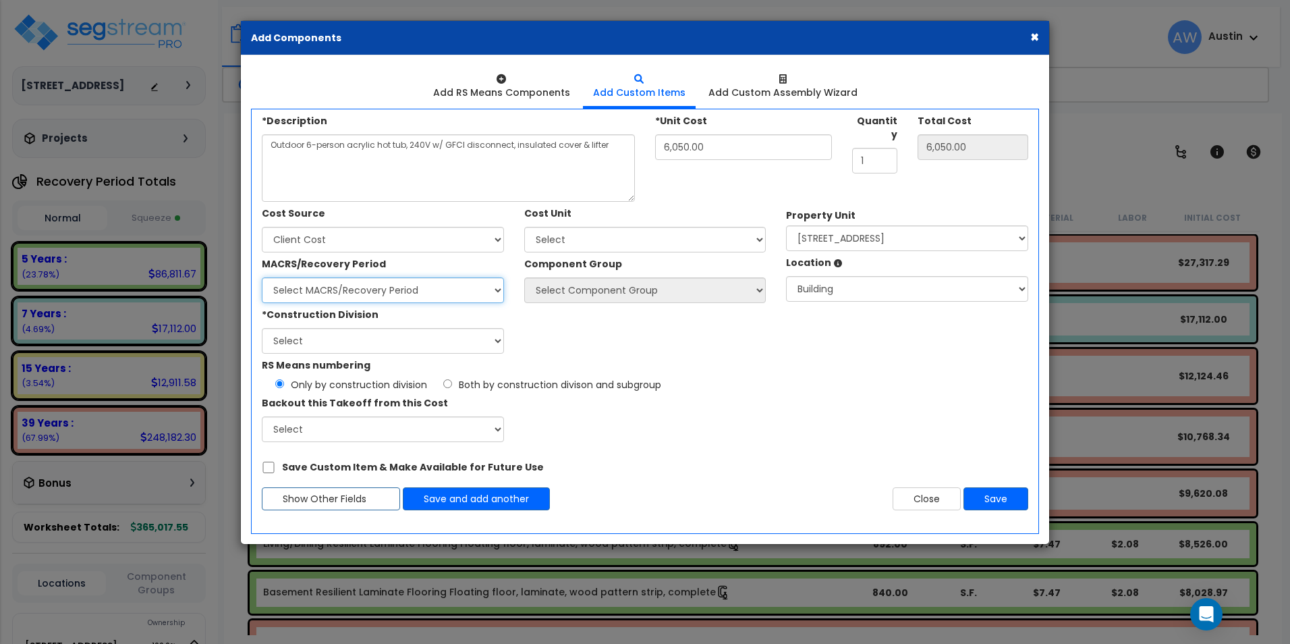
click at [399, 295] on select "Select MACRS/Recovery Period Land - Land - Non-Depreciable Land 5 Years - 57.0 …" at bounding box center [383, 290] width 242 height 26
select select "58736"
click at [262, 277] on select "Select MACRS/Recovery Period Land - Land - Non-Depreciable Land 5 Years - 57.0 …" at bounding box center [383, 290] width 242 height 26
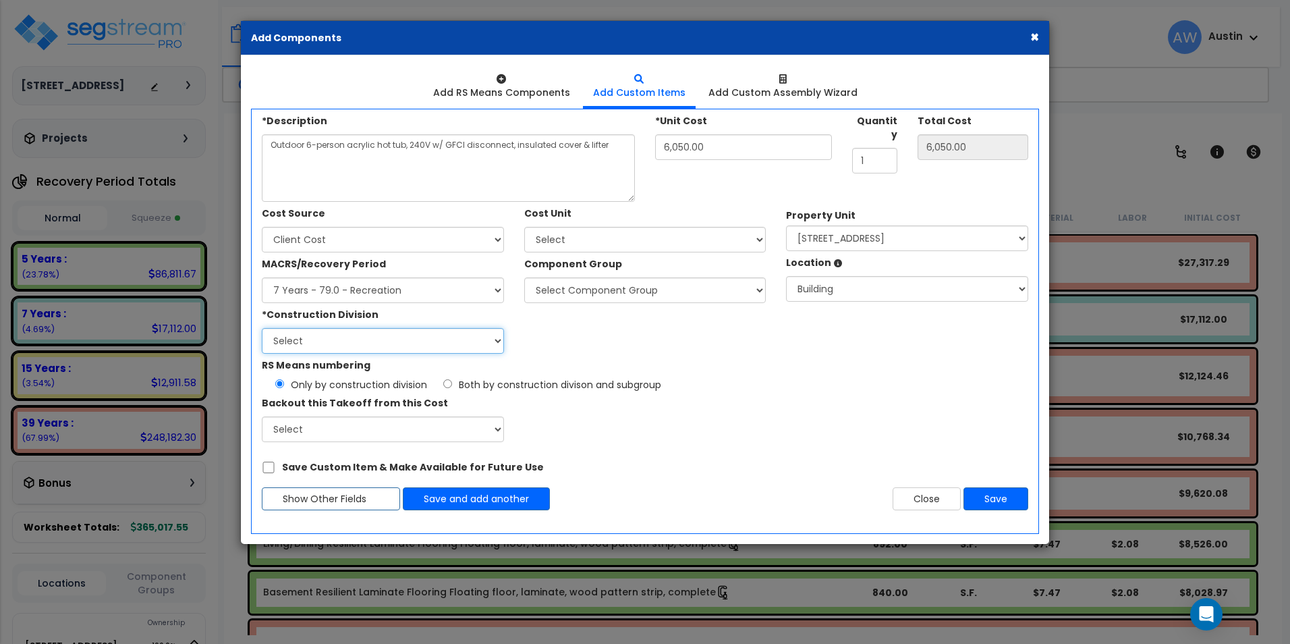
click at [352, 343] on select "Select 1. General Requirements 2. Existing Conditions 3. Concrete 4. Masonry 5.…" at bounding box center [383, 341] width 242 height 26
select select "13"
click at [262, 328] on select "Select 1. General Requirements 2. Existing Conditions 3. Concrete 4. Masonry 5.…" at bounding box center [383, 341] width 242 height 26
click at [806, 407] on div "RS Means numbering Only by construction division Both by construction divison a…" at bounding box center [645, 398] width 787 height 88
click at [430, 434] on select "Select" at bounding box center [383, 429] width 242 height 26
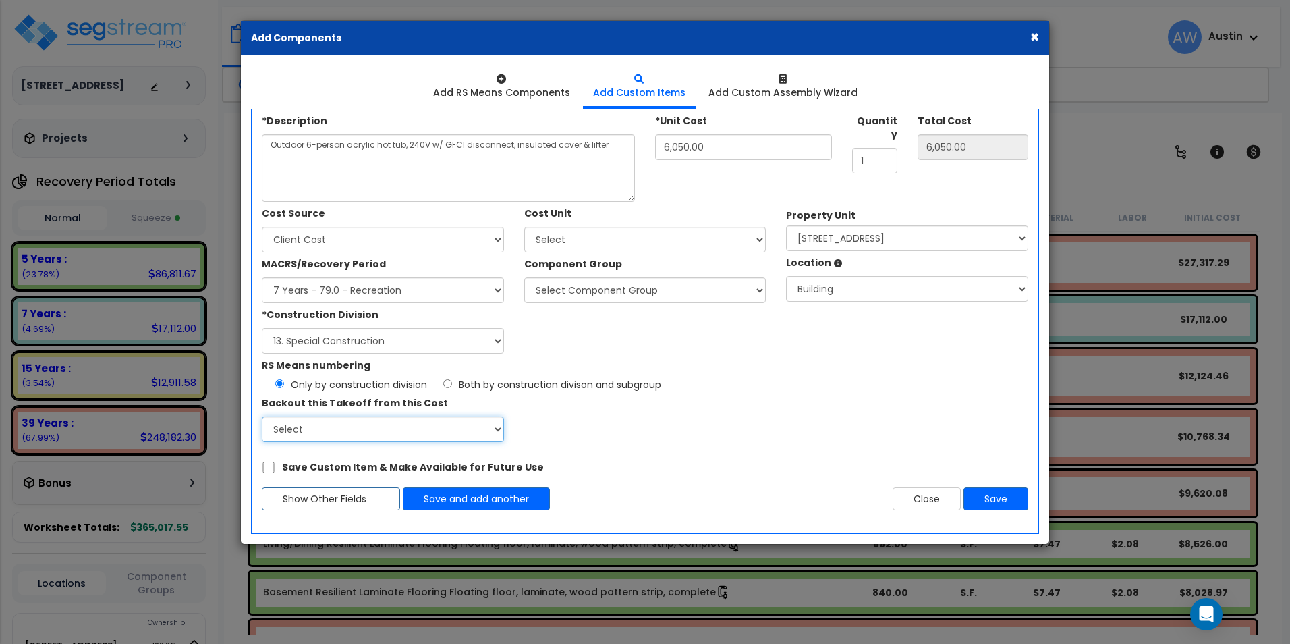
click at [430, 434] on select "Select" at bounding box center [383, 429] width 242 height 26
click at [733, 426] on div "RS Means numbering Only by construction division Both by construction divison a…" at bounding box center [645, 398] width 787 height 88
click at [685, 291] on select "Select Component Group 318.51 - RECREATION EQUIPMENT 318.52 - RECREATION EQUIPM…" at bounding box center [645, 290] width 242 height 26
select select "61531"
click at [524, 277] on select "Select Component Group 318.51 - RECREATION EQUIPMENT 318.52 - RECREATION EQUIPM…" at bounding box center [645, 290] width 242 height 26
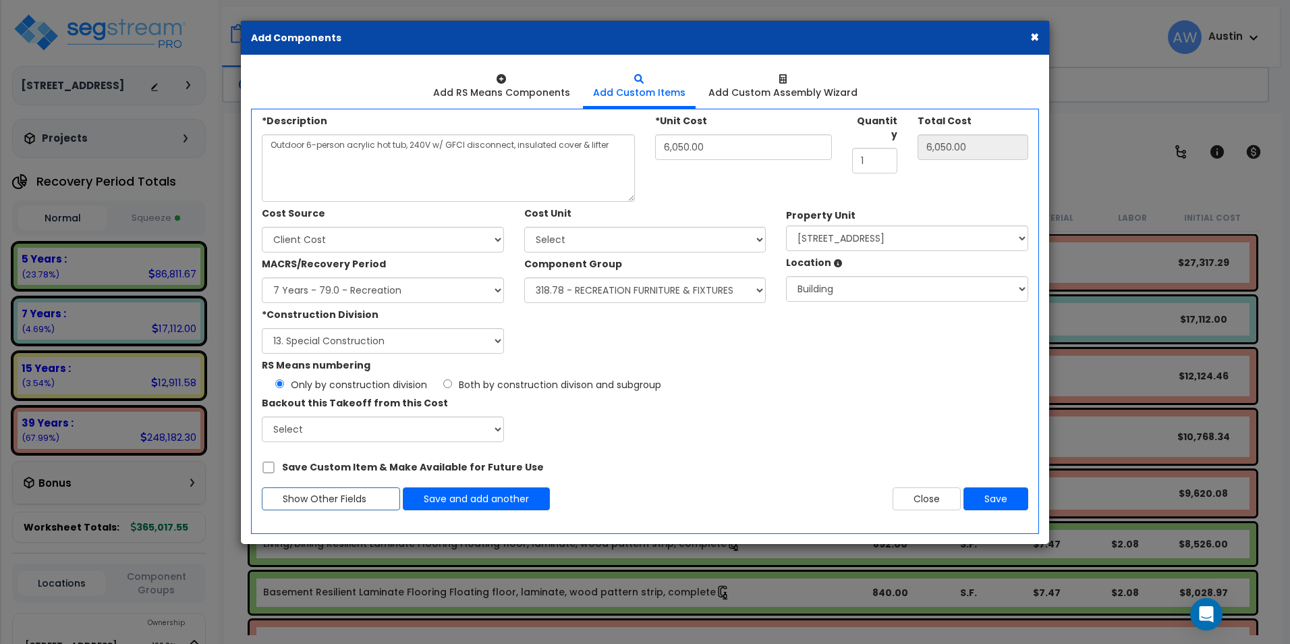
click at [727, 351] on div "*Construction Division Select 1. General Requirements 2. Existing Conditions 3.…" at bounding box center [514, 328] width 524 height 51
click at [847, 295] on select "Select Basement Building Building Interior Add Additional Location" at bounding box center [907, 289] width 242 height 26
click at [793, 335] on div "Cost Source Select Client Cost Client Cost - Expense Contractor Cost" at bounding box center [645, 278] width 787 height 152
click at [1003, 499] on button "Save" at bounding box center [995, 498] width 65 height 23
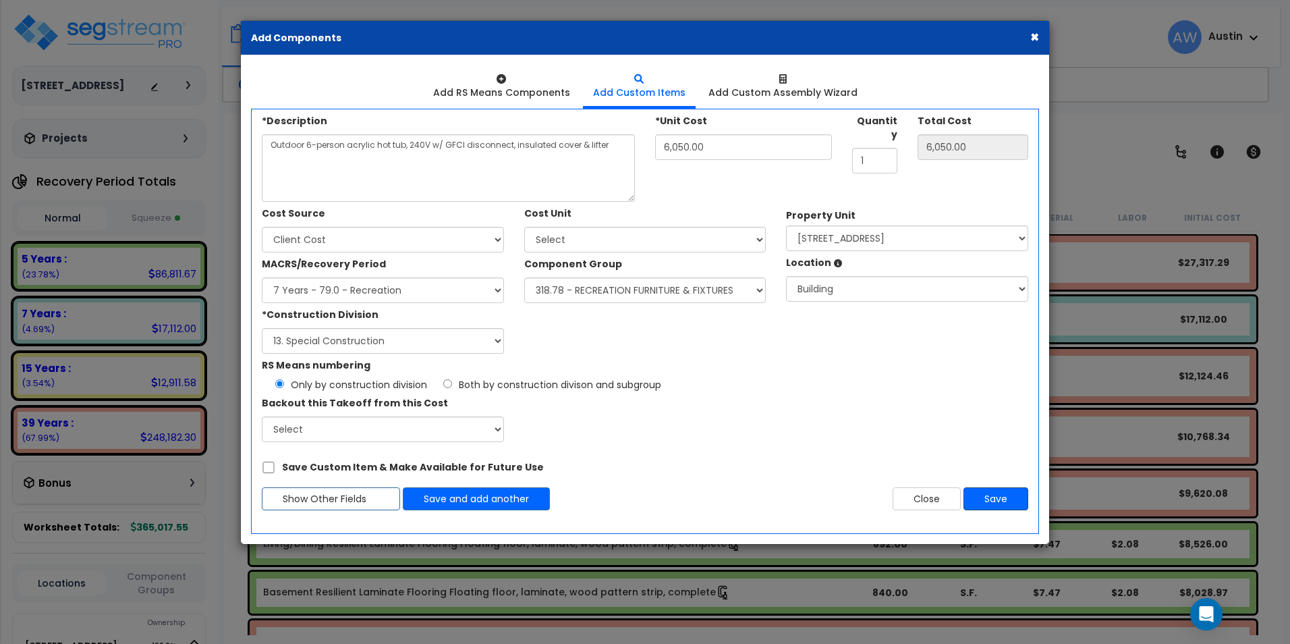
type input "6050"
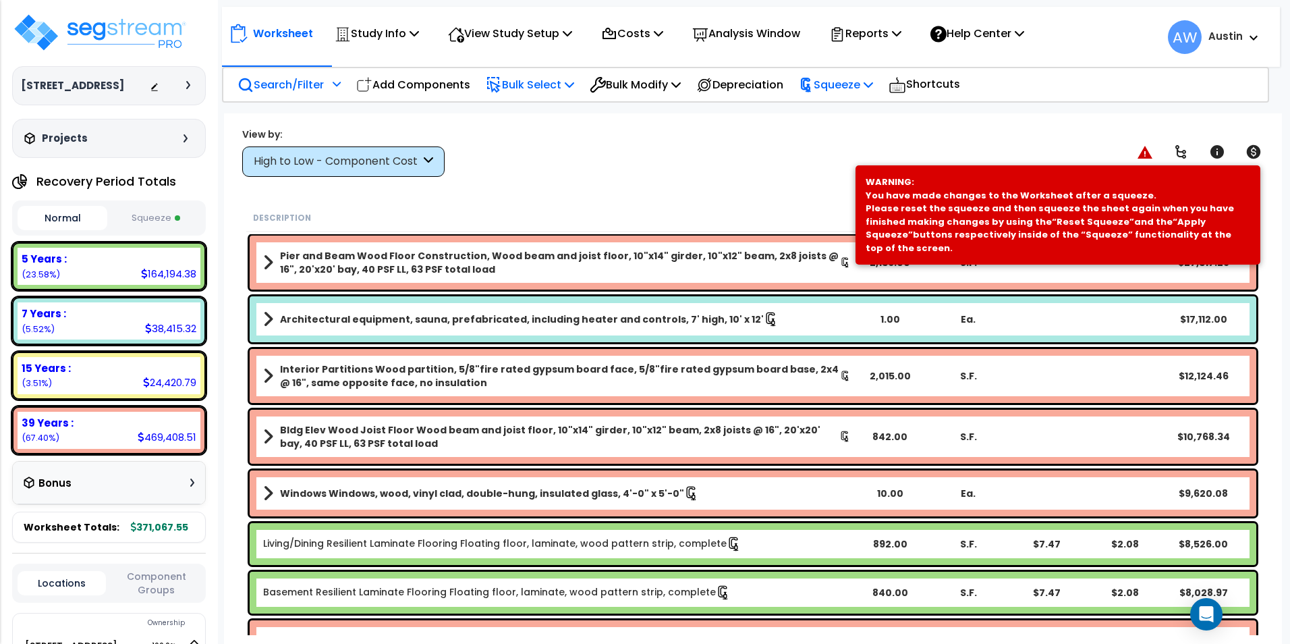
click at [839, 82] on p "Squeeze" at bounding box center [836, 85] width 74 height 18
click at [839, 117] on link "Re-squeeze" at bounding box center [859, 116] width 134 height 31
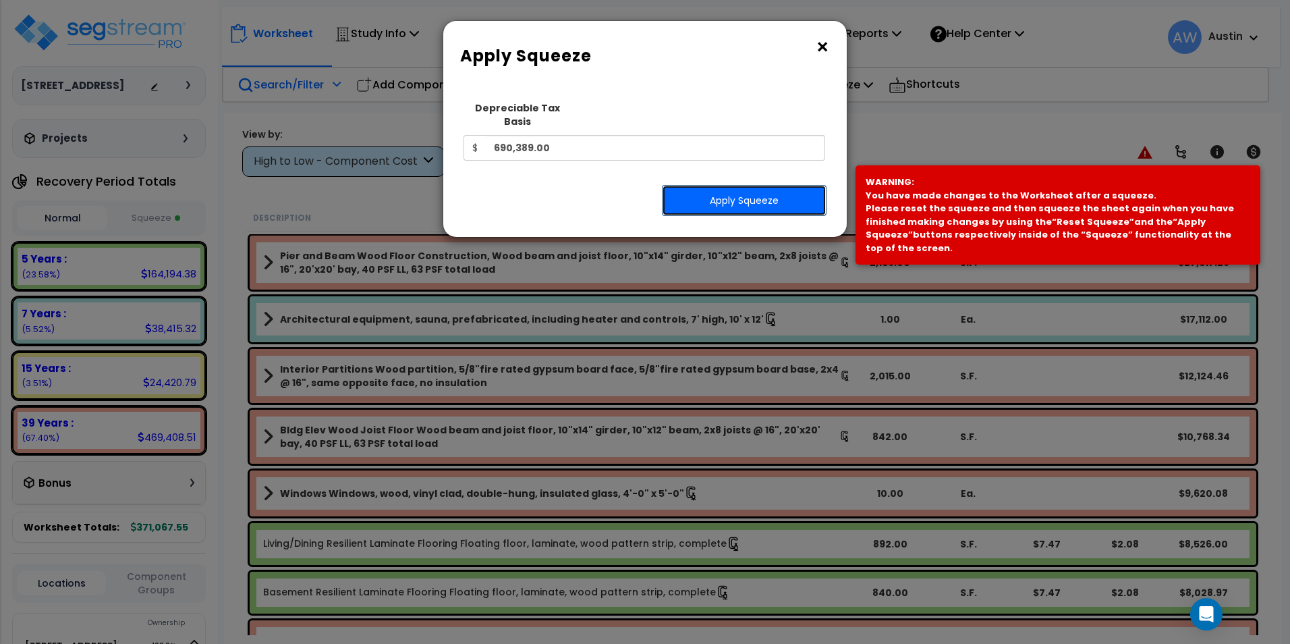
click at [745, 185] on button "Apply Squeeze" at bounding box center [744, 200] width 165 height 31
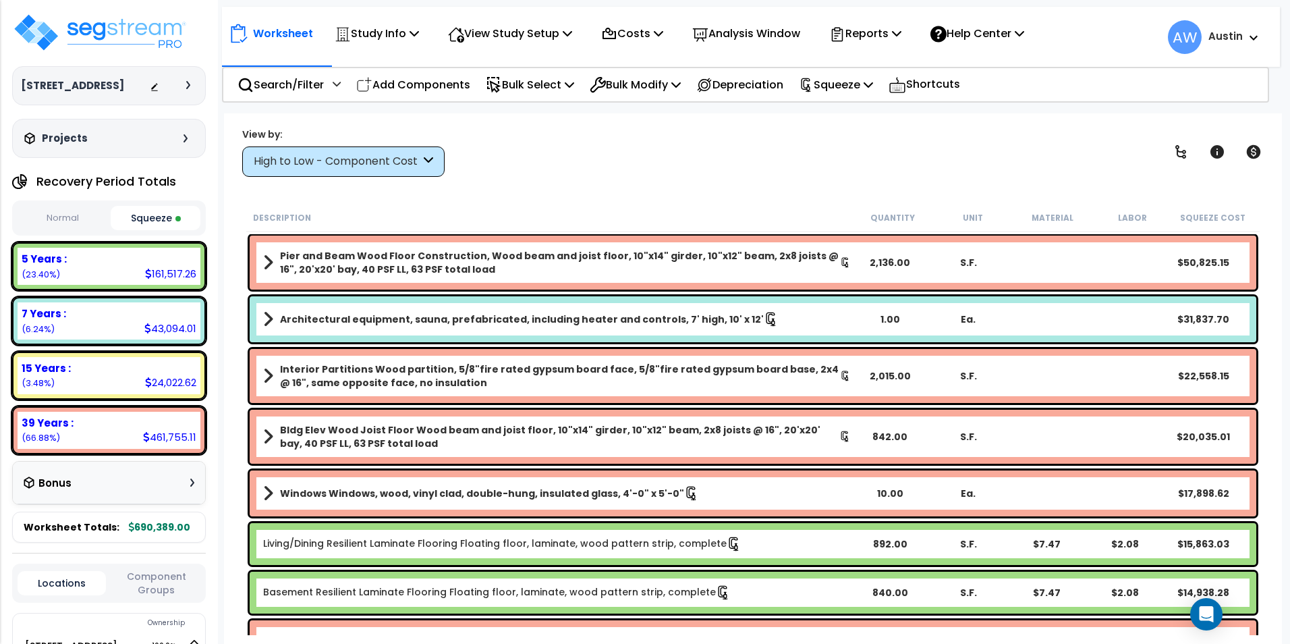
click at [49, 221] on button "Normal" at bounding box center [63, 218] width 90 height 24
click at [138, 209] on button "Squeeze" at bounding box center [156, 218] width 90 height 24
click at [356, 163] on div "High to Low - Component Cost" at bounding box center [337, 162] width 167 height 16
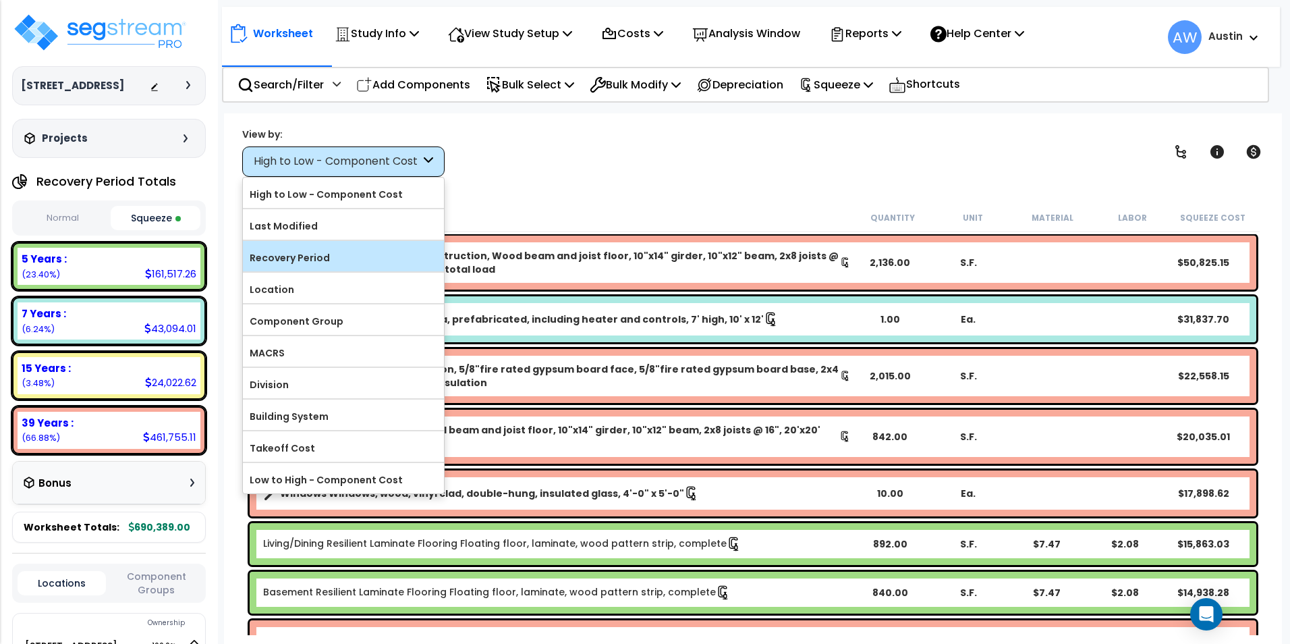
click at [333, 255] on label "Recovery Period" at bounding box center [343, 258] width 201 height 20
click at [0, 0] on input "Recovery Period" at bounding box center [0, 0] width 0 height 0
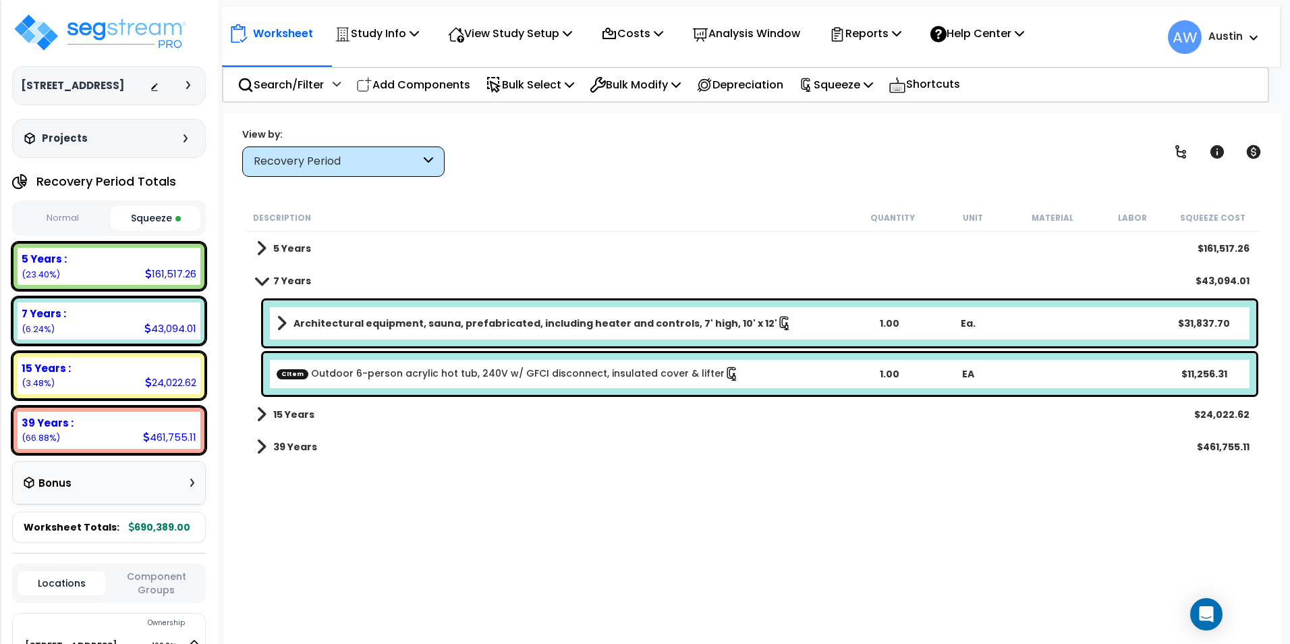
click at [54, 217] on button "Normal" at bounding box center [63, 218] width 90 height 24
click at [133, 217] on button "Squeeze" at bounding box center [156, 218] width 90 height 24
click at [117, 483] on div "Bonus" at bounding box center [109, 483] width 171 height 26
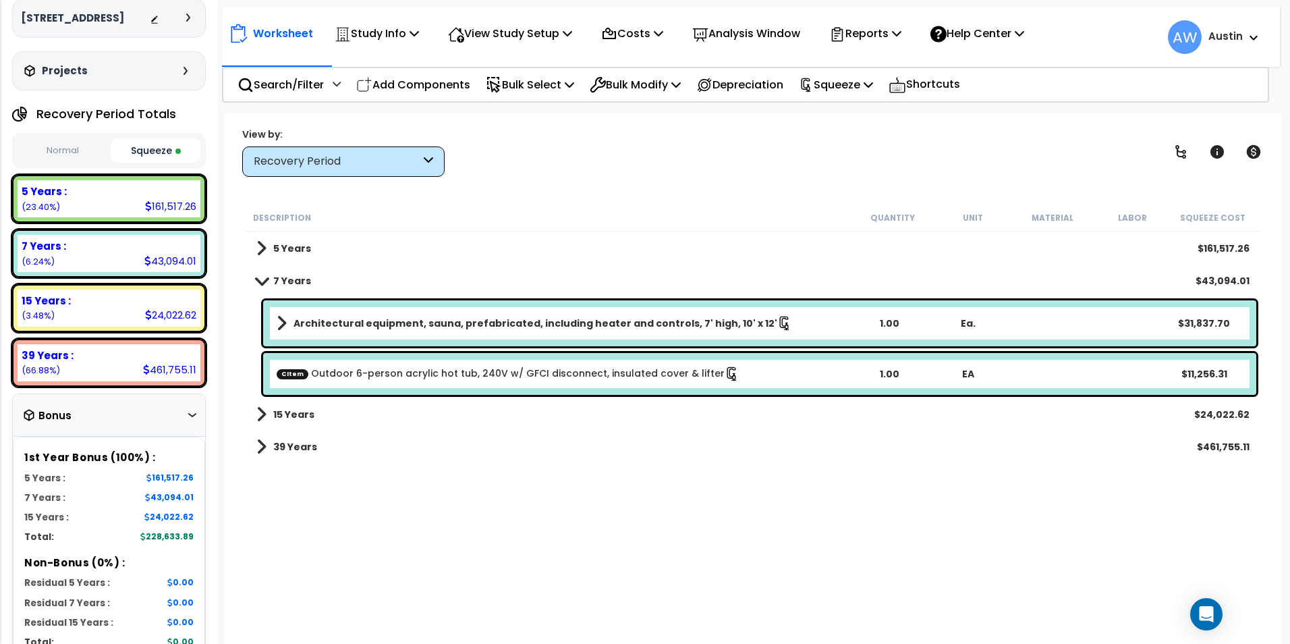
scroll to position [135, 0]
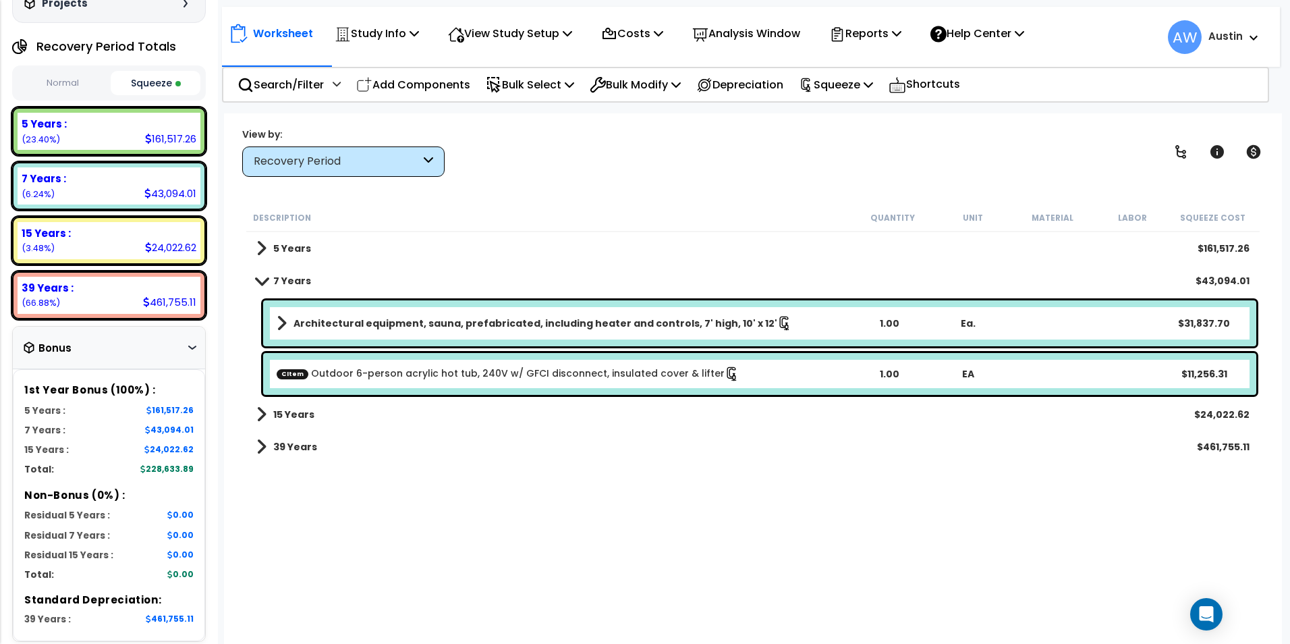
click at [967, 508] on div "Description Quantity Unit Material Labor Squeeze Cost 5 Years $161,517.26 7 Yea…" at bounding box center [752, 419] width 1017 height 431
click at [650, 529] on div "Description Quantity Unit Material Labor Squeeze Cost 5 Years $161,517.26 7 Yea…" at bounding box center [752, 419] width 1017 height 431
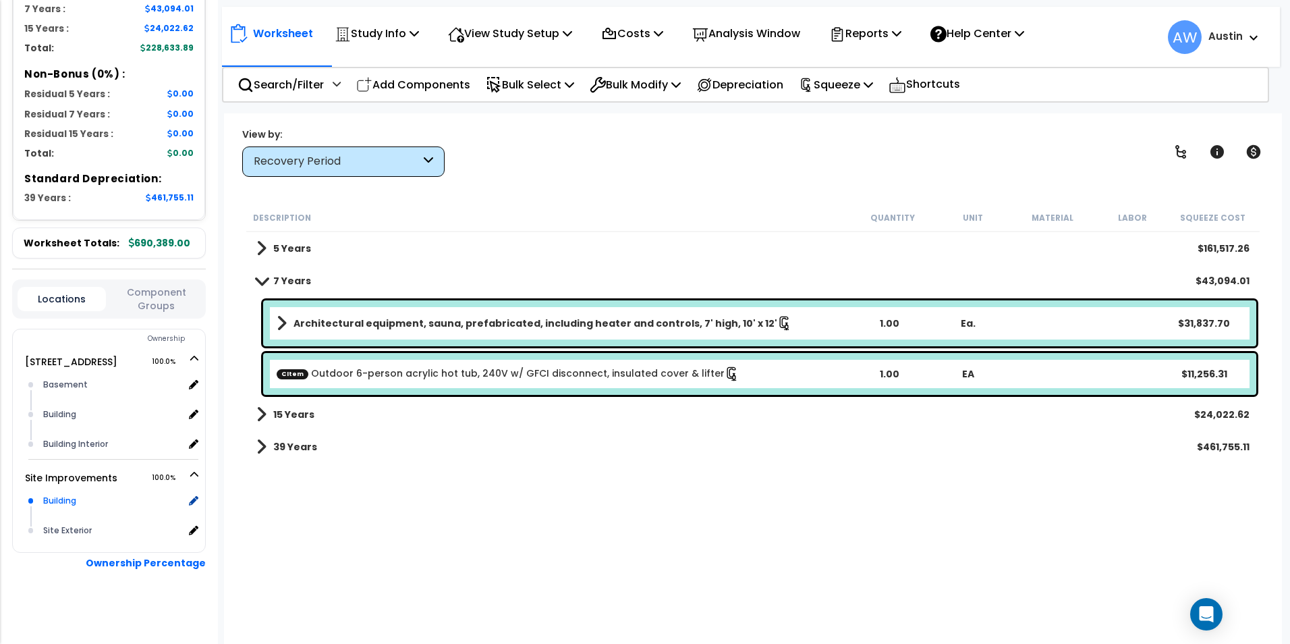
scroll to position [561, 0]
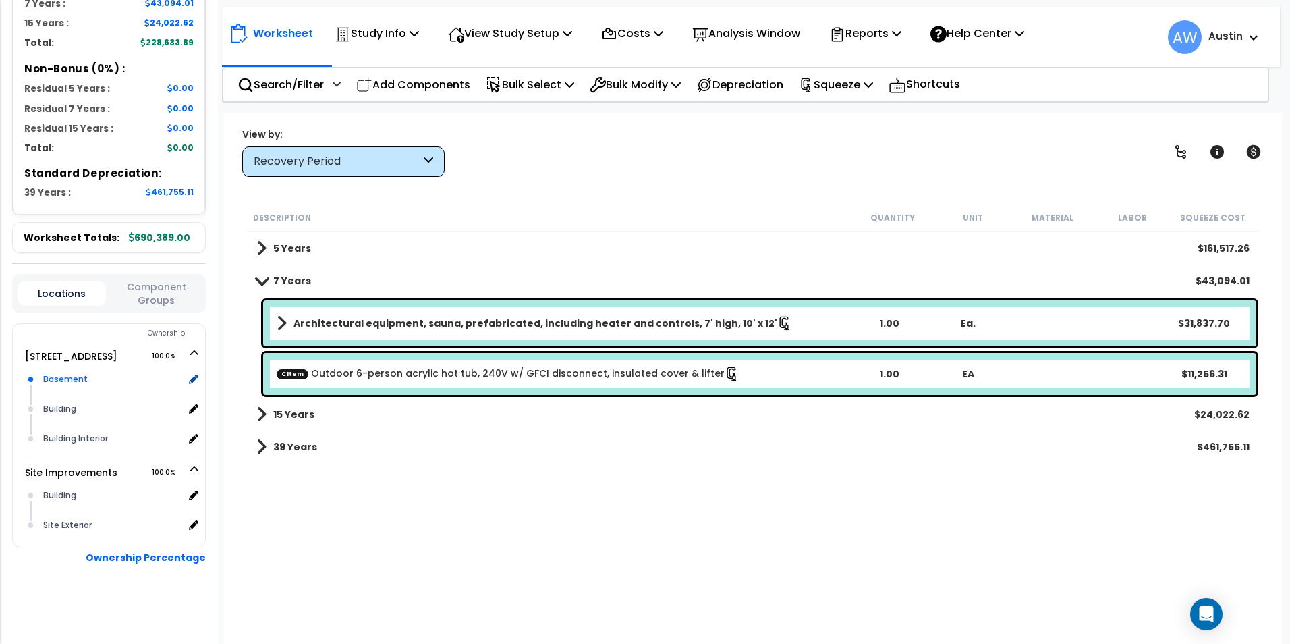
click at [79, 381] on div "Basement" at bounding box center [112, 379] width 144 height 16
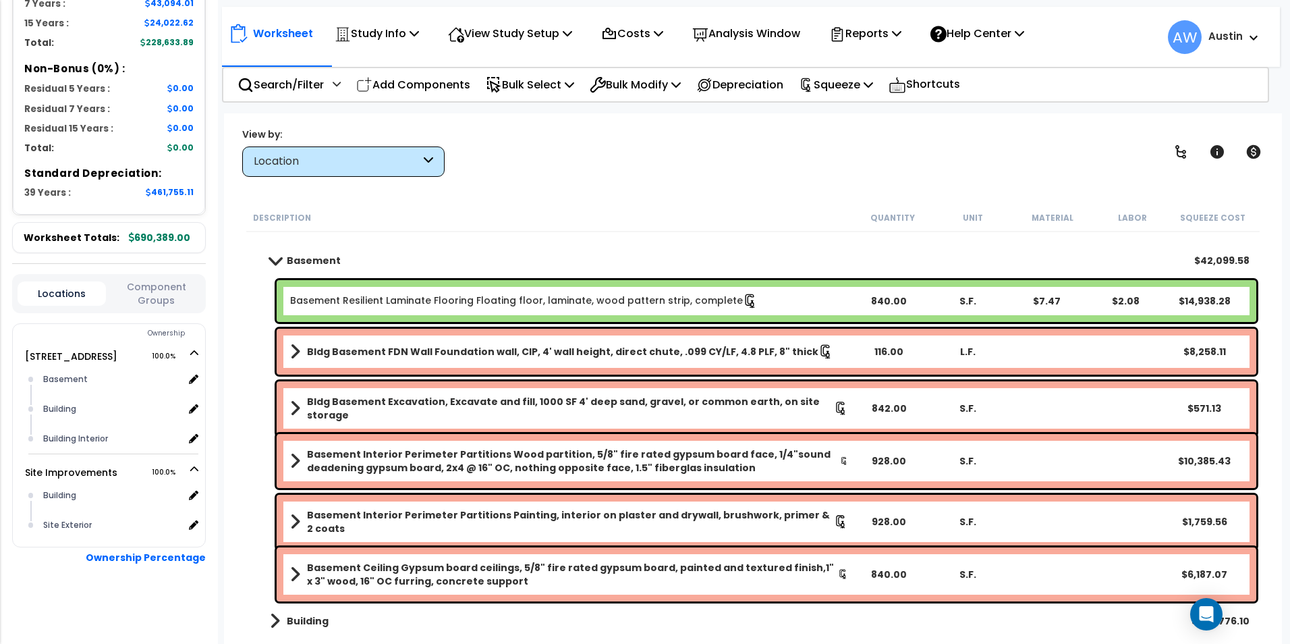
scroll to position [0, 0]
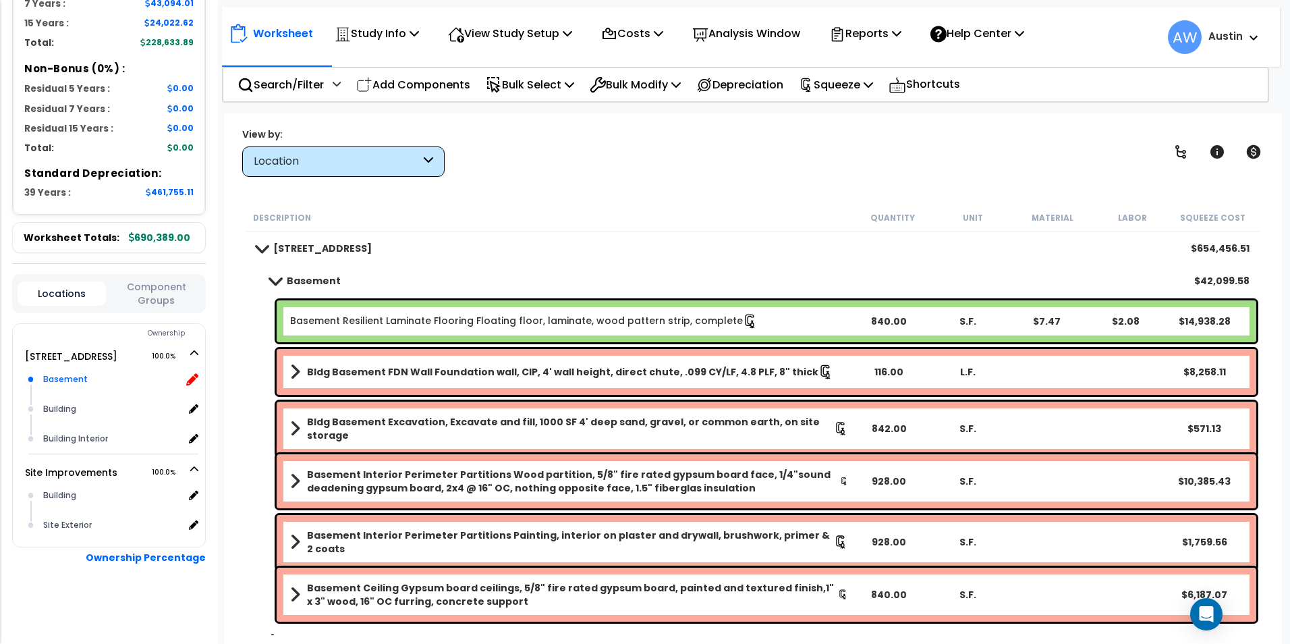
click at [190, 380] on icon at bounding box center [192, 379] width 12 height 12
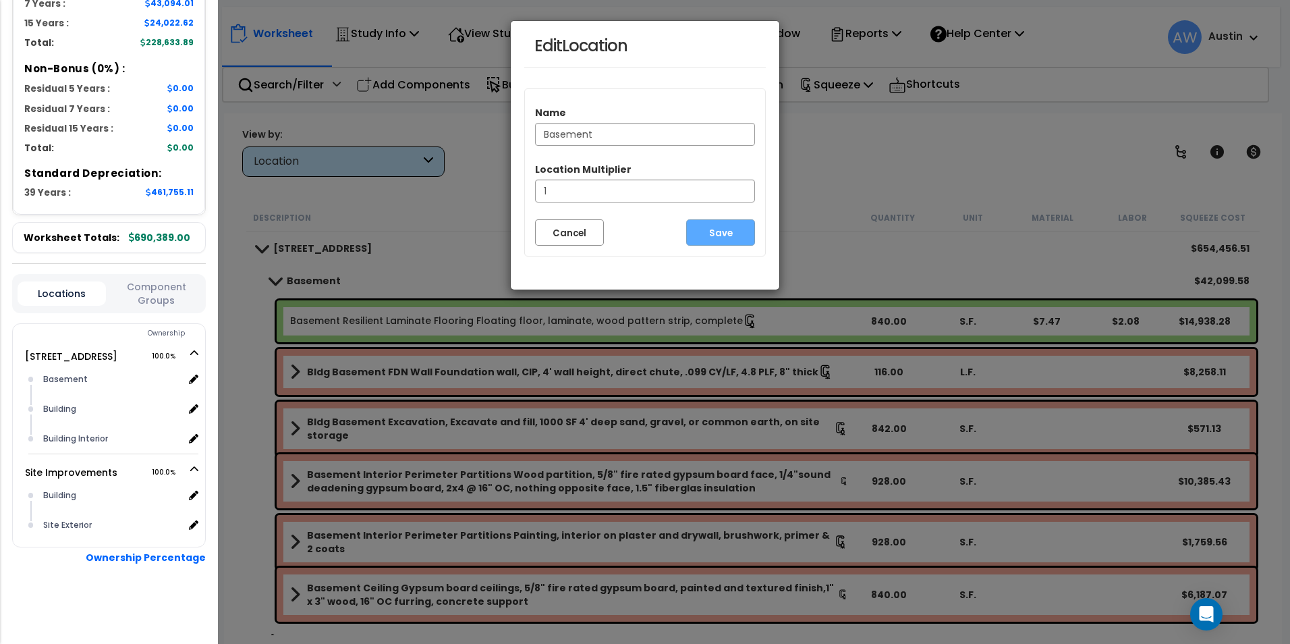
click at [542, 135] on input "Basement" at bounding box center [645, 134] width 220 height 23
type input "Finished Basement"
click at [710, 226] on button "Save" at bounding box center [720, 232] width 69 height 26
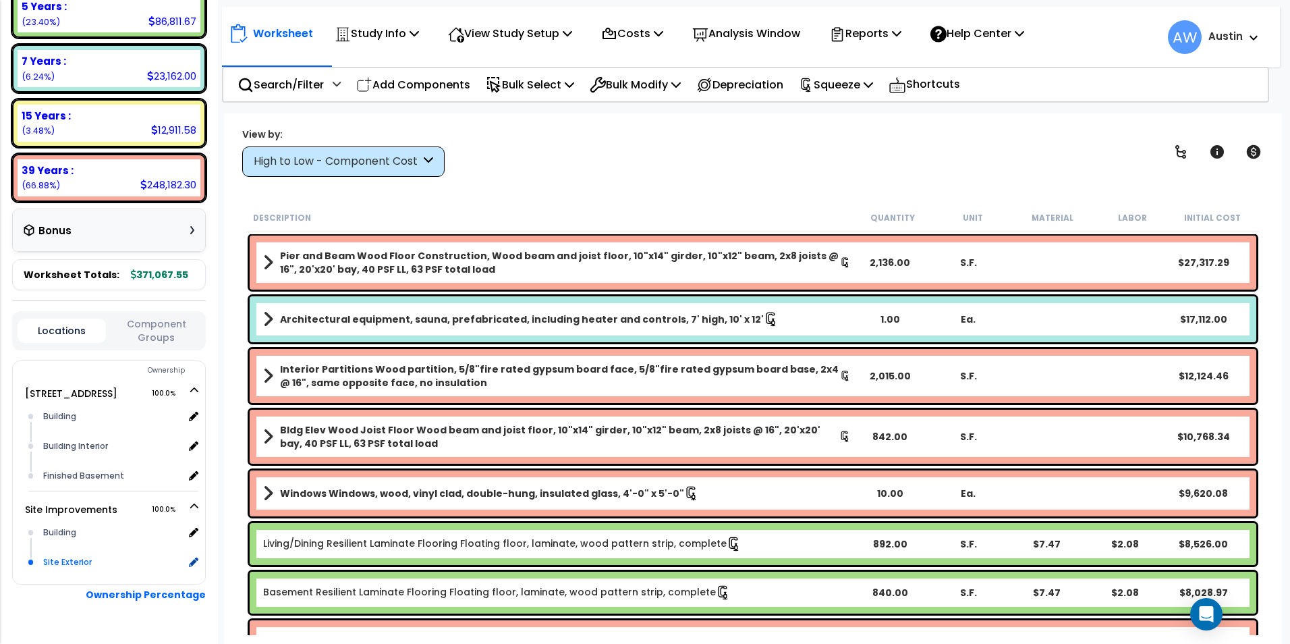
scroll to position [270, 0]
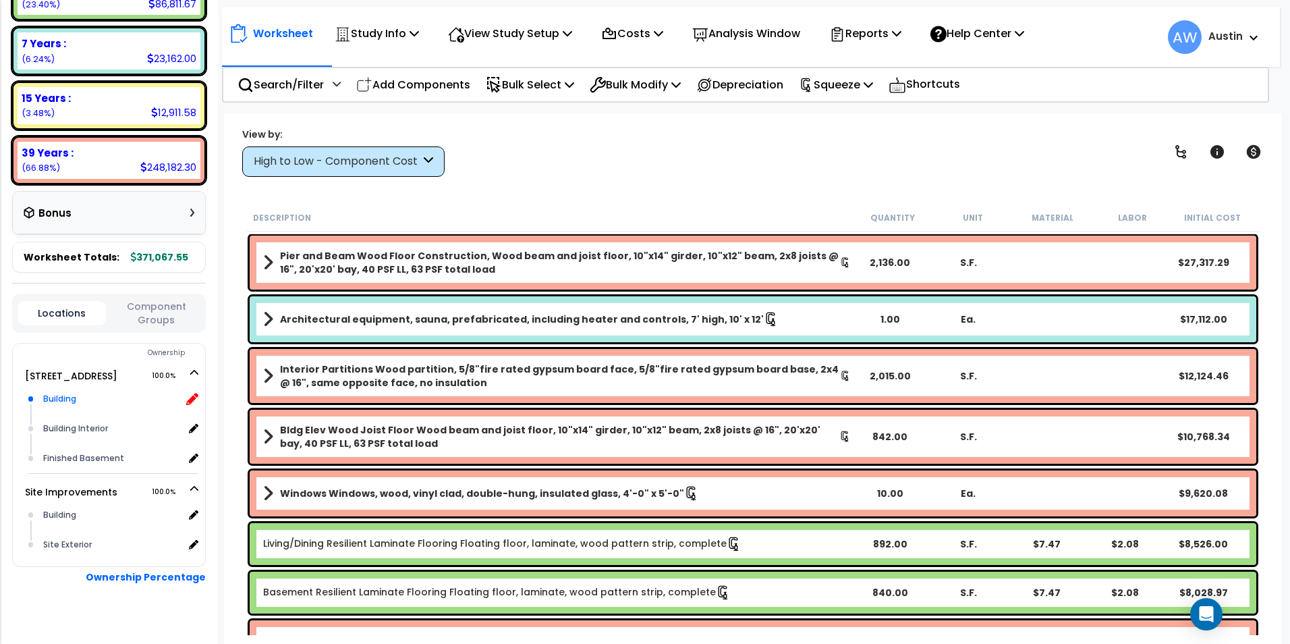
click at [192, 401] on icon at bounding box center [192, 399] width 12 height 12
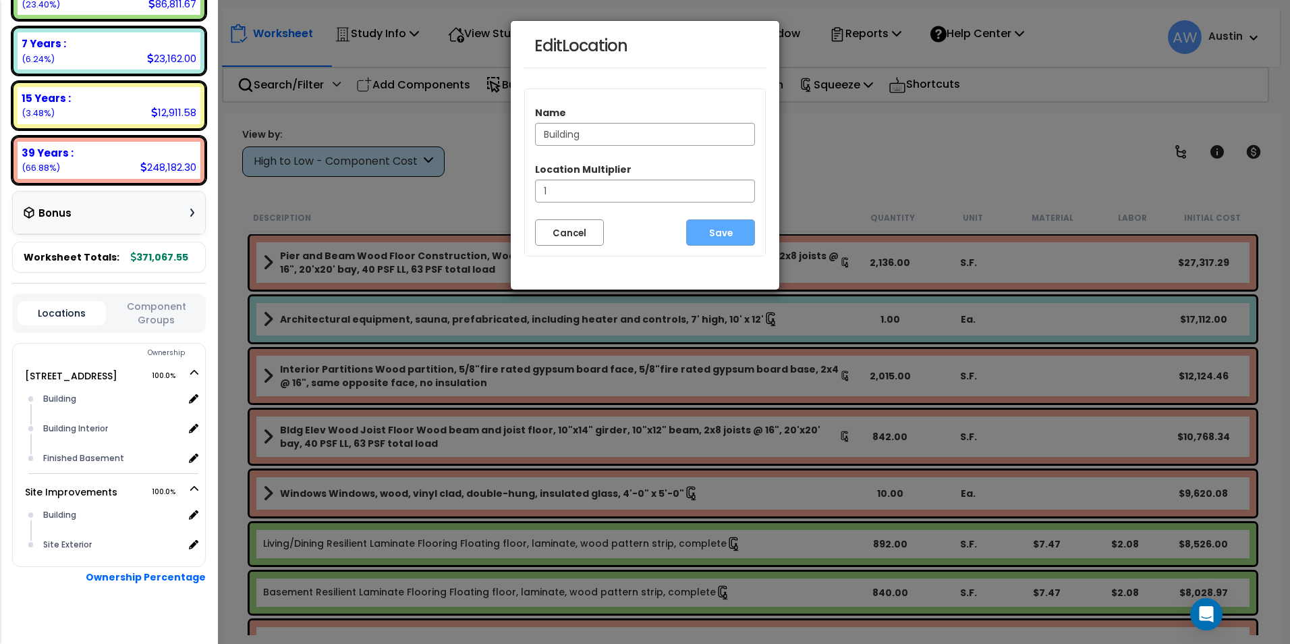
click at [543, 136] on input "Building" at bounding box center [645, 134] width 220 height 23
type input "Building"
click at [583, 237] on button "Cancel" at bounding box center [569, 232] width 69 height 26
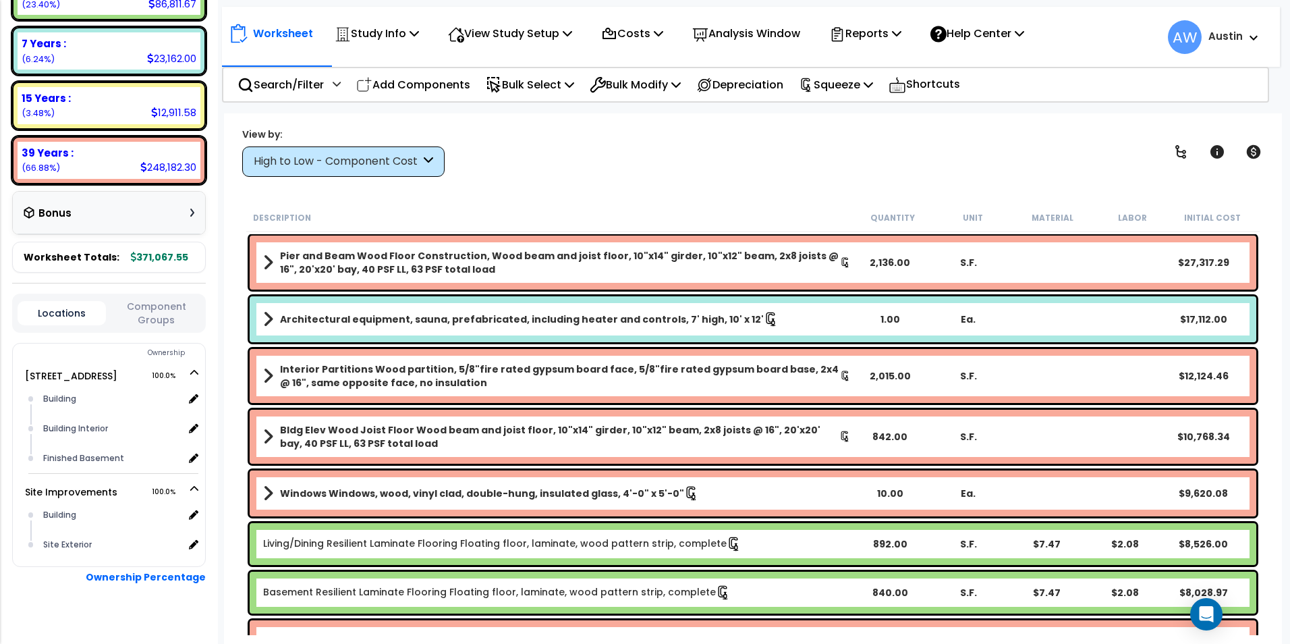
click at [364, 169] on div "High to Low - Component Cost" at bounding box center [337, 162] width 167 height 16
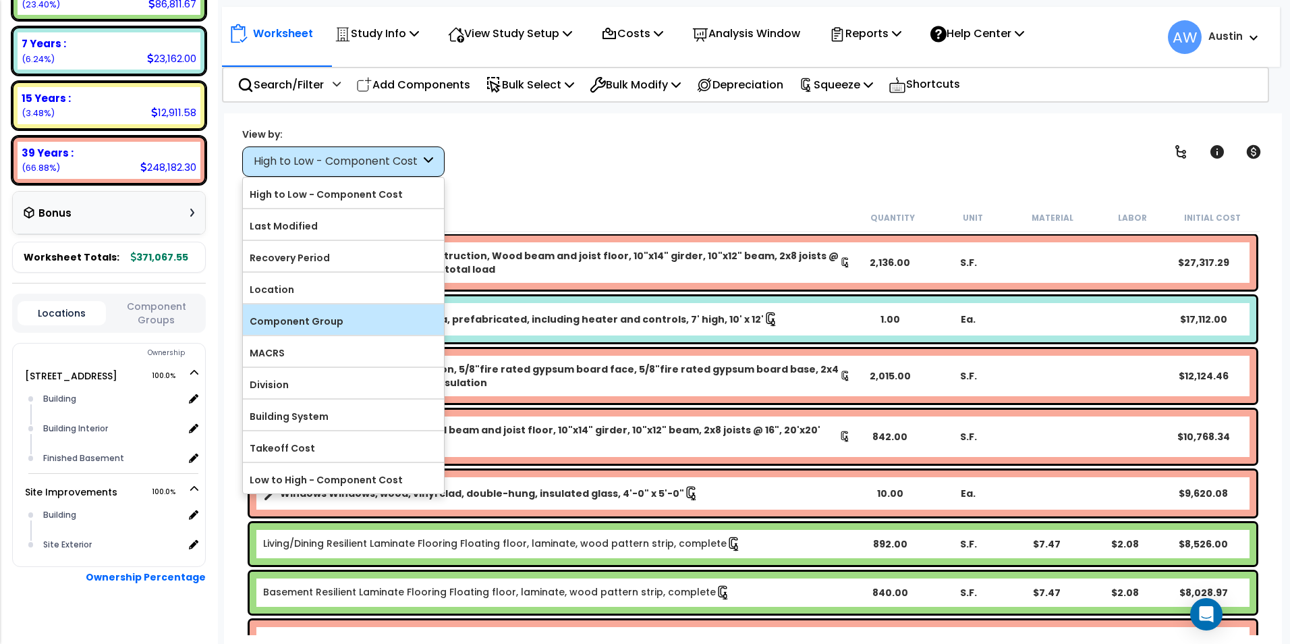
click at [327, 325] on label "Component Group" at bounding box center [343, 321] width 201 height 20
click at [0, 0] on input "Component Group" at bounding box center [0, 0] width 0 height 0
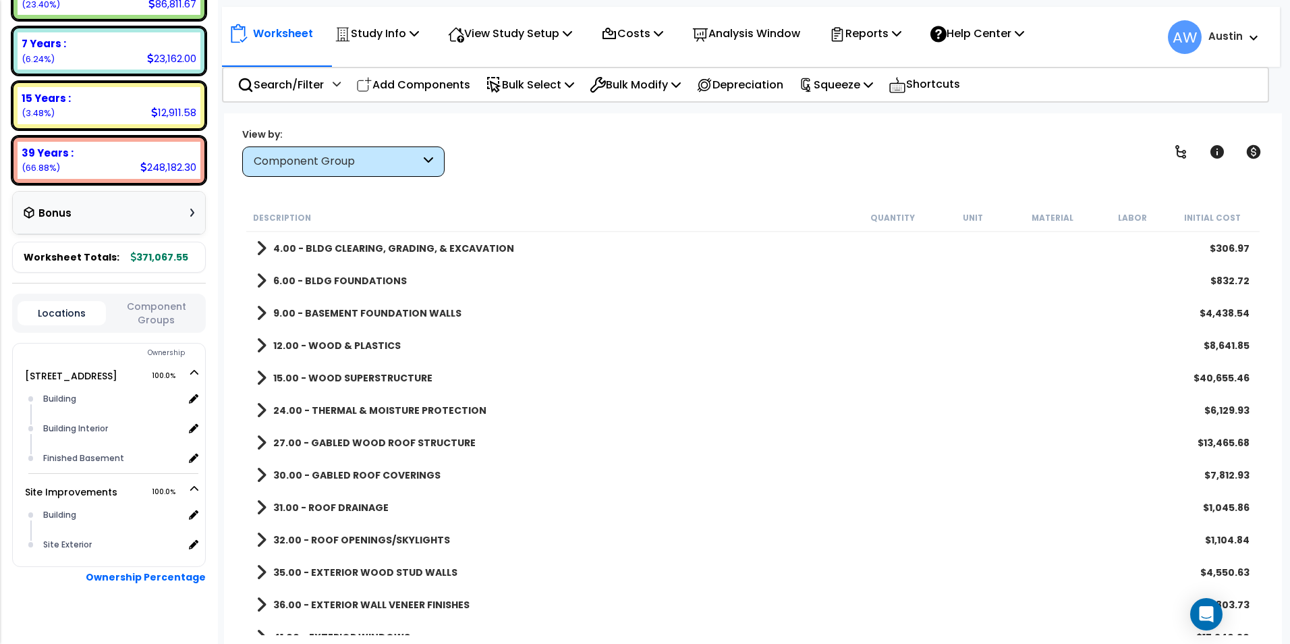
click at [339, 163] on div "Component Group" at bounding box center [337, 162] width 167 height 16
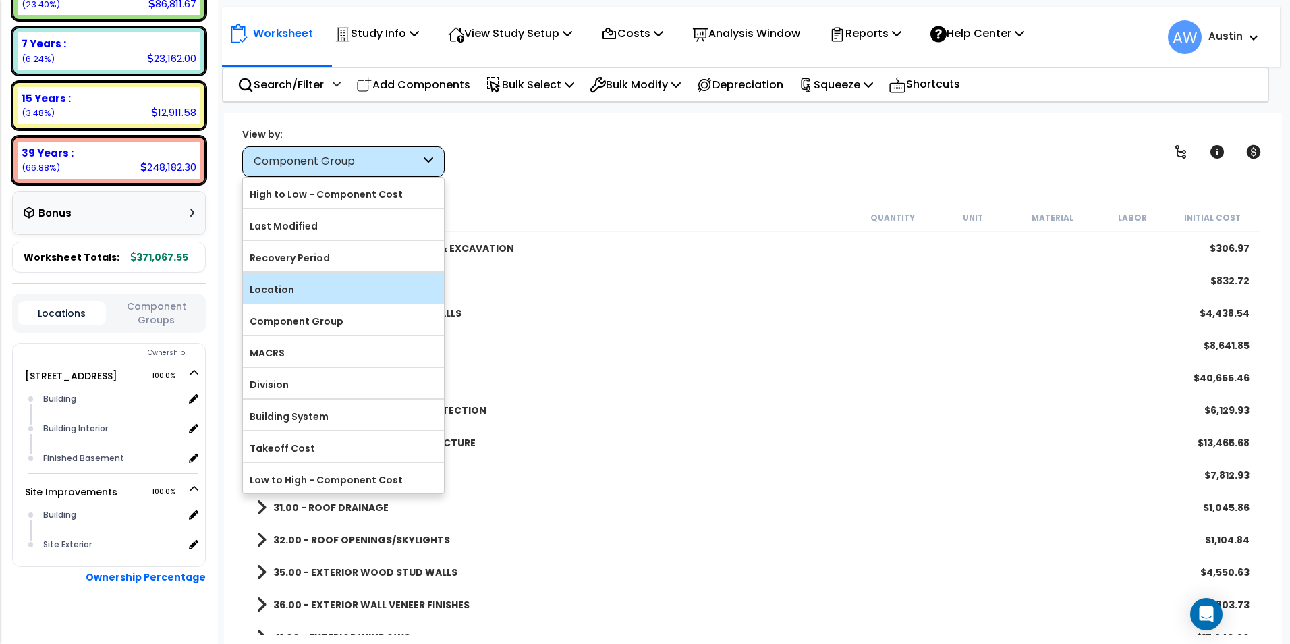
click at [322, 284] on label "Location" at bounding box center [343, 289] width 201 height 20
click at [0, 0] on input "Location" at bounding box center [0, 0] width 0 height 0
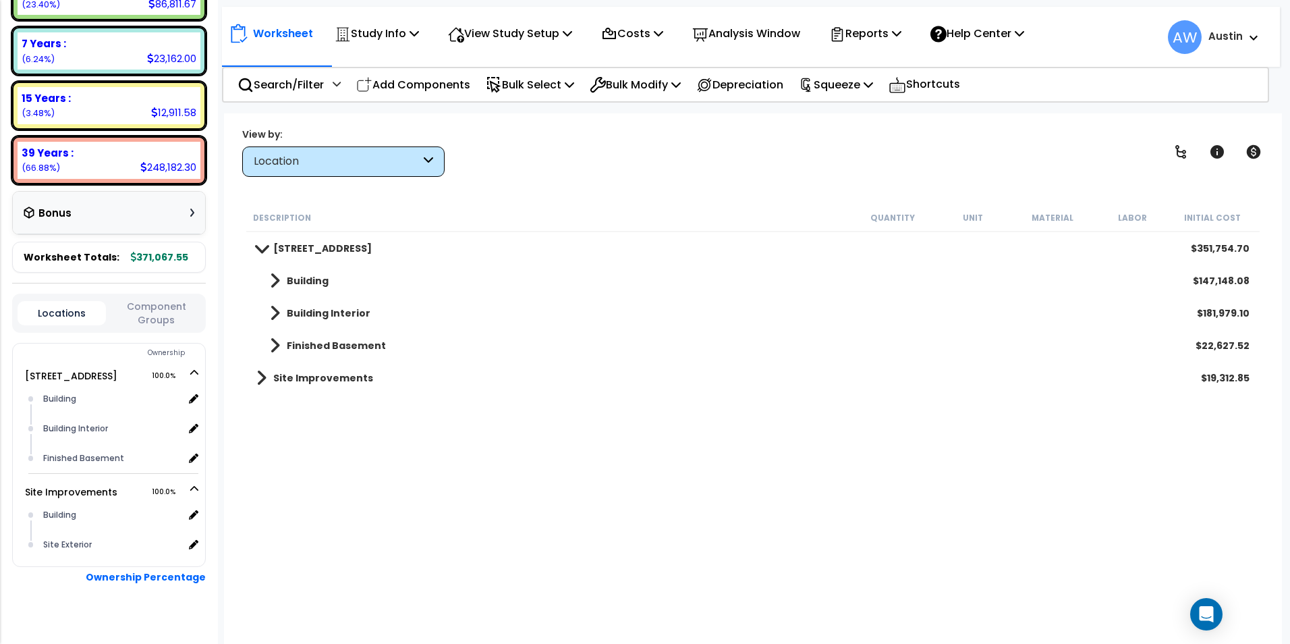
click at [261, 379] on span at bounding box center [261, 377] width 10 height 19
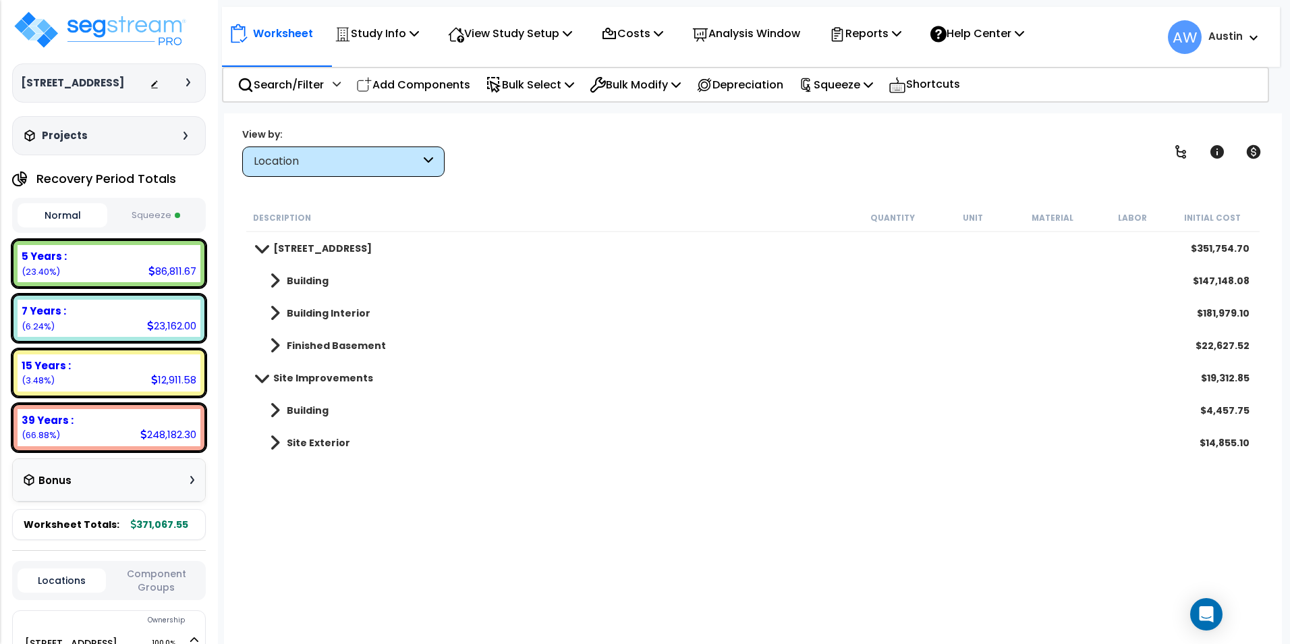
scroll to position [0, 0]
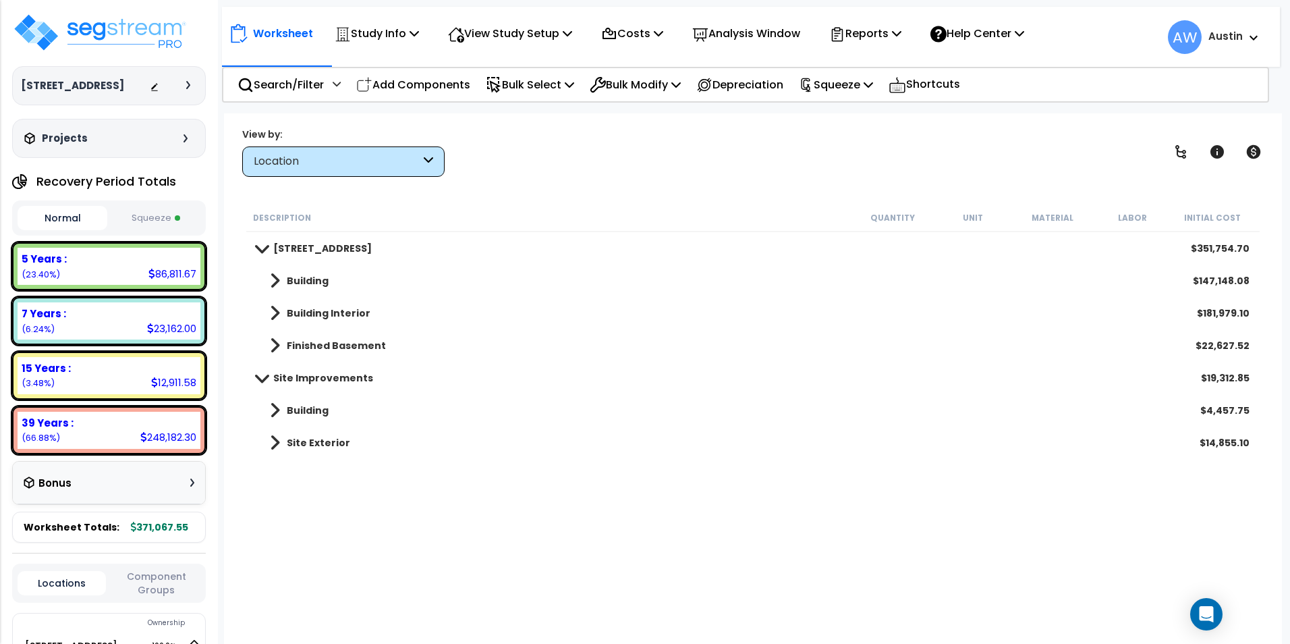
click at [159, 217] on button "Squeeze" at bounding box center [156, 218] width 90 height 24
click at [179, 217] on span at bounding box center [177, 218] width 5 height 5
click at [87, 216] on button "Normal" at bounding box center [63, 218] width 90 height 24
click at [161, 219] on button "Squeeze" at bounding box center [156, 218] width 90 height 24
click at [146, 478] on div "Bonus" at bounding box center [109, 483] width 171 height 26
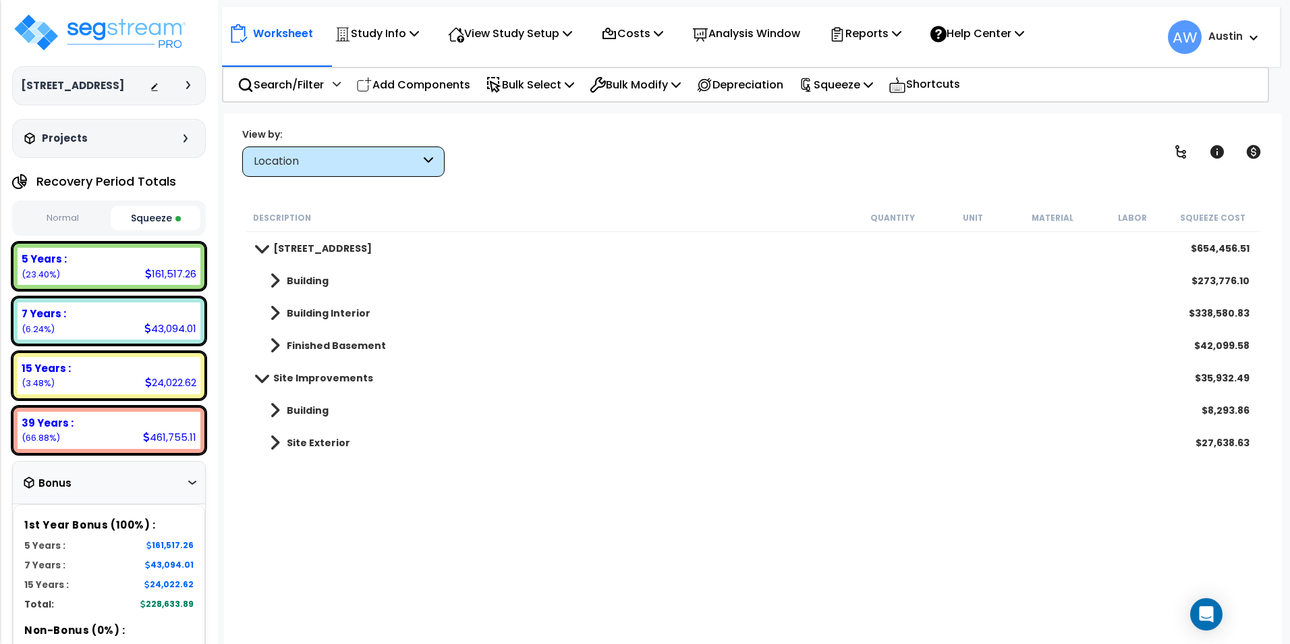
click at [74, 223] on button "Normal" at bounding box center [63, 218] width 90 height 24
click at [169, 223] on button "Squeeze" at bounding box center [156, 218] width 90 height 24
